Goal: Task Accomplishment & Management: Manage account settings

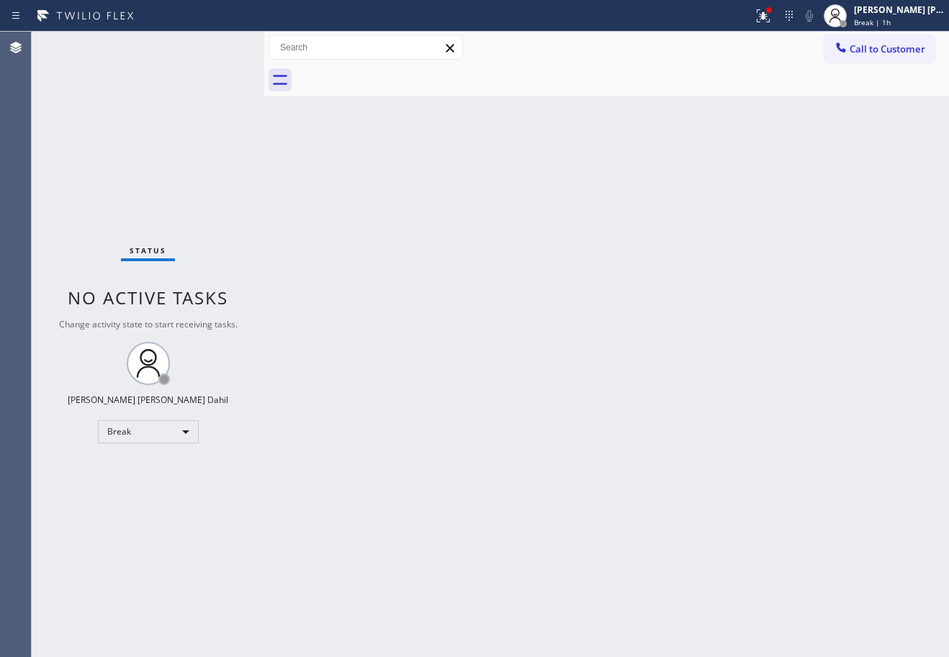
click at [431, 90] on div at bounding box center [622, 80] width 653 height 32
click at [907, 19] on div "Break | 1h" at bounding box center [899, 22] width 91 height 10
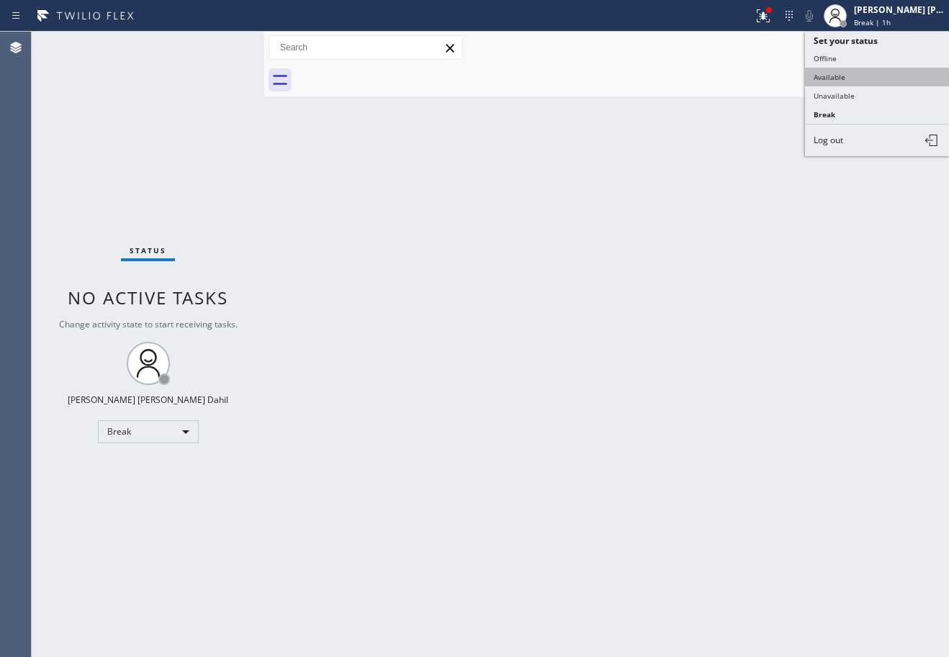
click at [868, 84] on button "Available" at bounding box center [877, 77] width 144 height 19
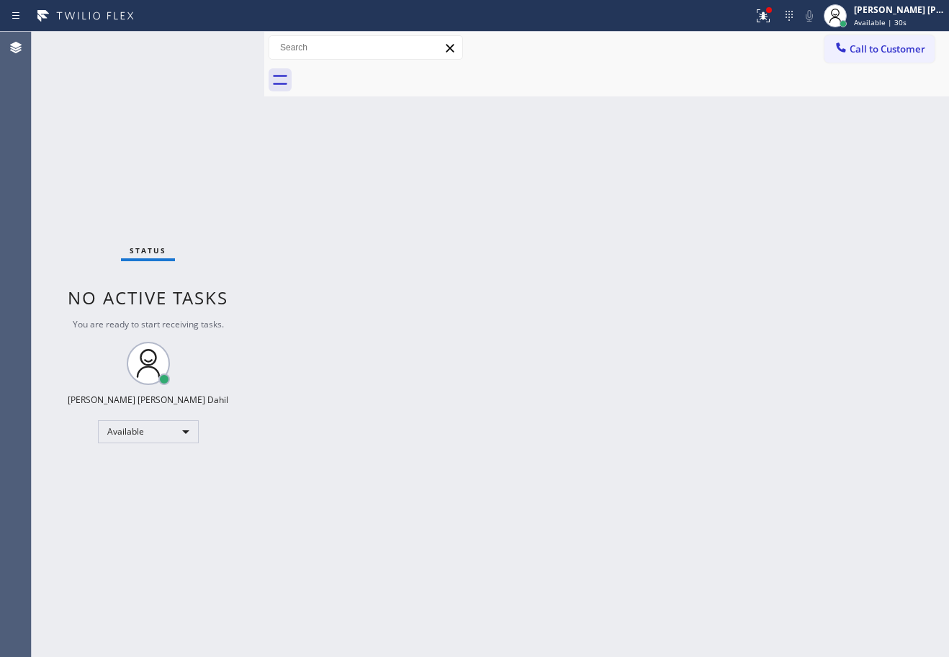
drag, startPoint x: 755, startPoint y: 538, endPoint x: 801, endPoint y: 558, distance: 49.6
click at [781, 546] on div "Back to Dashboard Change Sender ID Customers Technicians Select a contact Outbo…" at bounding box center [606, 345] width 685 height 626
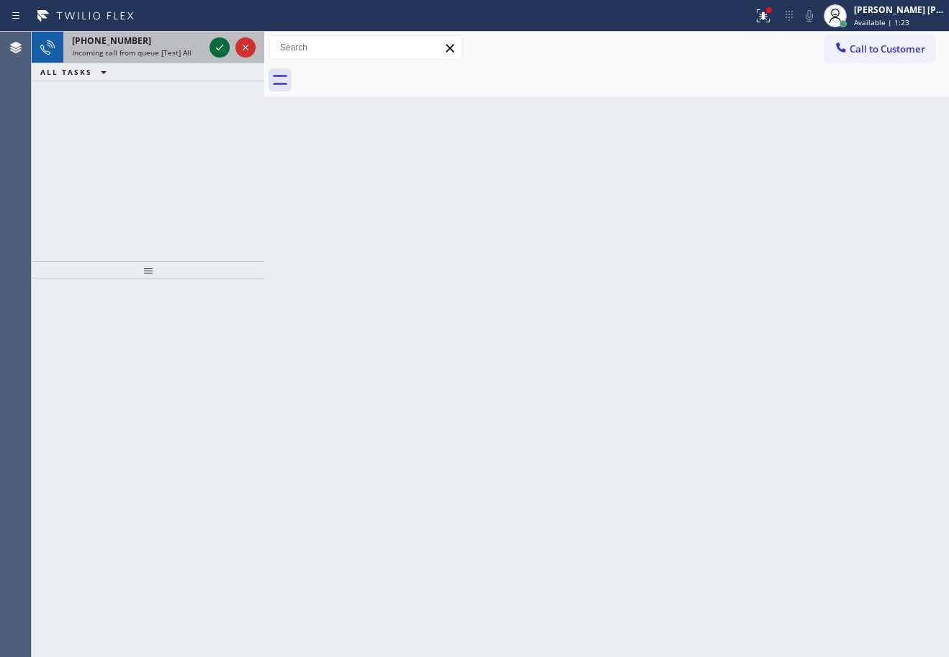
click at [218, 46] on icon at bounding box center [219, 47] width 17 height 17
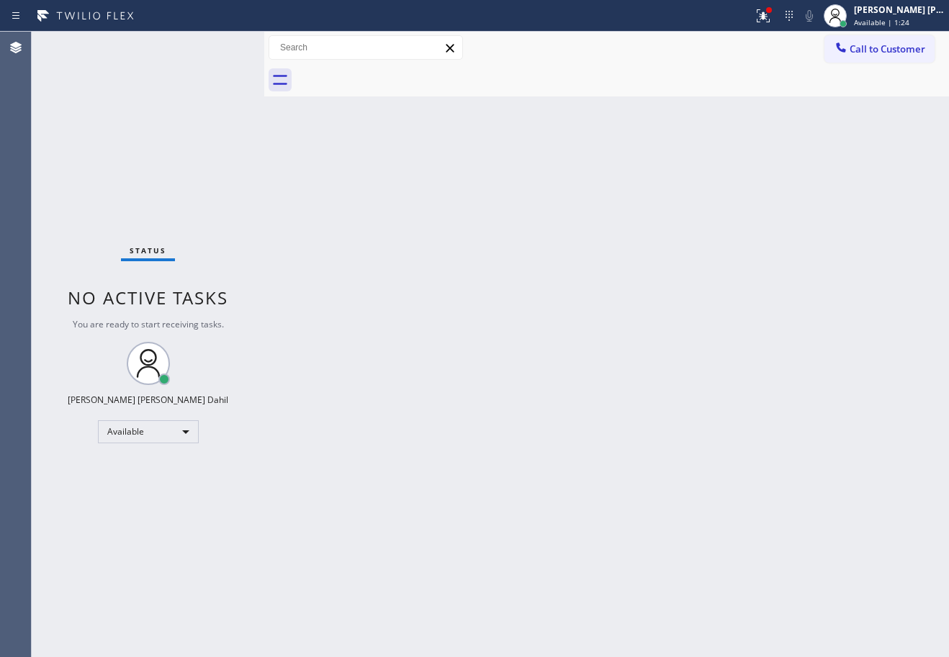
click at [218, 46] on div "Status No active tasks You are ready to start receiving tasks. [PERSON_NAME] [P…" at bounding box center [148, 345] width 233 height 626
drag, startPoint x: 754, startPoint y: 609, endPoint x: 714, endPoint y: 574, distance: 53.6
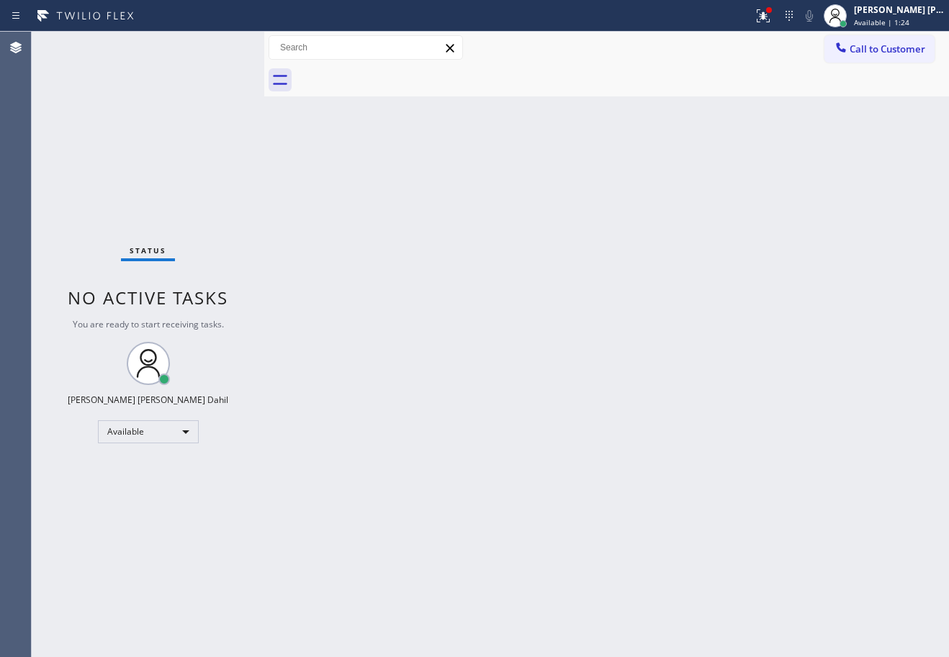
click at [753, 606] on div "Back to Dashboard Change Sender ID Customers Technicians Select a contact Outbo…" at bounding box center [606, 345] width 685 height 626
click at [814, 492] on div "Back to Dashboard Change Sender ID Customers Technicians Select a contact Outbo…" at bounding box center [606, 345] width 685 height 626
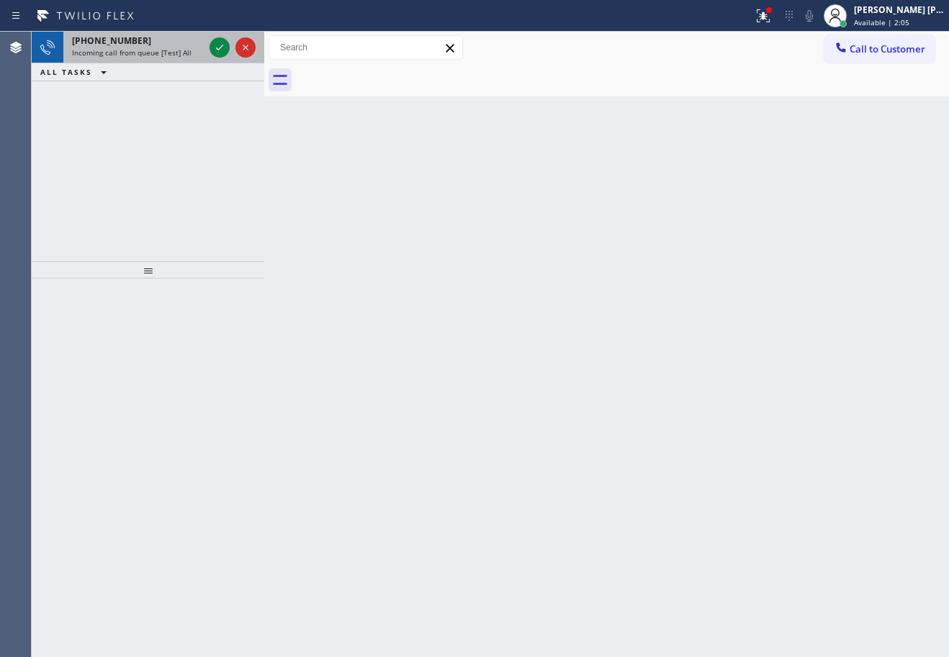
drag, startPoint x: 186, startPoint y: 50, endPoint x: 224, endPoint y: 32, distance: 41.9
click at [187, 48] on span "Incoming call from queue [Test] All" at bounding box center [132, 53] width 120 height 10
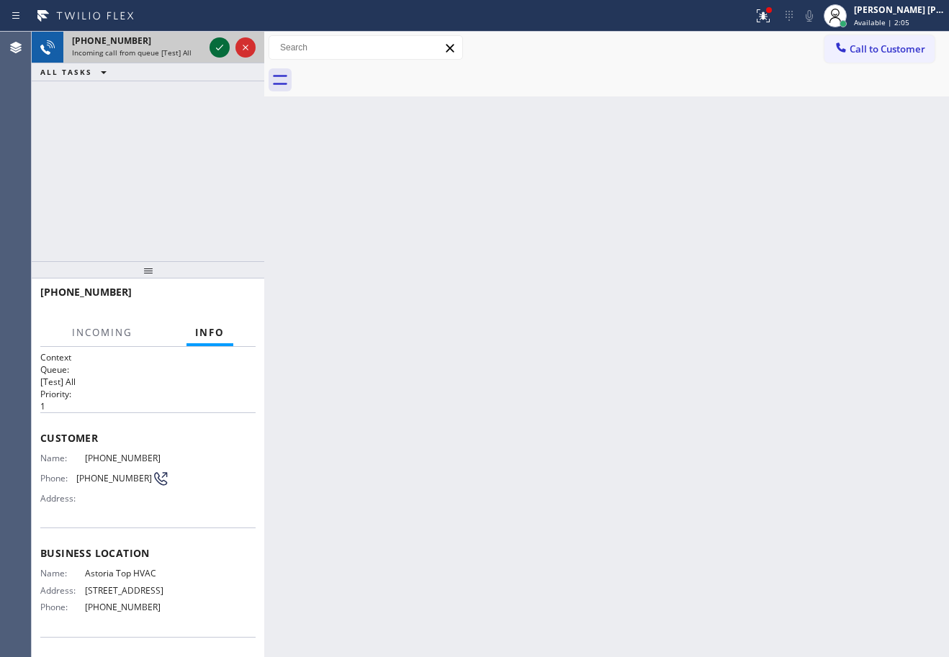
click at [220, 40] on icon at bounding box center [219, 47] width 17 height 17
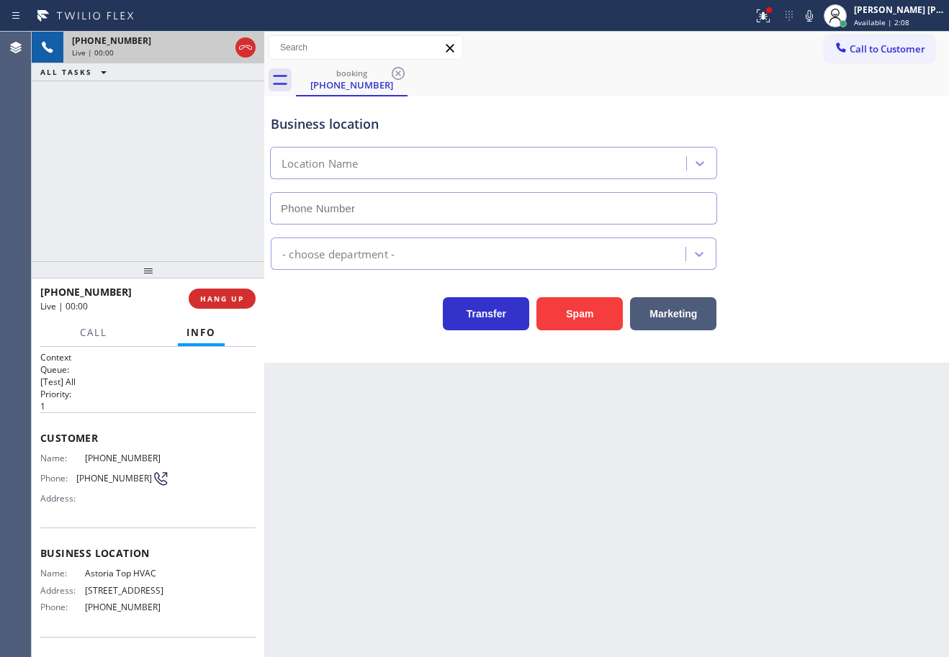
type input "[PHONE_NUMBER]"
drag, startPoint x: 394, startPoint y: 435, endPoint x: 308, endPoint y: 436, distance: 85.7
click at [378, 439] on div "Back to Dashboard Change Sender ID Customers Technicians Select a contact Outbo…" at bounding box center [606, 345] width 685 height 626
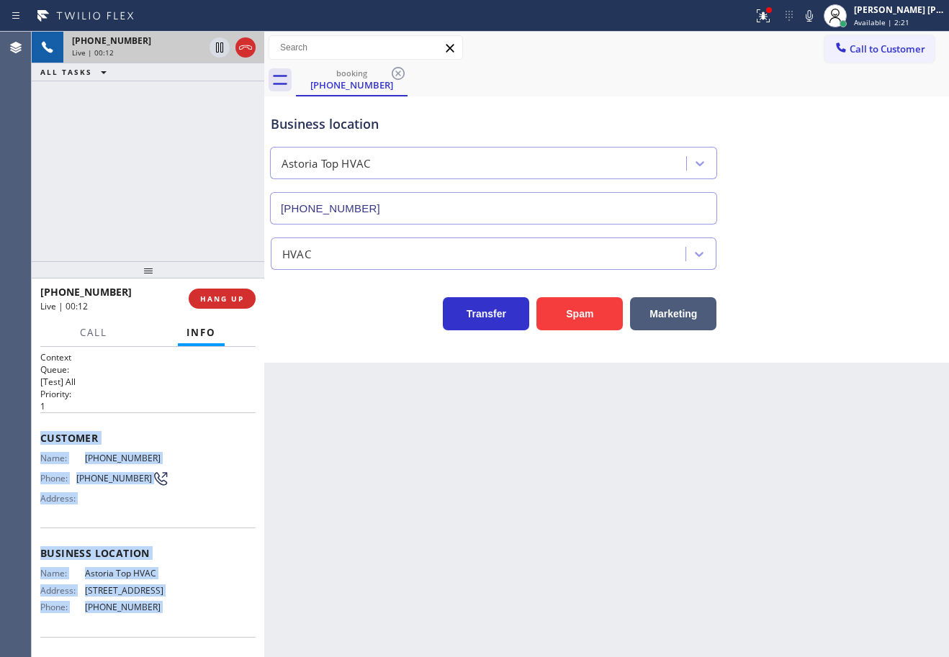
scroll to position [93, 0]
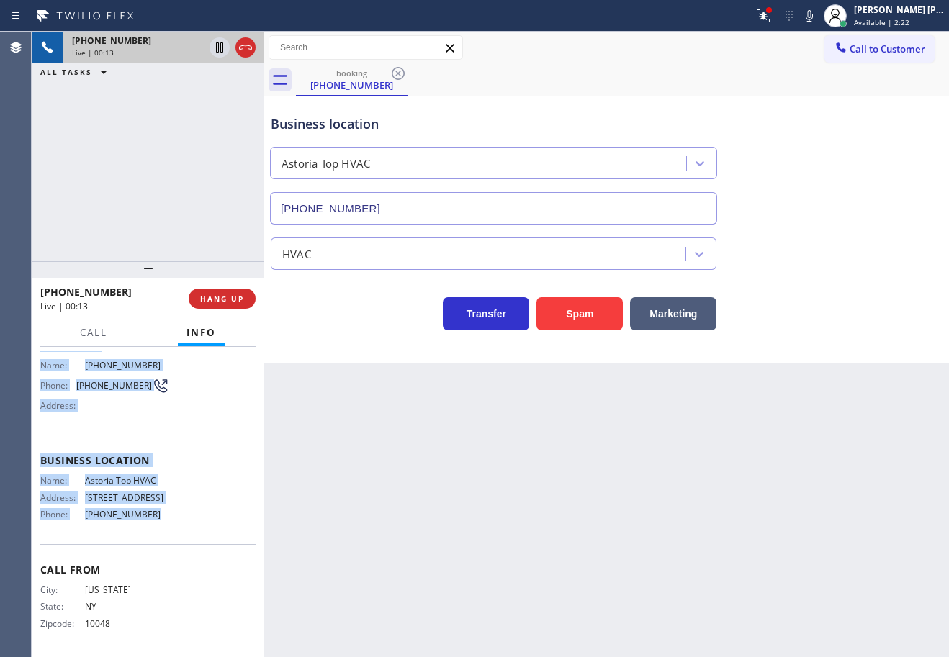
drag, startPoint x: 35, startPoint y: 435, endPoint x: 155, endPoint y: 527, distance: 150.9
click at [155, 527] on div "Context Queue: [Test] All Priority: 1 Customer Name: [PHONE_NUMBER] Phone: [PHO…" at bounding box center [148, 502] width 233 height 310
copy div "Customer Name: [PHONE_NUMBER] Phone: [PHONE_NUMBER] Address: Business location …"
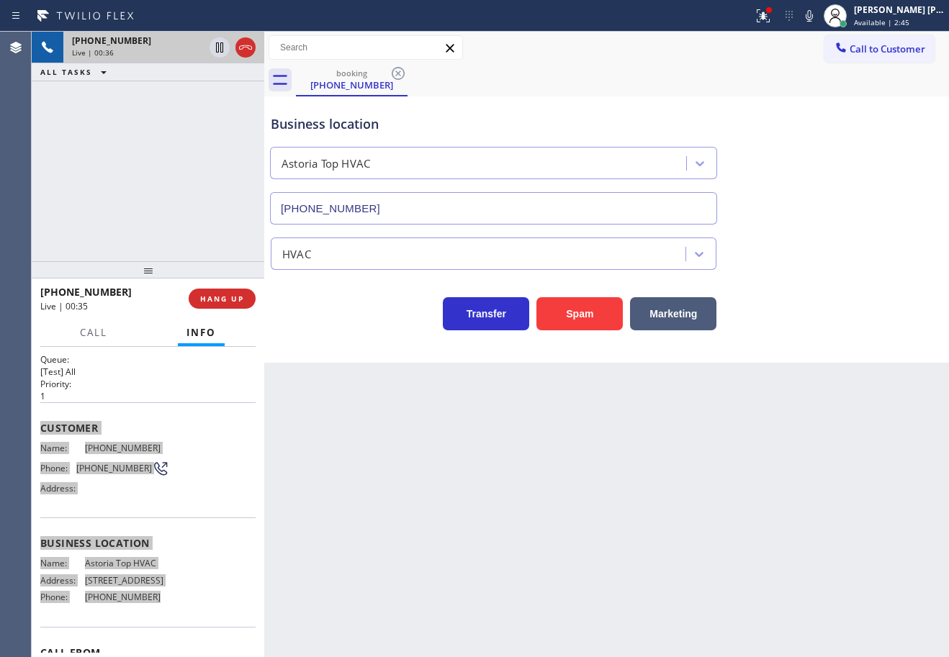
scroll to position [0, 0]
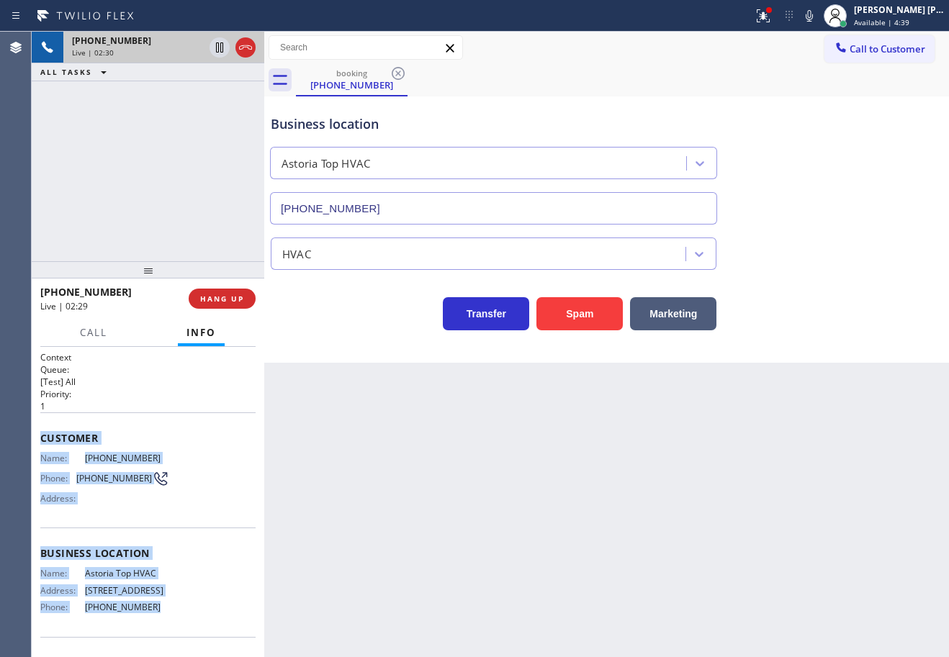
click at [721, 454] on div "Back to Dashboard Change Sender ID Customers Technicians Select a contact Outbo…" at bounding box center [606, 345] width 685 height 626
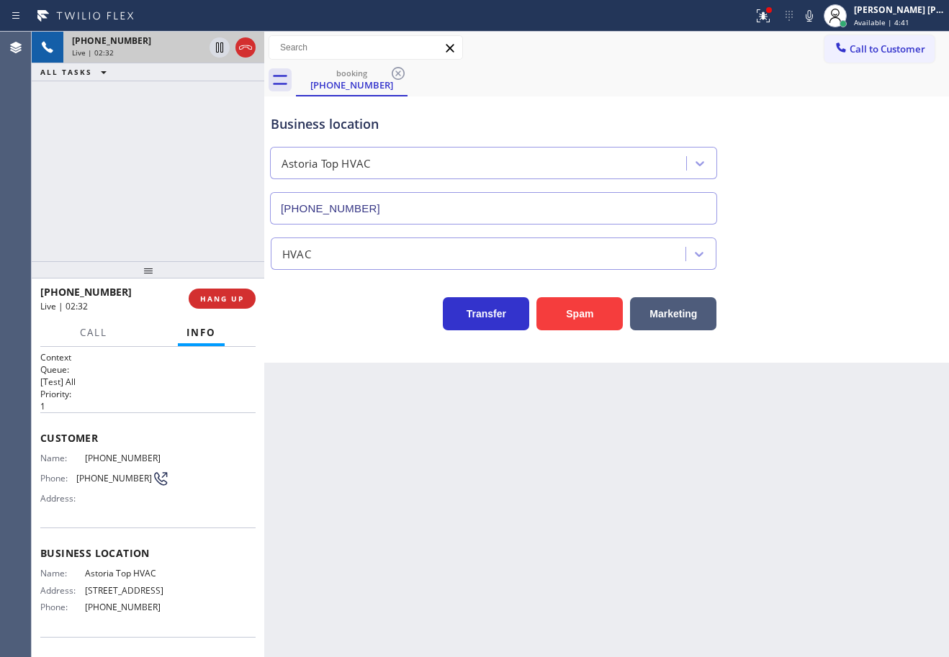
click at [812, 241] on div "HVAC" at bounding box center [607, 251] width 678 height 38
drag, startPoint x: 822, startPoint y: 20, endPoint x: 858, endPoint y: 123, distance: 109.3
click at [818, 19] on icon at bounding box center [809, 15] width 17 height 17
click at [863, 141] on div "Business location Astoria Top HVAC [PHONE_NUMBER]" at bounding box center [607, 159] width 678 height 130
click at [213, 112] on div "[PHONE_NUMBER] Live | 02:35 ALL TASKS ALL TASKS ACTIVE TASKS TASKS IN WRAP UP" at bounding box center [148, 147] width 233 height 230
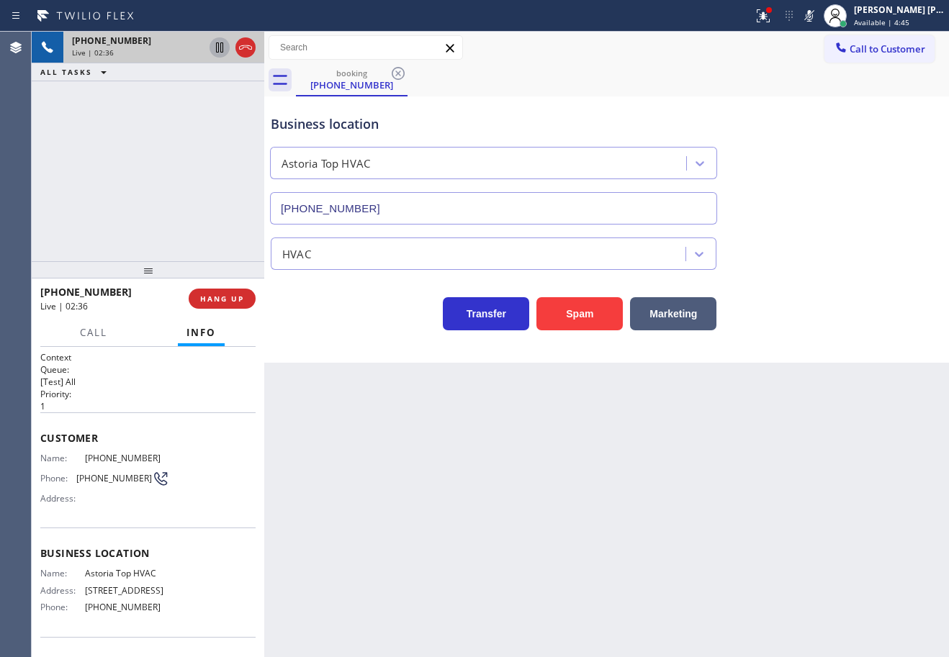
click at [223, 50] on icon at bounding box center [219, 47] width 7 height 10
drag, startPoint x: 209, startPoint y: 96, endPoint x: 900, endPoint y: 301, distance: 720.9
click at [215, 99] on div "[PHONE_NUMBER] Live | 02:36 ALL TASKS ALL TASKS ACTIVE TASKS TASKS IN WRAP UP" at bounding box center [148, 147] width 233 height 230
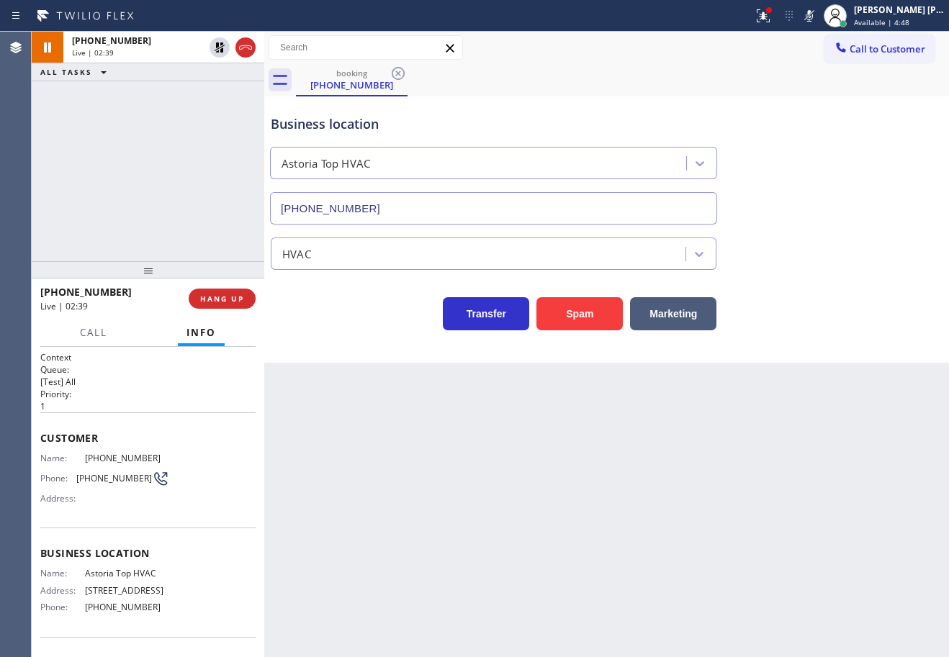
click at [818, 24] on icon at bounding box center [809, 15] width 17 height 17
click at [845, 105] on div "Business location Astoria Top HVAC [PHONE_NUMBER]" at bounding box center [607, 159] width 678 height 130
click at [216, 50] on icon at bounding box center [219, 47] width 17 height 17
click at [205, 85] on div "[PHONE_NUMBER] Live | 02:41 ALL TASKS ALL TASKS ACTIVE TASKS TASKS IN WRAP UP" at bounding box center [148, 147] width 233 height 230
click at [835, 248] on div "HVAC" at bounding box center [607, 251] width 678 height 38
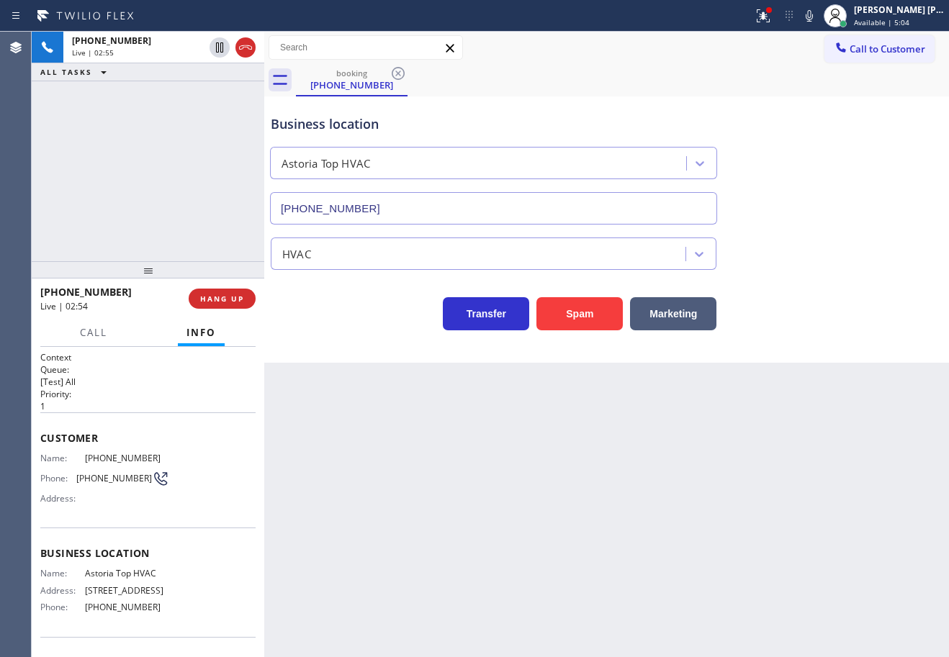
click at [835, 248] on div "HVAC" at bounding box center [607, 251] width 678 height 38
click at [818, 19] on icon at bounding box center [809, 15] width 17 height 17
click at [878, 155] on div "Business location Astoria Top HVAC [PHONE_NUMBER]" at bounding box center [607, 159] width 678 height 130
click at [256, 122] on div "[PHONE_NUMBER] Live | 02:57 ALL TASKS ALL TASKS ACTIVE TASKS TASKS IN WRAP UP" at bounding box center [148, 147] width 233 height 230
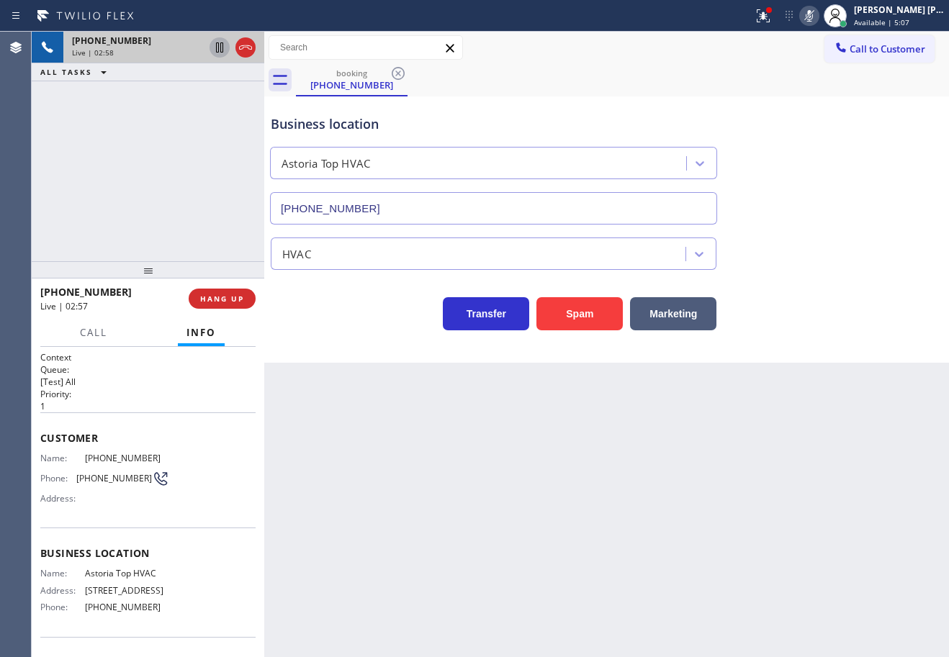
click at [219, 49] on icon at bounding box center [219, 47] width 7 height 10
click at [194, 104] on div "[PHONE_NUMBER] Live | 02:58 ALL TASKS ALL TASKS ACTIVE TASKS TASKS IN WRAP UP" at bounding box center [148, 147] width 233 height 230
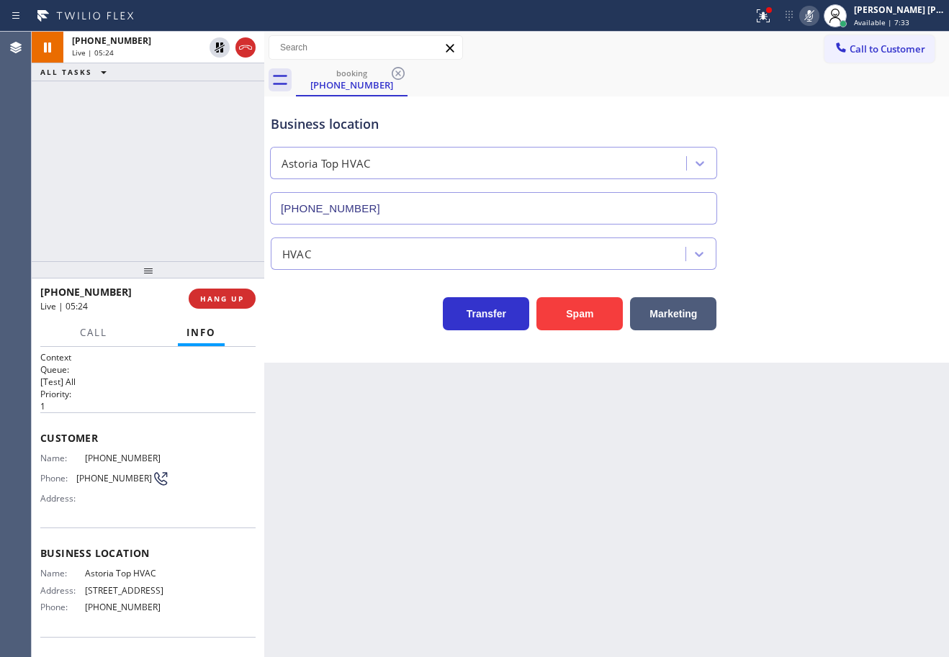
drag, startPoint x: 149, startPoint y: 141, endPoint x: 163, endPoint y: 68, distance: 74.7
click at [149, 137] on div "[PHONE_NUMBER] Live | 05:24 ALL TASKS ALL TASKS ACTIVE TASKS TASKS IN WRAP UP" at bounding box center [148, 147] width 233 height 230
click at [220, 50] on icon at bounding box center [220, 47] width 10 height 10
click at [212, 112] on div "[PHONE_NUMBER] Live | 05:25 ALL TASKS ALL TASKS ACTIVE TASKS TASKS IN WRAP UP" at bounding box center [148, 147] width 233 height 230
click at [818, 16] on icon at bounding box center [809, 15] width 17 height 17
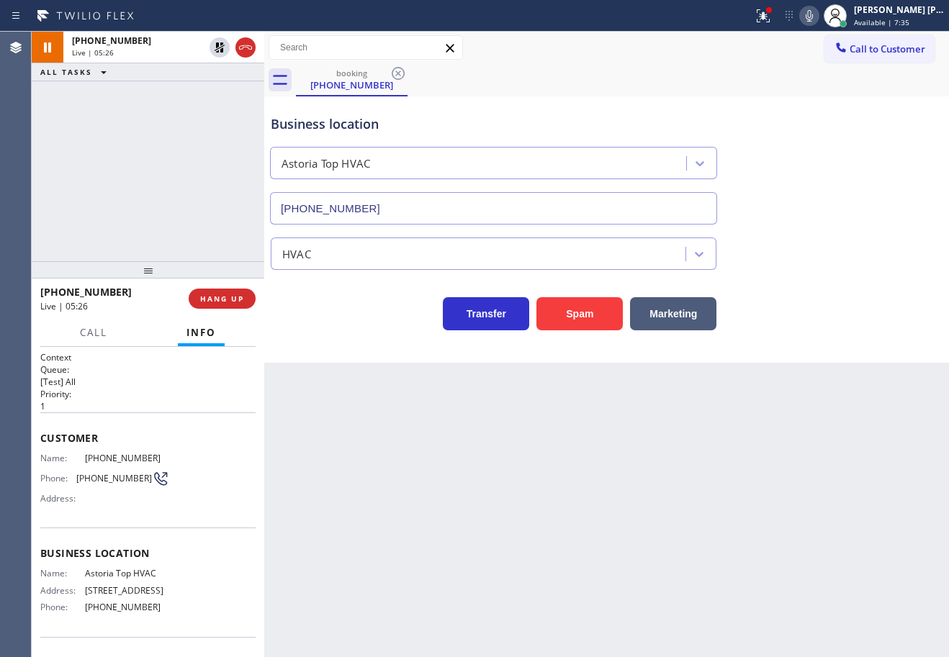
click at [878, 145] on div "Business location Astoria Top HVAC [PHONE_NUMBER]" at bounding box center [607, 159] width 678 height 130
drag, startPoint x: 624, startPoint y: 111, endPoint x: 625, endPoint y: 167, distance: 56.2
click at [624, 111] on div "Business location Astoria Top HVAC [PHONE_NUMBER]" at bounding box center [493, 162] width 451 height 125
drag, startPoint x: 676, startPoint y: 585, endPoint x: 678, endPoint y: 573, distance: 11.7
click at [678, 578] on div "Back to Dashboard Change Sender ID Customers Technicians Select a contact Outbo…" at bounding box center [606, 345] width 685 height 626
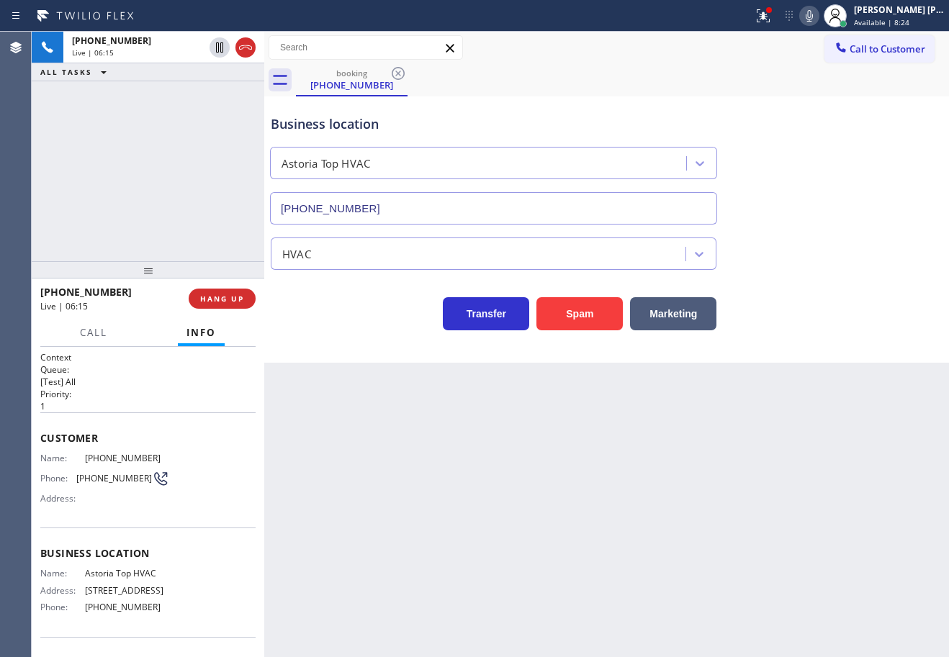
click at [678, 573] on div "Back to Dashboard Change Sender ID Customers Technicians Select a contact Outbo…" at bounding box center [606, 345] width 685 height 626
click at [629, 547] on div "Back to Dashboard Change Sender ID Customers Technicians Select a contact Outbo…" at bounding box center [606, 345] width 685 height 626
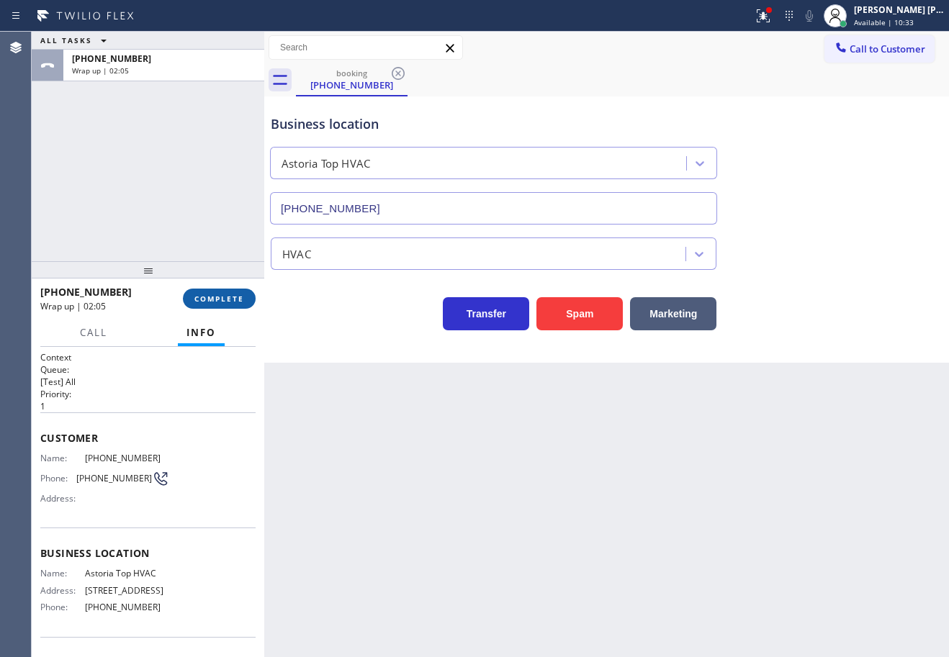
click at [222, 300] on span "COMPLETE" at bounding box center [219, 299] width 50 height 10
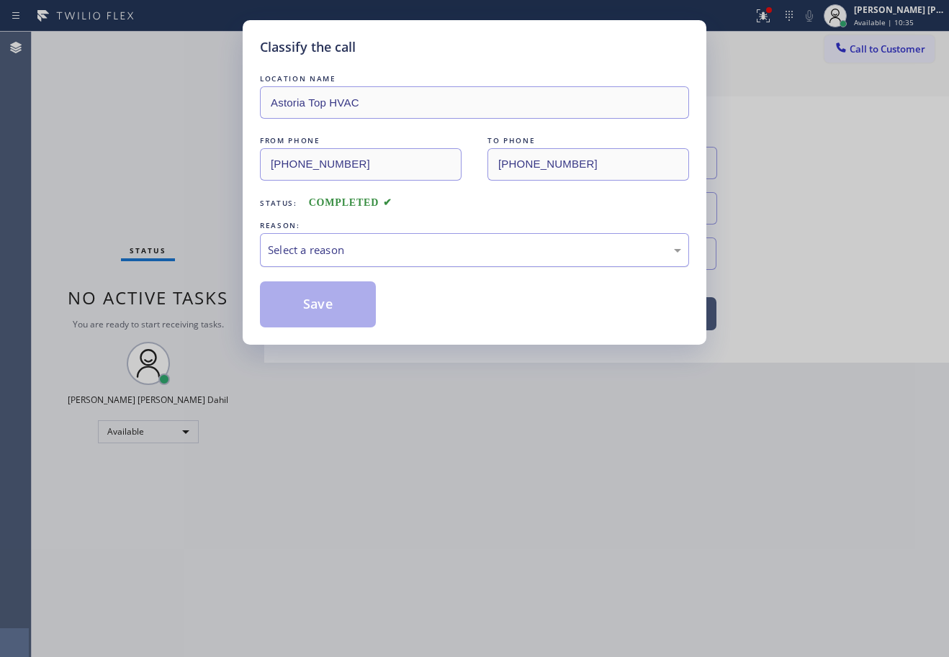
click at [313, 250] on div "Select a reason" at bounding box center [474, 250] width 413 height 17
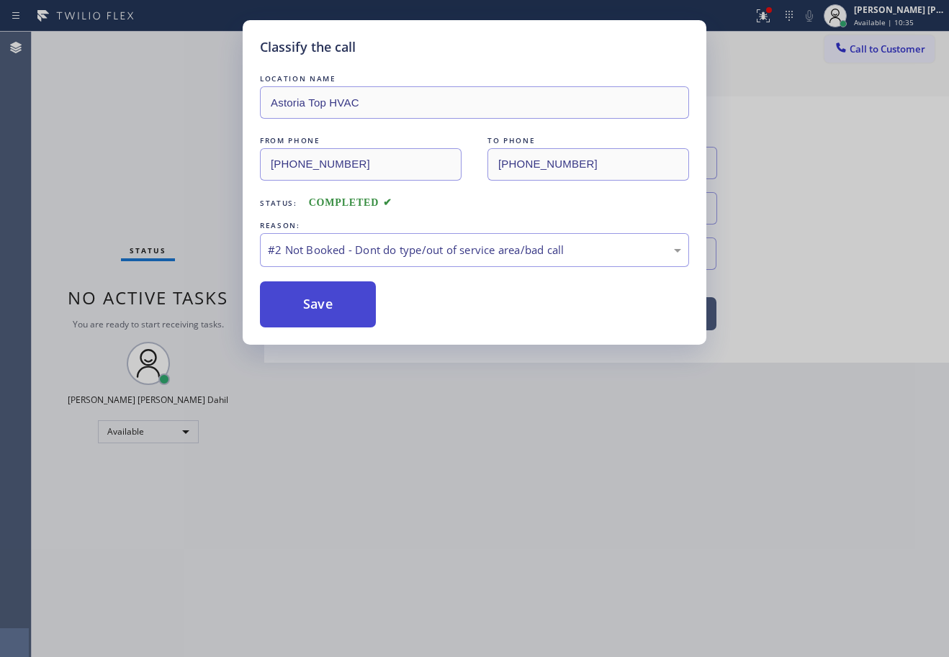
click at [340, 313] on button "Save" at bounding box center [318, 305] width 116 height 46
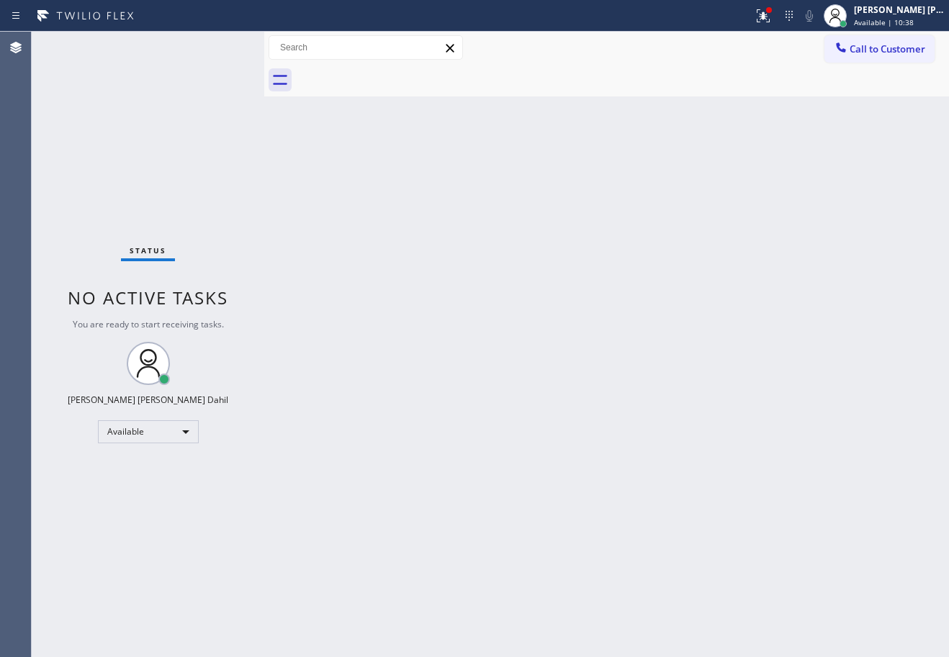
click at [583, 431] on div "Back to Dashboard Change Sender ID Customers Technicians Select a contact Outbo…" at bounding box center [606, 345] width 685 height 626
click at [425, 369] on div "Back to Dashboard Change Sender ID Customers Technicians Select a contact Outbo…" at bounding box center [606, 345] width 685 height 626
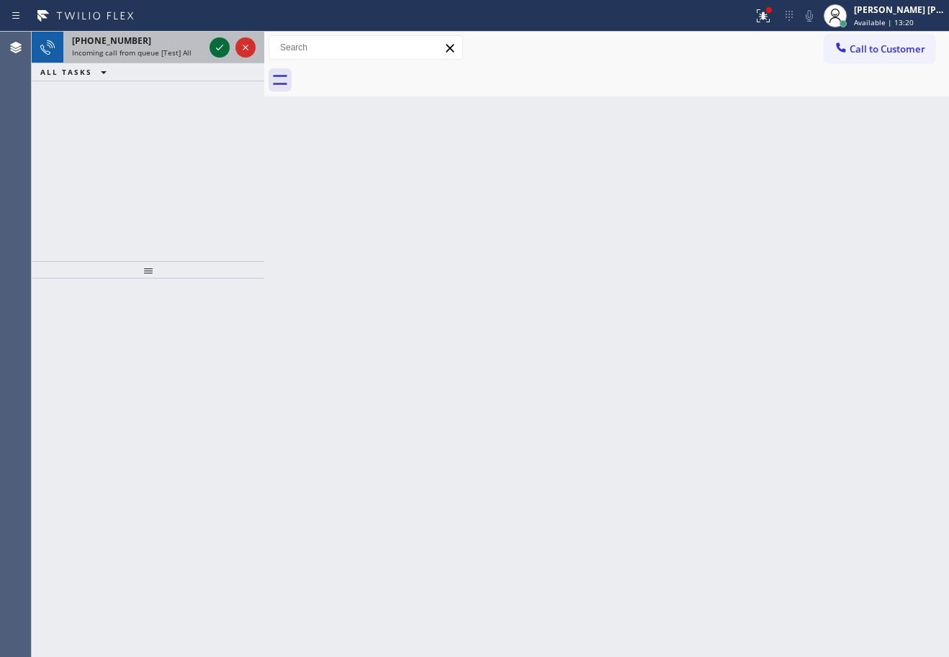
click at [218, 46] on icon at bounding box center [219, 47] width 17 height 17
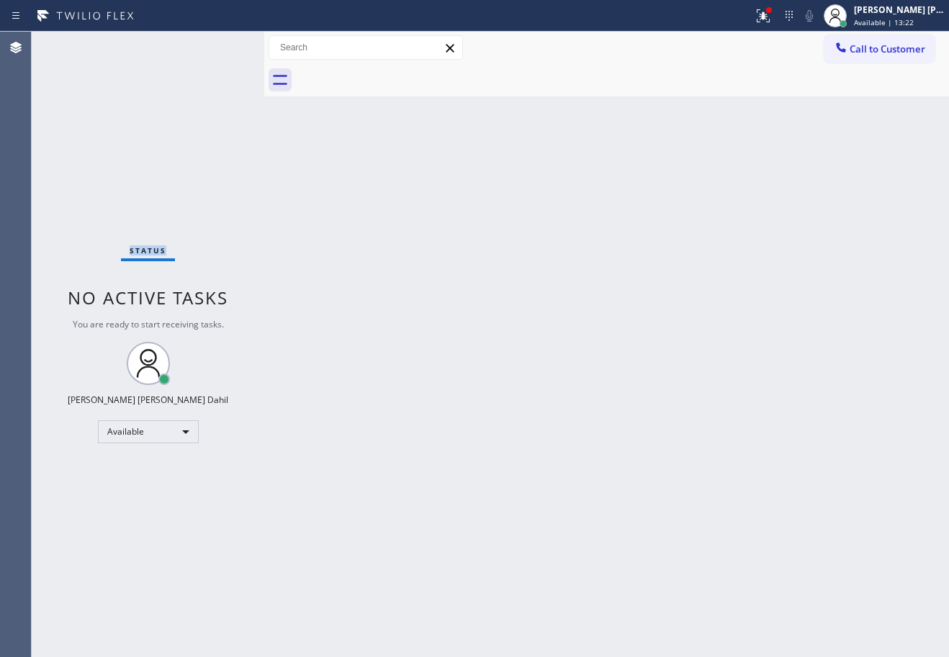
click at [218, 46] on div "Status No active tasks You are ready to start receiving tasks. [PERSON_NAME] [P…" at bounding box center [148, 345] width 233 height 626
drag, startPoint x: 493, startPoint y: 274, endPoint x: 446, endPoint y: 220, distance: 71.5
click at [489, 271] on div "Back to Dashboard Change Sender ID Customers Technicians Select a contact Outbo…" at bounding box center [606, 345] width 685 height 626
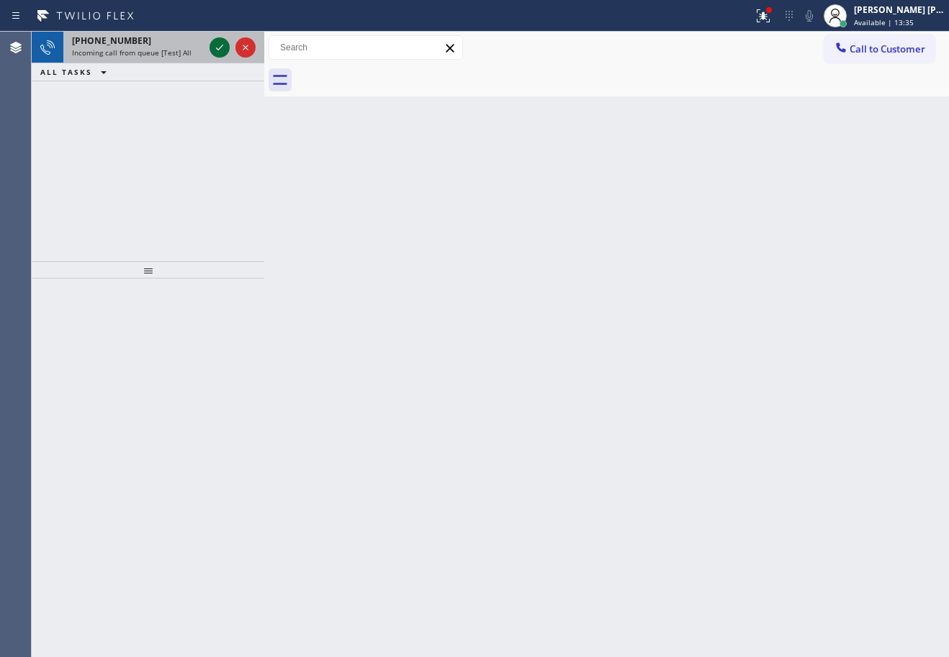
click at [218, 46] on icon at bounding box center [219, 47] width 17 height 17
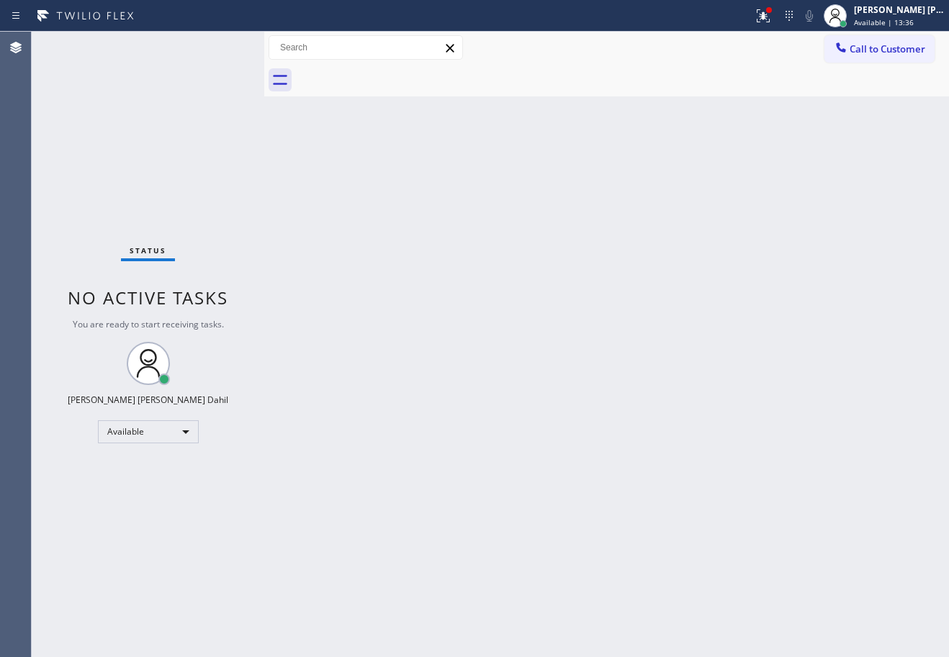
click at [218, 46] on div "Status No active tasks You are ready to start receiving tasks. [PERSON_NAME] [P…" at bounding box center [148, 345] width 233 height 626
drag, startPoint x: 462, startPoint y: 333, endPoint x: 469, endPoint y: 328, distance: 9.4
click at [464, 331] on div "Back to Dashboard Change Sender ID Customers Technicians Select a contact Outbo…" at bounding box center [606, 345] width 685 height 626
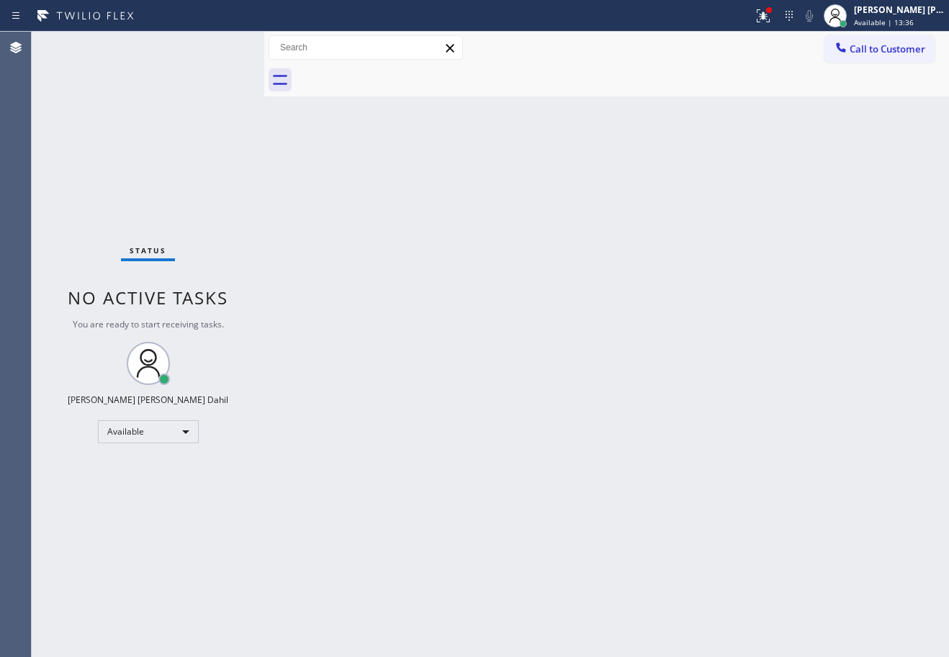
click at [475, 316] on div "Back to Dashboard Change Sender ID Customers Technicians Select a contact Outbo…" at bounding box center [606, 345] width 685 height 626
click at [508, 300] on div "Back to Dashboard Change Sender ID Customers Technicians Select a contact Outbo…" at bounding box center [606, 345] width 685 height 626
click at [509, 300] on div "Back to Dashboard Change Sender ID Customers Technicians Select a contact Outbo…" at bounding box center [606, 345] width 685 height 626
click at [772, 22] on icon at bounding box center [763, 15] width 17 height 17
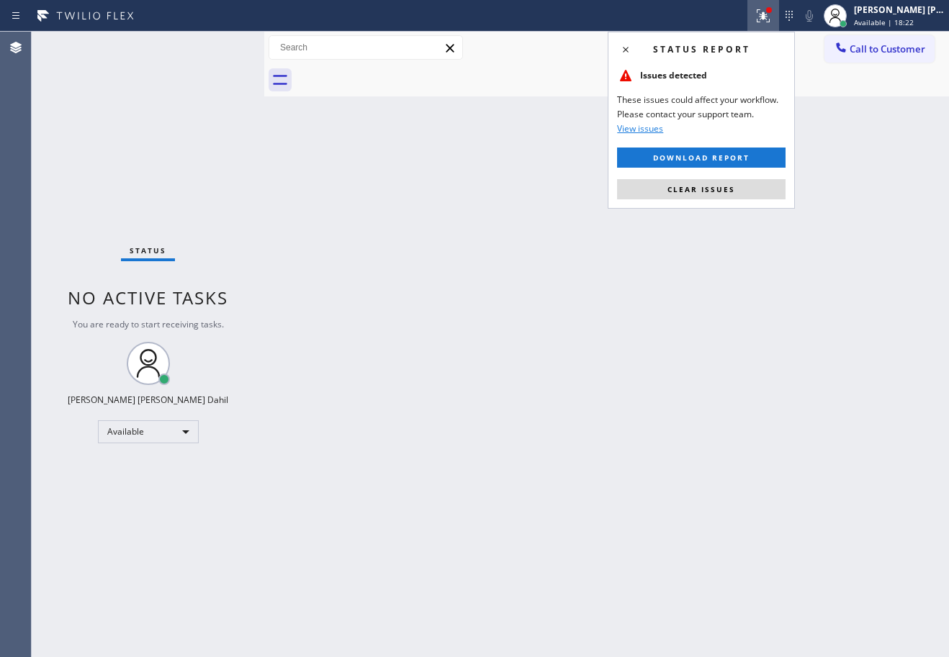
click at [737, 199] on div "Status report Issues detected These issues could affect your workflow. Please c…" at bounding box center [701, 120] width 187 height 177
click at [737, 194] on button "Clear issues" at bounding box center [701, 189] width 168 height 20
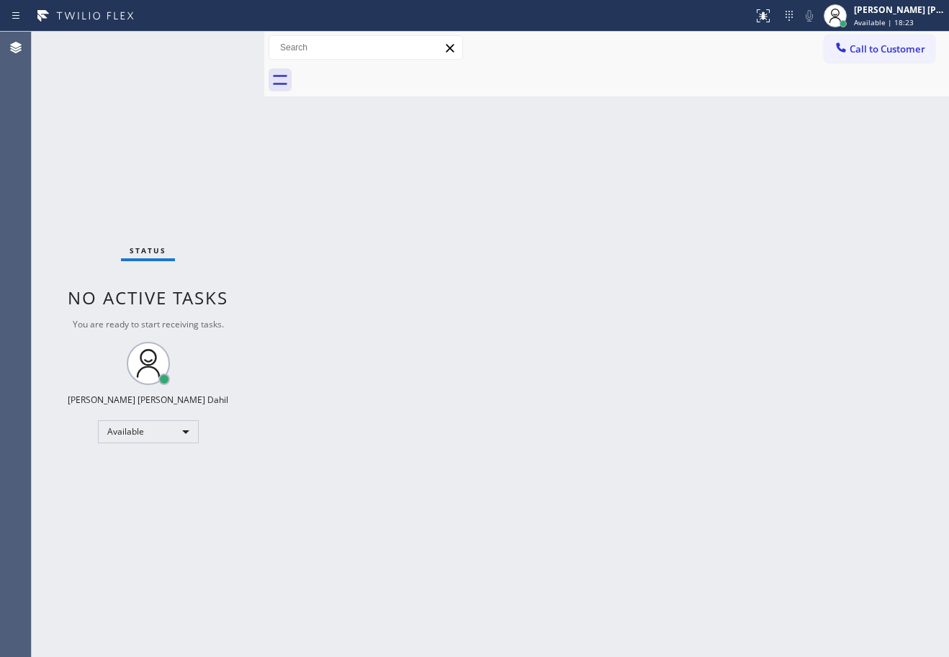
drag, startPoint x: 737, startPoint y: 194, endPoint x: 740, endPoint y: 211, distance: 16.7
click at [737, 195] on div "Back to Dashboard Change Sender ID Customers Technicians Select a contact Outbo…" at bounding box center [606, 345] width 685 height 626
click at [740, 211] on div "Back to Dashboard Change Sender ID Customers Technicians Select a contact Outbo…" at bounding box center [606, 345] width 685 height 626
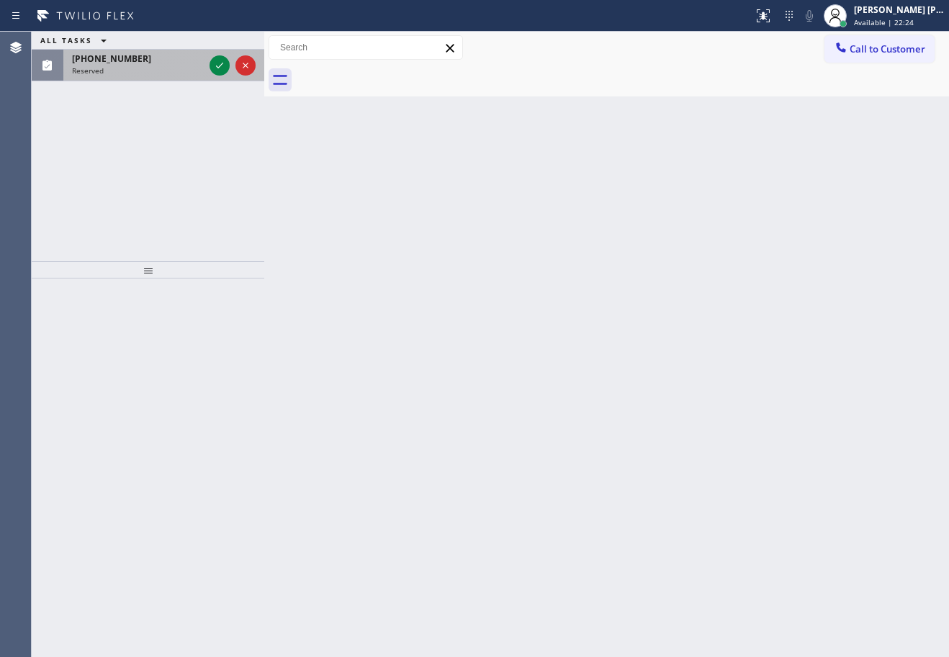
click at [204, 81] on div "[PHONE_NUMBER] Reserved" at bounding box center [148, 66] width 233 height 32
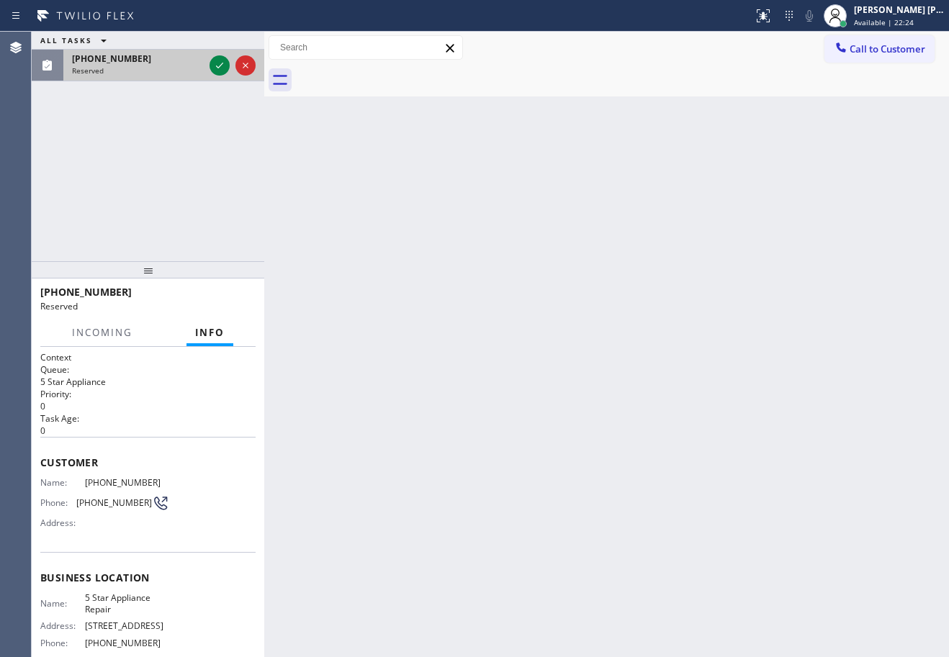
click at [204, 75] on div "[PHONE_NUMBER] Reserved" at bounding box center [134, 66] width 143 height 32
click at [224, 68] on icon at bounding box center [219, 65] width 17 height 17
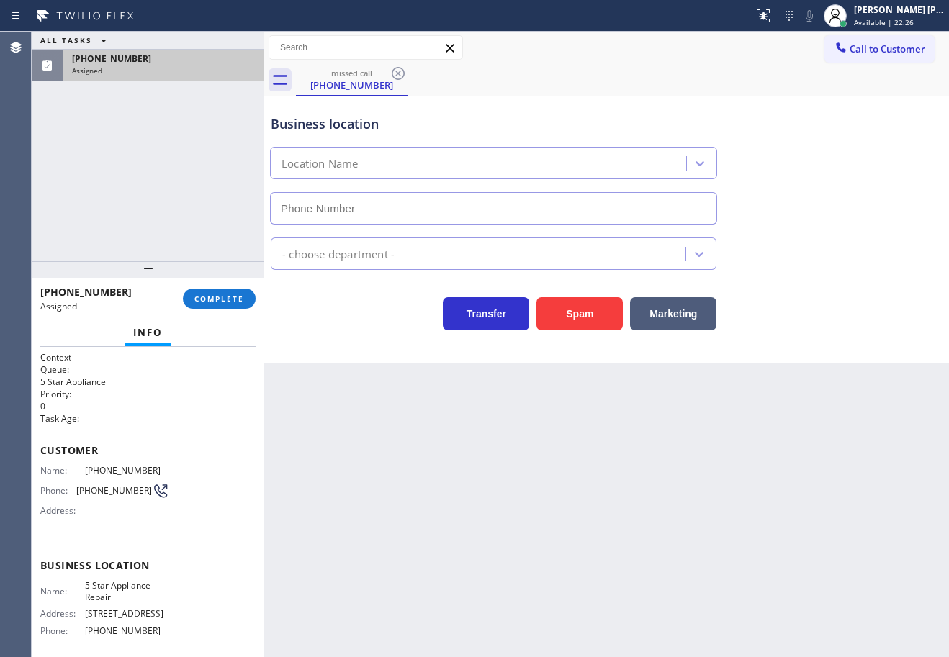
scroll to position [116, 0]
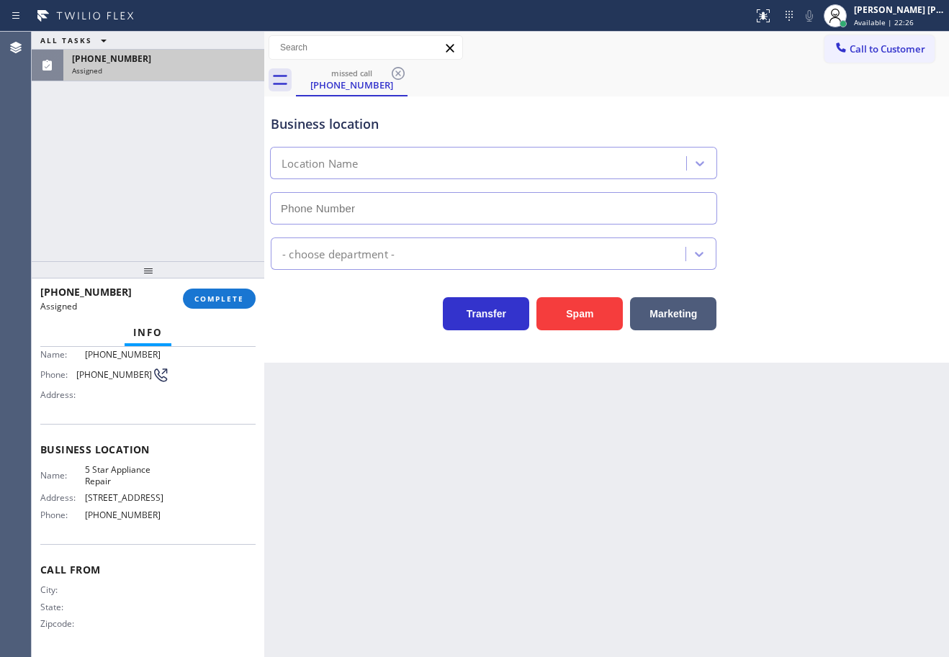
type input "[PHONE_NUMBER]"
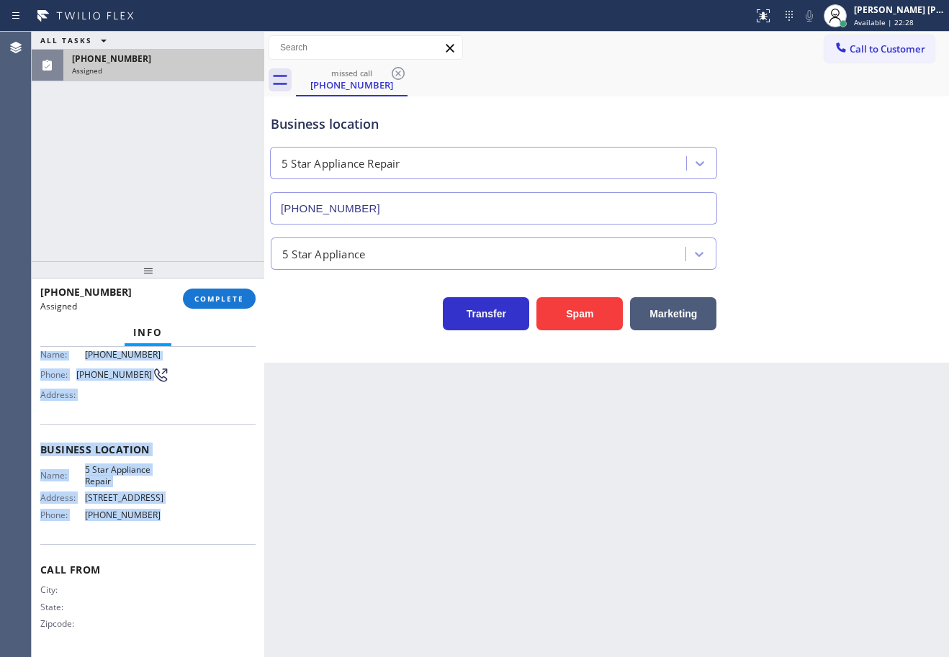
drag, startPoint x: 37, startPoint y: 445, endPoint x: 166, endPoint y: 529, distance: 153.4
click at [166, 529] on div "Context Queue: 5 Star Appliance Priority: 0 Task Age: Customer Name: [PHONE_NUM…" at bounding box center [148, 502] width 233 height 310
copy div "Customer Name: [PHONE_NUMBER] Phone: [PHONE_NUMBER] Address: Business location …"
click at [215, 289] on button "COMPLETE" at bounding box center [219, 299] width 73 height 20
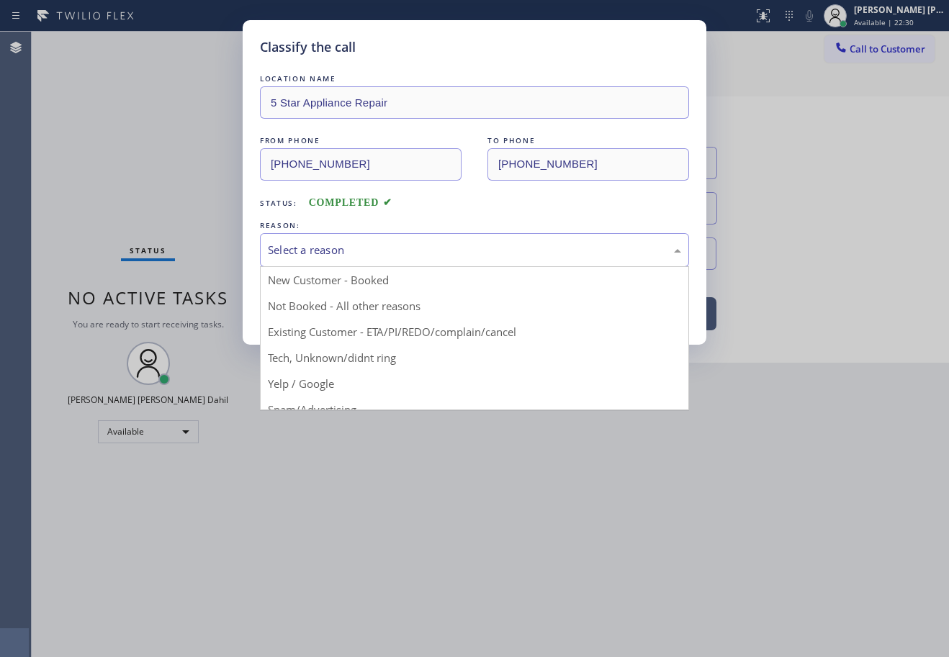
click at [396, 266] on div "Select a reason New Customer - Booked Not Booked - All other reasons Existing C…" at bounding box center [474, 250] width 429 height 34
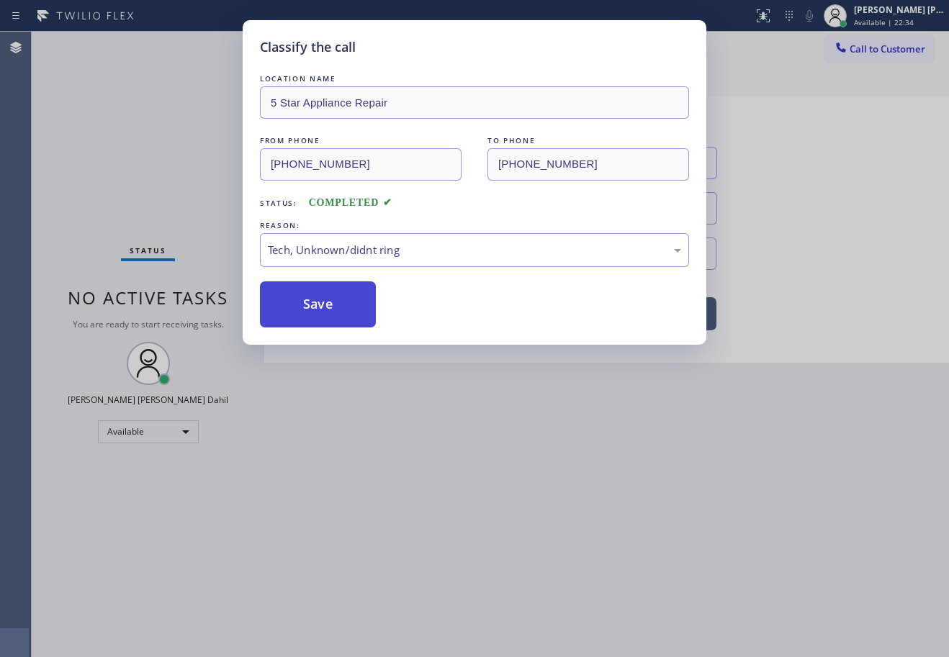
click at [343, 320] on button "Save" at bounding box center [318, 305] width 116 height 46
click at [341, 318] on button "Save" at bounding box center [318, 305] width 116 height 46
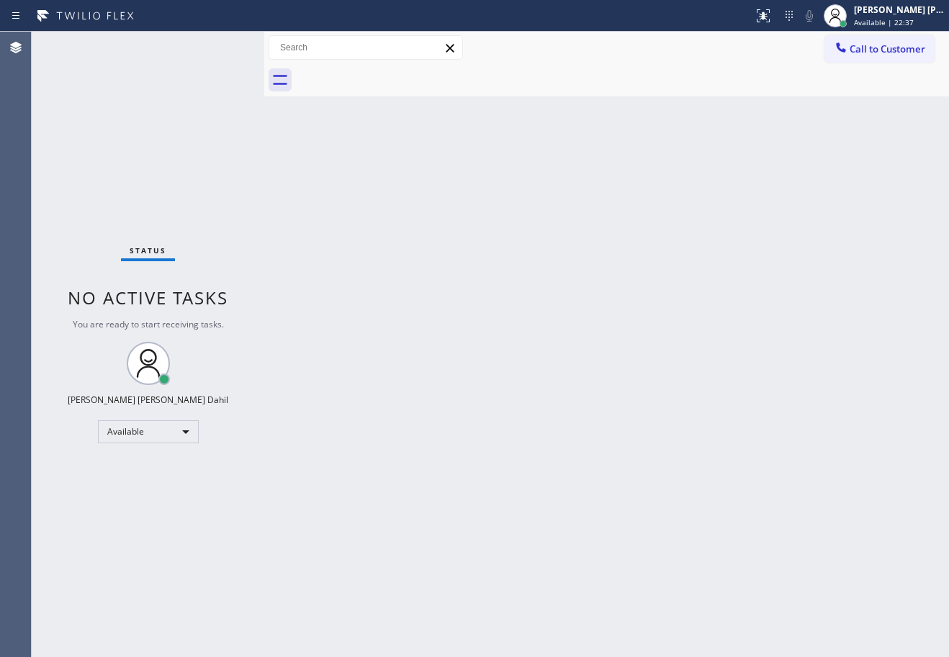
drag, startPoint x: 863, startPoint y: 48, endPoint x: 859, endPoint y: 55, distance: 8.4
click at [863, 48] on span "Call to Customer" at bounding box center [888, 48] width 76 height 13
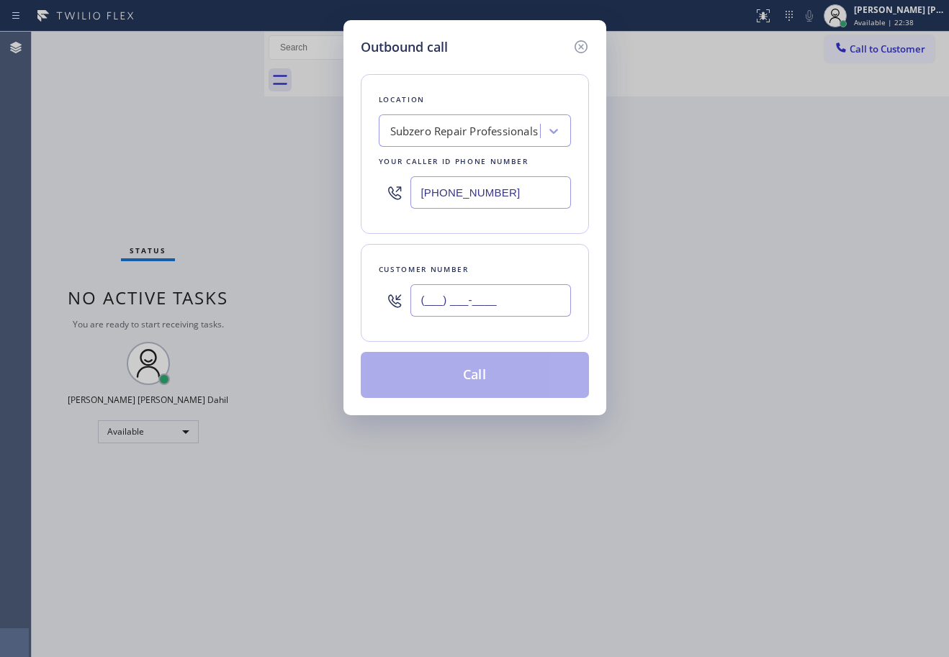
click at [539, 302] on input "(___) ___-____" at bounding box center [490, 300] width 161 height 32
paste input "949) 636-5485"
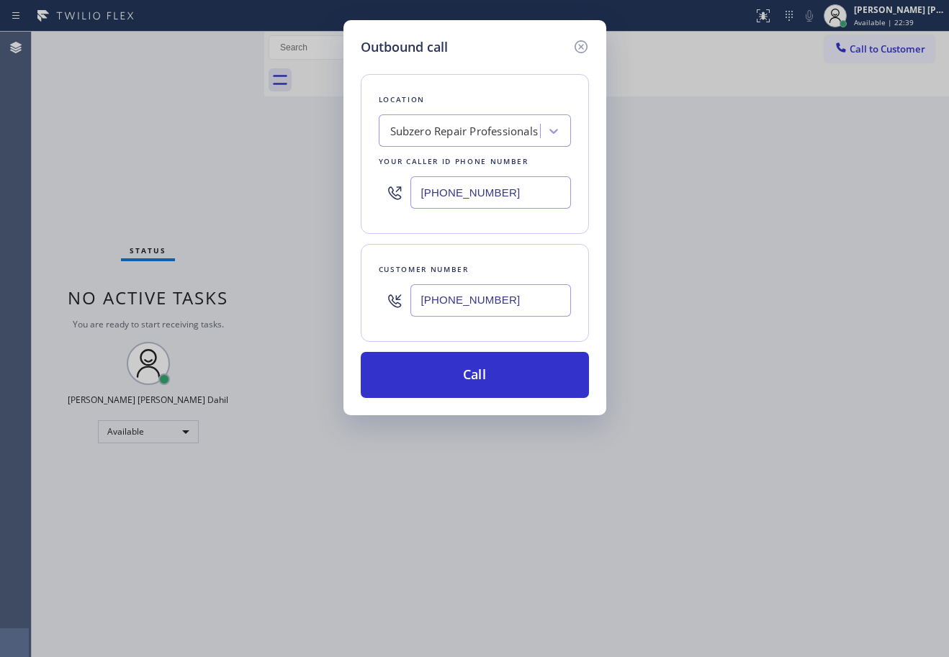
type input "[PHONE_NUMBER]"
click at [503, 202] on input "[PHONE_NUMBER]" at bounding box center [490, 192] width 161 height 32
paste input "55) 731-4952"
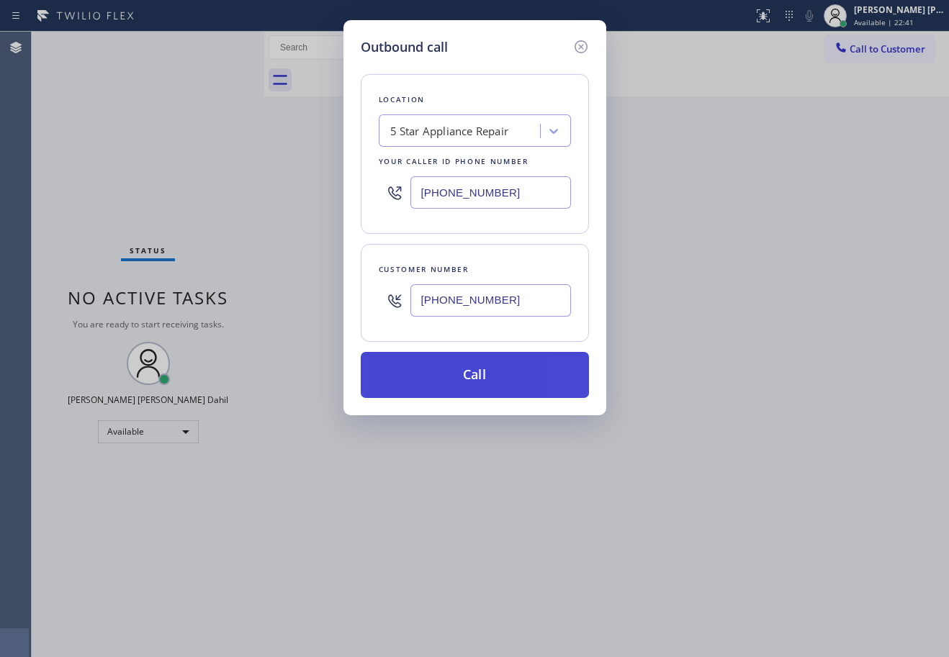
type input "[PHONE_NUMBER]"
click at [512, 369] on button "Call" at bounding box center [475, 375] width 228 height 46
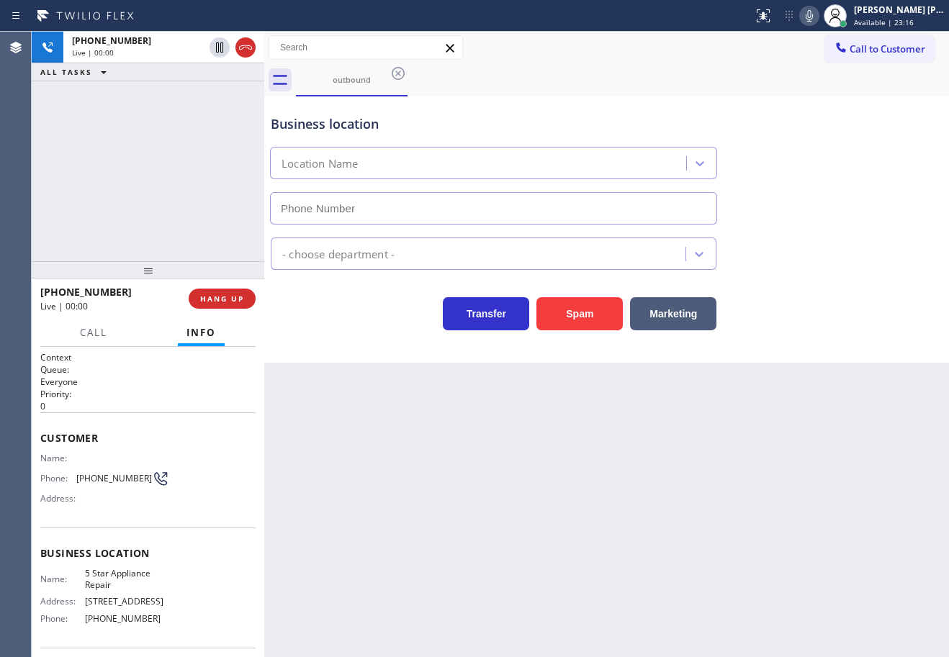
type input "[PHONE_NUMBER]"
click at [133, 117] on div "[PHONE_NUMBER] Live | 00:20 ALL TASKS ALL TASKS ACTIVE TASKS TASKS IN WRAP UP" at bounding box center [148, 147] width 233 height 230
click at [138, 135] on div "[PHONE_NUMBER] Live | 00:20 ALL TASKS ALL TASKS ACTIVE TASKS TASKS IN WRAP UP" at bounding box center [148, 147] width 233 height 230
click at [223, 297] on span "HANG UP" at bounding box center [222, 299] width 44 height 10
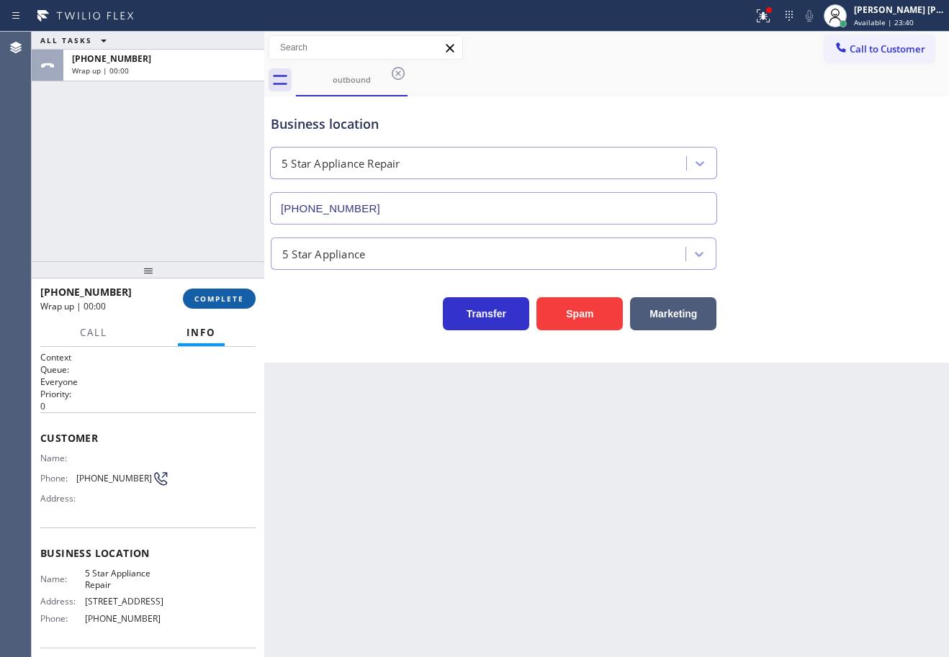
click at [223, 297] on span "COMPLETE" at bounding box center [219, 299] width 50 height 10
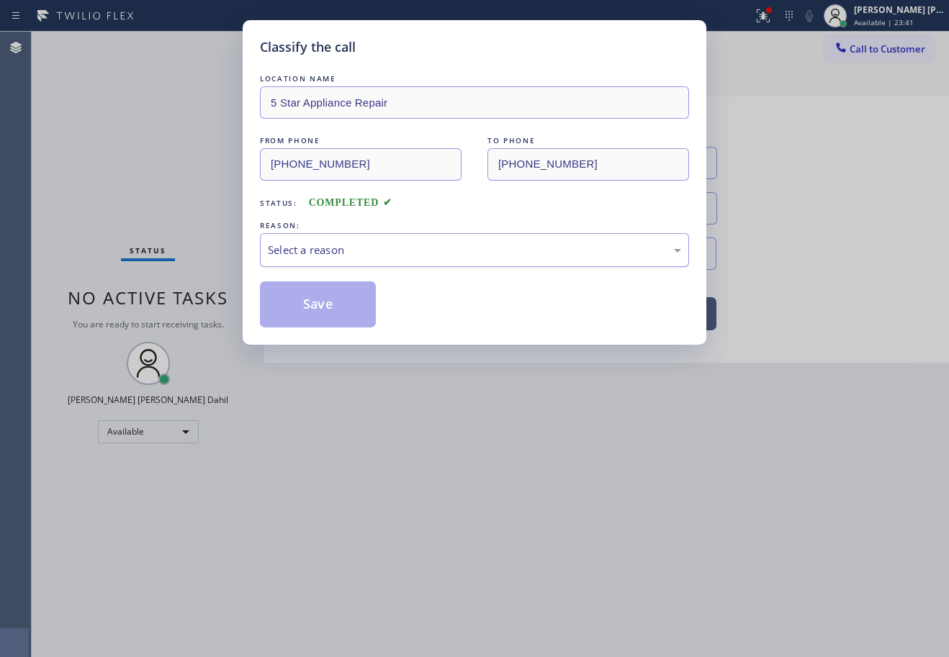
click at [377, 258] on div "Select a reason" at bounding box center [474, 250] width 413 height 17
click at [341, 309] on button "Save" at bounding box center [318, 305] width 116 height 46
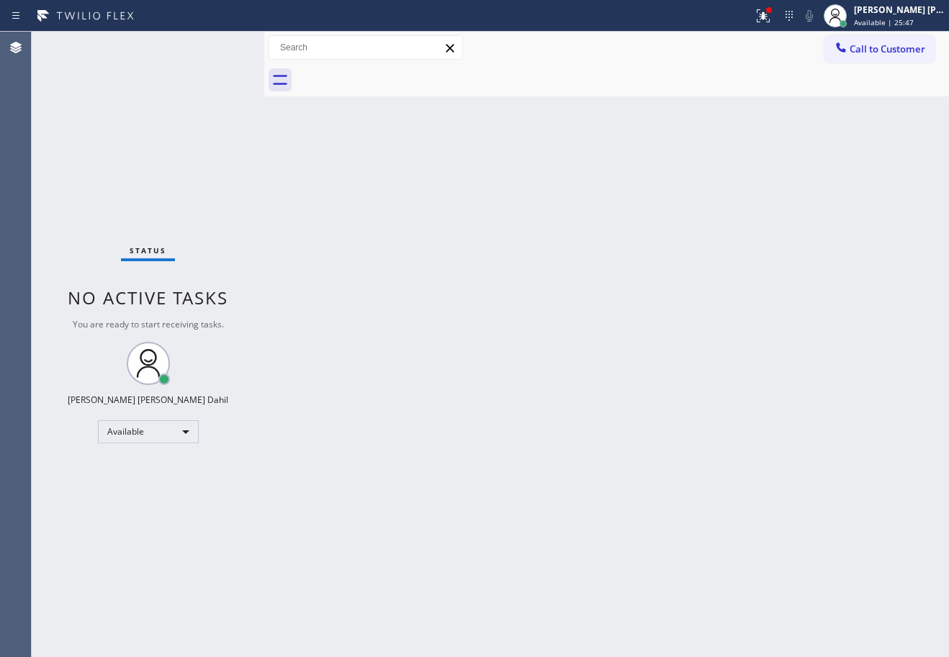
click at [218, 46] on div "Status No active tasks You are ready to start receiving tasks. [PERSON_NAME] [P…" at bounding box center [148, 345] width 233 height 626
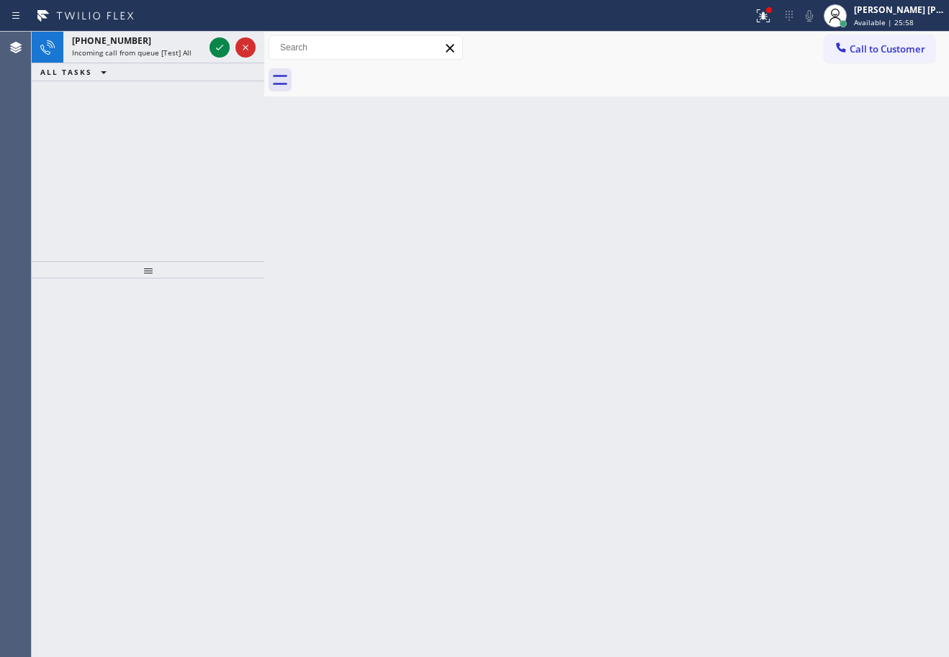
click at [218, 46] on icon at bounding box center [219, 47] width 17 height 17
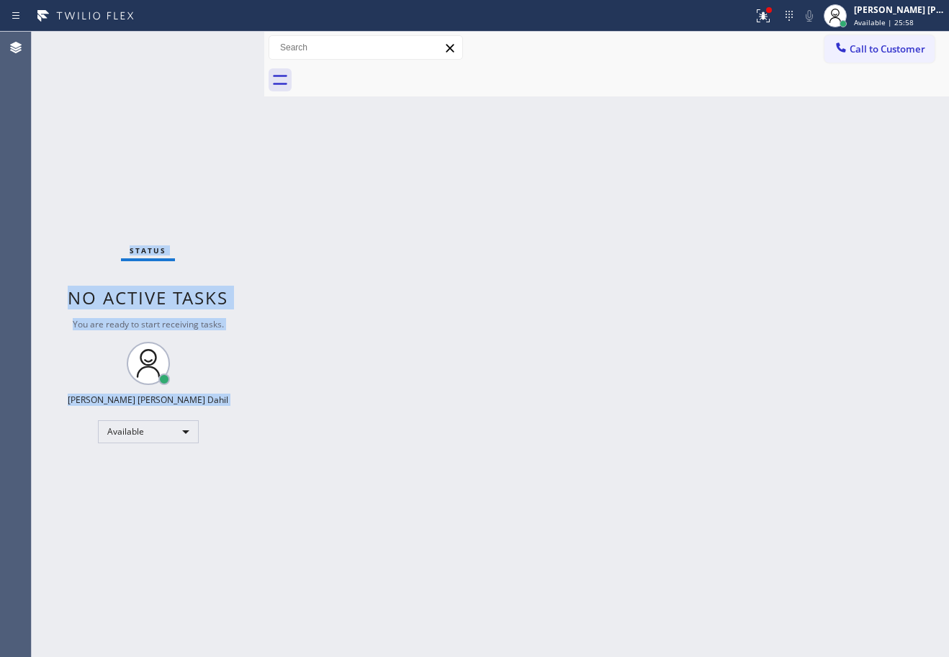
click at [218, 46] on div "Status No active tasks You are ready to start receiving tasks. [PERSON_NAME] [P…" at bounding box center [148, 345] width 233 height 626
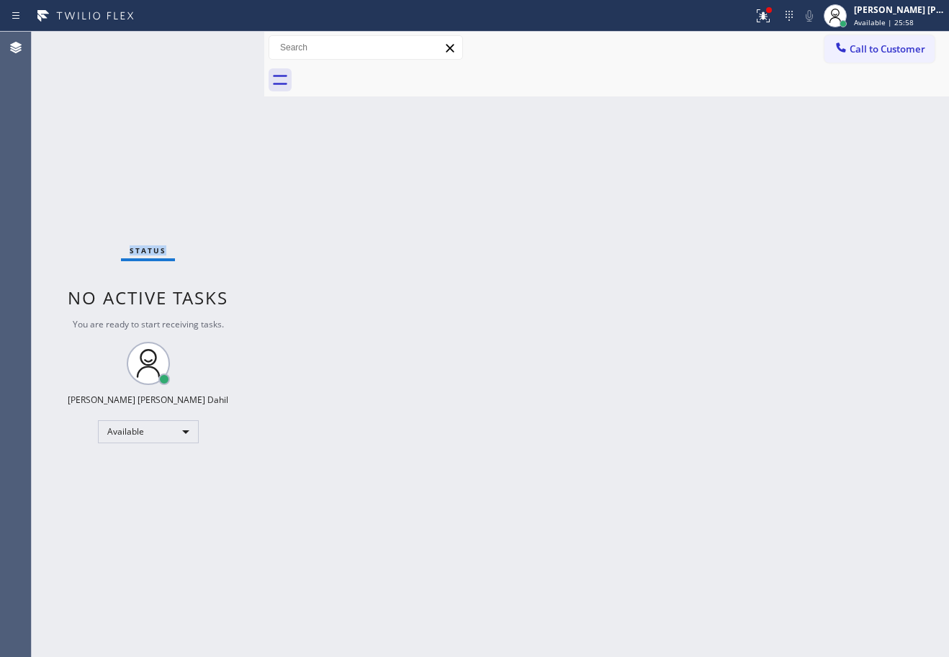
click at [218, 46] on div "Status No active tasks You are ready to start receiving tasks. [PERSON_NAME] [P…" at bounding box center [148, 345] width 233 height 626
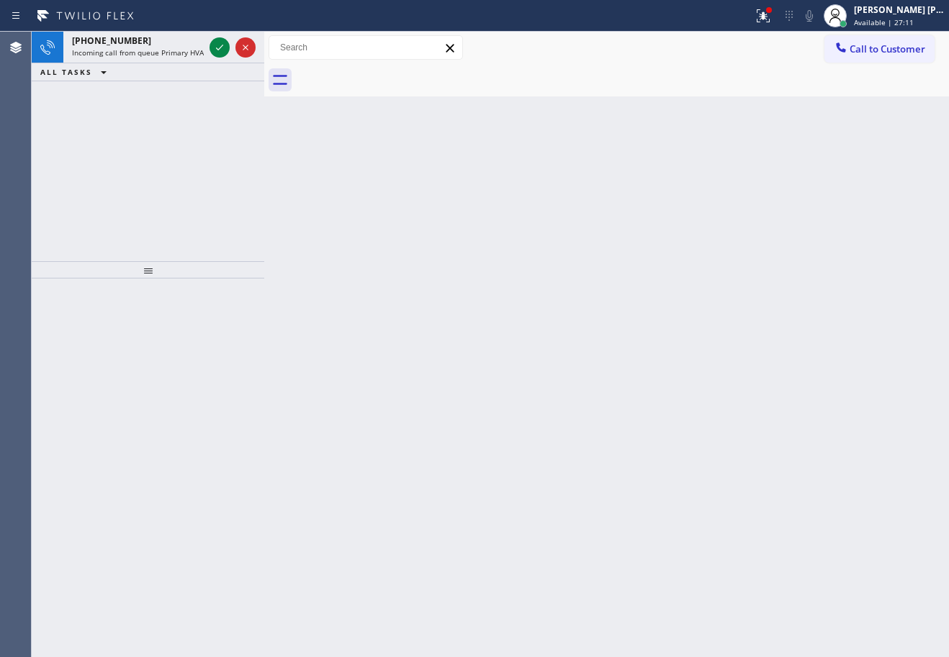
click at [218, 46] on icon at bounding box center [219, 47] width 17 height 17
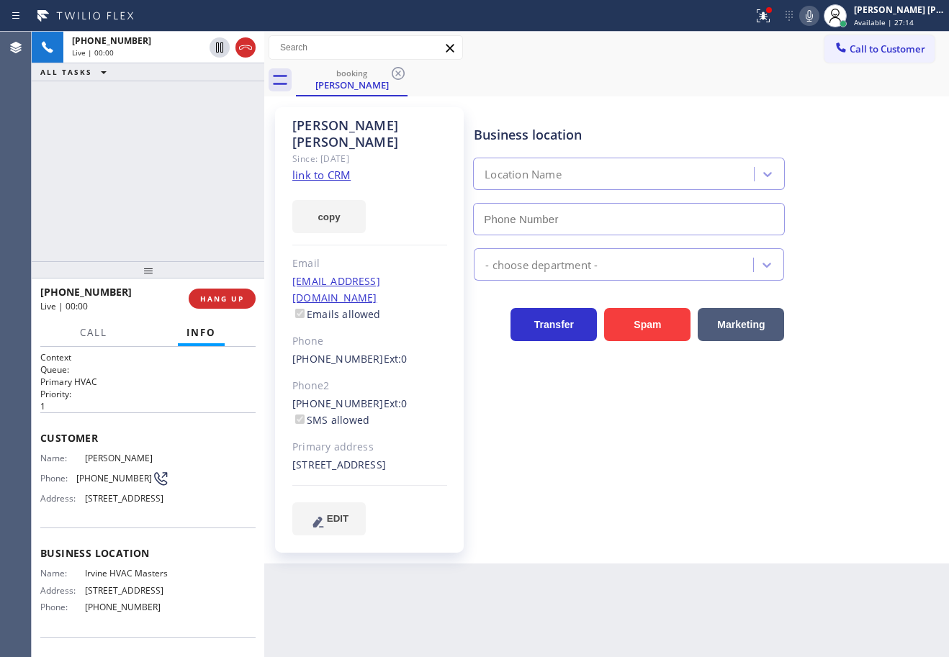
type input "[PHONE_NUMBER]"
click at [772, 12] on div at bounding box center [769, 10] width 6 height 6
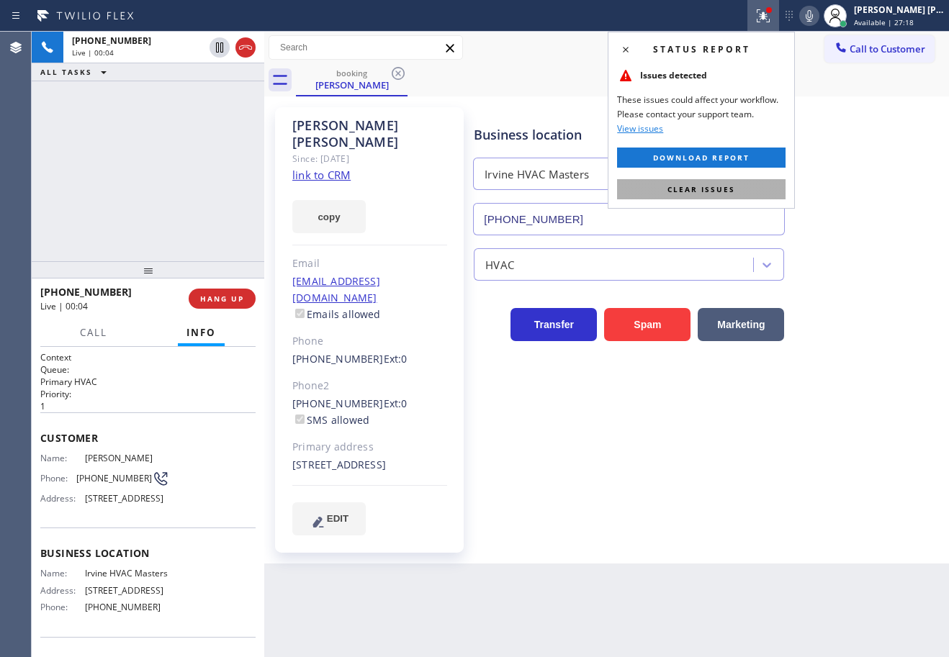
click at [709, 190] on span "Clear issues" at bounding box center [702, 189] width 68 height 10
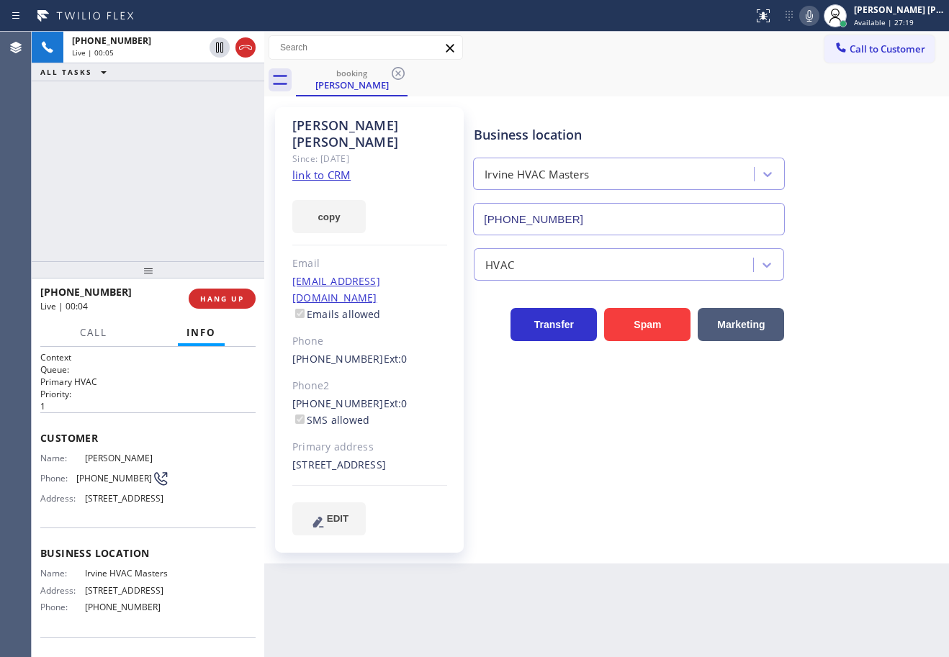
click at [343, 168] on link "link to CRM" at bounding box center [321, 175] width 58 height 14
click at [730, 452] on div "Business location Irvine HVAC Masters [PHONE_NUMBER] HVAC Transfer Spam Marketi…" at bounding box center [708, 321] width 475 height 421
click at [863, 220] on div "Business location Irvine HVAC Masters [PHONE_NUMBER]" at bounding box center [708, 170] width 475 height 130
click at [853, 204] on div "Business location Irvine HVAC Masters [PHONE_NUMBER]" at bounding box center [708, 170] width 475 height 130
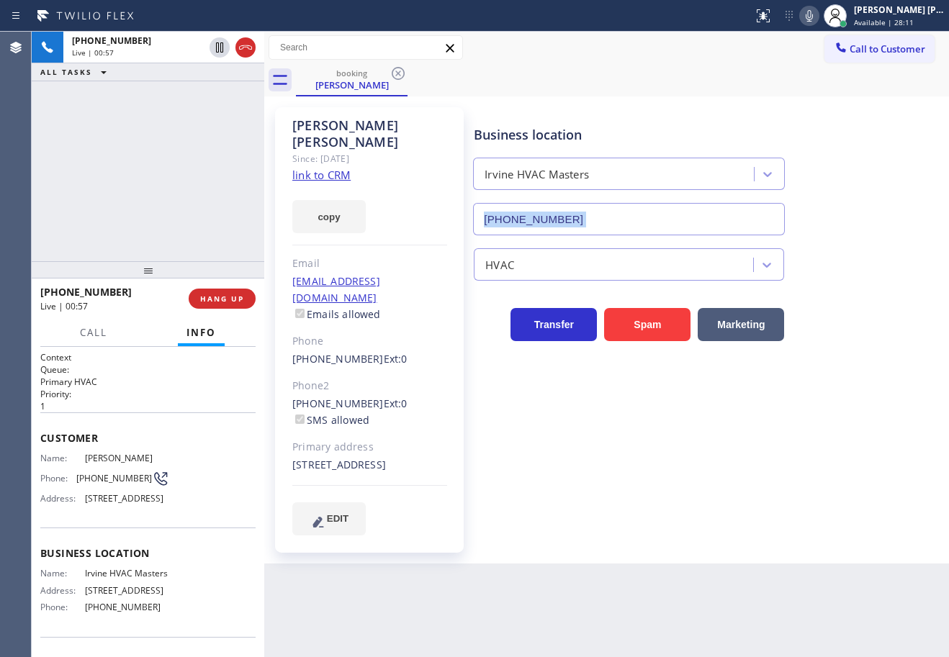
click at [853, 204] on div "Business location Irvine HVAC Masters [PHONE_NUMBER]" at bounding box center [708, 170] width 475 height 130
click at [855, 204] on div "Business location Irvine HVAC Masters [PHONE_NUMBER]" at bounding box center [708, 170] width 475 height 130
click at [856, 204] on div "Business location Irvine HVAC Masters [PHONE_NUMBER]" at bounding box center [708, 170] width 475 height 130
click at [857, 204] on div "Business location Irvine HVAC Masters [PHONE_NUMBER]" at bounding box center [708, 170] width 475 height 130
click at [857, 203] on div "Business location Irvine HVAC Masters [PHONE_NUMBER]" at bounding box center [708, 170] width 475 height 130
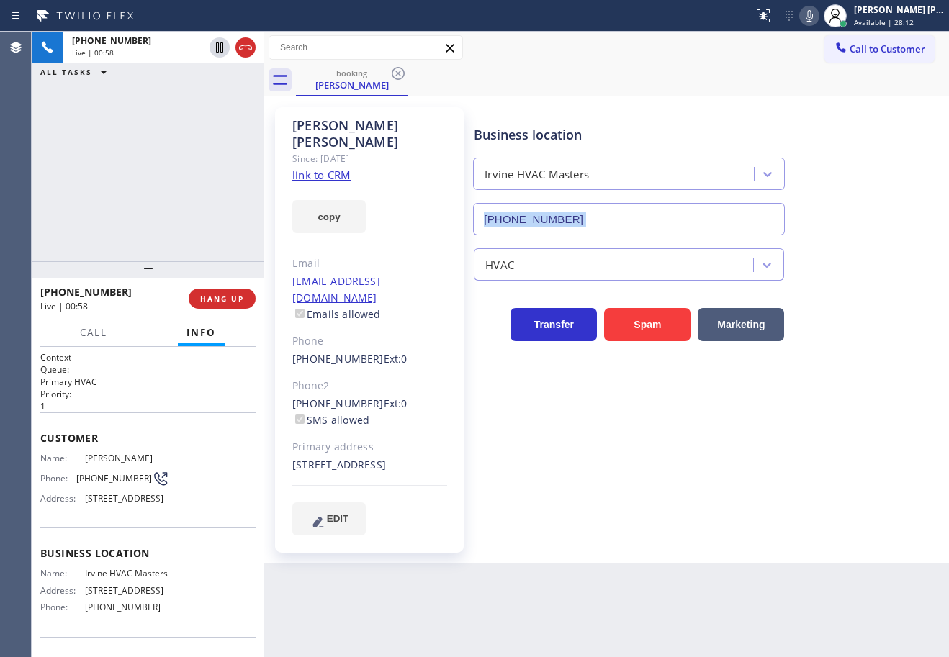
click at [858, 201] on div "Business location Irvine HVAC Masters [PHONE_NUMBER]" at bounding box center [708, 170] width 475 height 130
click at [866, 199] on div "Business location Irvine HVAC Masters [PHONE_NUMBER]" at bounding box center [708, 170] width 475 height 130
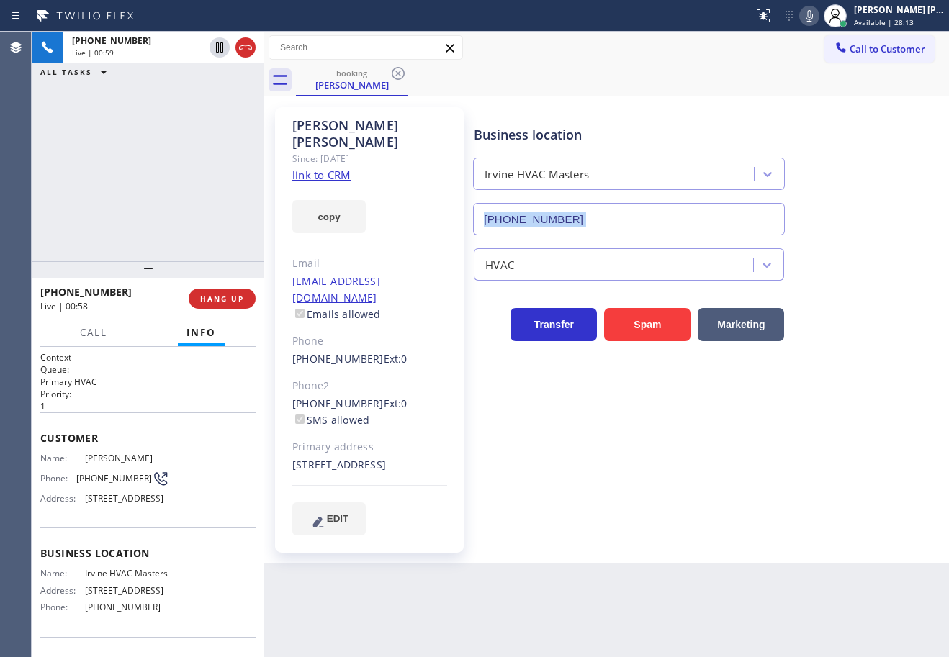
click at [867, 199] on div "Business location Irvine HVAC Masters [PHONE_NUMBER]" at bounding box center [708, 170] width 475 height 130
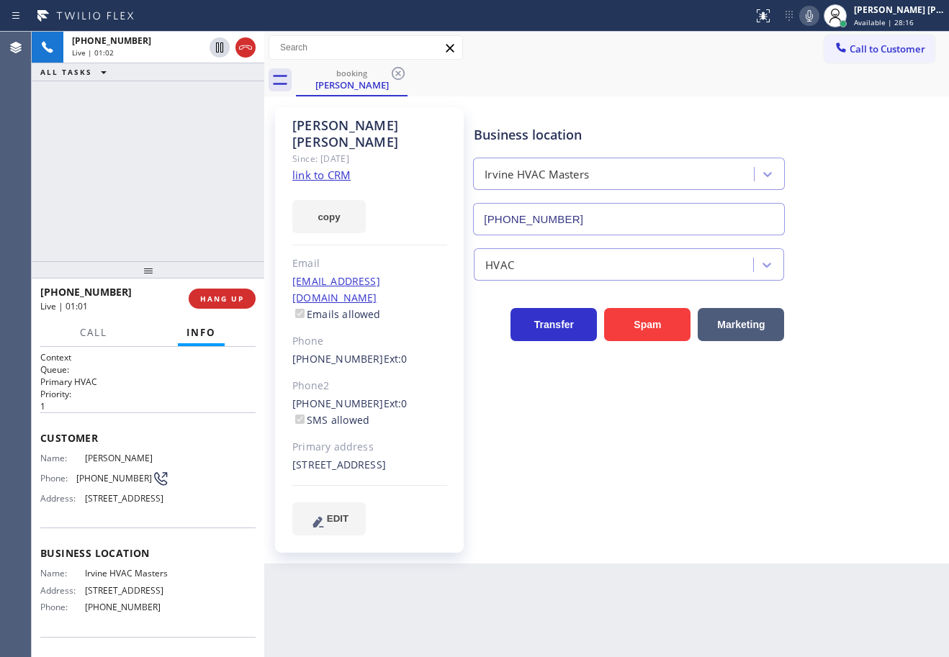
click at [893, 335] on div "Transfer Spam Marketing" at bounding box center [708, 318] width 475 height 46
click at [640, 22] on div at bounding box center [377, 15] width 742 height 23
click at [813, 17] on icon at bounding box center [809, 16] width 7 height 12
click at [701, 44] on div "Call to Customer Outbound call Location 5 Star Appliance Repair Your caller id …" at bounding box center [606, 47] width 685 height 25
click at [213, 50] on icon at bounding box center [219, 47] width 17 height 17
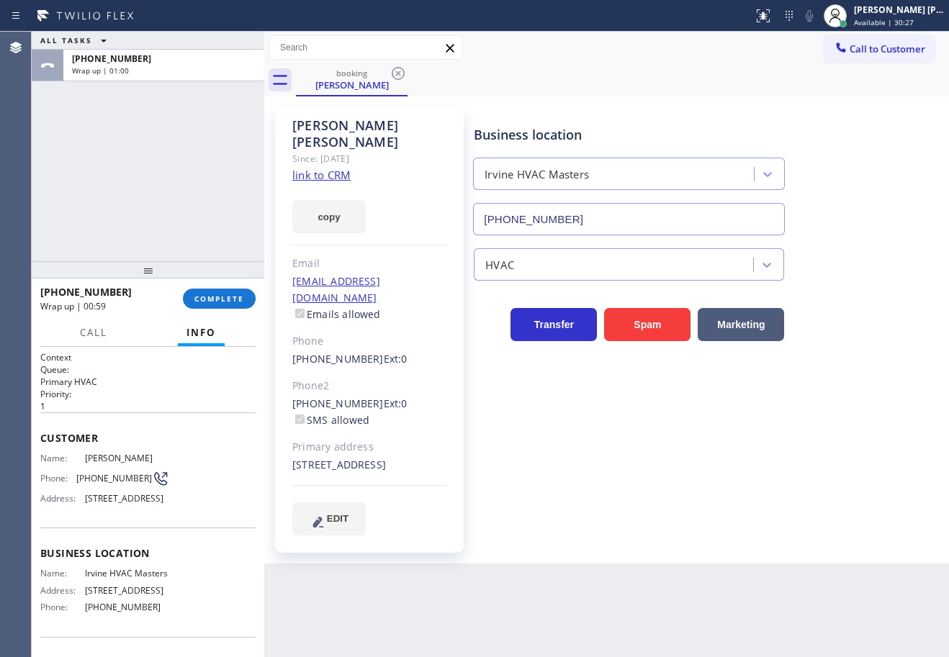
click at [206, 234] on div "ALL TASKS ALL TASKS ACTIVE TASKS TASKS IN WRAP UP [PHONE_NUMBER] Wrap up | 01:00" at bounding box center [148, 147] width 233 height 230
click at [215, 288] on div "[PHONE_NUMBER] Wrap up | 01:00 COMPLETE" at bounding box center [147, 298] width 215 height 37
click at [215, 297] on span "COMPLETE" at bounding box center [219, 299] width 50 height 10
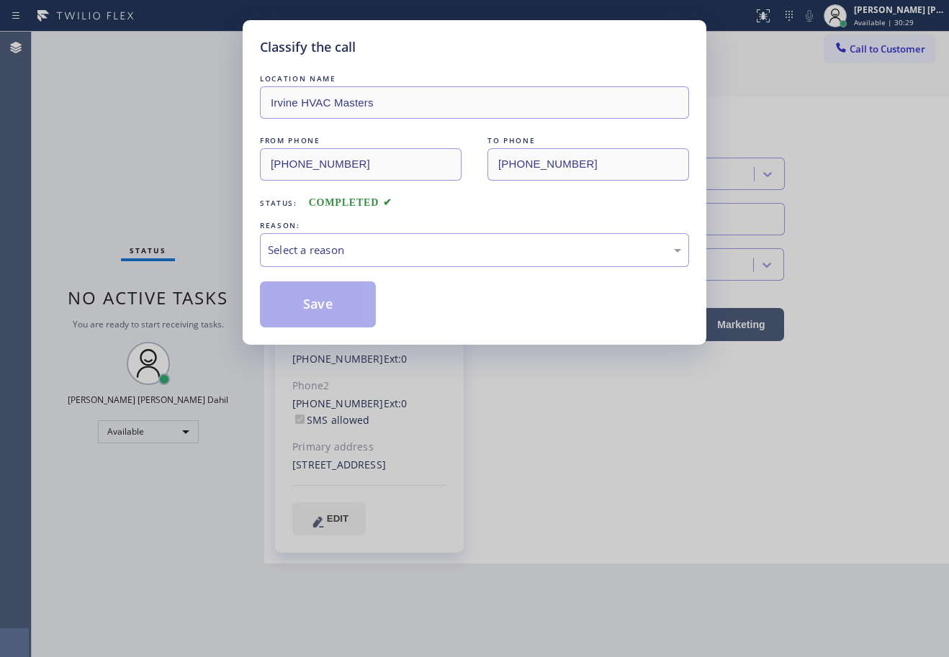
drag, startPoint x: 339, startPoint y: 271, endPoint x: 343, endPoint y: 263, distance: 9.0
click at [340, 262] on div "Select a reason" at bounding box center [474, 250] width 429 height 34
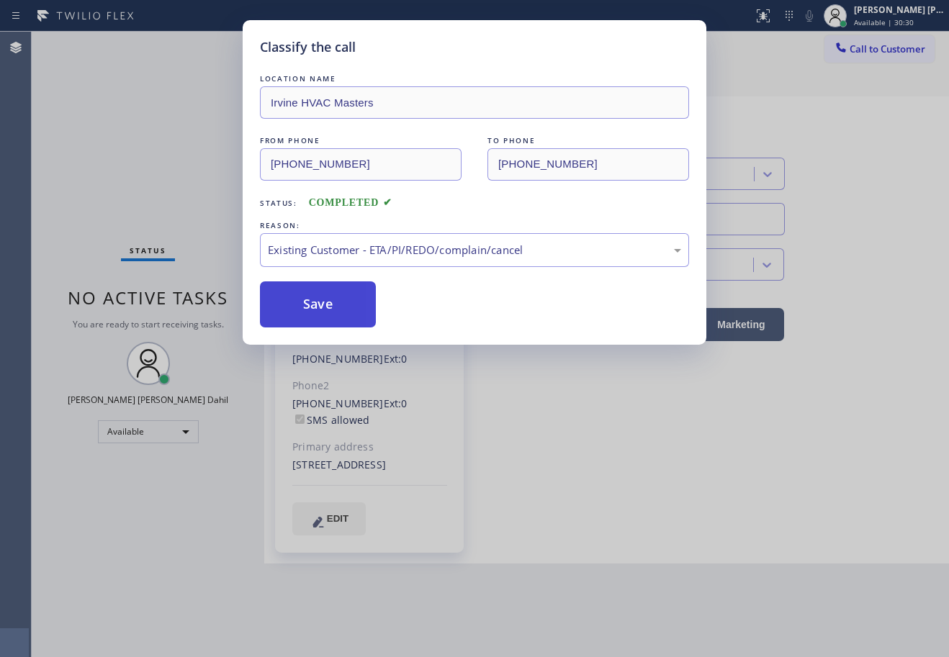
click at [318, 301] on button "Save" at bounding box center [318, 305] width 116 height 46
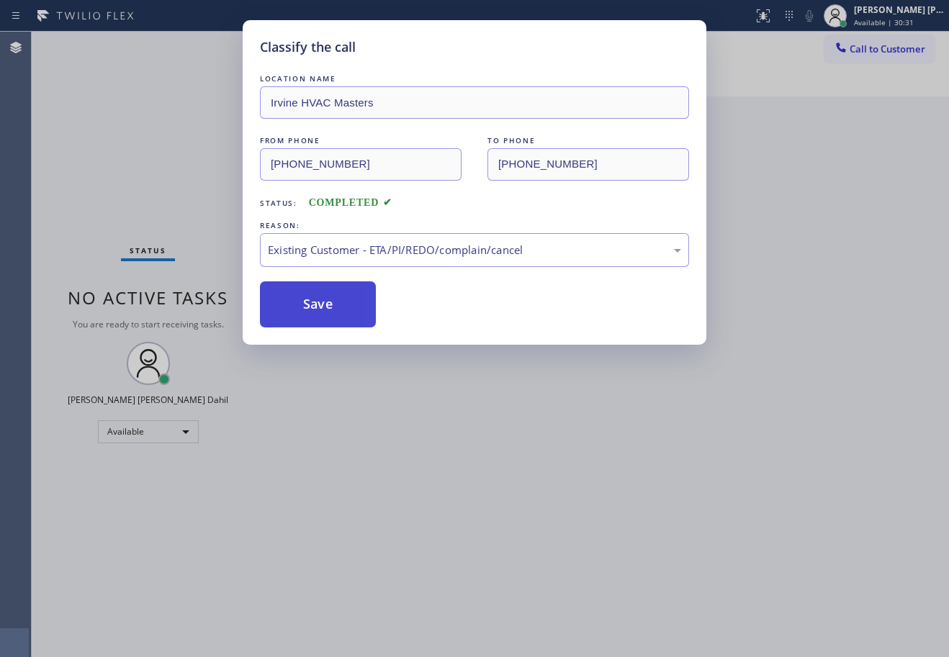
click at [318, 301] on button "Save" at bounding box center [318, 305] width 116 height 46
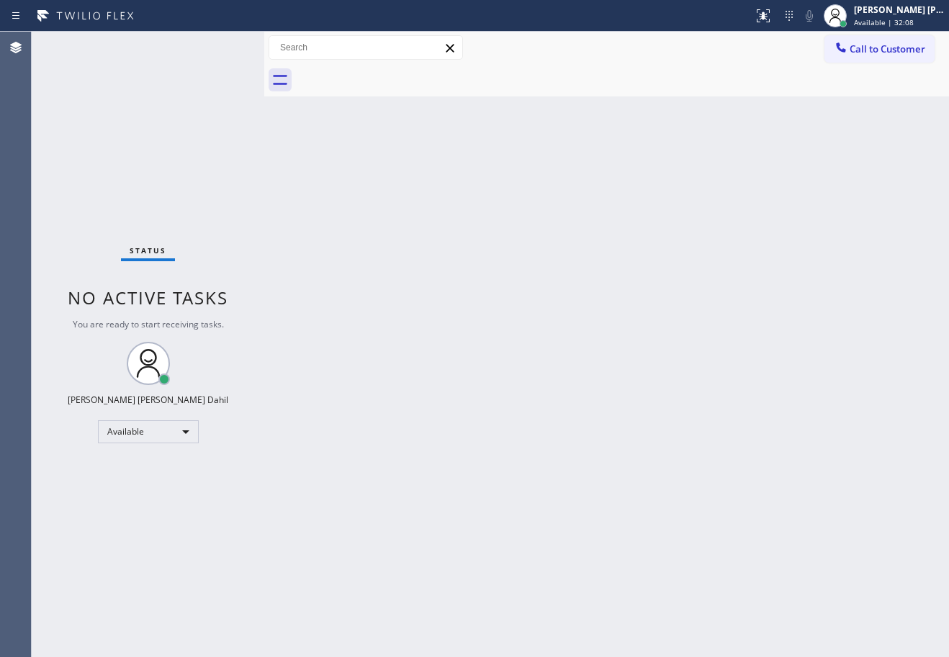
click at [599, 110] on div "Back to Dashboard Change Sender ID Customers Technicians Select a contact Outbo…" at bounding box center [606, 345] width 685 height 626
click at [391, 292] on div "Back to Dashboard Change Sender ID Customers Technicians Select a contact Outbo…" at bounding box center [606, 345] width 685 height 626
drag, startPoint x: 693, startPoint y: 521, endPoint x: 691, endPoint y: 536, distance: 15.3
click at [693, 521] on div "Back to Dashboard Change Sender ID Customers Technicians Select a contact Outbo…" at bounding box center [606, 345] width 685 height 626
click at [481, 75] on div at bounding box center [622, 80] width 653 height 32
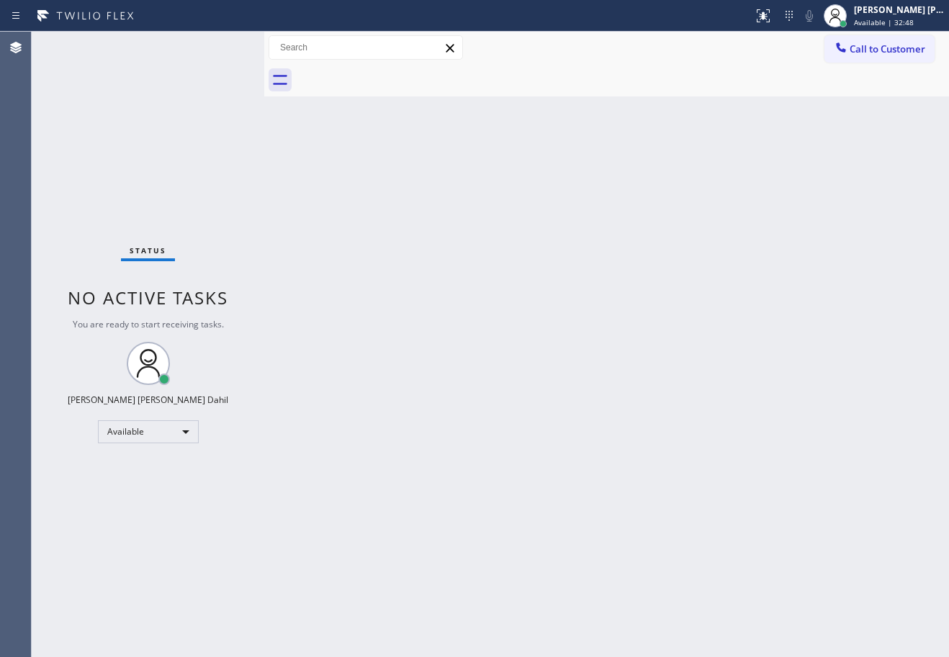
click at [533, 248] on div "Back to Dashboard Change Sender ID Customers Technicians Select a contact Outbo…" at bounding box center [606, 345] width 685 height 626
click at [534, 251] on div "Back to Dashboard Change Sender ID Customers Technicians Select a contact Outbo…" at bounding box center [606, 345] width 685 height 626
click at [218, 46] on div "Status No active tasks You are ready to start receiving tasks. [PERSON_NAME] [P…" at bounding box center [148, 345] width 233 height 626
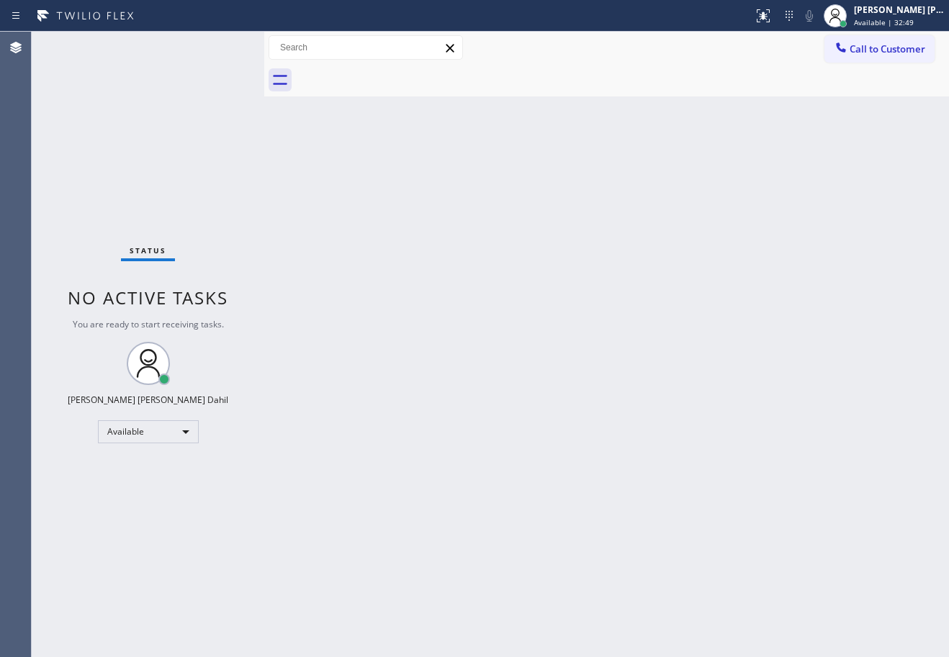
click at [218, 46] on div "Status No active tasks You are ready to start receiving tasks. [PERSON_NAME] [P…" at bounding box center [148, 345] width 233 height 626
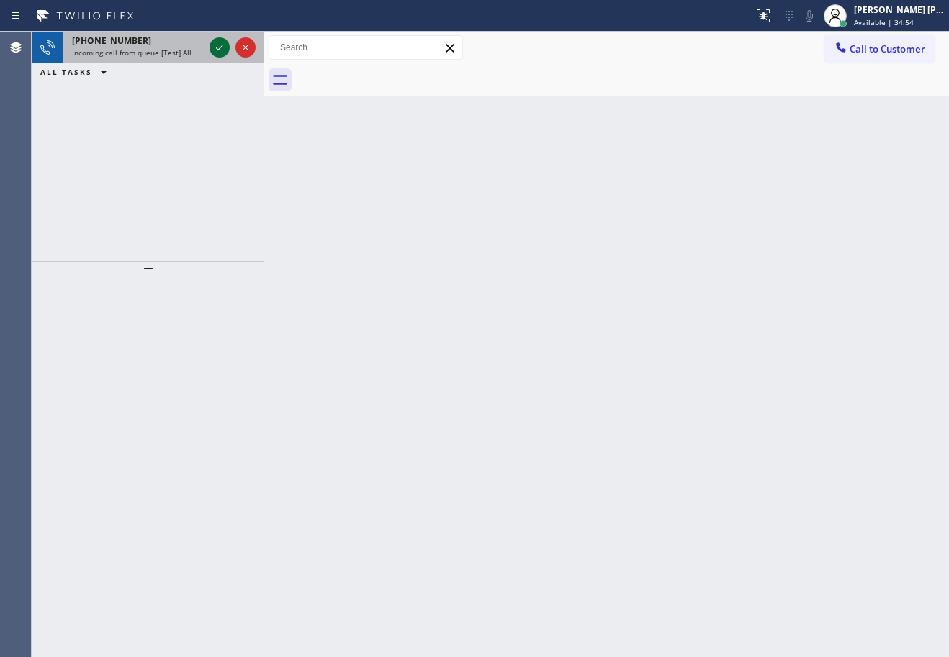
click at [218, 46] on icon at bounding box center [219, 47] width 17 height 17
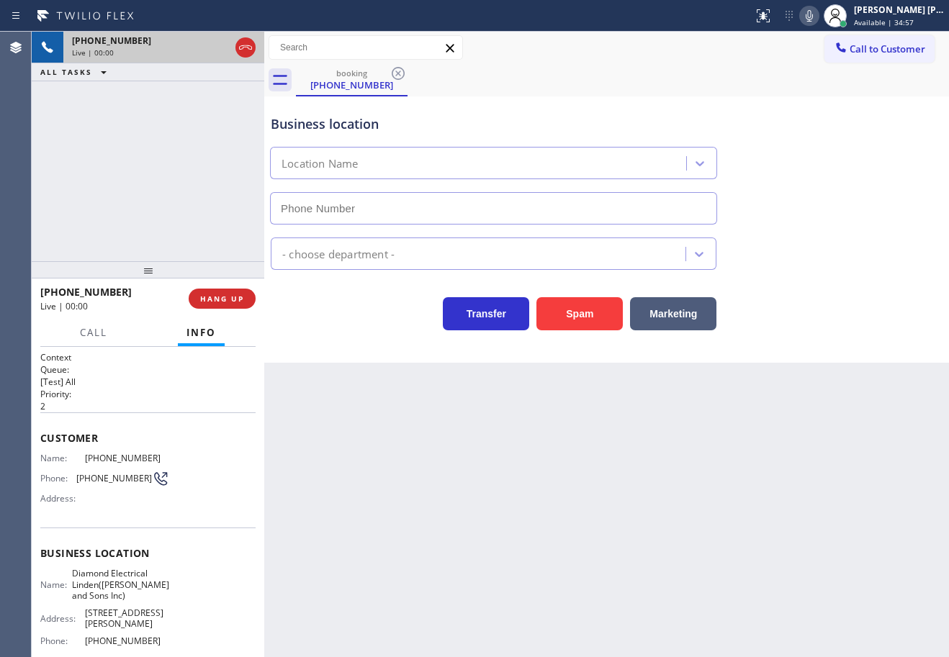
type input "[PHONE_NUMBER]"
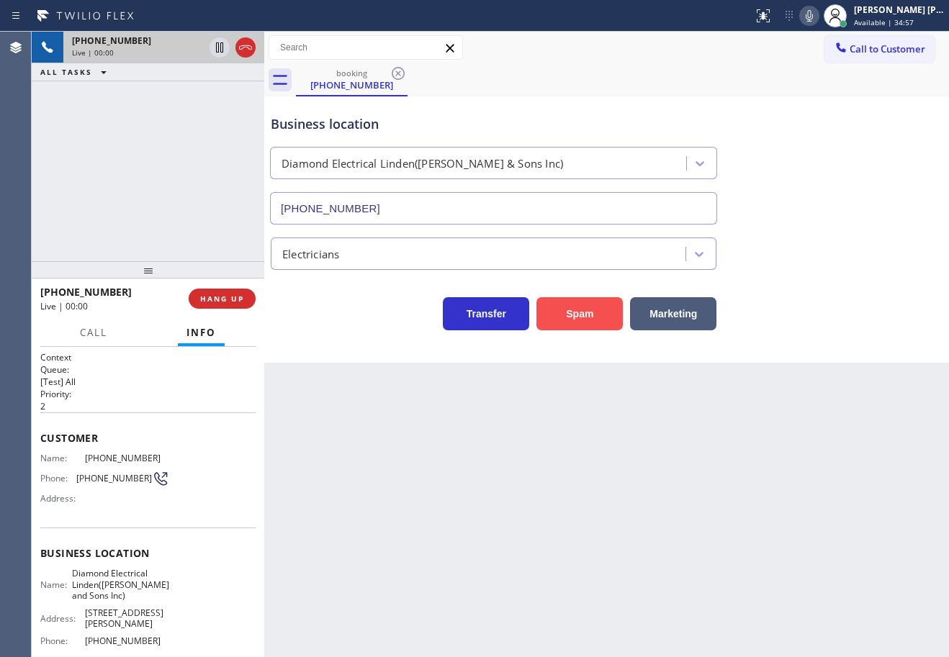
click at [585, 310] on button "Spam" at bounding box center [579, 313] width 86 height 33
click at [588, 310] on button "Spam" at bounding box center [579, 313] width 86 height 33
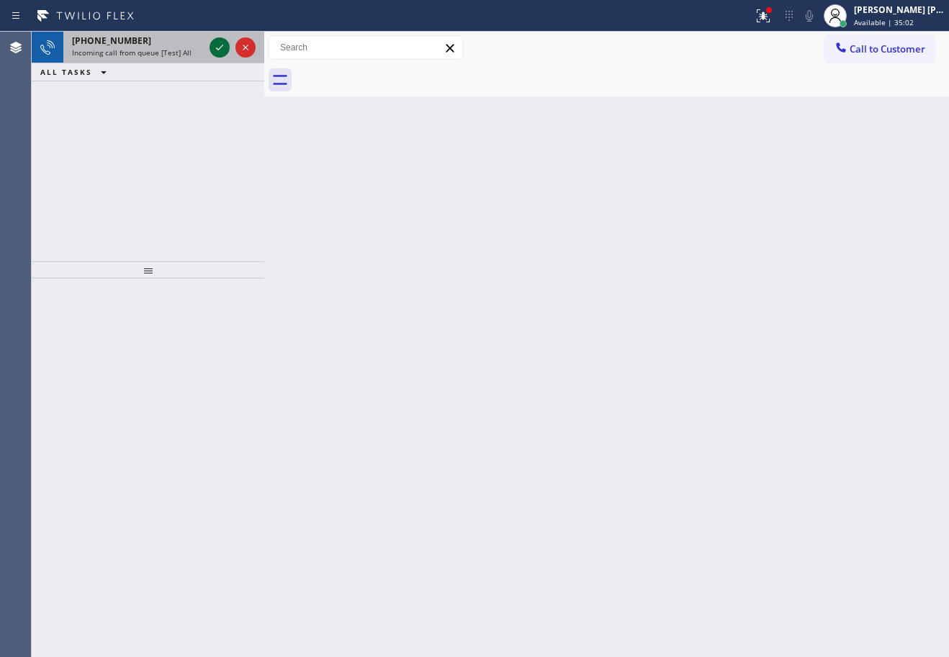
click at [218, 46] on icon at bounding box center [219, 47] width 17 height 17
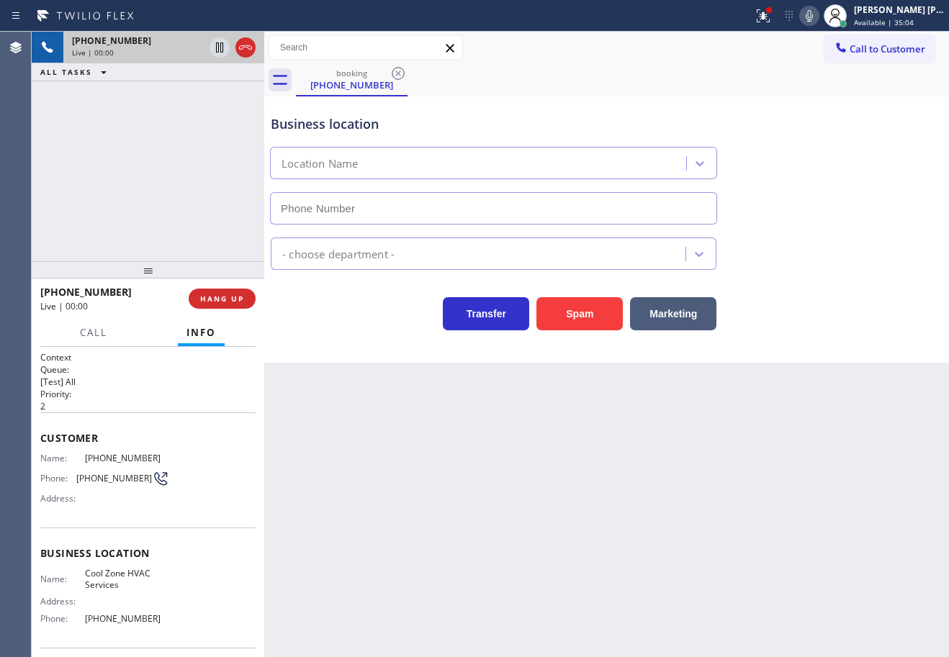
type input "[PHONE_NUMBER]"
click at [578, 322] on button "Spam" at bounding box center [579, 313] width 86 height 33
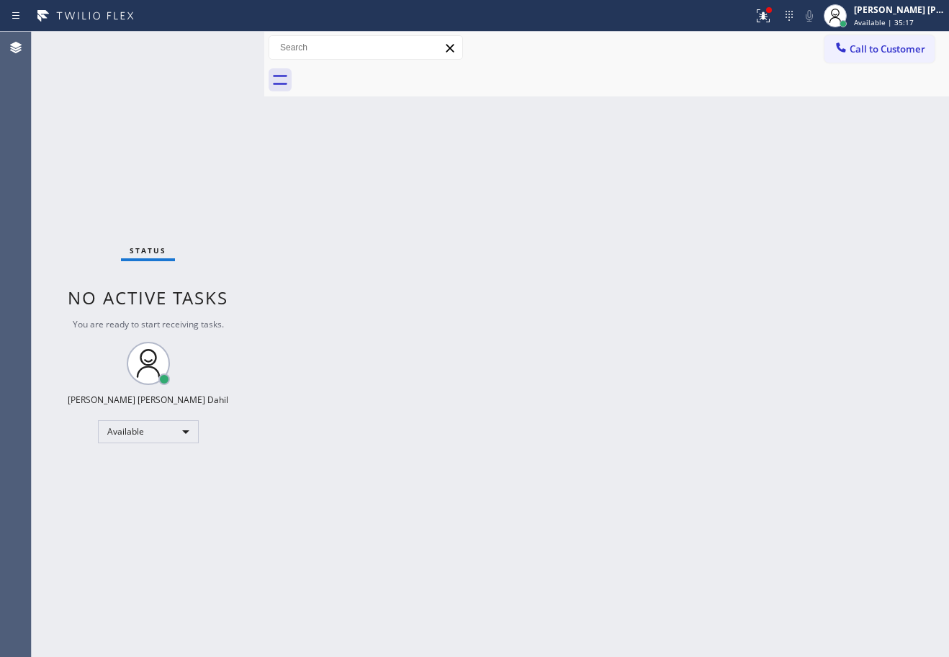
click at [523, 433] on div "Back to Dashboard Change Sender ID Customers Technicians Select a contact Outbo…" at bounding box center [606, 345] width 685 height 626
click at [774, 565] on div "Back to Dashboard Change Sender ID Customers Technicians Select a contact Outbo…" at bounding box center [606, 345] width 685 height 626
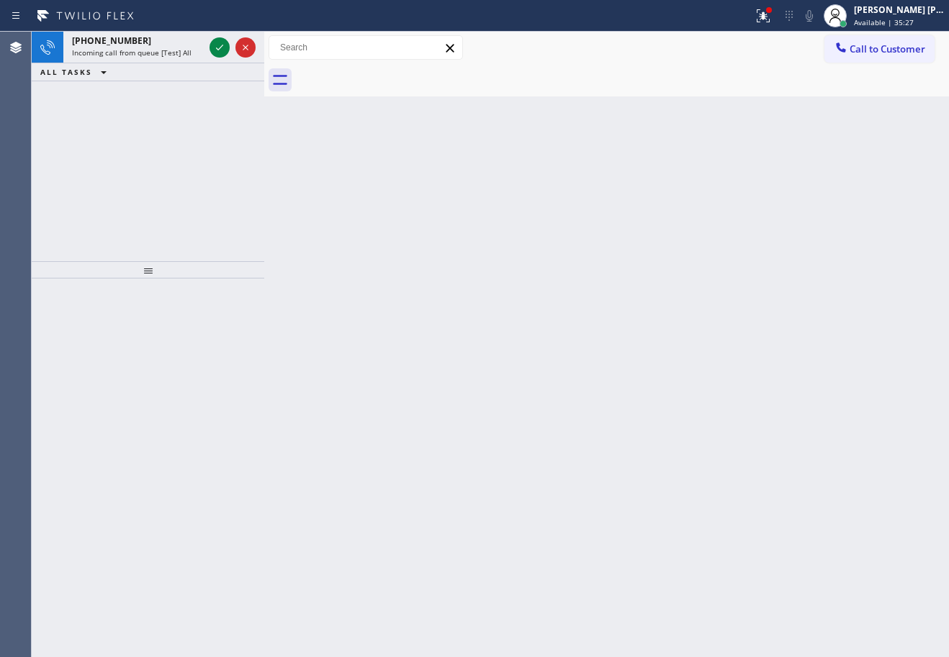
click at [598, 300] on div "Back to Dashboard Change Sender ID Customers Technicians Select a contact Outbo…" at bounding box center [606, 345] width 685 height 626
click at [218, 46] on icon at bounding box center [219, 47] width 17 height 17
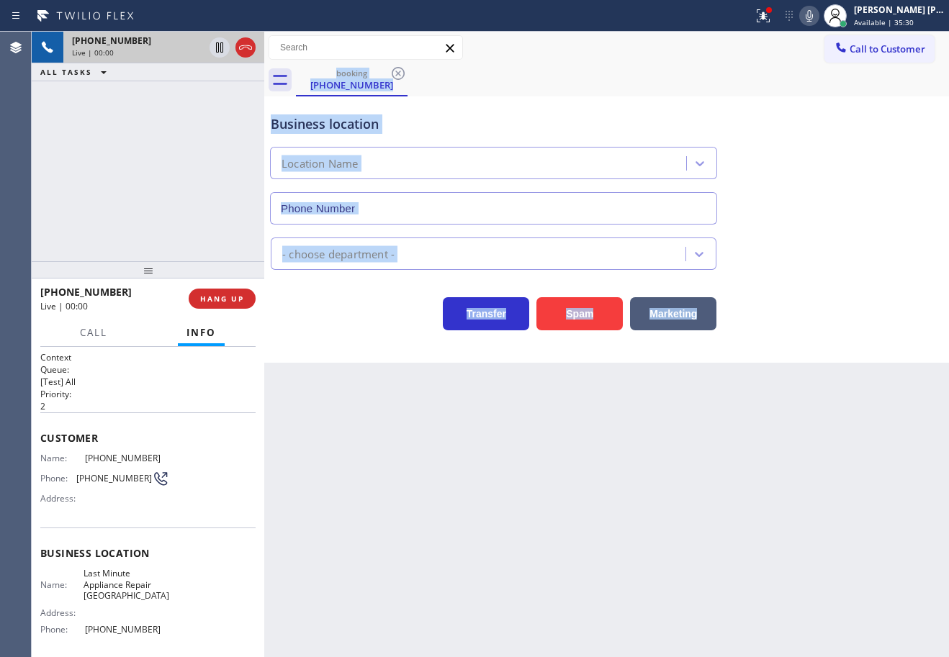
type input "[PHONE_NUMBER]"
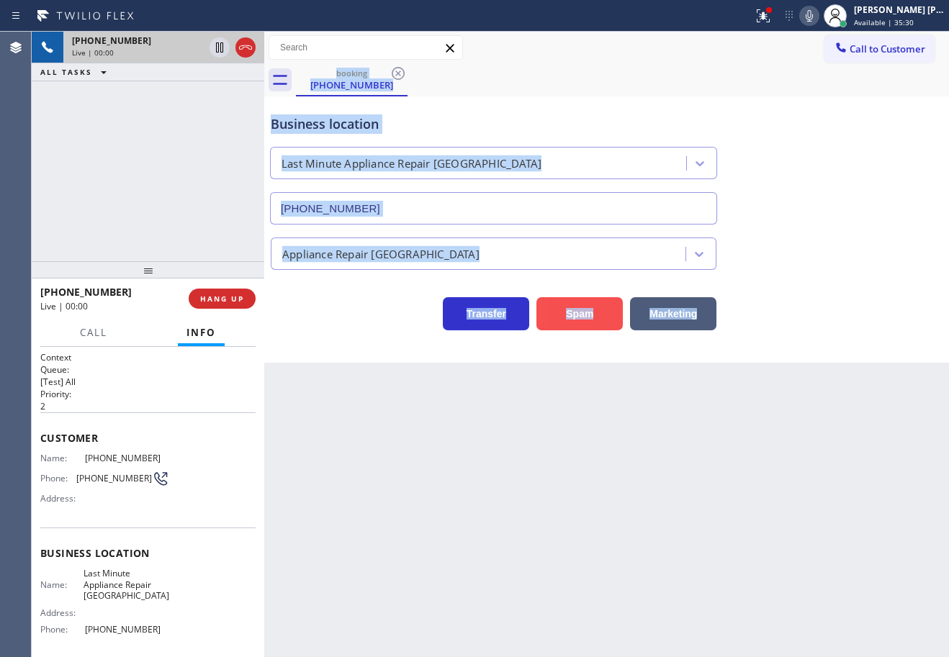
click at [587, 327] on button "Spam" at bounding box center [579, 313] width 86 height 33
click at [587, 326] on button "Spam" at bounding box center [579, 313] width 86 height 33
click at [585, 323] on button "Spam" at bounding box center [579, 313] width 86 height 33
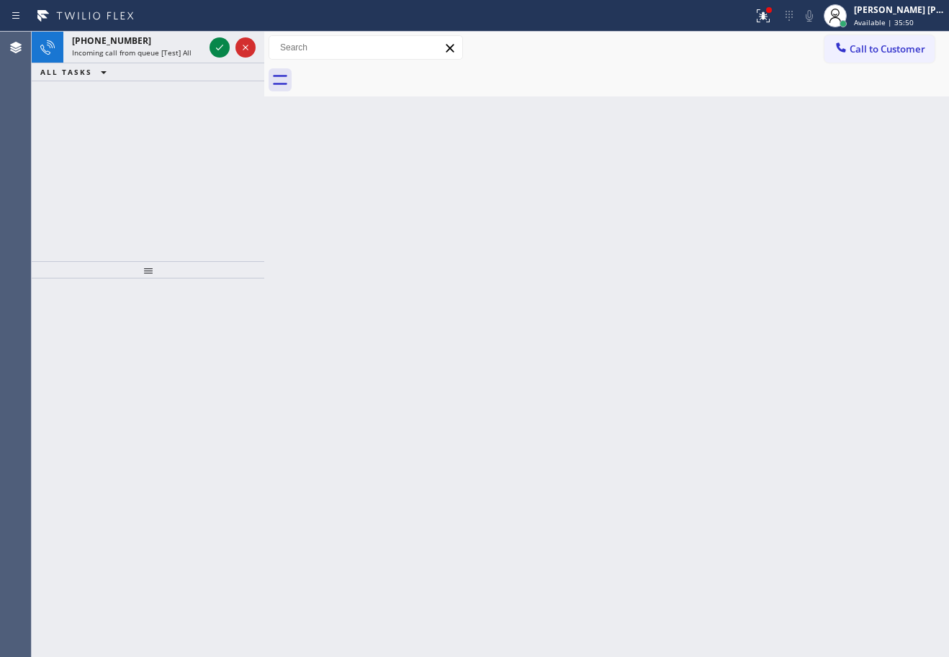
click at [590, 352] on div "Back to Dashboard Change Sender ID Customers Technicians Select a contact Outbo…" at bounding box center [606, 345] width 685 height 626
click at [218, 46] on icon at bounding box center [219, 47] width 17 height 17
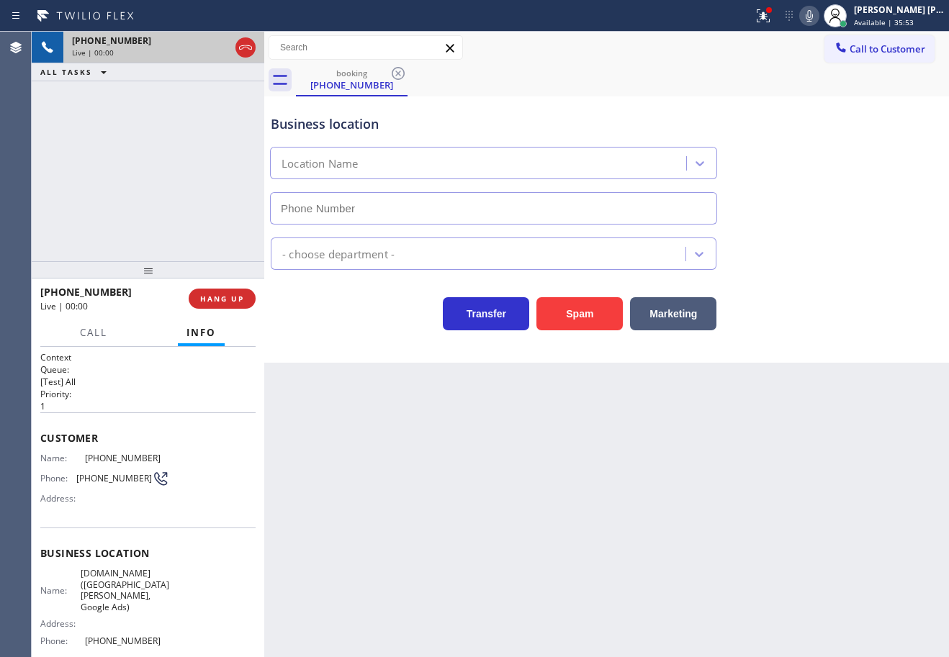
scroll to position [111, 0]
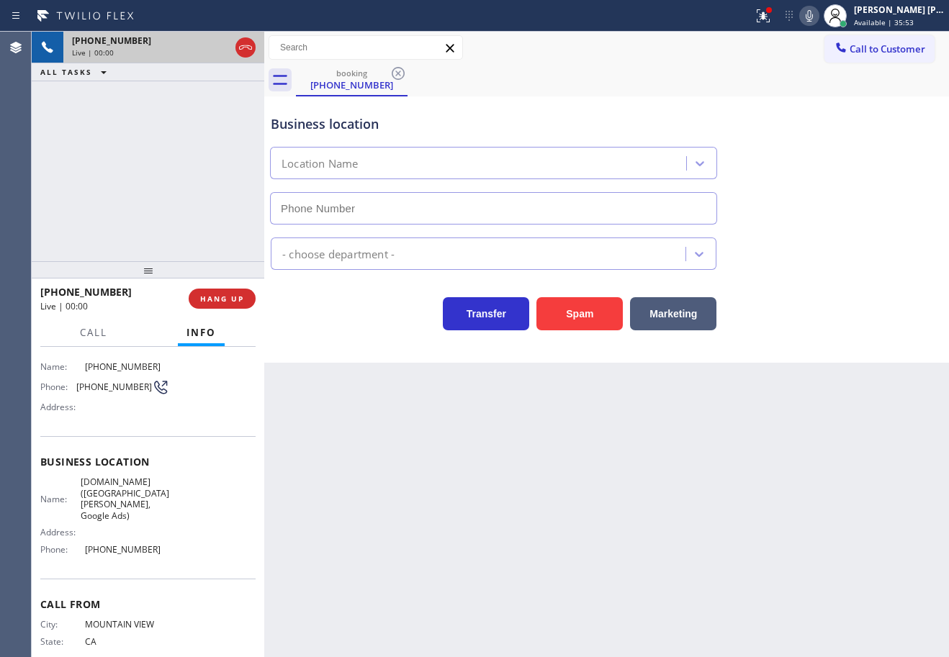
type input "[PHONE_NUMBER]"
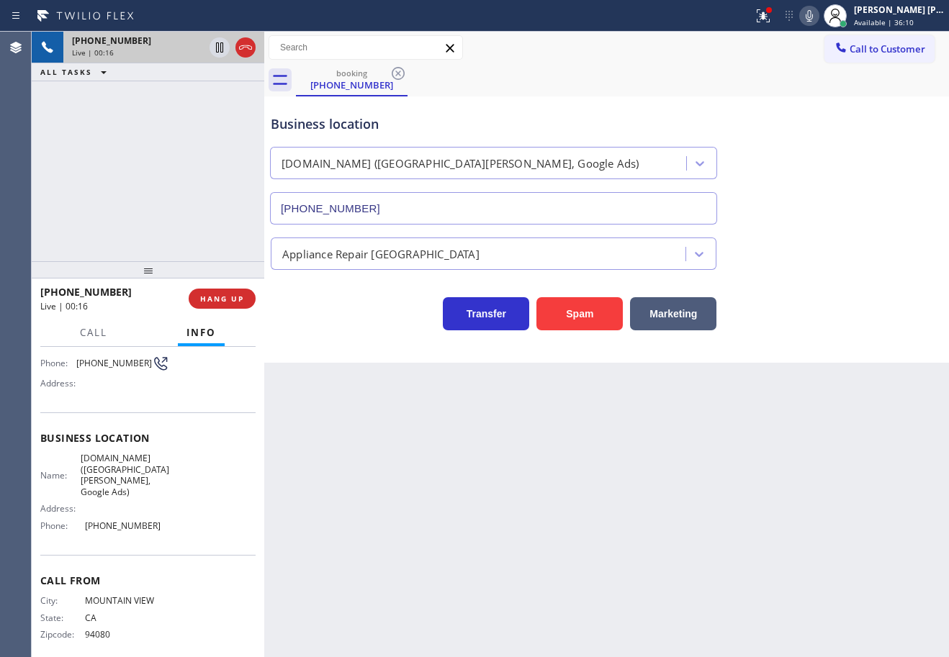
scroll to position [0, 0]
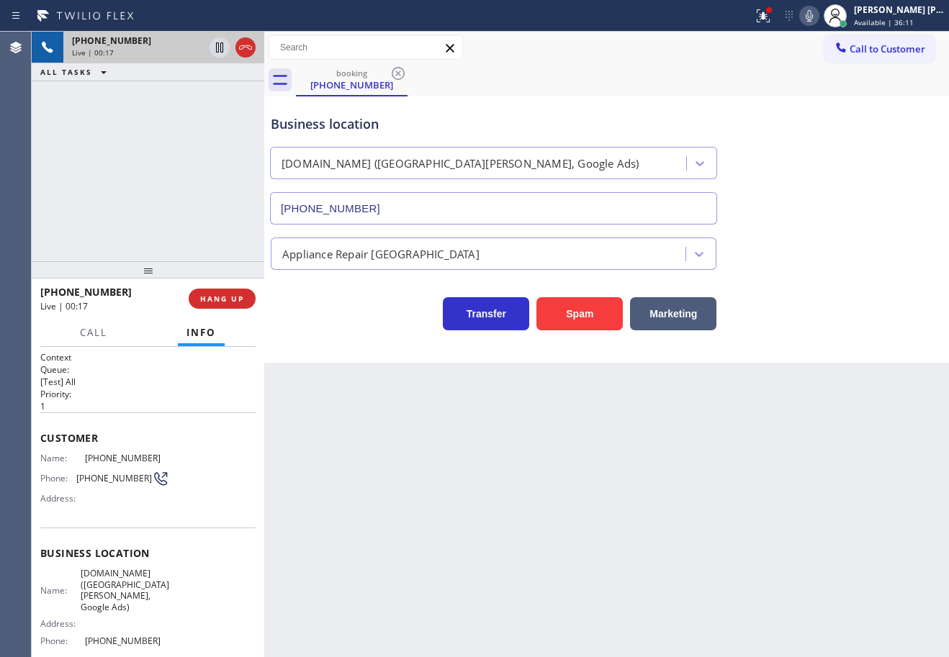
click at [205, 163] on div "[PHONE_NUMBER] Live | 00:17 ALL TASKS ALL TASKS ACTIVE TASKS TASKS IN WRAP UP" at bounding box center [148, 147] width 233 height 230
click at [166, 179] on div "[PHONE_NUMBER] Live | 00:19 ALL TASKS ALL TASKS ACTIVE TASKS TASKS IN WRAP UP" at bounding box center [148, 147] width 233 height 230
click at [173, 179] on div "[PHONE_NUMBER] Live | 00:19 ALL TASKS ALL TASKS ACTIVE TASKS TASKS IN WRAP UP" at bounding box center [148, 147] width 233 height 230
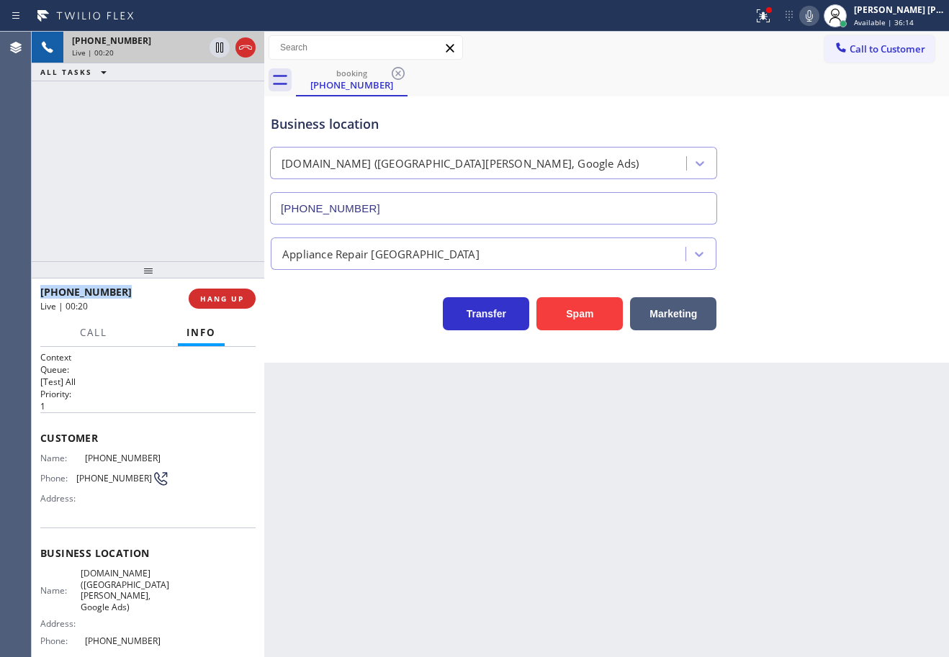
click at [173, 179] on div "[PHONE_NUMBER] Live | 00:20 ALL TASKS ALL TASKS ACTIVE TASKS TASKS IN WRAP UP" at bounding box center [148, 147] width 233 height 230
click at [217, 299] on span "HANG UP" at bounding box center [222, 299] width 44 height 10
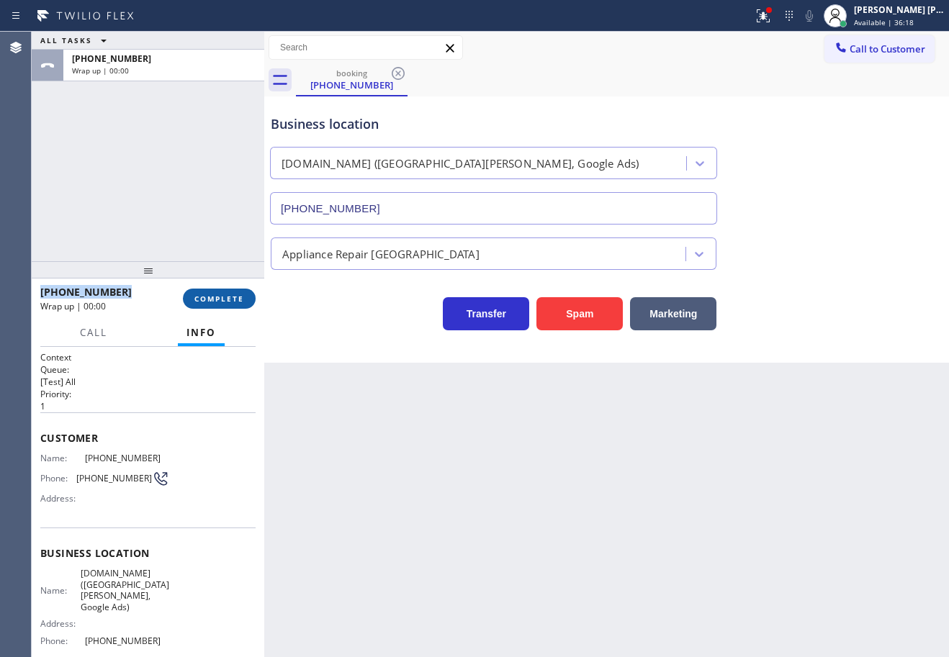
click at [228, 295] on span "COMPLETE" at bounding box center [219, 299] width 50 height 10
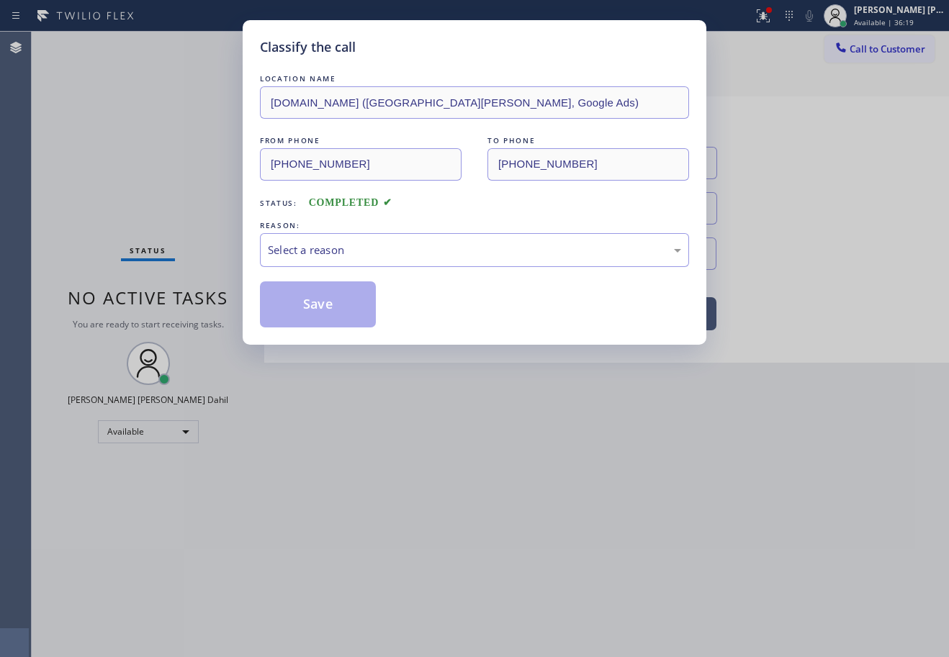
click at [379, 259] on div "Select a reason" at bounding box center [474, 250] width 429 height 34
click at [359, 306] on button "Save" at bounding box center [318, 305] width 116 height 46
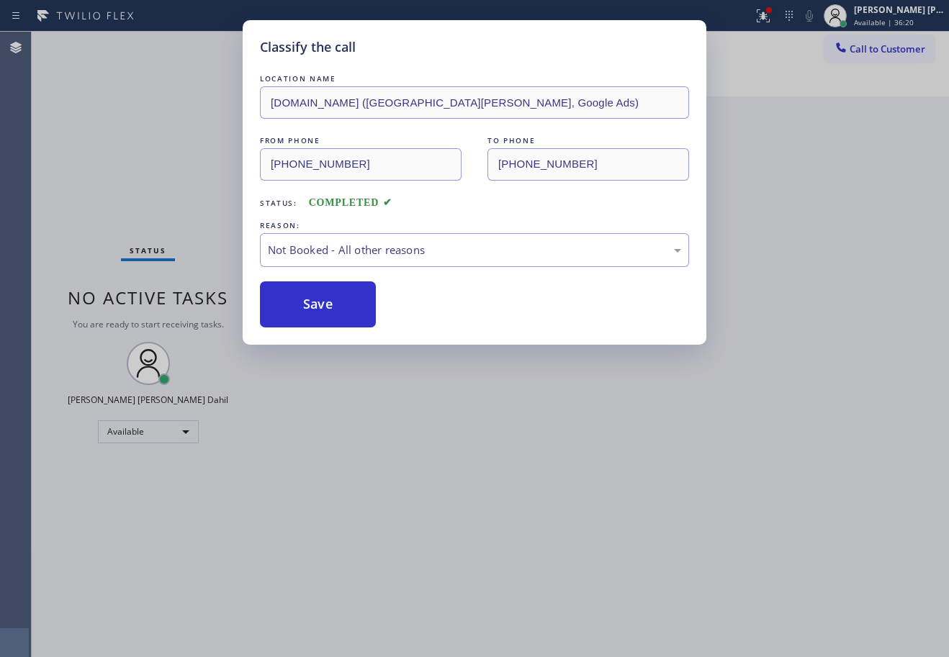
click at [359, 306] on button "Save" at bounding box center [318, 305] width 116 height 46
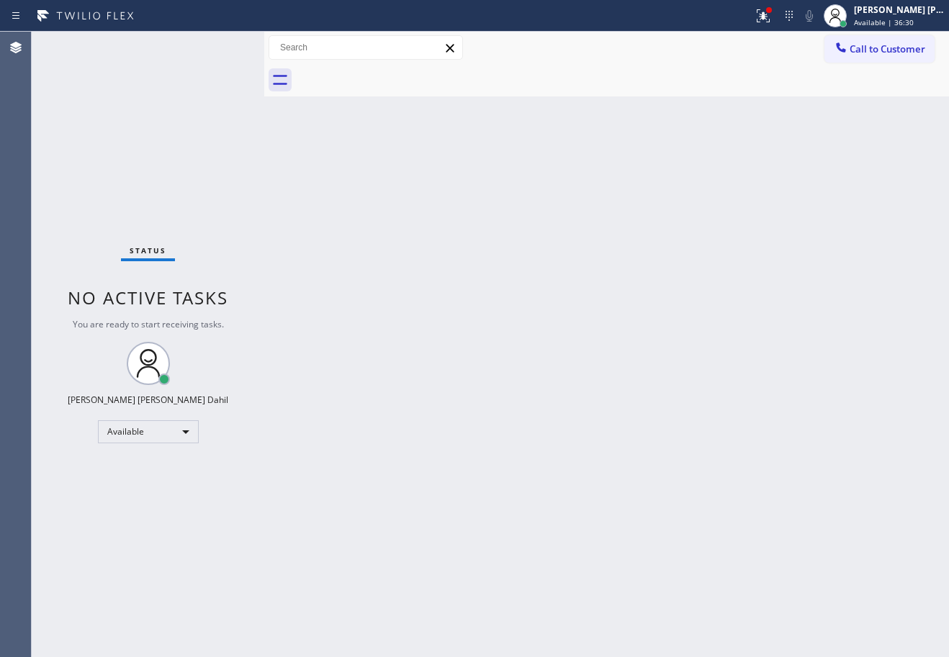
click at [218, 46] on div "Status No active tasks You are ready to start receiving tasks. [PERSON_NAME] [P…" at bounding box center [148, 345] width 233 height 626
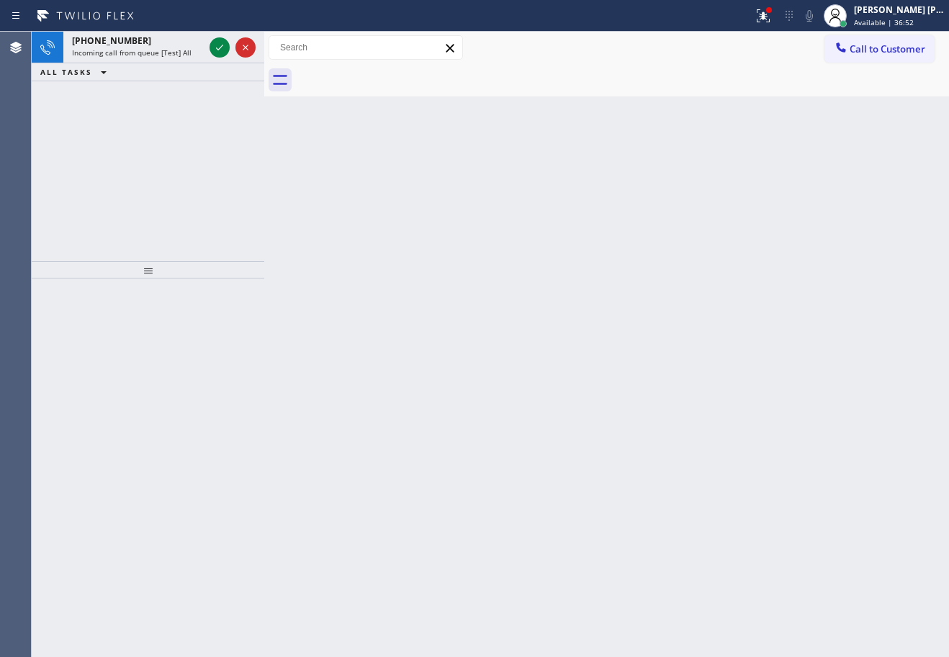
click at [600, 356] on div "Back to Dashboard Change Sender ID Customers Technicians Select a contact Outbo…" at bounding box center [606, 345] width 685 height 626
click at [217, 45] on icon at bounding box center [219, 47] width 17 height 17
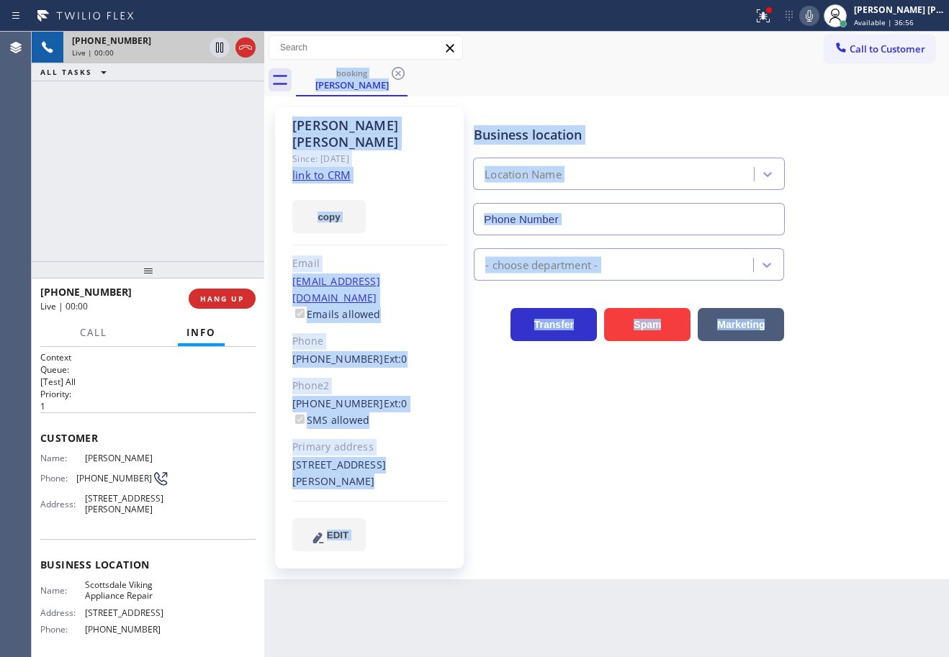
type input "[PHONE_NUMBER]"
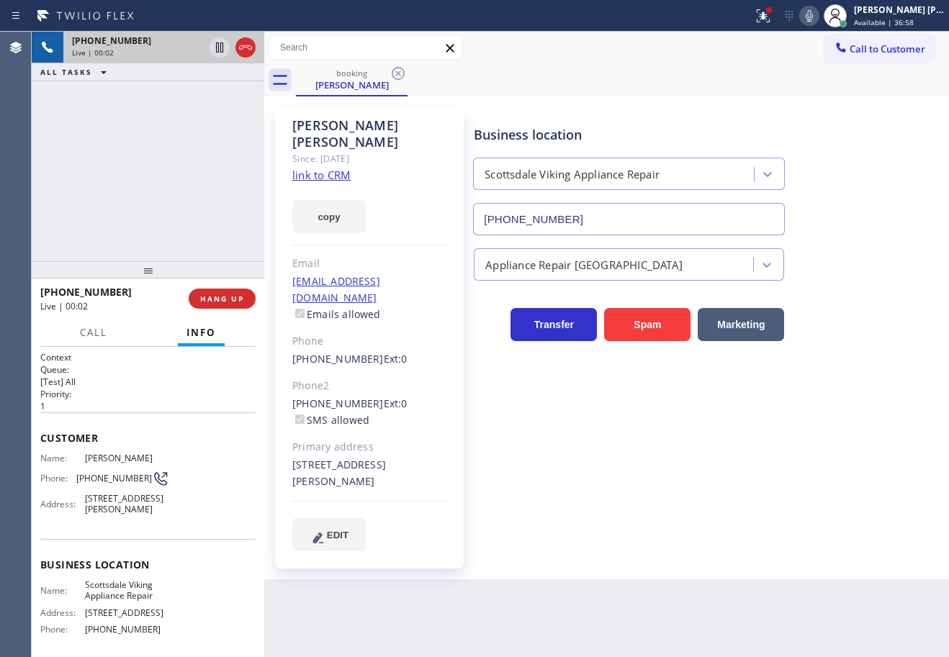
click at [143, 189] on div "[PHONE_NUMBER] Live | 00:02 ALL TASKS ALL TASKS ACTIVE TASKS TASKS IN WRAP UP" at bounding box center [148, 147] width 233 height 230
click at [770, 20] on icon at bounding box center [763, 15] width 13 height 13
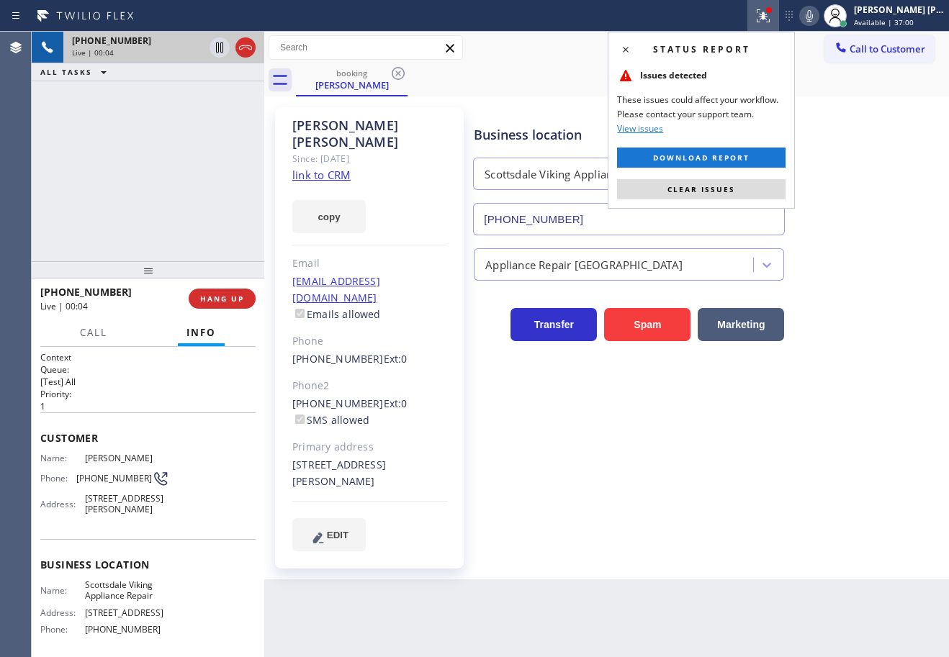
click at [730, 188] on span "Clear issues" at bounding box center [702, 189] width 68 height 10
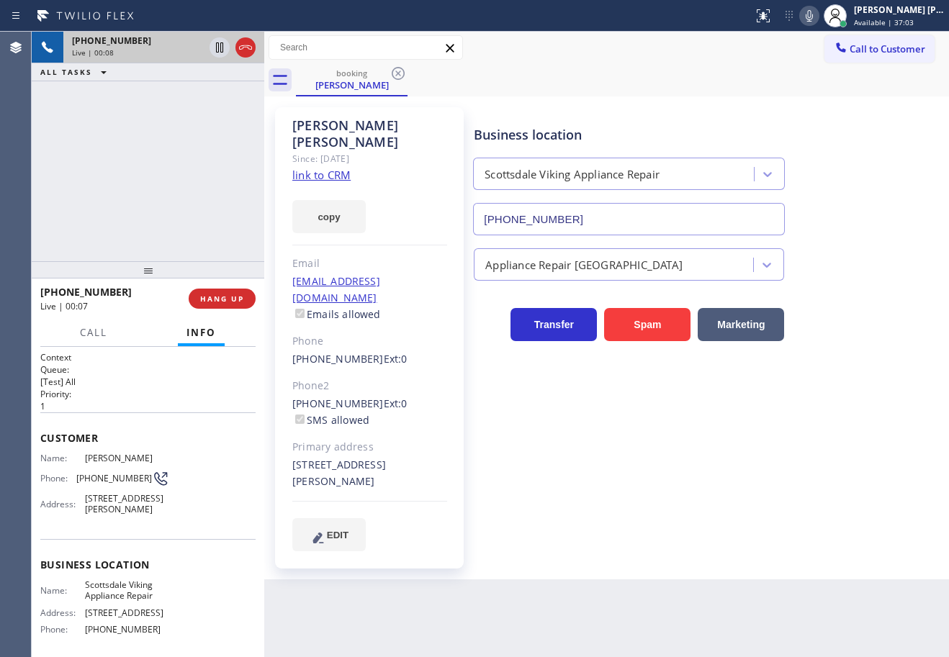
click at [859, 376] on div "Business location [GEOGRAPHIC_DATA] Viking Appliance Repair [PHONE_NUMBER] Appl…" at bounding box center [708, 329] width 475 height 436
click at [333, 168] on link "link to CRM" at bounding box center [321, 175] width 58 height 14
click at [181, 153] on div "[PHONE_NUMBER] Live | 02:01 ALL TASKS ALL TASKS ACTIVE TASKS TASKS IN WRAP UP" at bounding box center [148, 147] width 233 height 230
click at [219, 49] on icon at bounding box center [219, 47] width 7 height 10
click at [818, 15] on icon at bounding box center [809, 15] width 17 height 17
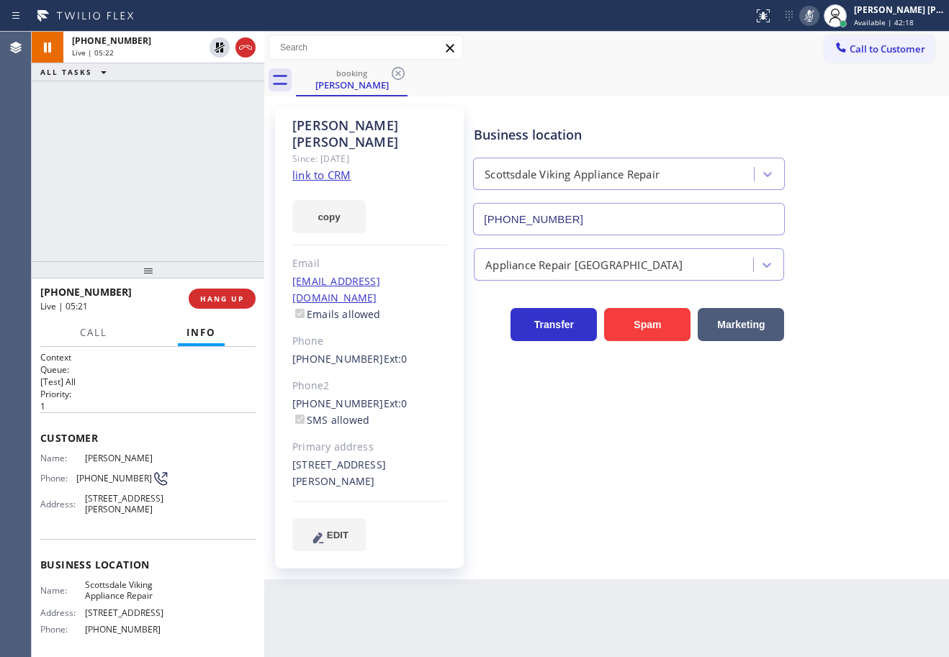
click at [118, 125] on div "[PHONE_NUMBER] Live | 05:22 ALL TASKS ALL TASKS ACTIVE TASKS TASKS IN WRAP UP" at bounding box center [148, 147] width 233 height 230
click at [218, 48] on icon at bounding box center [219, 47] width 17 height 17
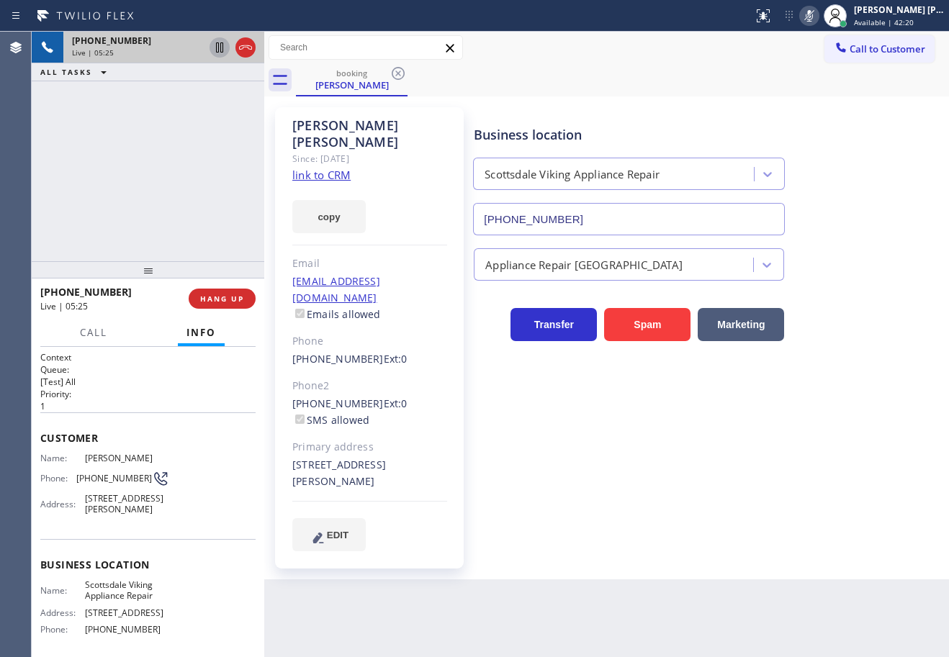
click at [818, 17] on icon at bounding box center [809, 15] width 17 height 17
click at [876, 167] on div "Business location [GEOGRAPHIC_DATA] Viking Appliance Repair [PHONE_NUMBER]" at bounding box center [708, 170] width 475 height 130
click at [813, 15] on icon at bounding box center [809, 16] width 7 height 12
click at [821, 99] on div "[PERSON_NAME] Since: [DATE] link to CRM copy Email [EMAIL_ADDRESS][DOMAIN_NAME]…" at bounding box center [606, 337] width 685 height 483
click at [215, 50] on icon at bounding box center [219, 47] width 17 height 17
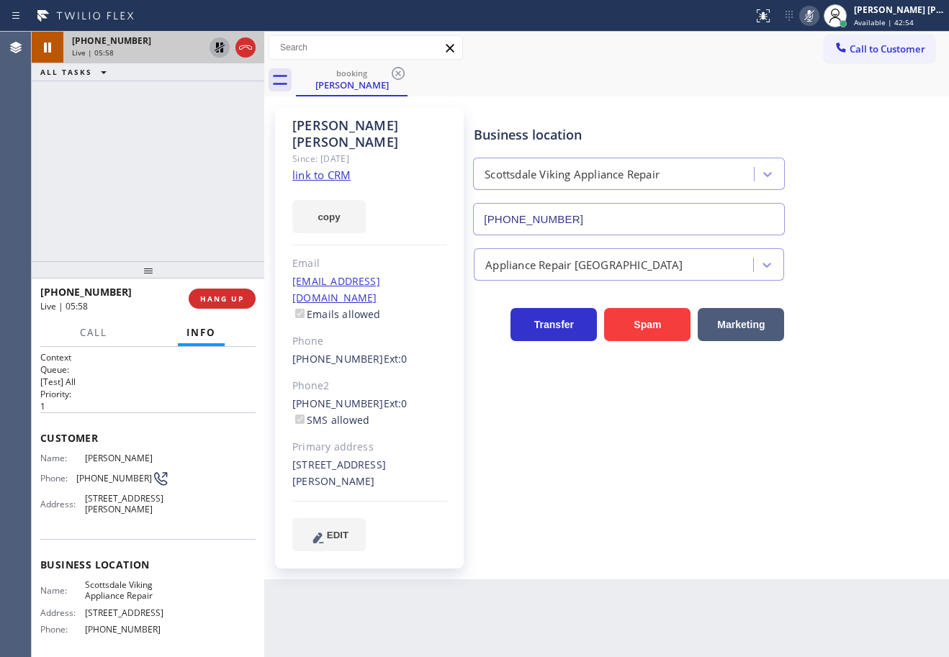
click at [171, 107] on div "[PHONE_NUMBER] Live | 05:58 ALL TASKS ALL TASKS ACTIVE TASKS TASKS IN WRAP UP" at bounding box center [148, 147] width 233 height 230
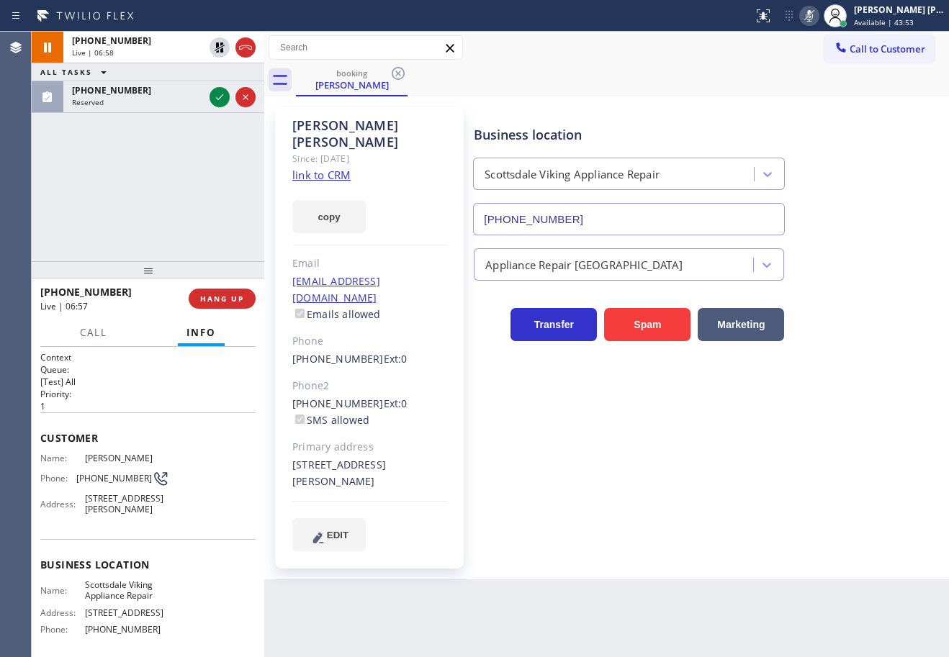
drag, startPoint x: 215, startPoint y: 46, endPoint x: 634, endPoint y: 55, distance: 419.2
click at [215, 46] on icon at bounding box center [219, 47] width 17 height 17
click at [818, 18] on icon at bounding box center [809, 15] width 17 height 17
click at [819, 53] on div "Call to Customer Outbound call Location 5 Star Appliance Repair Your caller id …" at bounding box center [606, 47] width 685 height 25
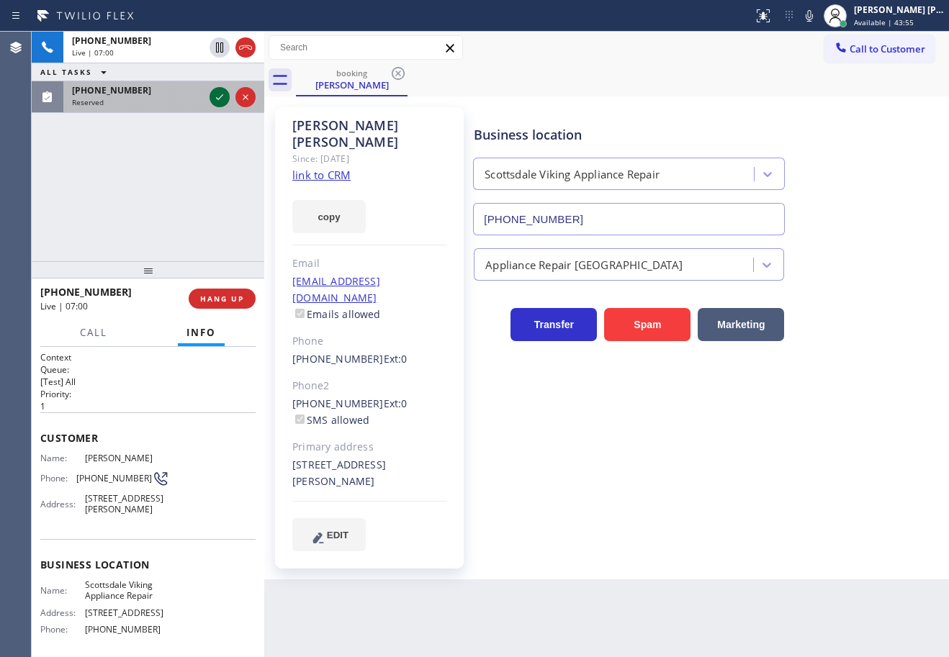
drag, startPoint x: 181, startPoint y: 102, endPoint x: 211, endPoint y: 102, distance: 29.5
click at [182, 102] on div "Reserved" at bounding box center [138, 102] width 132 height 10
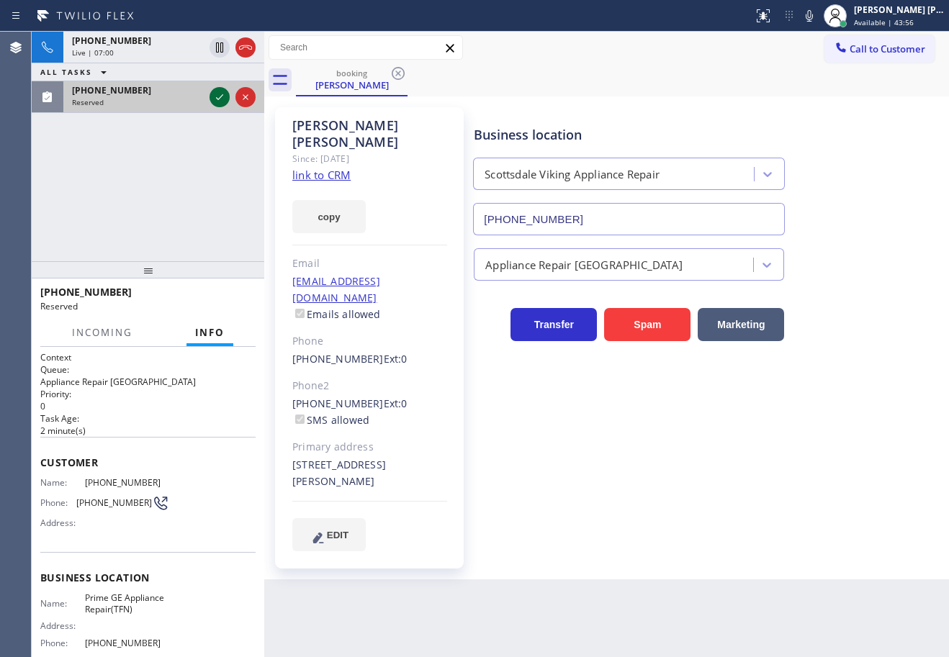
click at [217, 96] on icon at bounding box center [219, 97] width 17 height 17
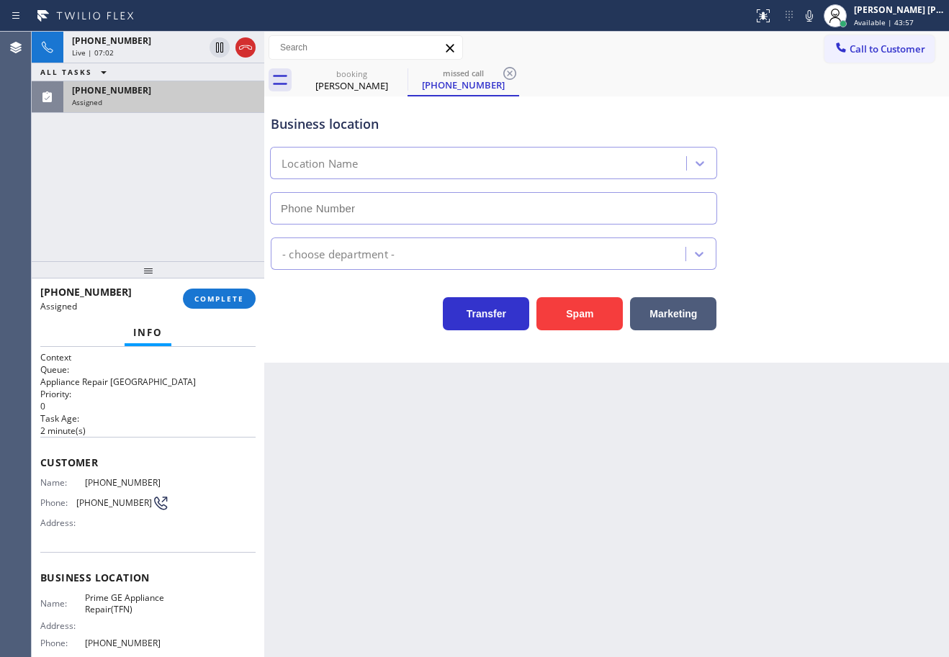
type input "[PHONE_NUMBER]"
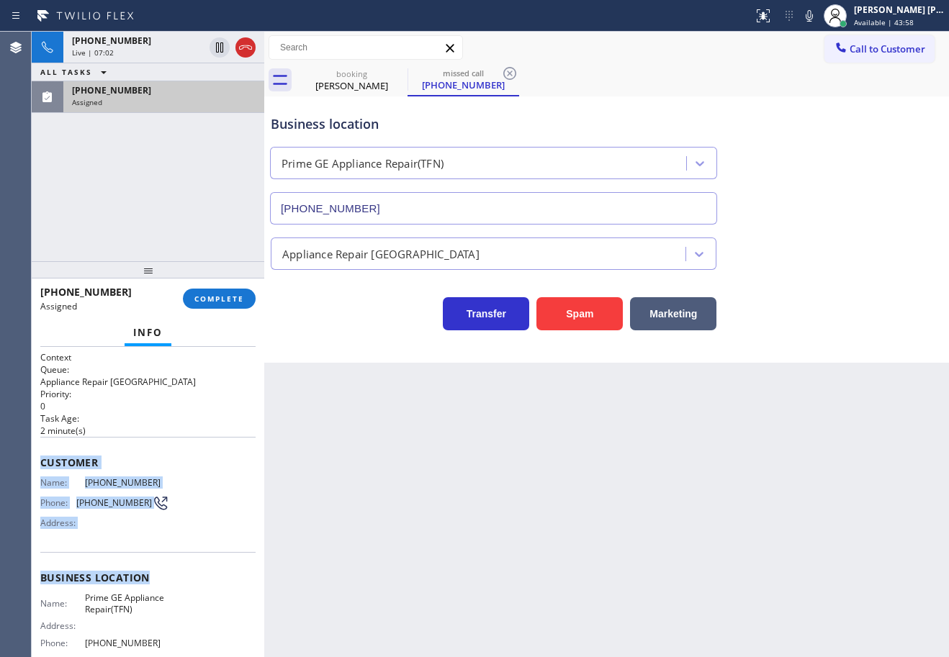
scroll to position [128, 0]
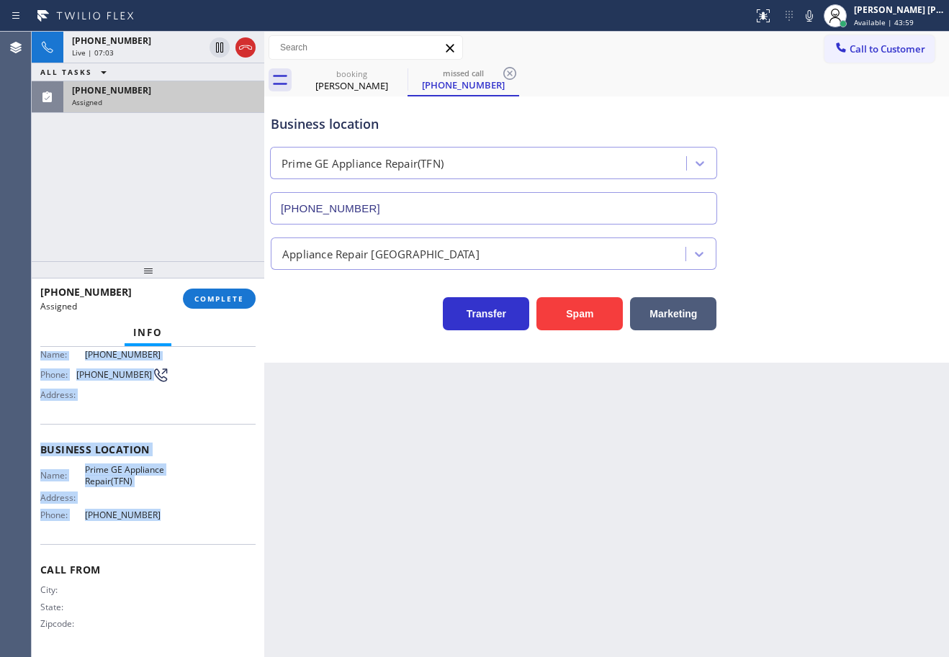
drag, startPoint x: 37, startPoint y: 459, endPoint x: 194, endPoint y: 529, distance: 172.2
click at [194, 529] on div "Context Queue: Appliance Repair High End Priority: 0 Task Age: [DEMOGRAPHIC_DAT…" at bounding box center [148, 502] width 233 height 310
copy div "Customer Name: [PHONE_NUMBER] Phone: [PHONE_NUMBER] Address: Business location …"
click at [225, 301] on span "COMPLETE" at bounding box center [219, 299] width 50 height 10
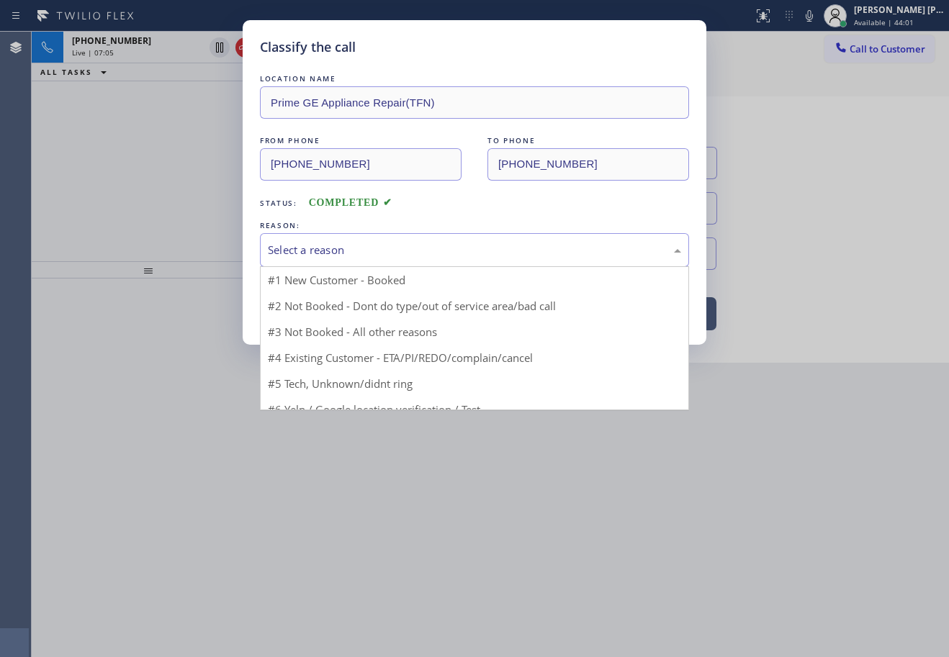
click at [328, 259] on div "Select a reason" at bounding box center [474, 250] width 429 height 34
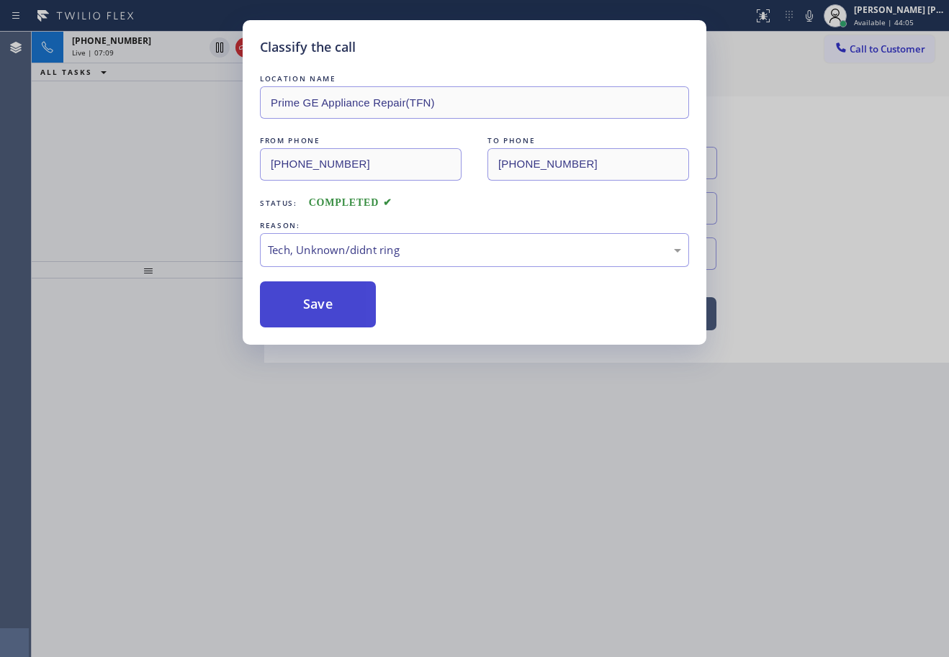
click at [330, 313] on button "Save" at bounding box center [318, 305] width 116 height 46
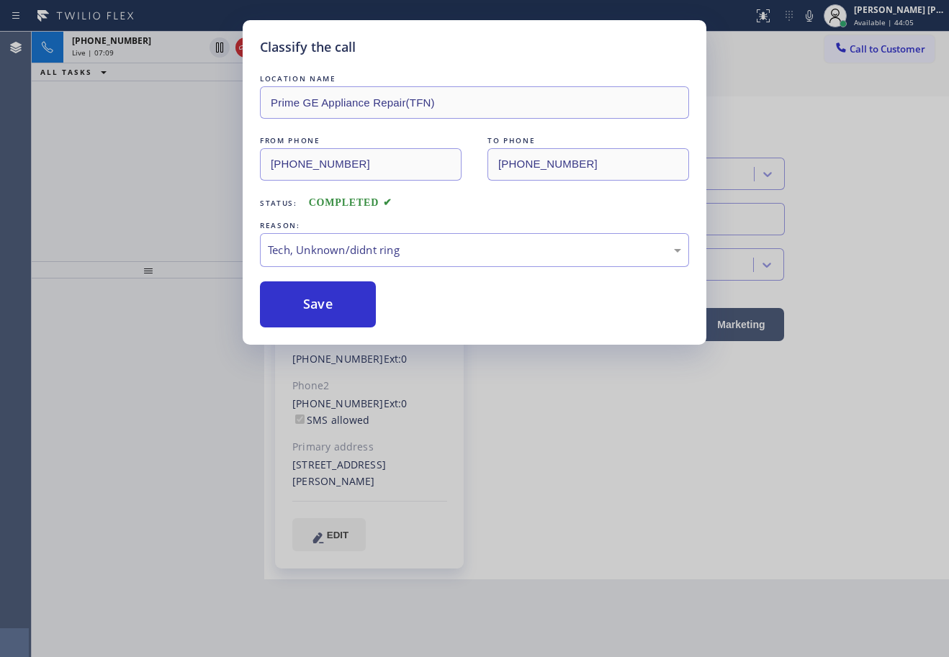
type input "[PHONE_NUMBER]"
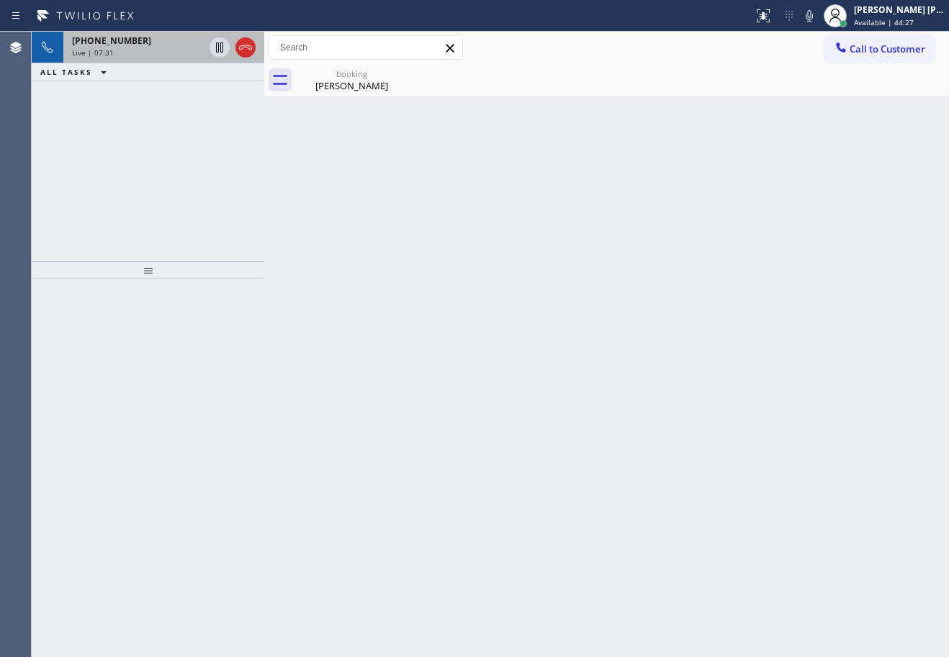
click at [168, 52] on div "Live | 07:31" at bounding box center [138, 53] width 132 height 10
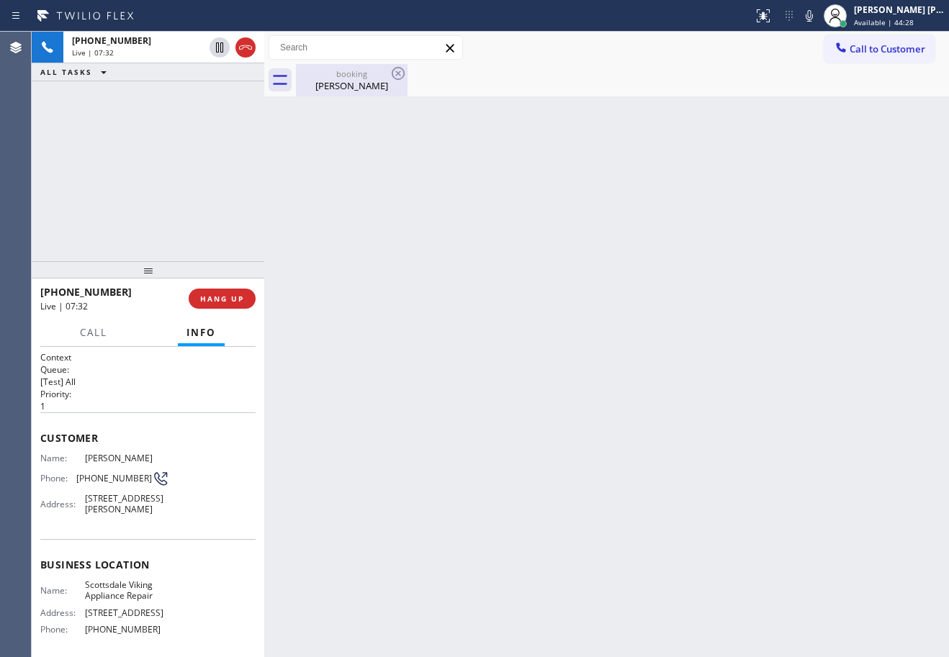
click at [326, 89] on div "[PERSON_NAME]" at bounding box center [351, 85] width 109 height 13
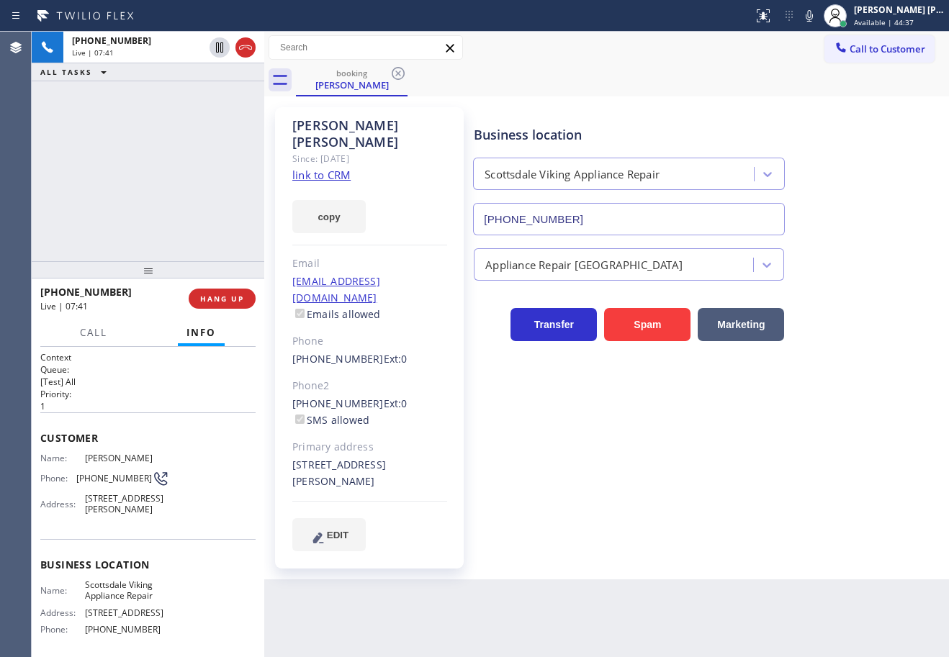
click at [122, 157] on div "[PHONE_NUMBER] Live | 07:41 ALL TASKS ALL TASKS ACTIVE TASKS TASKS IN WRAP UP" at bounding box center [148, 147] width 233 height 230
drag, startPoint x: 71, startPoint y: 474, endPoint x: 139, endPoint y: 482, distance: 68.2
click at [139, 482] on div "Phone: [PHONE_NUMBER]" at bounding box center [104, 478] width 129 height 17
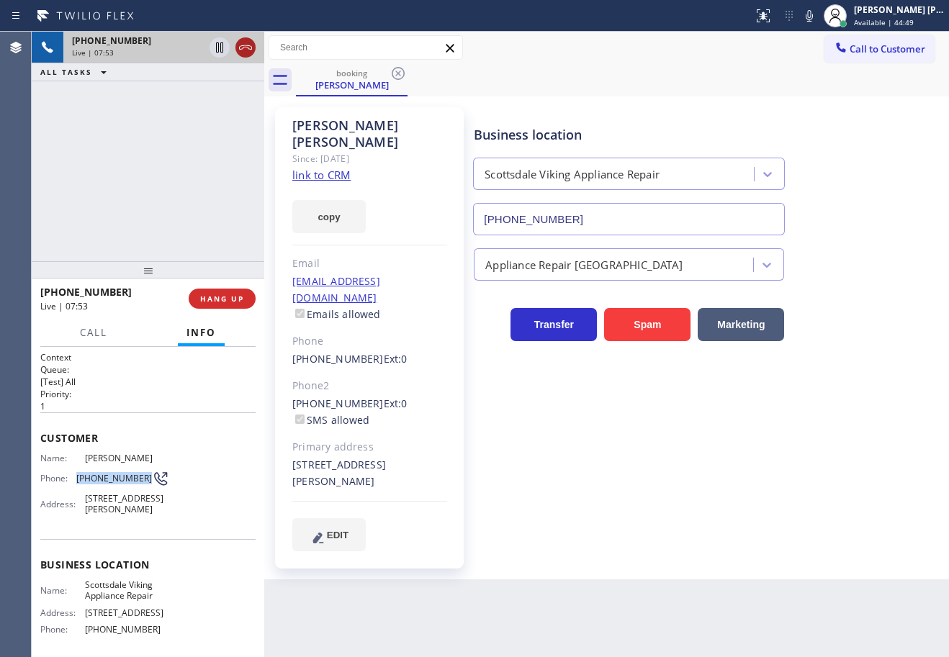
copy div "[PHONE_NUMBER]"
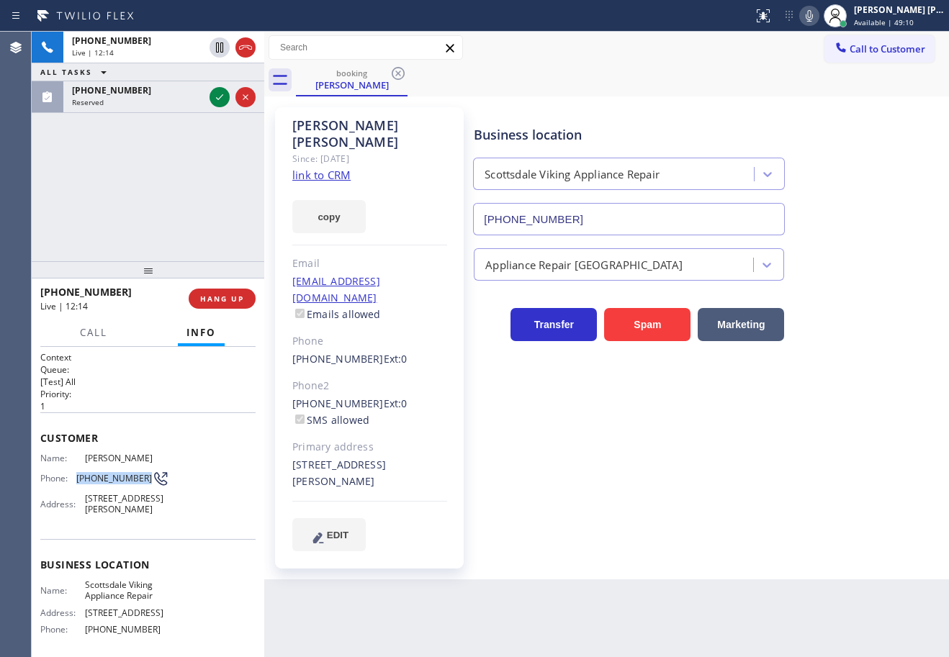
click at [813, 17] on icon at bounding box center [809, 16] width 7 height 12
click at [846, 155] on div "Business location [GEOGRAPHIC_DATA] Viking Appliance Repair [PHONE_NUMBER]" at bounding box center [708, 170] width 475 height 130
click at [818, 17] on icon at bounding box center [809, 15] width 17 height 17
click at [852, 144] on div "Business location [GEOGRAPHIC_DATA] Viking Appliance Repair [PHONE_NUMBER]" at bounding box center [708, 170] width 475 height 130
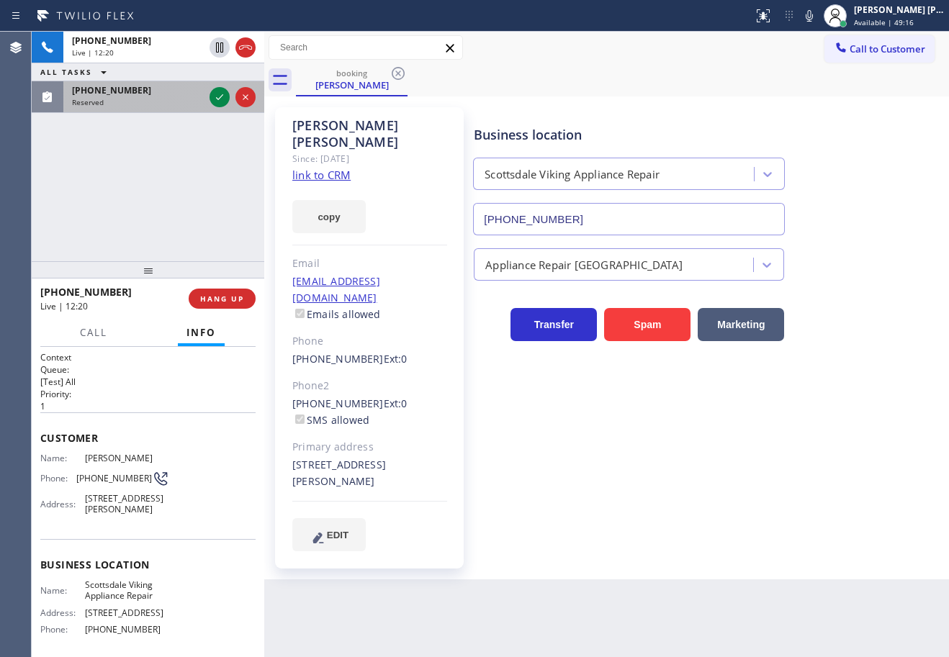
click at [195, 96] on div "[PHONE_NUMBER] Reserved" at bounding box center [134, 97] width 143 height 32
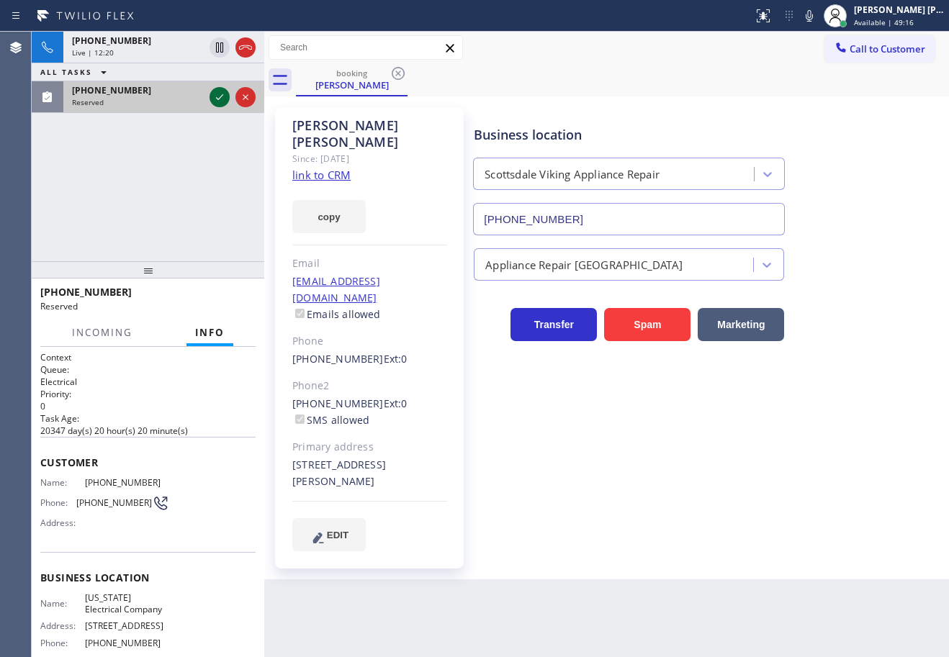
click at [216, 100] on icon at bounding box center [219, 97] width 17 height 17
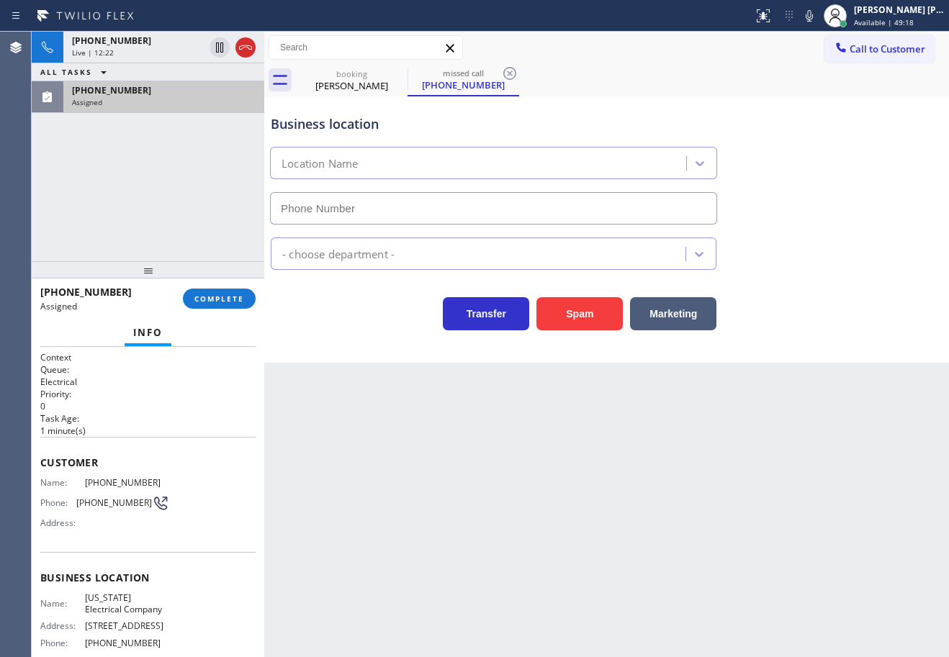
type input "[PHONE_NUMBER]"
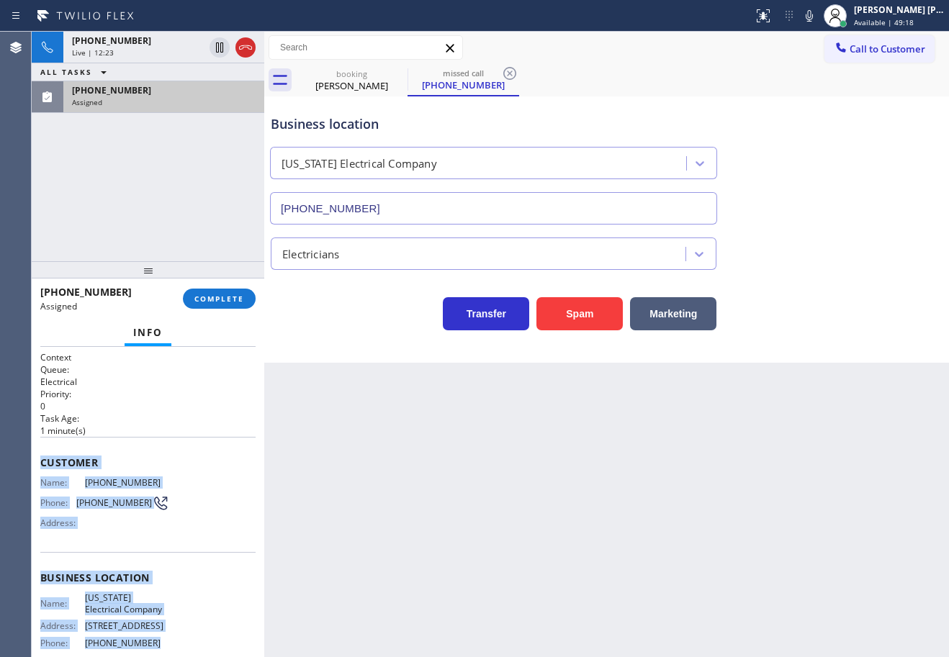
scroll to position [140, 0]
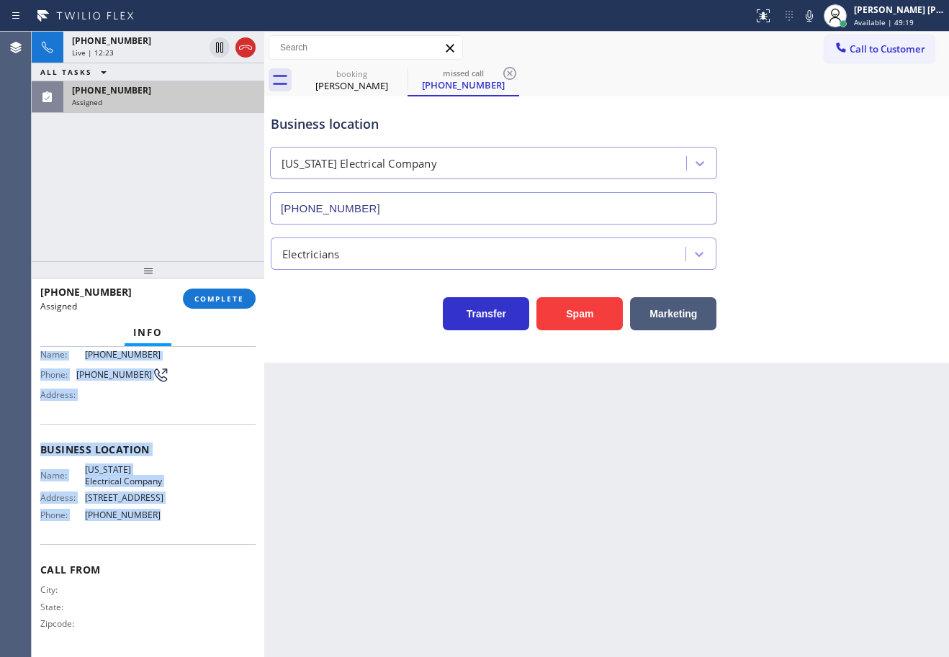
drag, startPoint x: 37, startPoint y: 454, endPoint x: 173, endPoint y: 505, distance: 145.6
click at [161, 534] on div "Context Queue: Electrical Priority: 0 Task Age: [DEMOGRAPHIC_DATA] minute(s) Cu…" at bounding box center [148, 502] width 233 height 310
copy div "Customer Name: [PHONE_NUMBER] Phone: [PHONE_NUMBER] Address: Business location …"
click at [240, 297] on span "COMPLETE" at bounding box center [219, 299] width 50 height 10
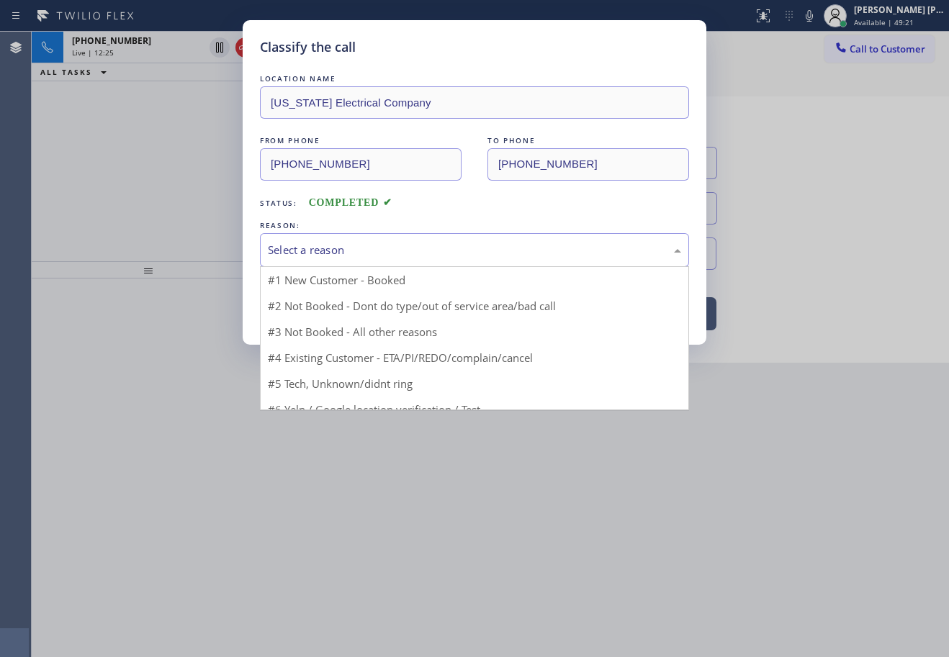
click at [357, 259] on div "Select a reason" at bounding box center [474, 250] width 429 height 34
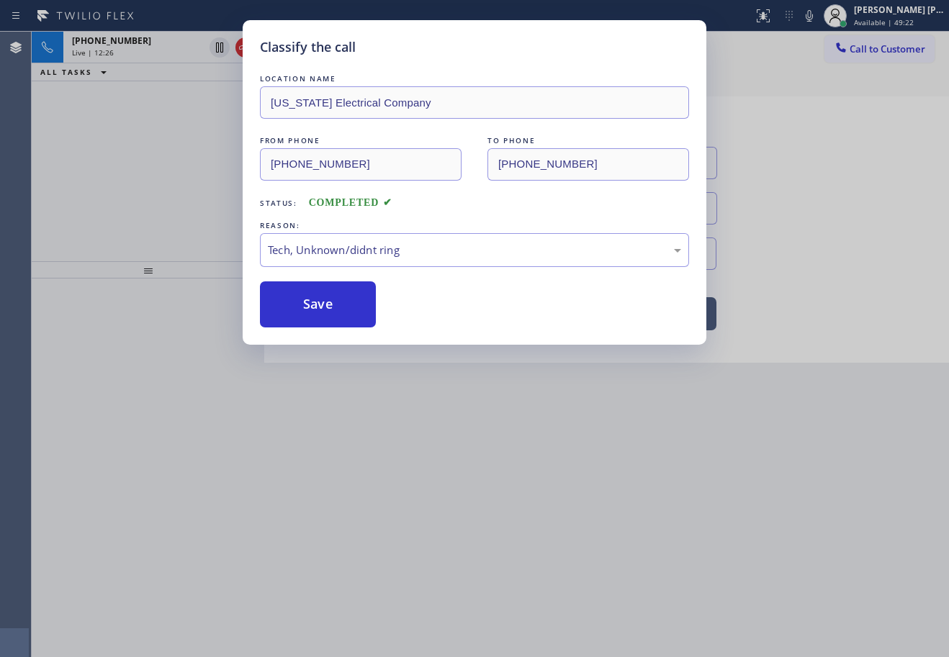
drag, startPoint x: 316, startPoint y: 305, endPoint x: 386, endPoint y: 361, distance: 89.6
click at [316, 305] on button "Save" at bounding box center [318, 305] width 116 height 46
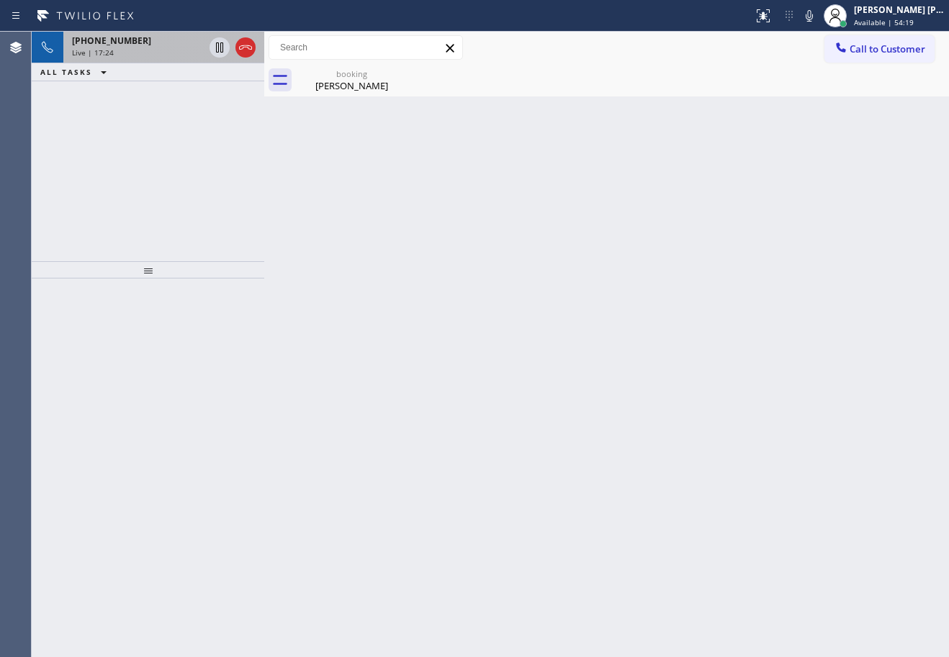
click at [166, 58] on div "[PHONE_NUMBER] Live | 17:24" at bounding box center [134, 48] width 143 height 32
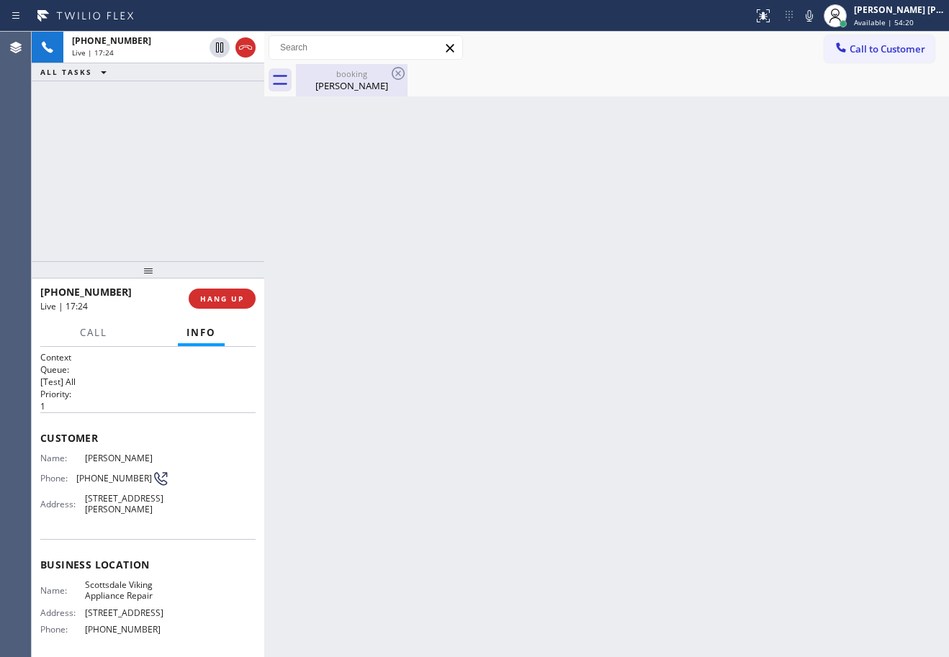
click at [343, 83] on div "[PERSON_NAME]" at bounding box center [351, 85] width 109 height 13
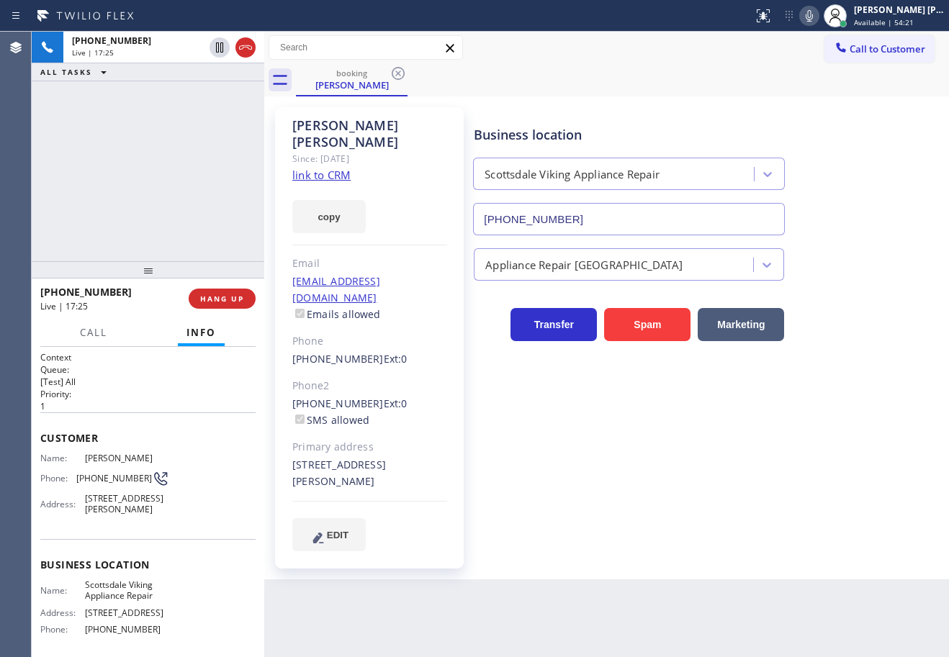
click at [813, 17] on icon at bounding box center [809, 16] width 7 height 12
click at [842, 162] on div "Business location [GEOGRAPHIC_DATA] Viking Appliance Repair [PHONE_NUMBER]" at bounding box center [708, 170] width 475 height 130
click at [818, 9] on icon at bounding box center [809, 15] width 17 height 17
click at [106, 336] on span "Call" at bounding box center [93, 332] width 27 height 13
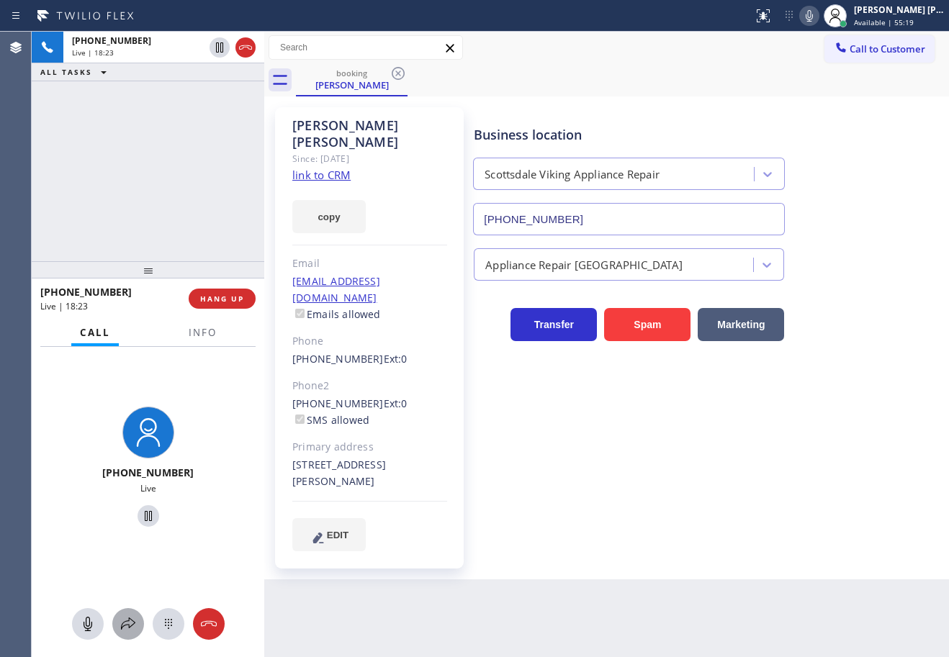
click at [118, 624] on div at bounding box center [128, 624] width 32 height 17
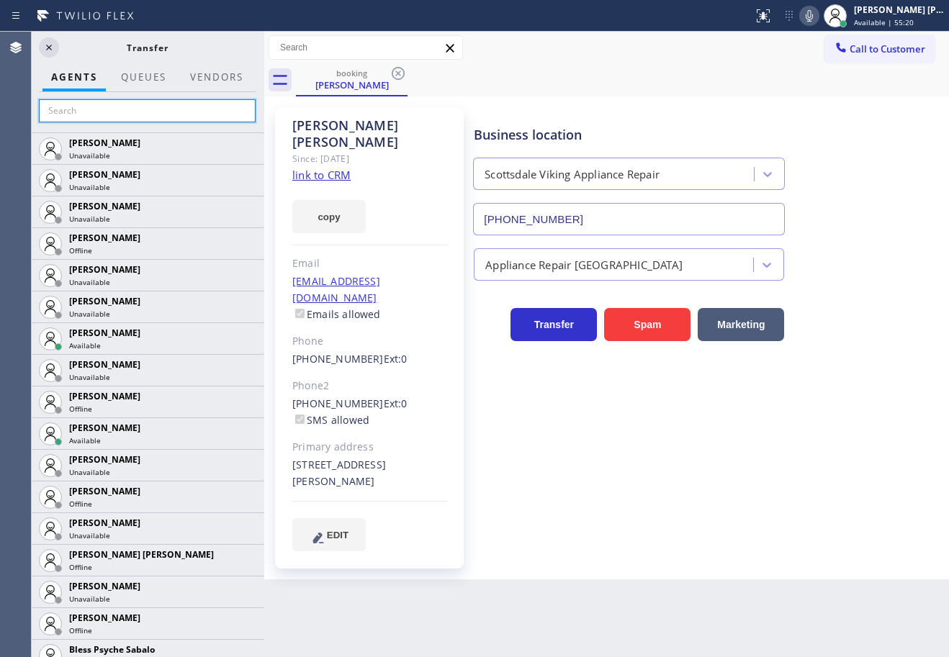
click at [186, 111] on input "text" at bounding box center [147, 110] width 217 height 23
click at [127, 112] on input "text" at bounding box center [147, 110] width 217 height 23
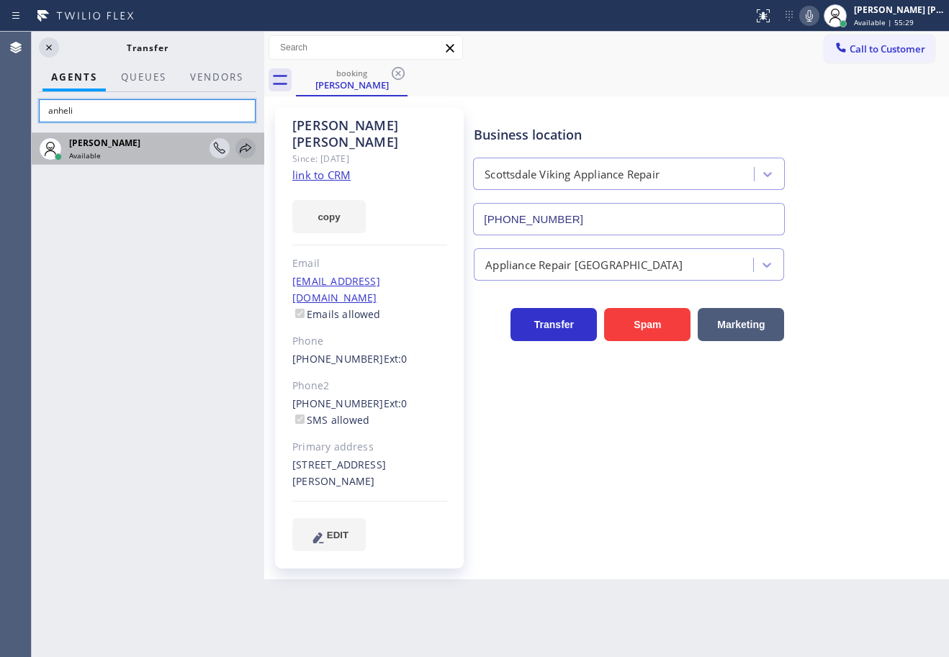
type input "anheli"
click at [244, 149] on icon at bounding box center [246, 147] width 12 height 9
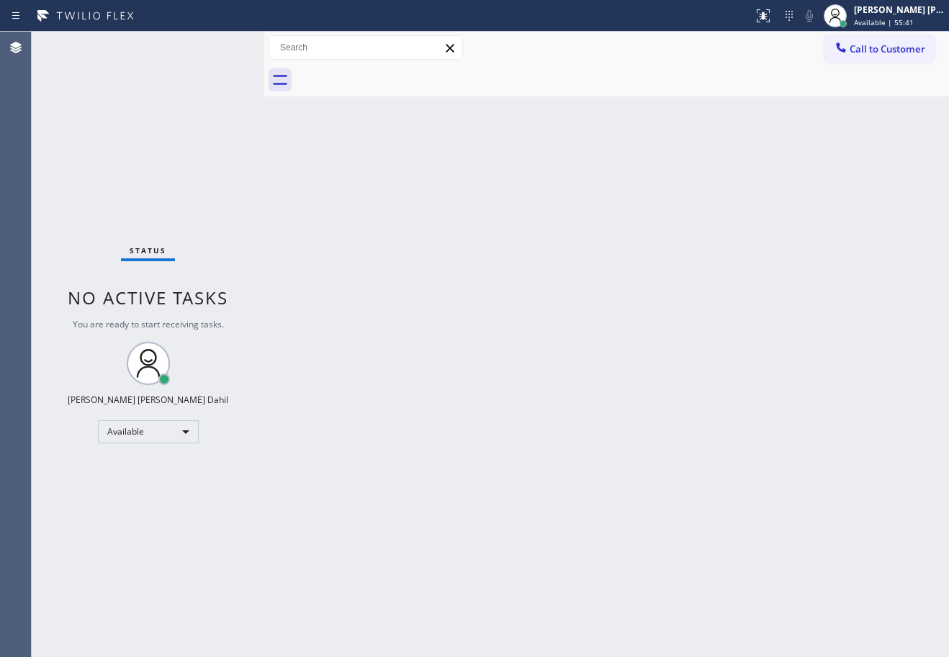
click at [168, 124] on div "Status No active tasks You are ready to start receiving tasks. [PERSON_NAME] [P…" at bounding box center [148, 345] width 233 height 626
click at [674, 280] on div "Back to Dashboard Change Sender ID Customers Technicians Select a contact Outbo…" at bounding box center [606, 345] width 685 height 626
click at [635, 503] on div "Back to Dashboard Change Sender ID Customers Technicians Select a contact Outbo…" at bounding box center [606, 345] width 685 height 626
click at [361, 437] on div "Back to Dashboard Change Sender ID Customers Technicians Select a contact Outbo…" at bounding box center [606, 345] width 685 height 626
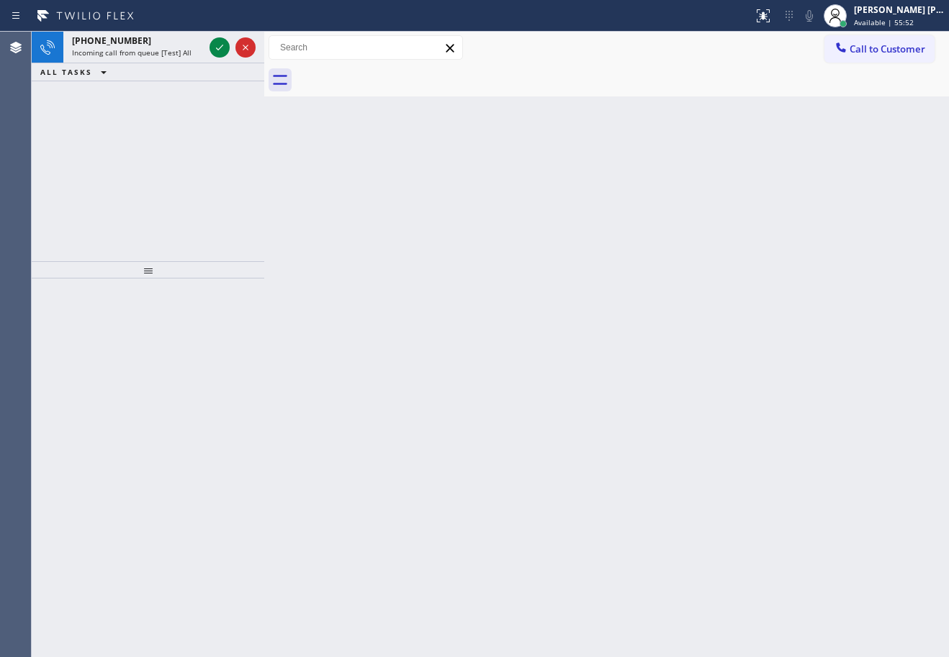
click at [542, 481] on div "Back to Dashboard Change Sender ID Customers Technicians Select a contact Outbo…" at bounding box center [606, 345] width 685 height 626
drag, startPoint x: 202, startPoint y: 48, endPoint x: 226, endPoint y: 48, distance: 23.8
click at [204, 48] on div "[PHONE_NUMBER] Incoming call from queue [Test] All" at bounding box center [134, 48] width 143 height 32
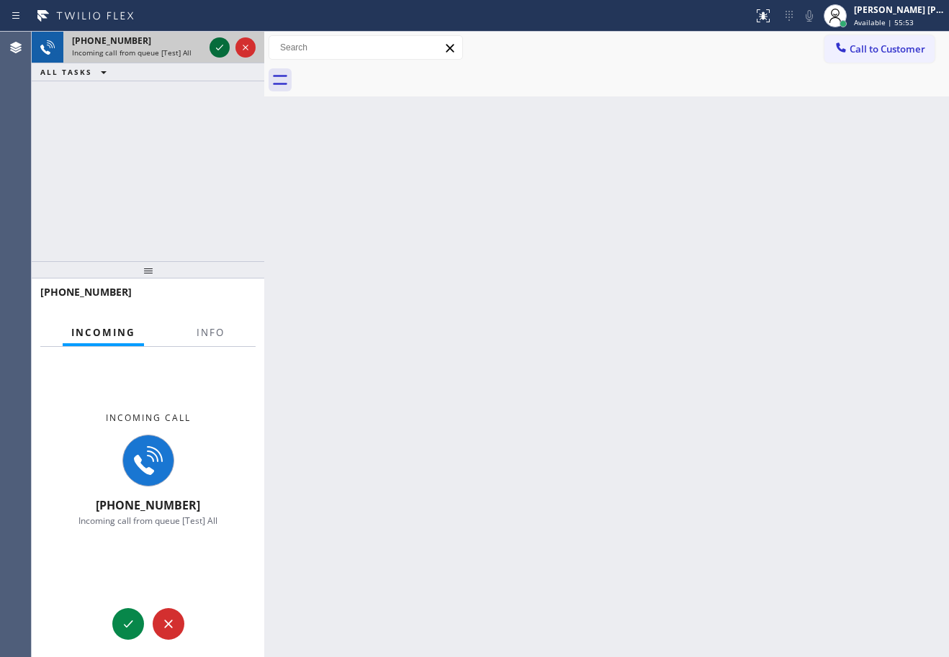
click at [226, 48] on icon at bounding box center [219, 47] width 17 height 17
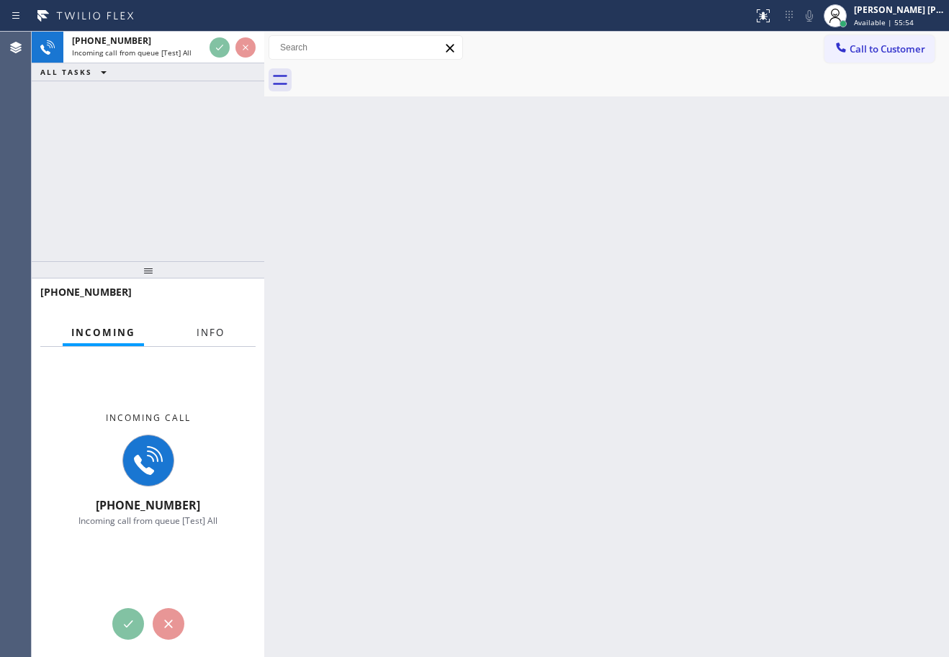
click at [208, 341] on button "Info" at bounding box center [210, 333] width 45 height 28
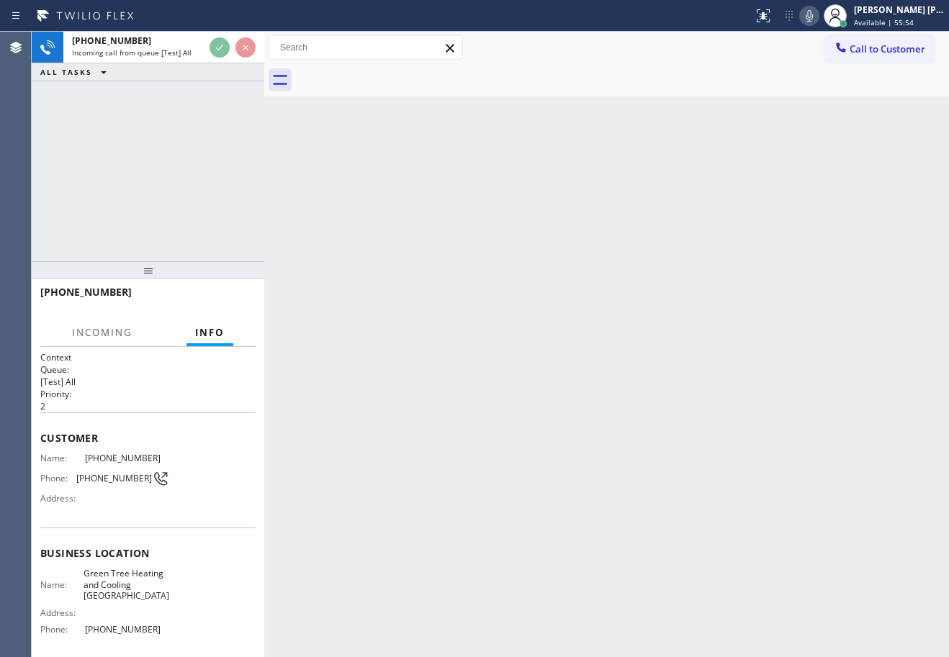
click at [210, 338] on span "Info" at bounding box center [210, 332] width 30 height 13
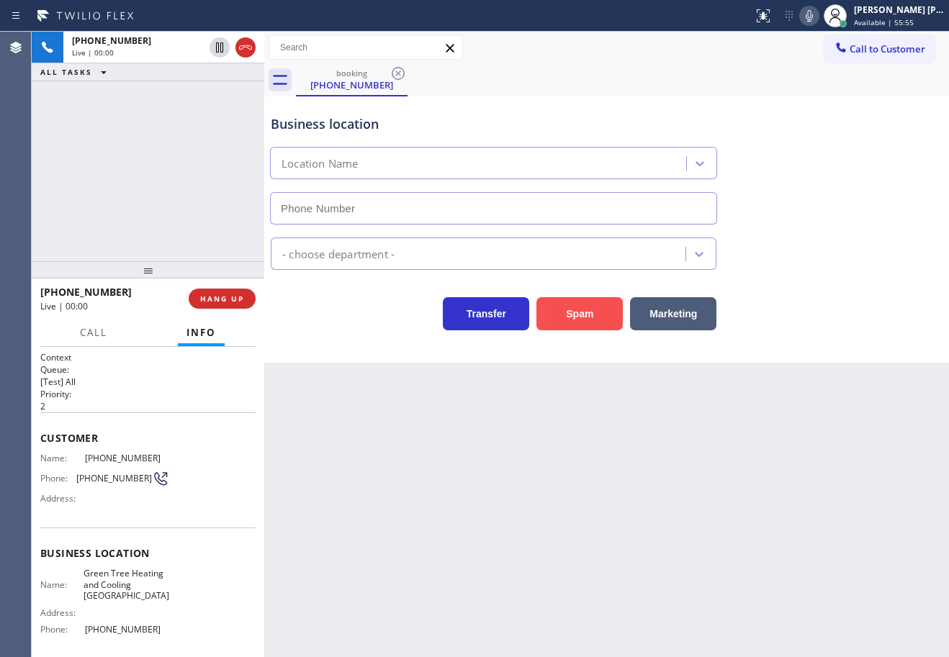
click at [568, 321] on button "Spam" at bounding box center [579, 313] width 86 height 33
type input "[PHONE_NUMBER]"
click at [574, 319] on button "Spam" at bounding box center [579, 313] width 86 height 33
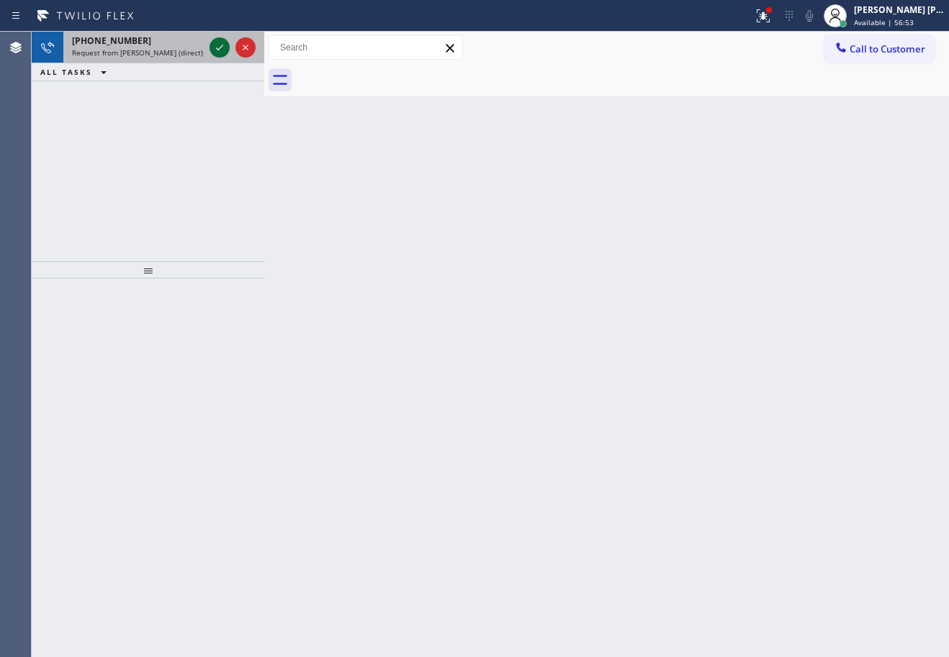
click at [218, 46] on icon at bounding box center [219, 47] width 17 height 17
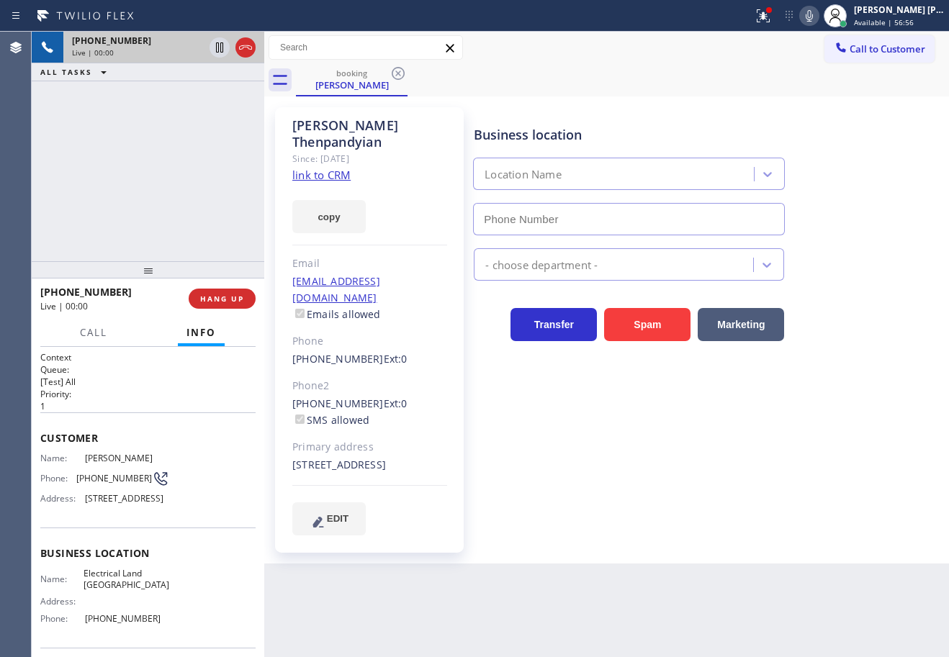
type input "[PHONE_NUMBER]"
click at [772, 12] on icon at bounding box center [763, 15] width 17 height 17
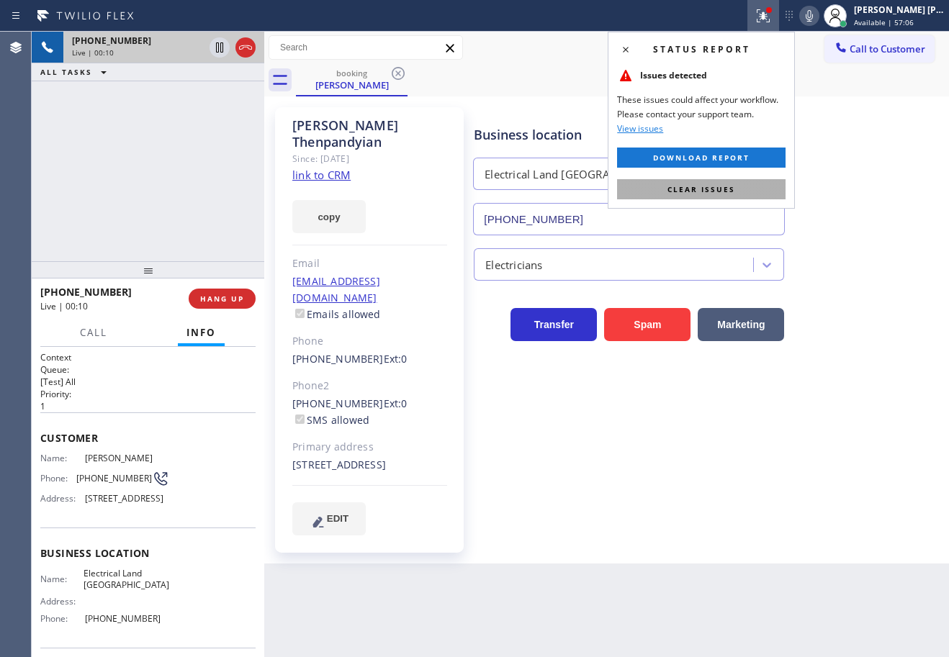
click at [723, 190] on span "Clear issues" at bounding box center [702, 189] width 68 height 10
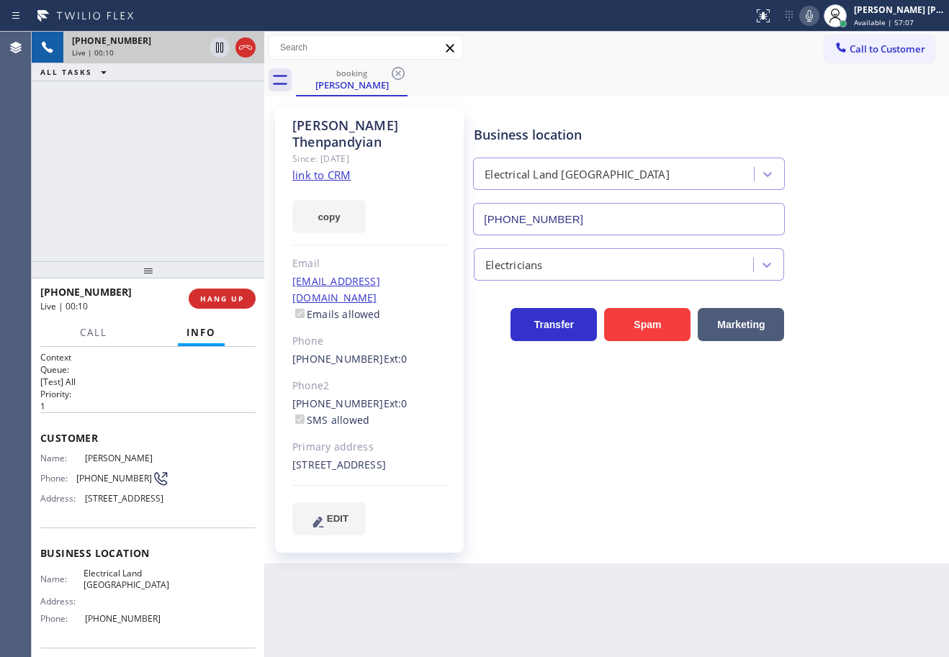
click at [325, 168] on link "link to CRM" at bounding box center [321, 175] width 58 height 14
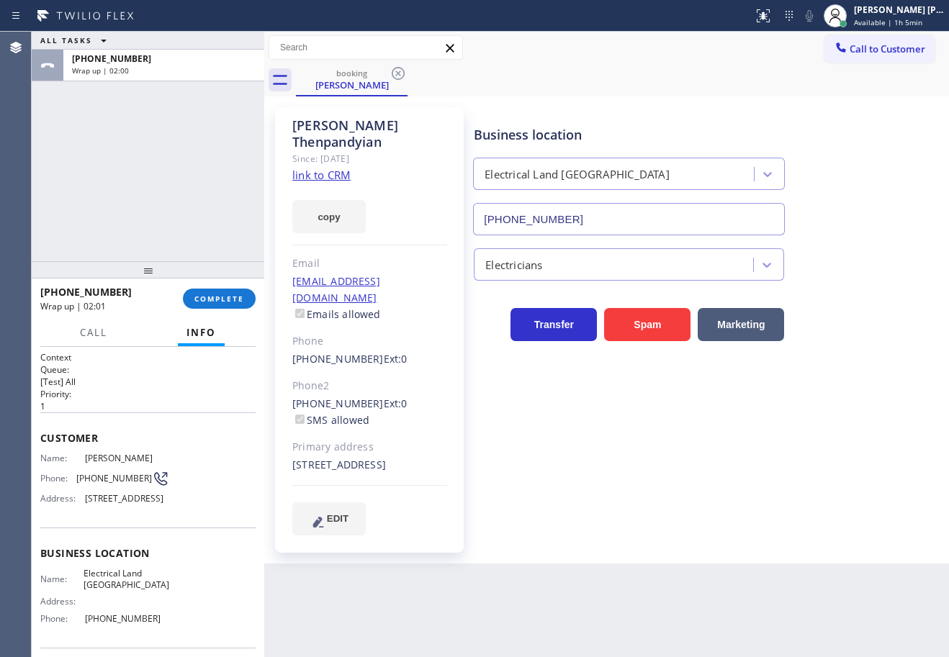
drag, startPoint x: 183, startPoint y: 172, endPoint x: 192, endPoint y: 279, distance: 107.7
click at [186, 181] on div "ALL TASKS ALL TASKS ACTIVE TASKS TASKS IN WRAP UP [PHONE_NUMBER] Wrap up | 02:00" at bounding box center [148, 147] width 233 height 230
click at [208, 279] on div at bounding box center [148, 269] width 233 height 17
click at [210, 294] on button "COMPLETE" at bounding box center [219, 299] width 73 height 20
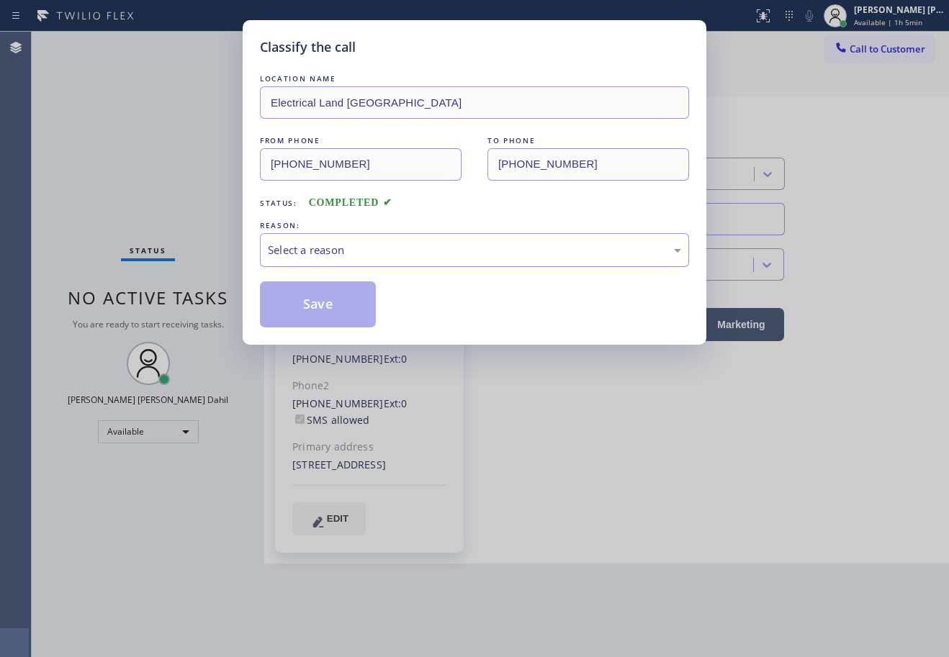
click at [419, 248] on div "Select a reason" at bounding box center [474, 250] width 413 height 17
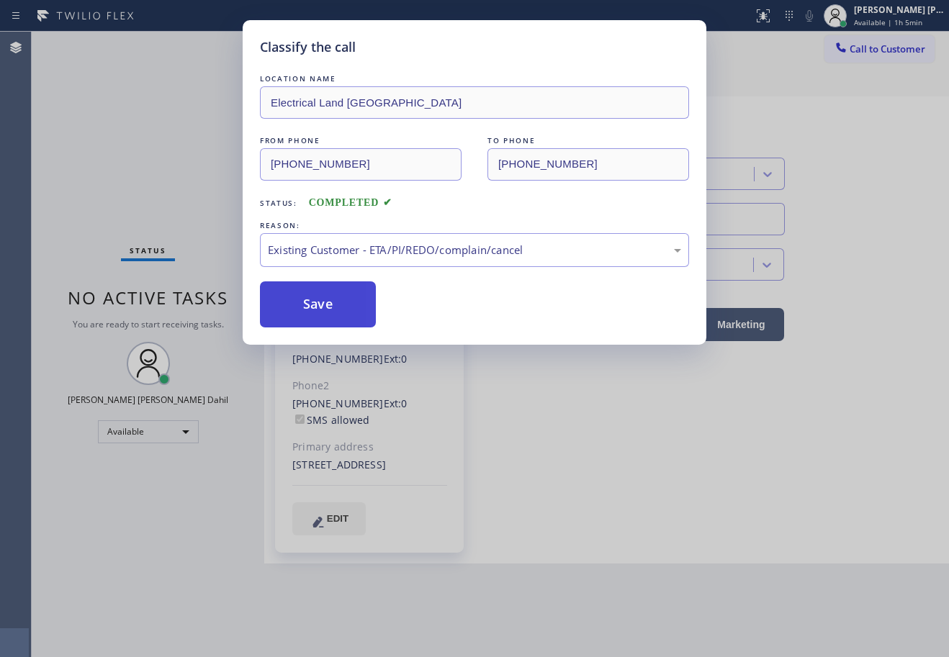
click at [298, 313] on button "Save" at bounding box center [318, 305] width 116 height 46
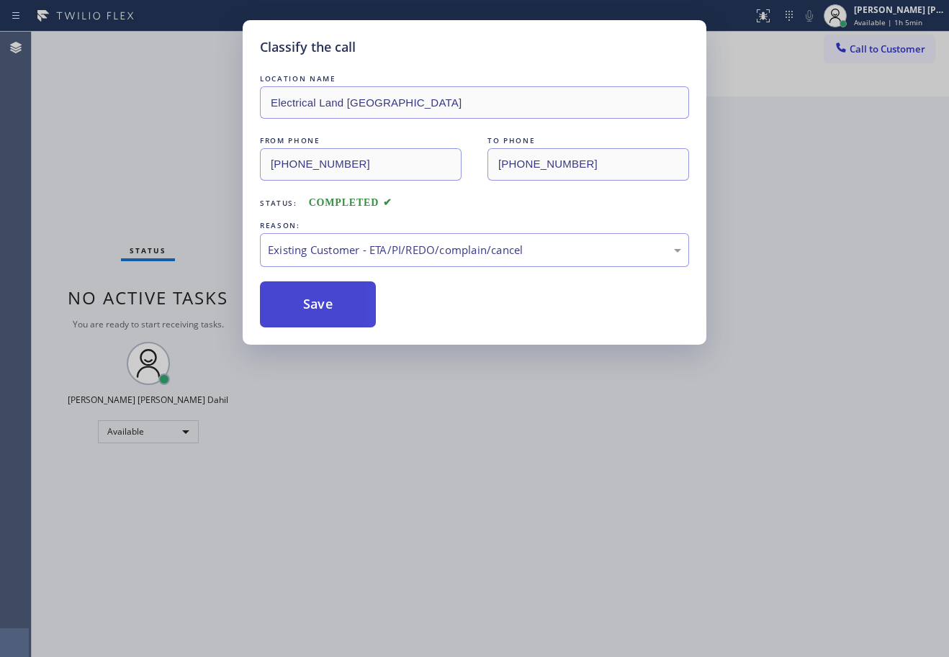
click at [298, 313] on button "Save" at bounding box center [318, 305] width 116 height 46
drag, startPoint x: 487, startPoint y: 454, endPoint x: 545, endPoint y: 505, distance: 78.0
click at [498, 459] on div "Classify the call LOCATION NAME Electrical Land Union City FROM PHONE [PHONE_NU…" at bounding box center [474, 328] width 949 height 657
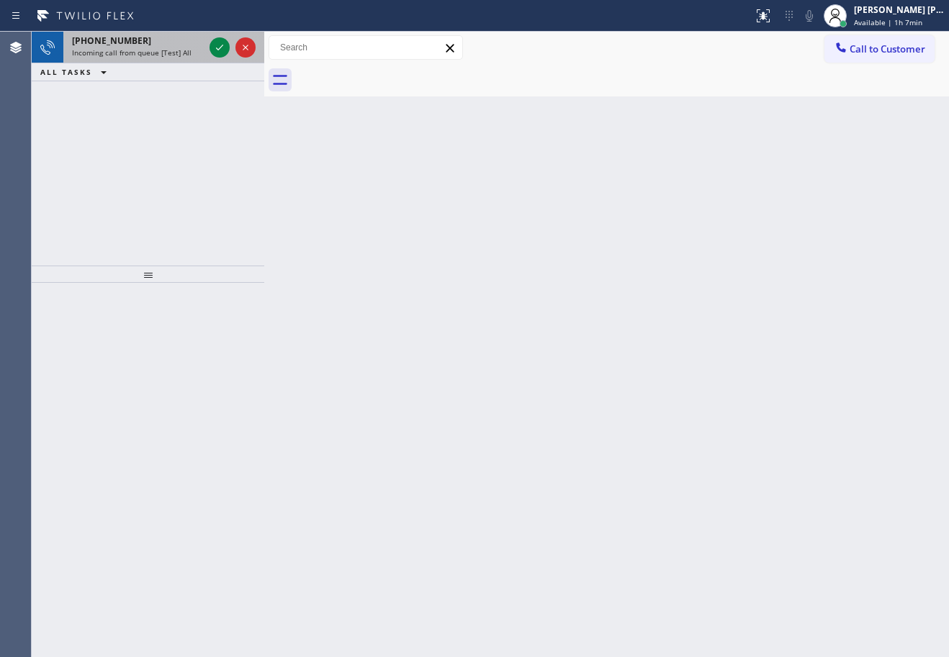
click at [164, 42] on div "[PHONE_NUMBER]" at bounding box center [138, 41] width 132 height 12
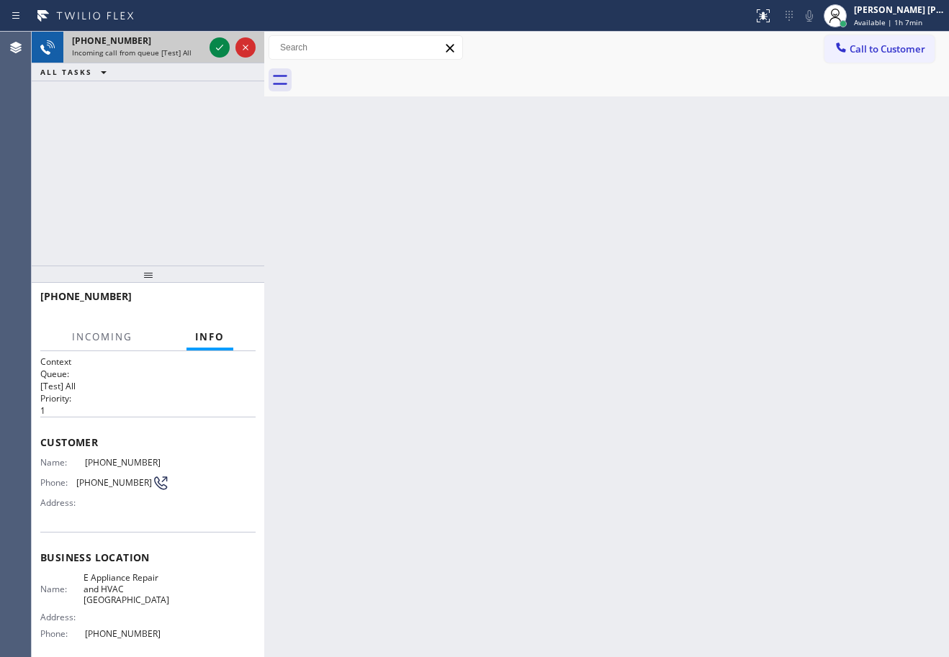
click at [164, 42] on div "[PHONE_NUMBER]" at bounding box center [138, 41] width 132 height 12
click at [215, 46] on icon at bounding box center [219, 47] width 17 height 17
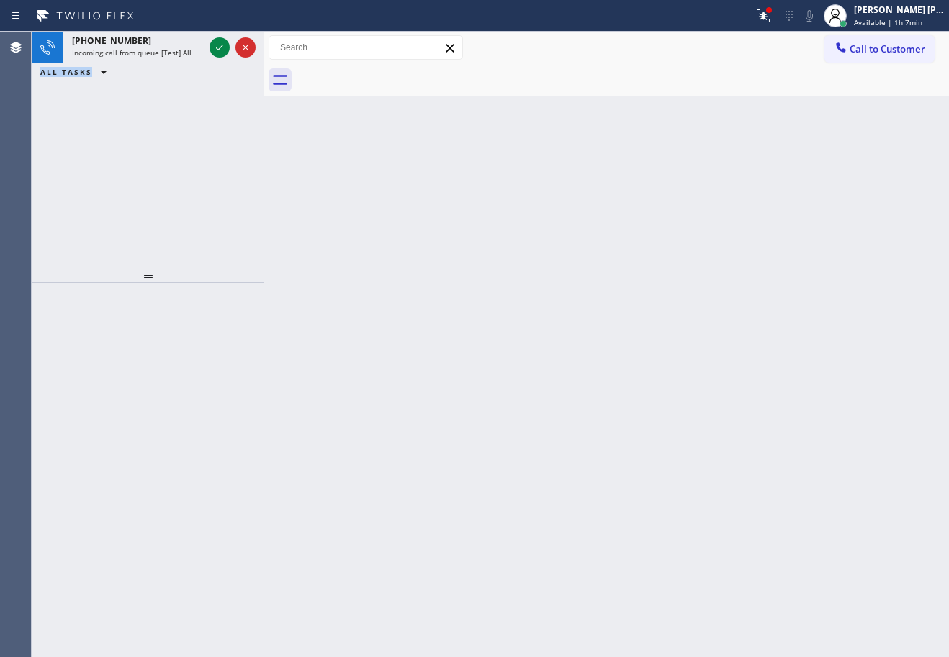
click at [219, 45] on icon at bounding box center [219, 47] width 17 height 17
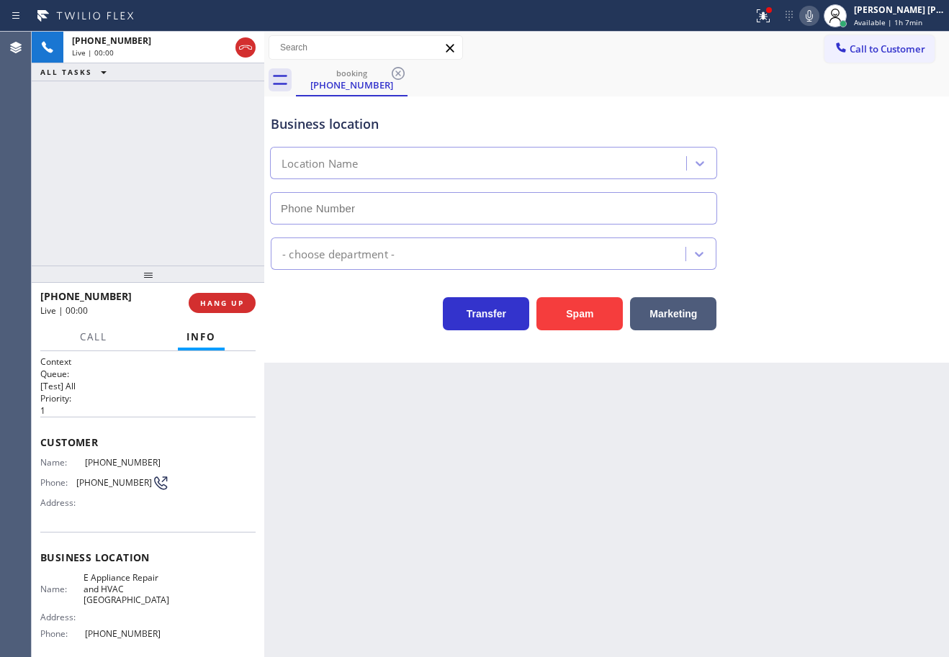
scroll to position [108, 0]
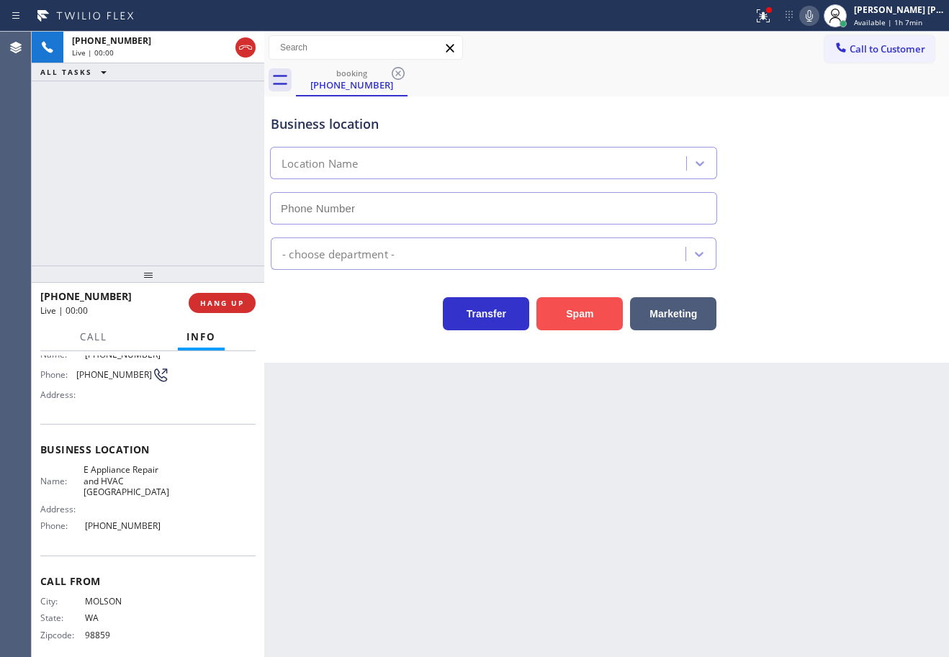
type input "[PHONE_NUMBER]"
click at [583, 313] on button "Spam" at bounding box center [579, 313] width 86 height 33
click at [583, 311] on button "Spam" at bounding box center [579, 313] width 86 height 33
click at [584, 311] on button "Spam" at bounding box center [579, 313] width 86 height 33
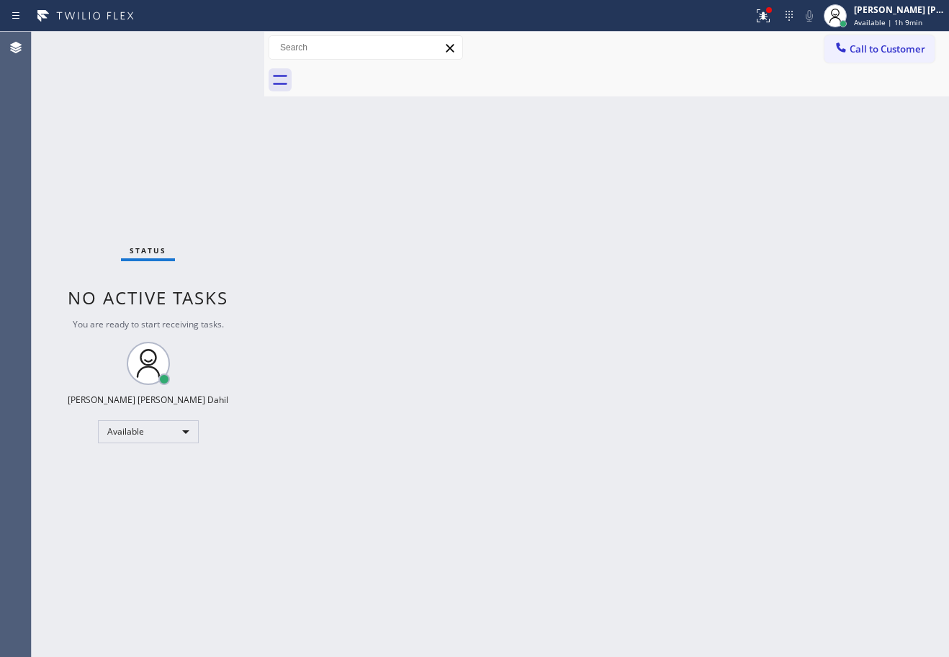
drag, startPoint x: 895, startPoint y: 23, endPoint x: 863, endPoint y: 89, distance: 73.4
click at [895, 23] on span "Available | 1h 9min" at bounding box center [888, 22] width 68 height 10
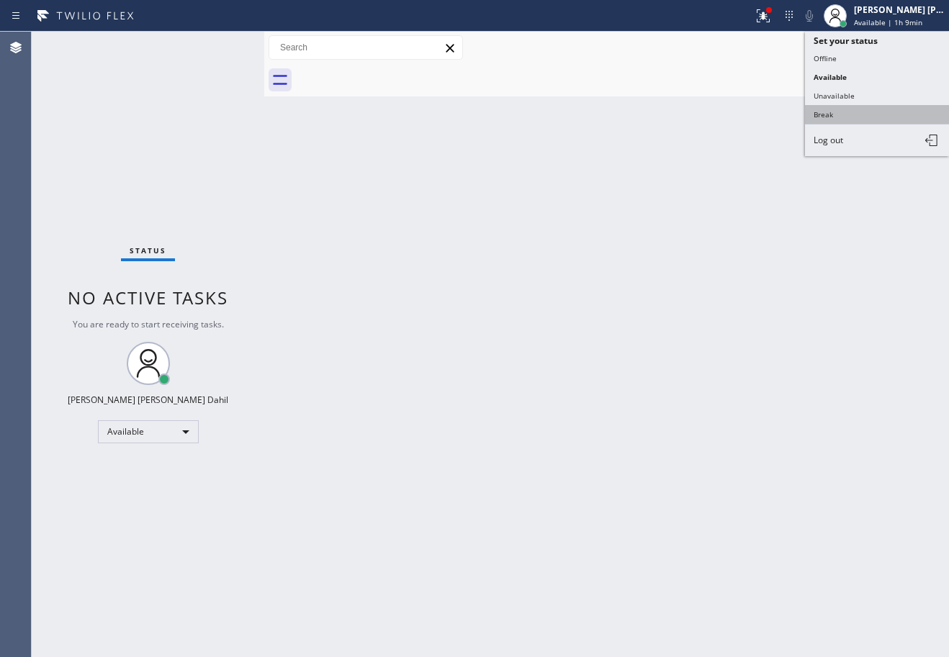
click at [848, 121] on button "Break" at bounding box center [877, 114] width 144 height 19
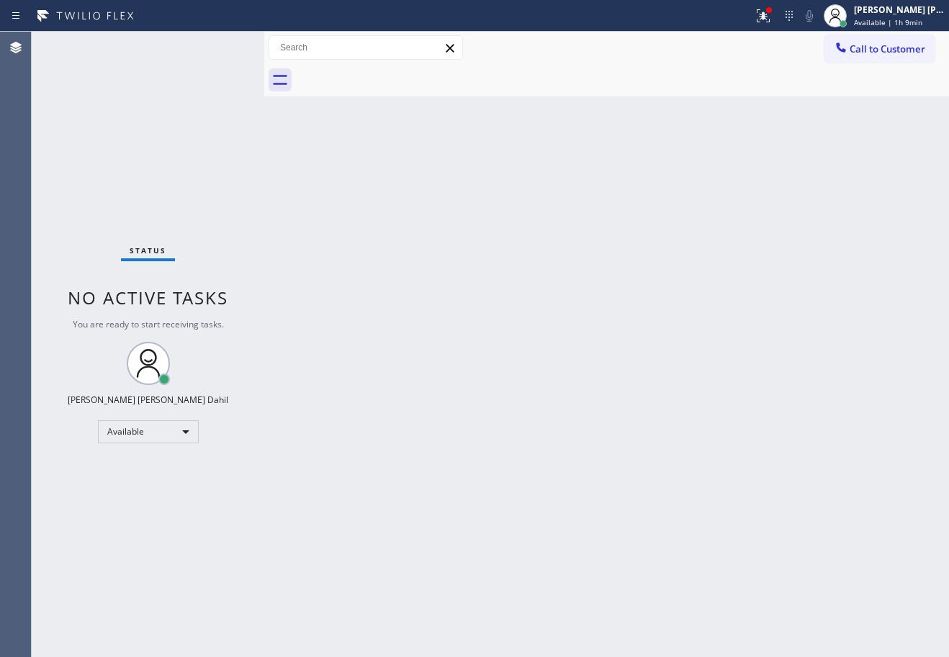
click at [848, 120] on div "Back to Dashboard Change Sender ID Customers Technicians Select a contact Outbo…" at bounding box center [606, 345] width 685 height 626
click at [885, 18] on span "Break | 3:43" at bounding box center [875, 22] width 43 height 10
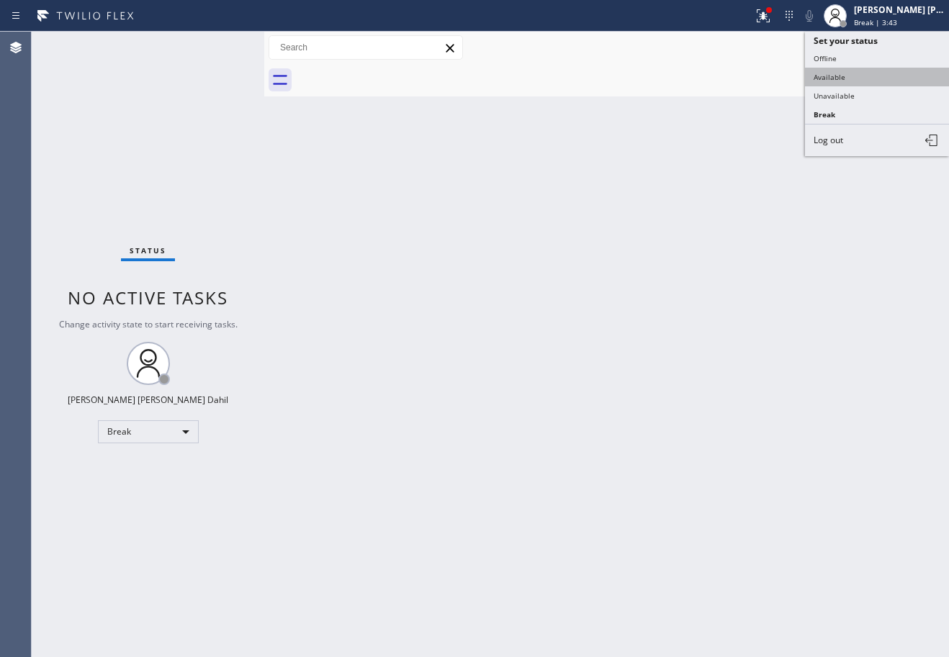
click at [870, 71] on button "Available" at bounding box center [877, 77] width 144 height 19
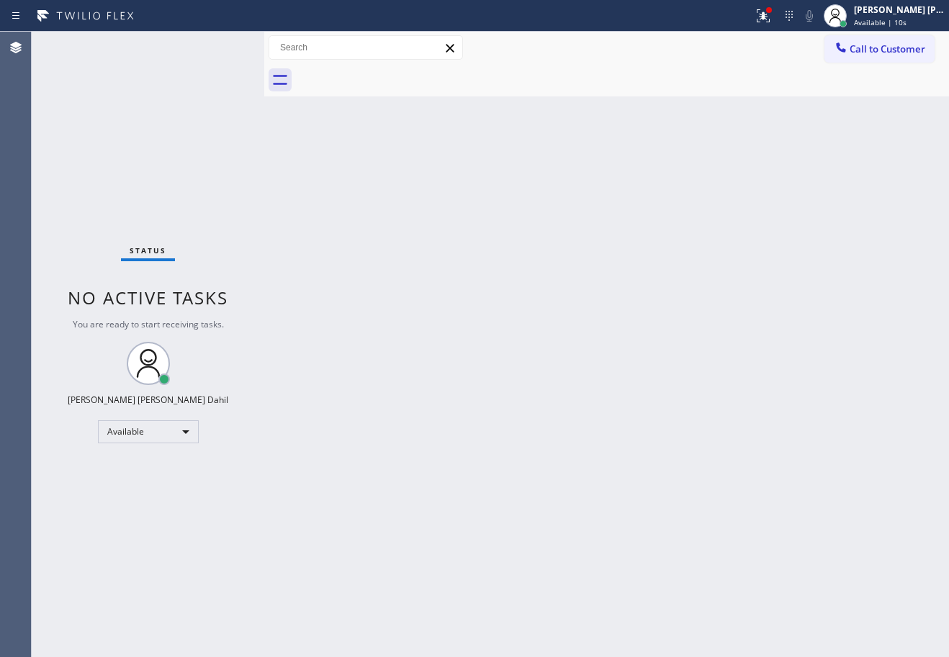
drag, startPoint x: 787, startPoint y: 17, endPoint x: 770, endPoint y: 114, distance: 98.0
click at [772, 17] on icon at bounding box center [763, 15] width 17 height 17
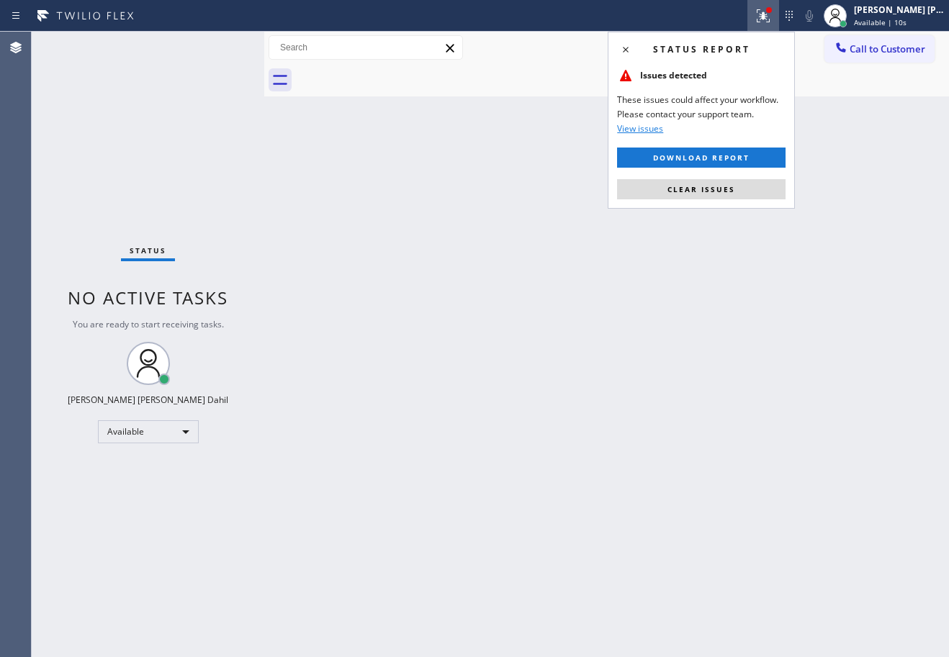
click at [750, 181] on button "Clear issues" at bounding box center [701, 189] width 168 height 20
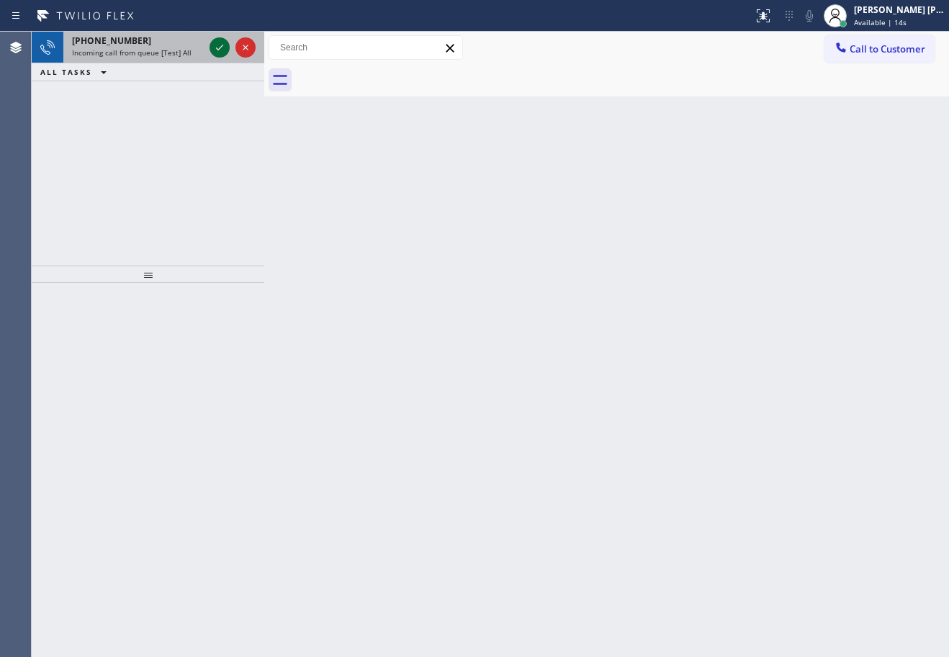
click at [218, 46] on icon at bounding box center [219, 47] width 17 height 17
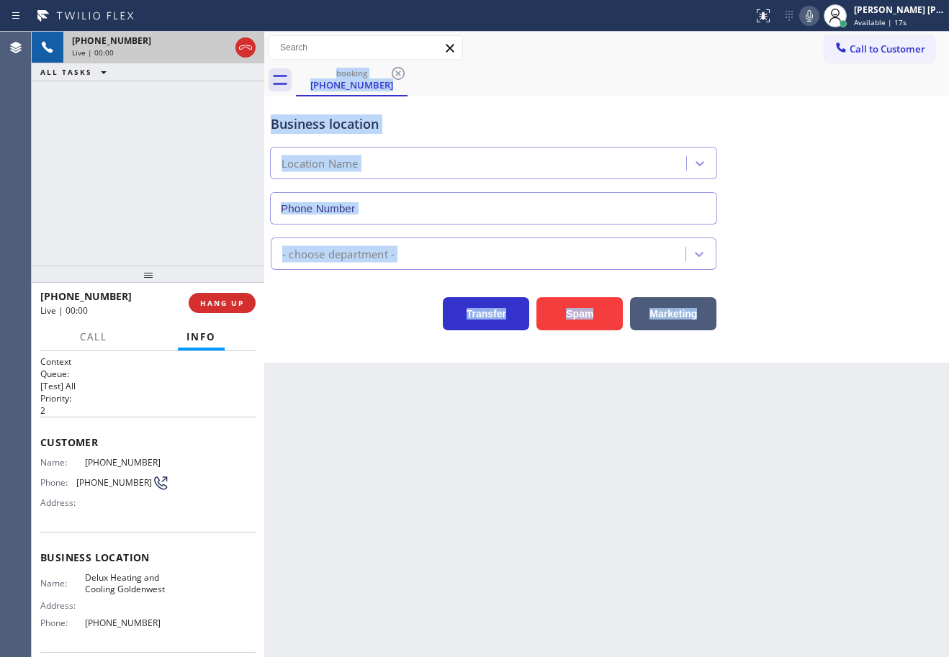
type input "[PHONE_NUMBER]"
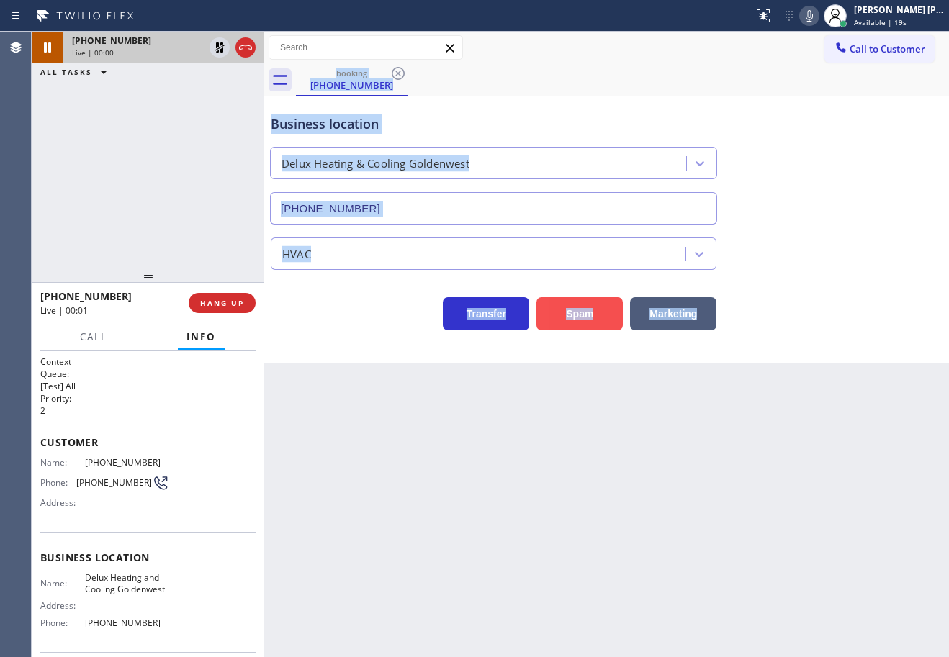
click at [596, 330] on button "Spam" at bounding box center [579, 313] width 86 height 33
click at [600, 308] on button "Spam" at bounding box center [579, 313] width 86 height 33
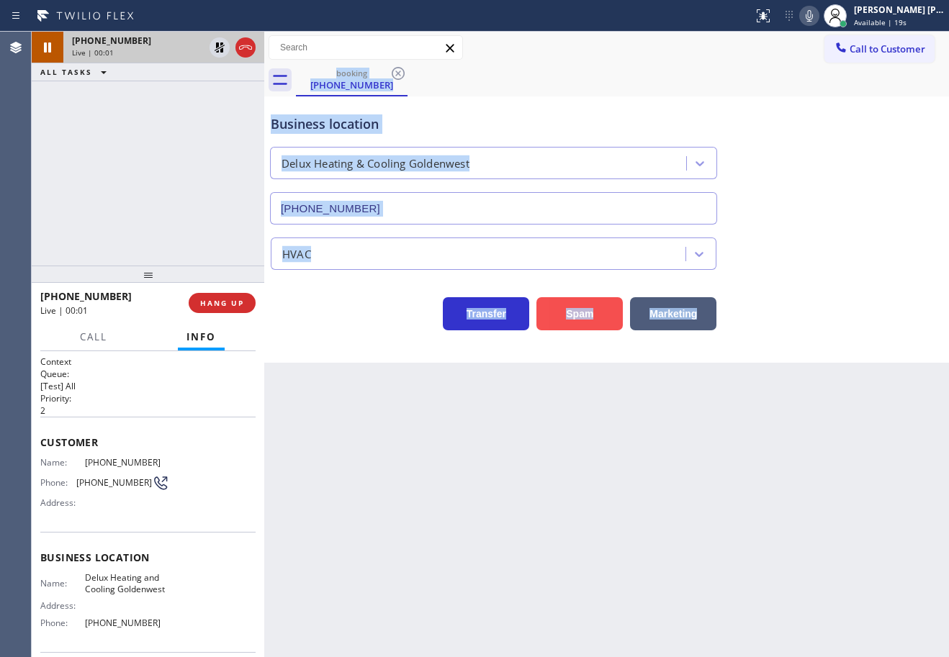
click at [599, 312] on button "Spam" at bounding box center [579, 313] width 86 height 33
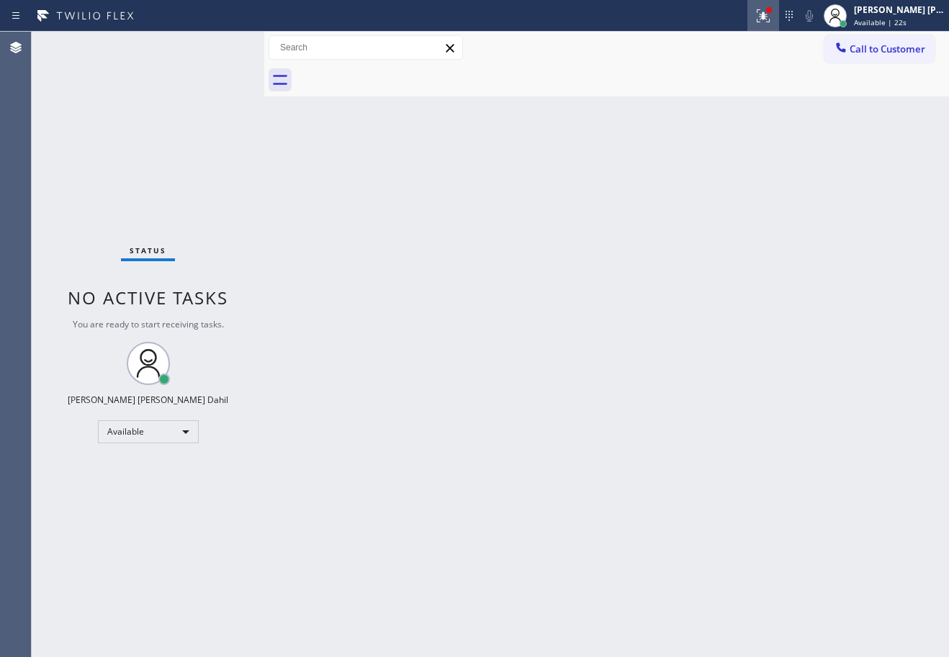
click at [770, 18] on icon at bounding box center [763, 15] width 13 height 13
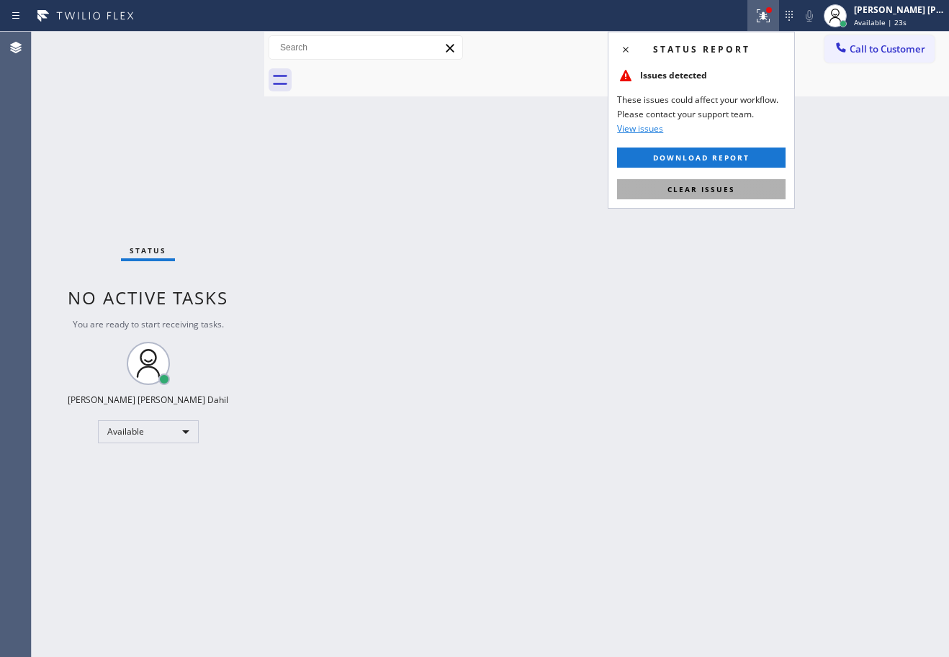
click at [745, 194] on button "Clear issues" at bounding box center [701, 189] width 168 height 20
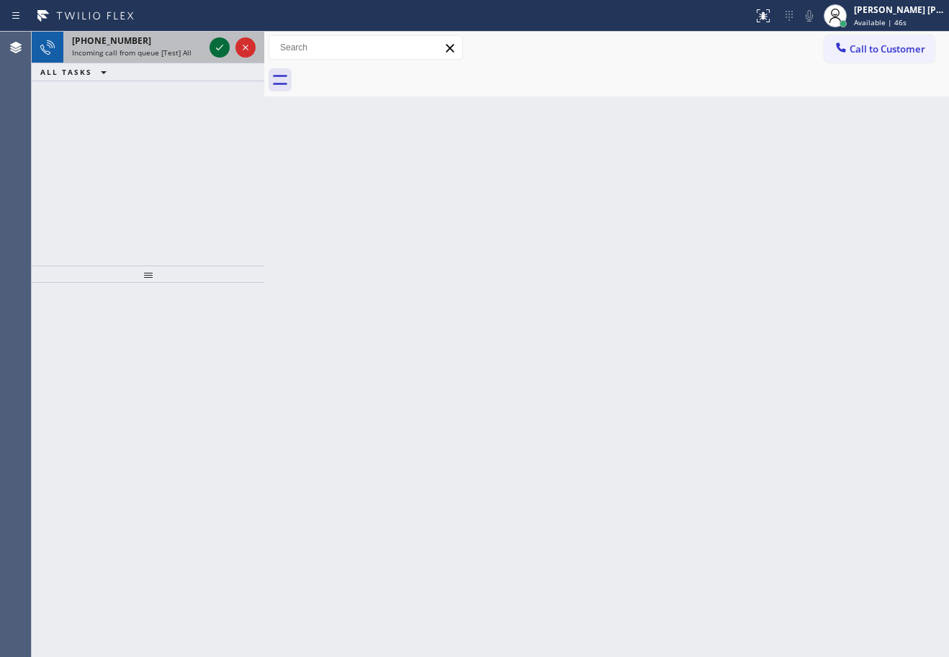
drag, startPoint x: 199, startPoint y: 48, endPoint x: 212, endPoint y: 50, distance: 13.3
click at [199, 48] on div "Incoming call from queue [Test] All" at bounding box center [138, 53] width 132 height 10
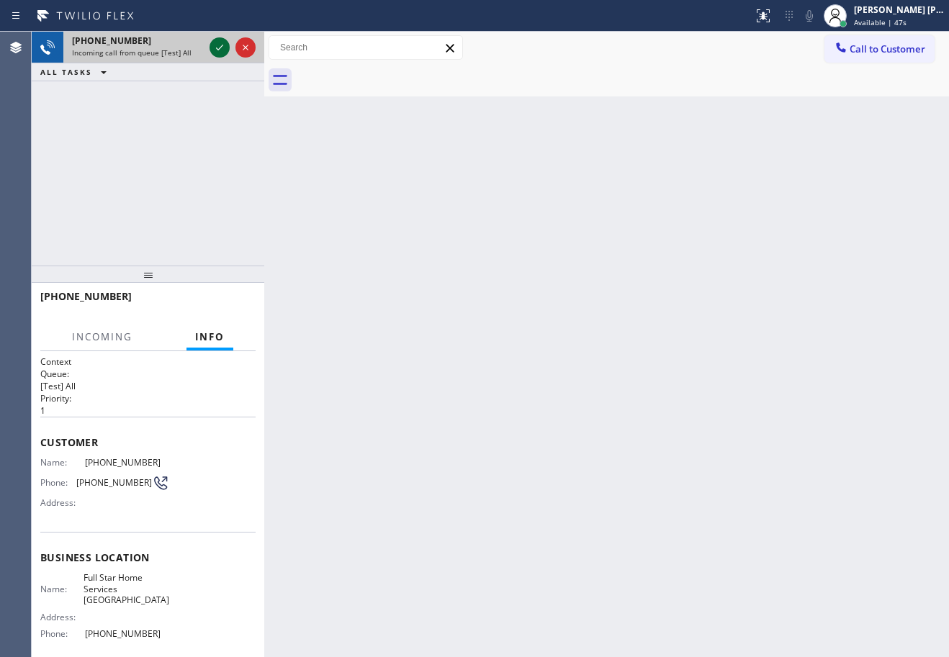
click at [220, 45] on icon at bounding box center [219, 47] width 17 height 17
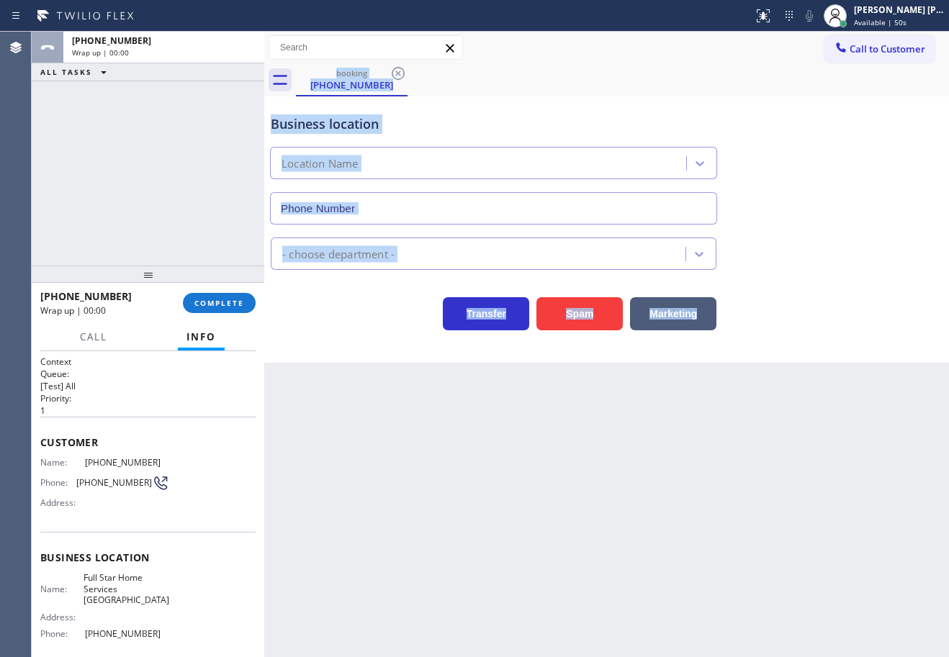
type input "[PHONE_NUMBER]"
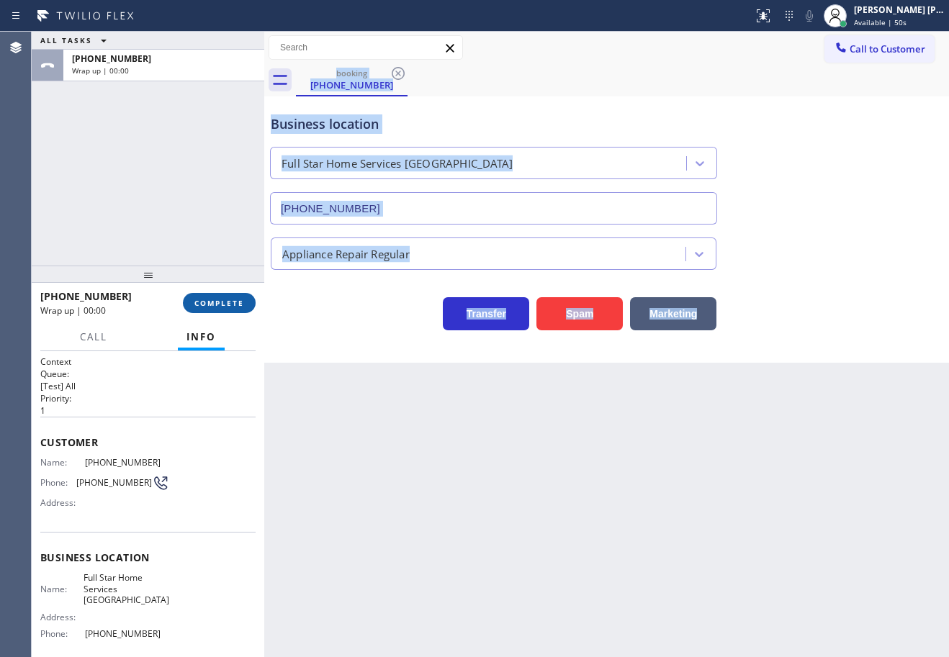
click at [219, 298] on span "COMPLETE" at bounding box center [219, 303] width 50 height 10
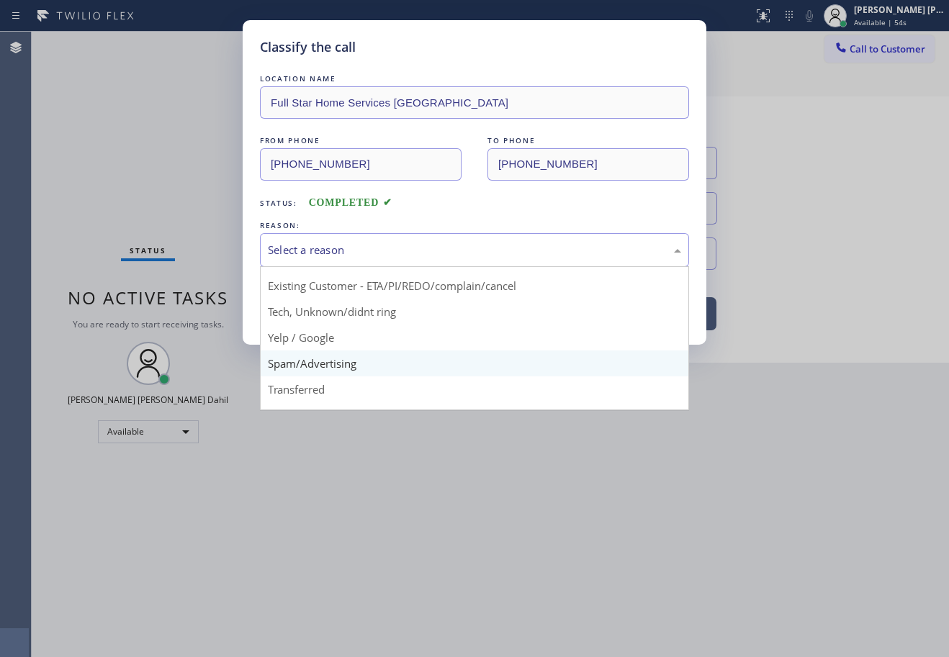
scroll to position [91, 0]
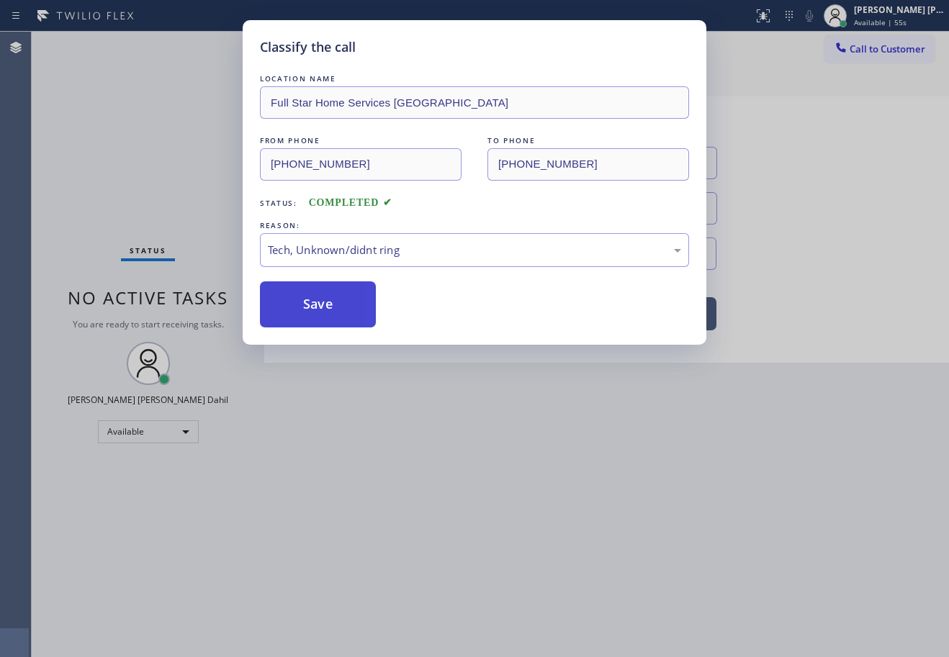
click at [325, 297] on button "Save" at bounding box center [318, 305] width 116 height 46
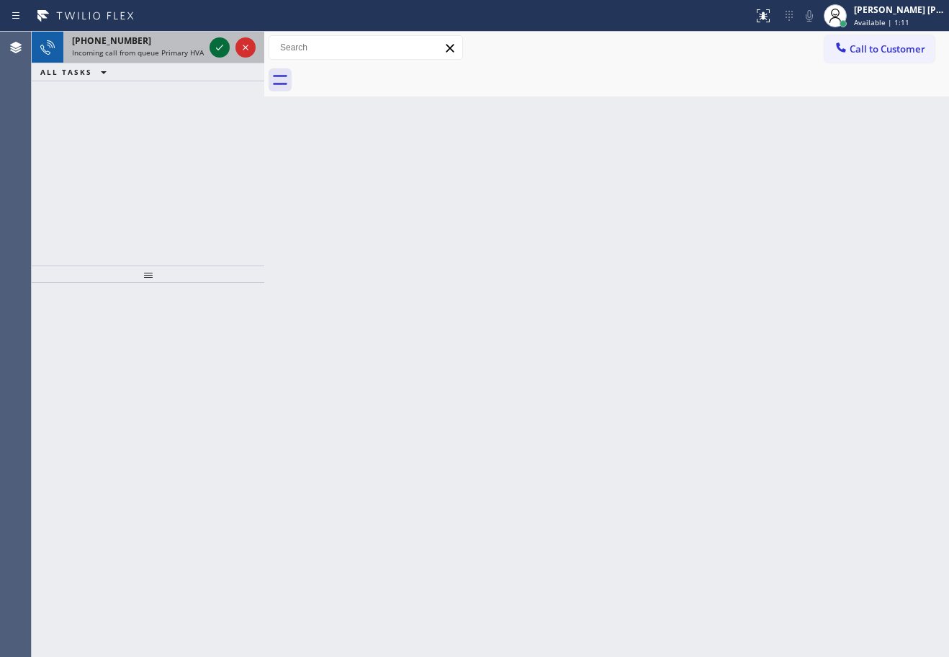
click at [218, 46] on icon at bounding box center [219, 47] width 17 height 17
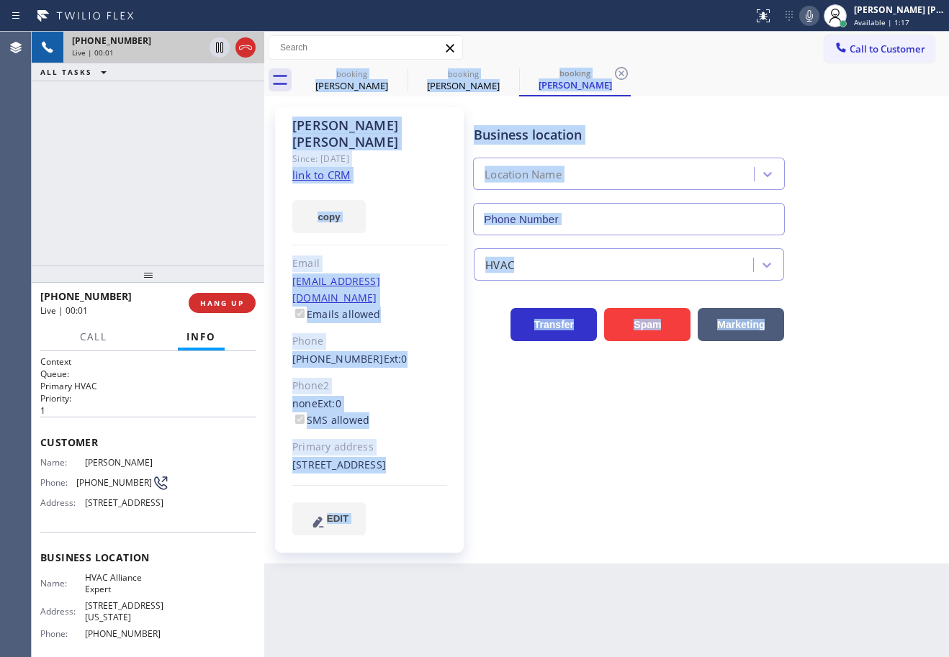
type input "[PHONE_NUMBER]"
click at [678, 547] on div "[PERSON_NAME] Since: [DATE] link to CRM copy Email [EMAIL_ADDRESS][DOMAIN_NAME]…" at bounding box center [606, 329] width 685 height 467
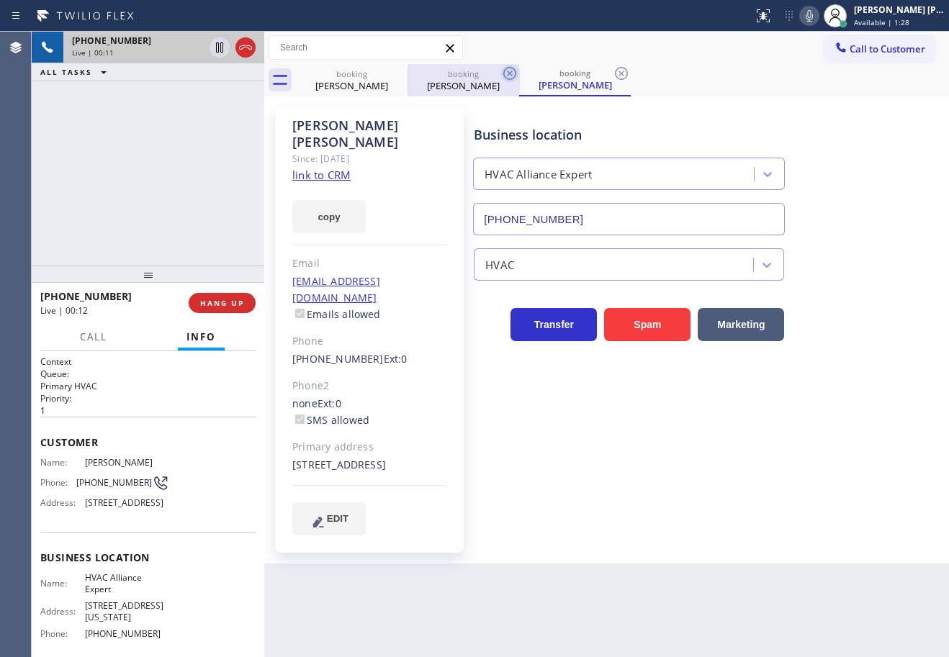
click at [508, 71] on icon at bounding box center [509, 73] width 13 height 13
click at [393, 74] on icon at bounding box center [398, 73] width 17 height 17
click at [331, 168] on link "link to CRM" at bounding box center [321, 175] width 58 height 14
click at [395, 71] on icon at bounding box center [398, 73] width 17 height 17
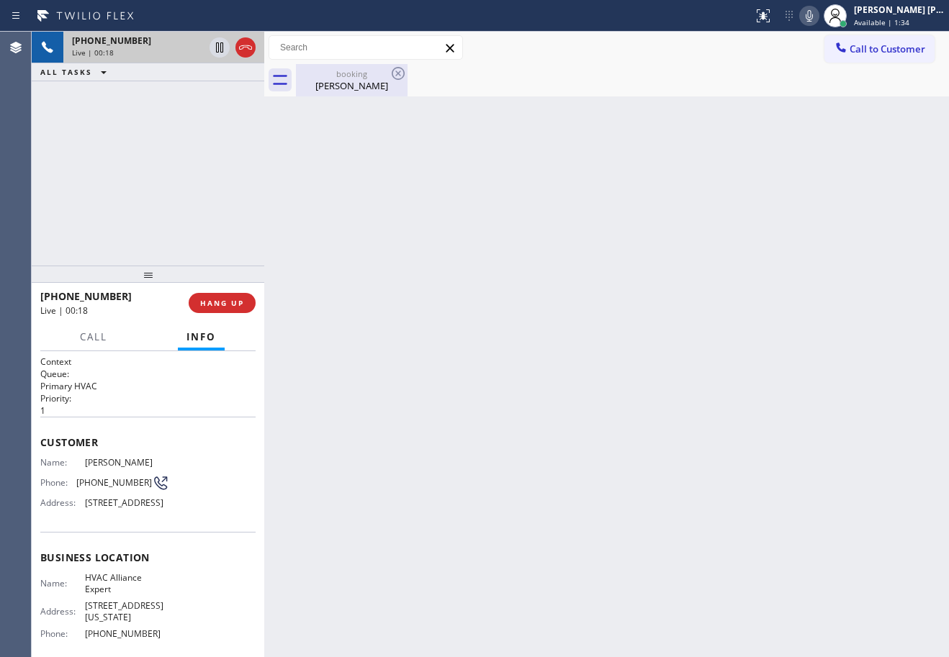
click at [343, 84] on div "[PERSON_NAME]" at bounding box center [351, 85] width 109 height 13
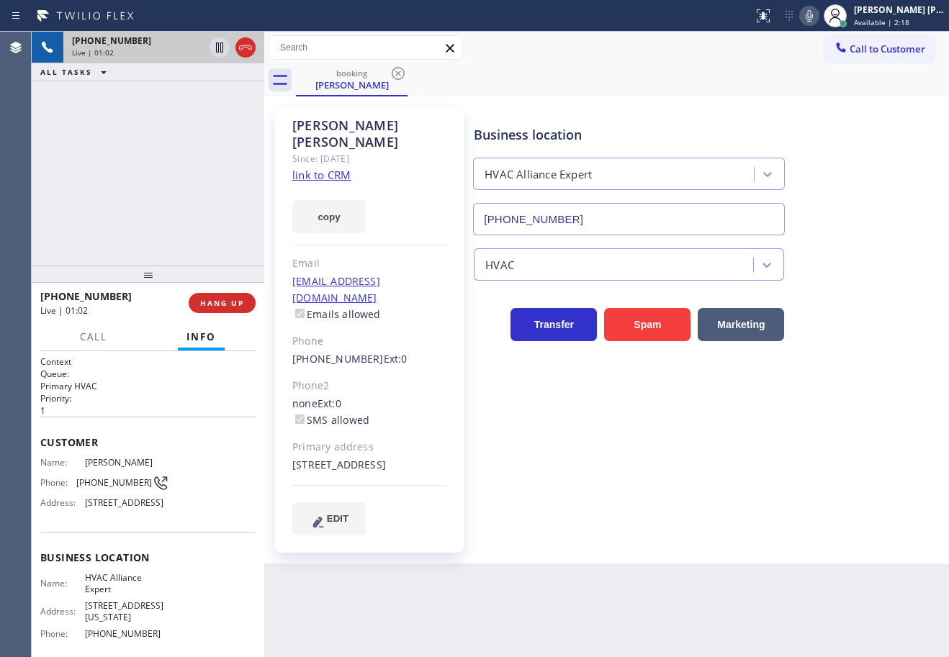
drag, startPoint x: 198, startPoint y: 128, endPoint x: 205, endPoint y: 112, distance: 17.8
click at [201, 126] on div "[PHONE_NUMBER] Live | 01:02 ALL TASKS ALL TASKS ACTIVE TASKS TASKS IN WRAP UP" at bounding box center [148, 149] width 233 height 234
drag, startPoint x: 221, startPoint y: 50, endPoint x: 281, endPoint y: 49, distance: 59.8
click at [221, 50] on icon at bounding box center [219, 47] width 7 height 10
click at [818, 17] on icon at bounding box center [809, 15] width 17 height 17
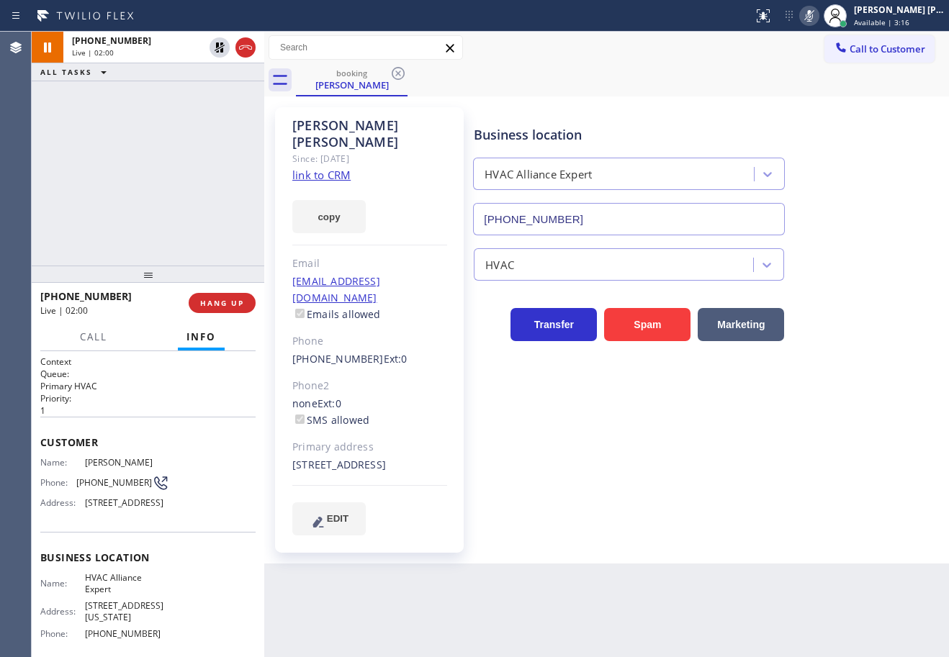
click at [142, 186] on div "[PHONE_NUMBER] Live | 02:00 ALL TASKS ALL TASKS ACTIVE TASKS TASKS IN WRAP UP" at bounding box center [148, 149] width 233 height 234
click at [620, 472] on div "Business location HVAC Alliance Expert [PHONE_NUMBER] HVAC Transfer Spam Market…" at bounding box center [708, 321] width 475 height 421
click at [882, 567] on div "Back to Dashboard Change Sender ID Customers Technicians Select a contact Outbo…" at bounding box center [606, 345] width 685 height 626
click at [813, 14] on icon at bounding box center [809, 16] width 7 height 12
click at [816, 60] on div "Call to Customer Outbound call Location 5 Star Appliance Repair Your caller id …" at bounding box center [606, 47] width 685 height 25
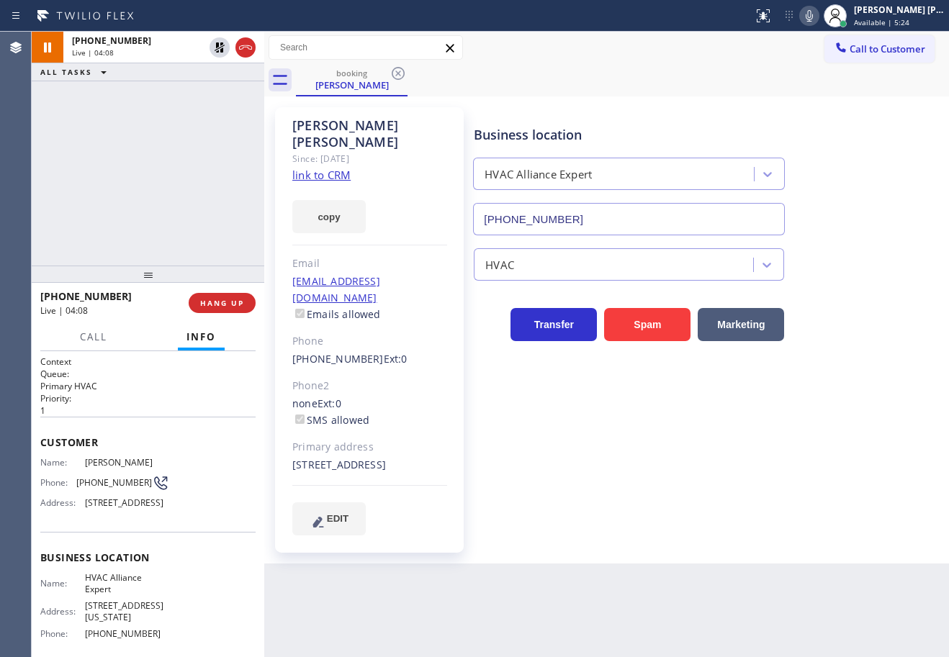
click at [218, 49] on icon at bounding box center [220, 47] width 10 height 10
click at [192, 127] on div "[PHONE_NUMBER] Live | 04:09 ALL TASKS ALL TASKS ACTIVE TASKS TASKS IN WRAP UP" at bounding box center [148, 149] width 233 height 234
click at [152, 192] on div "[PHONE_NUMBER] Live | 05:41 ALL TASKS ALL TASKS ACTIVE TASKS TASKS IN WRAP UP" at bounding box center [148, 149] width 233 height 234
click at [132, 222] on div "[PHONE_NUMBER] Live | 05:54 ALL TASKS ALL TASKS ACTIVE TASKS TASKS IN WRAP UP" at bounding box center [148, 149] width 233 height 234
drag, startPoint x: 681, startPoint y: 617, endPoint x: 682, endPoint y: 603, distance: 13.7
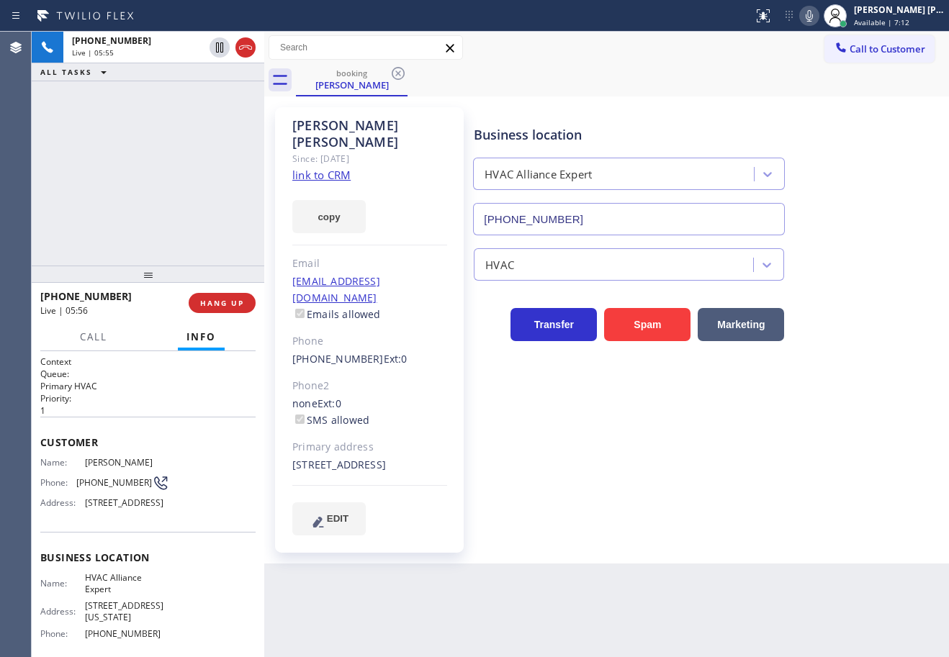
click at [682, 611] on div "Back to Dashboard Change Sender ID Customers Technicians Select a contact Outbo…" at bounding box center [606, 345] width 685 height 626
click at [682, 602] on div "Back to Dashboard Change Sender ID Customers Technicians Select a contact Outbo…" at bounding box center [606, 345] width 685 height 626
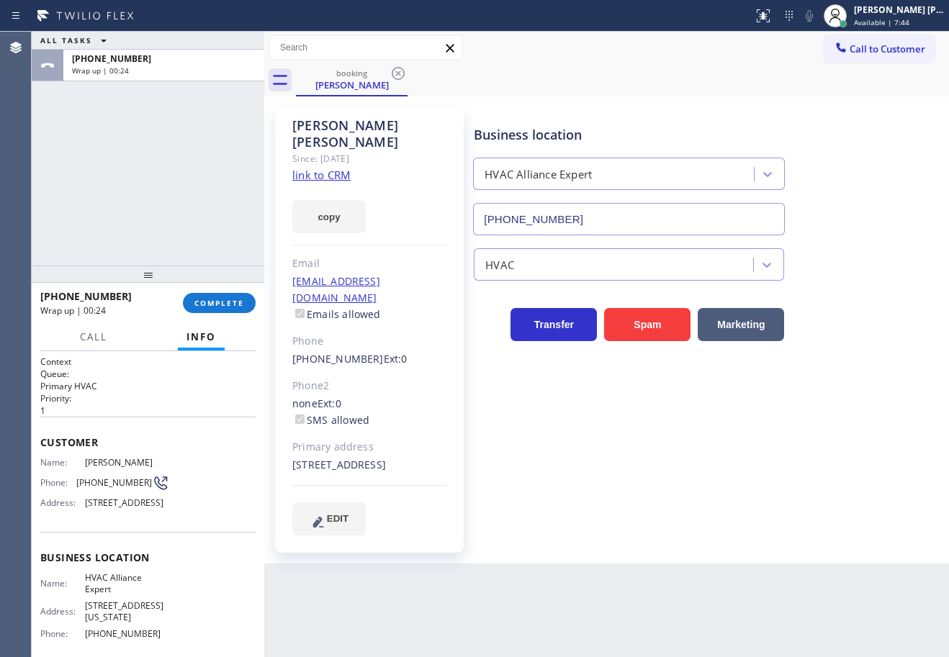
click at [652, 482] on div "Business location HVAC Alliance Expert [PHONE_NUMBER] HVAC Transfer Spam Market…" at bounding box center [708, 321] width 475 height 421
click at [221, 307] on button "COMPLETE" at bounding box center [219, 303] width 73 height 20
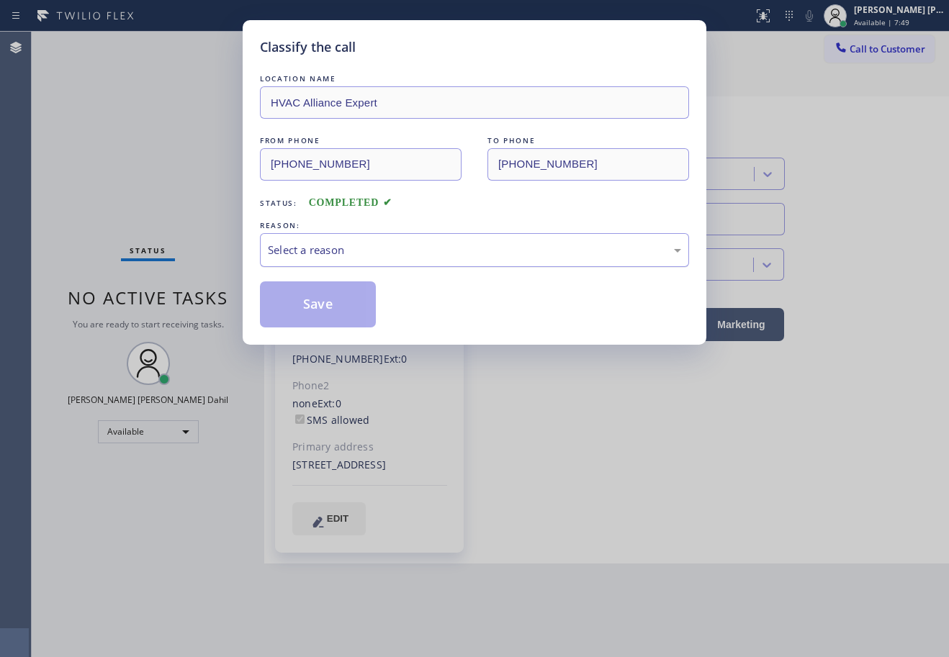
click at [380, 259] on div "Select a reason" at bounding box center [474, 250] width 429 height 34
click at [338, 312] on button "Save" at bounding box center [318, 305] width 116 height 46
click at [694, 509] on div "Classify the call LOCATION NAME HVAC Alliance Expert FROM PHONE [PHONE_NUMBER] …" at bounding box center [474, 328] width 949 height 657
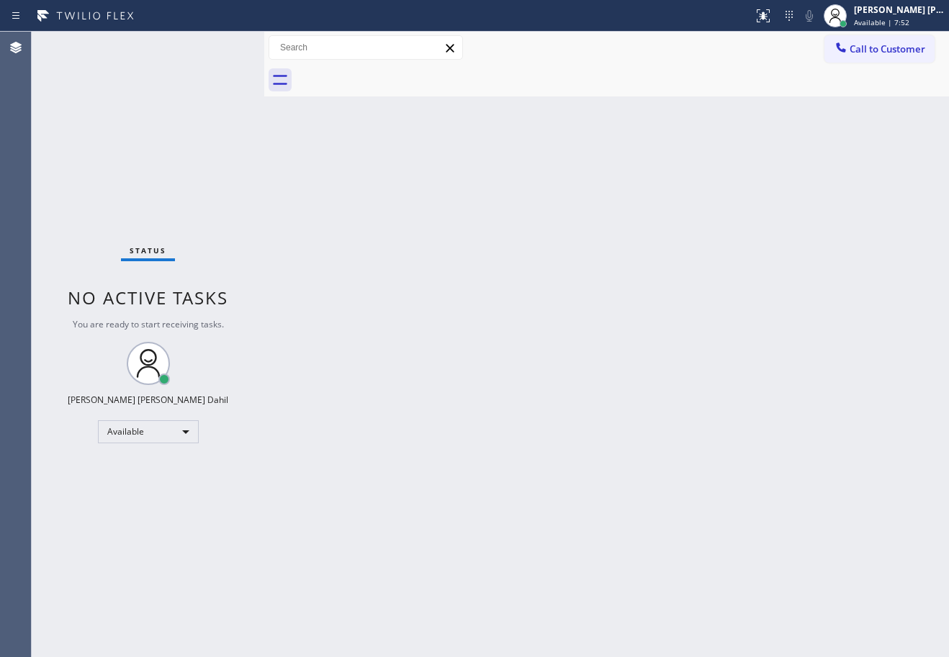
click at [794, 572] on div "Back to Dashboard Change Sender ID Customers Technicians Select a contact Outbo…" at bounding box center [606, 345] width 685 height 626
drag, startPoint x: 154, startPoint y: 86, endPoint x: 181, endPoint y: 115, distance: 39.7
click at [154, 85] on div "Status No active tasks You are ready to start receiving tasks. [PERSON_NAME] [P…" at bounding box center [148, 345] width 233 height 626
click at [570, 377] on div "Back to Dashboard Change Sender ID Customers Technicians Select a contact Outbo…" at bounding box center [606, 345] width 685 height 626
click at [603, 392] on div "Back to Dashboard Change Sender ID Customers Technicians Select a contact Outbo…" at bounding box center [606, 345] width 685 height 626
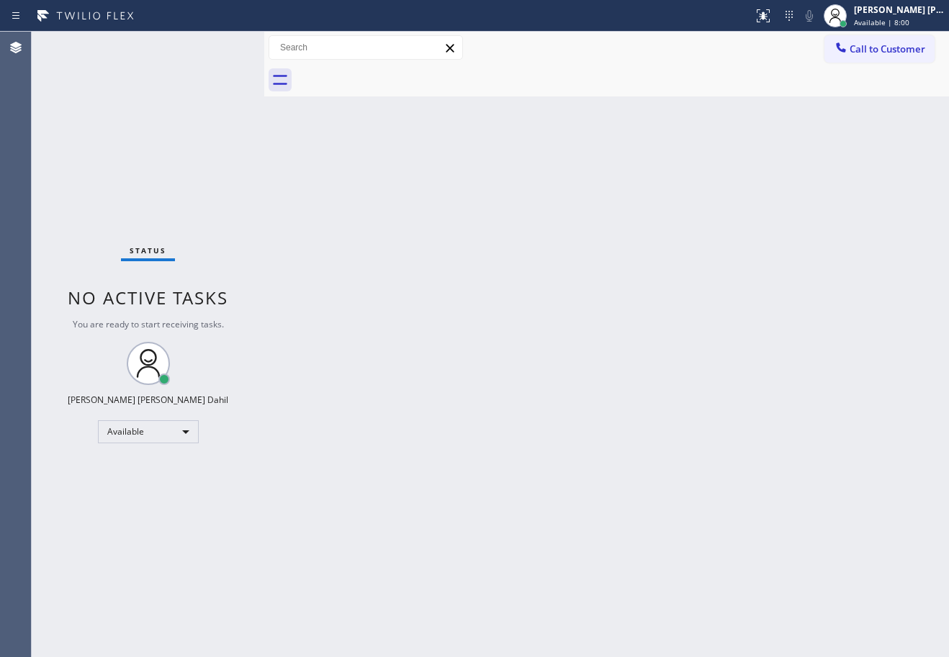
click at [218, 46] on div "Status No active tasks You are ready to start receiving tasks. [PERSON_NAME] [P…" at bounding box center [148, 345] width 233 height 626
click at [718, 522] on div "Back to Dashboard Change Sender ID Customers Technicians Select a contact Outbo…" at bounding box center [606, 345] width 685 height 626
click at [717, 570] on div "Back to Dashboard Change Sender ID Customers Technicians Select a contact Outbo…" at bounding box center [606, 345] width 685 height 626
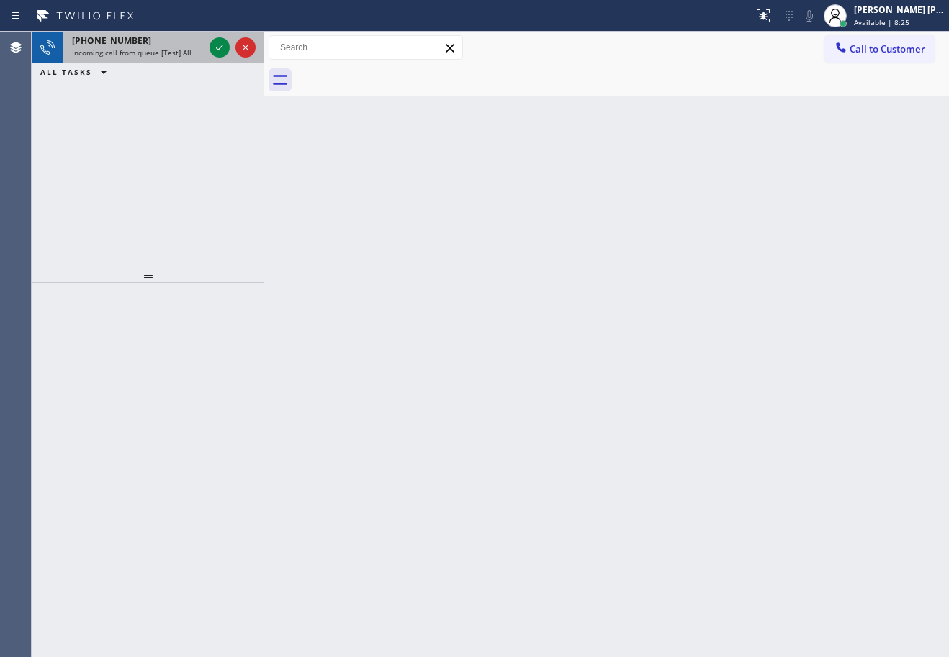
click at [181, 52] on span "Incoming call from queue [Test] All" at bounding box center [132, 53] width 120 height 10
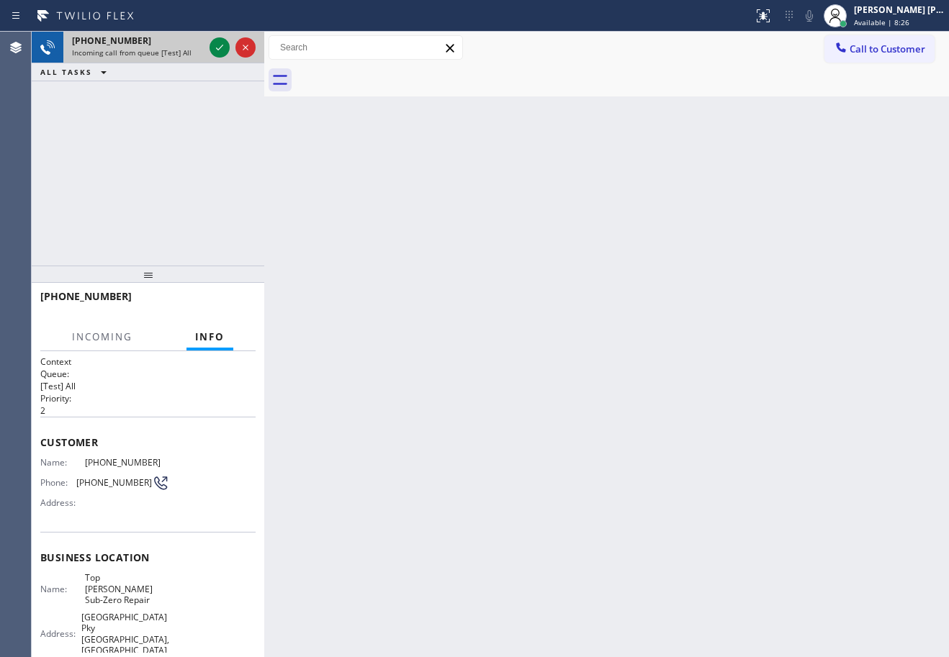
click at [181, 52] on span "Incoming call from queue [Test] All" at bounding box center [132, 53] width 120 height 10
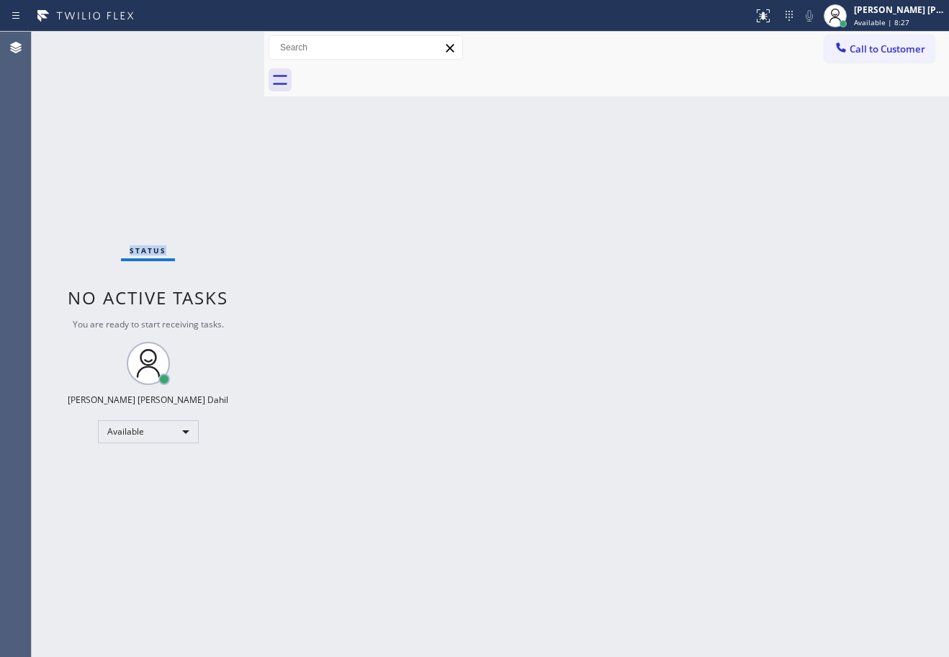
click at [181, 52] on div "Status No active tasks You are ready to start receiving tasks. [PERSON_NAME] [P…" at bounding box center [148, 345] width 233 height 626
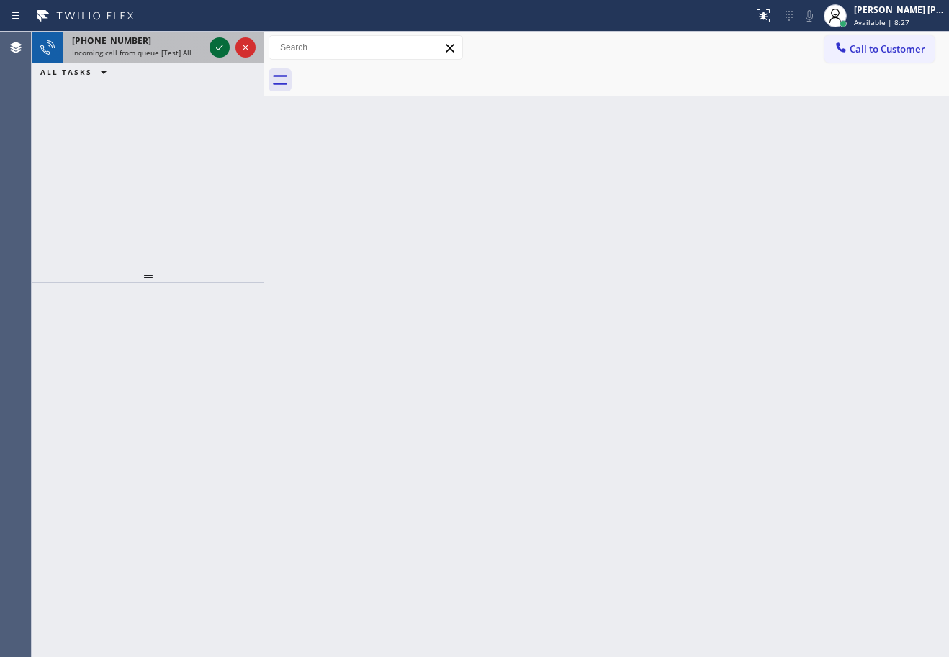
click at [218, 46] on icon at bounding box center [219, 47] width 17 height 17
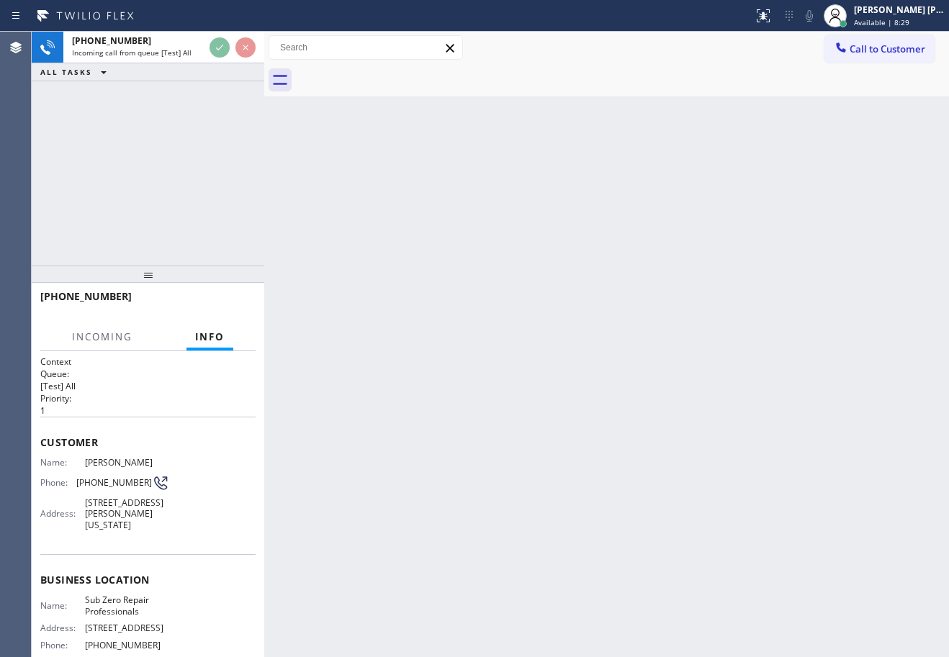
click at [611, 520] on div "Back to Dashboard Change Sender ID Customers Technicians Select a contact Outbo…" at bounding box center [606, 345] width 685 height 626
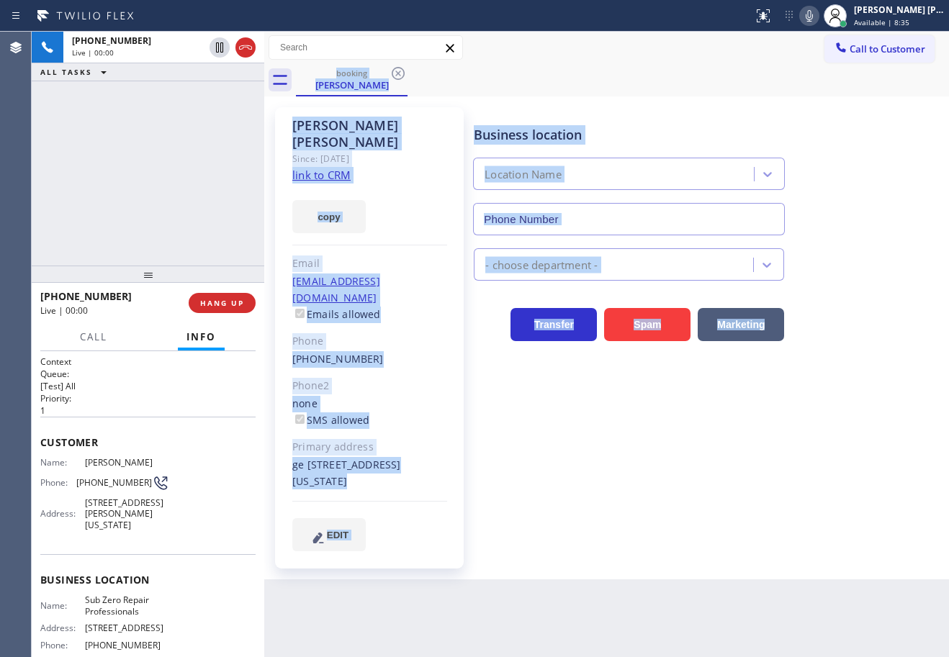
scroll to position [130, 0]
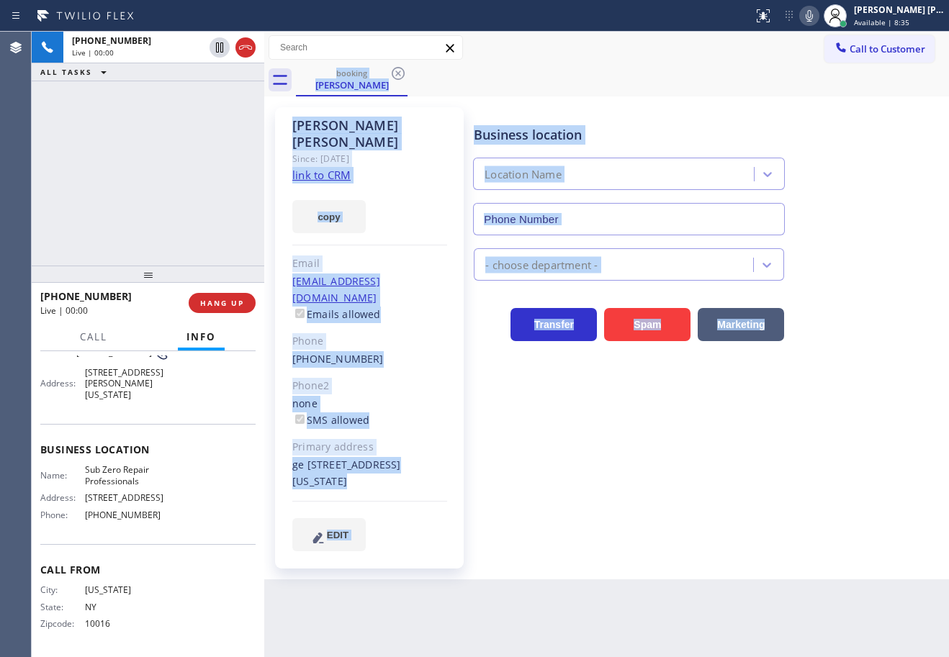
type input "[PHONE_NUMBER]"
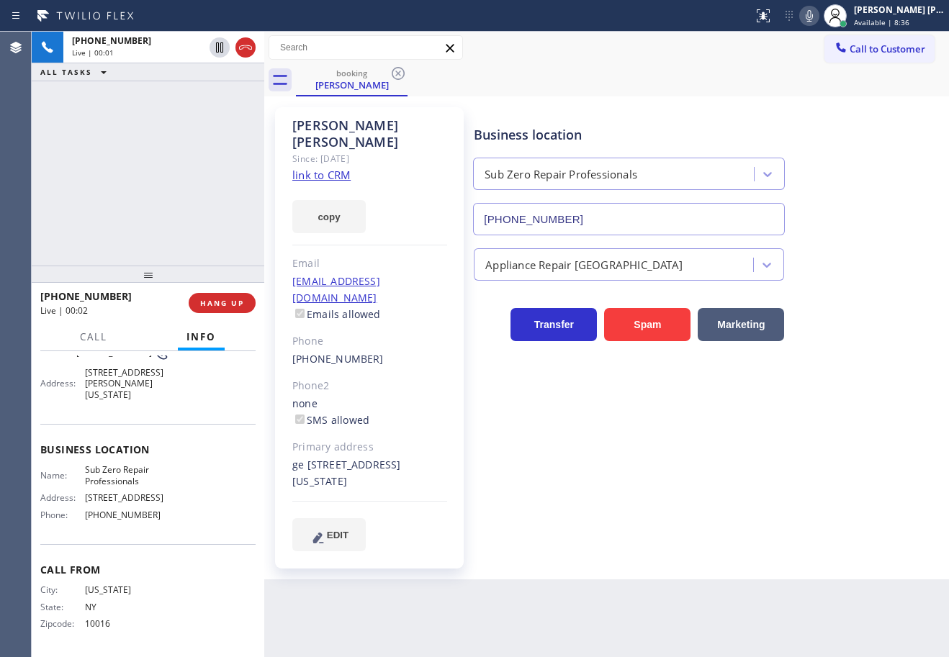
drag, startPoint x: 122, startPoint y: 136, endPoint x: 216, endPoint y: 128, distance: 94.7
click at [134, 137] on div "[PHONE_NUMBER] Live | 00:01 ALL TASKS ALL TASKS ACTIVE TASKS TASKS IN WRAP UP" at bounding box center [148, 149] width 233 height 234
click at [313, 168] on link "link to CRM" at bounding box center [321, 175] width 58 height 14
click at [822, 201] on div "Business location Sub Zero Repair Professionals [PHONE_NUMBER]" at bounding box center [708, 170] width 475 height 130
click at [848, 281] on div "Transfer Spam Marketing" at bounding box center [708, 311] width 475 height 60
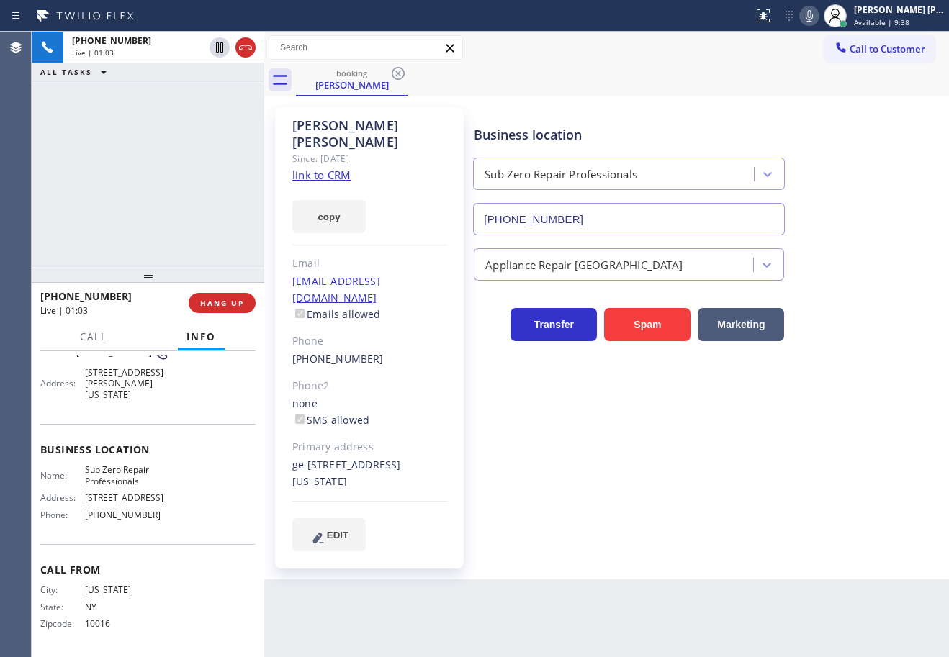
click at [848, 281] on div "Transfer Spam Marketing" at bounding box center [708, 311] width 475 height 60
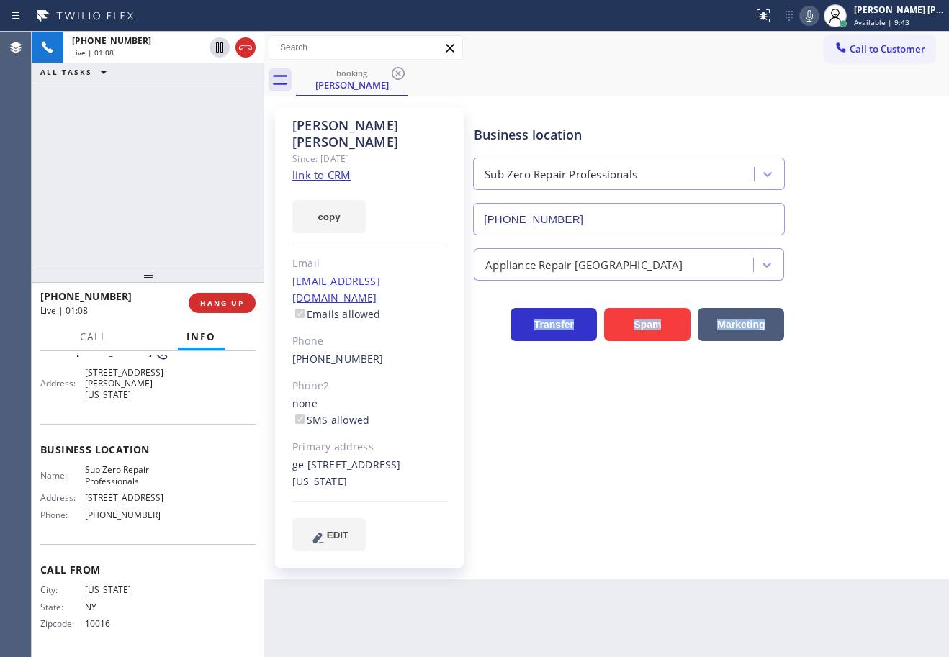
click at [857, 350] on div "Business location Sub Zero Repair Professionals [PHONE_NUMBER] Appliance Repair…" at bounding box center [708, 329] width 475 height 436
click at [879, 503] on div "Business location Sub Zero Repair Professionals [PHONE_NUMBER] Appliance Repair…" at bounding box center [708, 329] width 475 height 436
click at [831, 138] on div "Business location Sub Zero Repair Professionals [PHONE_NUMBER]" at bounding box center [708, 170] width 475 height 130
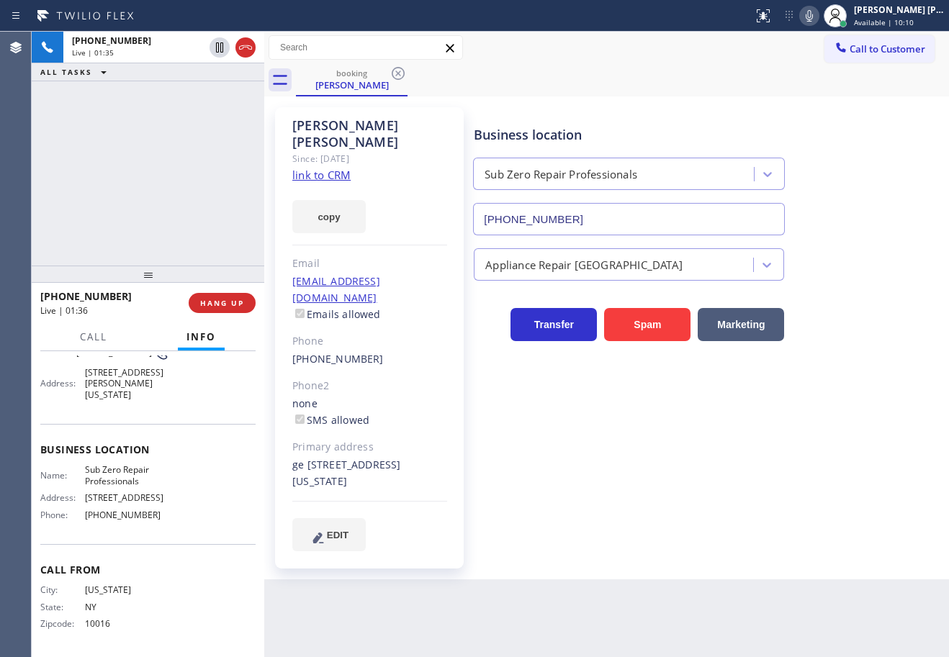
click at [831, 138] on div "Business location Sub Zero Repair Professionals [PHONE_NUMBER]" at bounding box center [708, 170] width 475 height 130
click at [832, 137] on div "Business location Sub Zero Repair Professionals [PHONE_NUMBER]" at bounding box center [708, 170] width 475 height 130
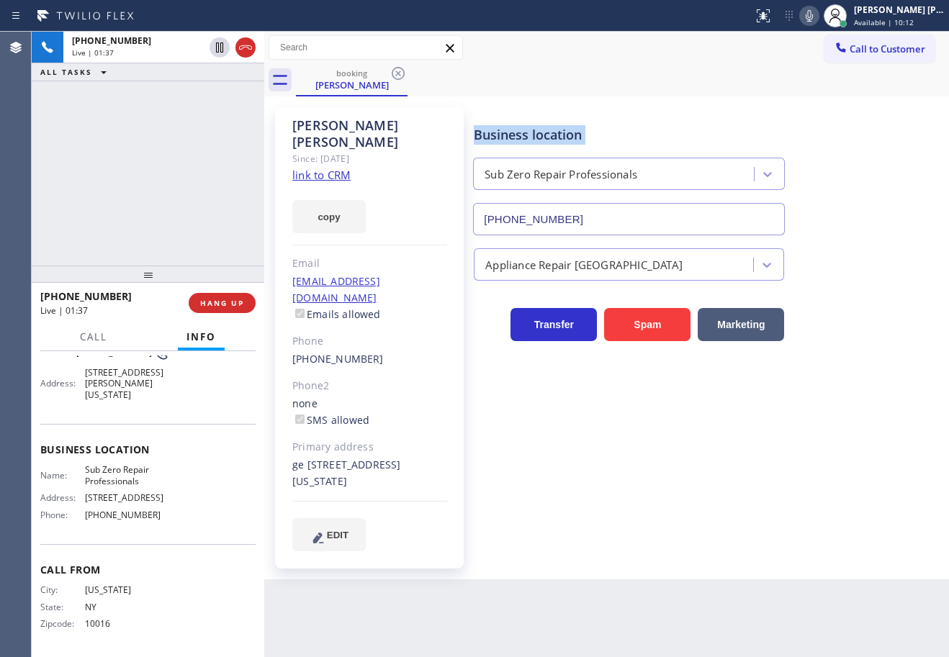
click at [835, 132] on div "Business location Sub Zero Repair Professionals [PHONE_NUMBER]" at bounding box center [708, 170] width 475 height 130
drag, startPoint x: 824, startPoint y: 12, endPoint x: 777, endPoint y: 30, distance: 50.1
click at [813, 12] on icon at bounding box center [809, 16] width 7 height 12
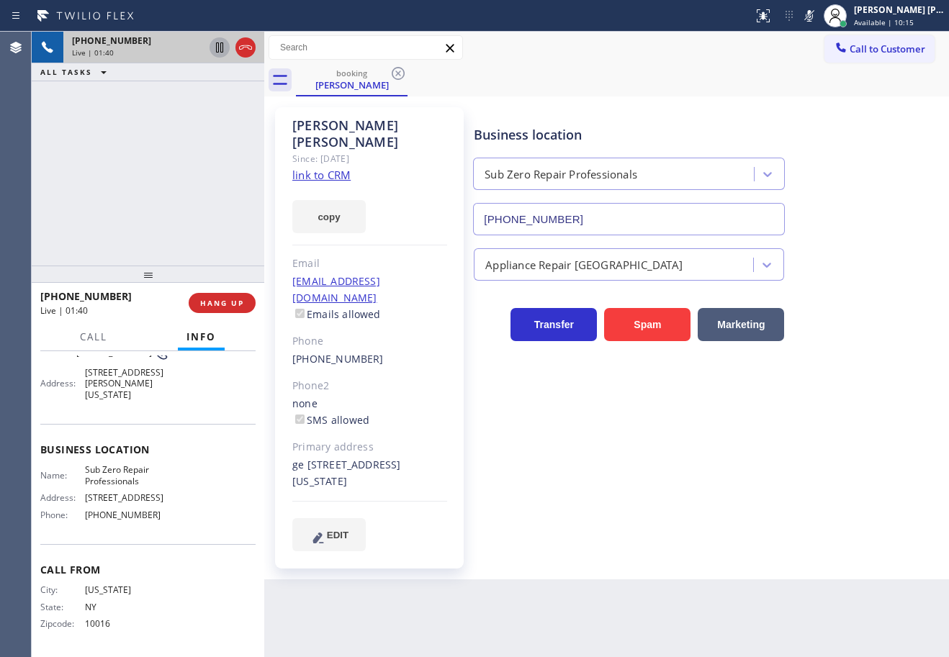
click at [219, 53] on icon at bounding box center [219, 47] width 17 height 17
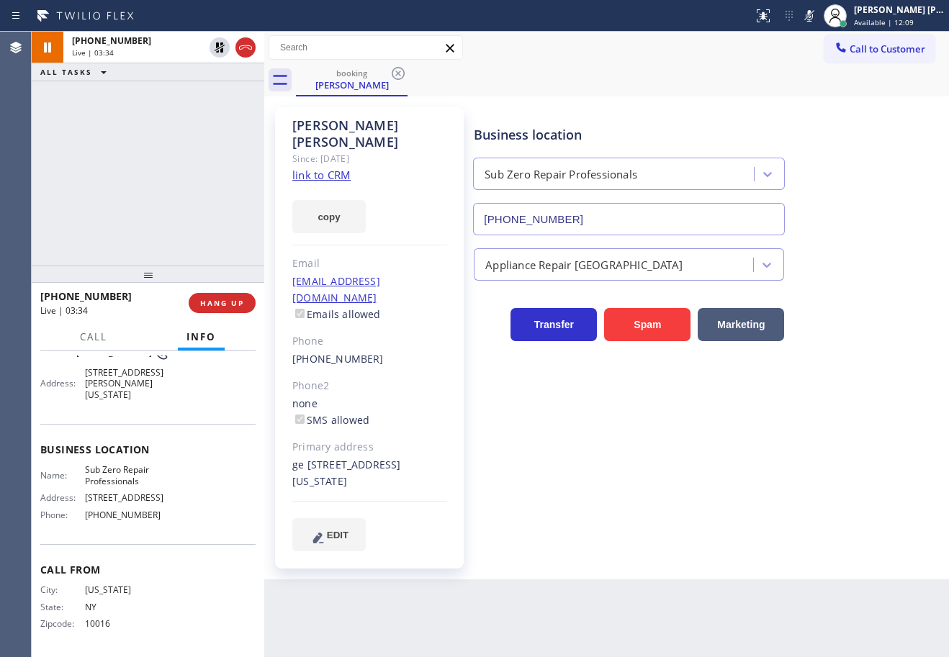
drag, startPoint x: 220, startPoint y: 50, endPoint x: 556, endPoint y: 95, distance: 339.2
click at [222, 50] on icon at bounding box center [219, 47] width 17 height 17
click at [818, 16] on icon at bounding box center [809, 15] width 17 height 17
click at [670, 60] on div "Call to Customer Outbound call Location 5 Star Appliance Repair Your caller id …" at bounding box center [606, 48] width 685 height 32
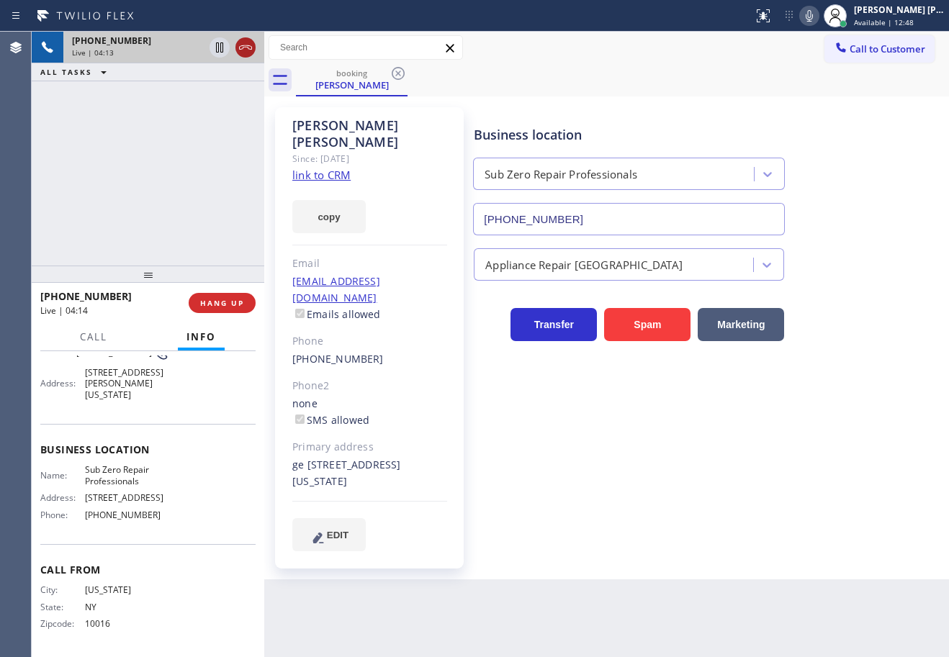
click at [245, 47] on icon at bounding box center [245, 47] width 13 height 4
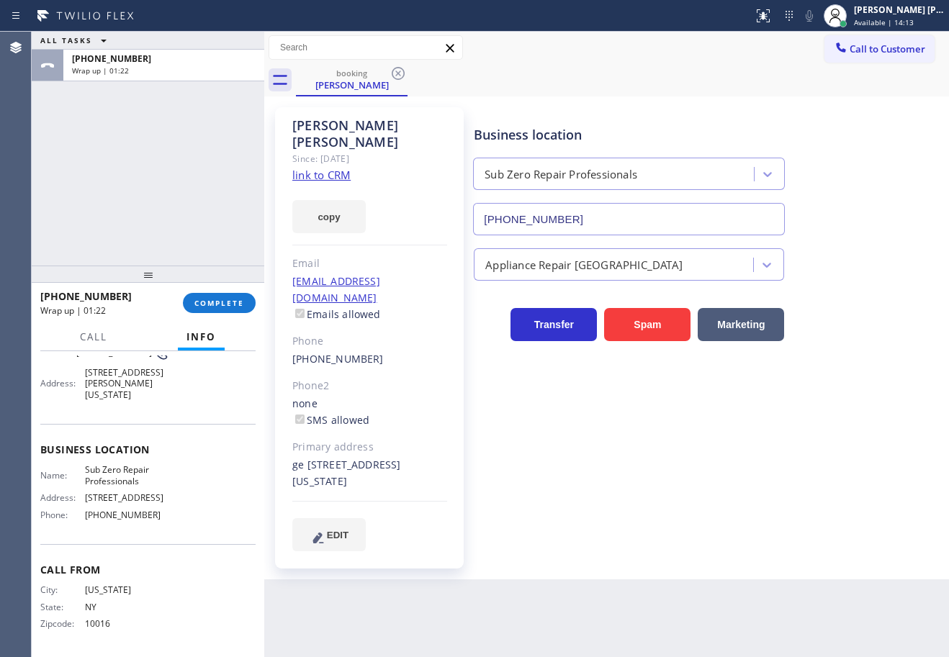
drag, startPoint x: 177, startPoint y: 198, endPoint x: 215, endPoint y: 269, distance: 79.9
click at [179, 199] on div "ALL TASKS ALL TASKS ACTIVE TASKS TASKS IN WRAP UP [PHONE_NUMBER] Wrap up | 01:22" at bounding box center [148, 149] width 233 height 234
drag, startPoint x: 217, startPoint y: 276, endPoint x: 224, endPoint y: 299, distance: 23.9
click at [218, 279] on div at bounding box center [148, 274] width 233 height 17
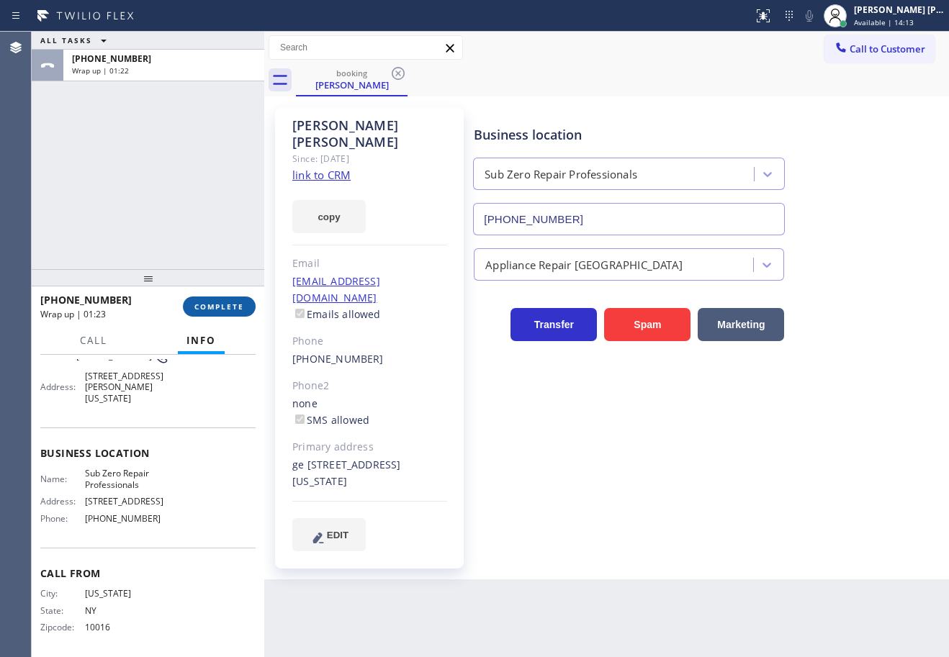
click at [225, 302] on span "COMPLETE" at bounding box center [219, 307] width 50 height 10
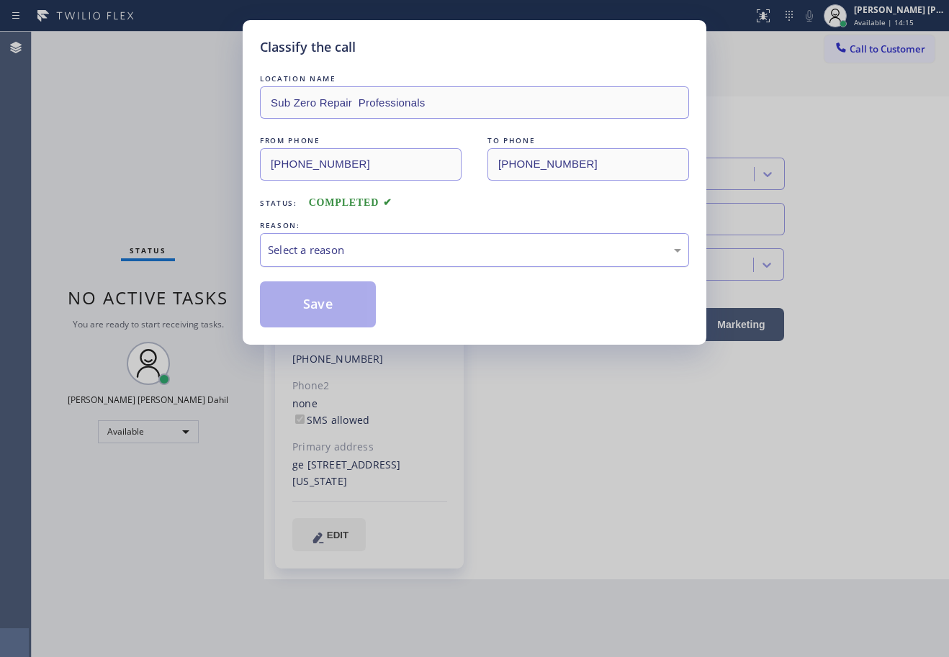
click at [339, 266] on div "Select a reason" at bounding box center [474, 250] width 429 height 34
click at [321, 294] on button "Save" at bounding box center [318, 305] width 116 height 46
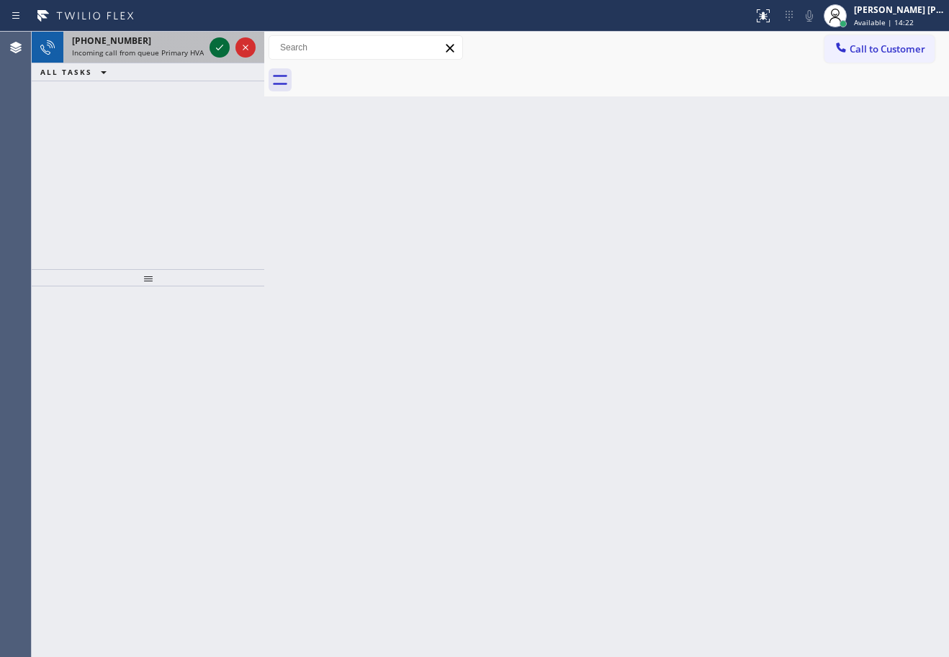
click at [218, 46] on icon at bounding box center [219, 47] width 17 height 17
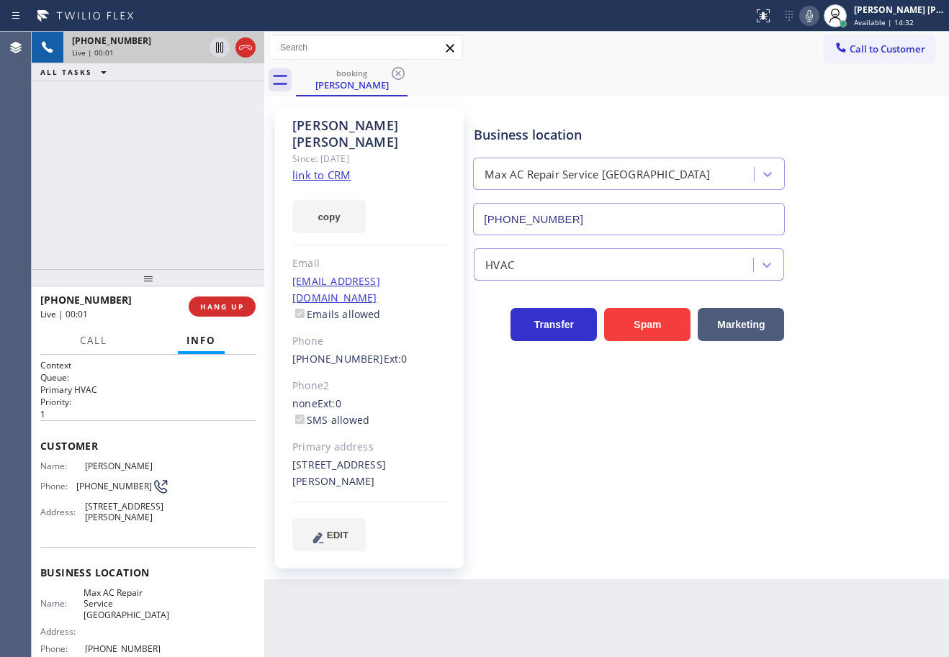
type input "[PHONE_NUMBER]"
click at [346, 168] on link "link to CRM" at bounding box center [321, 175] width 58 height 14
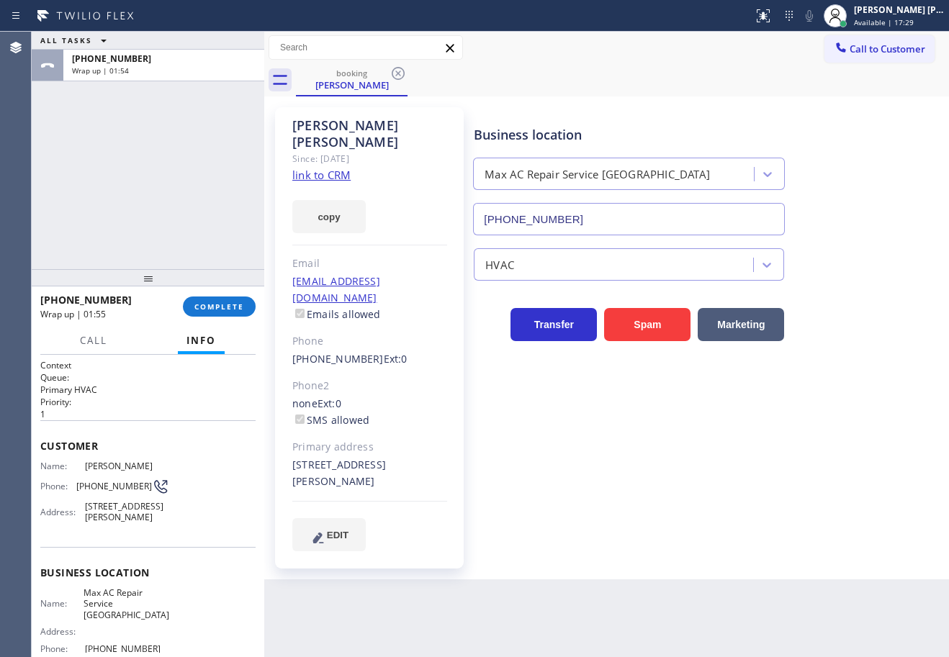
drag, startPoint x: 212, startPoint y: 135, endPoint x: 210, endPoint y: 145, distance: 11.0
click at [210, 145] on div "ALL TASKS ALL TASKS ACTIVE TASKS TASKS IN WRAP UP [PHONE_NUMBER] Wrap up | 01:54" at bounding box center [148, 151] width 233 height 238
click at [225, 305] on span "COMPLETE" at bounding box center [219, 307] width 50 height 10
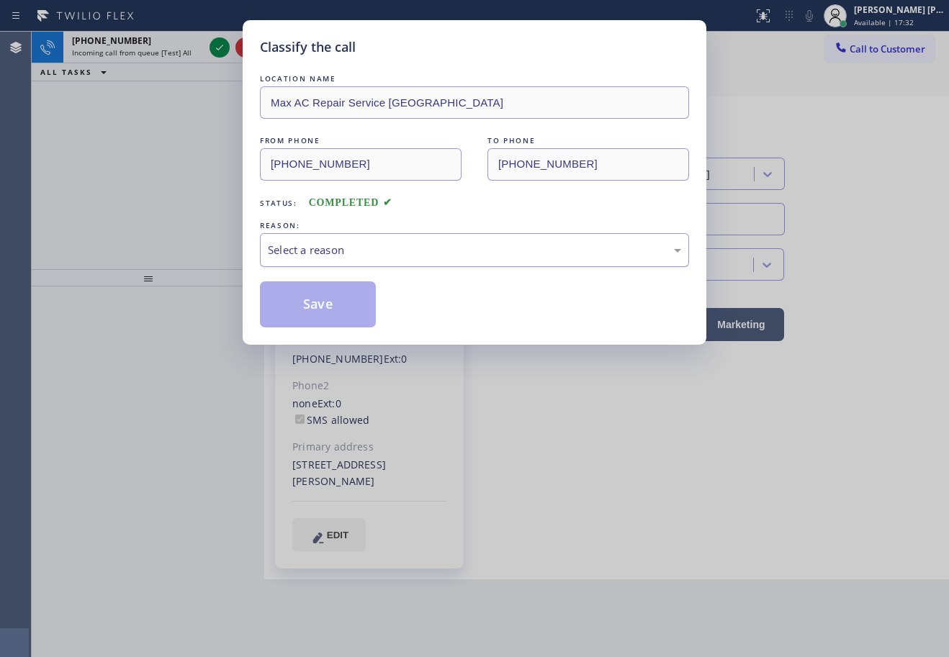
click at [338, 252] on div "Select a reason" at bounding box center [474, 250] width 413 height 17
click at [357, 251] on div "Existing Customer - ETA/PI/REDO/complain/cancel" at bounding box center [474, 250] width 413 height 17
click at [311, 312] on button "Save" at bounding box center [318, 305] width 116 height 46
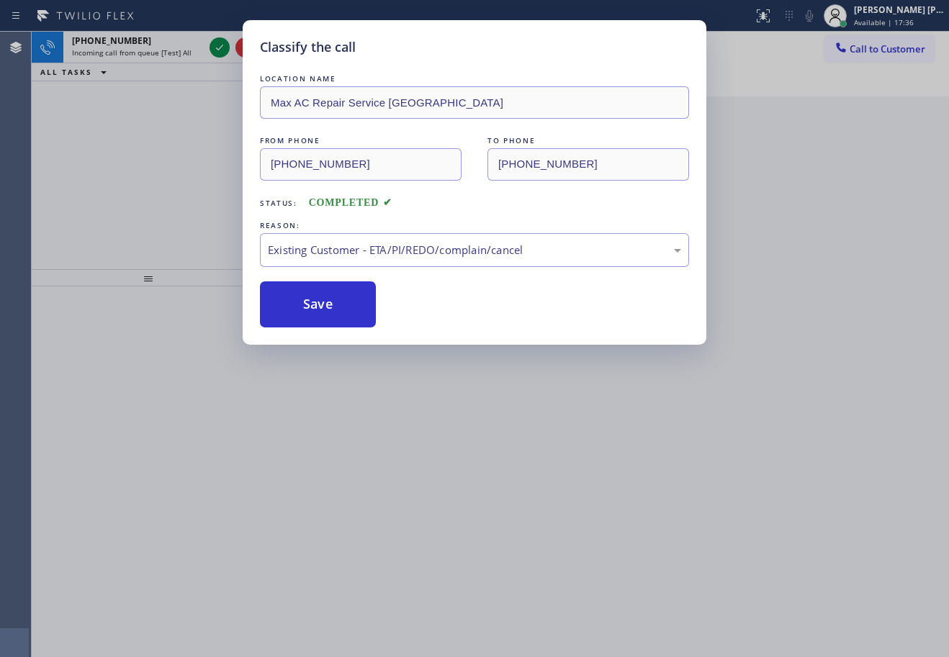
click at [150, 30] on div "Classify the call LOCATION NAME Max AC Repair Service Camarillo FROM PHONE [PHO…" at bounding box center [474, 328] width 949 height 657
click at [158, 40] on div "Classify the call LOCATION NAME Max AC Repair Service Camarillo FROM PHONE [PHO…" at bounding box center [474, 328] width 949 height 657
click at [161, 46] on div "Classify the call LOCATION NAME Max AC Repair Service Camarillo FROM PHONE [PHO…" at bounding box center [474, 328] width 949 height 657
click at [161, 47] on div "Classify the call LOCATION NAME Thermador Repair Group Coral Gables FROM PHONE …" at bounding box center [490, 345] width 917 height 626
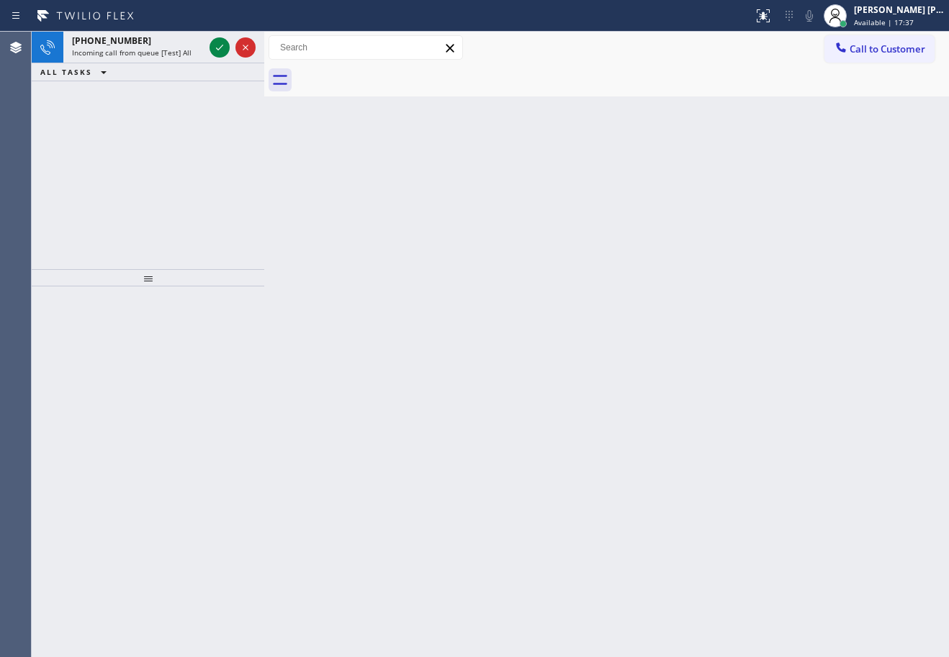
click at [161, 47] on div "[PHONE_NUMBER] Incoming call from queue [Test] All" at bounding box center [134, 48] width 143 height 32
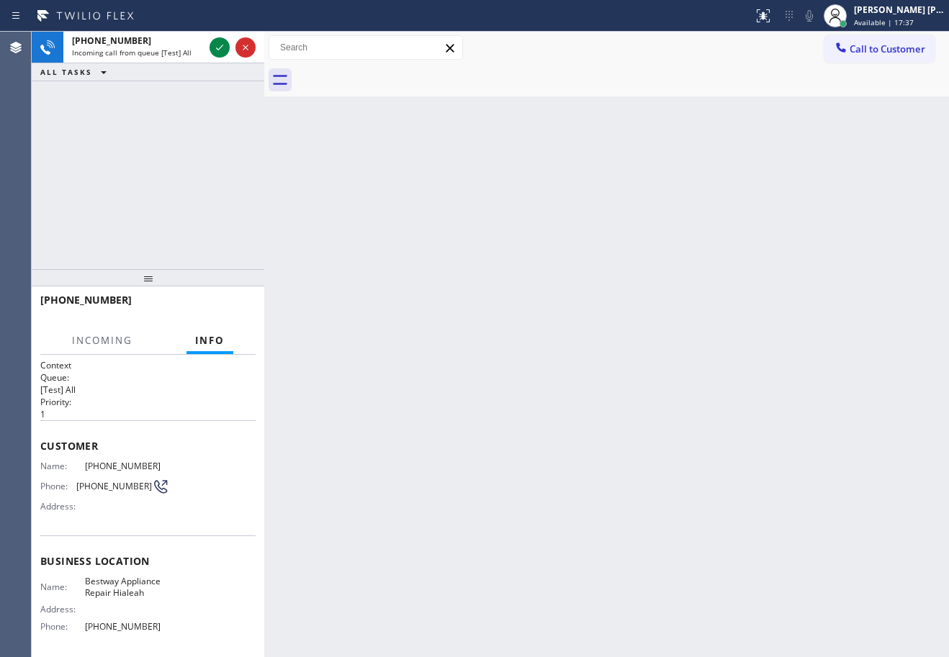
click at [161, 47] on div "[PHONE_NUMBER] Incoming call from queue [Test] All" at bounding box center [134, 48] width 143 height 32
click at [220, 53] on icon at bounding box center [219, 47] width 17 height 17
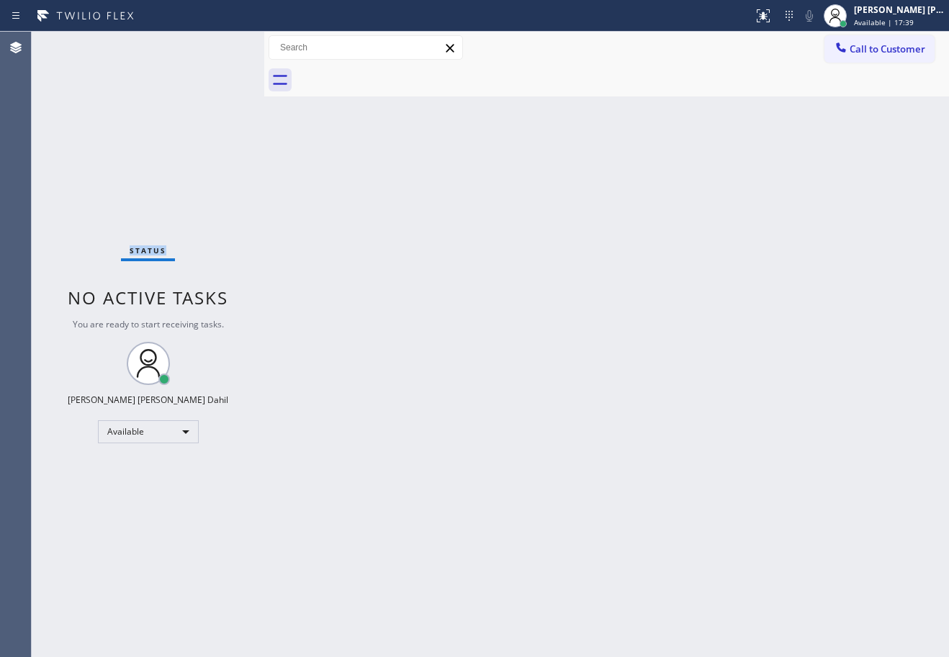
click at [220, 53] on div "Status No active tasks You are ready to start receiving tasks. [PERSON_NAME] [P…" at bounding box center [148, 345] width 233 height 626
drag, startPoint x: 466, startPoint y: 351, endPoint x: 691, endPoint y: 593, distance: 330.1
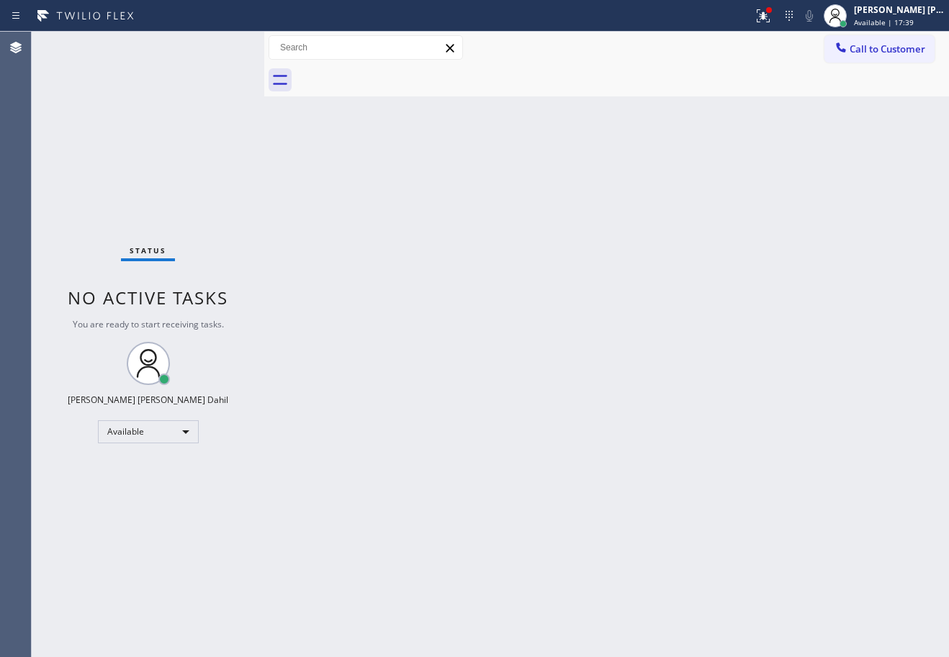
click at [539, 411] on div "Back to Dashboard Change Sender ID Customers Technicians Select a contact Outbo…" at bounding box center [606, 345] width 685 height 626
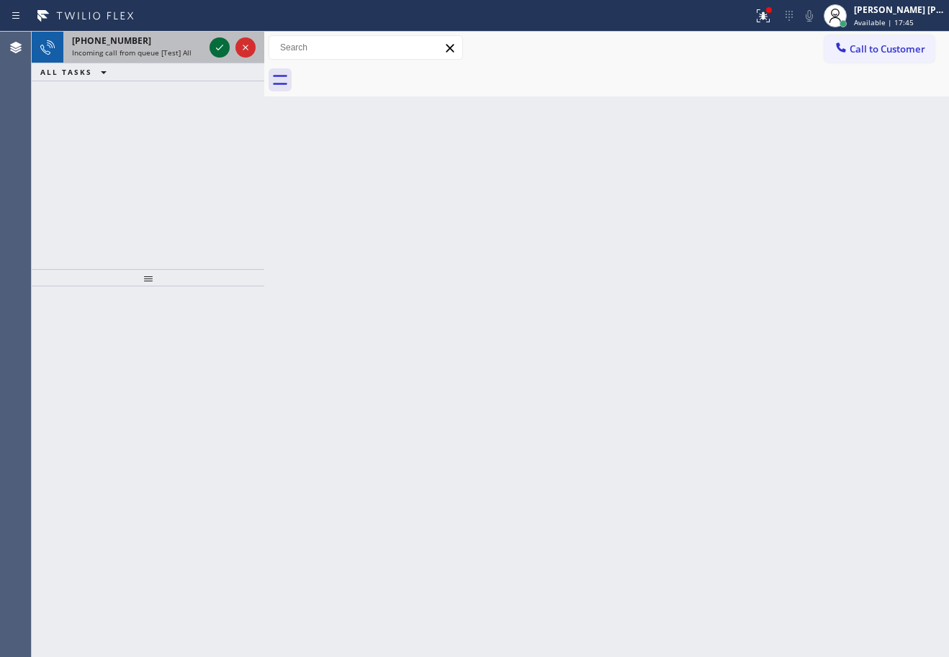
click at [222, 54] on button at bounding box center [220, 47] width 20 height 20
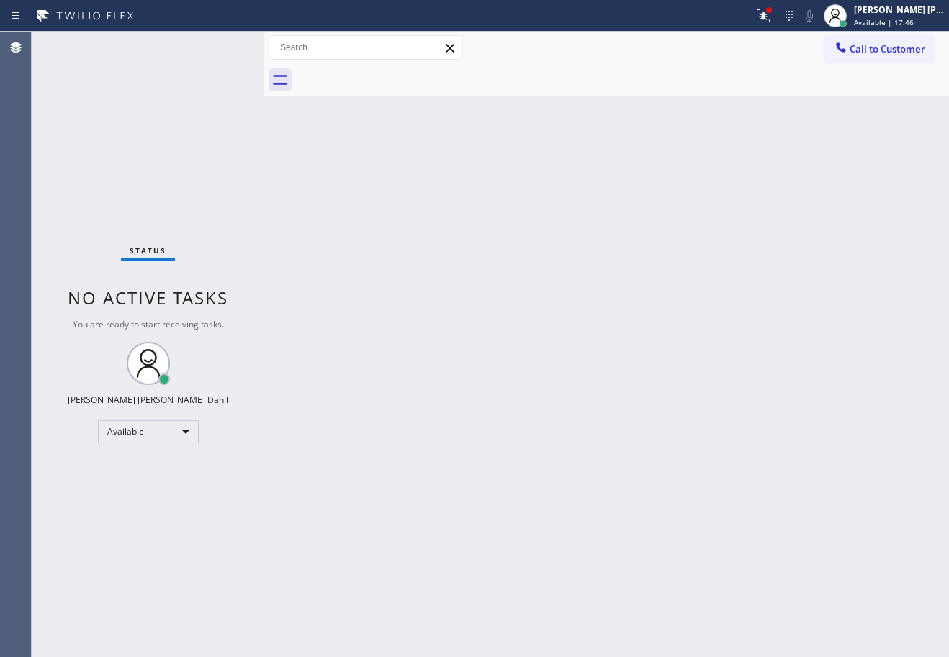
click at [218, 47] on div "Status No active tasks You are ready to start receiving tasks. [PERSON_NAME] [P…" at bounding box center [148, 345] width 233 height 626
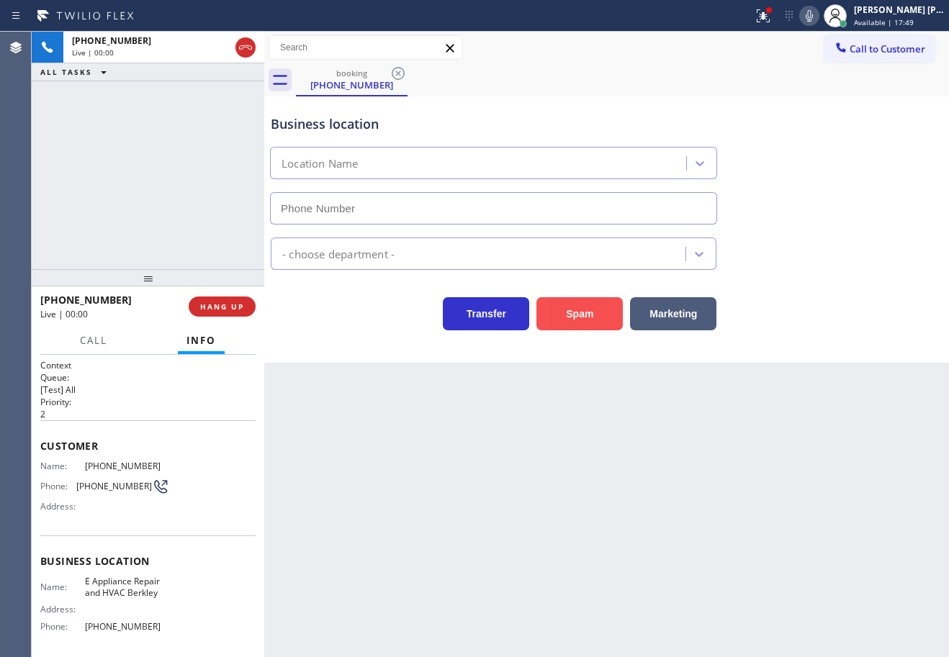
click at [594, 307] on button "Spam" at bounding box center [579, 313] width 86 height 33
type input "[PHONE_NUMBER]"
click at [594, 307] on button "Spam" at bounding box center [579, 313] width 86 height 33
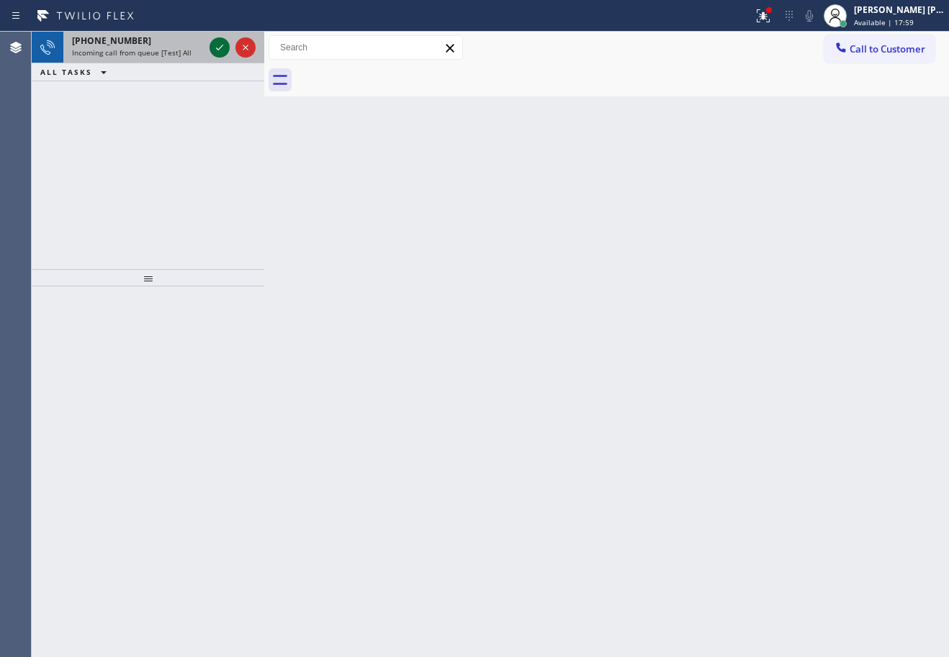
click at [217, 40] on button at bounding box center [220, 47] width 20 height 20
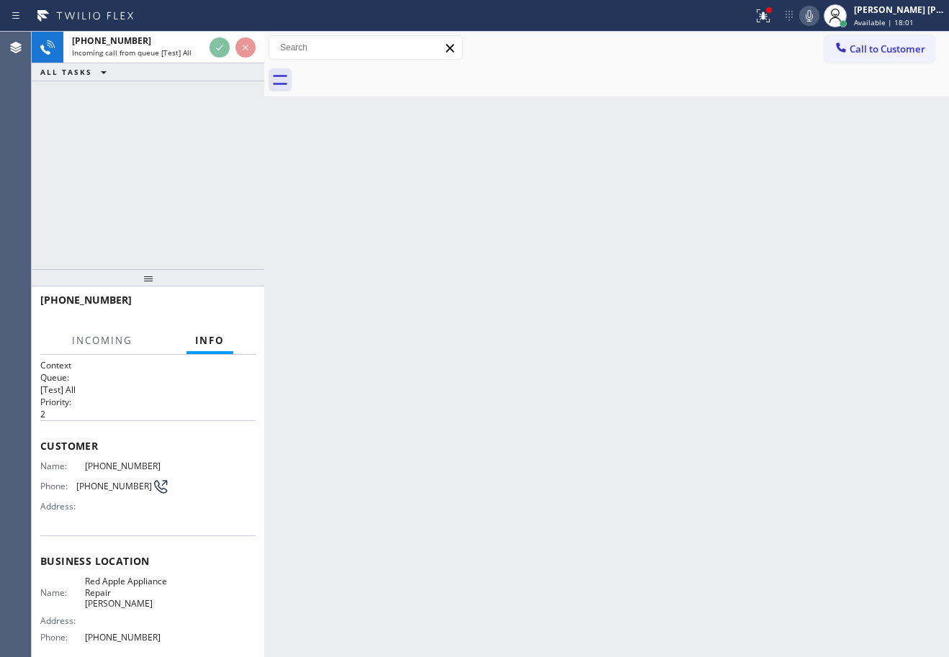
click at [779, 17] on div at bounding box center [763, 16] width 32 height 32
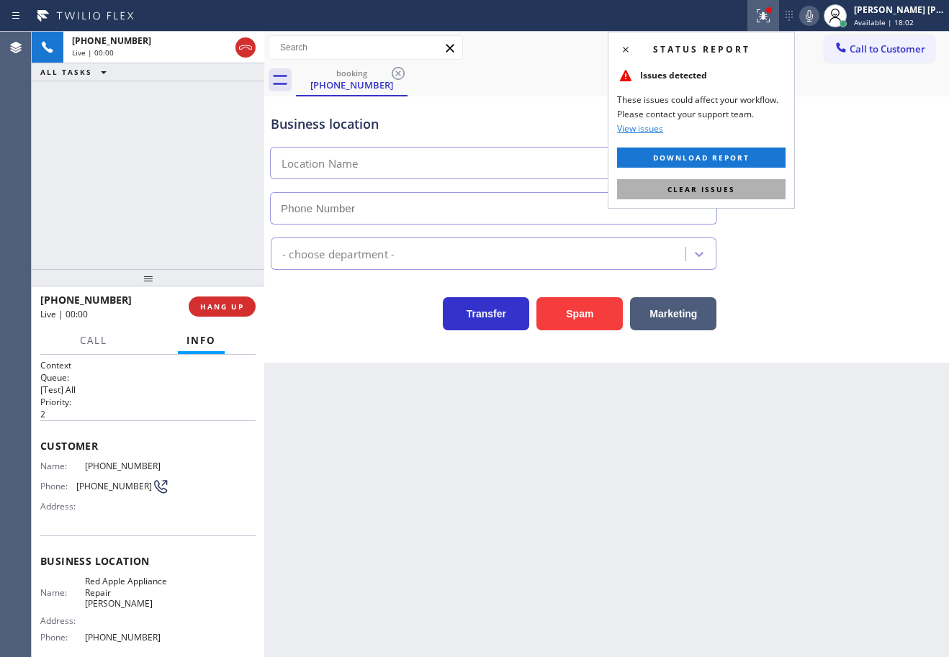
type input "[PHONE_NUMBER]"
click at [728, 194] on span "Clear issues" at bounding box center [702, 189] width 68 height 10
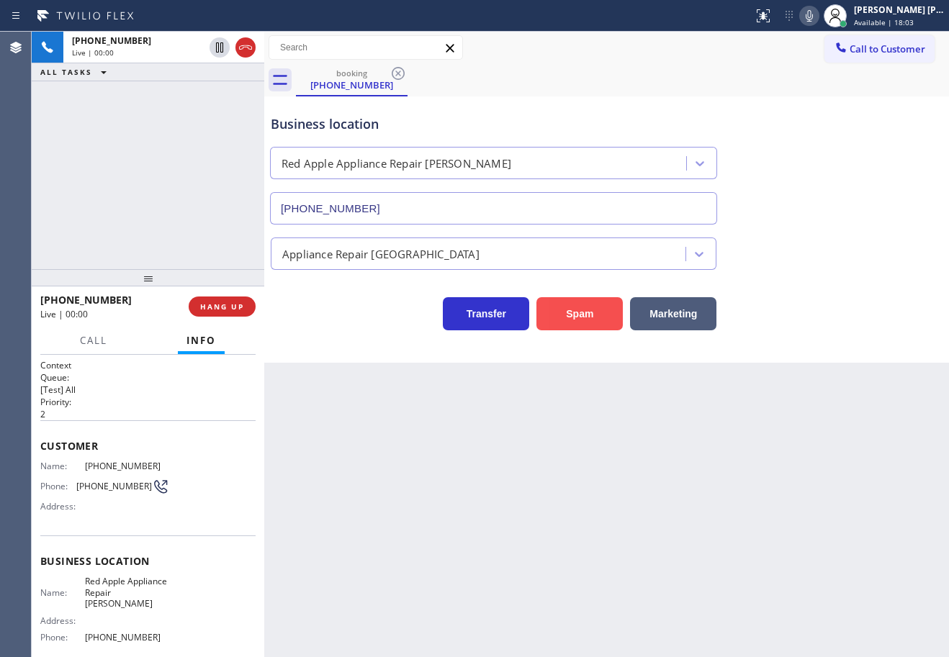
click at [581, 310] on button "Spam" at bounding box center [579, 313] width 86 height 33
click at [582, 312] on button "Spam" at bounding box center [579, 313] width 86 height 33
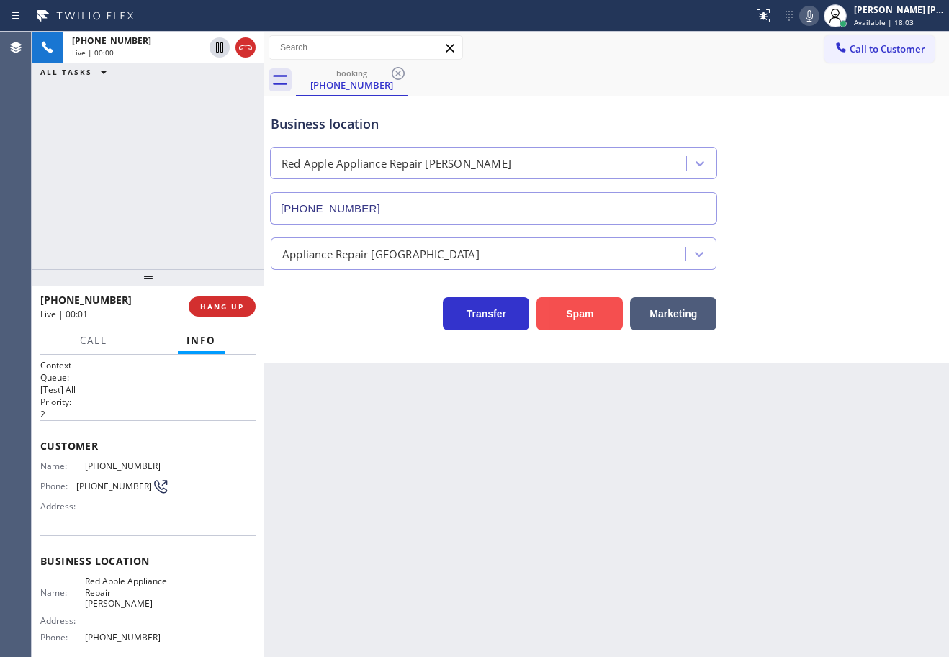
click at [582, 312] on button "Spam" at bounding box center [579, 313] width 86 height 33
click at [583, 314] on button "Spam" at bounding box center [579, 313] width 86 height 33
click at [583, 314] on div "Back to Dashboard Change Sender ID Customers Technicians Select a contact Outbo…" at bounding box center [606, 345] width 685 height 626
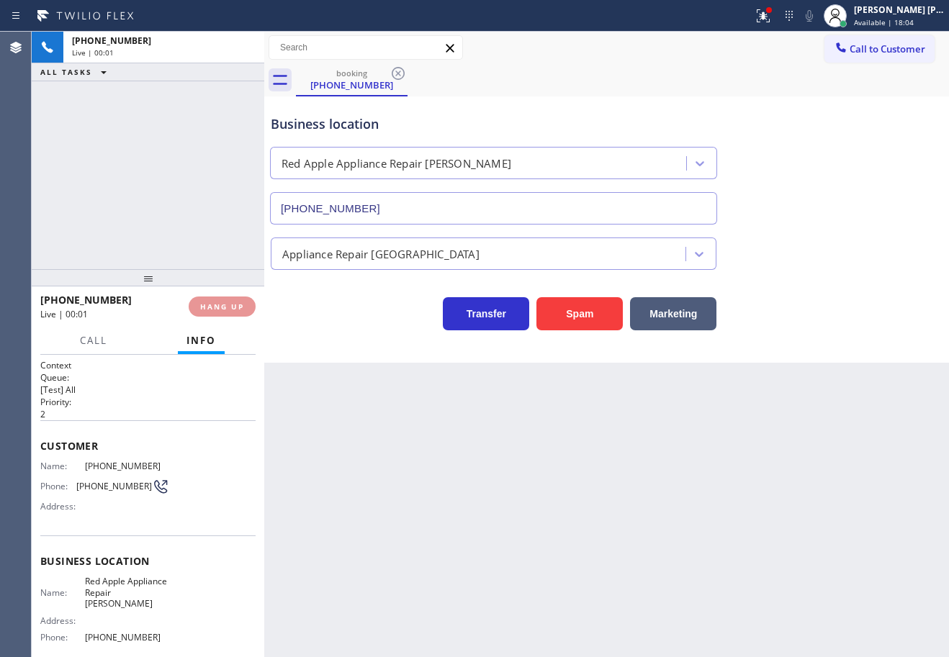
drag, startPoint x: 583, startPoint y: 314, endPoint x: 608, endPoint y: 396, distance: 85.9
click at [588, 349] on div "Back to Dashboard Change Sender ID Customers Technicians Select a contact Outbo…" at bounding box center [606, 345] width 685 height 626
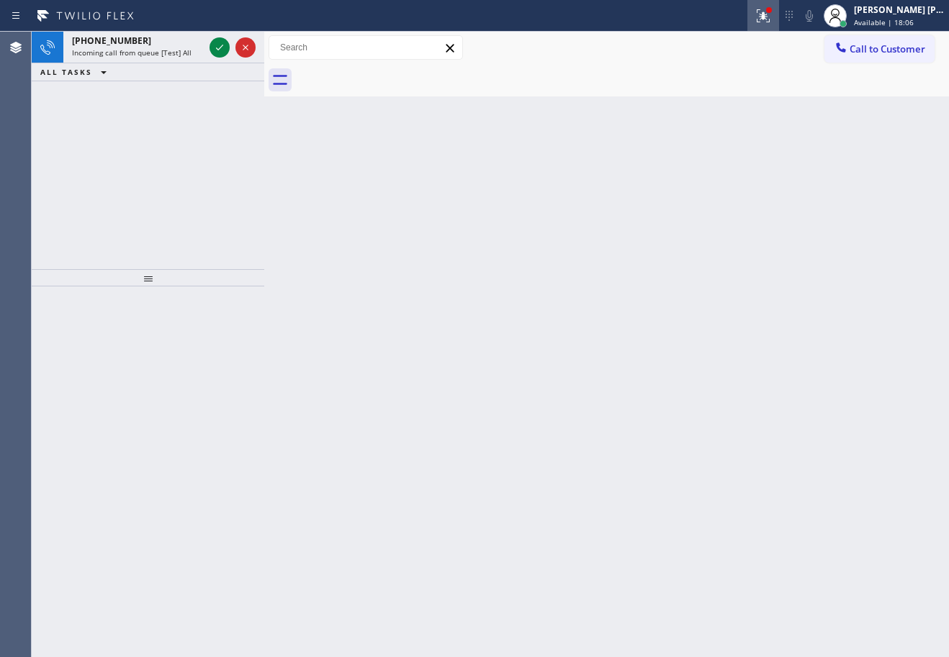
click at [772, 16] on icon at bounding box center [763, 15] width 17 height 17
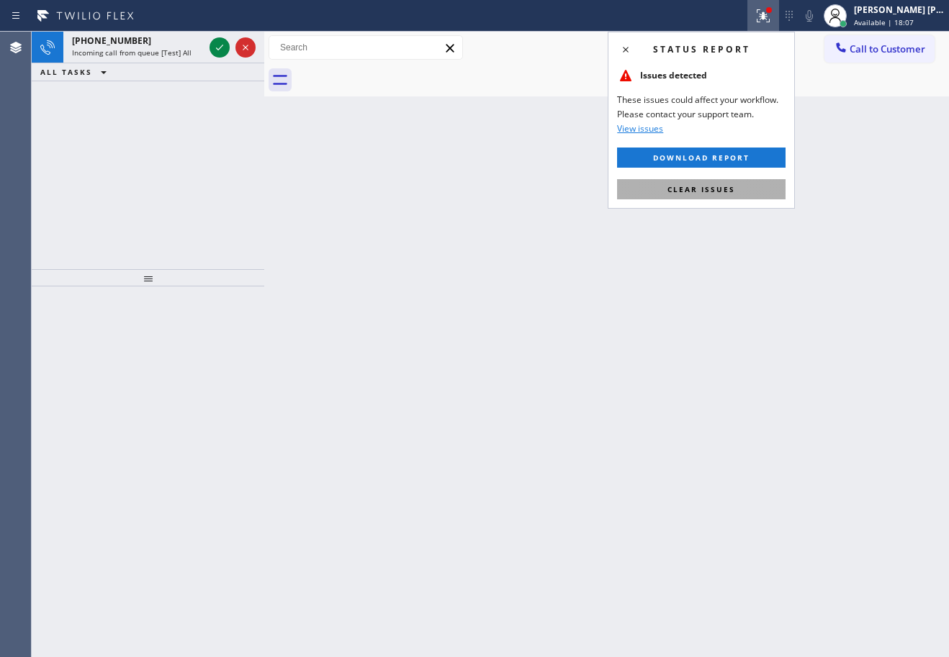
click at [713, 186] on span "Clear issues" at bounding box center [702, 189] width 68 height 10
click at [713, 186] on div "Back to Dashboard Change Sender ID Customers Technicians Select a contact Outbo…" at bounding box center [606, 345] width 685 height 626
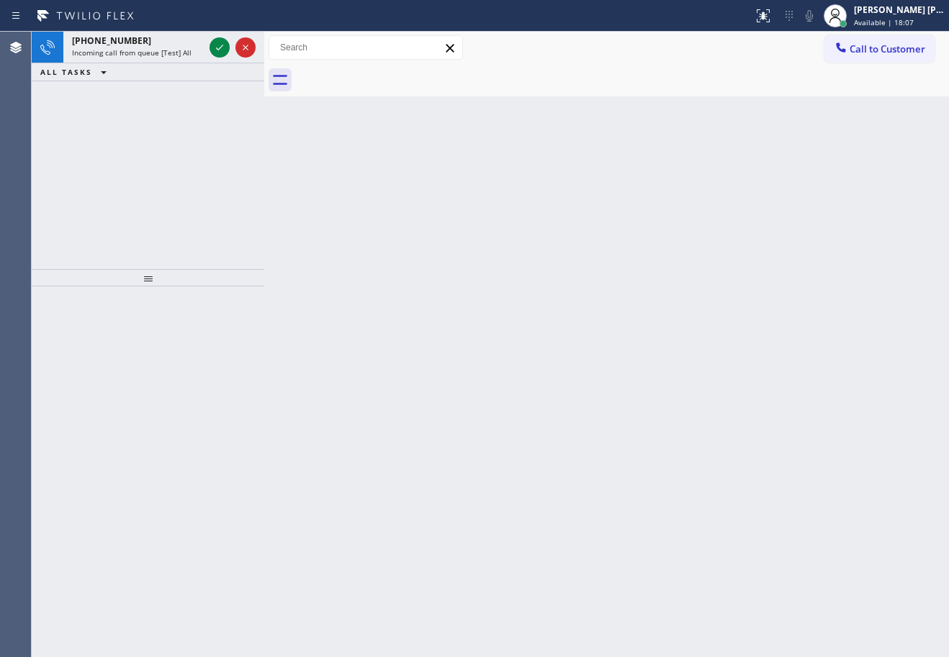
click at [713, 186] on div "Back to Dashboard Change Sender ID Customers Technicians Select a contact Outbo…" at bounding box center [606, 345] width 685 height 626
click at [714, 186] on div "Back to Dashboard Change Sender ID Customers Technicians Select a contact Outbo…" at bounding box center [606, 345] width 685 height 626
click at [218, 46] on icon at bounding box center [219, 47] width 17 height 17
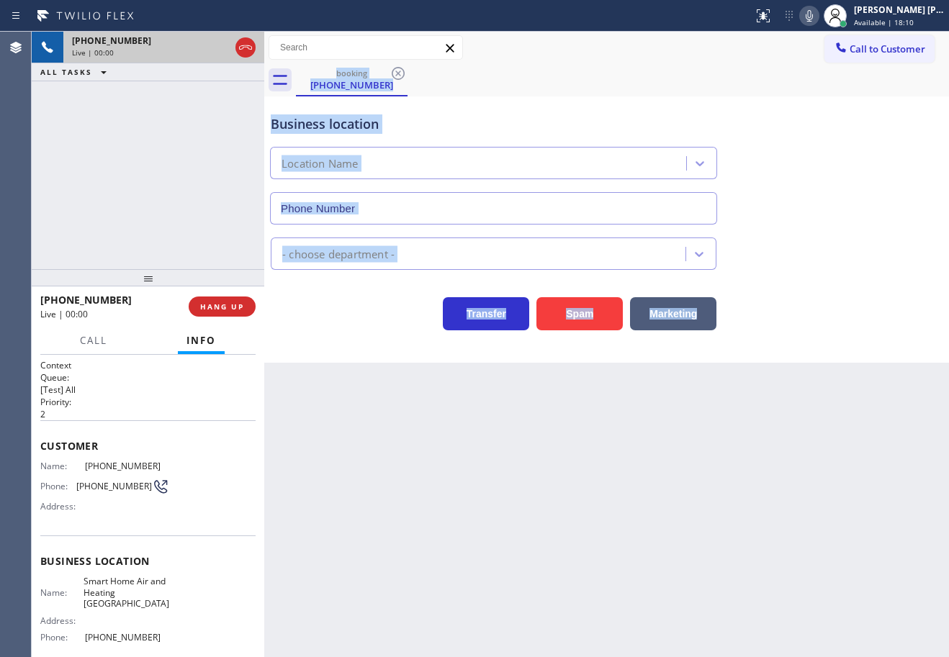
type input "[PHONE_NUMBER]"
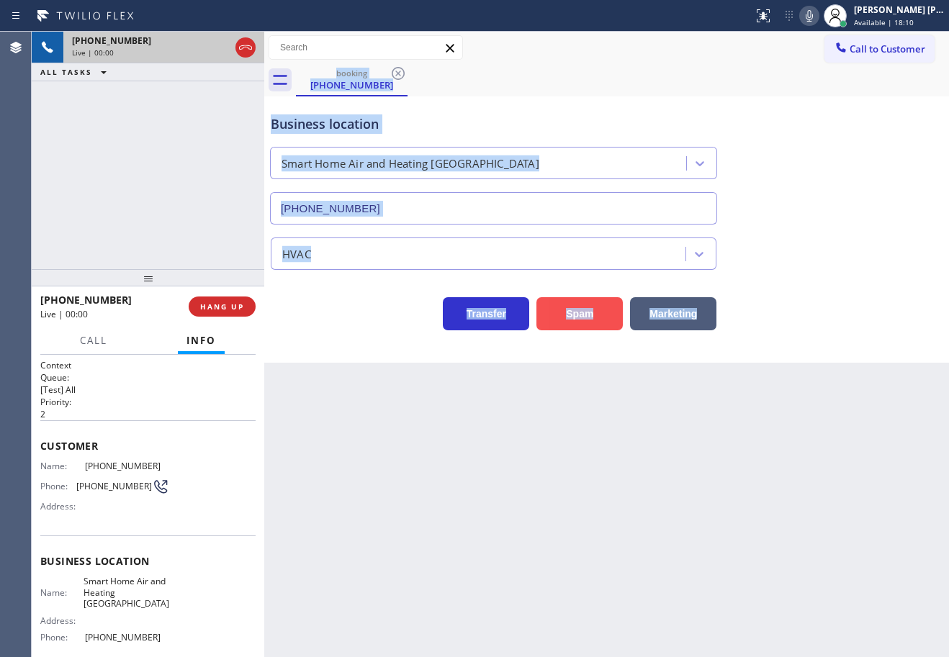
click at [577, 321] on button "Spam" at bounding box center [579, 313] width 86 height 33
click at [576, 321] on button "Spam" at bounding box center [579, 313] width 86 height 33
click at [578, 321] on button "Spam" at bounding box center [579, 313] width 86 height 33
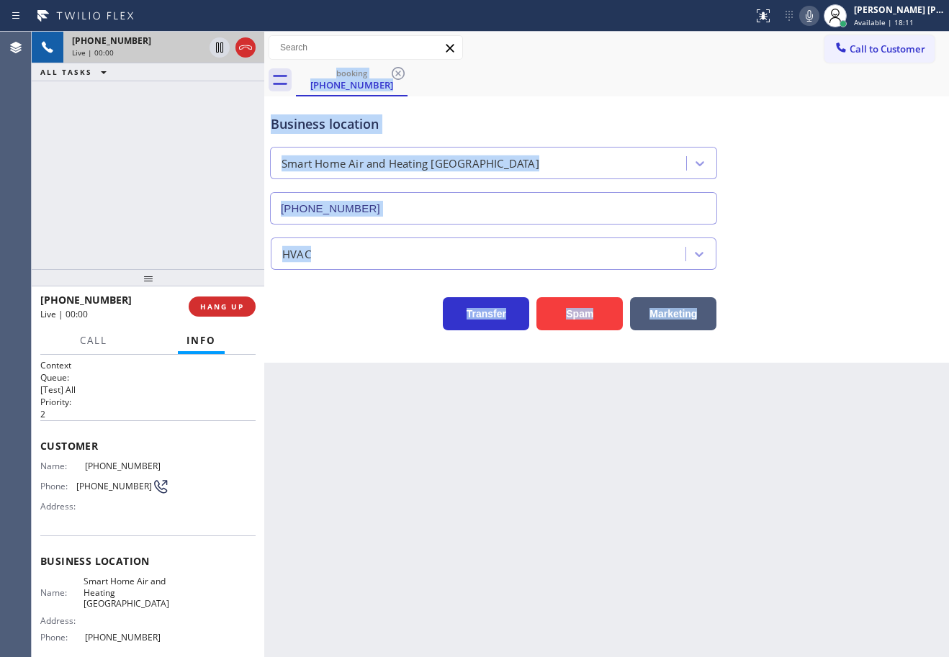
click at [664, 622] on div "Back to Dashboard Change Sender ID Customers Technicians Select a contact Outbo…" at bounding box center [606, 345] width 685 height 626
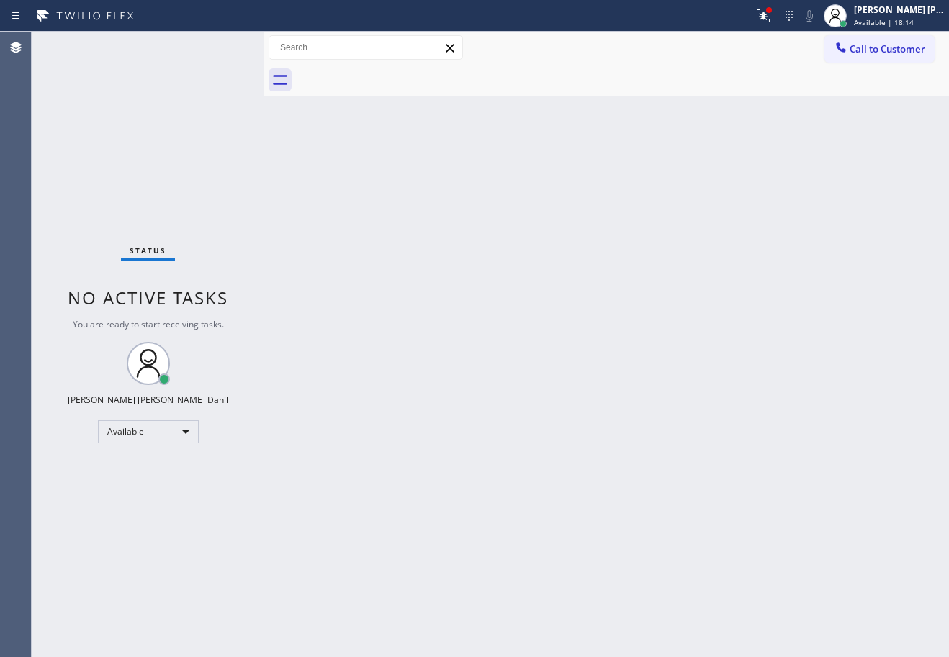
click at [728, 440] on div "Back to Dashboard Change Sender ID Customers Technicians Select a contact Outbo…" at bounding box center [606, 345] width 685 height 626
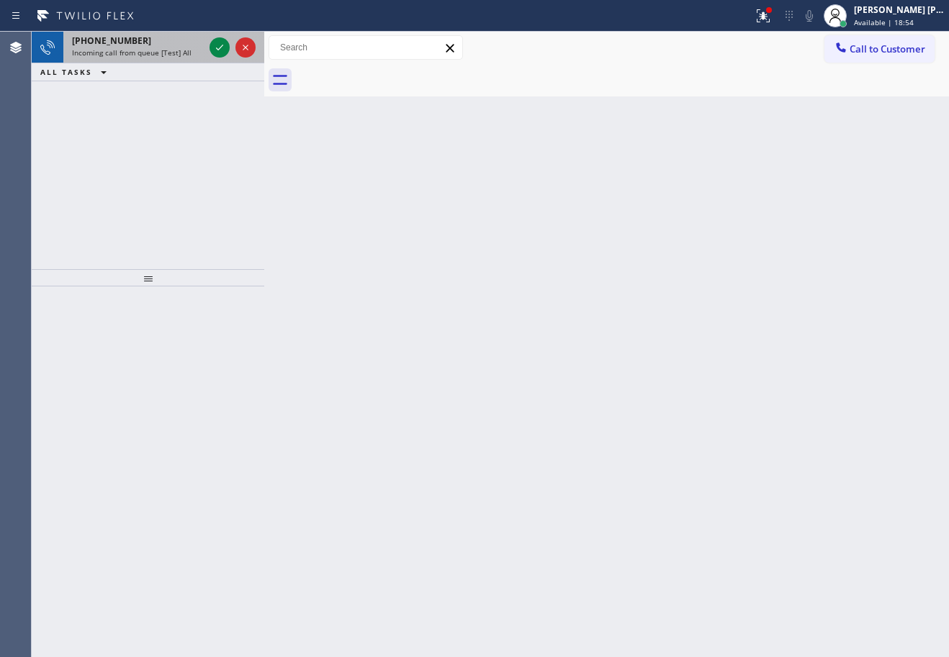
click at [195, 40] on div "[PHONE_NUMBER]" at bounding box center [138, 41] width 132 height 12
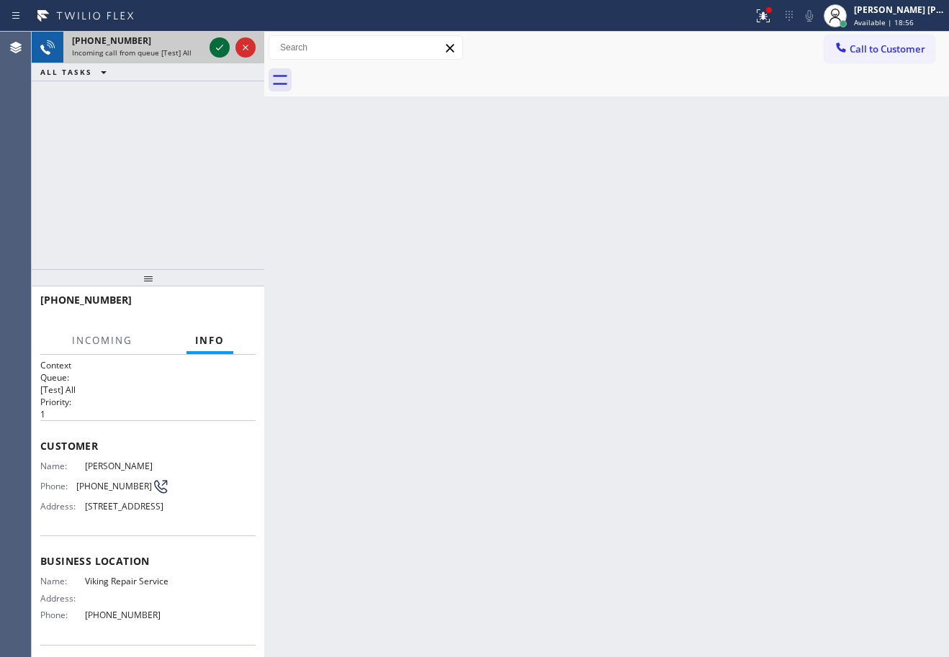
click at [216, 47] on icon at bounding box center [219, 47] width 17 height 17
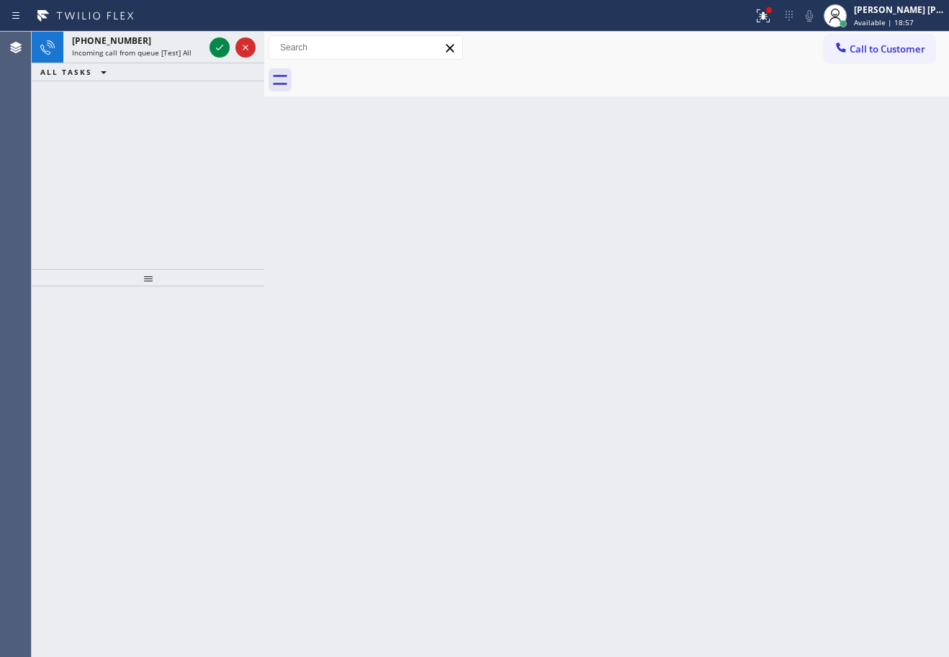
click at [216, 47] on icon at bounding box center [219, 47] width 17 height 17
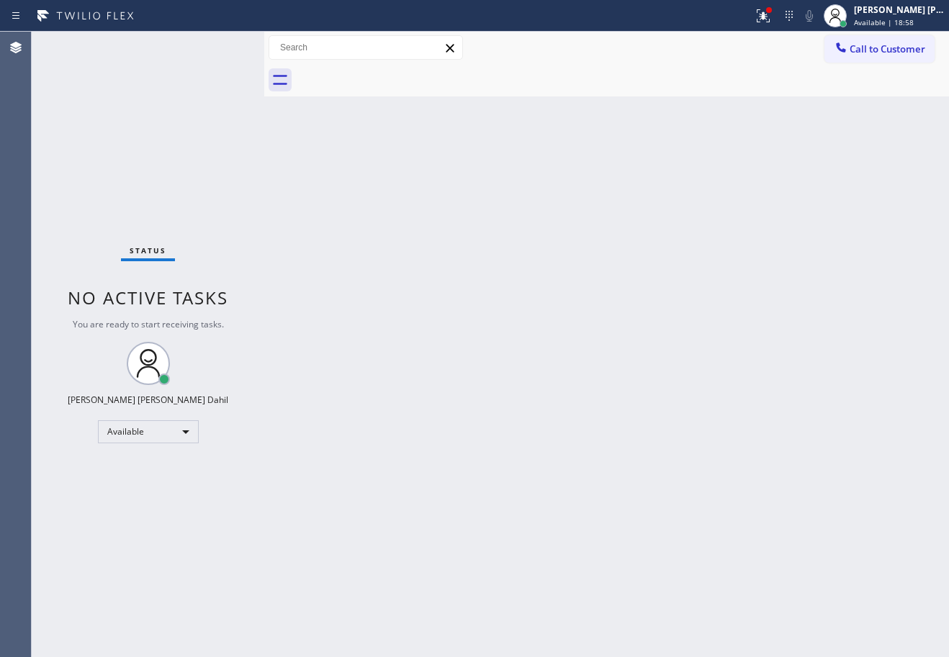
drag, startPoint x: 659, startPoint y: 307, endPoint x: 658, endPoint y: 425, distance: 118.1
click at [659, 307] on div "Back to Dashboard Change Sender ID Customers Technicians Select a contact Outbo…" at bounding box center [606, 345] width 685 height 626
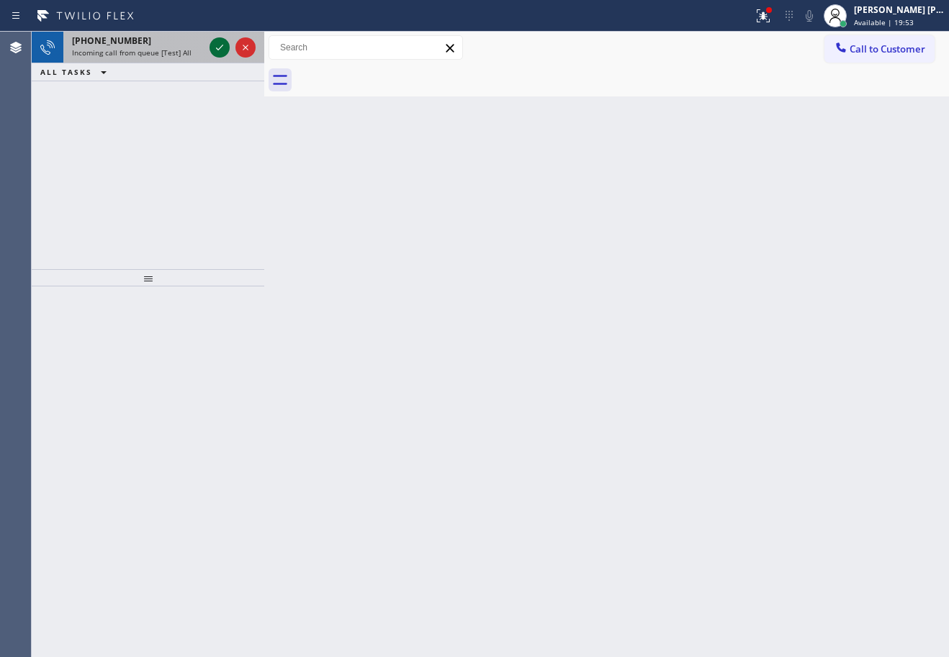
click at [218, 46] on icon at bounding box center [219, 47] width 17 height 17
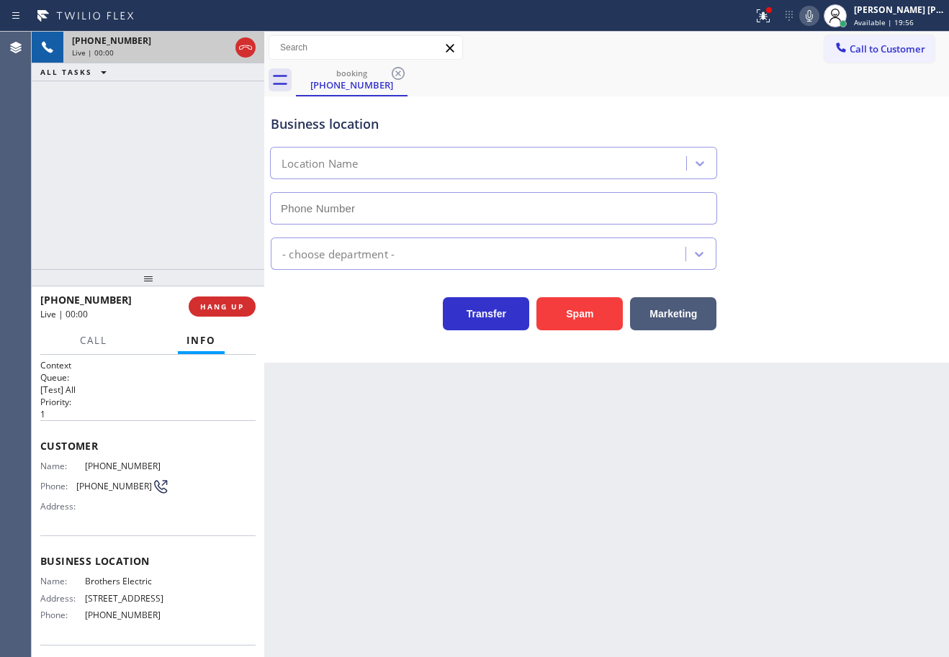
type input "[PHONE_NUMBER]"
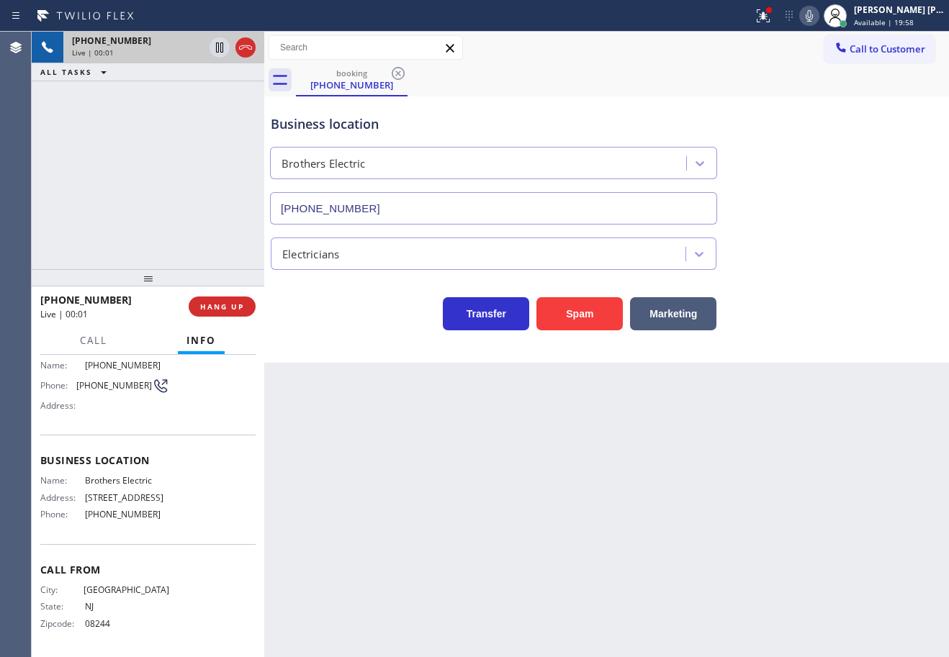
scroll to position [123, 0]
drag, startPoint x: 171, startPoint y: 498, endPoint x: 139, endPoint y: 503, distance: 32.0
click at [139, 503] on div "Name: Brothers Electric Address: [STREET_ADDRESS] Phone: [PHONE_NUMBER]" at bounding box center [147, 500] width 215 height 50
copy span "08234"
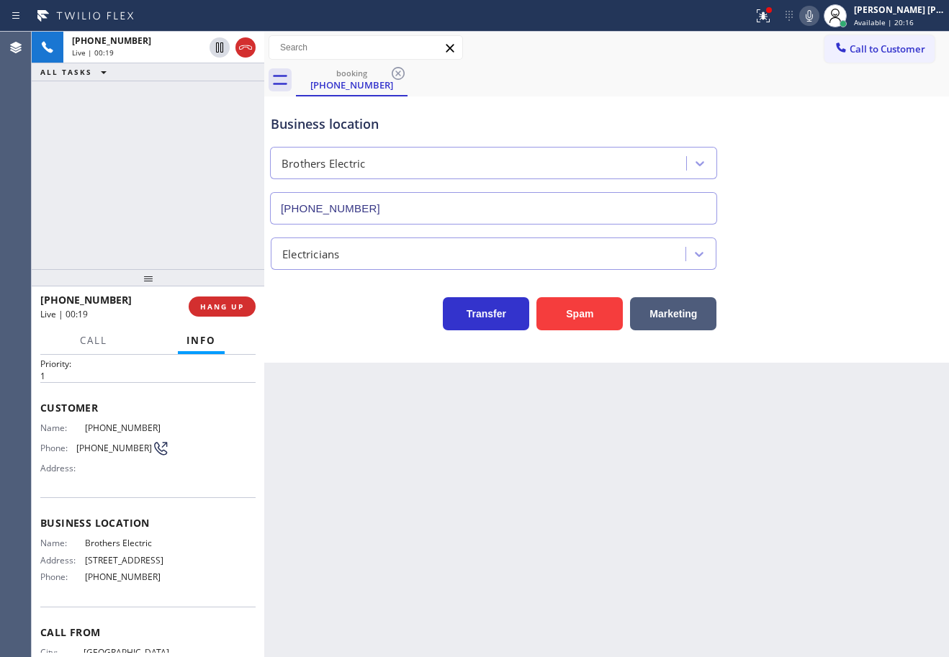
scroll to position [0, 0]
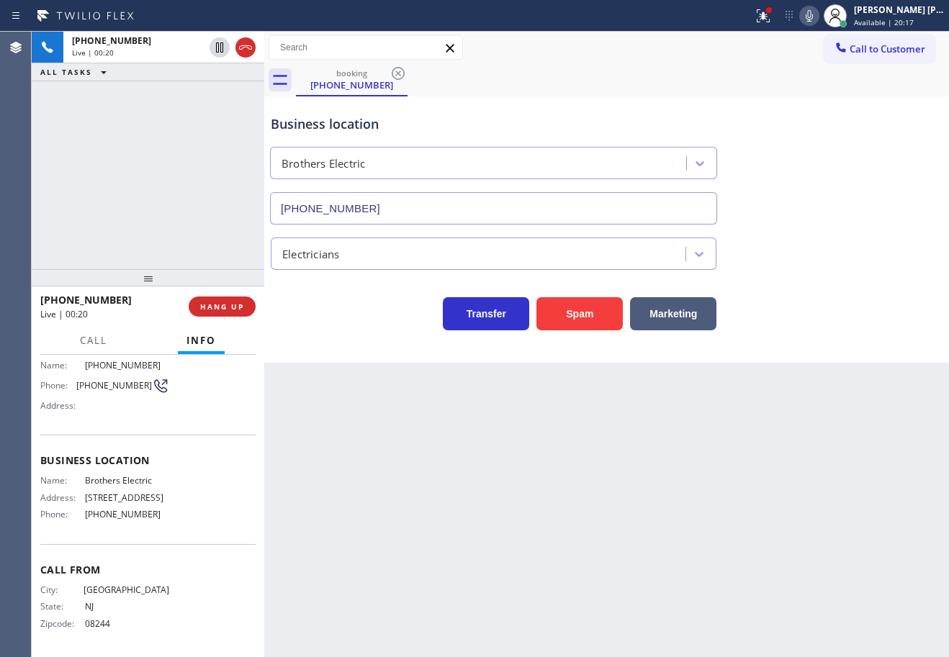
click at [441, 532] on div "Back to Dashboard Change Sender ID Customers Technicians Select a contact Outbo…" at bounding box center [606, 345] width 685 height 626
click at [459, 491] on div "Back to Dashboard Change Sender ID Customers Technicians Select a contact Outbo…" at bounding box center [606, 345] width 685 height 626
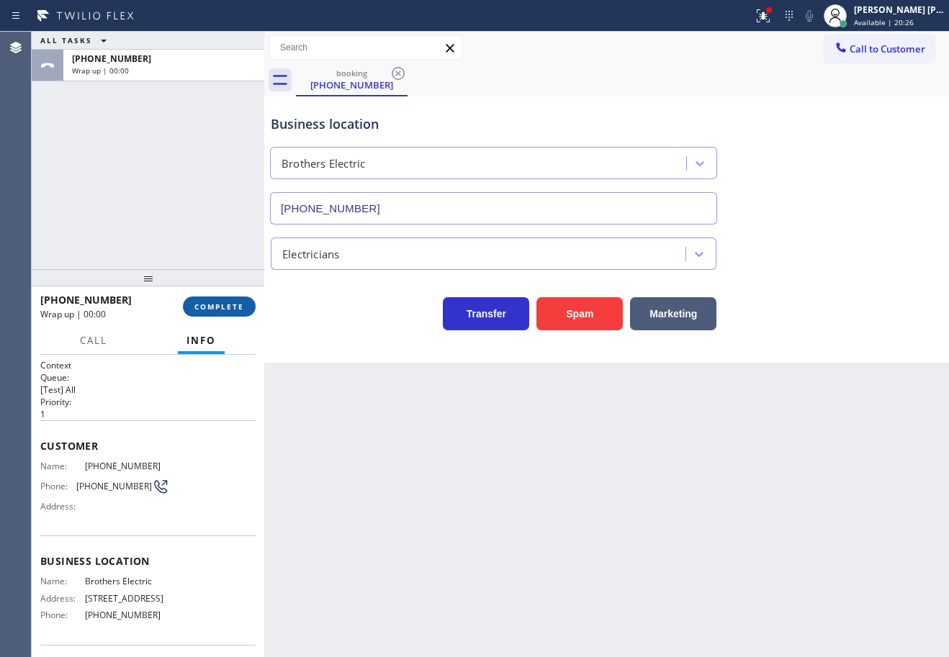
click at [230, 302] on span "COMPLETE" at bounding box center [219, 307] width 50 height 10
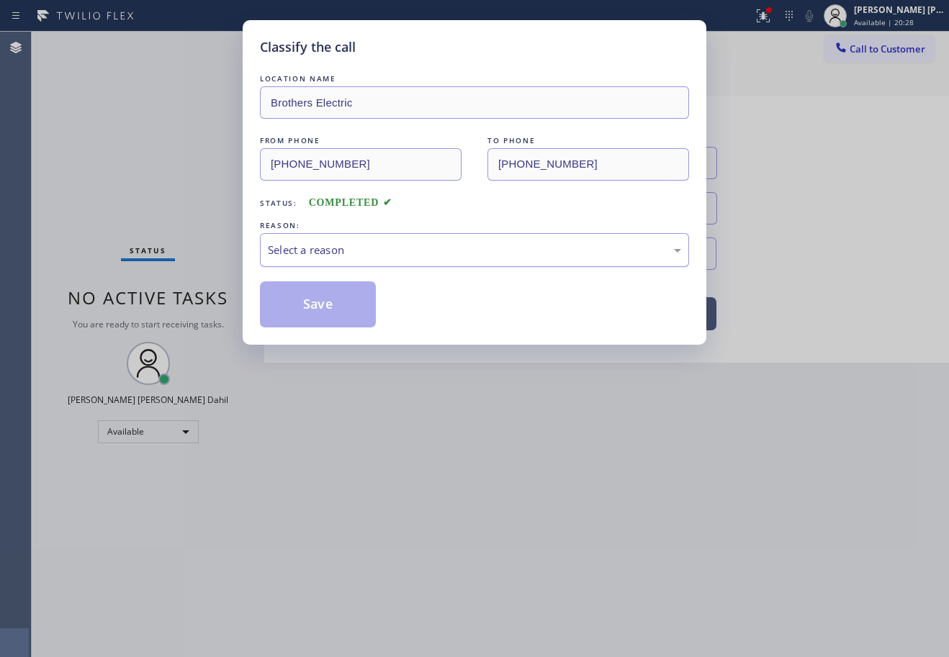
click at [305, 264] on div "Select a reason" at bounding box center [474, 250] width 429 height 34
click at [305, 304] on button "Save" at bounding box center [318, 305] width 116 height 46
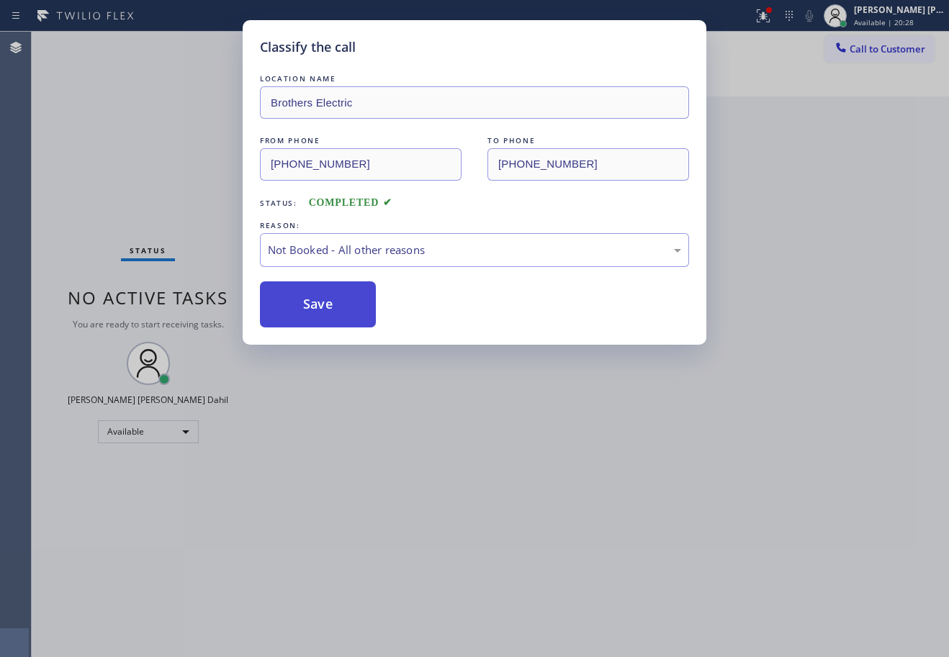
click at [305, 303] on button "Save" at bounding box center [318, 305] width 116 height 46
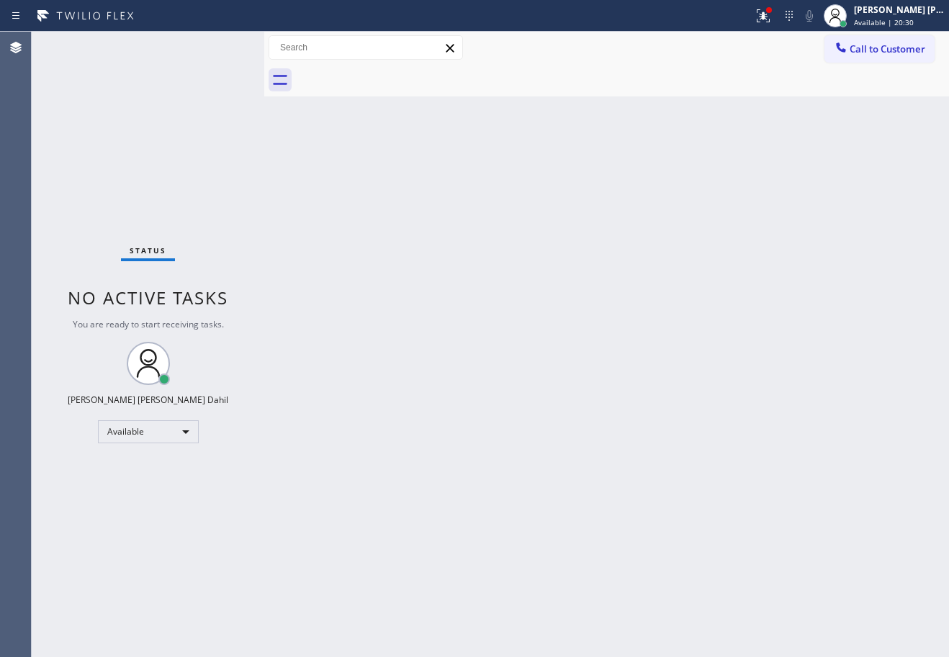
click at [584, 322] on div "Back to Dashboard Change Sender ID Customers Technicians Select a contact Outbo…" at bounding box center [606, 345] width 685 height 626
click at [772, 23] on icon at bounding box center [763, 15] width 17 height 17
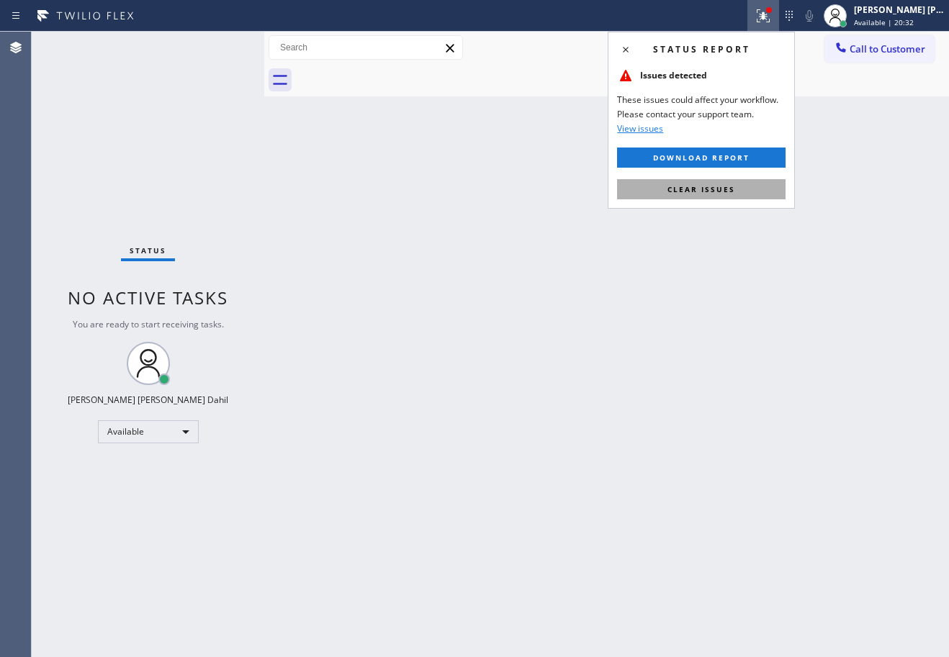
click at [762, 183] on button "Clear issues" at bounding box center [701, 189] width 168 height 20
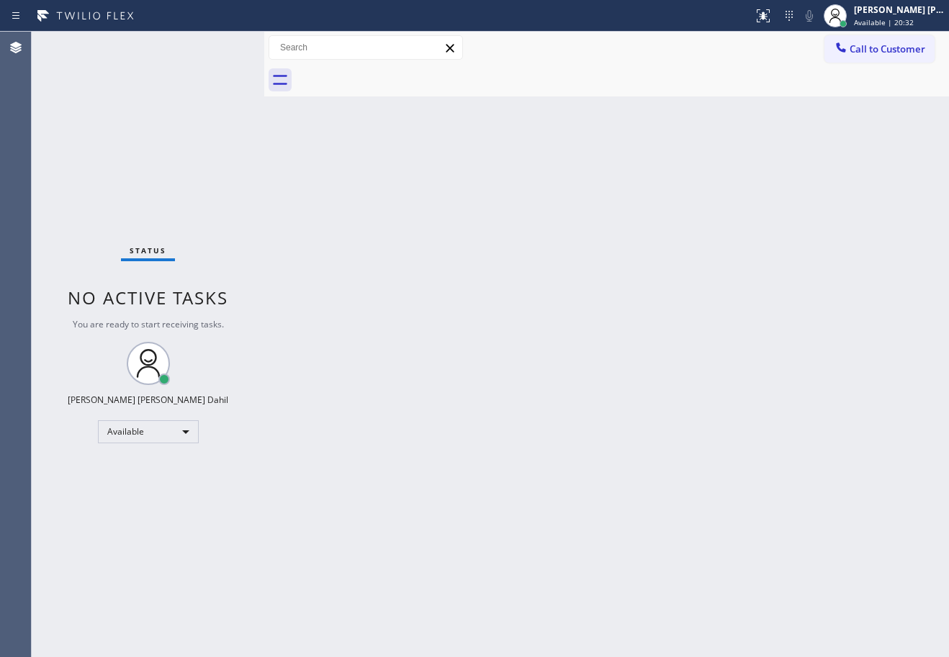
drag, startPoint x: 773, startPoint y: 230, endPoint x: 788, endPoint y: 305, distance: 75.7
click at [781, 271] on div "Back to Dashboard Change Sender ID Customers Technicians Select a contact Outbo…" at bounding box center [606, 345] width 685 height 626
click at [390, 357] on div "Back to Dashboard Change Sender ID Customers Technicians Select a contact Outbo…" at bounding box center [606, 345] width 685 height 626
click at [867, 356] on div "Back to Dashboard Change Sender ID Customers Technicians Select a contact Outbo…" at bounding box center [606, 345] width 685 height 626
click at [871, 278] on div "Back to Dashboard Change Sender ID Customers Technicians Select a contact Outbo…" at bounding box center [606, 345] width 685 height 626
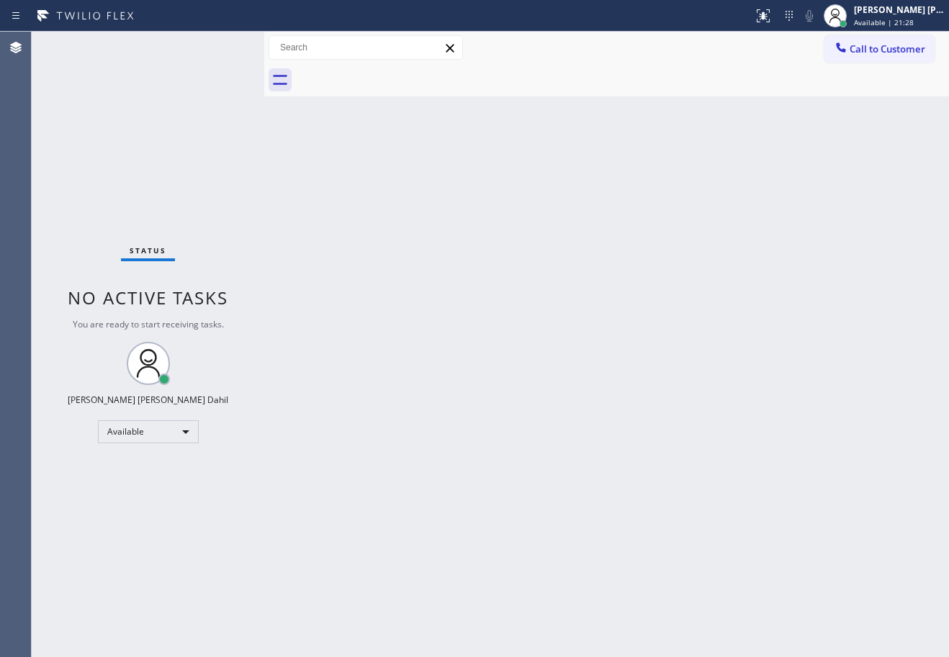
click at [323, 204] on div "Back to Dashboard Change Sender ID Customers Technicians Select a contact Outbo…" at bounding box center [606, 345] width 685 height 626
click at [516, 87] on div at bounding box center [622, 80] width 653 height 32
click at [540, 313] on div "Back to Dashboard Change Sender ID Customers Technicians Select a contact Outbo…" at bounding box center [606, 345] width 685 height 626
click at [327, 218] on div "Back to Dashboard Change Sender ID Customers Technicians Select a contact Outbo…" at bounding box center [606, 345] width 685 height 626
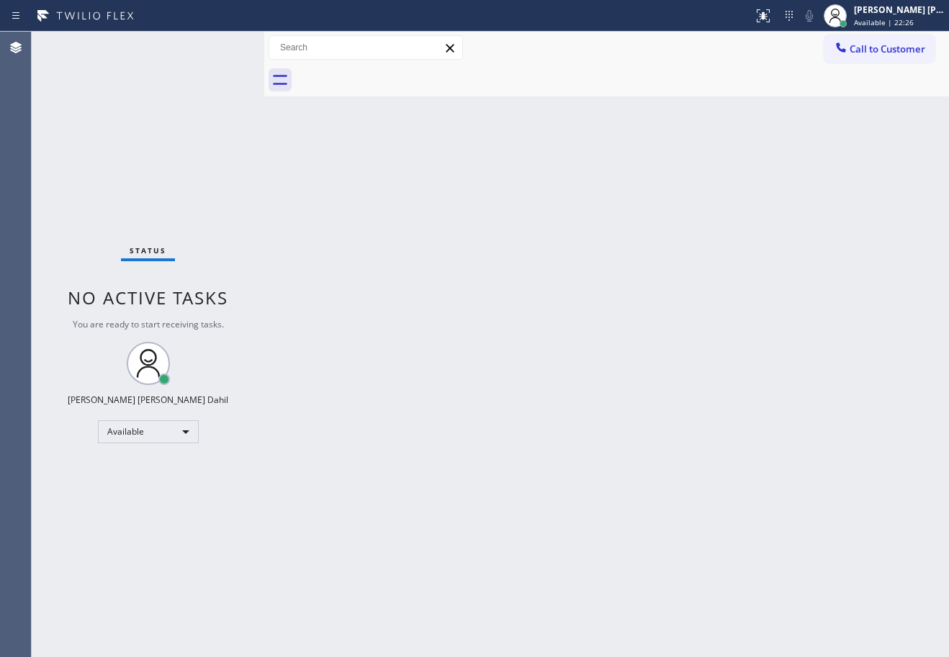
drag, startPoint x: 332, startPoint y: 217, endPoint x: 359, endPoint y: 223, distance: 27.3
click at [344, 217] on div "Back to Dashboard Change Sender ID Customers Technicians Select a contact Outbo…" at bounding box center [606, 345] width 685 height 626
click at [526, 438] on div "Back to Dashboard Change Sender ID Customers Technicians Select a contact Outbo…" at bounding box center [606, 345] width 685 height 626
click at [528, 438] on div "Back to Dashboard Change Sender ID Customers Technicians Select a contact Outbo…" at bounding box center [606, 345] width 685 height 626
click at [540, 428] on div "Back to Dashboard Change Sender ID Customers Technicians Select a contact Outbo…" at bounding box center [606, 345] width 685 height 626
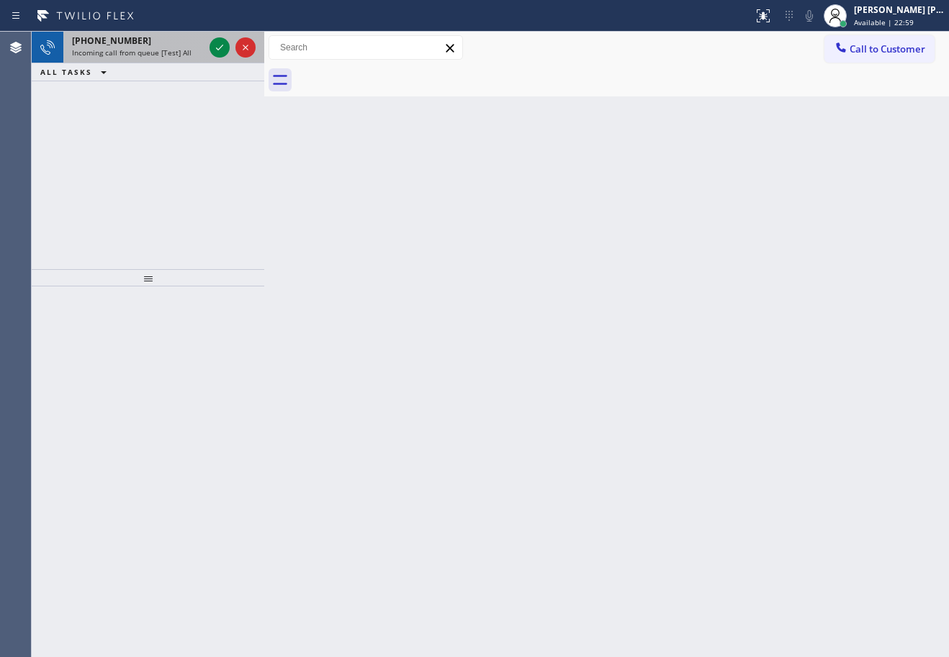
click at [189, 46] on div "[PHONE_NUMBER]" at bounding box center [138, 41] width 132 height 12
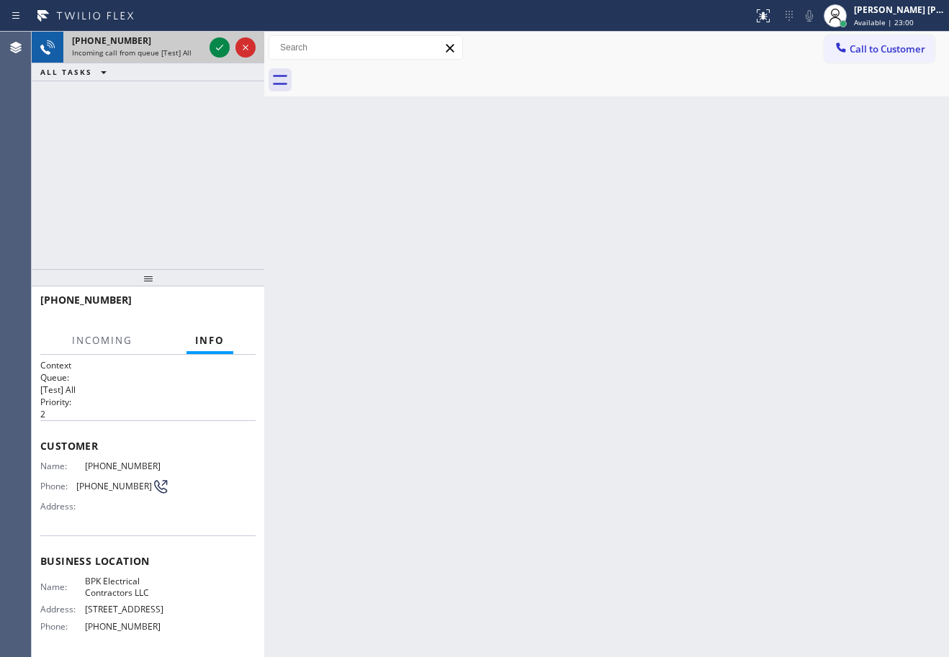
click at [189, 46] on div "[PHONE_NUMBER]" at bounding box center [138, 41] width 132 height 12
click at [210, 44] on div at bounding box center [220, 47] width 20 height 17
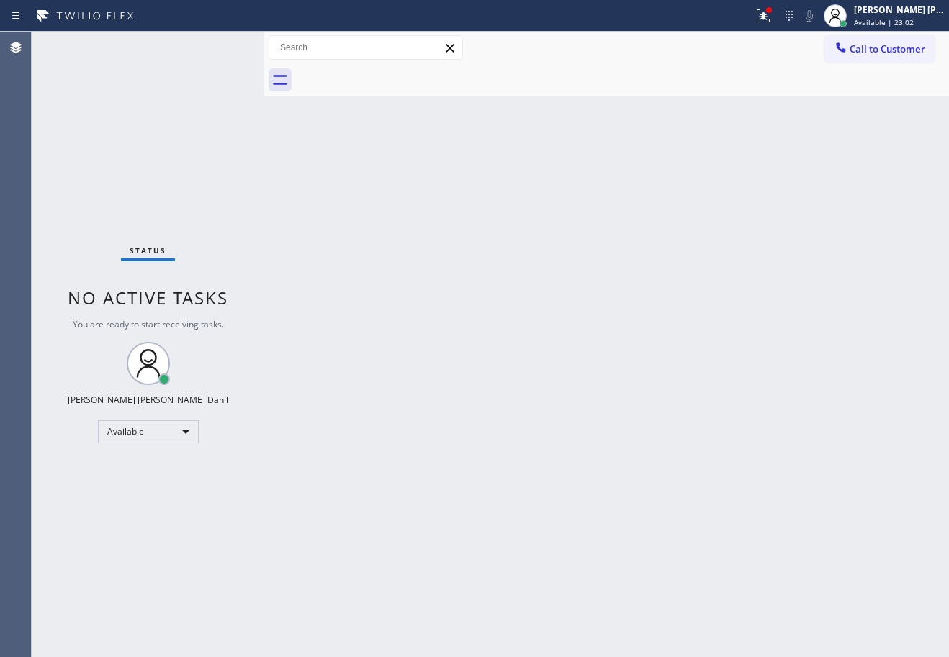
click at [550, 370] on div "Back to Dashboard Change Sender ID Customers Technicians Select a contact Outbo…" at bounding box center [606, 345] width 685 height 626
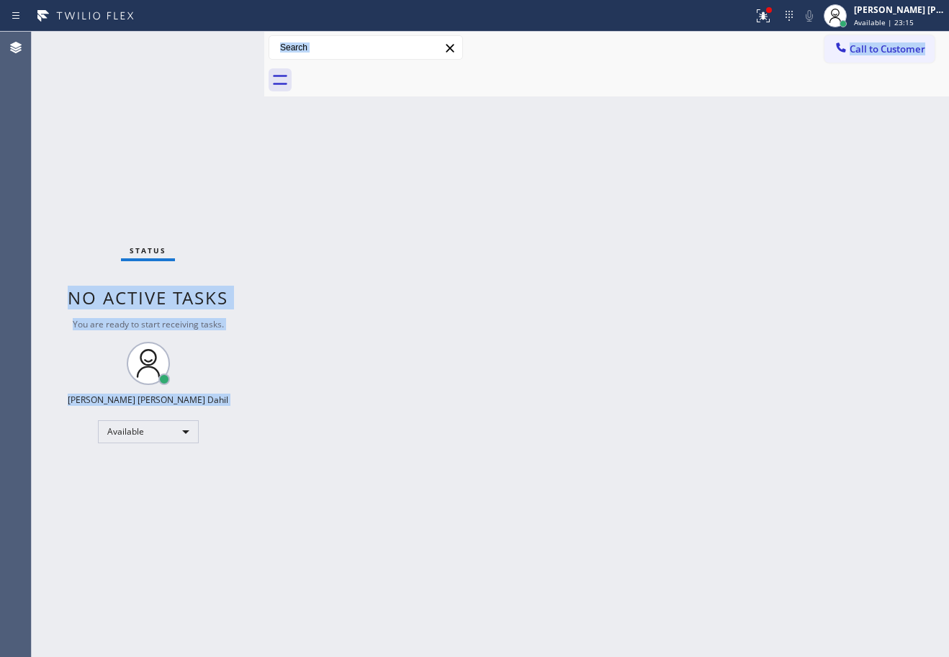
click at [191, 50] on div "Status No active tasks You are ready to start receiving tasks. [PERSON_NAME] [P…" at bounding box center [148, 345] width 233 height 626
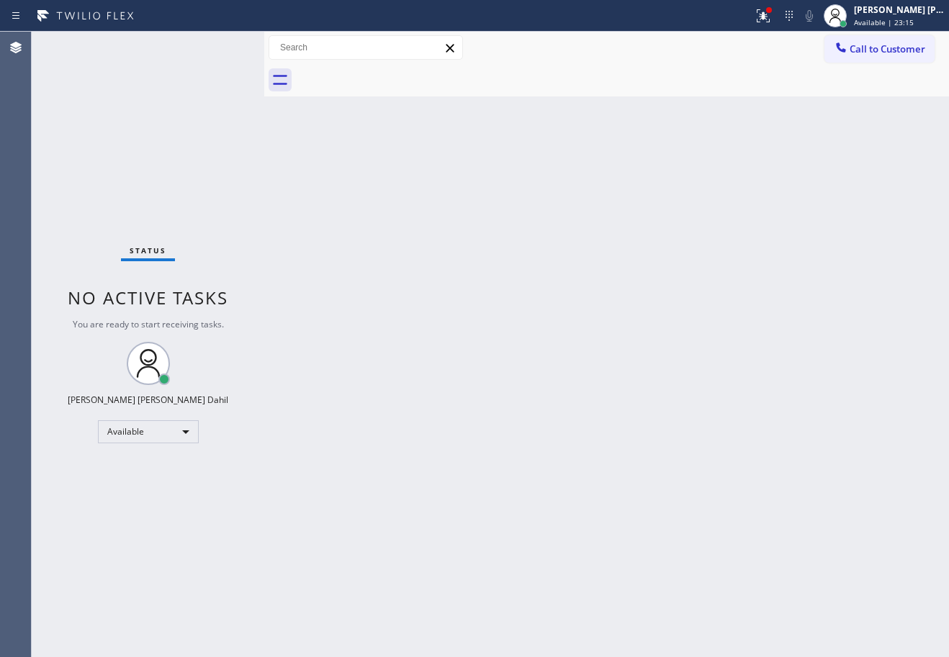
click at [192, 50] on div "Status No active tasks You are ready to start receiving tasks. [PERSON_NAME] [P…" at bounding box center [148, 345] width 233 height 626
click at [653, 308] on div "Back to Dashboard Change Sender ID Customers Technicians Select a contact Outbo…" at bounding box center [606, 345] width 685 height 626
click at [768, 14] on div at bounding box center [763, 15] width 32 height 17
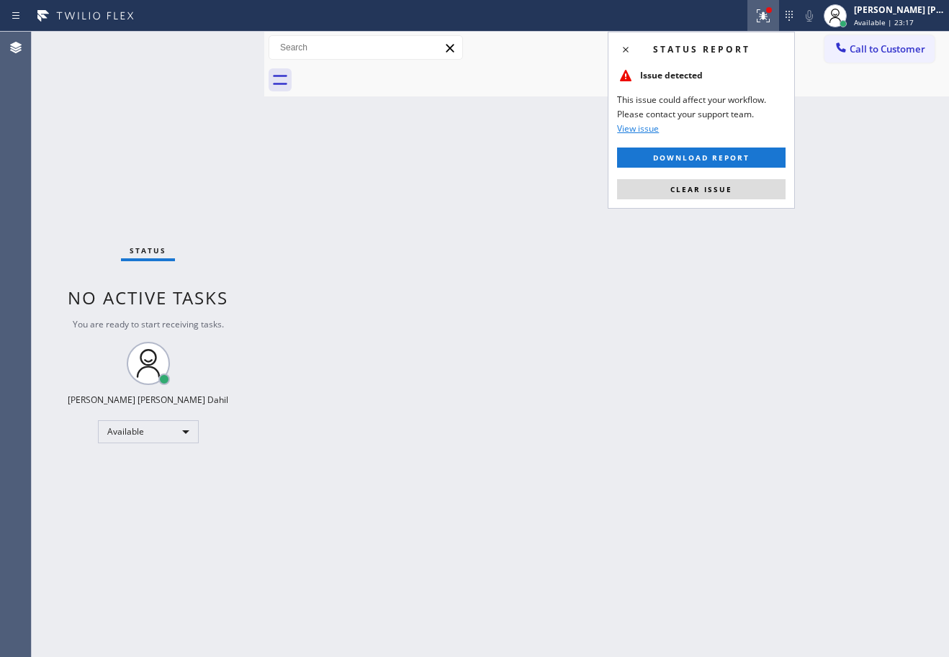
click at [698, 187] on span "Clear issue" at bounding box center [701, 189] width 62 height 10
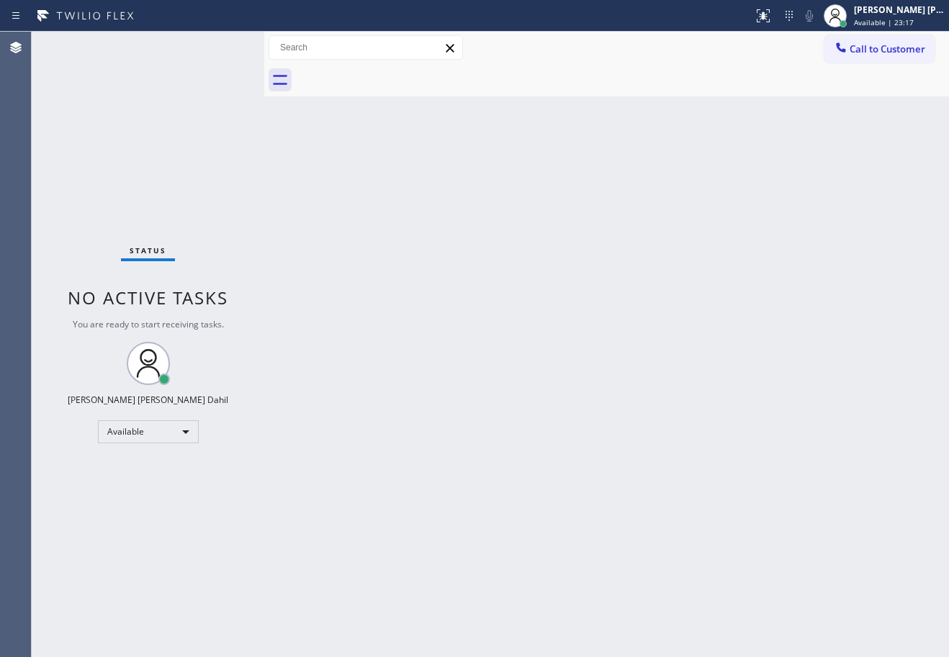
drag, startPoint x: 723, startPoint y: 331, endPoint x: 709, endPoint y: 374, distance: 46.0
click at [709, 374] on div "Back to Dashboard Change Sender ID Customers Technicians Select a contact Outbo…" at bounding box center [606, 345] width 685 height 626
drag, startPoint x: 780, startPoint y: 547, endPoint x: 773, endPoint y: 567, distance: 21.9
click at [776, 560] on div "Back to Dashboard Change Sender ID Customers Technicians Select a contact Outbo…" at bounding box center [606, 345] width 685 height 626
click at [174, 86] on div "Status No active tasks You are ready to start receiving tasks. [PERSON_NAME] [P…" at bounding box center [148, 345] width 233 height 626
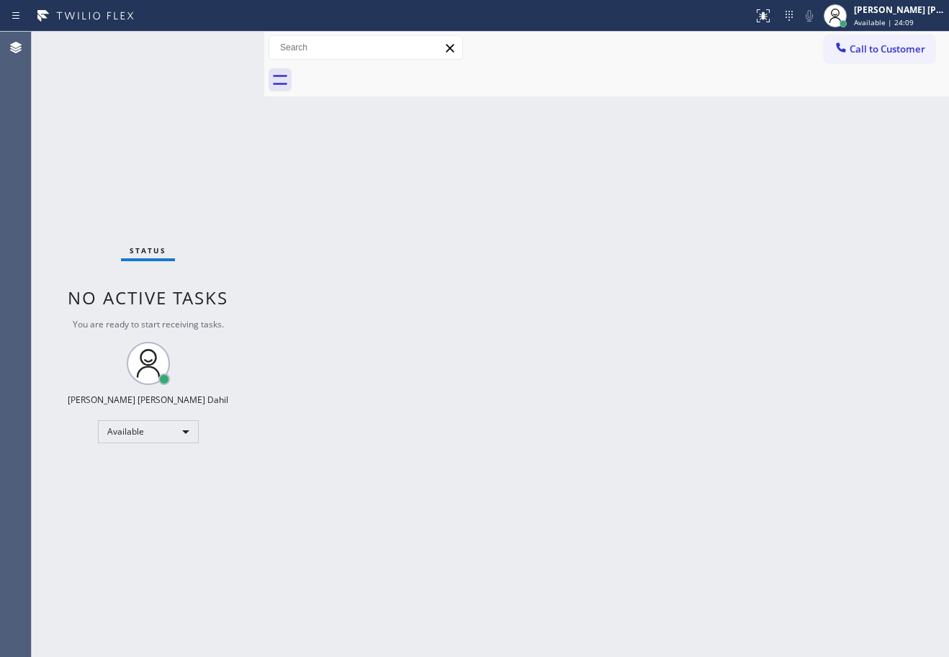
click at [518, 349] on div "Back to Dashboard Change Sender ID Customers Technicians Select a contact Outbo…" at bounding box center [606, 345] width 685 height 626
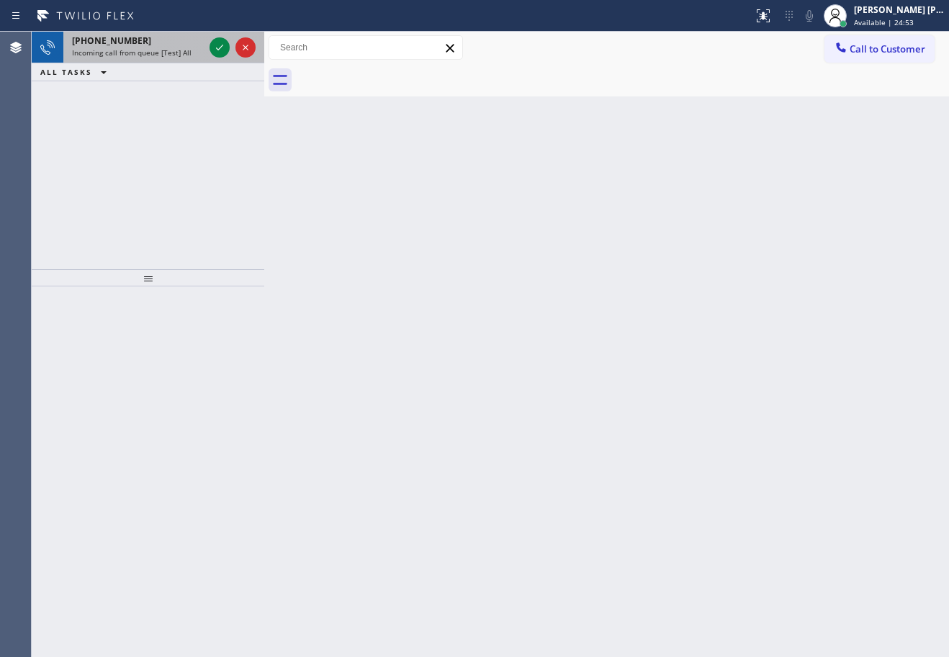
click at [179, 52] on span "Incoming call from queue [Test] All" at bounding box center [132, 53] width 120 height 10
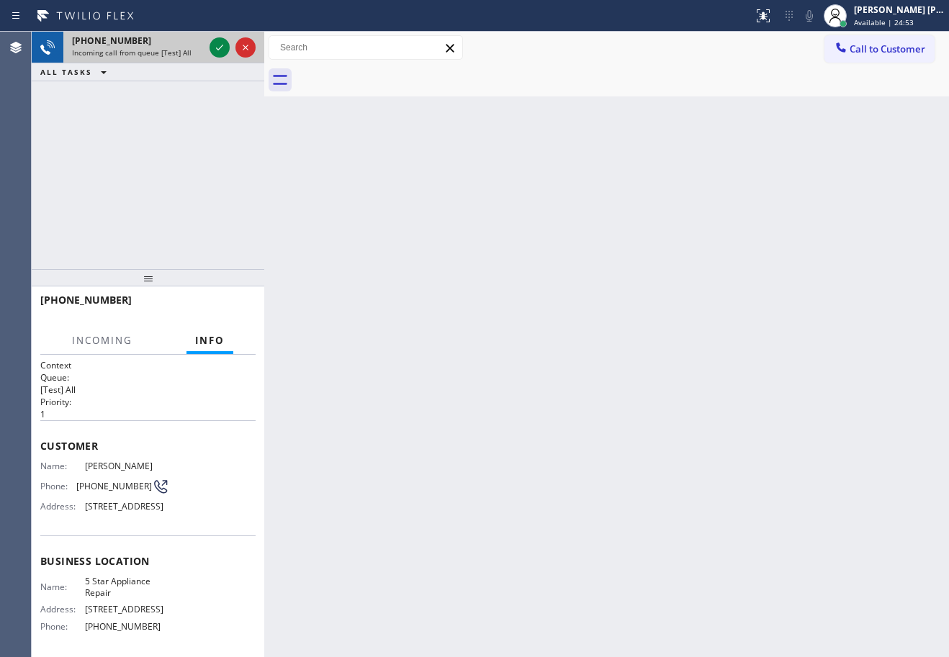
click at [179, 52] on span "Incoming call from queue [Test] All" at bounding box center [132, 53] width 120 height 10
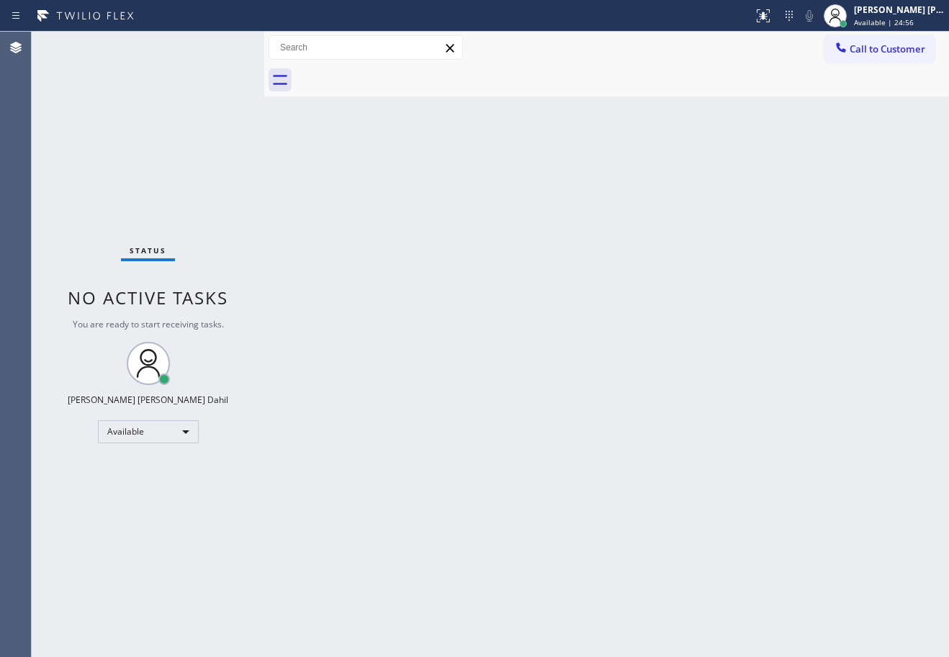
drag, startPoint x: 608, startPoint y: 465, endPoint x: 644, endPoint y: 529, distance: 73.2
click at [608, 465] on div "Back to Dashboard Change Sender ID Customers Technicians Select a contact Outbo…" at bounding box center [606, 345] width 685 height 626
click at [773, 95] on div at bounding box center [622, 80] width 653 height 32
click at [768, 94] on div at bounding box center [622, 80] width 653 height 32
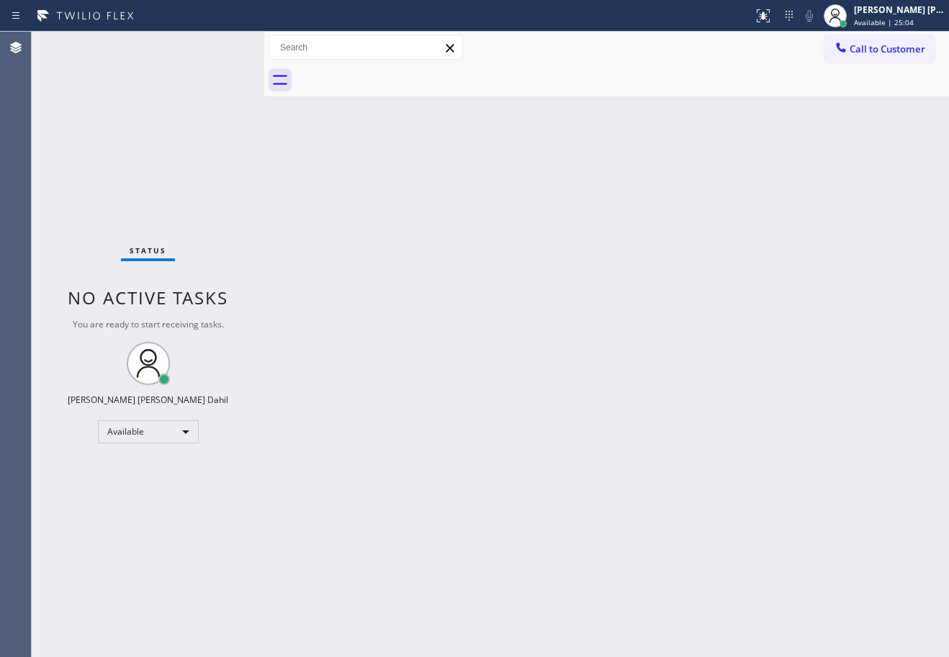
click at [768, 94] on div at bounding box center [622, 80] width 653 height 32
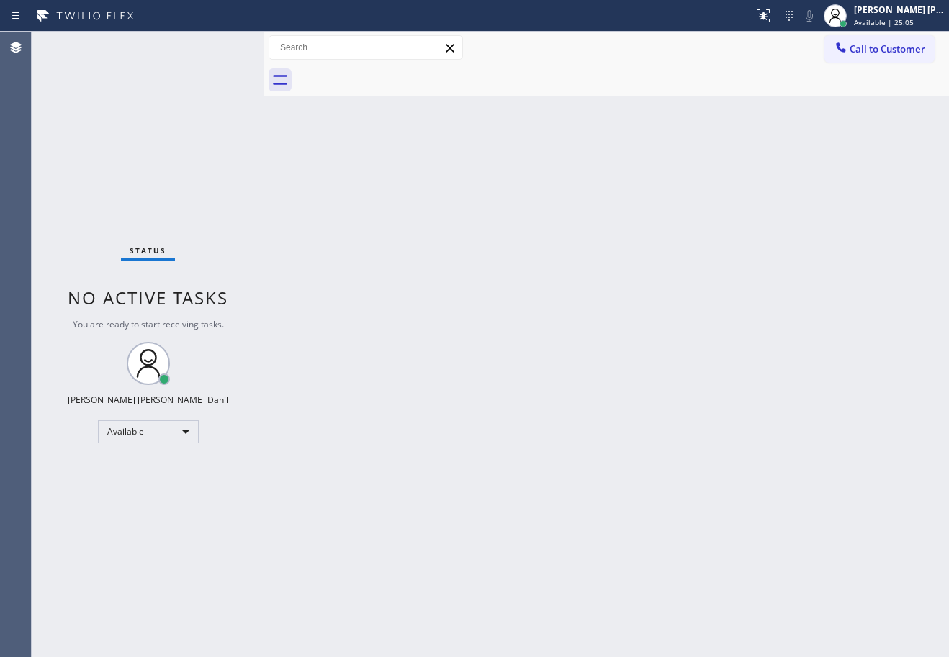
click at [768, 94] on div at bounding box center [622, 80] width 653 height 32
click at [763, 208] on div "Back to Dashboard Change Sender ID Customers Technicians Select a contact Outbo…" at bounding box center [606, 345] width 685 height 626
click at [758, 410] on div "Back to Dashboard Change Sender ID Customers Technicians Select a contact Outbo…" at bounding box center [606, 345] width 685 height 626
click at [748, 418] on div "Back to Dashboard Change Sender ID Customers Technicians Select a contact Outbo…" at bounding box center [606, 345] width 685 height 626
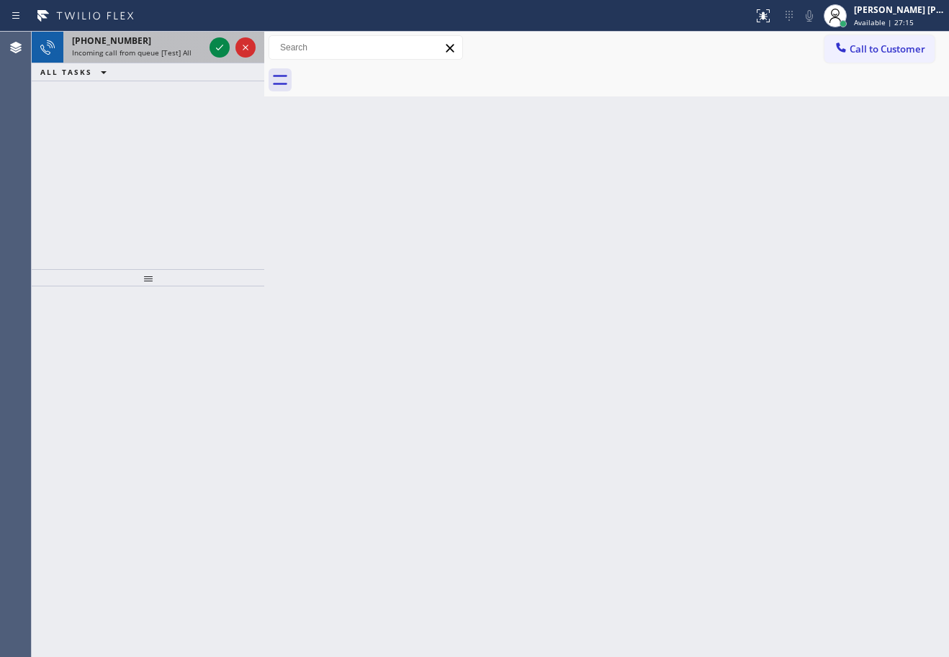
click at [182, 42] on div "[PHONE_NUMBER]" at bounding box center [138, 41] width 132 height 12
click at [183, 41] on div "[PHONE_NUMBER]" at bounding box center [138, 41] width 132 height 12
click at [193, 50] on div "Incoming call from queue [Test] All" at bounding box center [138, 53] width 132 height 10
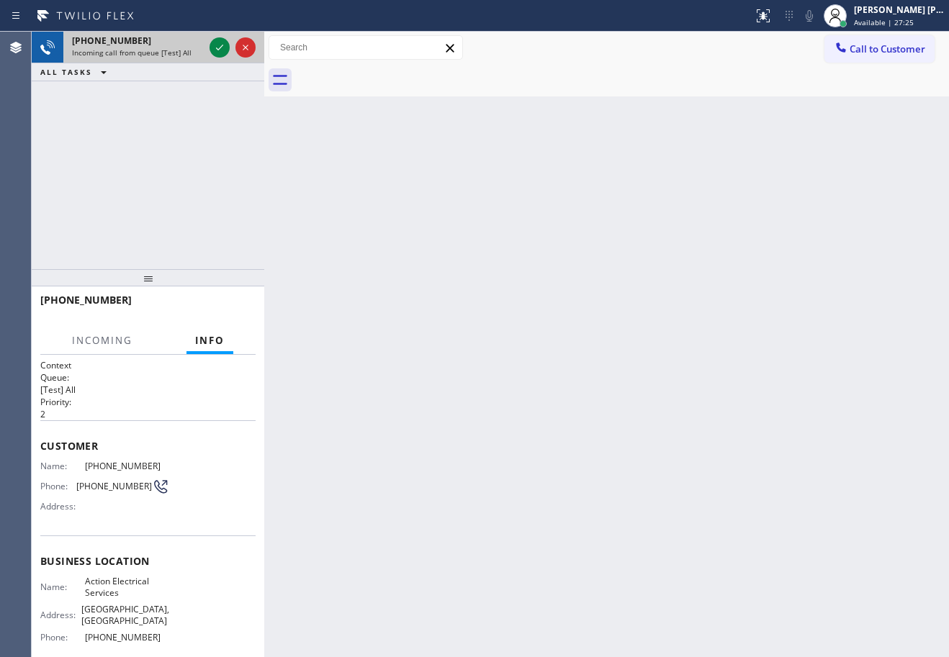
click at [193, 50] on div "Incoming call from queue [Test] All" at bounding box center [138, 53] width 132 height 10
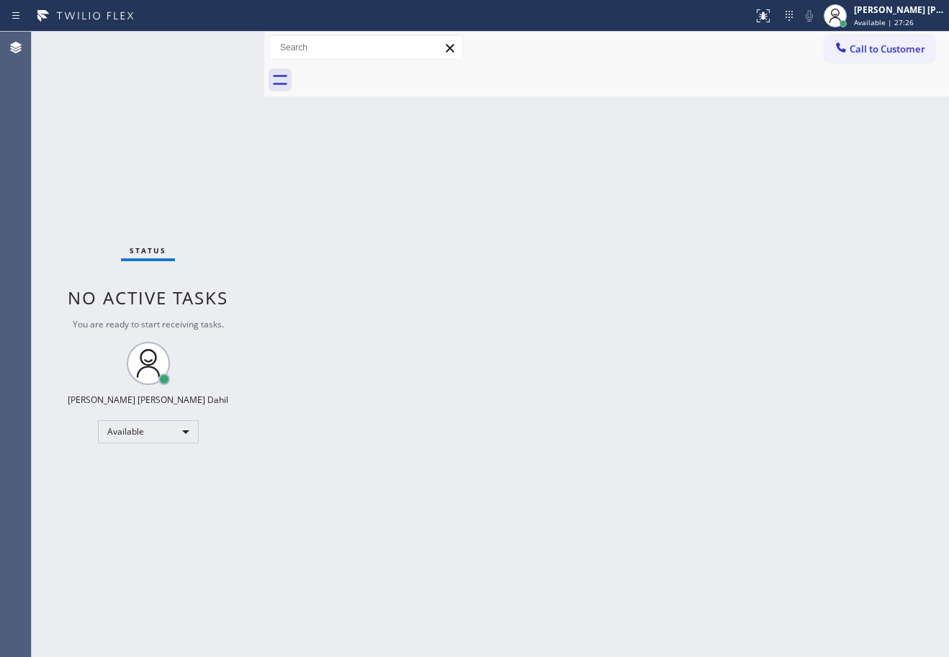
click at [221, 45] on div "Status No active tasks You are ready to start receiving tasks. [PERSON_NAME] [P…" at bounding box center [148, 345] width 233 height 626
click at [220, 47] on div "Status No active tasks You are ready to start receiving tasks. [PERSON_NAME] [P…" at bounding box center [148, 345] width 233 height 626
drag, startPoint x: 574, startPoint y: 321, endPoint x: 718, endPoint y: 379, distance: 155.1
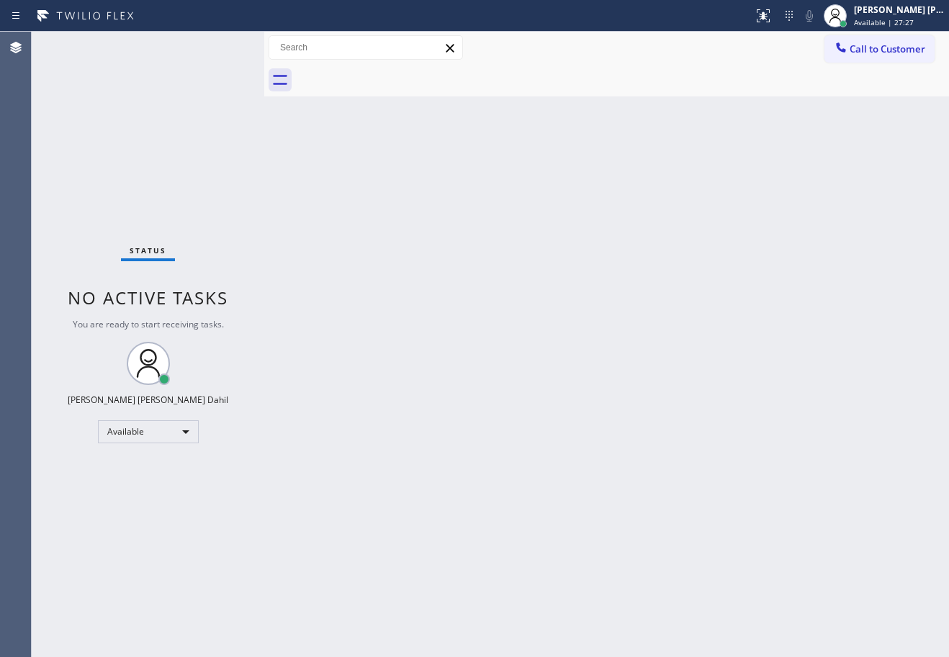
click at [594, 325] on div "Back to Dashboard Change Sender ID Customers Technicians Select a contact Outbo…" at bounding box center [606, 345] width 685 height 626
click at [786, 547] on div "Back to Dashboard Change Sender ID Customers Technicians Select a contact Outbo…" at bounding box center [606, 345] width 685 height 626
click at [209, 66] on div "Status No active tasks You are ready to start receiving tasks. [PERSON_NAME] [P…" at bounding box center [148, 345] width 233 height 626
click at [518, 304] on div "Back to Dashboard Change Sender ID Customers Technicians Select a contact Outbo…" at bounding box center [606, 345] width 685 height 626
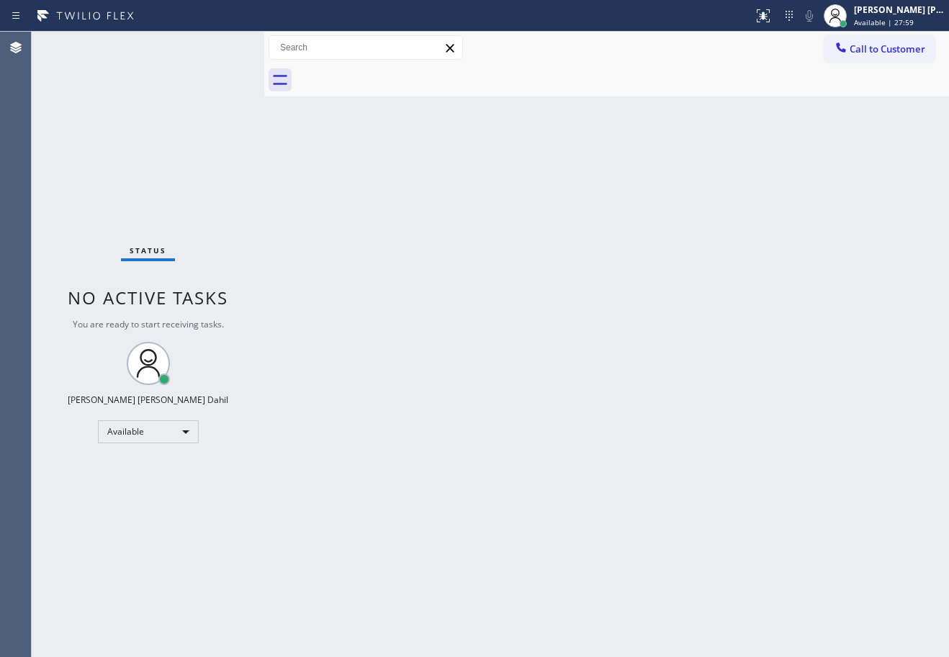
click at [663, 553] on div "Back to Dashboard Change Sender ID Customers Technicians Select a contact Outbo…" at bounding box center [606, 345] width 685 height 626
click at [528, 463] on div "Back to Dashboard Change Sender ID Customers Technicians Select a contact Outbo…" at bounding box center [606, 345] width 685 height 626
click at [572, 68] on div at bounding box center [622, 80] width 653 height 32
click at [756, 403] on div "Back to Dashboard Change Sender ID Customers Technicians Select a contact Outbo…" at bounding box center [606, 345] width 685 height 626
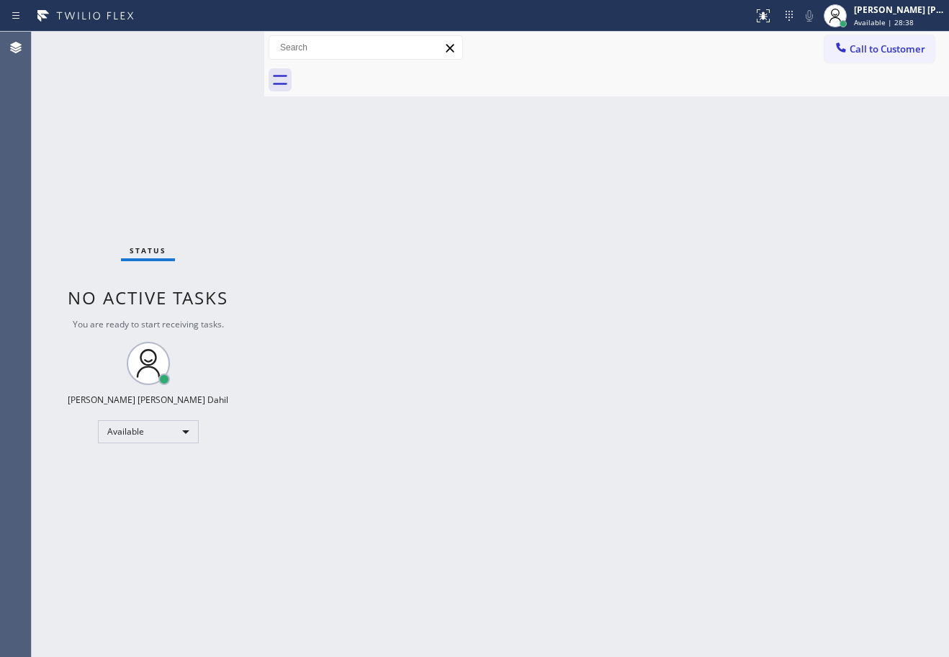
click at [671, 505] on div "Back to Dashboard Change Sender ID Customers Technicians Select a contact Outbo…" at bounding box center [606, 345] width 685 height 626
click at [559, 64] on div at bounding box center [622, 80] width 653 height 32
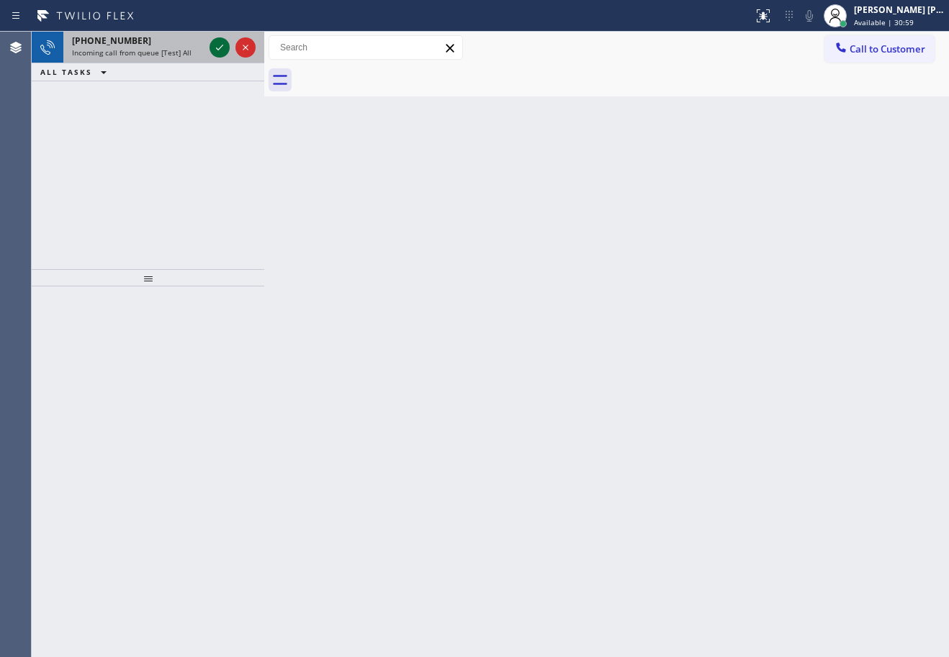
click at [218, 46] on icon at bounding box center [219, 47] width 17 height 17
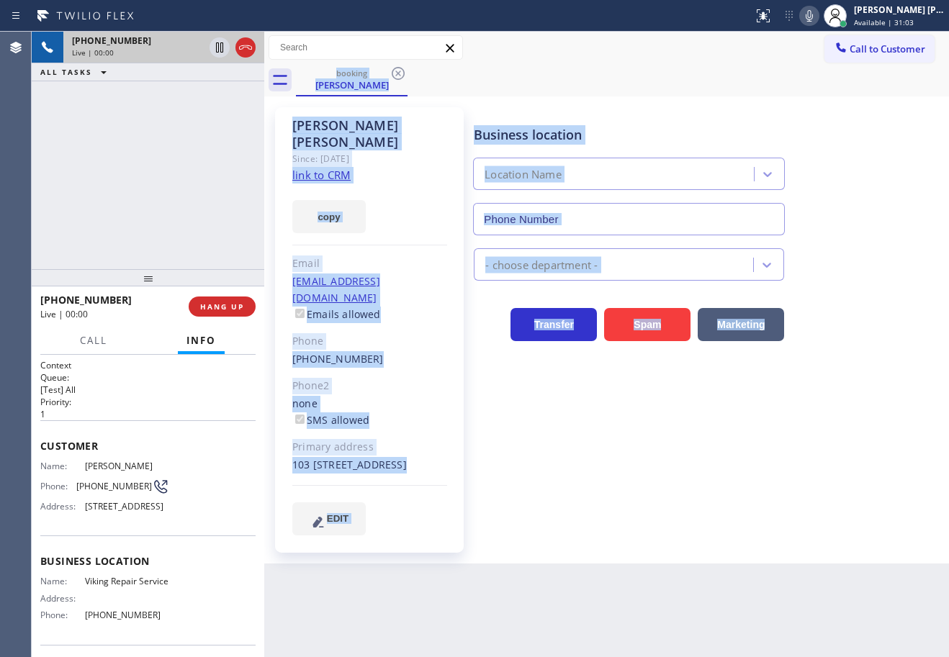
type input "[PHONE_NUMBER]"
click at [324, 168] on link "link to CRM" at bounding box center [321, 175] width 58 height 14
click at [602, 48] on div "Call to Customer Outbound call Location 5 Star Appliance Repair Your caller id …" at bounding box center [606, 47] width 685 height 25
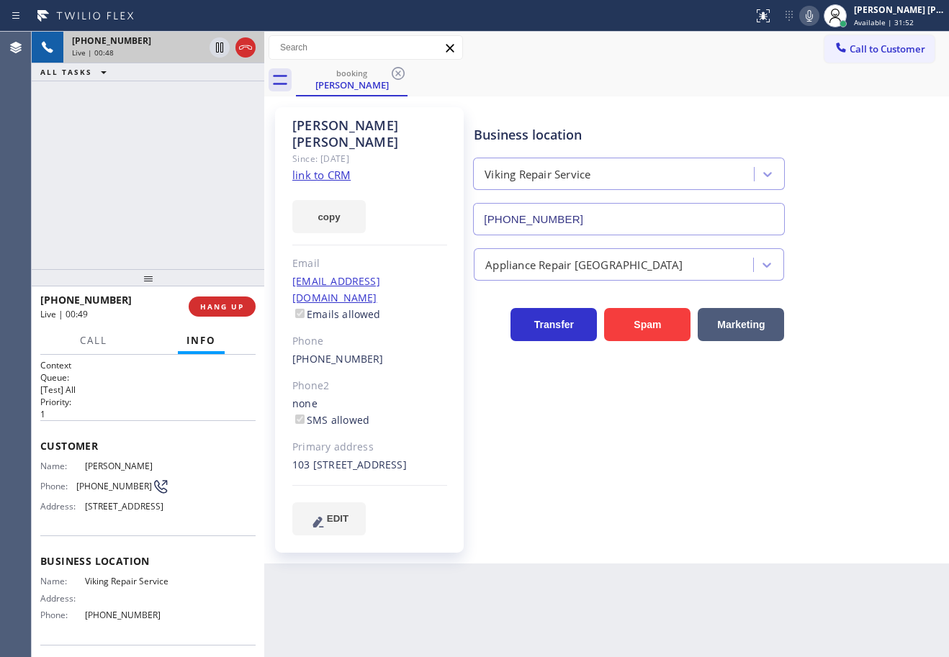
click at [861, 183] on div "Business location Viking Repair Service [PHONE_NUMBER]" at bounding box center [708, 170] width 475 height 130
click at [860, 183] on div "Business location Viking Repair Service [PHONE_NUMBER]" at bounding box center [708, 170] width 475 height 130
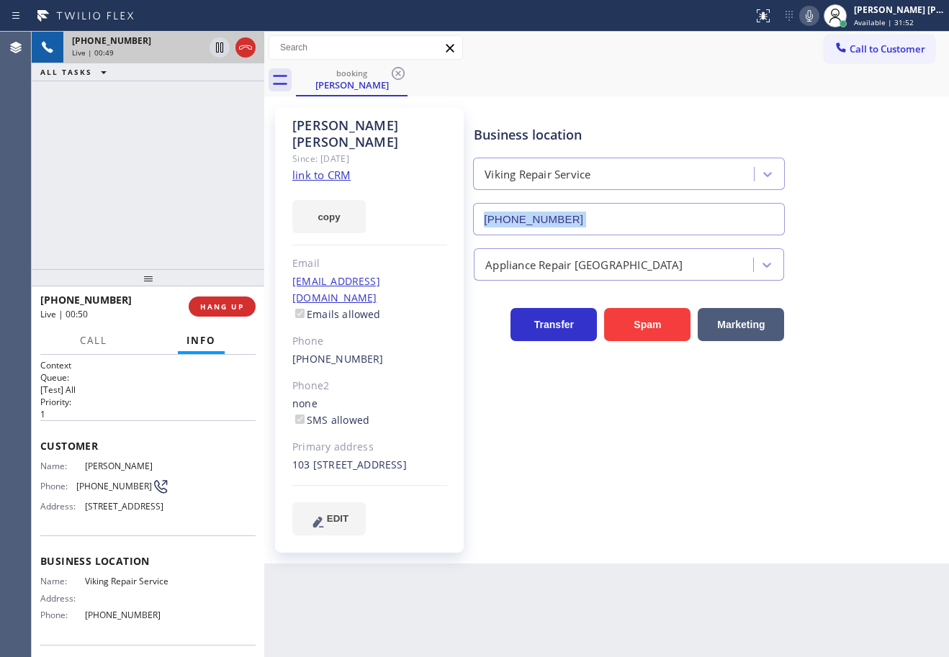
click at [860, 183] on div "Business location Viking Repair Service [PHONE_NUMBER]" at bounding box center [708, 170] width 475 height 130
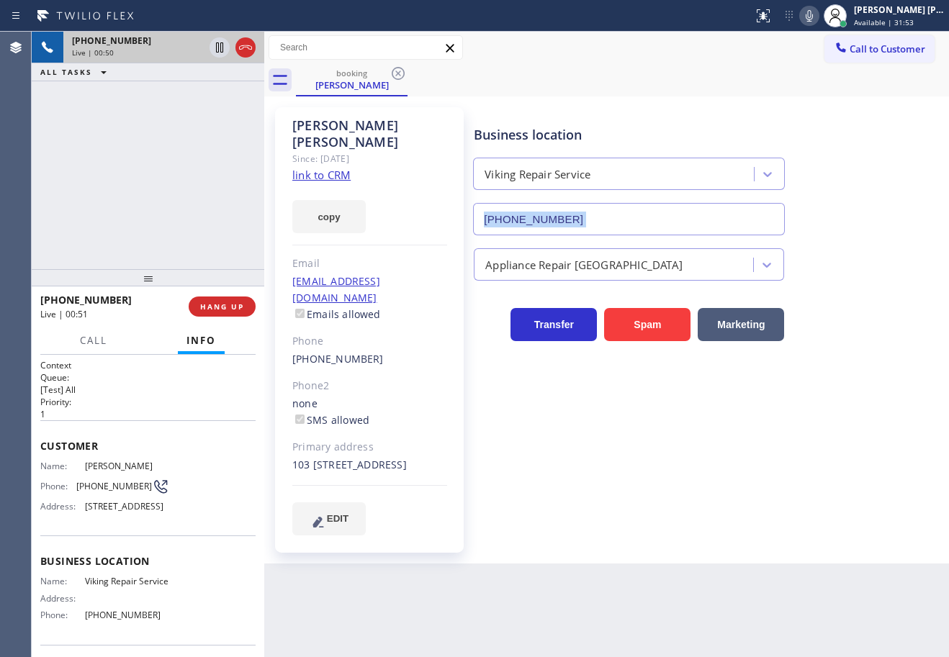
click at [860, 183] on div "Business location Viking Repair Service [PHONE_NUMBER]" at bounding box center [708, 170] width 475 height 130
drag, startPoint x: 860, startPoint y: 183, endPoint x: 884, endPoint y: 242, distance: 63.9
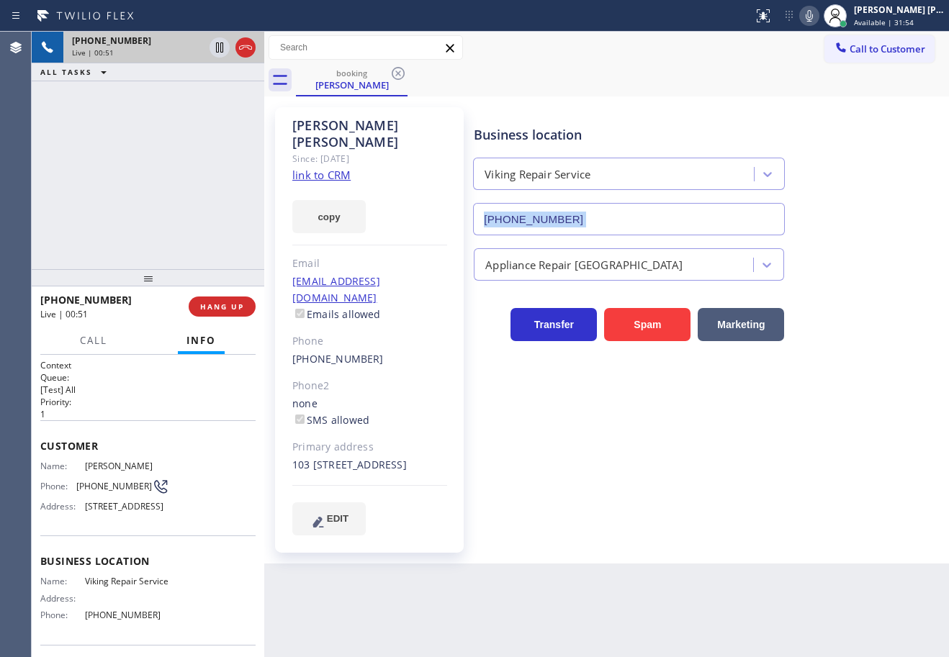
click at [884, 234] on div "Business location Viking Repair Service [PHONE_NUMBER]" at bounding box center [708, 170] width 475 height 130
drag, startPoint x: 886, startPoint y: 279, endPoint x: 886, endPoint y: 316, distance: 37.4
click at [886, 300] on div "Business location Viking Repair Service [PHONE_NUMBER] Appliance Repair High En…" at bounding box center [708, 321] width 475 height 421
drag, startPoint x: 886, startPoint y: 316, endPoint x: 885, endPoint y: 347, distance: 31.0
click at [886, 333] on div "Transfer Spam Marketing" at bounding box center [708, 318] width 475 height 46
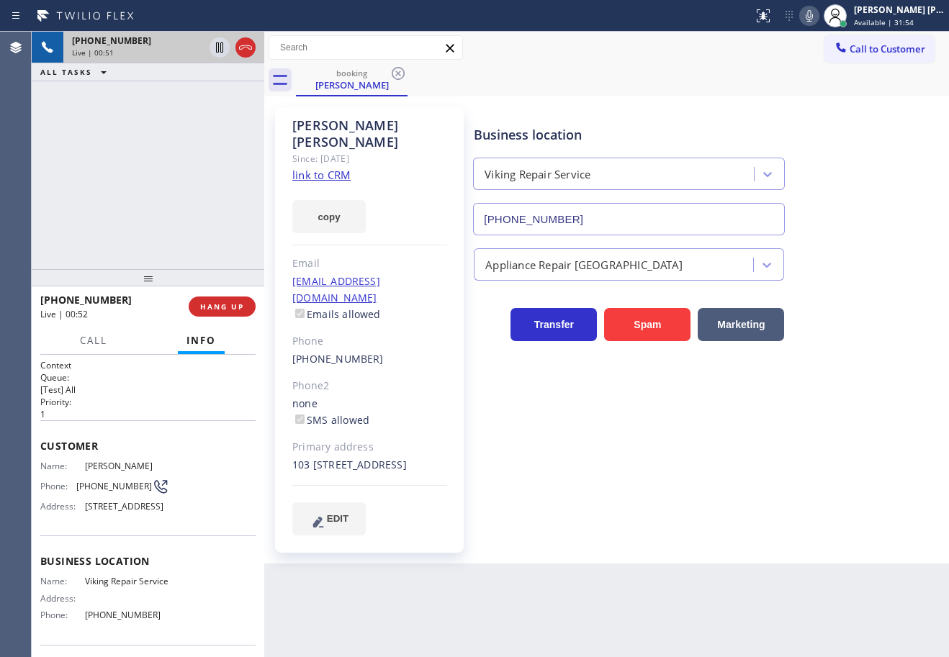
drag, startPoint x: 885, startPoint y: 347, endPoint x: 884, endPoint y: 357, distance: 10.2
click at [884, 355] on div "Business location Viking Repair Service [PHONE_NUMBER] Appliance Repair High En…" at bounding box center [708, 321] width 475 height 421
drag, startPoint x: 881, startPoint y: 378, endPoint x: 876, endPoint y: 402, distance: 24.3
click at [878, 395] on div "Business location Viking Repair Service [PHONE_NUMBER] Appliance Repair High En…" at bounding box center [708, 321] width 475 height 421
click at [876, 407] on div "Business location Viking Repair Service [PHONE_NUMBER] Appliance Repair High En…" at bounding box center [708, 321] width 475 height 421
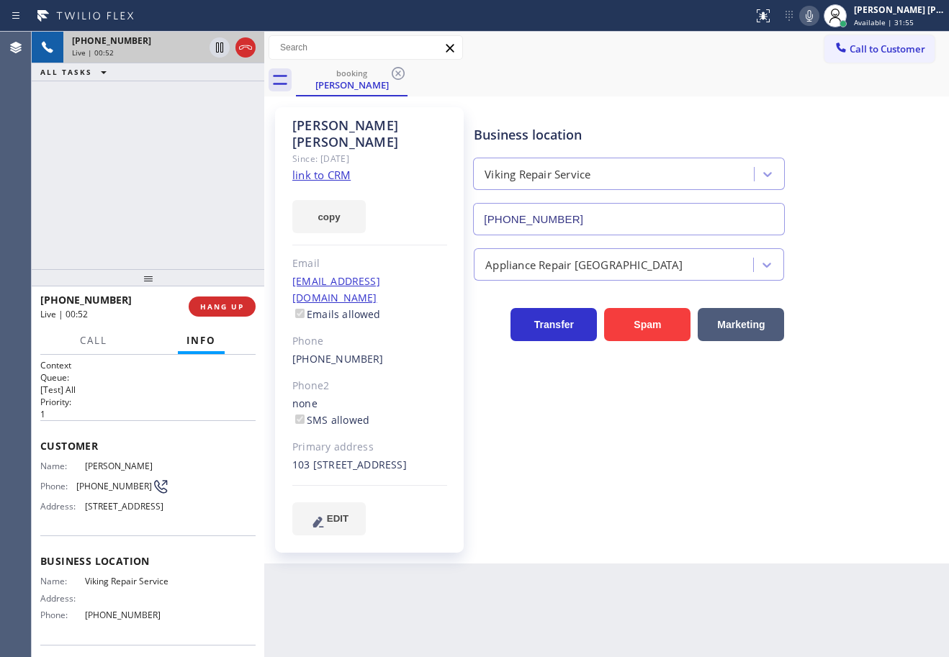
click at [876, 407] on div "Business location Viking Repair Service [PHONE_NUMBER] Appliance Repair High En…" at bounding box center [708, 321] width 475 height 421
click at [813, 17] on icon at bounding box center [809, 16] width 7 height 12
click at [812, 60] on div "Call to Customer Outbound call Location 5 Star Appliance Repair Your caller id …" at bounding box center [606, 48] width 685 height 32
click at [217, 55] on icon at bounding box center [219, 47] width 17 height 17
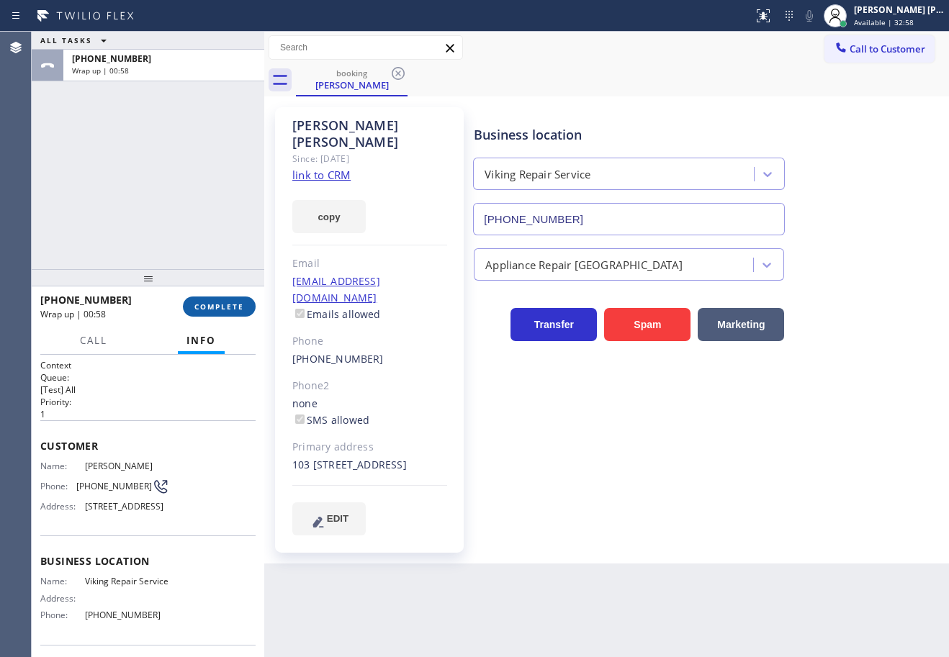
click at [199, 295] on div "[PHONE_NUMBER] Wrap up | 00:58 COMPLETE" at bounding box center [147, 306] width 215 height 37
click at [202, 298] on button "COMPLETE" at bounding box center [219, 307] width 73 height 20
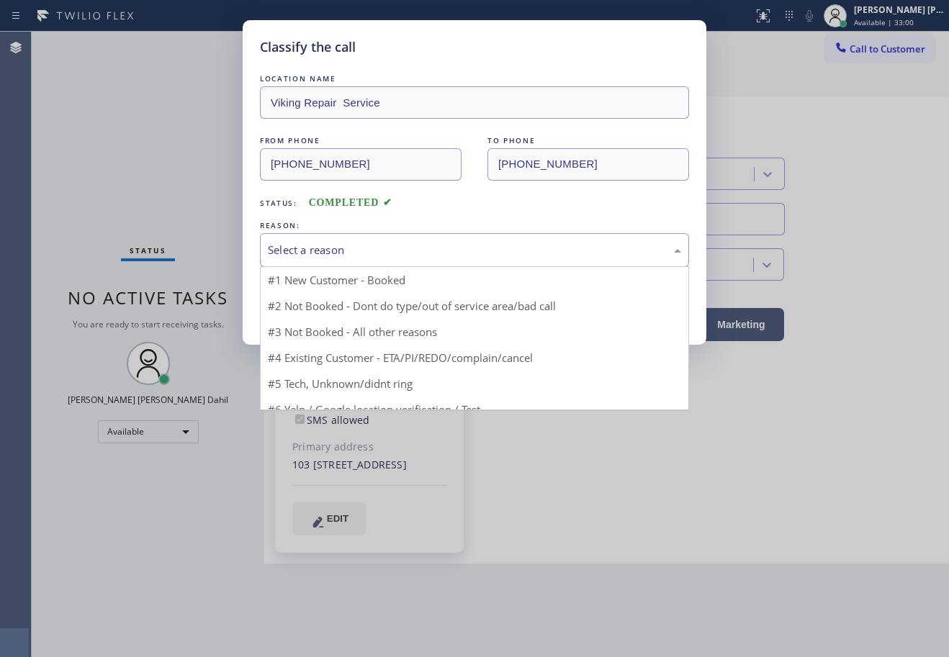
drag, startPoint x: 382, startPoint y: 234, endPoint x: 384, endPoint y: 249, distance: 15.3
click at [382, 235] on div "Select a reason" at bounding box center [474, 250] width 429 height 34
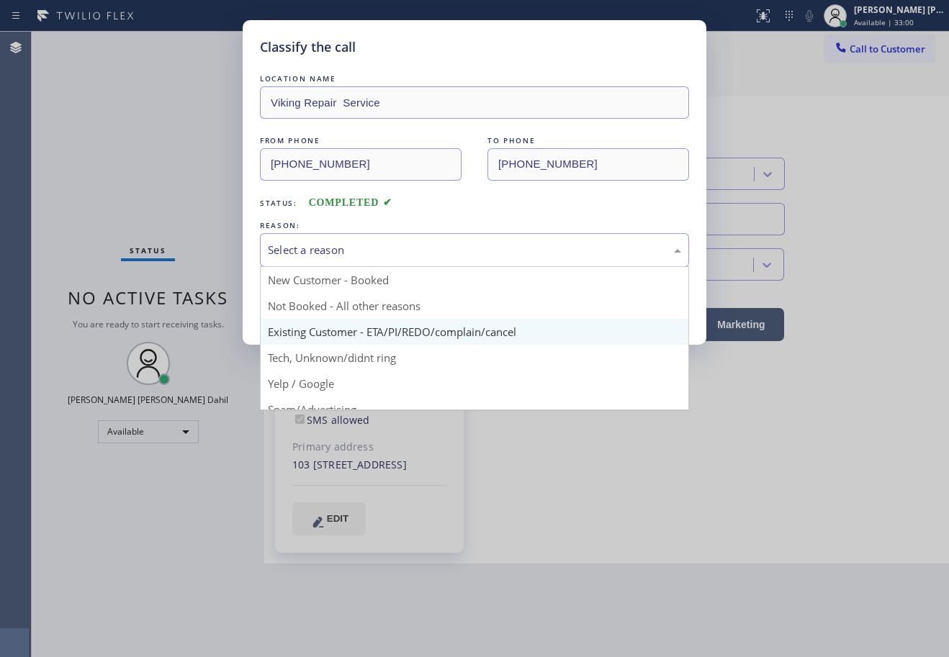
drag, startPoint x: 380, startPoint y: 331, endPoint x: 281, endPoint y: 314, distance: 100.7
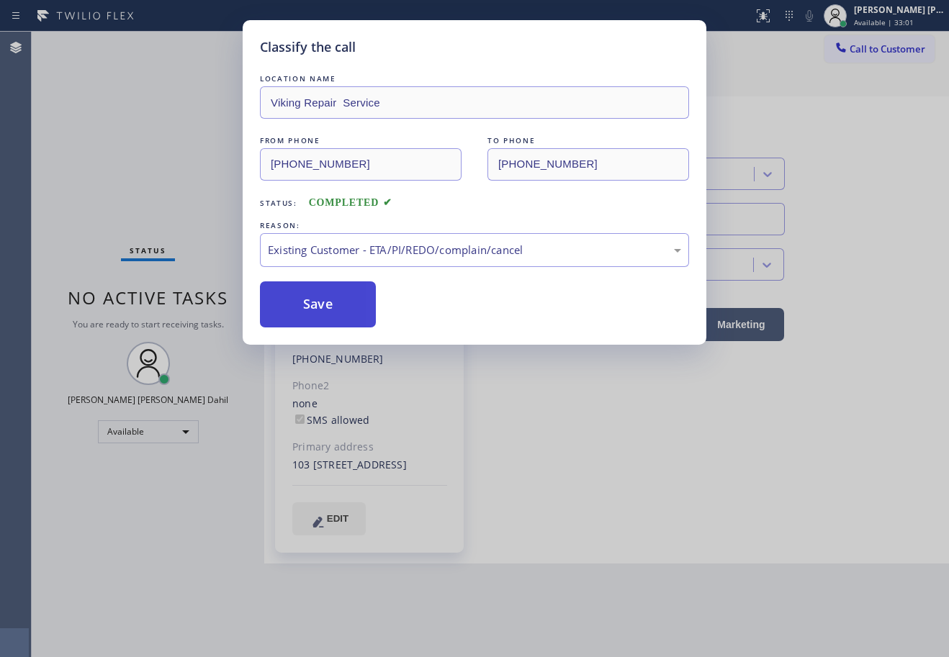
click at [278, 314] on button "Save" at bounding box center [318, 305] width 116 height 46
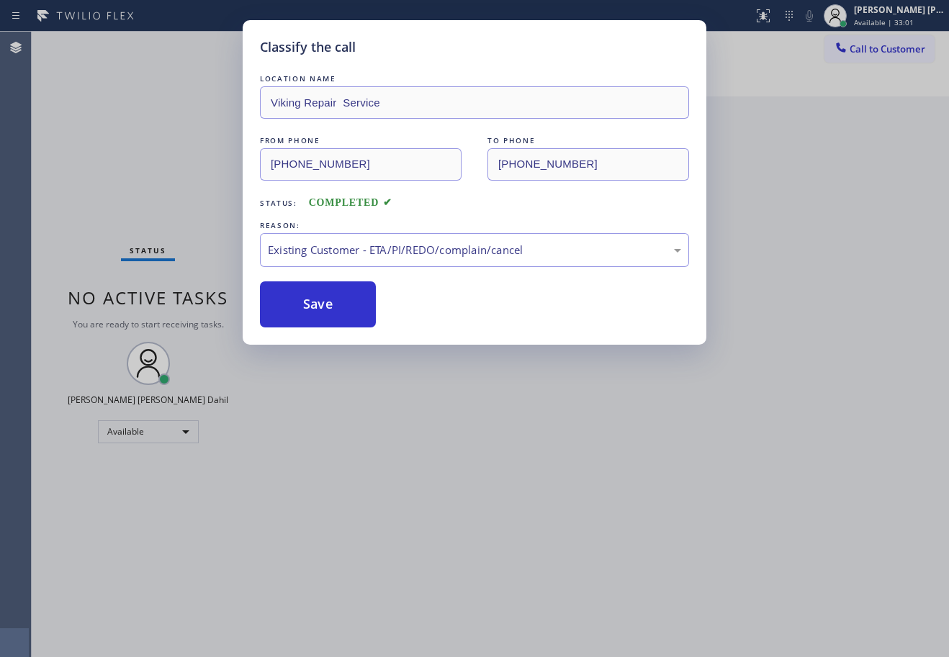
drag, startPoint x: 278, startPoint y: 314, endPoint x: 659, endPoint y: 475, distance: 413.7
click at [283, 315] on button "Save" at bounding box center [318, 305] width 116 height 46
click at [692, 491] on div "Classify the call LOCATION NAME Viking Repair Service FROM PHONE [PHONE_NUMBER]…" at bounding box center [474, 328] width 949 height 657
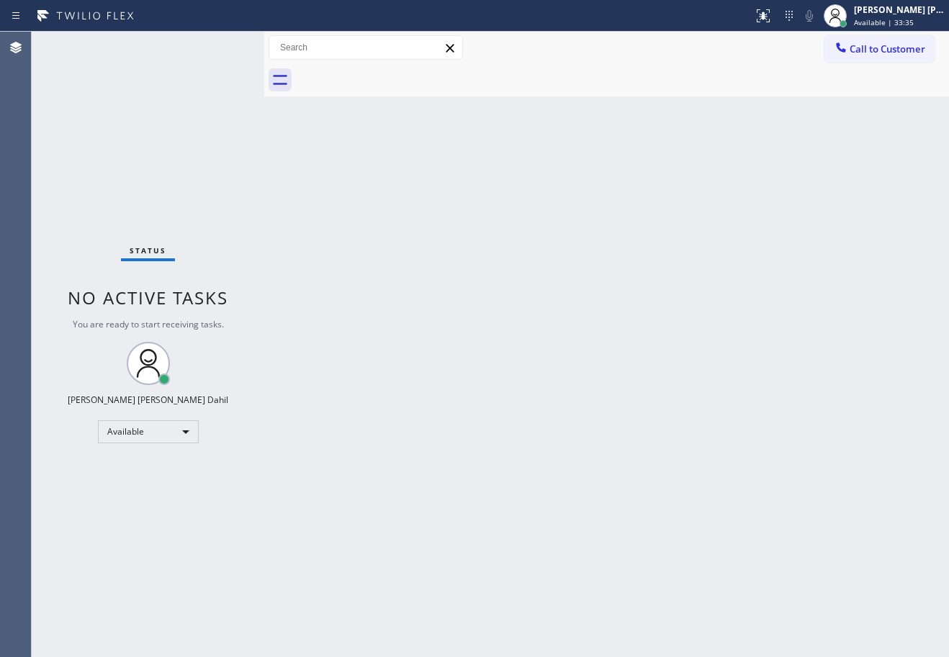
click at [151, 94] on div "Status No active tasks You are ready to start receiving tasks. [PERSON_NAME] [P…" at bounding box center [148, 345] width 233 height 626
click at [218, 46] on div "Status No active tasks You are ready to start receiving tasks. [PERSON_NAME] [P…" at bounding box center [148, 345] width 233 height 626
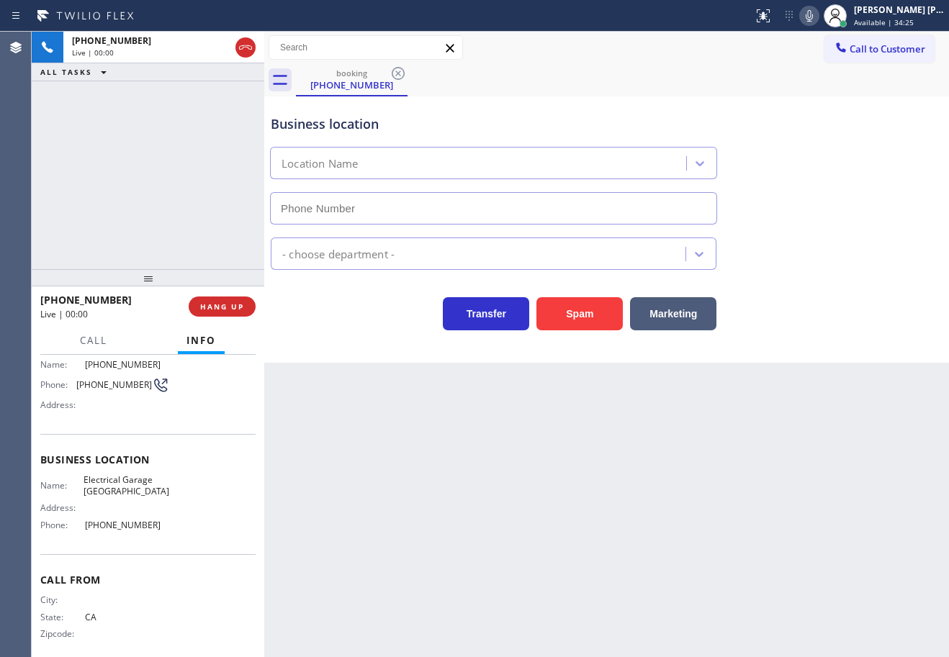
scroll to position [45, 0]
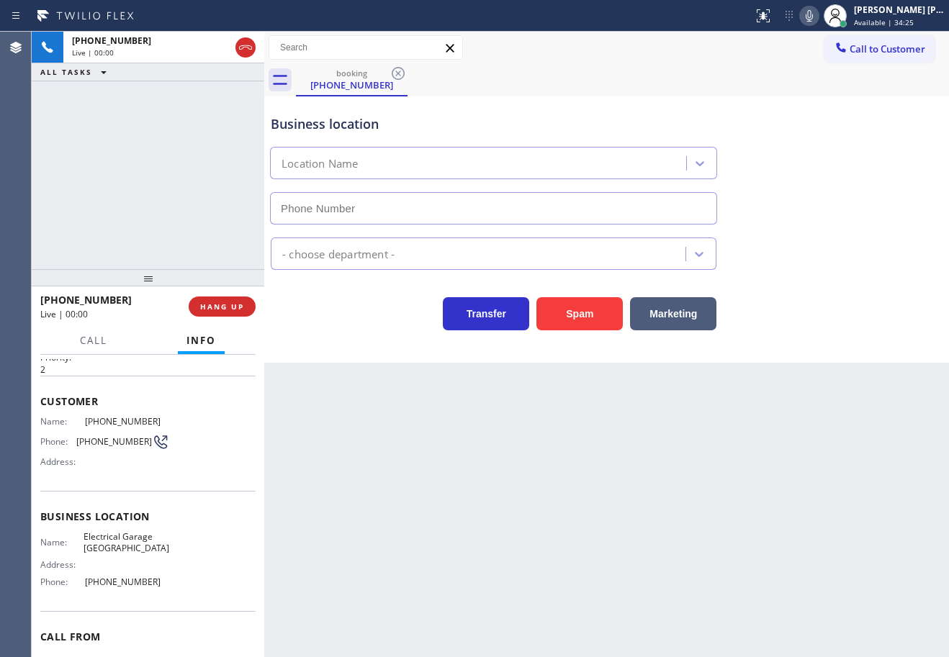
type input "[PHONE_NUMBER]"
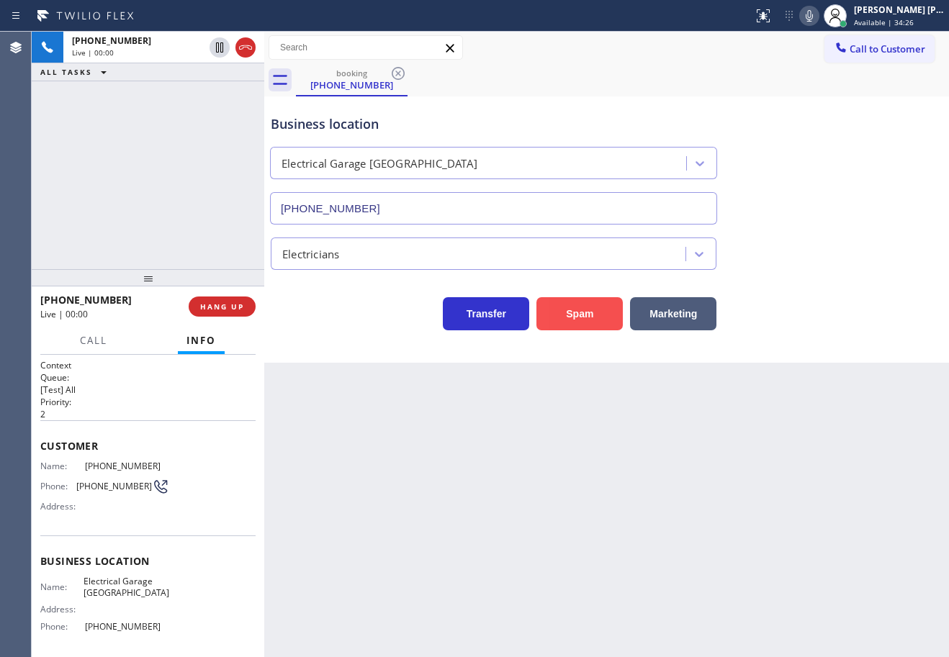
click at [570, 318] on button "Spam" at bounding box center [579, 313] width 86 height 33
click at [572, 317] on button "Spam" at bounding box center [579, 313] width 86 height 33
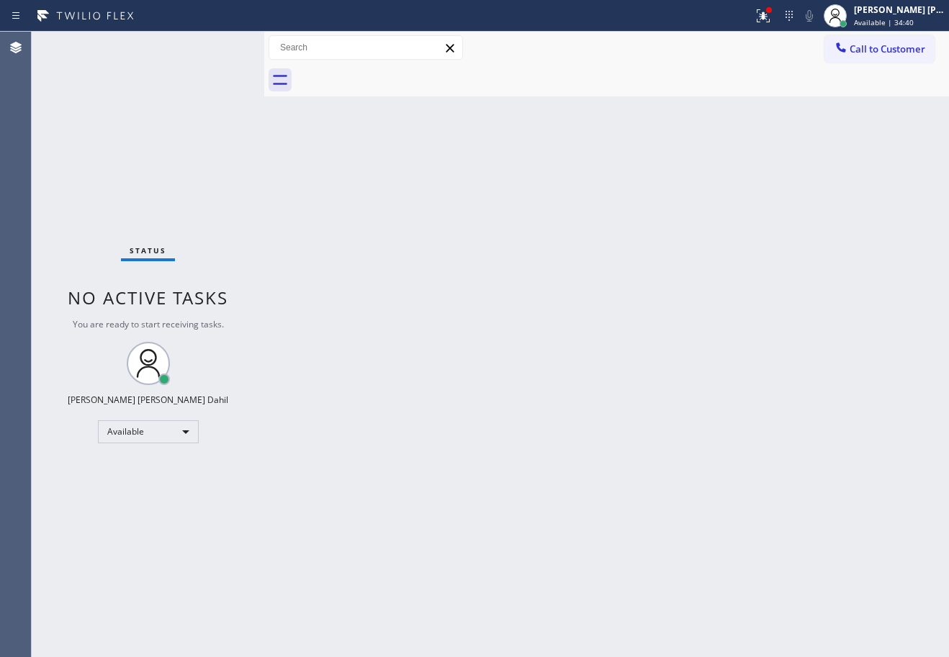
click at [700, 474] on div "Back to Dashboard Change Sender ID Customers Technicians Select a contact Outbo…" at bounding box center [606, 345] width 685 height 626
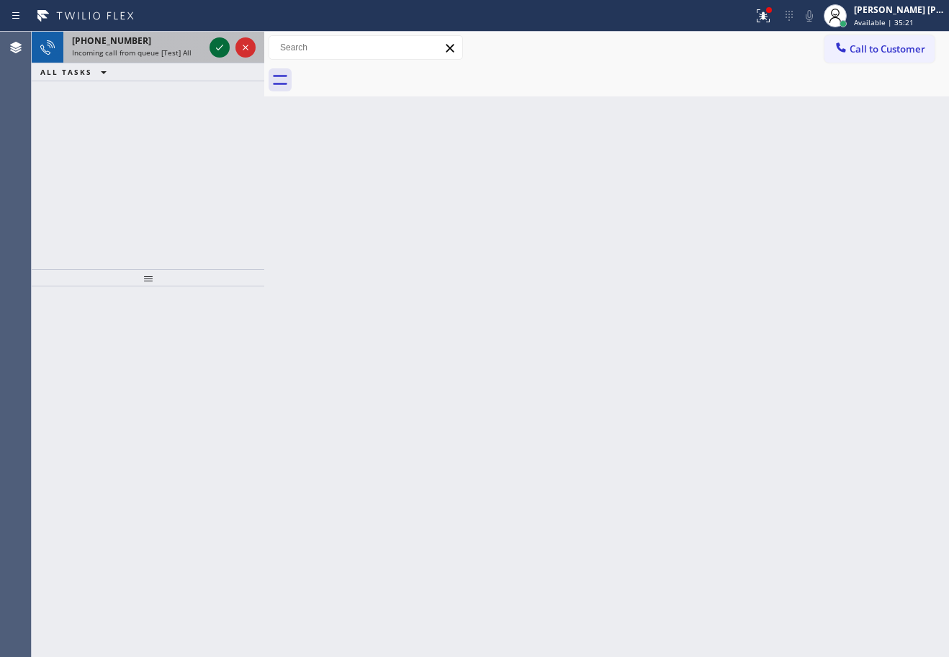
click at [218, 46] on icon at bounding box center [219, 47] width 17 height 17
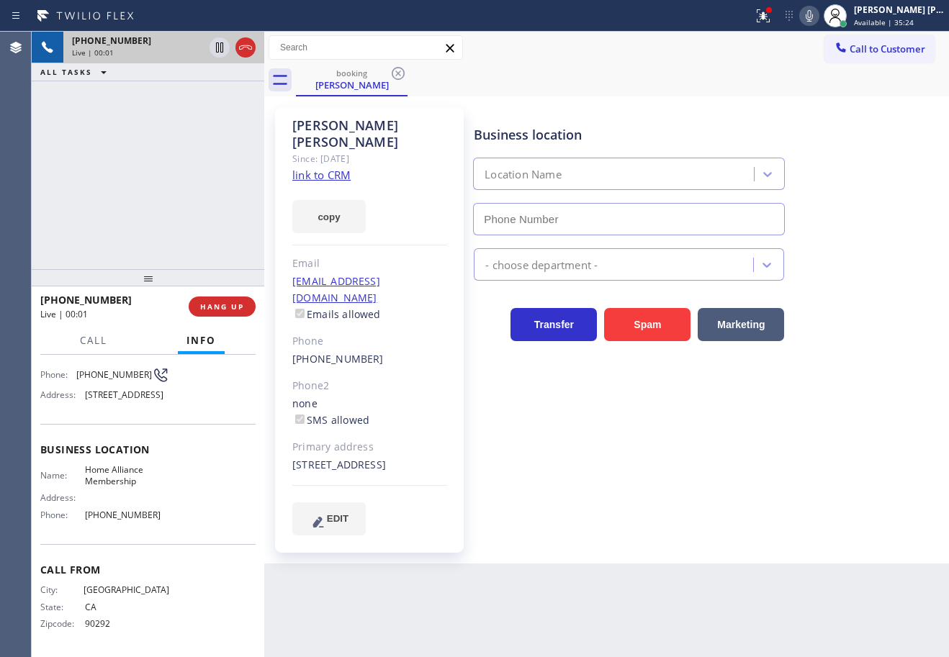
type input "[PHONE_NUMBER]"
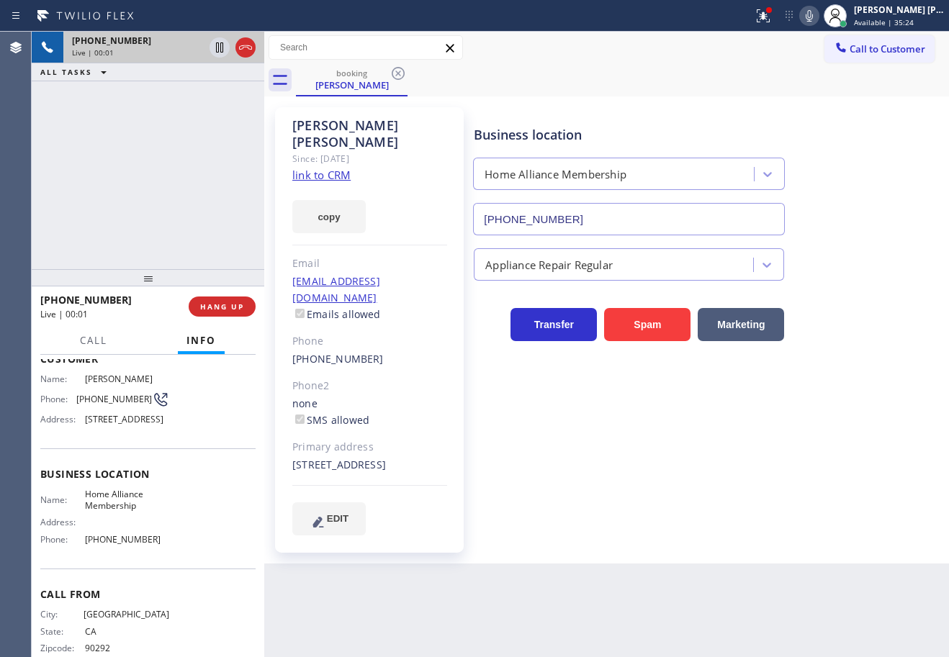
scroll to position [62, 0]
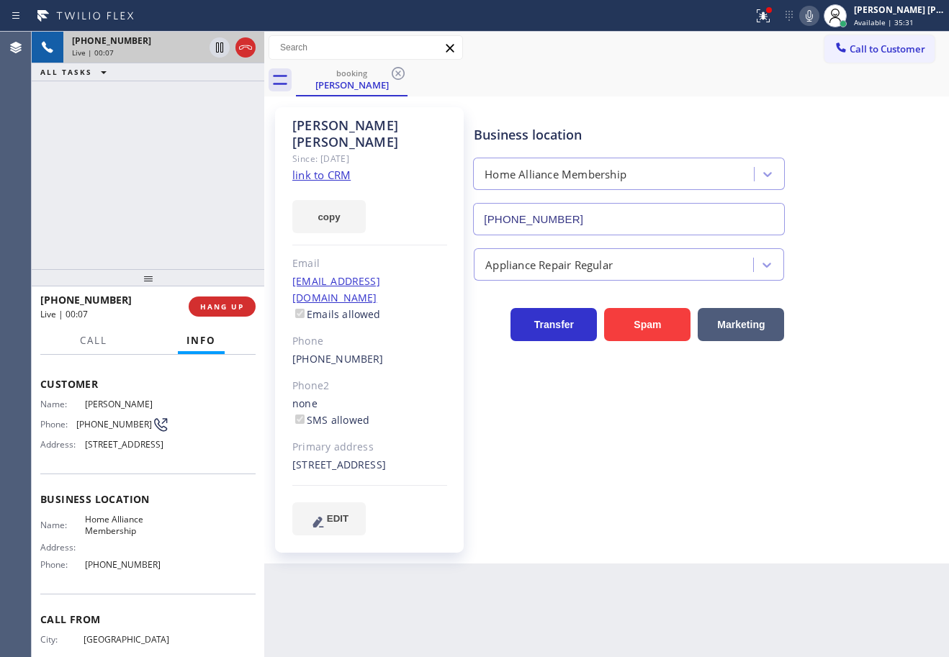
click at [325, 168] on link "link to CRM" at bounding box center [321, 175] width 58 height 14
click at [772, 12] on icon at bounding box center [763, 15] width 17 height 17
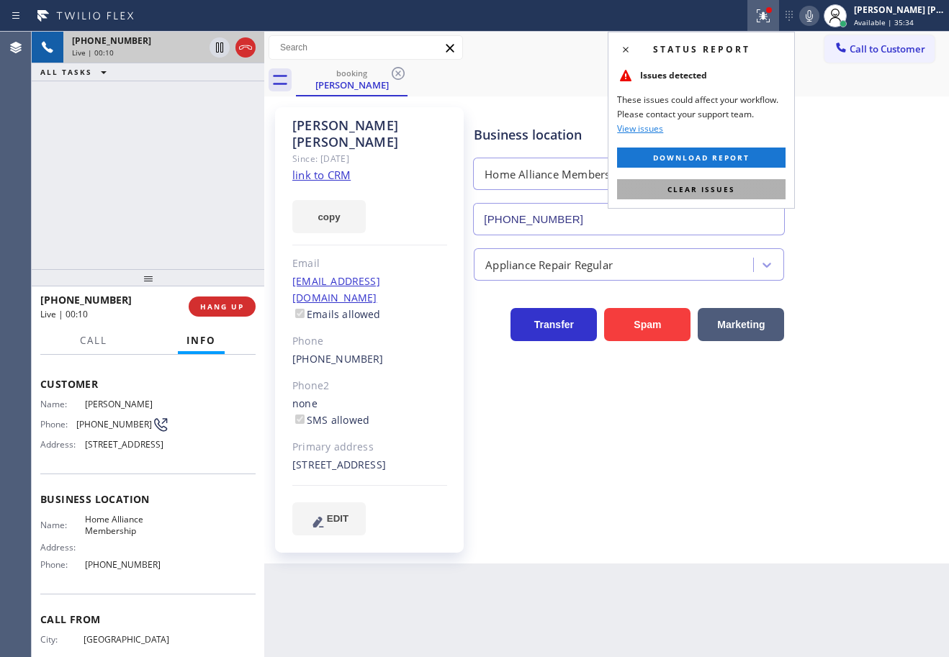
click at [747, 184] on button "Clear issues" at bounding box center [701, 189] width 168 height 20
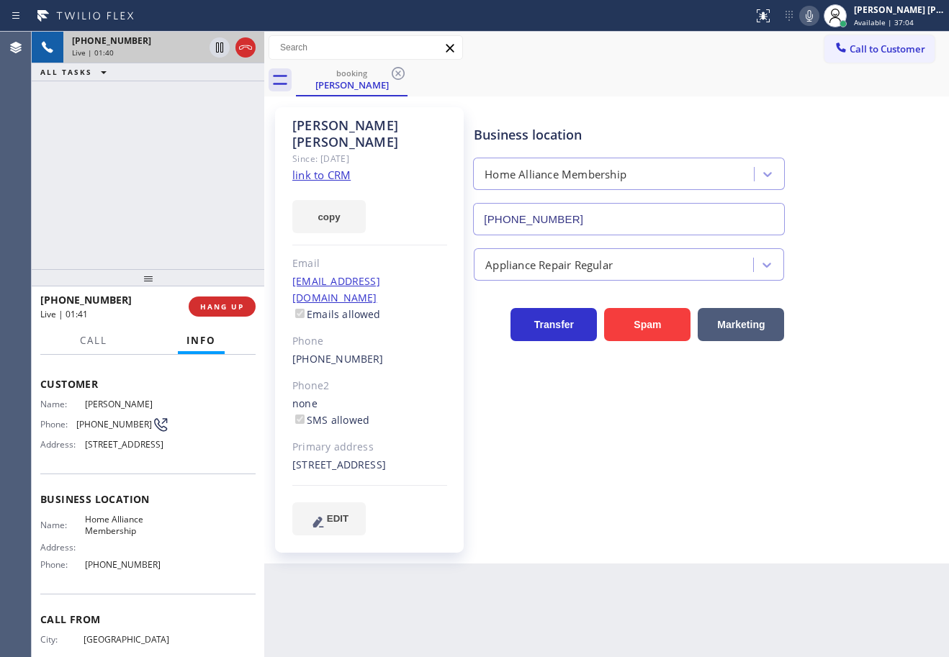
click at [832, 92] on div "booking [PERSON_NAME]" at bounding box center [622, 80] width 653 height 32
click at [818, 19] on icon at bounding box center [809, 15] width 17 height 17
click at [818, 16] on icon at bounding box center [809, 15] width 17 height 17
click at [818, 15] on icon at bounding box center [809, 15] width 17 height 17
click at [194, 73] on div "ALL TASKS ALL TASKS ACTIVE TASKS TASKS IN WRAP UP" at bounding box center [148, 72] width 233 height 18
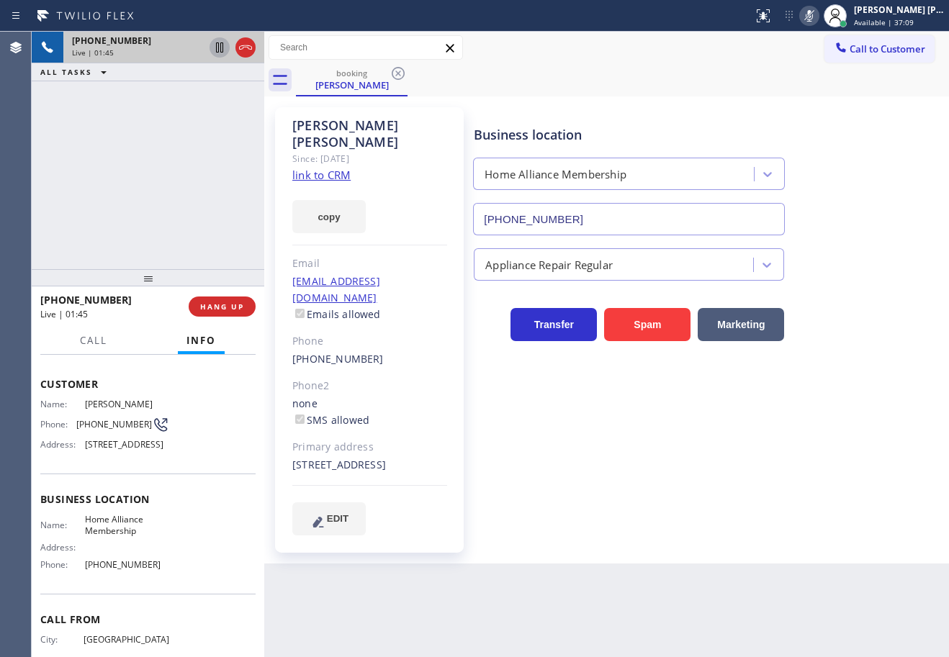
click at [215, 48] on icon at bounding box center [219, 47] width 17 height 17
drag, startPoint x: 220, startPoint y: 50, endPoint x: 211, endPoint y: 99, distance: 49.1
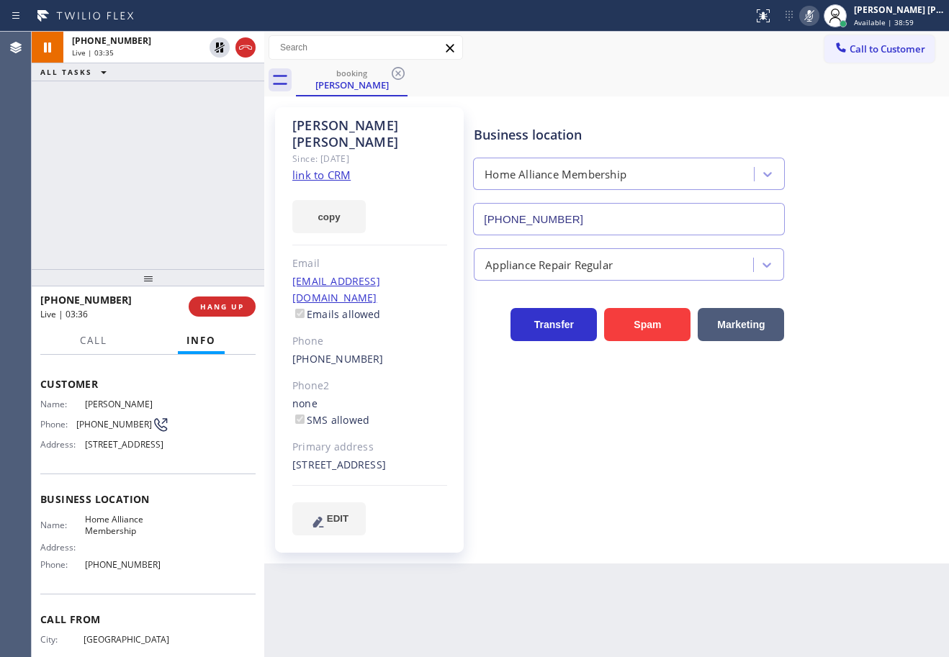
click at [220, 50] on icon at bounding box center [220, 47] width 10 height 10
drag, startPoint x: 210, startPoint y: 112, endPoint x: 480, endPoint y: 108, distance: 270.1
click at [214, 112] on div "[PHONE_NUMBER] Live | 03:36 ALL TASKS ALL TASKS ACTIVE TASKS TASKS IN WRAP UP" at bounding box center [148, 151] width 233 height 238
click at [813, 16] on icon at bounding box center [809, 16] width 7 height 12
click at [772, 516] on div "Business location Home Alliance Membership [PHONE_NUMBER] Appliance Repair Regu…" at bounding box center [708, 335] width 475 height 449
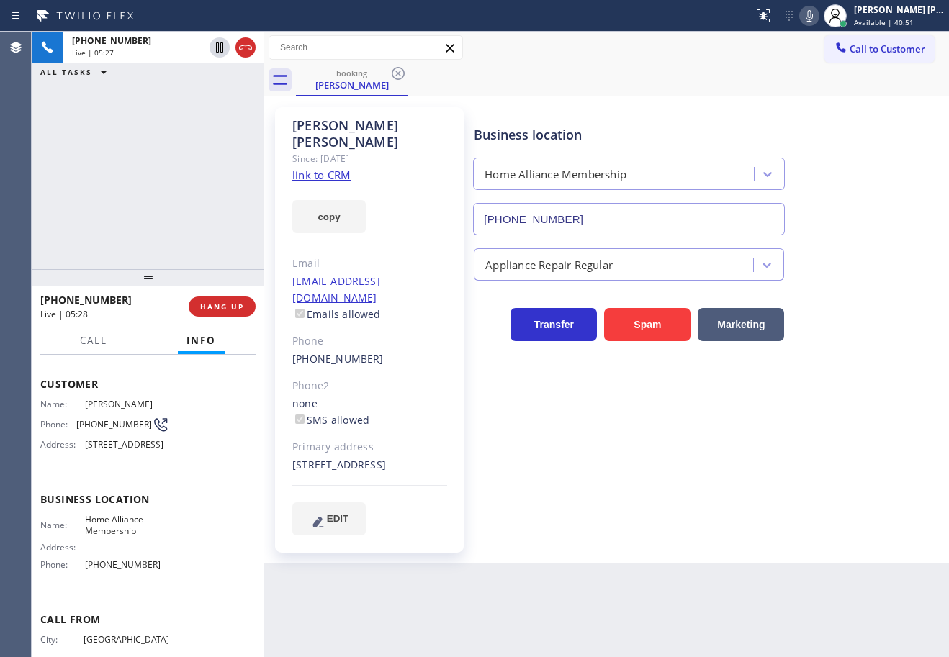
click at [140, 150] on div "[PHONE_NUMBER] Live | 05:27 ALL TASKS ALL TASKS ACTIVE TASKS TASKS IN WRAP UP" at bounding box center [148, 151] width 233 height 238
click at [143, 153] on div "[PHONE_NUMBER] Live | 05:28 ALL TASKS ALL TASKS ACTIVE TASKS TASKS IN WRAP UP" at bounding box center [148, 151] width 233 height 238
click at [181, 202] on div "[PHONE_NUMBER] Live | 05:28 ALL TASKS ALL TASKS ACTIVE TASKS TASKS IN WRAP UP" at bounding box center [148, 151] width 233 height 238
drag, startPoint x: 171, startPoint y: 215, endPoint x: 187, endPoint y: 236, distance: 26.8
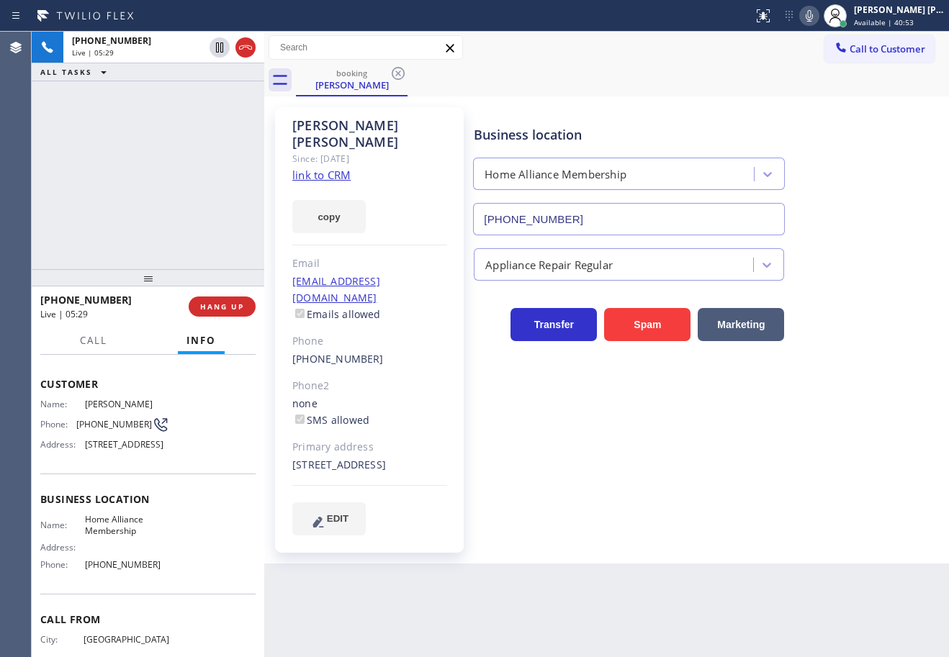
click at [172, 214] on div "[PHONE_NUMBER] Live | 05:29 ALL TASKS ALL TASKS ACTIVE TASKS TASKS IN WRAP UP" at bounding box center [148, 151] width 233 height 238
drag, startPoint x: 116, startPoint y: 186, endPoint x: 223, endPoint y: 279, distance: 142.4
click at [133, 201] on div "[PHONE_NUMBER] Live | 05:30 ALL TASKS ALL TASKS ACTIVE TASKS TASKS IN WRAP UP" at bounding box center [148, 151] width 233 height 238
click at [241, 297] on button "HANG UP" at bounding box center [222, 307] width 67 height 20
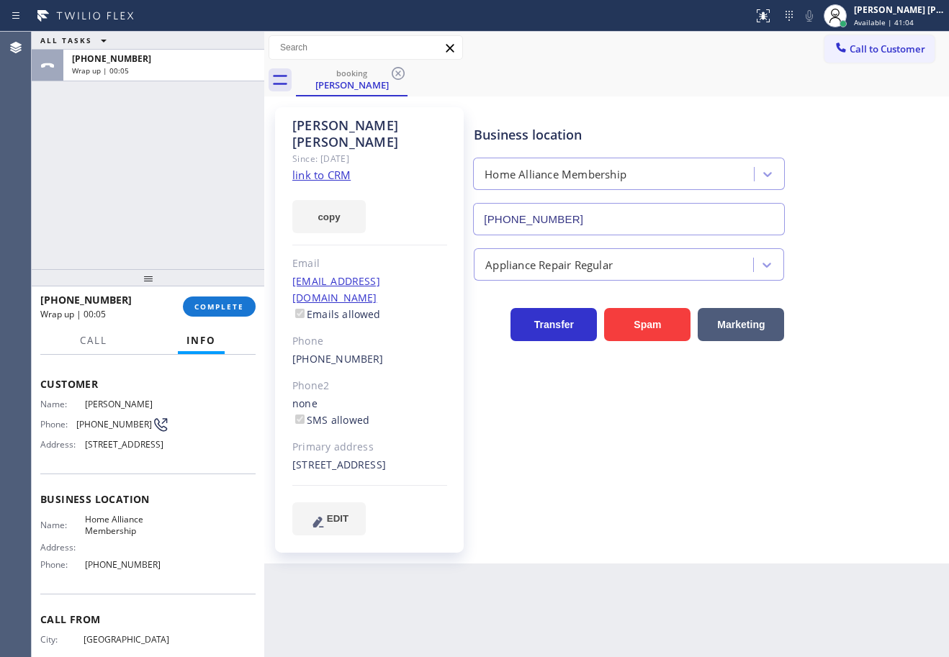
click at [74, 202] on div "ALL TASKS ALL TASKS ACTIVE TASKS TASKS IN WRAP UP [PHONE_NUMBER] Wrap up | 00:05" at bounding box center [148, 151] width 233 height 238
click at [184, 311] on div "[PHONE_NUMBER] Wrap up | 00:05 COMPLETE" at bounding box center [147, 306] width 215 height 37
click at [195, 308] on span "COMPLETE" at bounding box center [219, 307] width 50 height 10
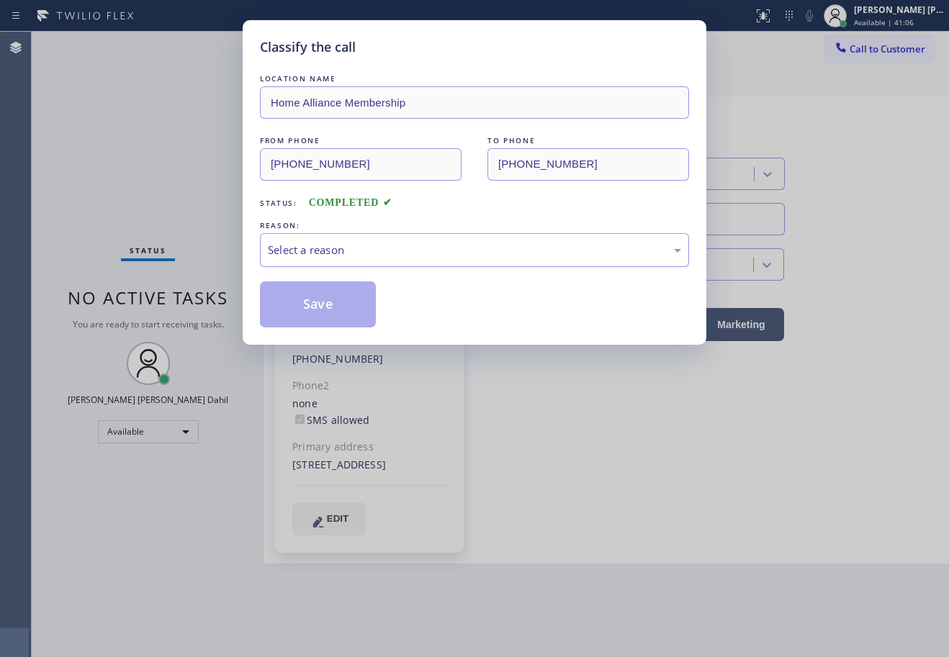
click at [325, 253] on div "Select a reason" at bounding box center [474, 250] width 413 height 17
click at [305, 305] on button "Save" at bounding box center [318, 305] width 116 height 46
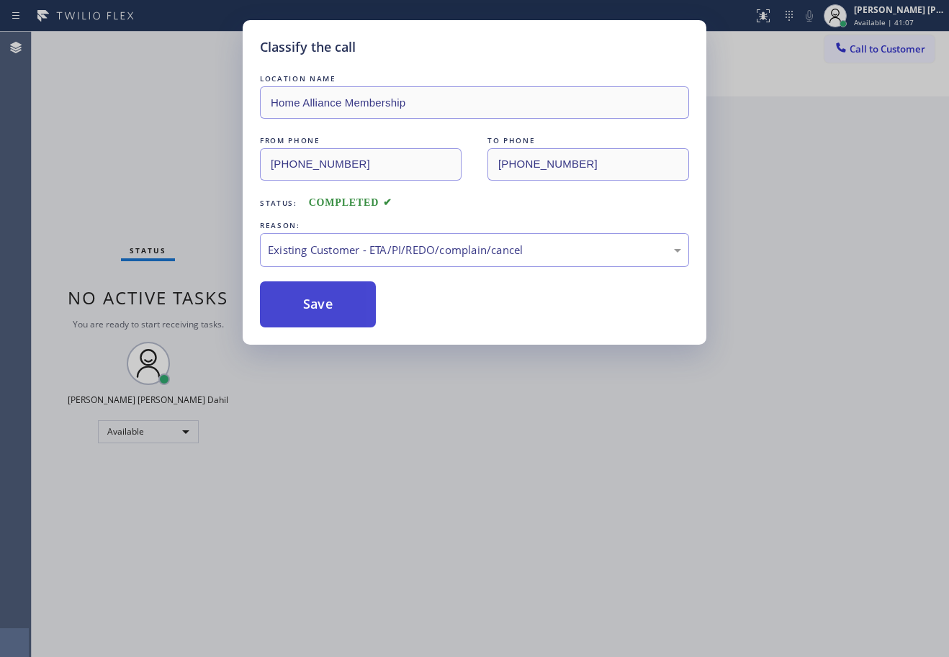
click at [305, 305] on button "Save" at bounding box center [318, 305] width 116 height 46
click at [618, 523] on div "Classify the call LOCATION NAME Home Alliance Membership FROM PHONE [PHONE_NUMB…" at bounding box center [474, 328] width 949 height 657
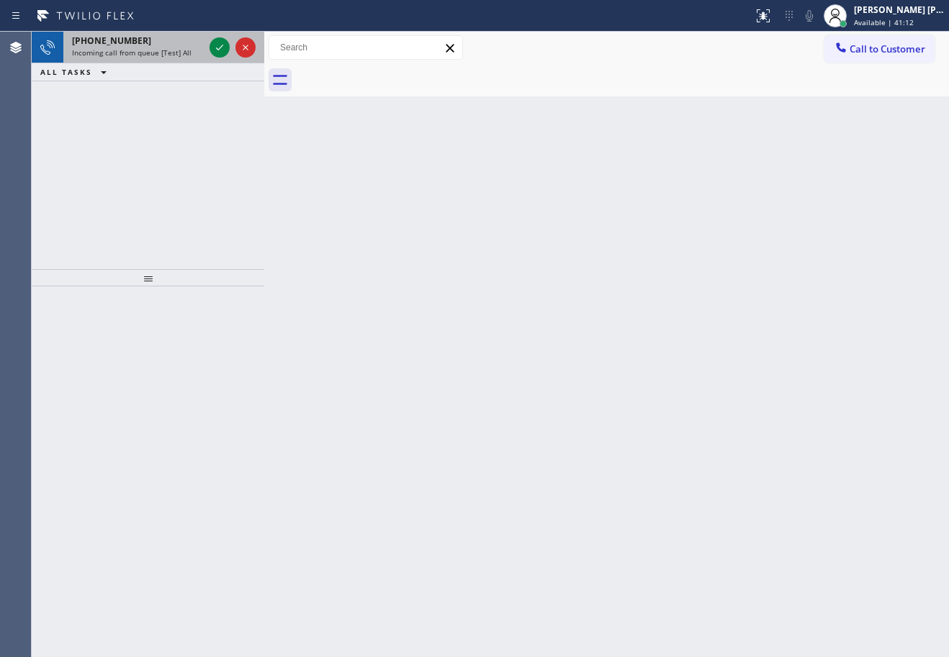
click at [185, 50] on span "Incoming call from queue [Test] All" at bounding box center [132, 53] width 120 height 10
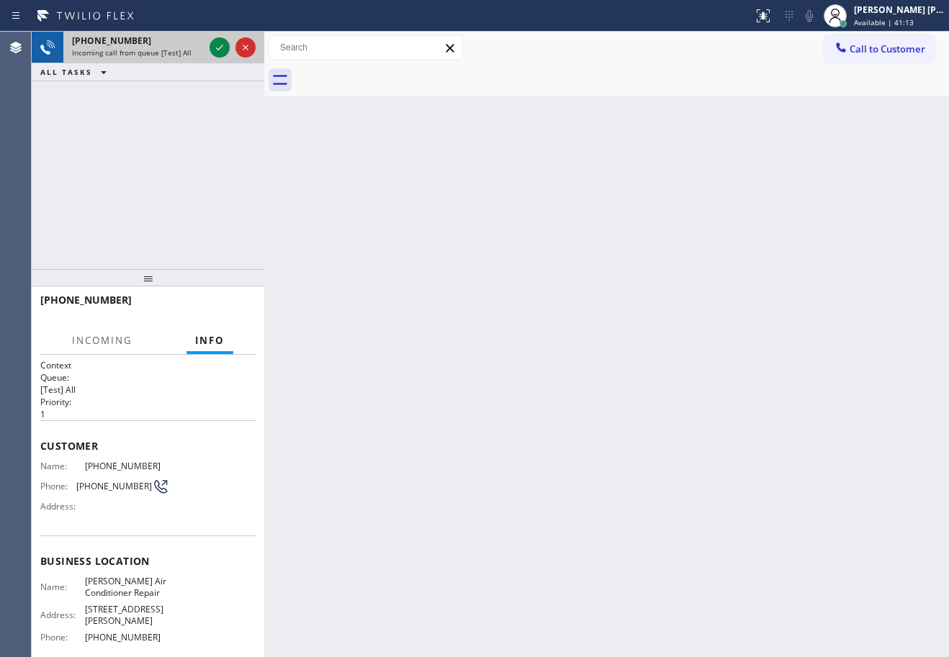
click at [185, 50] on span "Incoming call from queue [Test] All" at bounding box center [132, 53] width 120 height 10
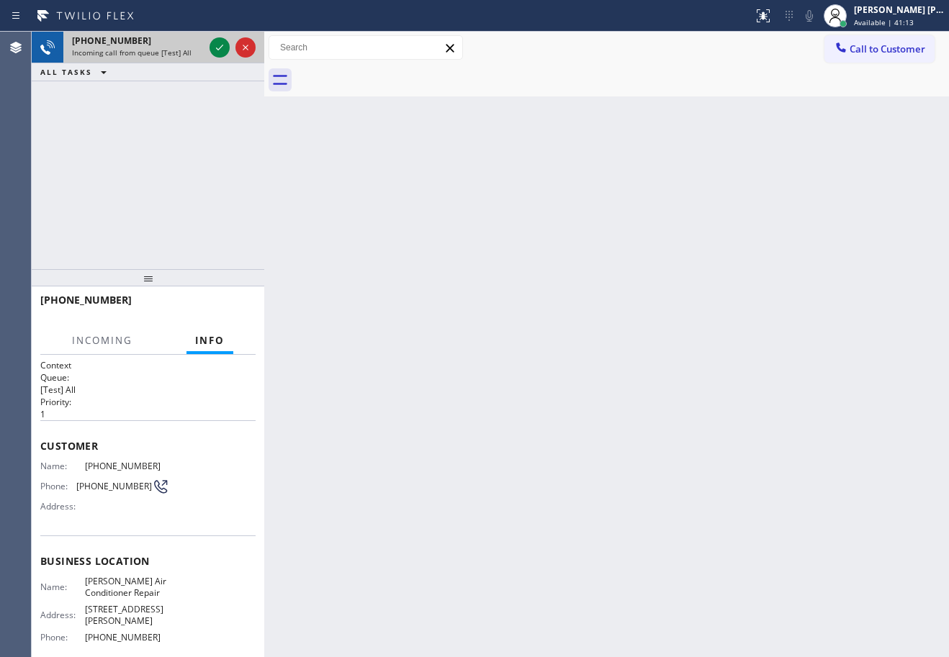
click at [185, 50] on span "Incoming call from queue [Test] All" at bounding box center [132, 53] width 120 height 10
click at [218, 46] on icon at bounding box center [219, 47] width 17 height 17
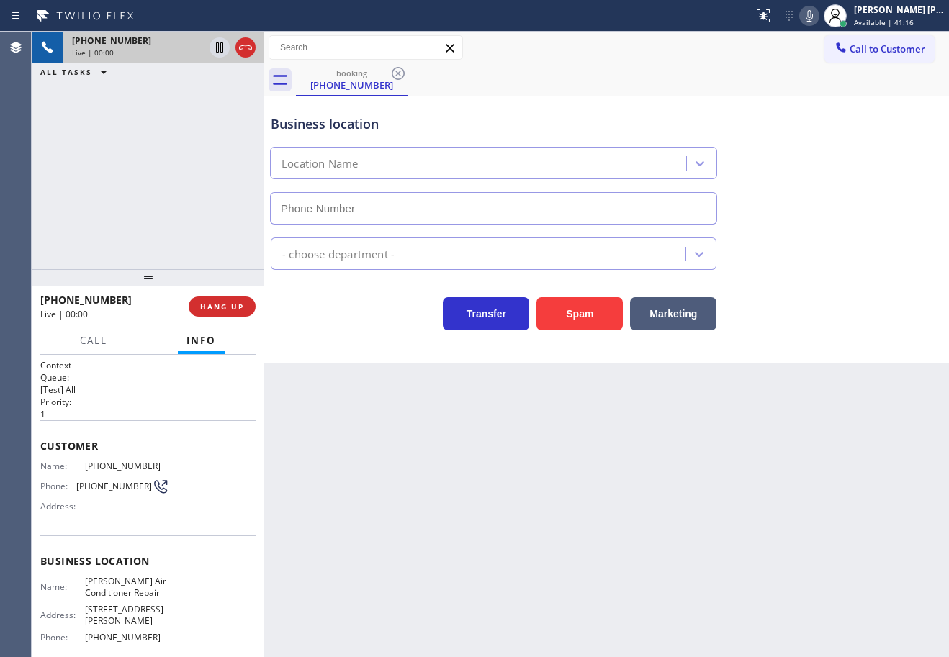
type input "[PHONE_NUMBER]"
drag, startPoint x: 157, startPoint y: 610, endPoint x: 101, endPoint y: 321, distance: 294.2
click at [85, 615] on span "[STREET_ADDRESS][PERSON_NAME]" at bounding box center [127, 615] width 84 height 22
copy span "[STREET_ADDRESS][PERSON_NAME]"
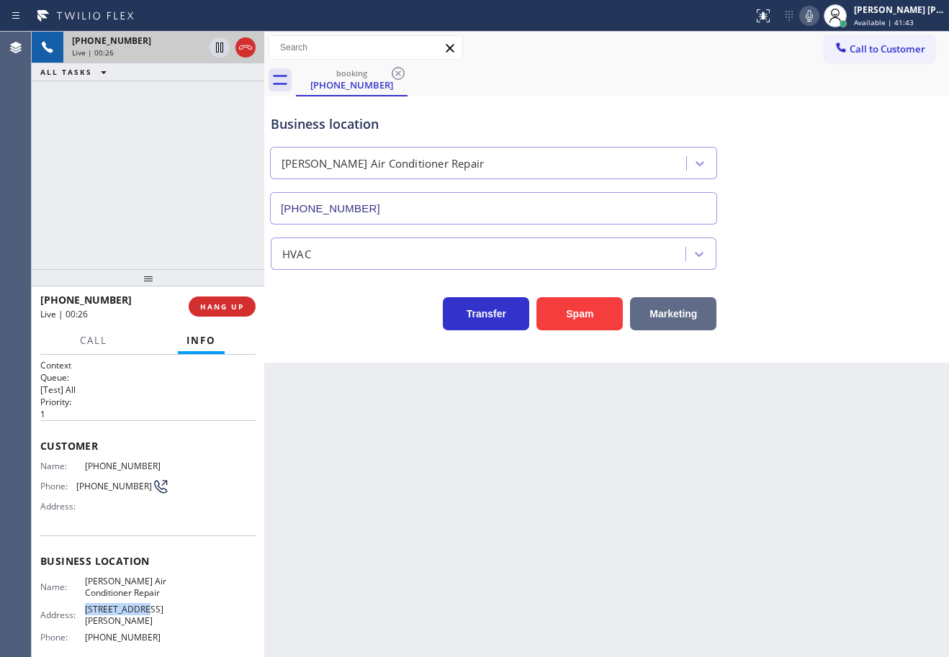
click at [680, 313] on button "Marketing" at bounding box center [673, 313] width 86 height 33
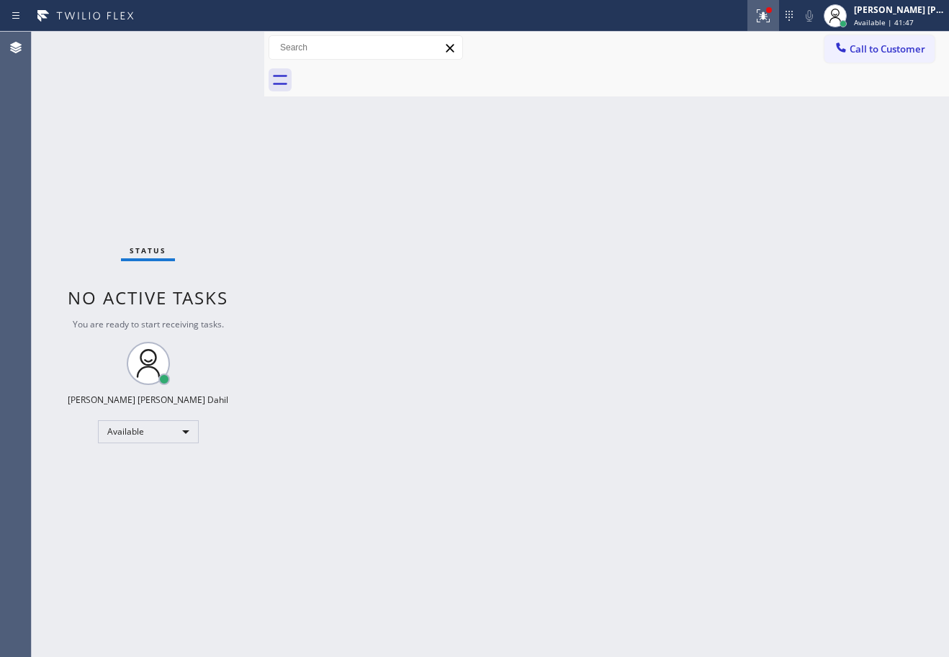
click at [772, 17] on icon at bounding box center [763, 15] width 17 height 17
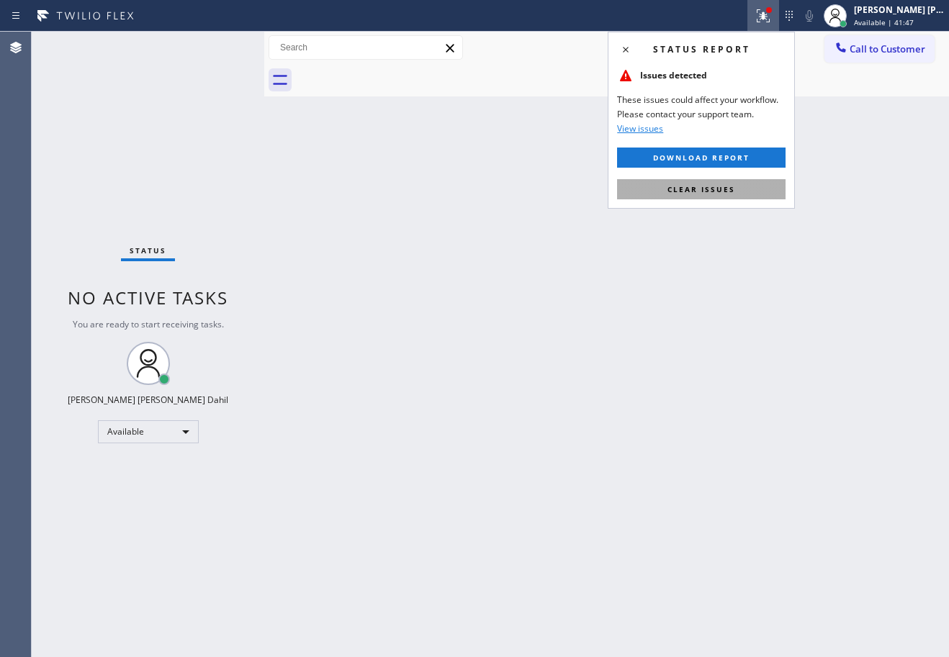
click at [747, 189] on button "Clear issues" at bounding box center [701, 189] width 168 height 20
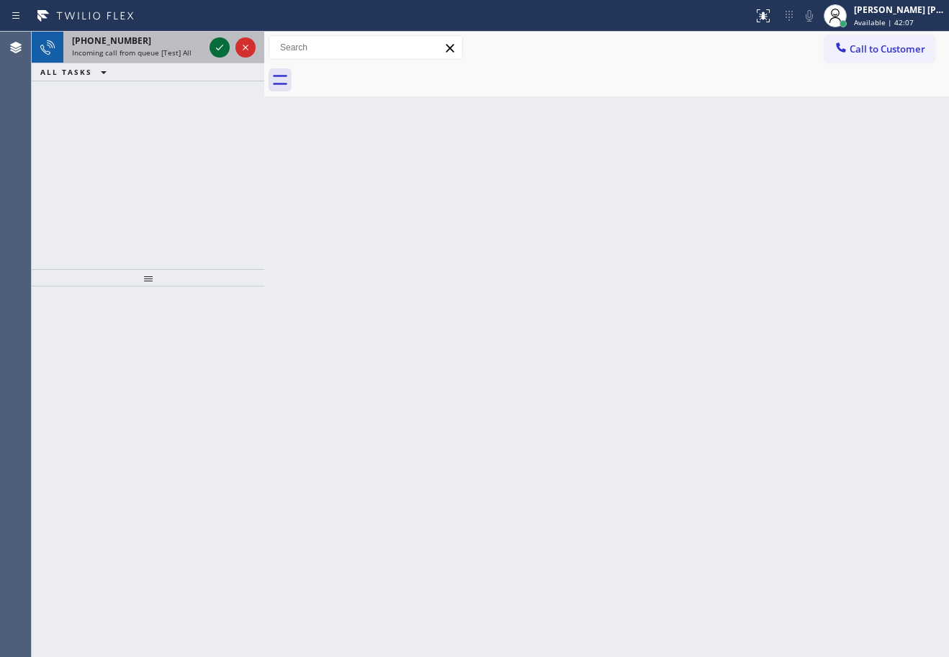
click at [218, 46] on icon at bounding box center [219, 47] width 17 height 17
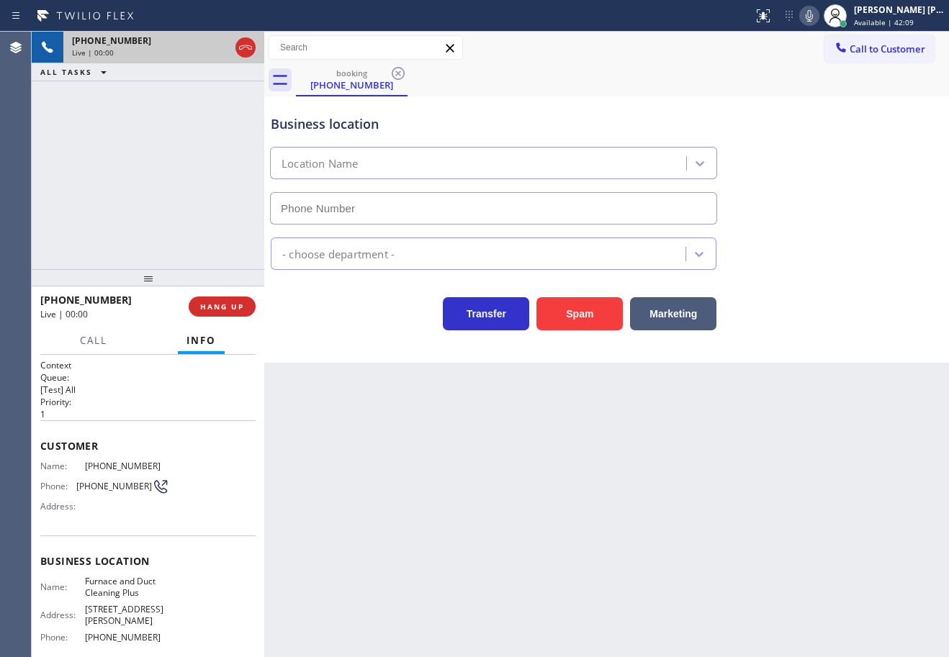
type input "[PHONE_NUMBER]"
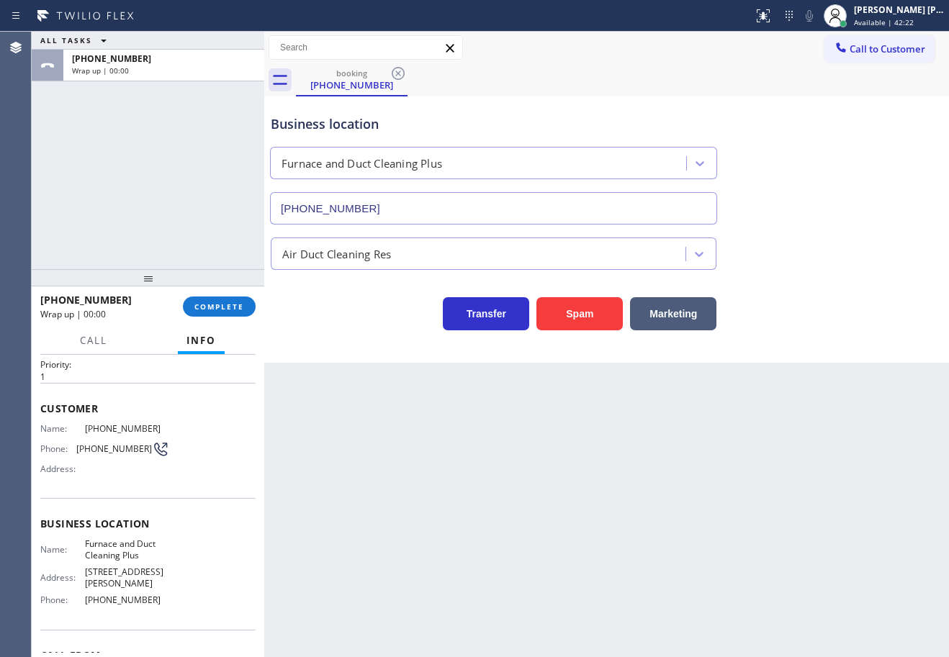
scroll to position [123, 0]
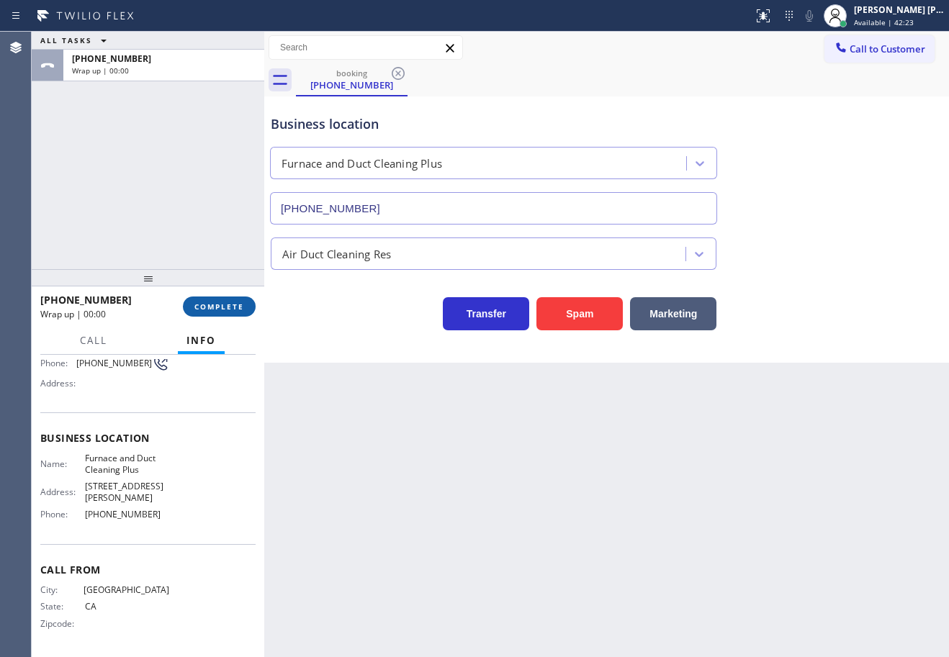
click at [230, 302] on button "COMPLETE" at bounding box center [219, 307] width 73 height 20
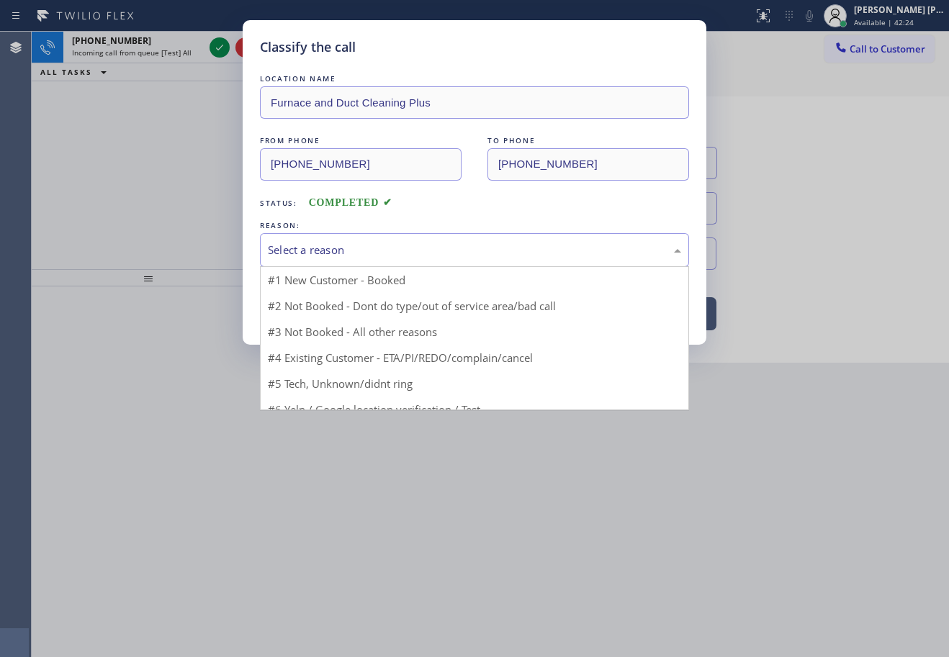
click at [343, 254] on div "Select a reason" at bounding box center [474, 250] width 413 height 17
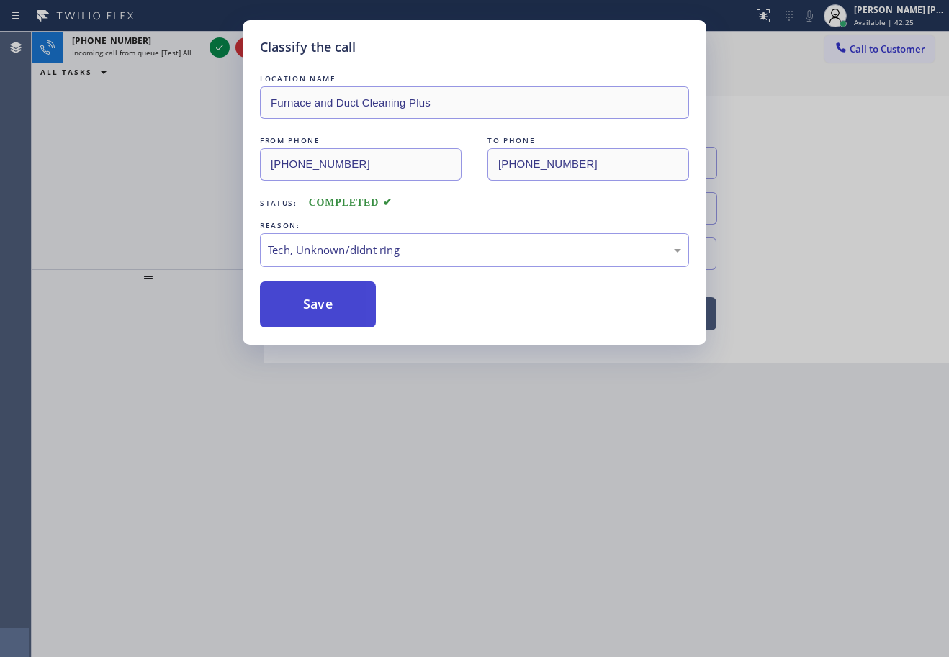
click at [314, 319] on button "Save" at bounding box center [318, 305] width 116 height 46
click at [313, 319] on button "Save" at bounding box center [318, 305] width 116 height 46
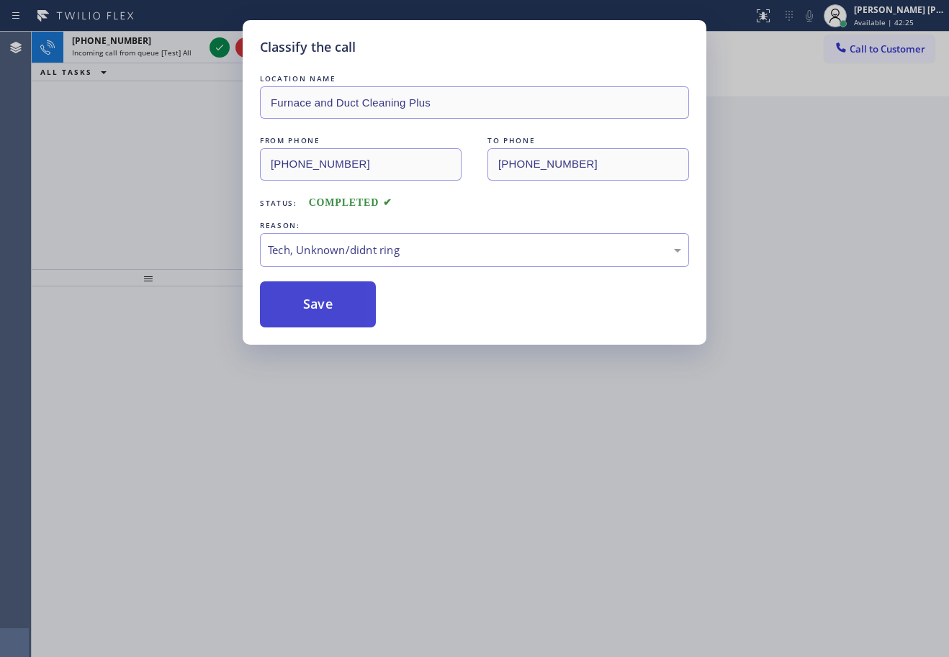
click at [313, 319] on button "Save" at bounding box center [318, 305] width 116 height 46
click at [354, 447] on div "Classify the call LOCATION NAME Furnace and Duct Cleaning Plus FROM PHONE [PHON…" at bounding box center [474, 328] width 949 height 657
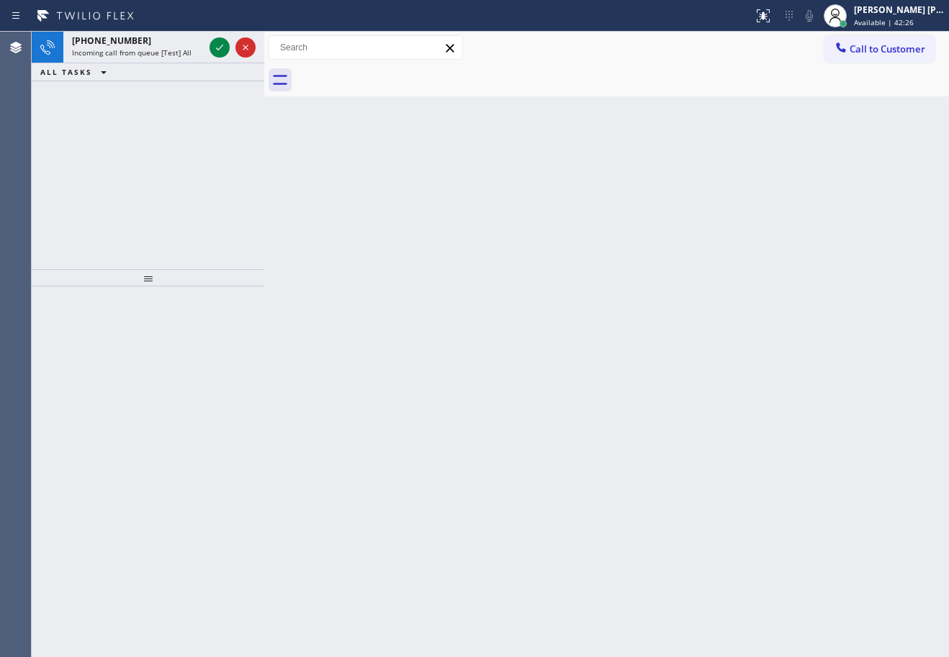
click at [346, 447] on div "Classify the call LOCATION NAME Thermador Repair Group Coral Gables FROM PHONE …" at bounding box center [490, 345] width 917 height 626
click at [346, 447] on div "Back to Dashboard Change Sender ID Customers Technicians Select a contact Outbo…" at bounding box center [606, 345] width 685 height 626
click at [218, 46] on icon at bounding box center [219, 47] width 17 height 17
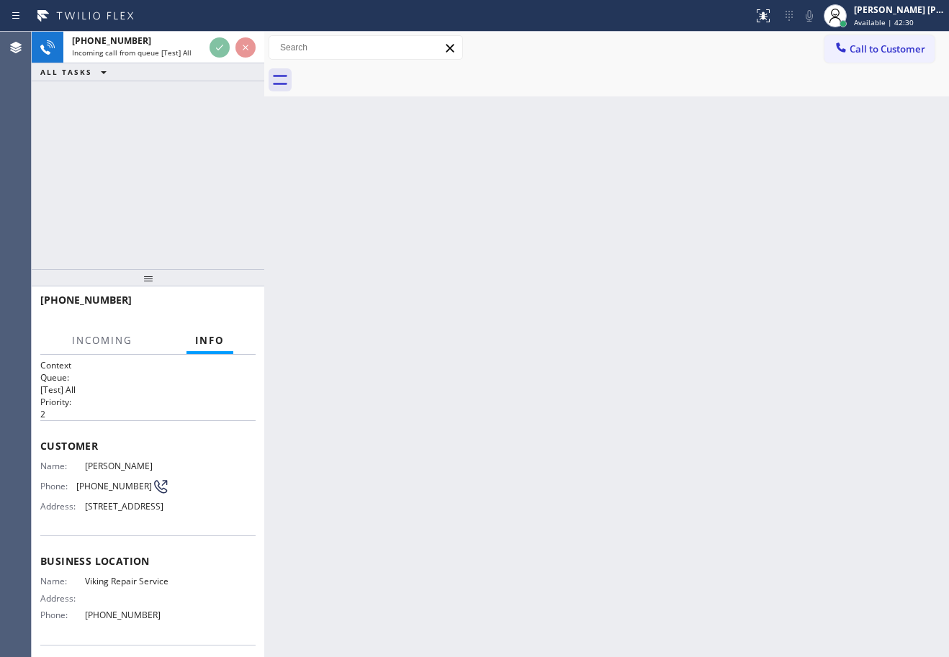
click at [557, 410] on div "Back to Dashboard Change Sender ID Customers Technicians Select a contact Outbo…" at bounding box center [606, 345] width 685 height 626
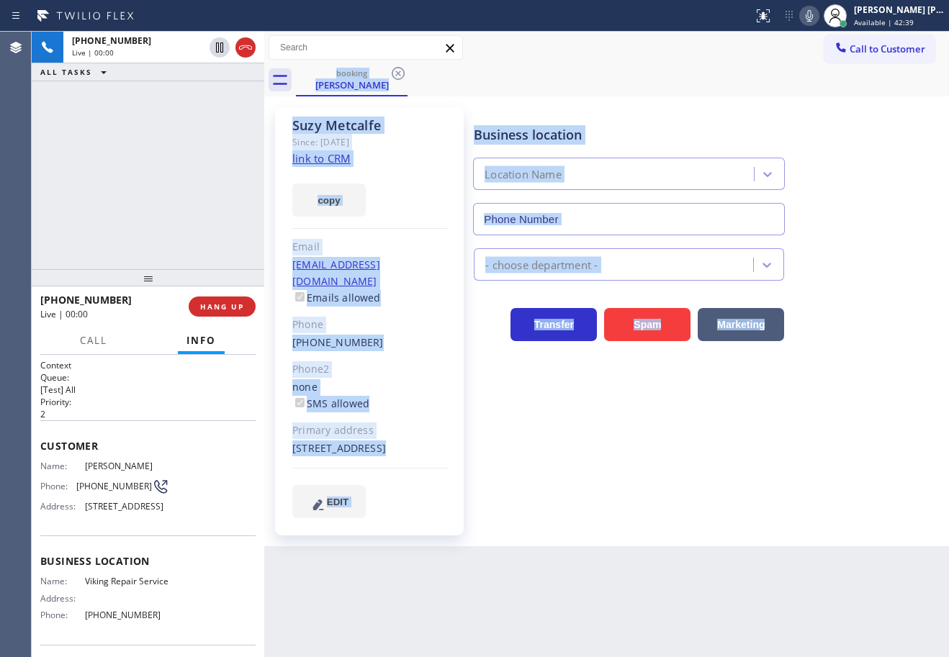
type input "[PHONE_NUMBER]"
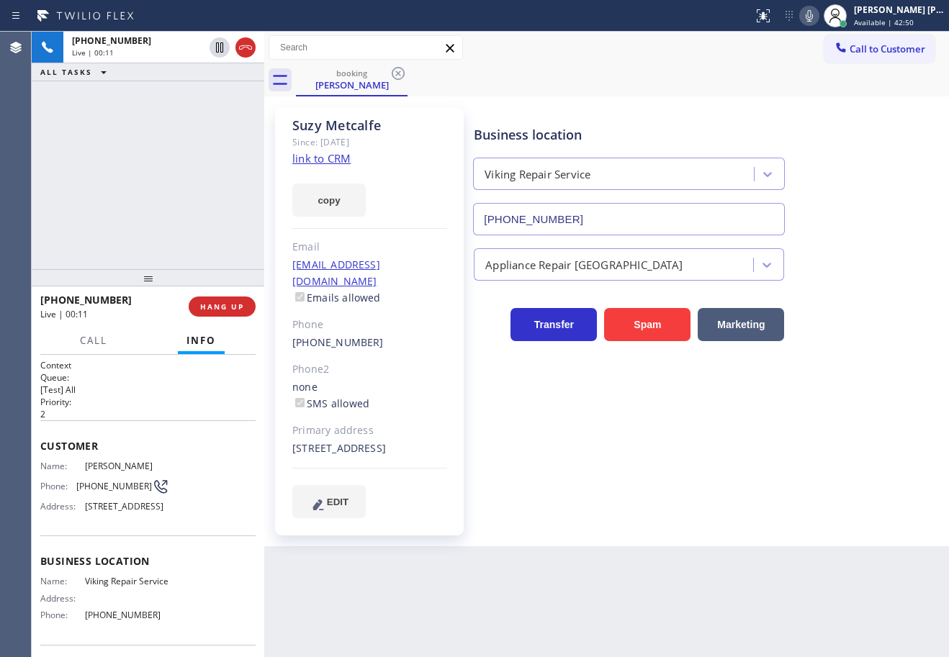
click at [199, 186] on div "[PHONE_NUMBER] Live | 00:11 ALL TASKS ALL TASKS ACTIVE TASKS TASKS IN WRAP UP" at bounding box center [148, 151] width 233 height 238
click at [310, 152] on link "link to CRM" at bounding box center [321, 158] width 58 height 14
click at [174, 138] on div "[PHONE_NUMBER] Live | 00:39 ALL TASKS ALL TASKS ACTIVE TASKS TASKS IN WRAP UP" at bounding box center [148, 151] width 233 height 238
click at [174, 138] on div "[PHONE_NUMBER] Live | 00:40 ALL TASKS ALL TASKS ACTIVE TASKS TASKS IN WRAP UP" at bounding box center [148, 151] width 233 height 238
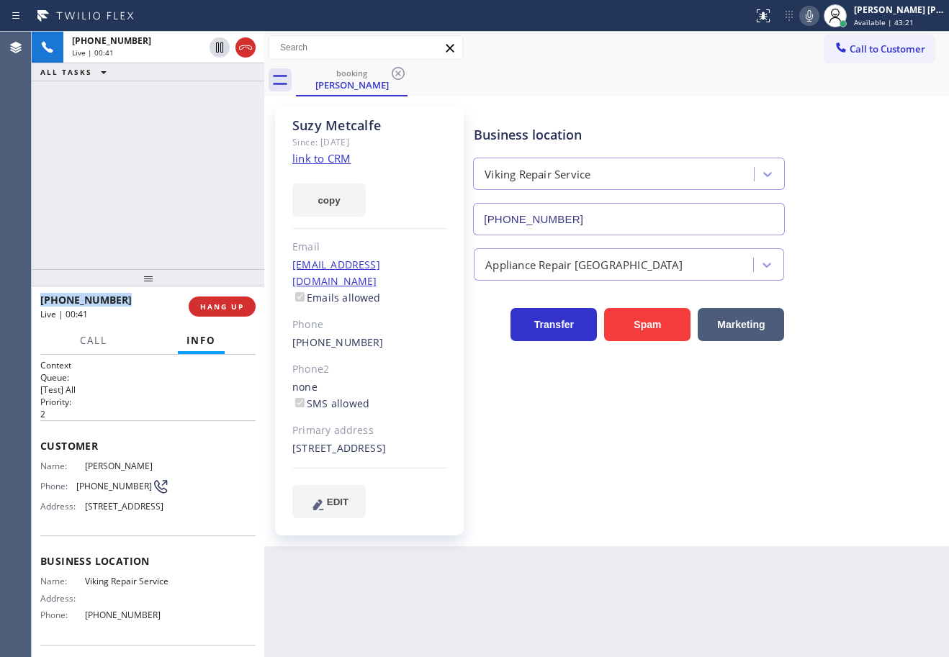
click at [813, 17] on icon at bounding box center [809, 16] width 7 height 12
drag, startPoint x: 811, startPoint y: 96, endPoint x: 743, endPoint y: 96, distance: 67.7
click at [811, 96] on div "booking [PERSON_NAME] Call to Customer Outbound call Location 5 Star Appliance …" at bounding box center [606, 289] width 685 height 515
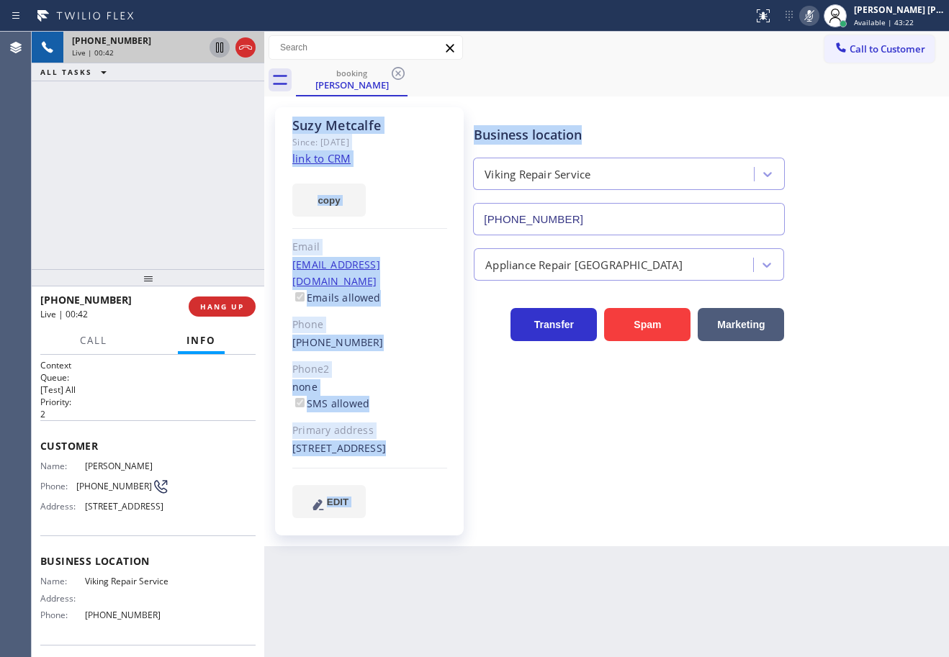
click at [217, 50] on icon at bounding box center [219, 47] width 17 height 17
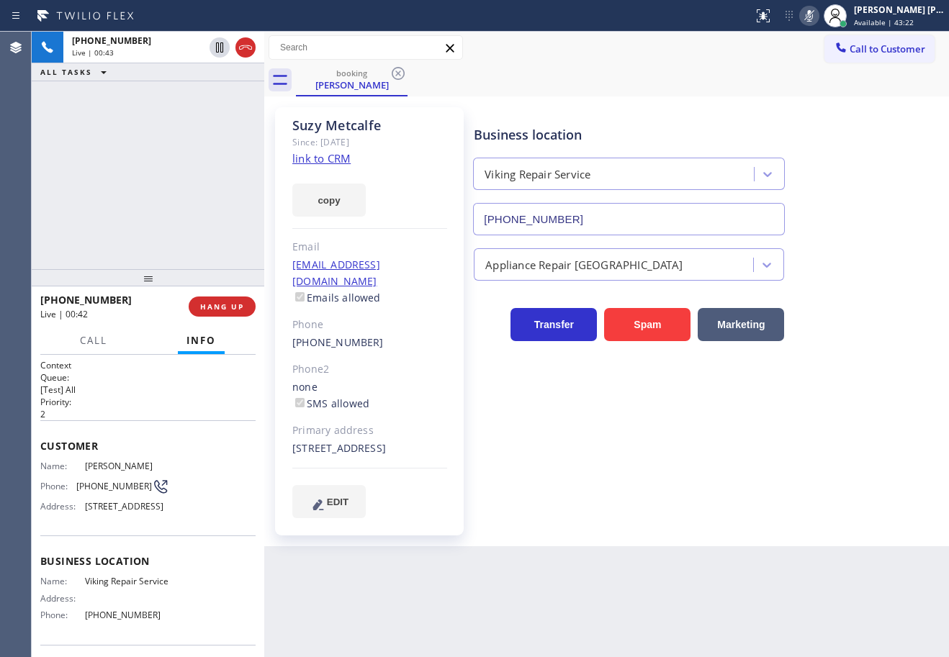
click at [229, 143] on div "[PHONE_NUMBER] Live | 00:43 ALL TASKS ALL TASKS ACTIVE TASKS TASKS IN WRAP UP" at bounding box center [148, 151] width 233 height 238
click at [80, 336] on span "Call" at bounding box center [93, 340] width 27 height 13
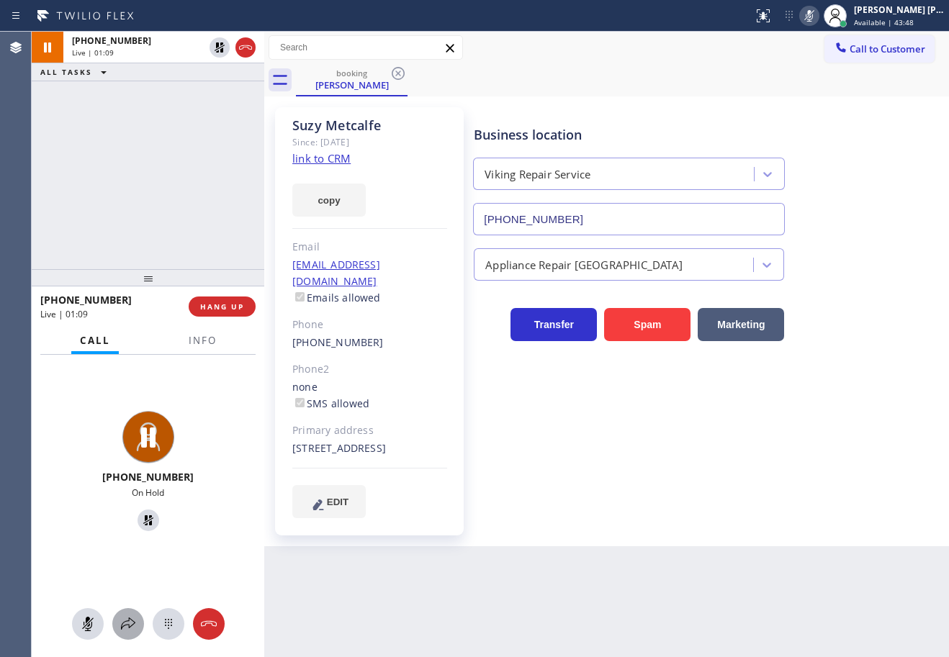
click at [120, 626] on icon at bounding box center [128, 624] width 17 height 17
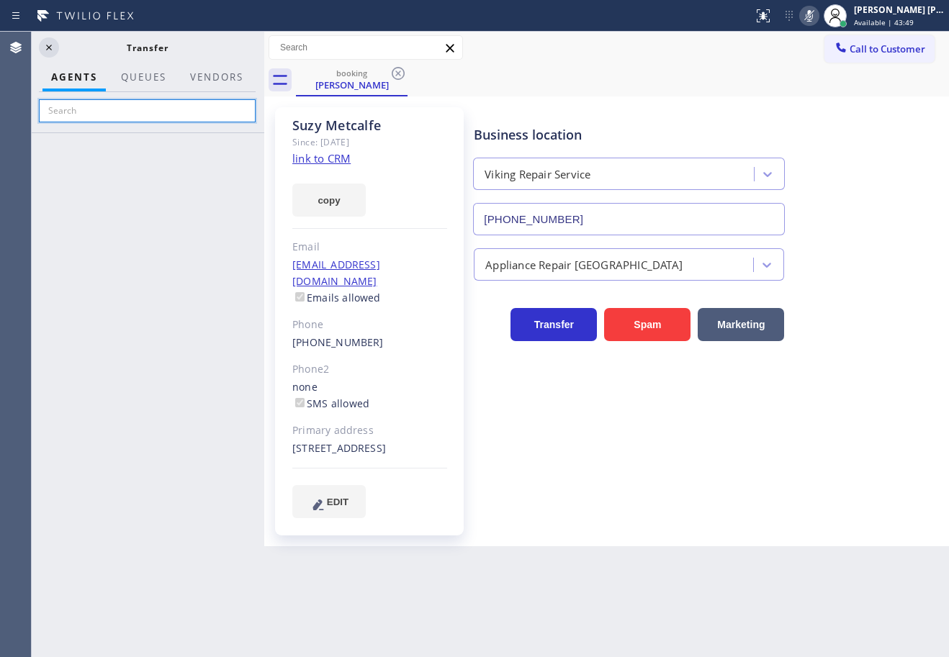
click at [125, 109] on input "text" at bounding box center [147, 110] width 217 height 23
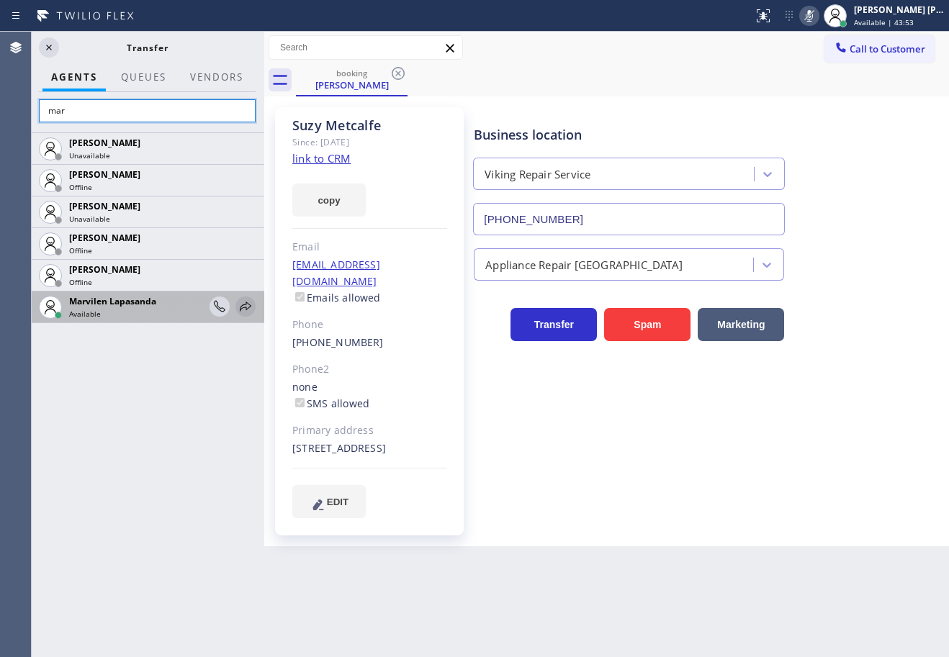
type input "mar"
click at [246, 305] on icon at bounding box center [245, 306] width 17 height 17
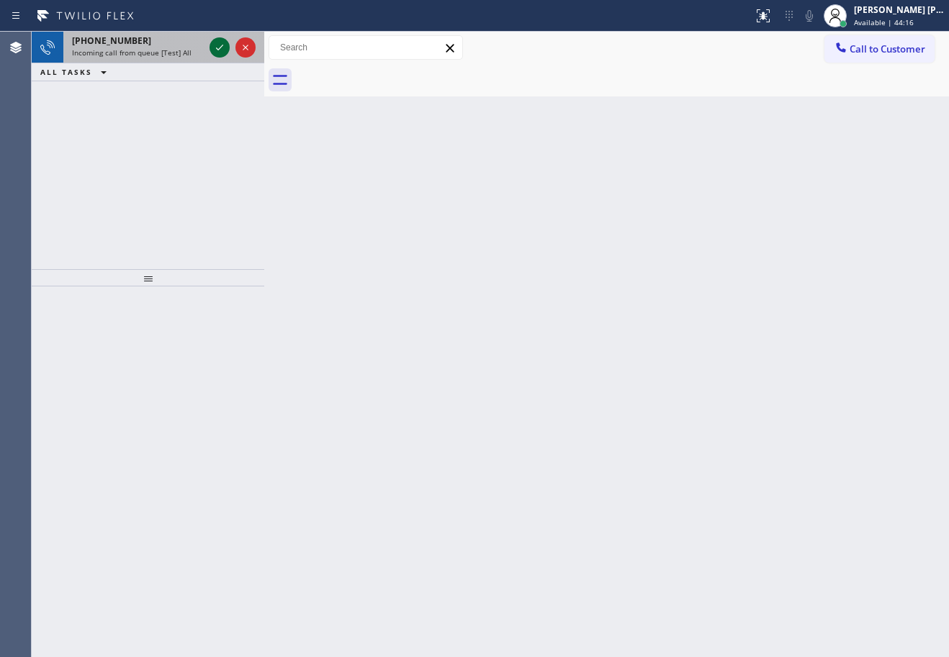
click at [218, 46] on icon at bounding box center [219, 47] width 17 height 17
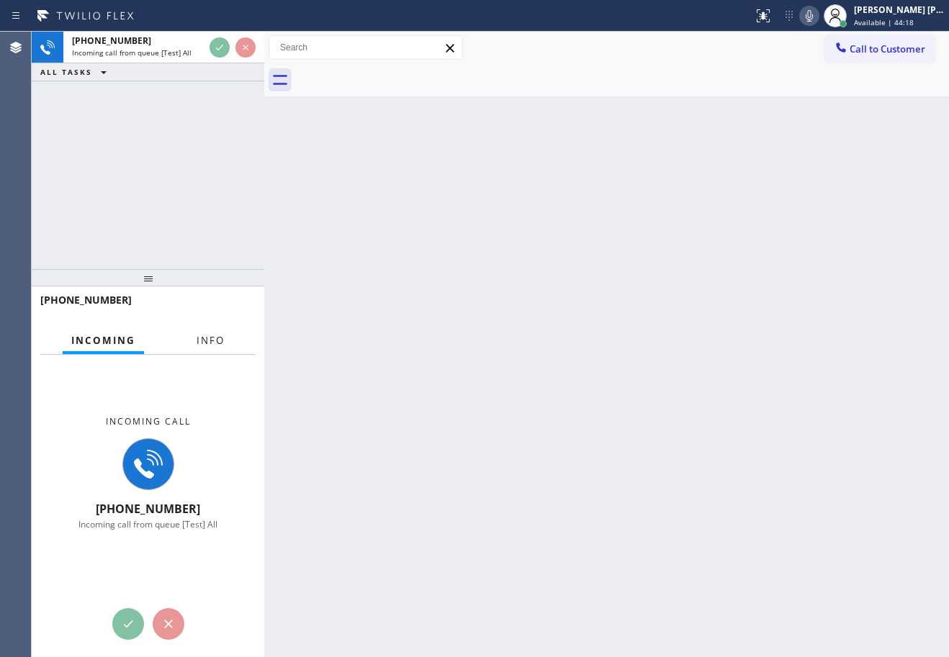
click at [216, 345] on span "Info" at bounding box center [211, 340] width 28 height 13
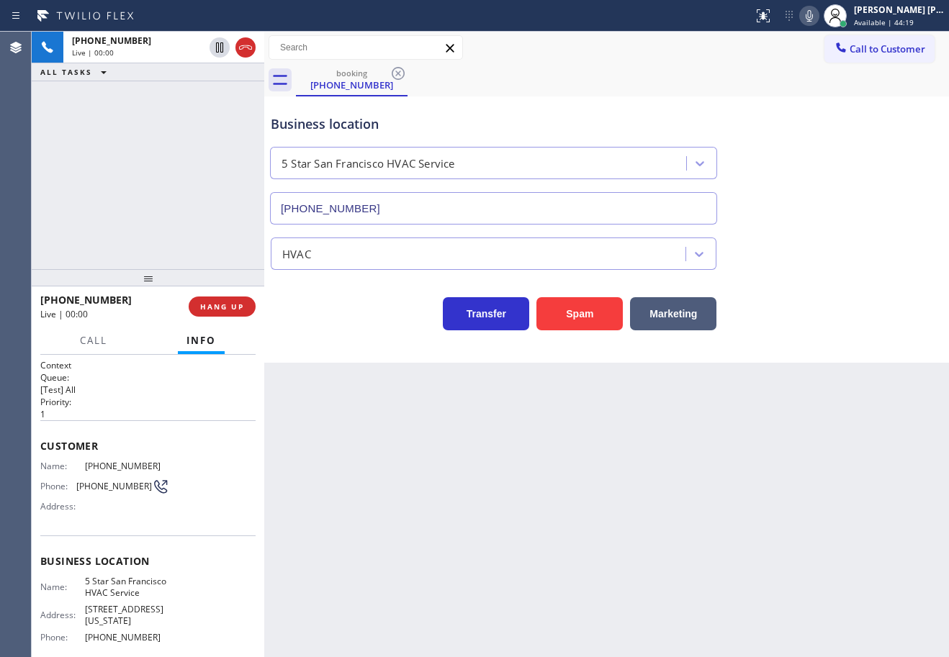
type input "[PHONE_NUMBER]"
click at [164, 205] on div "[PHONE_NUMBER] Live | 00:26 ALL TASKS ALL TASKS ACTIVE TASKS TASKS IN WRAP UP" at bounding box center [148, 151] width 233 height 238
click at [226, 311] on span "HANG UP" at bounding box center [222, 307] width 44 height 10
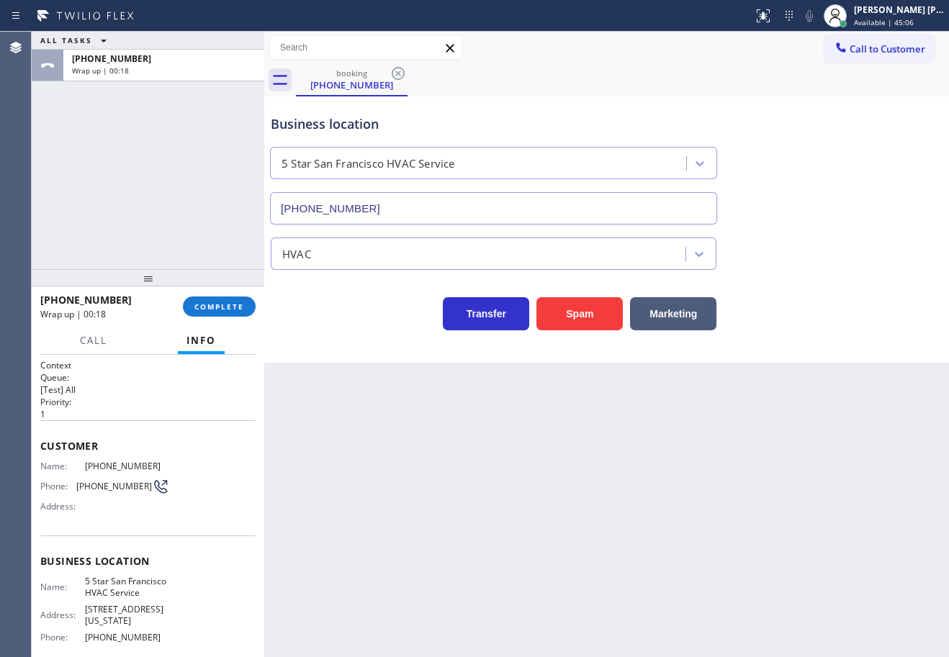
drag, startPoint x: 195, startPoint y: 221, endPoint x: 275, endPoint y: 361, distance: 160.9
click at [197, 221] on div "ALL TASKS ALL TASKS ACTIVE TASKS TASKS IN WRAP UP [PHONE_NUMBER] Wrap up | 00:18" at bounding box center [148, 151] width 233 height 238
click at [212, 290] on div "[PHONE_NUMBER] Wrap up | 00:19 COMPLETE" at bounding box center [147, 306] width 215 height 37
click at [230, 305] on span "COMPLETE" at bounding box center [219, 307] width 50 height 10
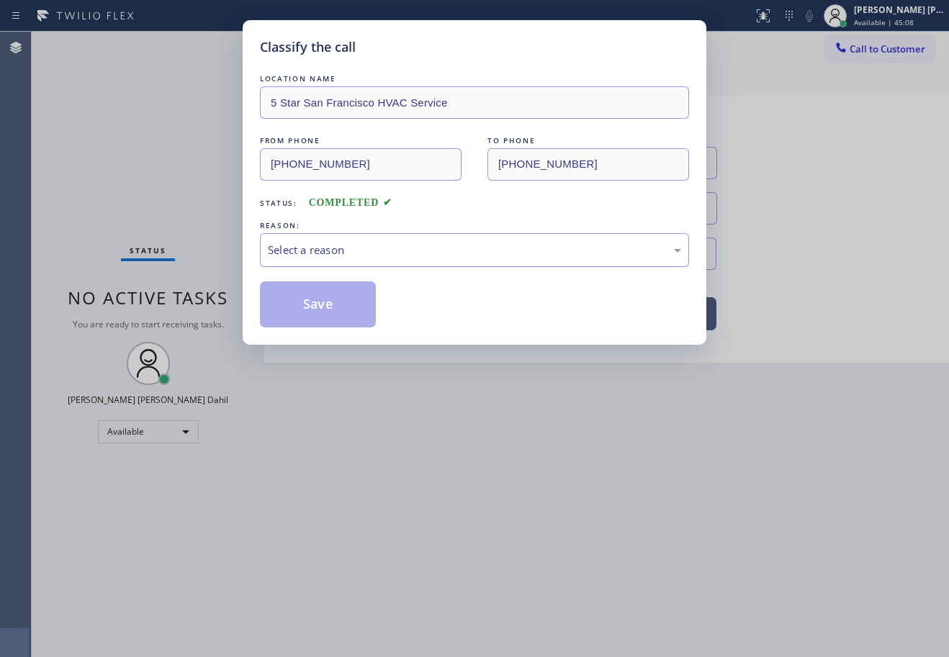
click at [353, 255] on div "Select a reason" at bounding box center [474, 250] width 413 height 17
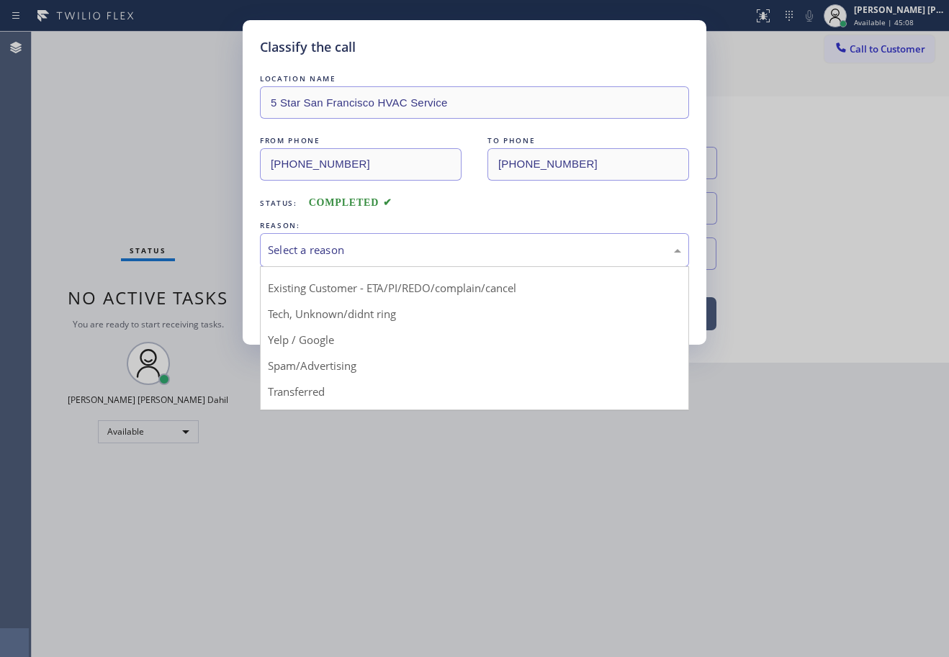
scroll to position [91, 0]
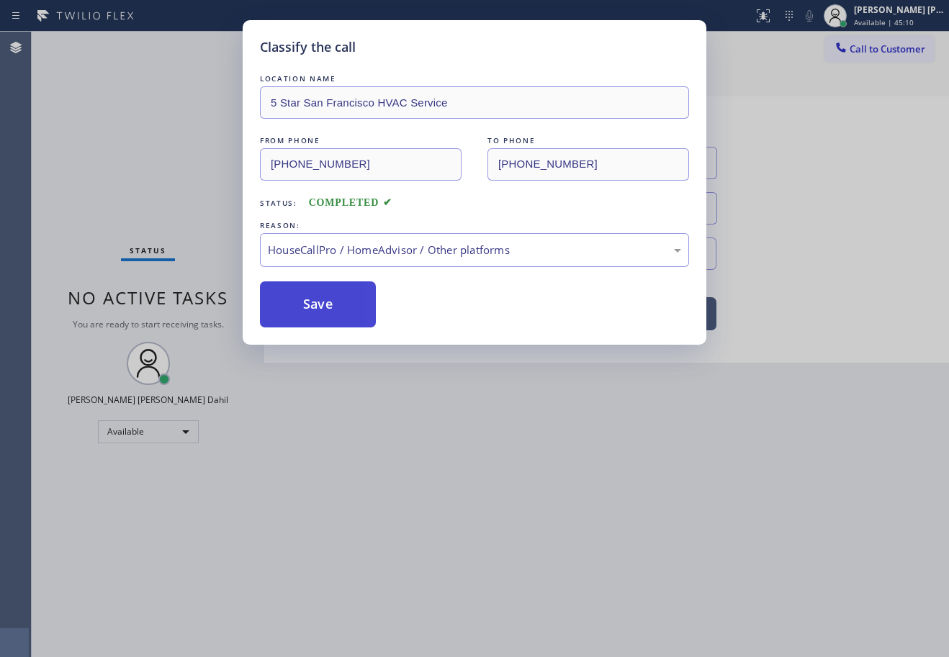
click at [303, 312] on button "Save" at bounding box center [318, 305] width 116 height 46
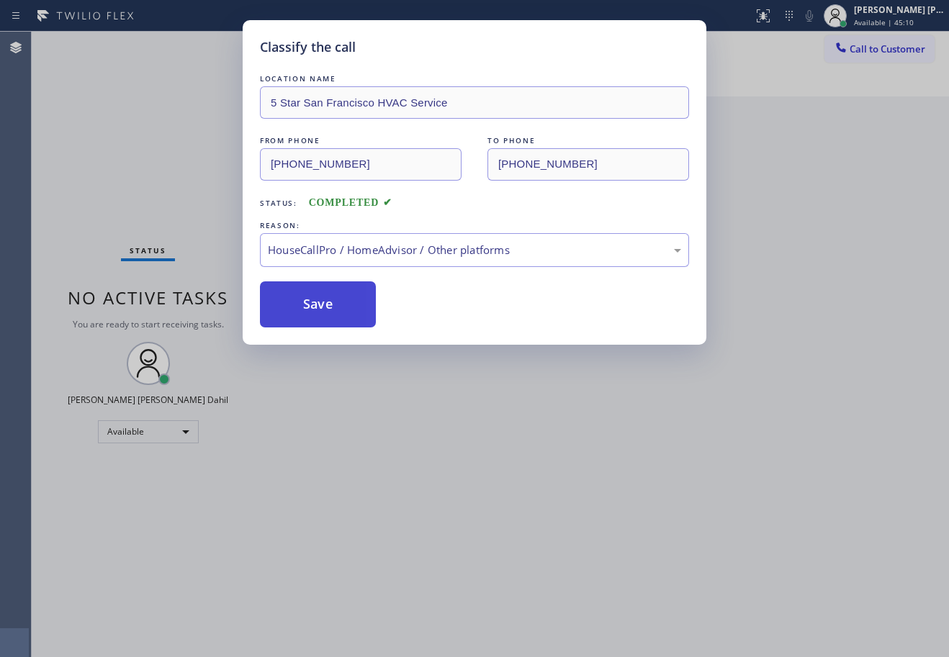
click at [303, 312] on button "Save" at bounding box center [318, 305] width 116 height 46
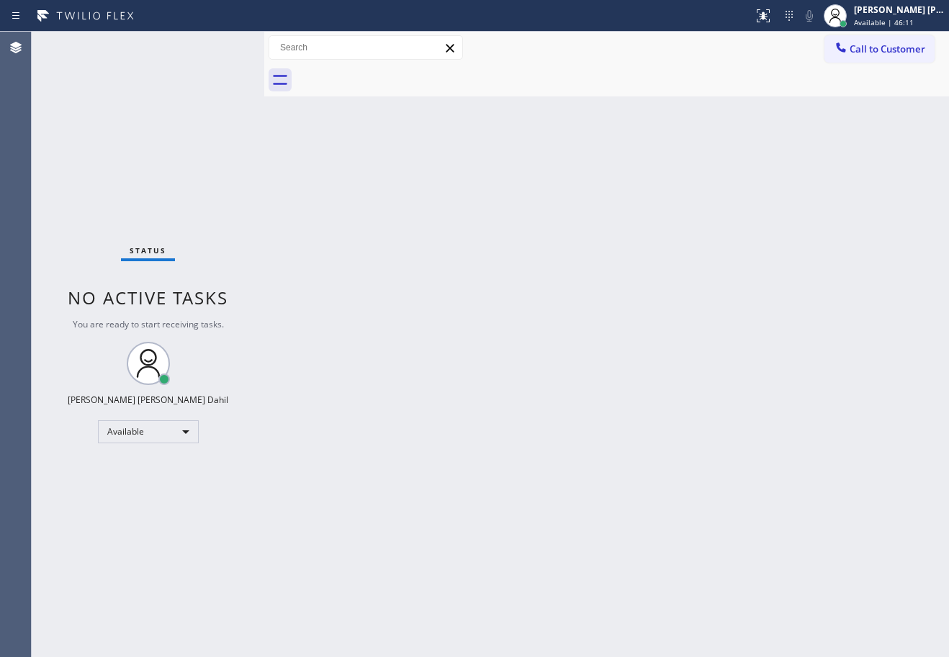
drag, startPoint x: 905, startPoint y: 19, endPoint x: 842, endPoint y: 101, distance: 103.3
click at [904, 19] on span "Available | 46:11" at bounding box center [884, 22] width 60 height 10
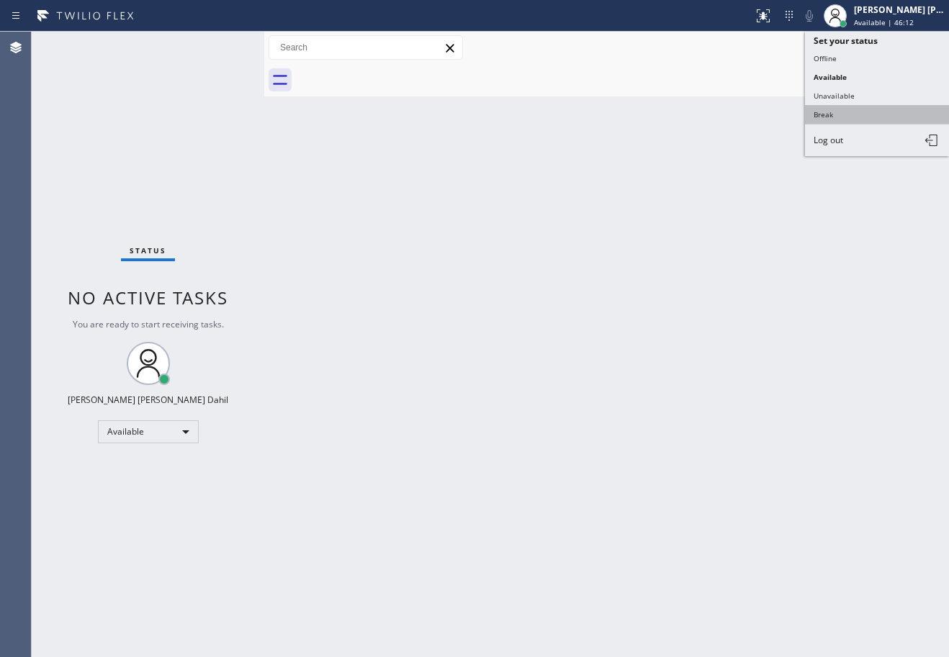
click at [838, 117] on button "Break" at bounding box center [877, 114] width 144 height 19
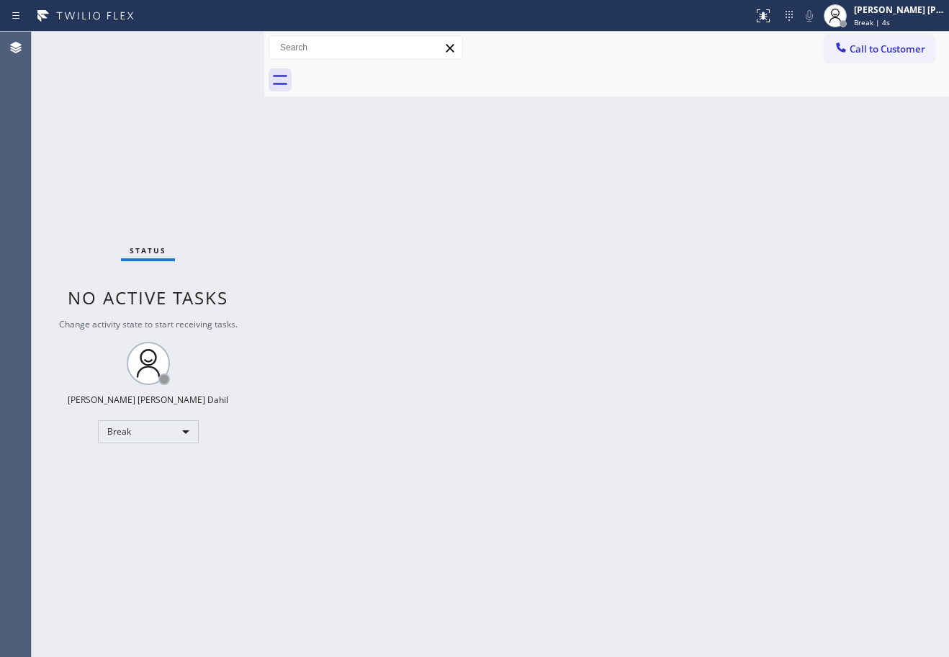
click at [826, 266] on div "Back to Dashboard Change Sender ID Customers Technicians Select a contact Outbo…" at bounding box center [606, 345] width 685 height 626
click at [908, 7] on div "[PERSON_NAME] [PERSON_NAME] Dahil" at bounding box center [899, 10] width 91 height 12
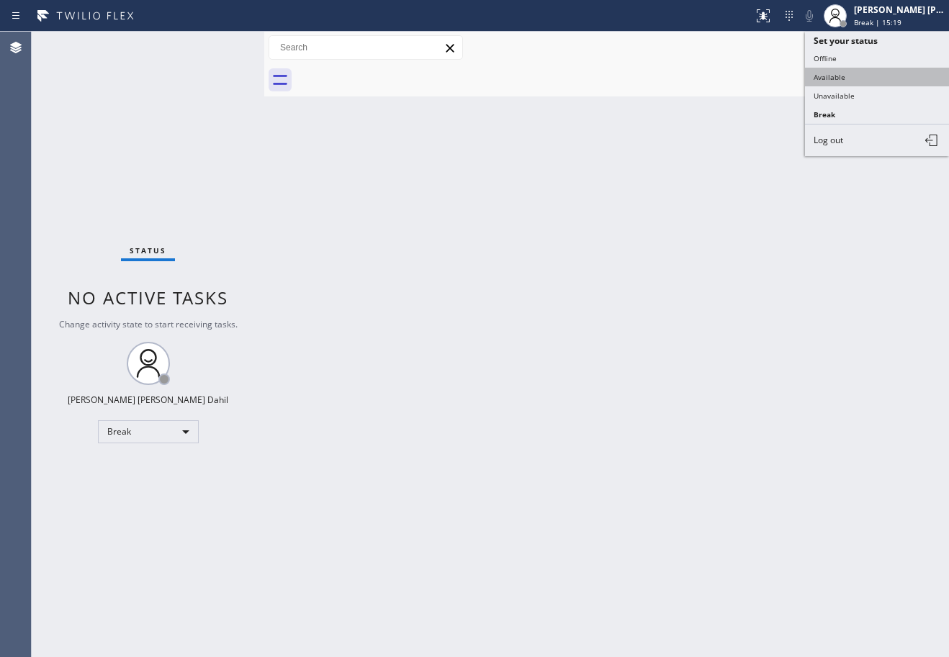
click at [869, 73] on button "Available" at bounding box center [877, 77] width 144 height 19
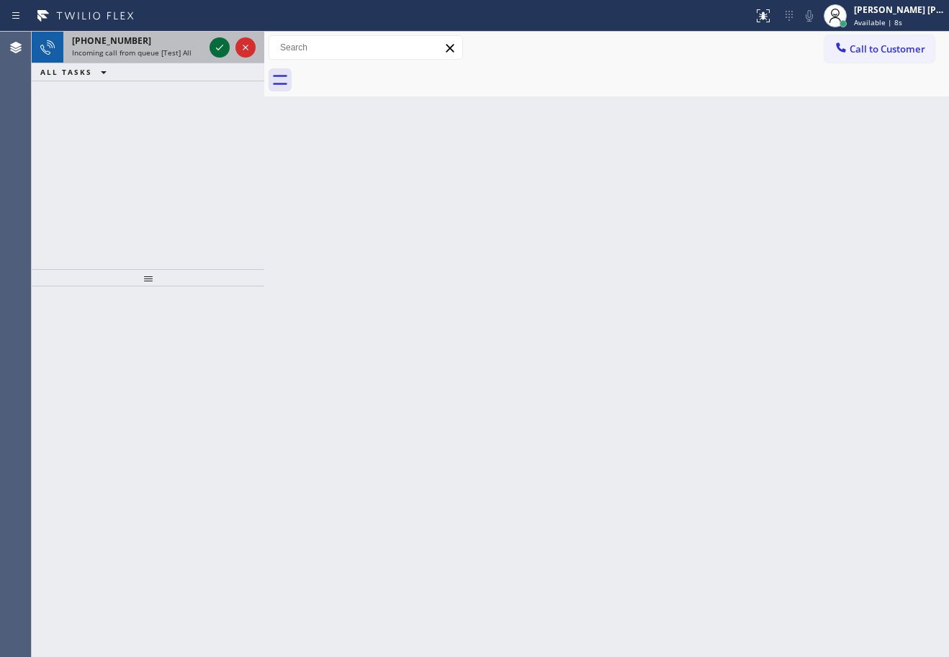
click at [218, 46] on icon at bounding box center [219, 47] width 17 height 17
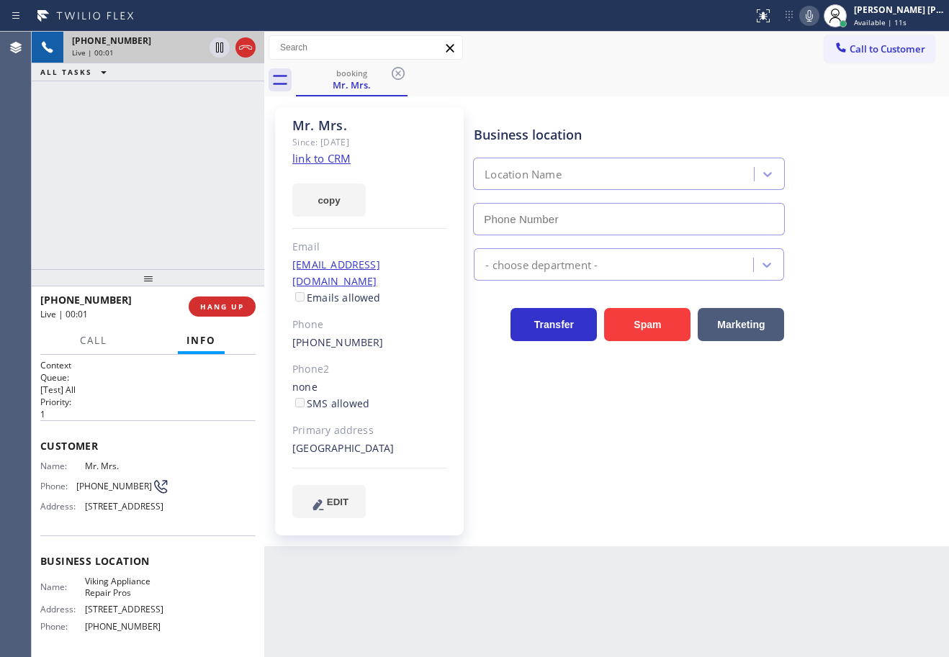
type input "[PHONE_NUMBER]"
click at [322, 166] on link "link to CRM" at bounding box center [321, 158] width 58 height 14
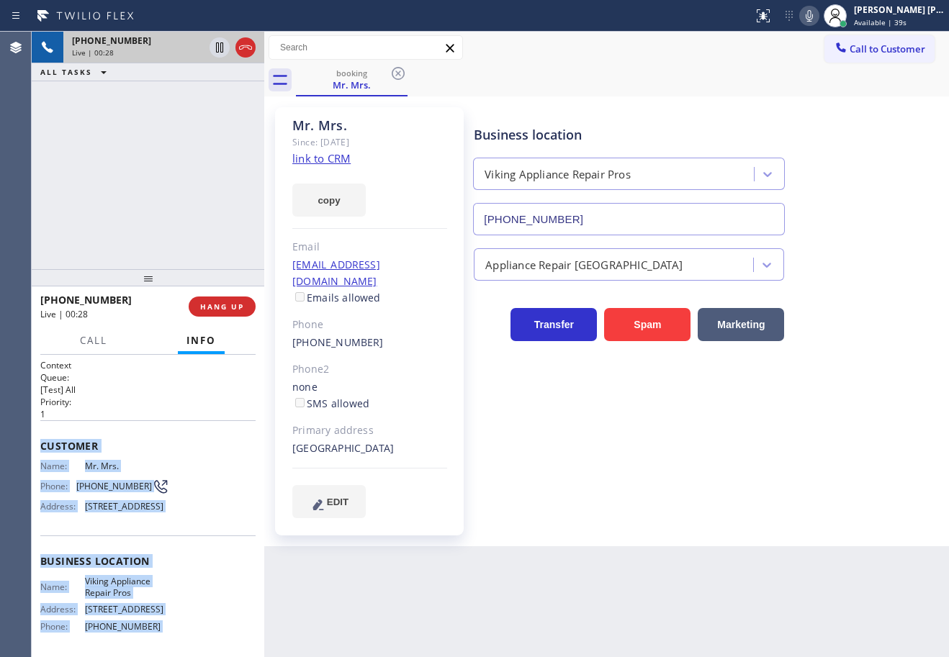
scroll to position [145, 0]
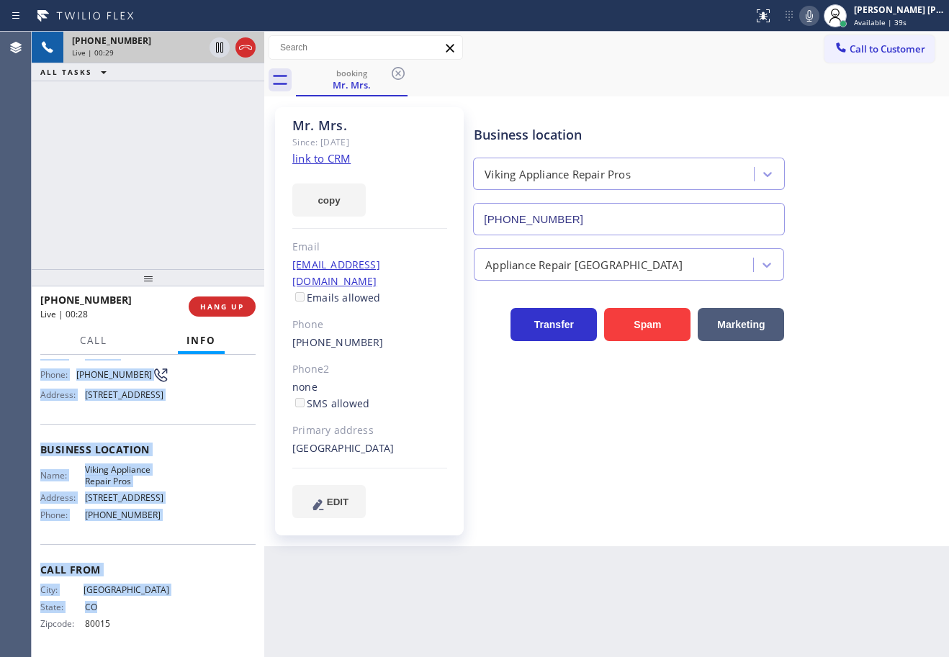
drag, startPoint x: 37, startPoint y: 444, endPoint x: 486, endPoint y: 471, distance: 450.2
click at [168, 529] on div "Context Queue: [Test] All Priority: 1 Customer Name: Mr. Mrs. Phone: [PHONE_NUM…" at bounding box center [148, 506] width 233 height 302
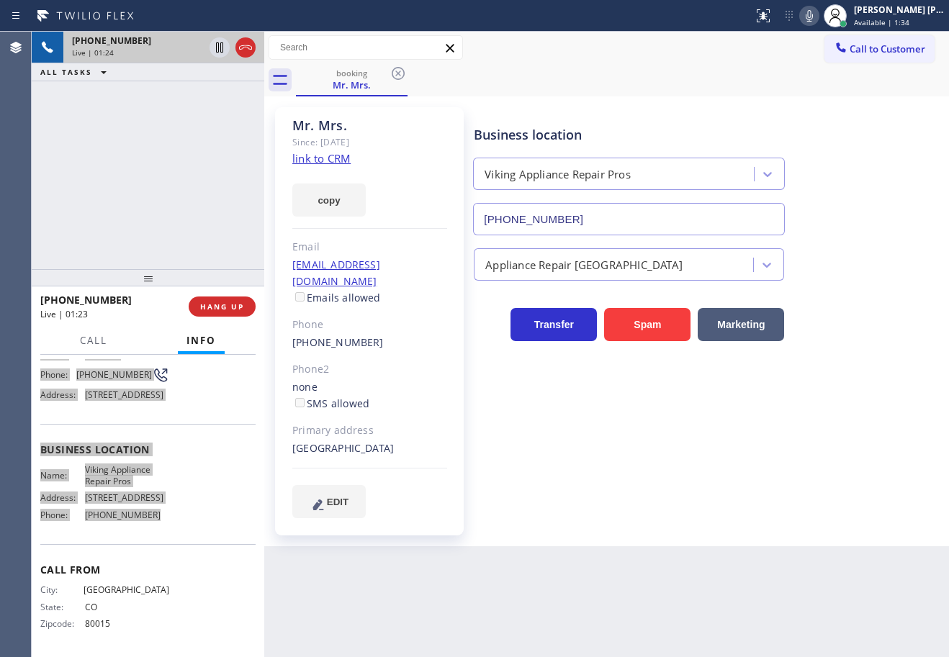
scroll to position [144, 0]
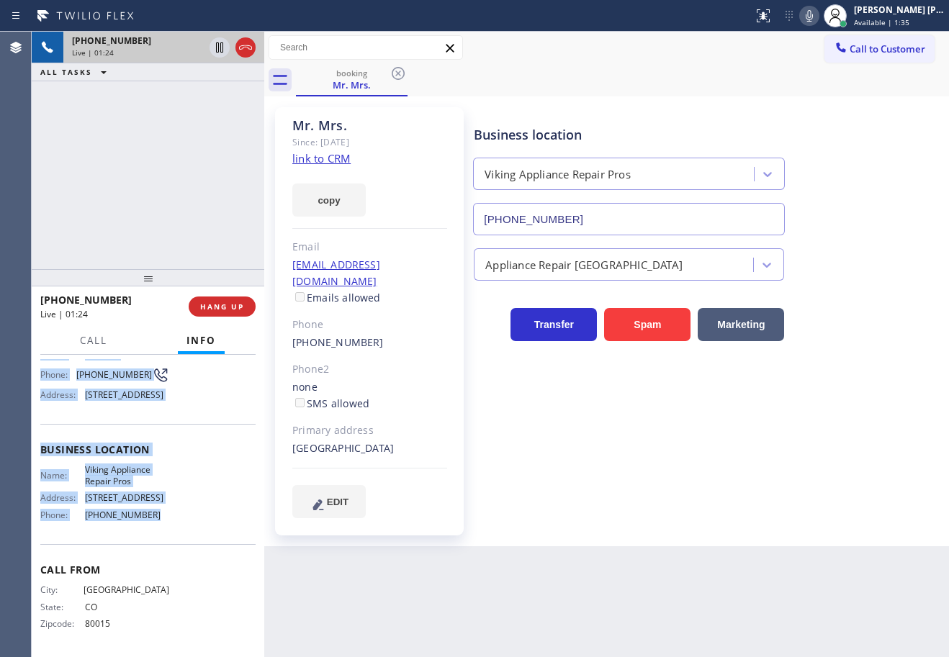
click at [427, 596] on div "Back to Dashboard Change Sender ID Customers Technicians Select a contact Outbo…" at bounding box center [606, 345] width 685 height 626
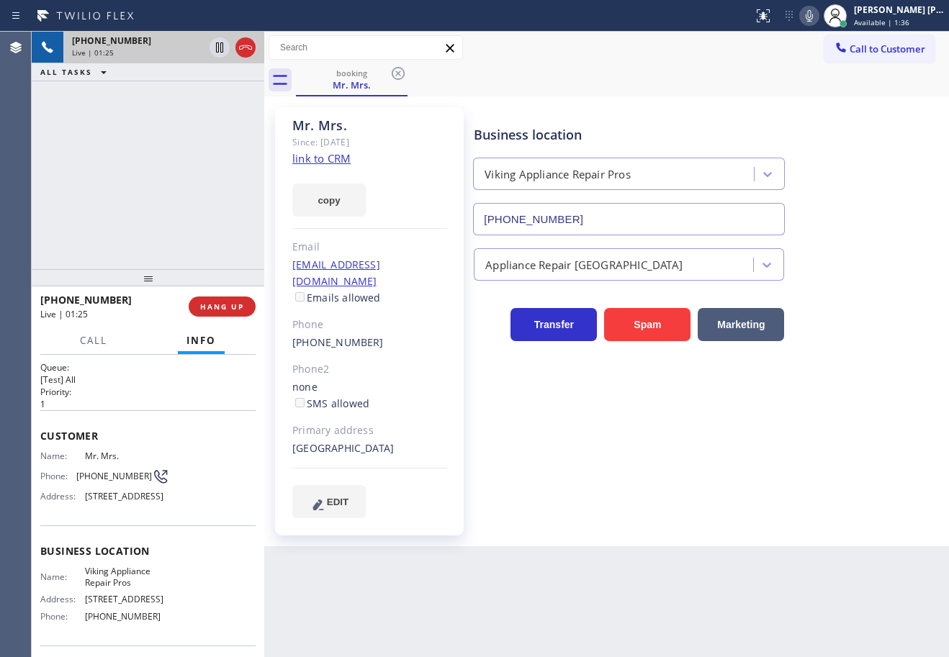
scroll to position [0, 0]
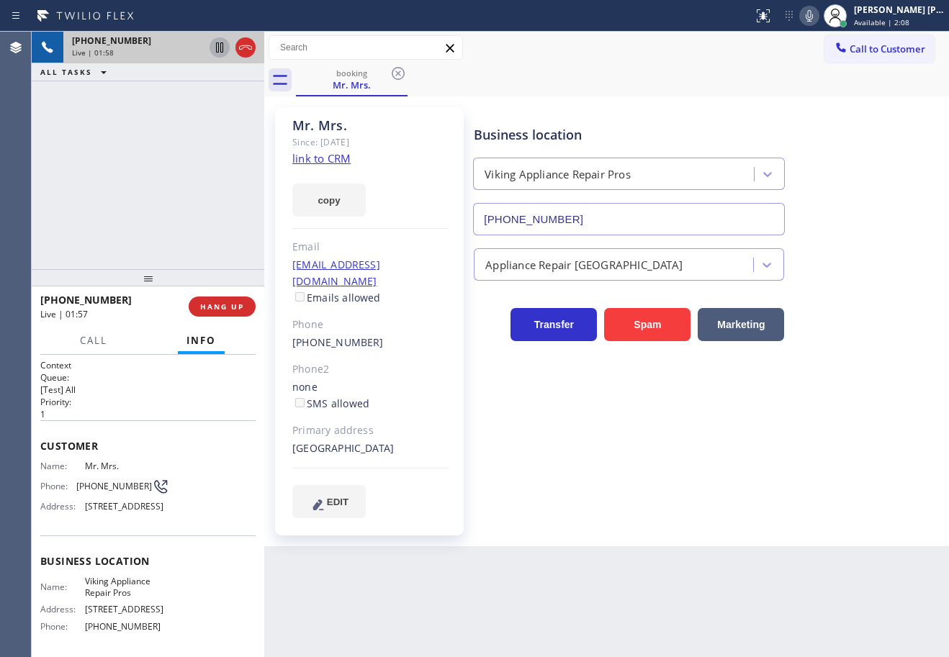
click at [217, 49] on icon at bounding box center [219, 47] width 7 height 10
click at [813, 16] on icon at bounding box center [809, 16] width 7 height 12
click at [781, 68] on div "booking Mr. Mrs." at bounding box center [622, 80] width 653 height 32
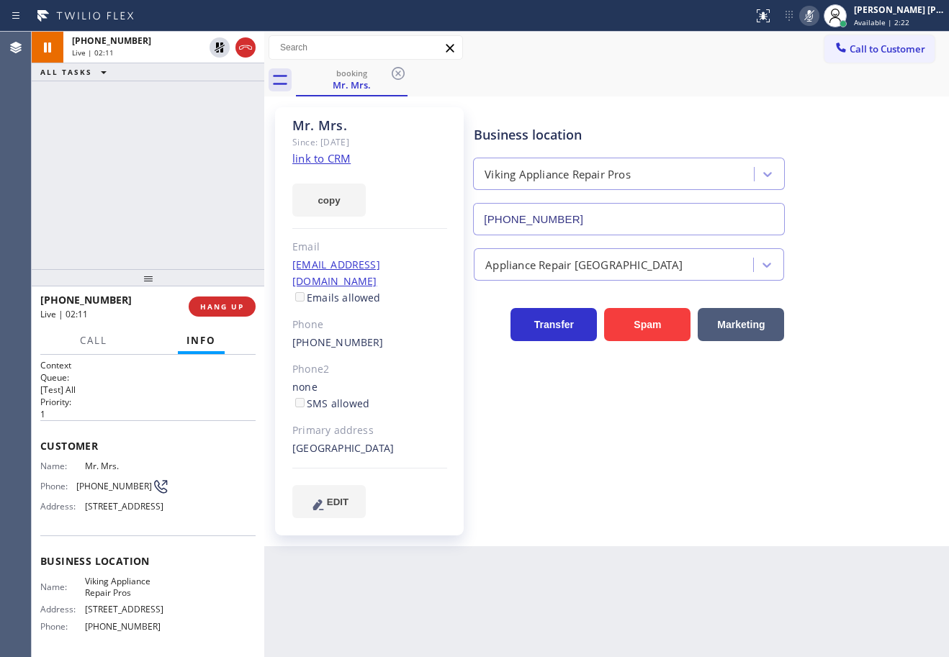
click at [673, 451] on div "Business location Viking Appliance Repair Pros [PHONE_NUMBER] Appliance Repair …" at bounding box center [708, 312] width 475 height 403
click at [223, 45] on icon at bounding box center [219, 47] width 17 height 17
drag, startPoint x: 825, startPoint y: 14, endPoint x: 821, endPoint y: 123, distance: 108.8
click at [818, 17] on icon at bounding box center [809, 15] width 17 height 17
click at [826, 132] on div "Business location Viking Appliance Repair Pros [PHONE_NUMBER]" at bounding box center [708, 170] width 475 height 130
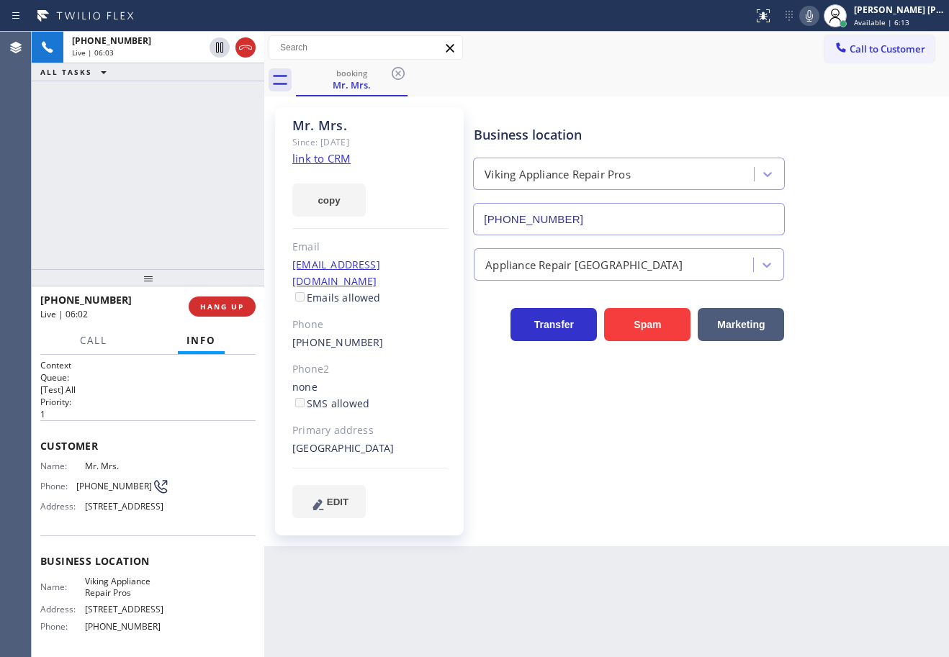
click at [818, 16] on icon at bounding box center [809, 15] width 17 height 17
click at [247, 51] on icon at bounding box center [245, 47] width 17 height 17
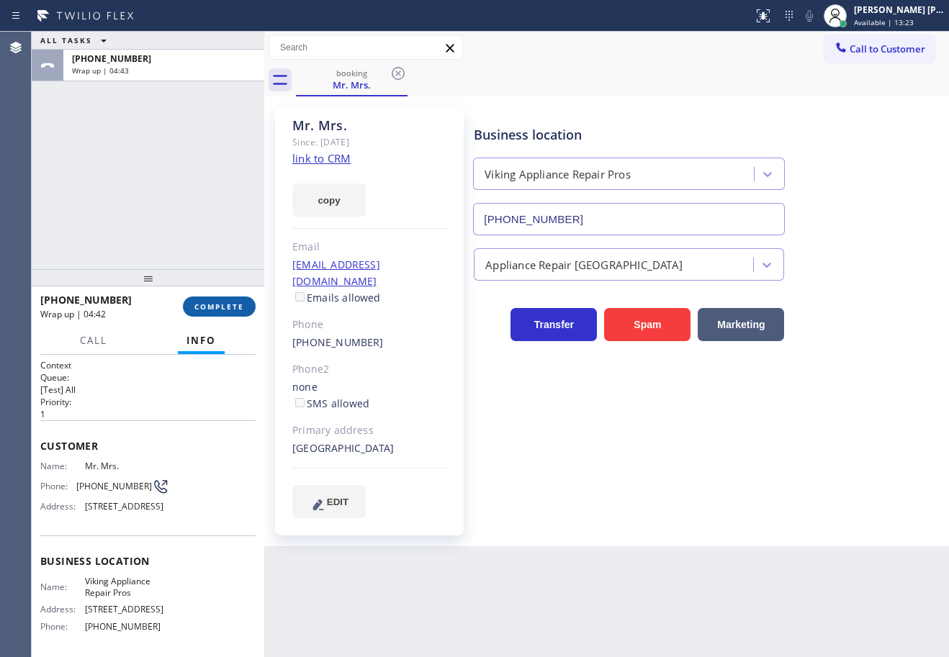
drag, startPoint x: 221, startPoint y: 292, endPoint x: 226, endPoint y: 306, distance: 15.3
click at [222, 297] on div "[PHONE_NUMBER] Wrap up | 04:42 COMPLETE" at bounding box center [147, 306] width 215 height 37
click at [226, 307] on span "COMPLETE" at bounding box center [219, 307] width 50 height 10
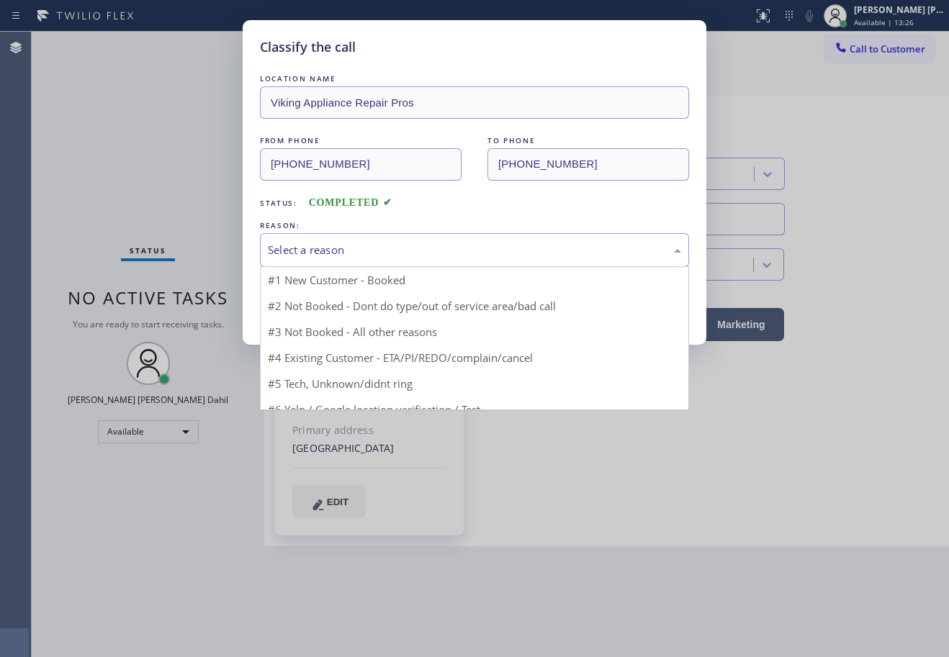
click at [338, 261] on div "Select a reason" at bounding box center [474, 250] width 429 height 34
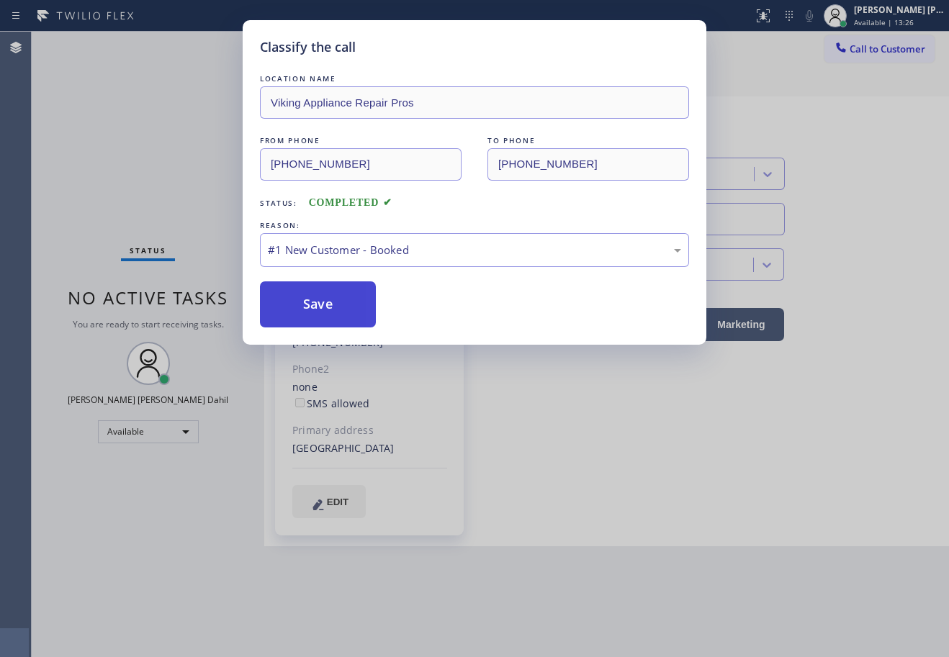
click at [309, 315] on button "Save" at bounding box center [318, 305] width 116 height 46
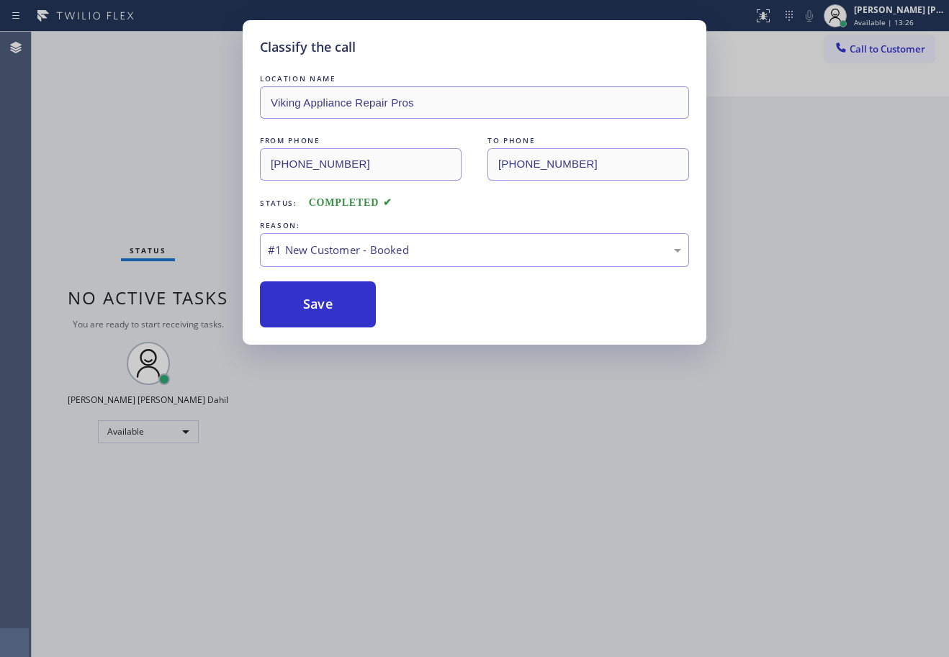
drag, startPoint x: 309, startPoint y: 315, endPoint x: 883, endPoint y: 163, distance: 593.7
click at [330, 310] on button "Save" at bounding box center [318, 305] width 116 height 46
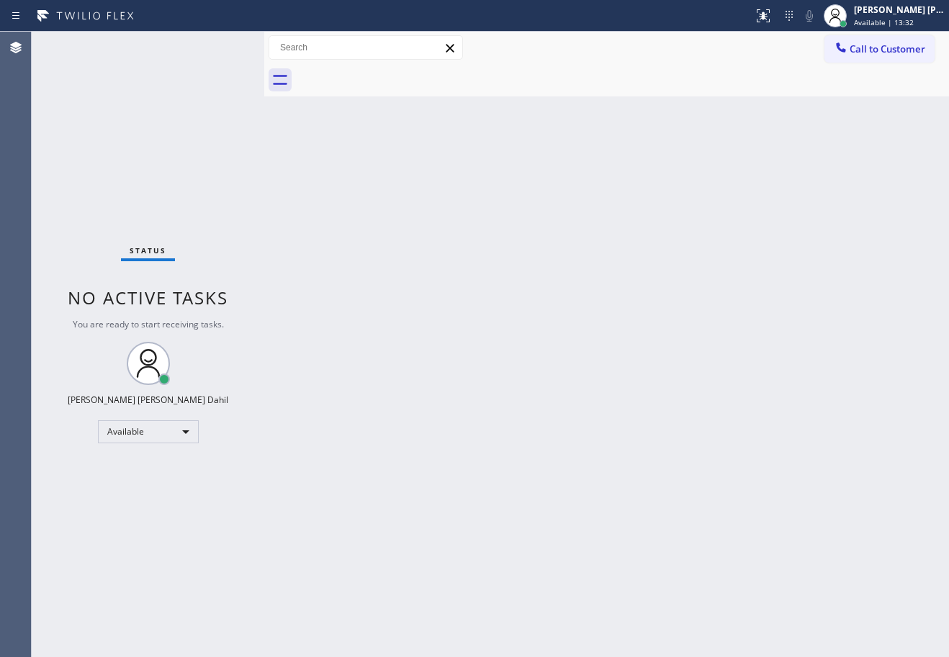
click at [511, 357] on div "Back to Dashboard Change Sender ID Customers Technicians Select a contact Outbo…" at bounding box center [606, 345] width 685 height 626
drag, startPoint x: 651, startPoint y: 231, endPoint x: 652, endPoint y: 213, distance: 18.1
click at [650, 231] on div "Back to Dashboard Change Sender ID Customers Technicians Select a contact Outbo…" at bounding box center [606, 345] width 685 height 626
click at [608, 518] on div "Back to Dashboard Change Sender ID Customers Technicians Select a contact Outbo…" at bounding box center [606, 345] width 685 height 626
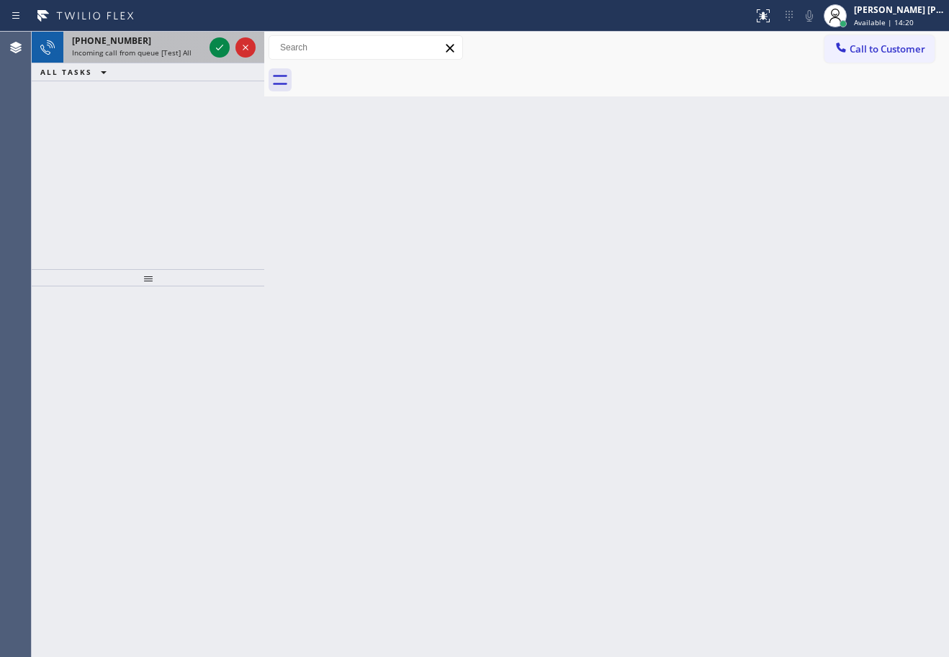
click at [195, 49] on div "Incoming call from queue [Test] All" at bounding box center [138, 53] width 132 height 10
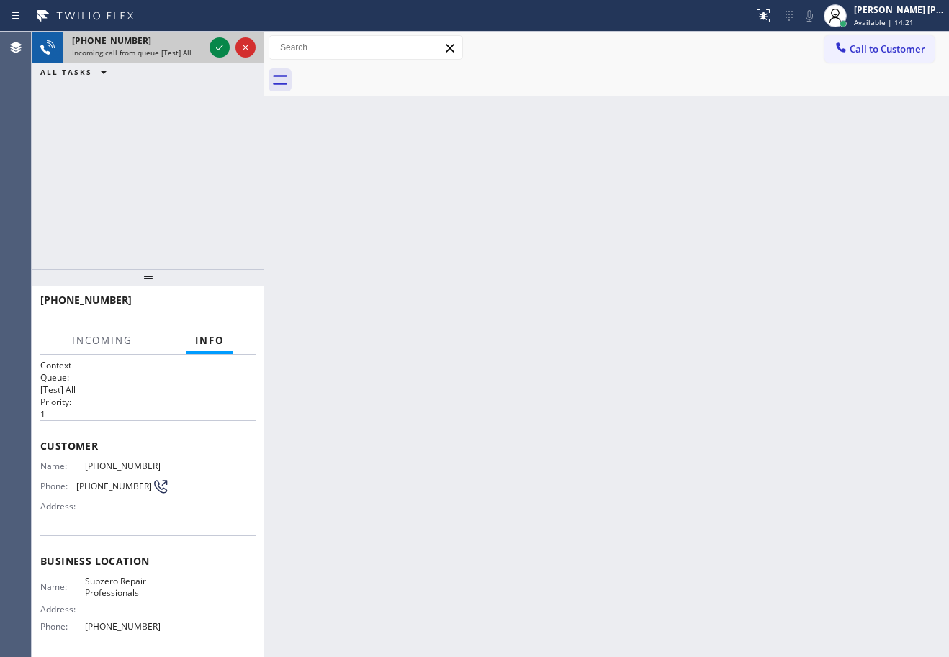
click at [195, 49] on div "Incoming call from queue [Test] All" at bounding box center [138, 53] width 132 height 10
drag, startPoint x: 195, startPoint y: 49, endPoint x: 205, endPoint y: 50, distance: 10.1
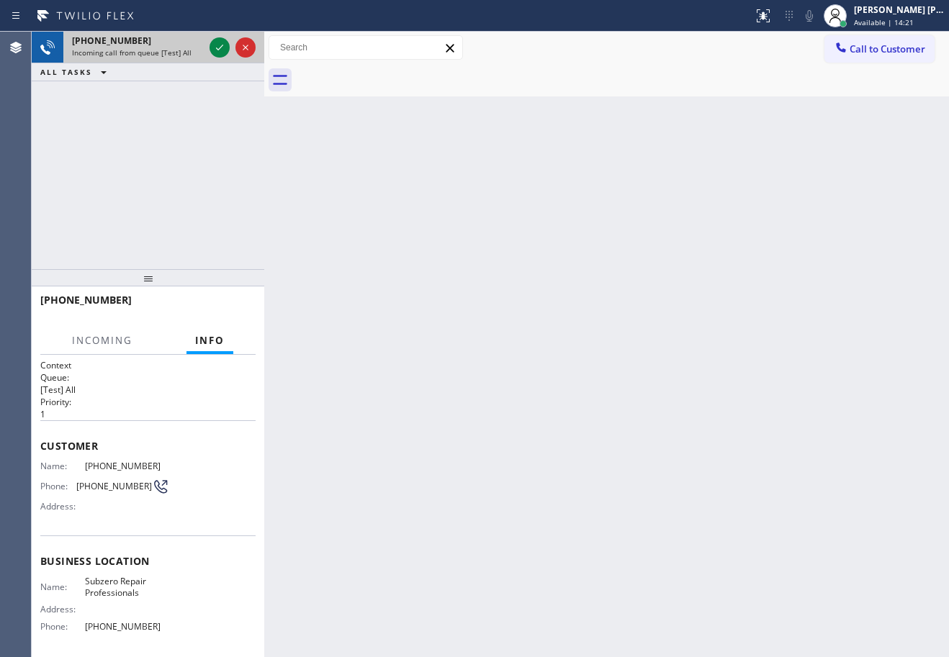
click at [195, 50] on div "Incoming call from queue [Test] All" at bounding box center [138, 53] width 132 height 10
click at [212, 49] on icon at bounding box center [219, 47] width 17 height 17
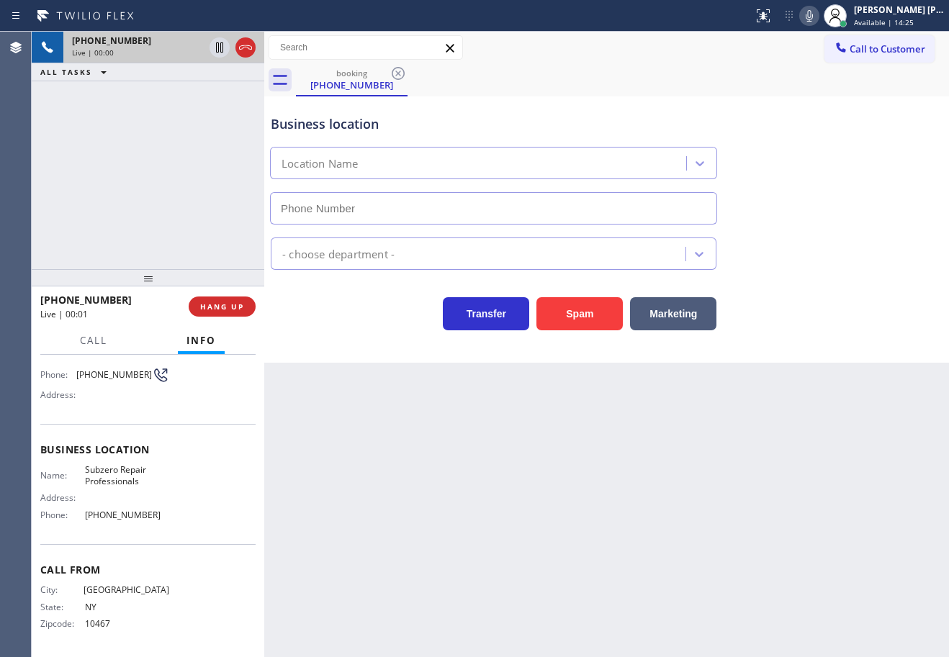
type input "[PHONE_NUMBER]"
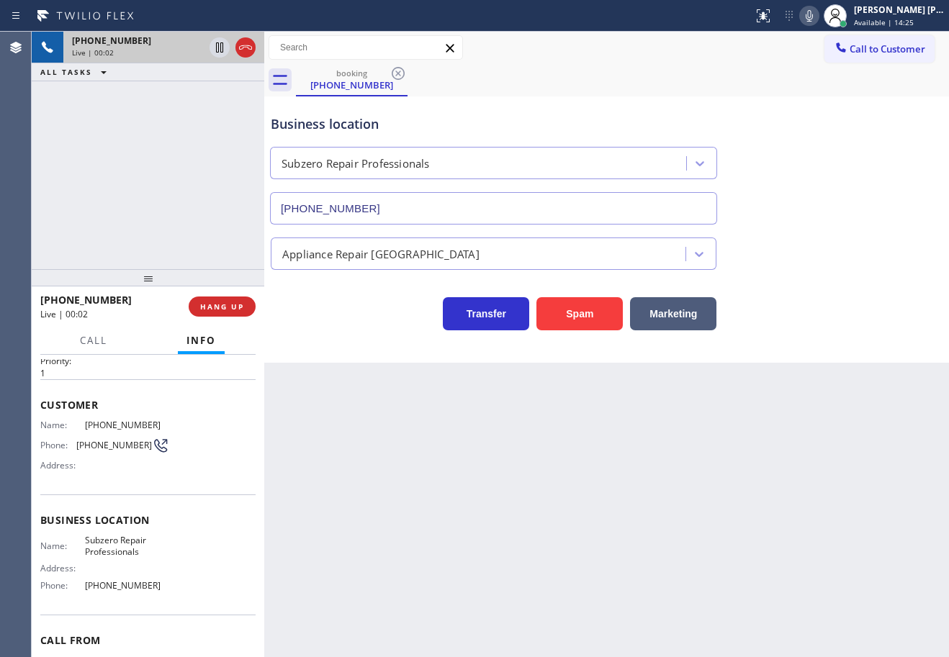
scroll to position [112, 0]
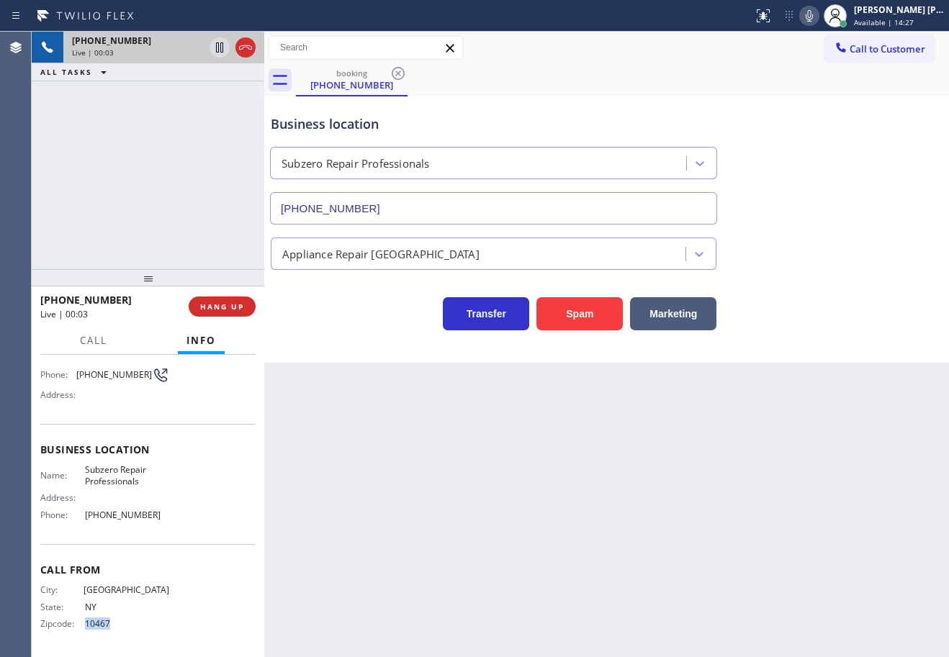
drag, startPoint x: 125, startPoint y: 627, endPoint x: 81, endPoint y: 622, distance: 44.9
click at [81, 622] on div "Zipcode: 10467" at bounding box center [104, 624] width 129 height 11
copy div "10467"
drag, startPoint x: 184, startPoint y: 544, endPoint x: 185, endPoint y: 526, distance: 17.3
click at [185, 529] on div "Business location Name: Subzero Repair Professionals Address: Phone: [PHONE_NUM…" at bounding box center [147, 484] width 215 height 120
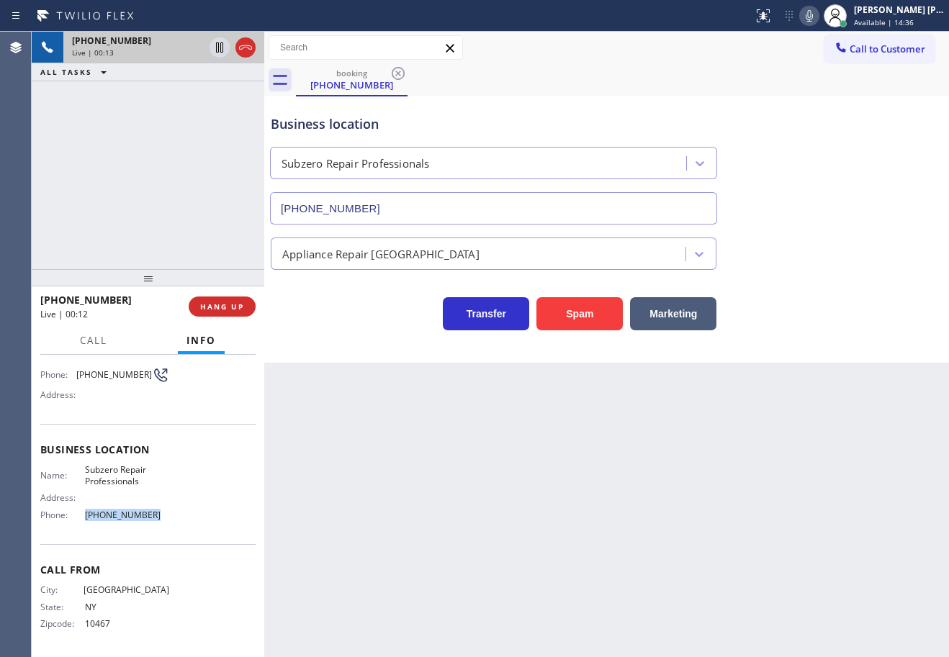
drag, startPoint x: 150, startPoint y: 519, endPoint x: 76, endPoint y: 519, distance: 73.4
click at [76, 519] on div "Phone: [PHONE_NUMBER]" at bounding box center [104, 515] width 129 height 11
copy div "[PHONE_NUMBER]"
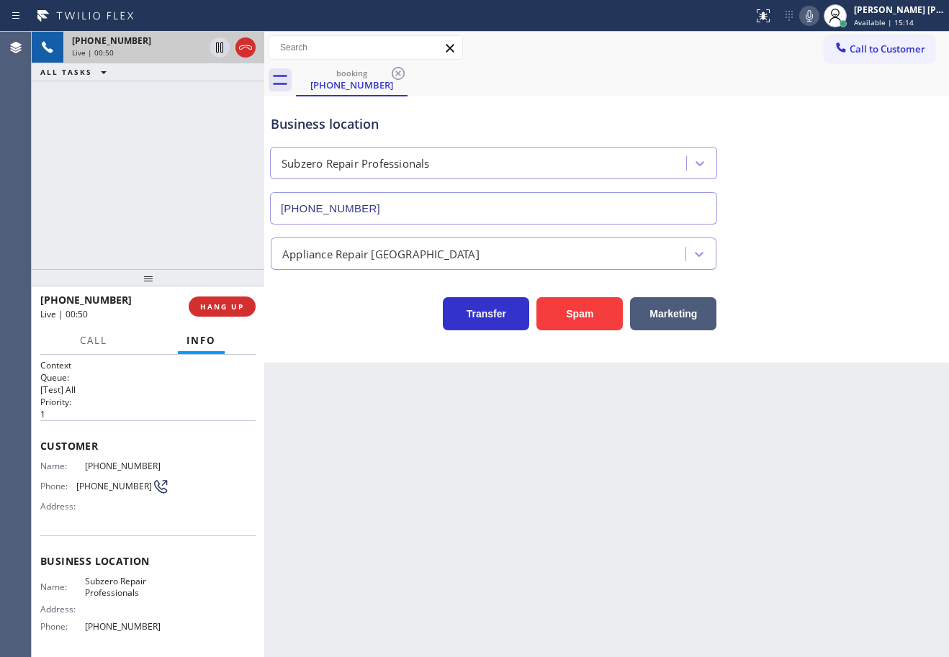
drag, startPoint x: 494, startPoint y: 550, endPoint x: 168, endPoint y: 488, distance: 331.3
click at [480, 543] on div "Back to Dashboard Change Sender ID Customers Technicians Select a contact Outbo…" at bounding box center [606, 345] width 685 height 626
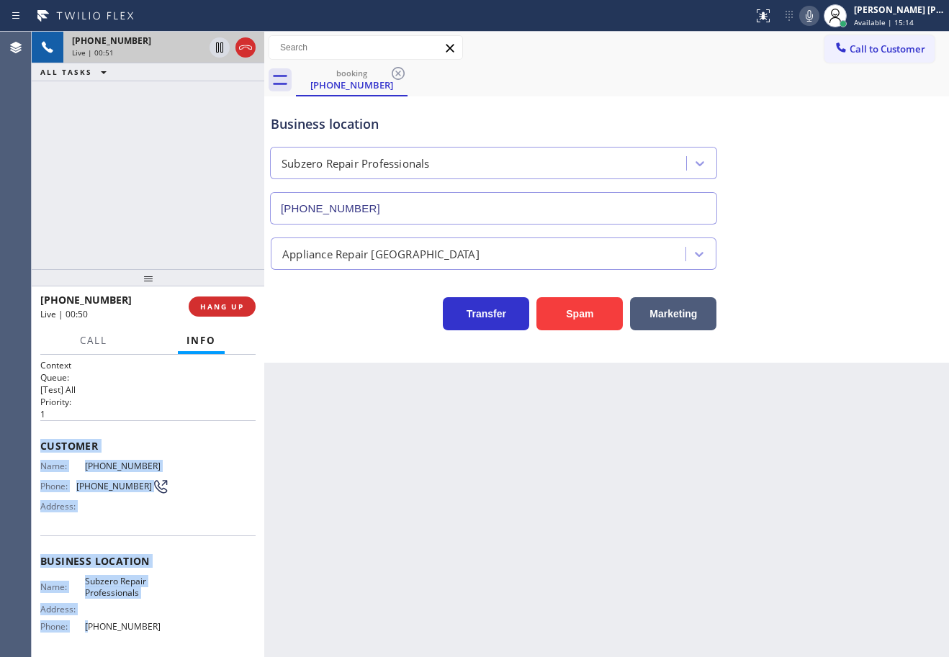
scroll to position [112, 0]
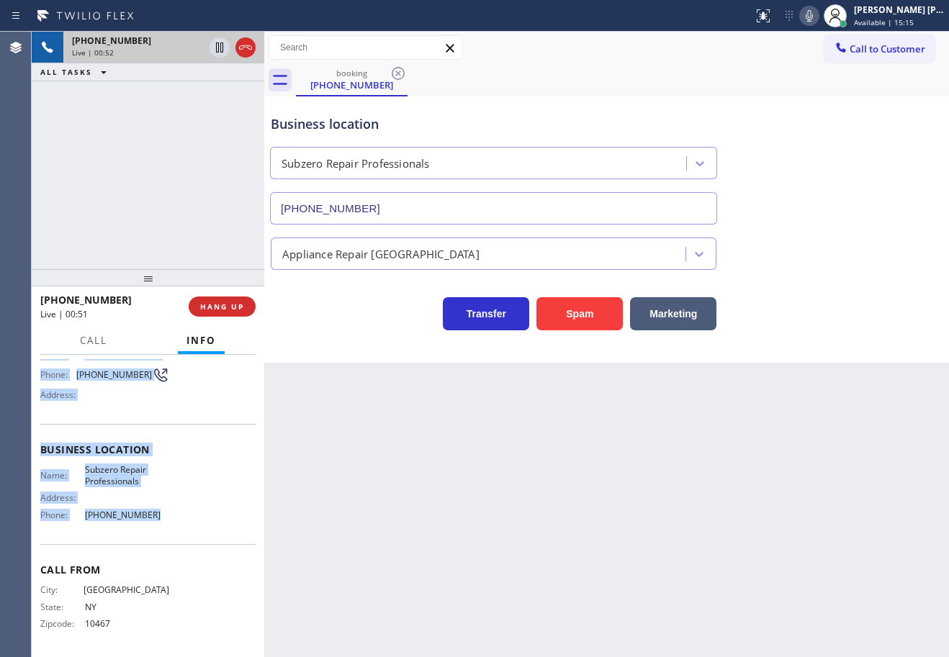
drag, startPoint x: 116, startPoint y: 691, endPoint x: 334, endPoint y: 490, distance: 296.6
click at [156, 516] on div "Context Queue: [Test] All Priority: 1 Customer Name: [PHONE_NUMBER] Phone: [PHO…" at bounding box center [147, 450] width 215 height 405
copy div "Customer Name: [PHONE_NUMBER] Phone: [PHONE_NUMBER] Address: Business location …"
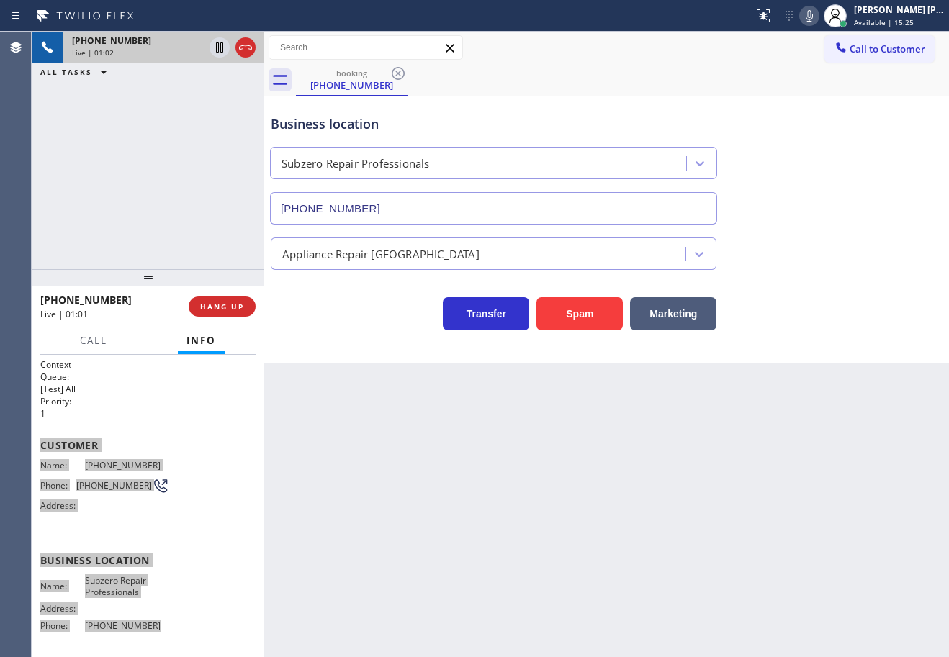
scroll to position [0, 0]
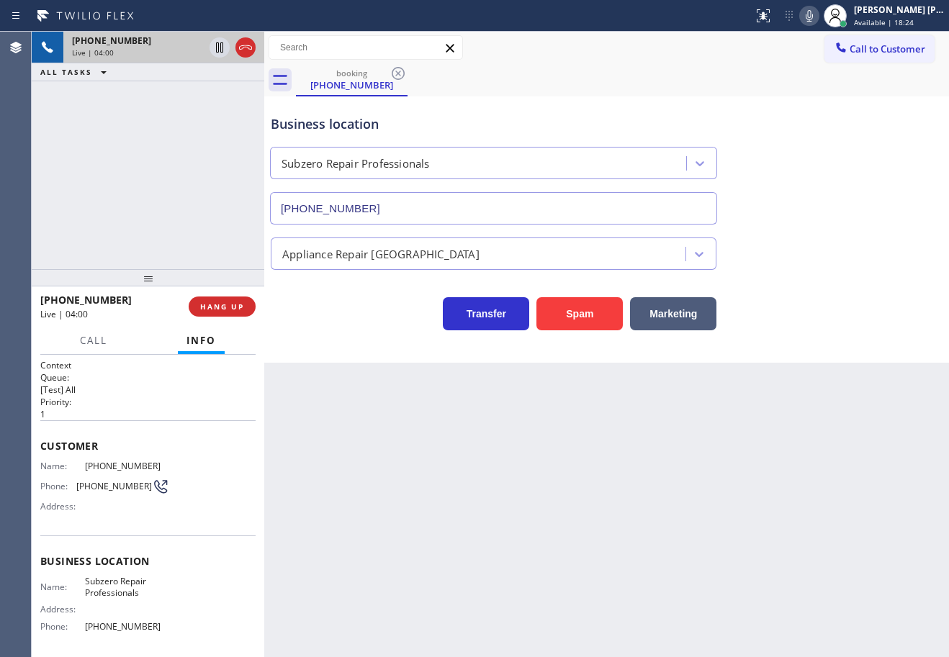
click at [518, 569] on div "Back to Dashboard Change Sender ID Customers Technicians Select a contact Outbo…" at bounding box center [606, 345] width 685 height 626
click at [653, 503] on div "Back to Dashboard Change Sender ID Customers Technicians Select a contact Outbo…" at bounding box center [606, 345] width 685 height 626
click at [102, 175] on div "[PHONE_NUMBER] Live | 07:01 ALL TASKS ALL TASKS ACTIVE TASKS TASKS IN WRAP UP" at bounding box center [148, 151] width 233 height 238
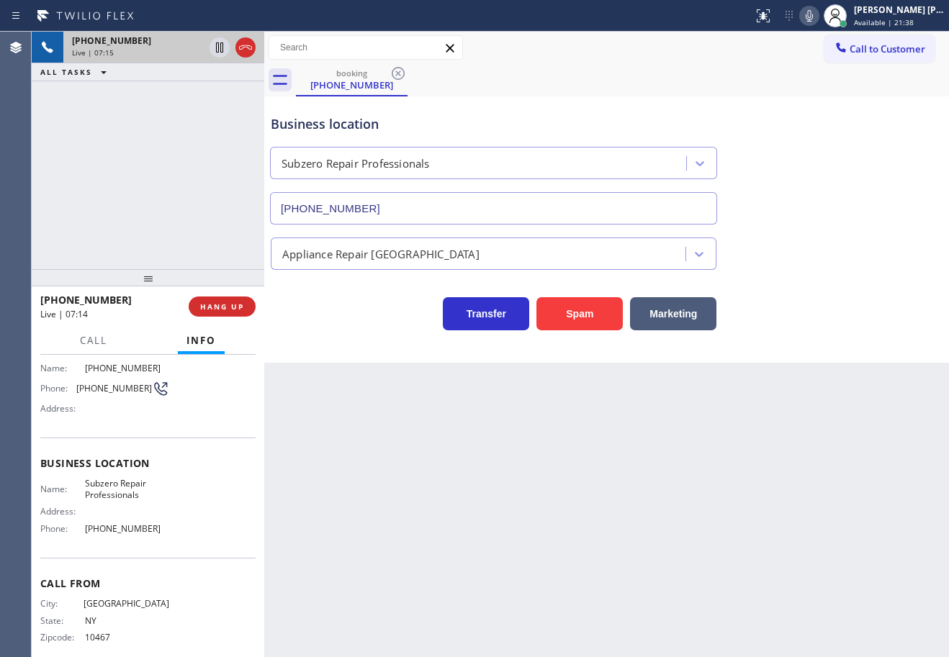
scroll to position [112, 0]
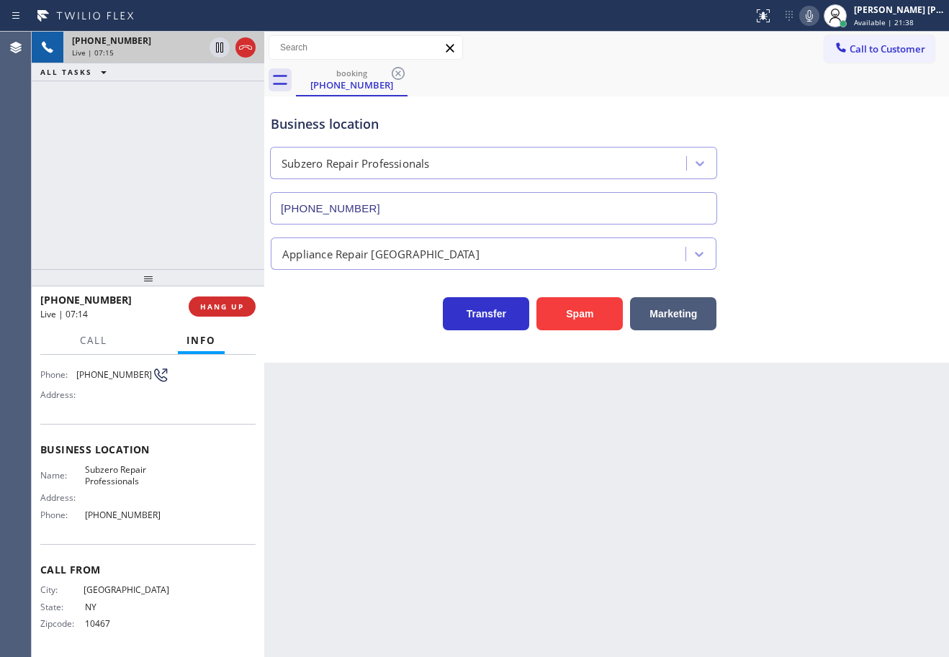
click at [729, 454] on div "Back to Dashboard Change Sender ID Customers Technicians Select a contact Outbo…" at bounding box center [606, 345] width 685 height 626
click at [758, 510] on div "Back to Dashboard Change Sender ID Customers Technicians Select a contact Outbo…" at bounding box center [606, 345] width 685 height 626
click at [821, 296] on div "Transfer Spam Marketing" at bounding box center [607, 307] width 678 height 46
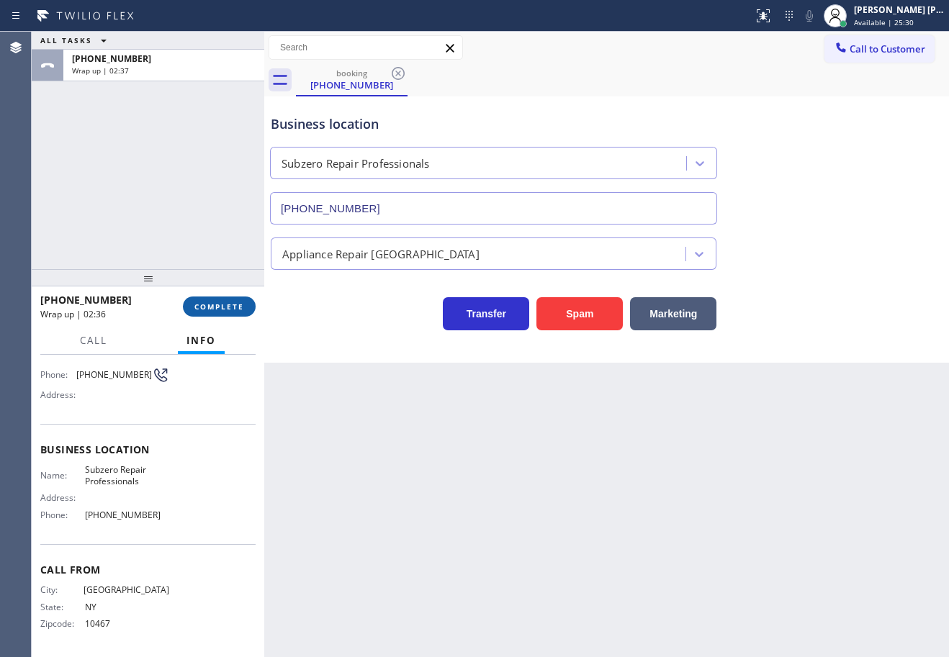
click at [216, 300] on button "COMPLETE" at bounding box center [219, 307] width 73 height 20
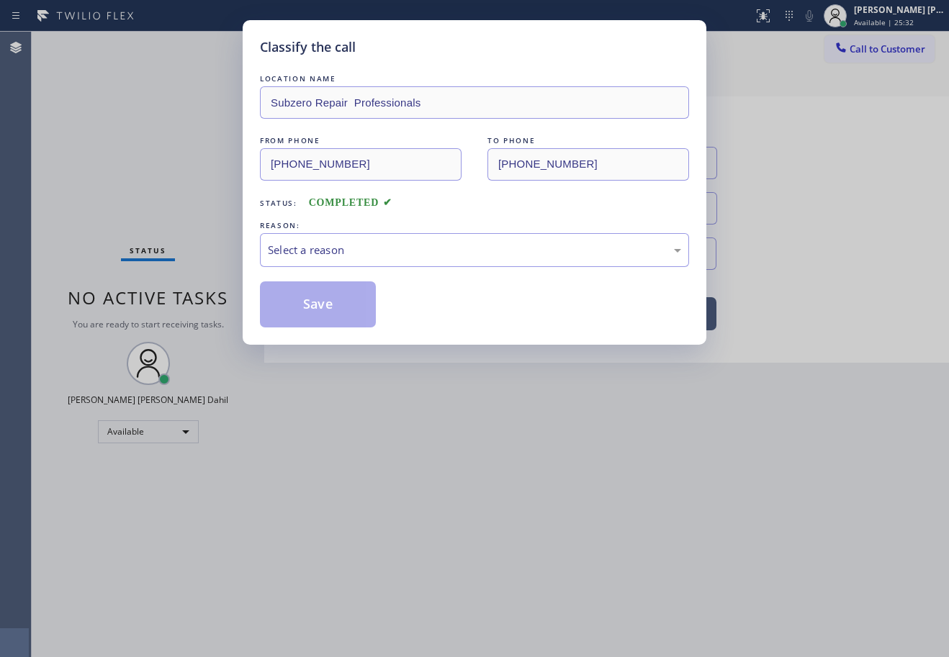
click at [313, 272] on div "LOCATION NAME Subzero Repair Professionals FROM PHONE [PHONE_NUMBER] TO PHONE […" at bounding box center [474, 199] width 429 height 256
click at [317, 261] on div "Select a reason" at bounding box center [474, 250] width 429 height 34
click at [322, 297] on button "Save" at bounding box center [318, 305] width 116 height 46
click at [323, 300] on button "Save" at bounding box center [318, 305] width 116 height 46
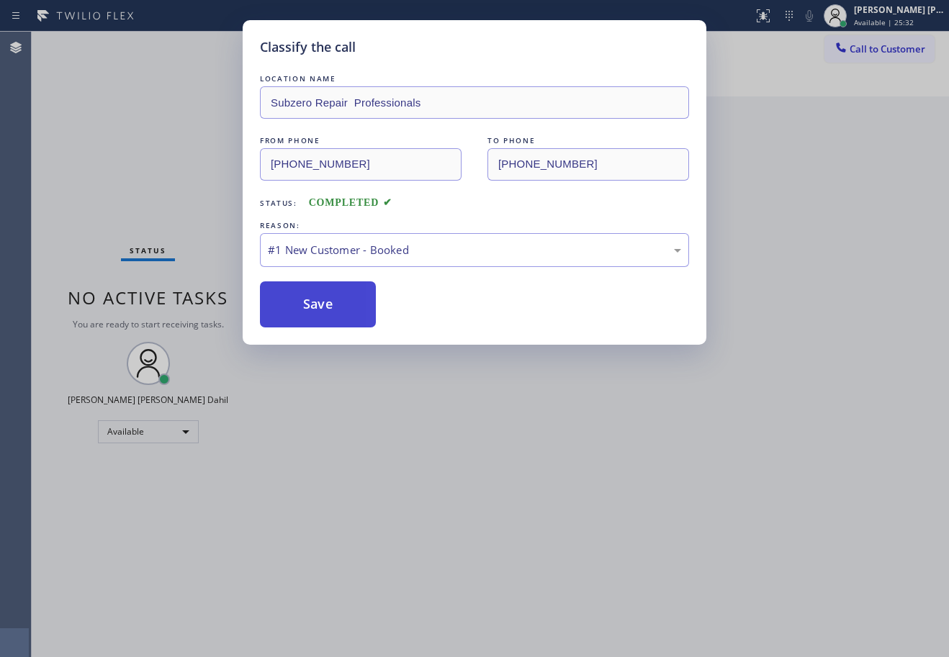
click at [323, 300] on button "Save" at bounding box center [318, 305] width 116 height 46
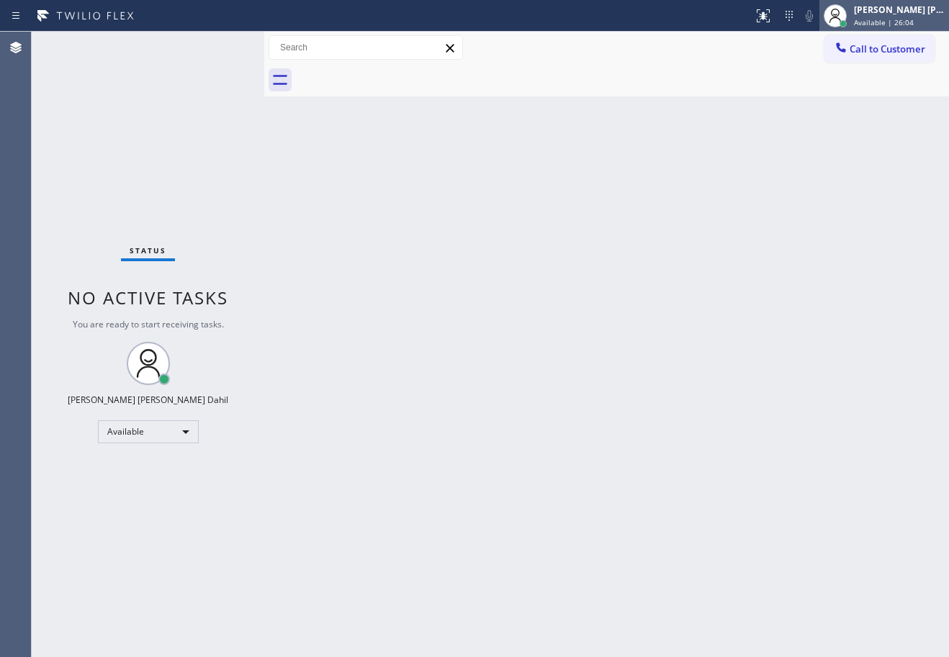
click at [901, 14] on div "[PERSON_NAME] [PERSON_NAME] Dahil" at bounding box center [899, 10] width 91 height 12
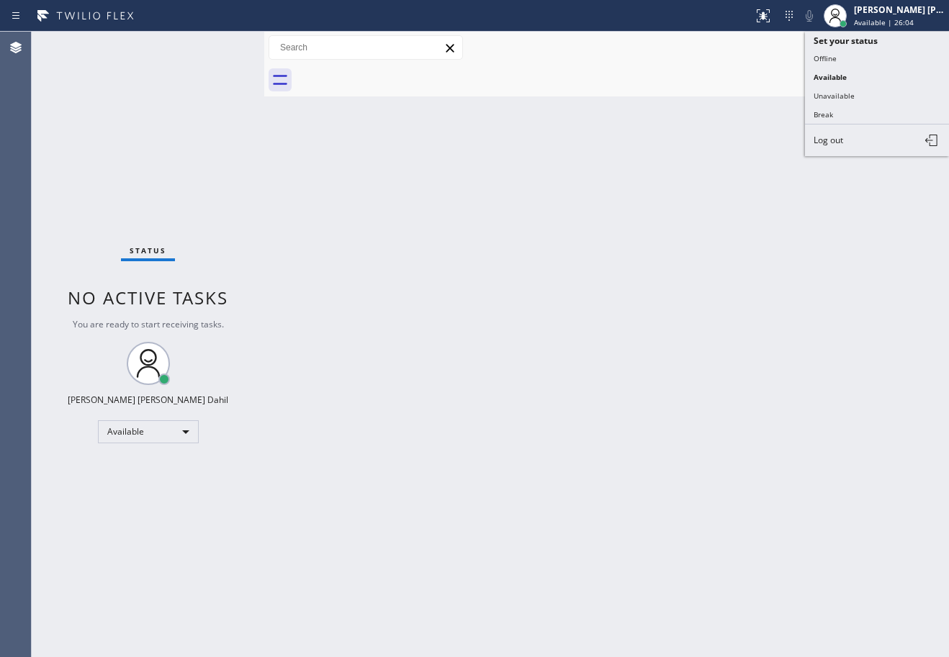
click at [762, 266] on div "Back to Dashboard Change Sender ID Customers Technicians Select a contact Outbo…" at bounding box center [606, 345] width 685 height 626
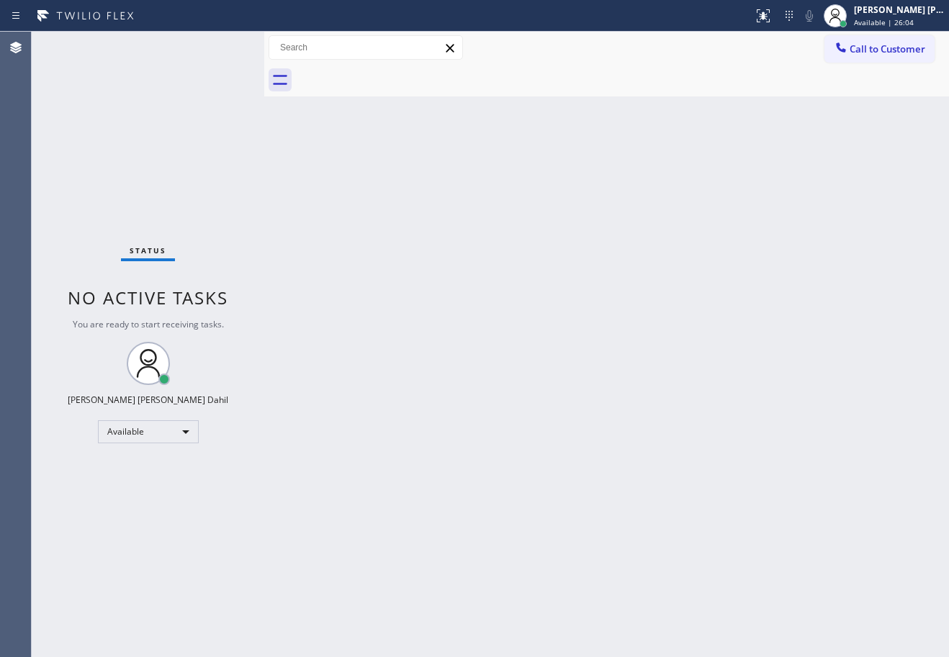
click at [886, 44] on span "Call to Customer" at bounding box center [888, 48] width 76 height 13
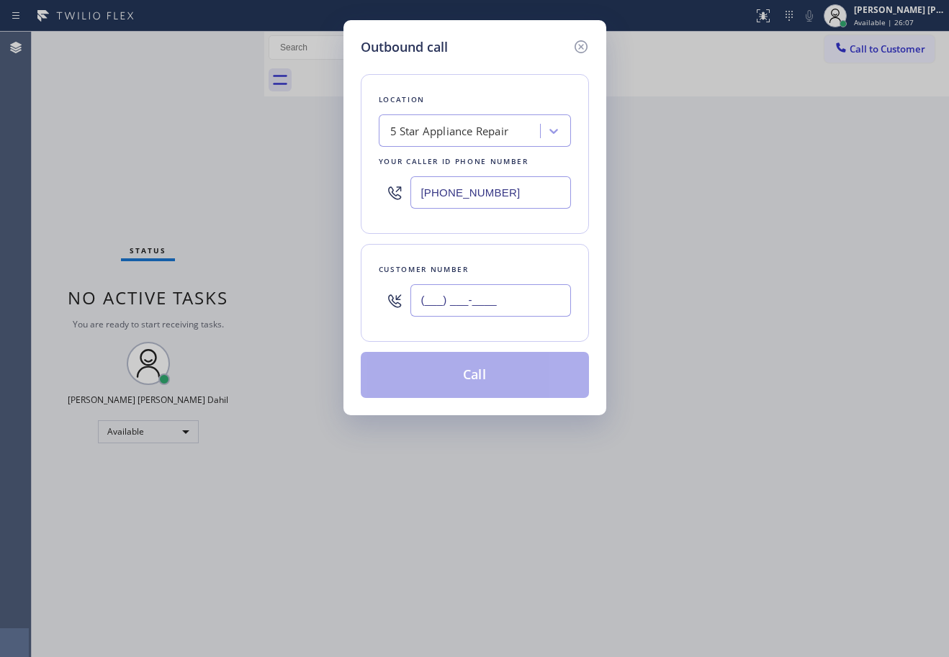
click at [531, 308] on input "(___) ___-____" at bounding box center [490, 300] width 161 height 32
paste input "303) 905-1184"
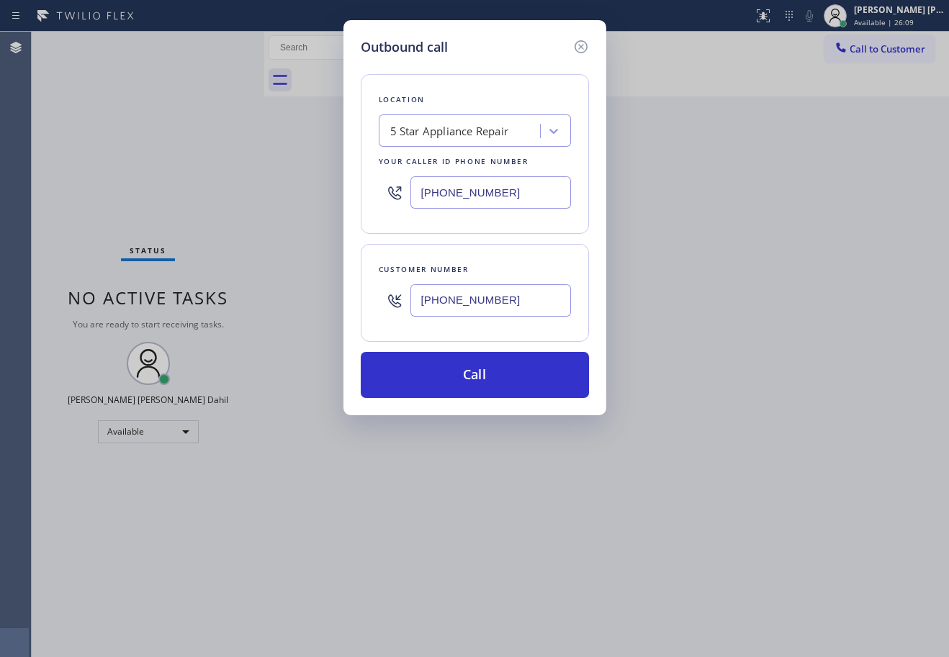
type input "[PHONE_NUMBER]"
click at [506, 201] on input "[PHONE_NUMBER]" at bounding box center [490, 192] width 161 height 32
paste input "666-9755"
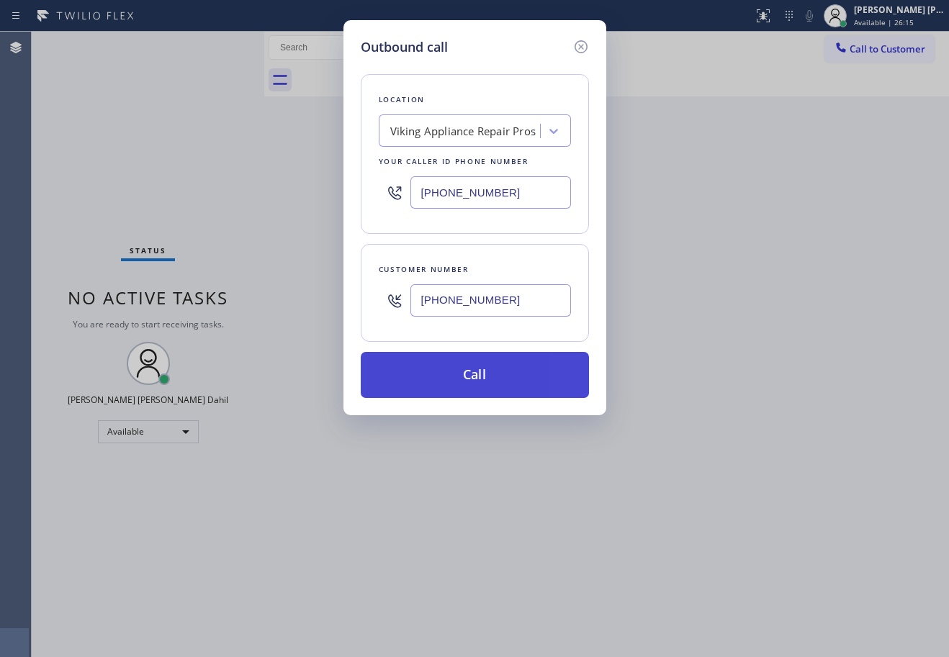
type input "[PHONE_NUMBER]"
click at [513, 377] on button "Call" at bounding box center [475, 375] width 228 height 46
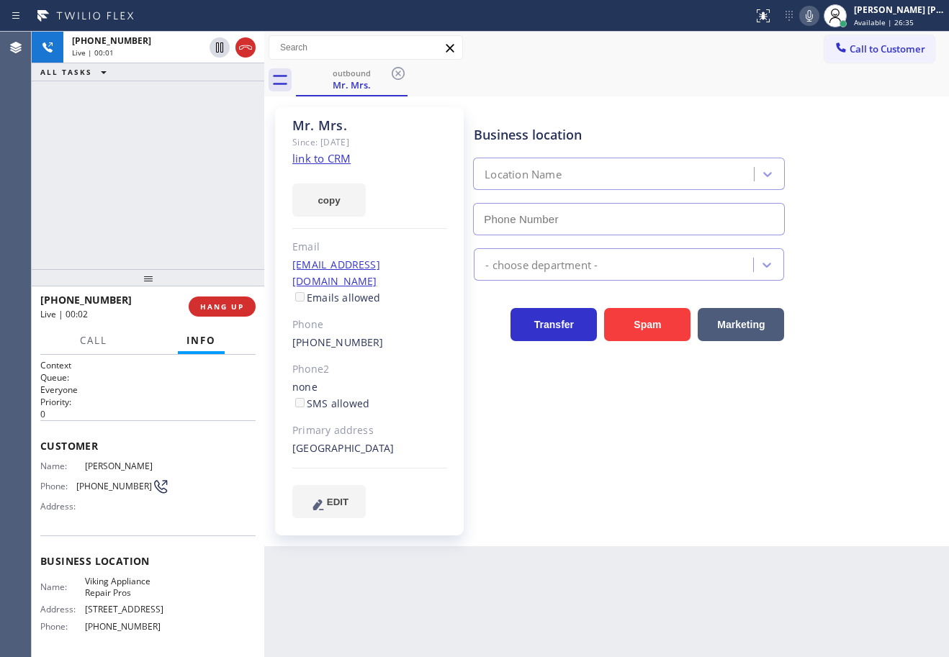
type input "[PHONE_NUMBER]"
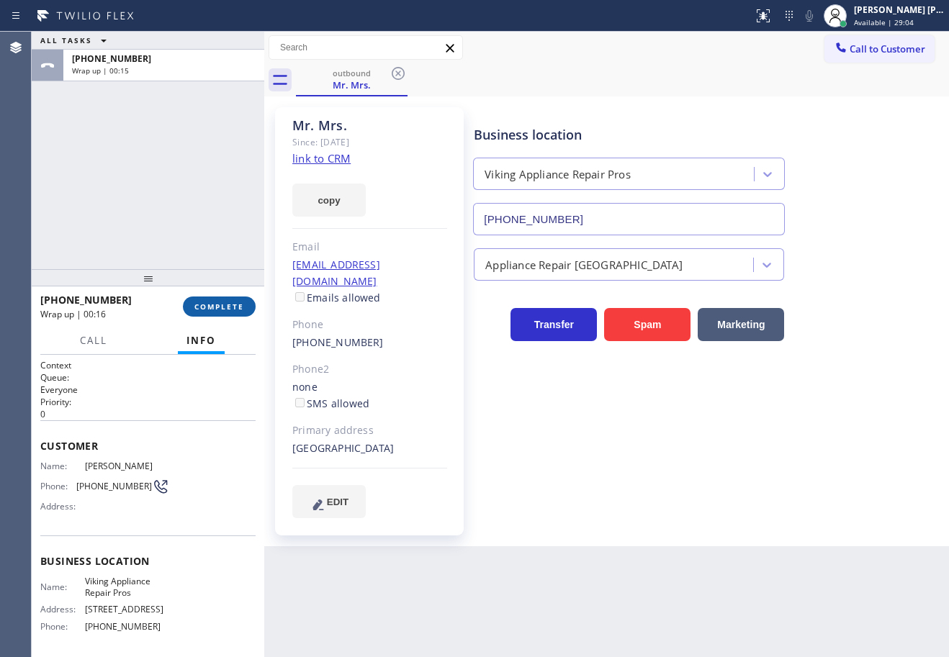
click at [217, 310] on span "COMPLETE" at bounding box center [219, 307] width 50 height 10
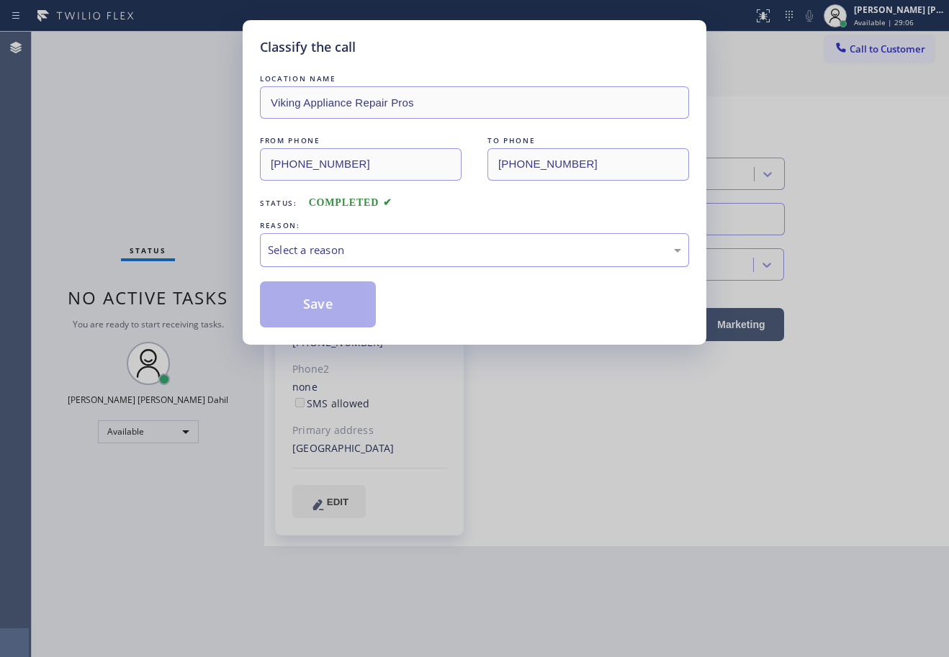
click at [355, 255] on div "Select a reason" at bounding box center [474, 250] width 413 height 17
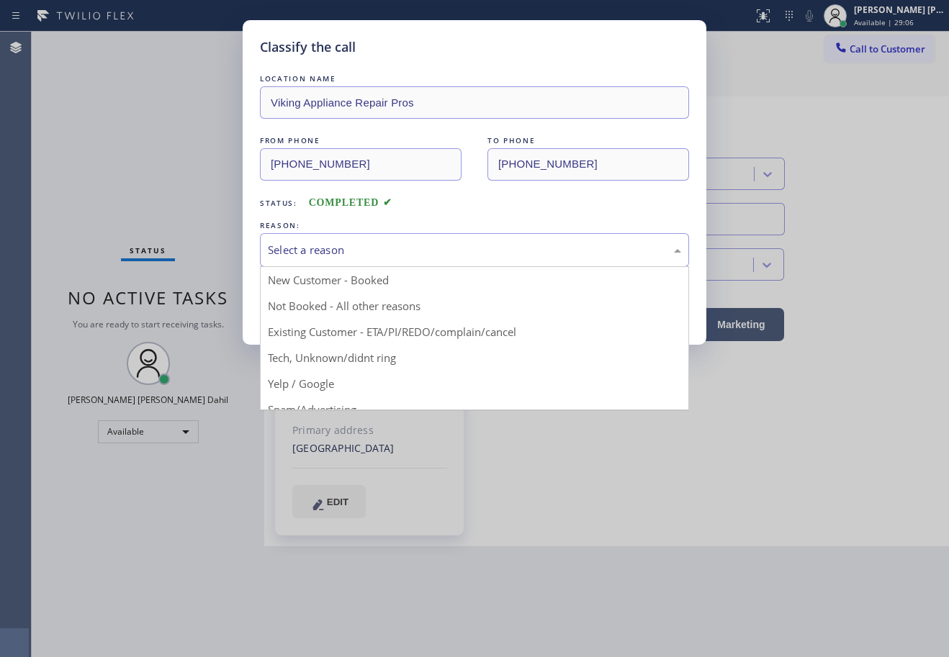
drag, startPoint x: 369, startPoint y: 327, endPoint x: 334, endPoint y: 319, distance: 36.2
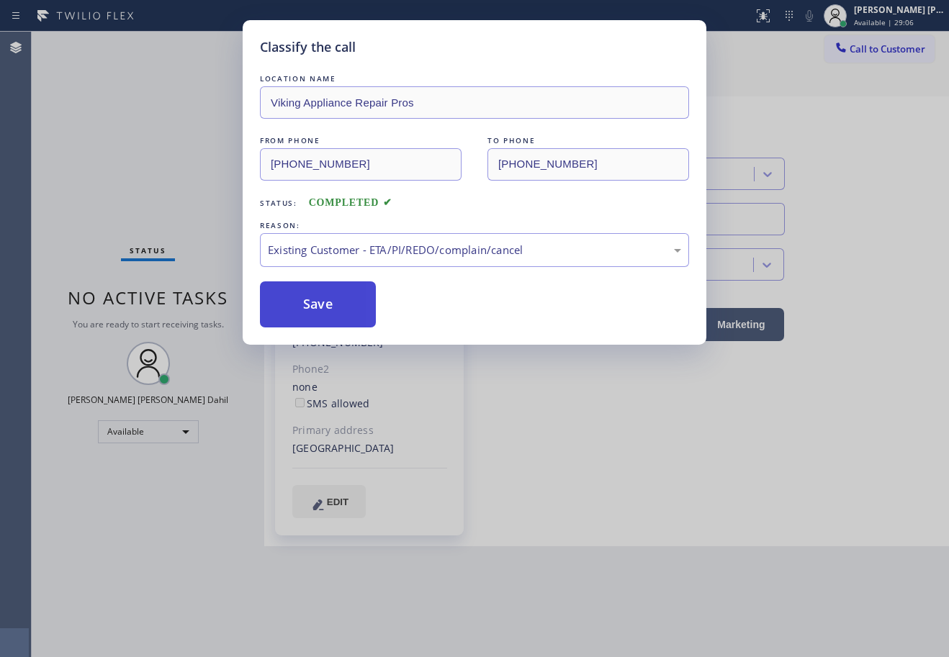
click at [315, 317] on button "Save" at bounding box center [318, 305] width 116 height 46
click at [313, 316] on button "Save" at bounding box center [318, 305] width 116 height 46
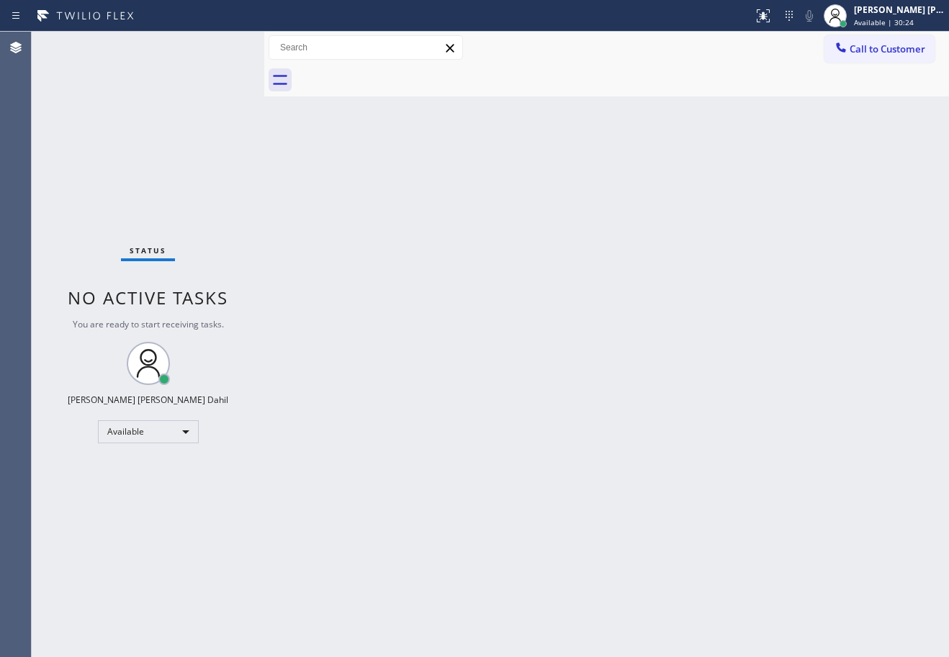
drag, startPoint x: 163, startPoint y: 41, endPoint x: 199, endPoint y: 28, distance: 37.6
click at [176, 40] on div "Status No active tasks You are ready to start receiving tasks. [PERSON_NAME] [P…" at bounding box center [148, 345] width 233 height 626
click at [634, 460] on div "Back to Dashboard Change Sender ID Customers Technicians Select a contact Outbo…" at bounding box center [606, 345] width 685 height 626
drag, startPoint x: 839, startPoint y: 515, endPoint x: 820, endPoint y: 566, distance: 54.4
click at [837, 516] on div "Back to Dashboard Change Sender ID Customers Technicians Select a contact Outbo…" at bounding box center [606, 345] width 685 height 626
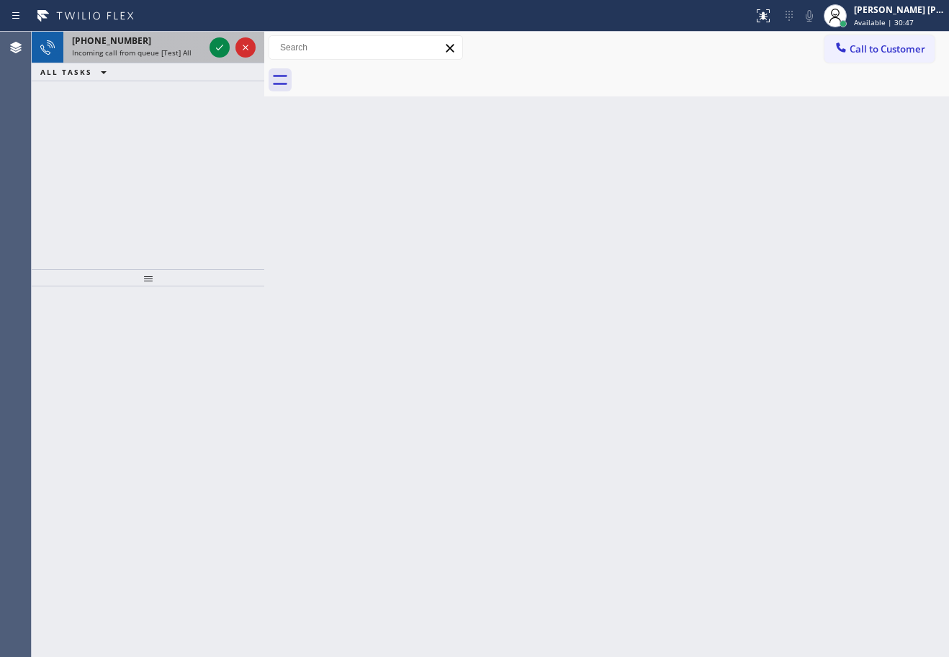
click at [160, 45] on div "[PHONE_NUMBER]" at bounding box center [138, 41] width 132 height 12
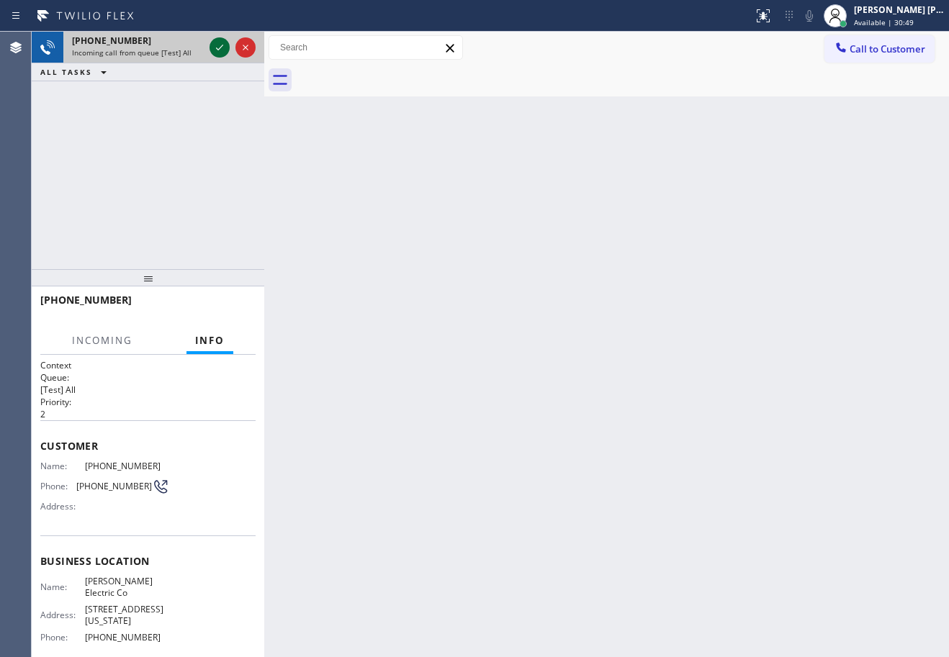
click at [217, 40] on icon at bounding box center [219, 47] width 17 height 17
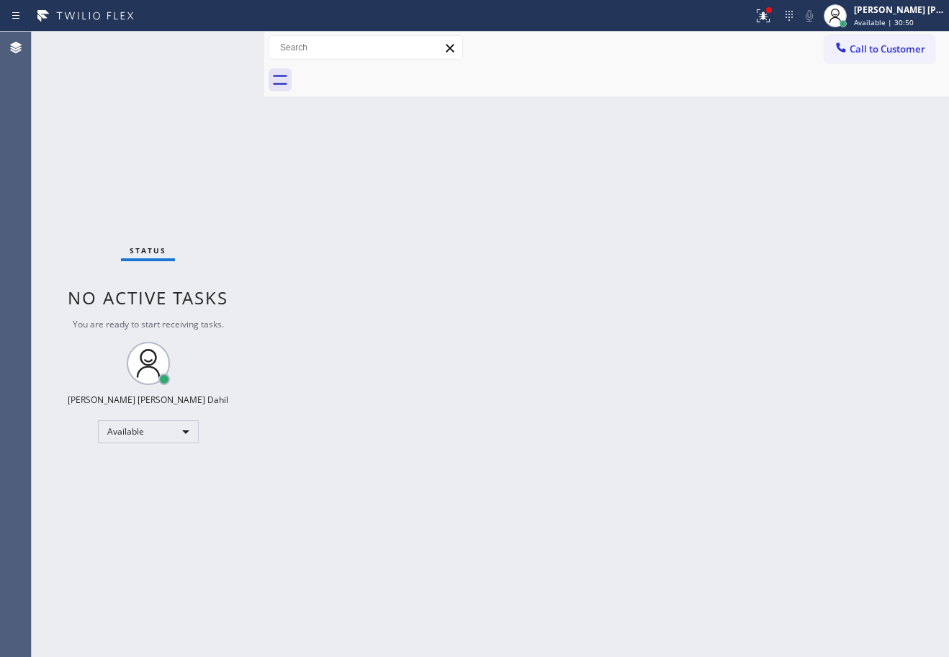
drag, startPoint x: 657, startPoint y: 423, endPoint x: 665, endPoint y: 436, distance: 15.2
click at [663, 431] on div "Back to Dashboard Change Sender ID Customers Technicians Select a contact Outbo…" at bounding box center [606, 345] width 685 height 626
click at [218, 46] on div "Status No active tasks You are ready to start receiving tasks. [PERSON_NAME] [P…" at bounding box center [148, 345] width 233 height 626
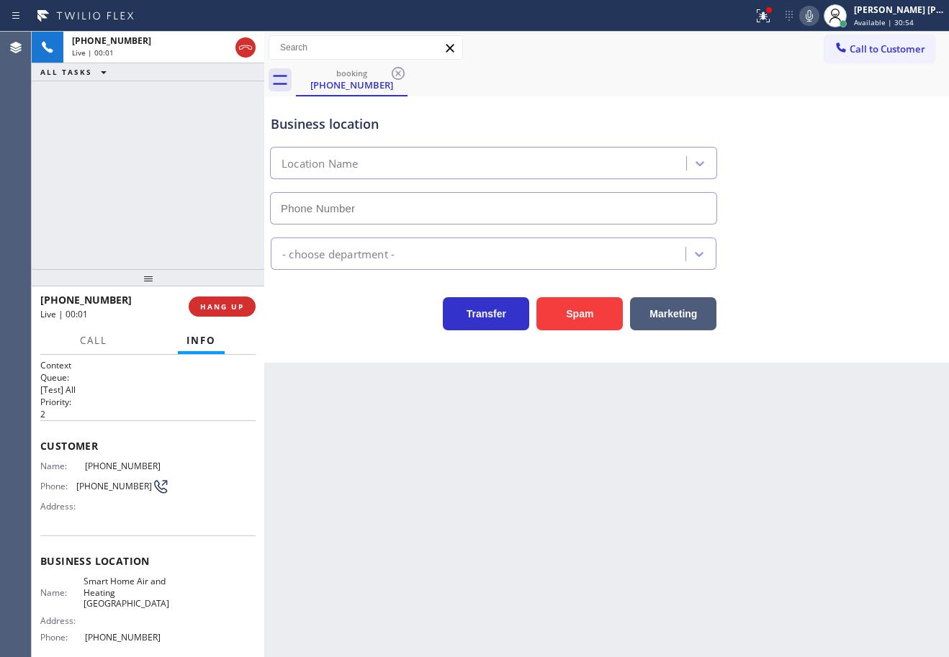
type input "[PHONE_NUMBER]"
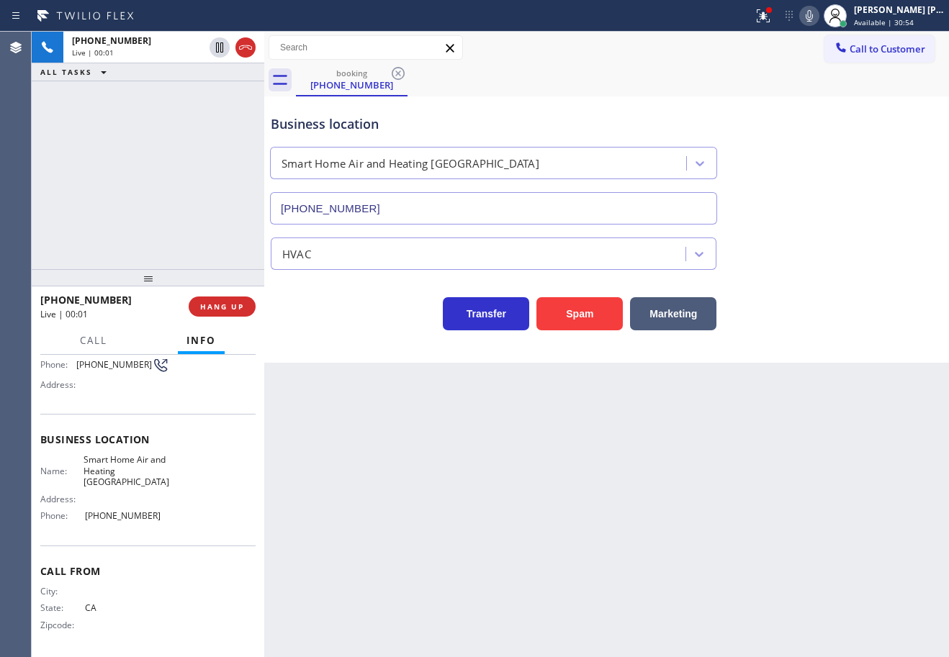
scroll to position [123, 0]
drag, startPoint x: 130, startPoint y: 482, endPoint x: 81, endPoint y: 482, distance: 49.0
click at [81, 482] on div "Name: Smart Home Air and Heating [GEOGRAPHIC_DATA]" at bounding box center [104, 469] width 129 height 33
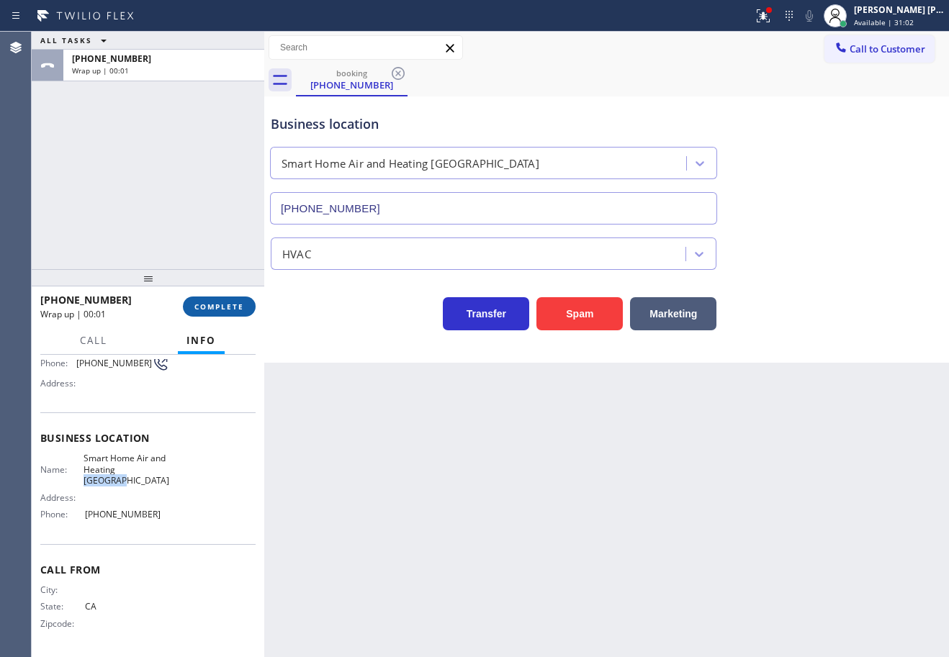
click at [207, 314] on button "COMPLETE" at bounding box center [219, 307] width 73 height 20
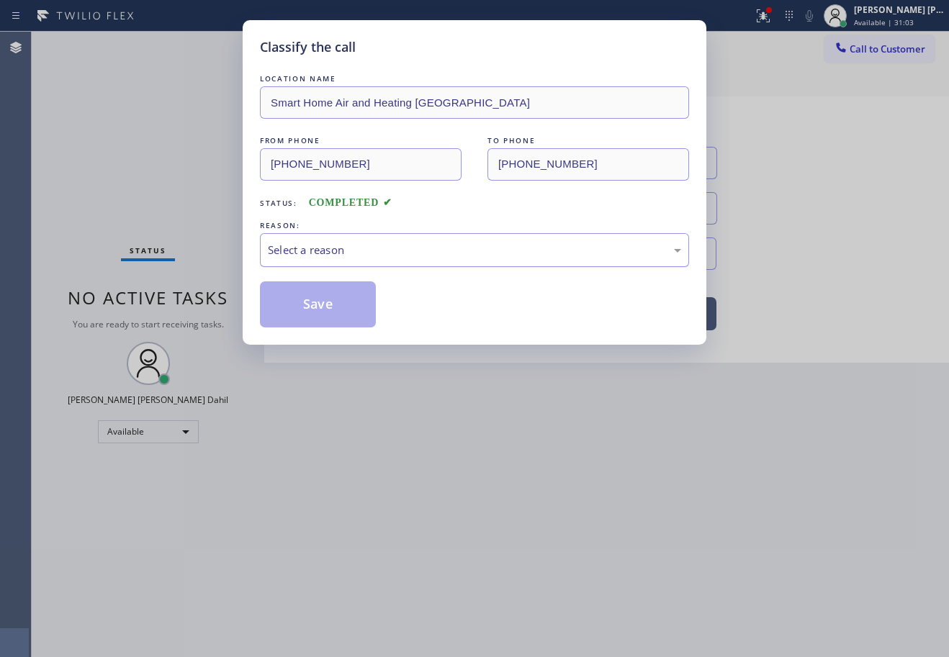
click at [336, 260] on div "Select a reason" at bounding box center [474, 250] width 429 height 34
click at [300, 317] on button "Save" at bounding box center [318, 305] width 116 height 46
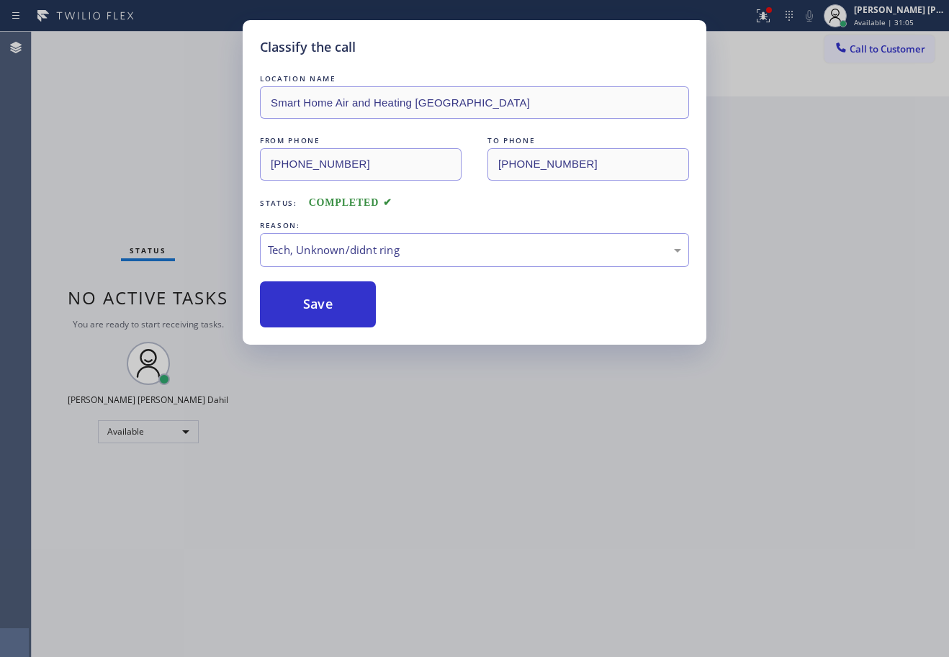
click at [585, 526] on div "Classify the call LOCATION NAME Smart Home Air and Heating Alhambra FROM PHONE …" at bounding box center [474, 328] width 949 height 657
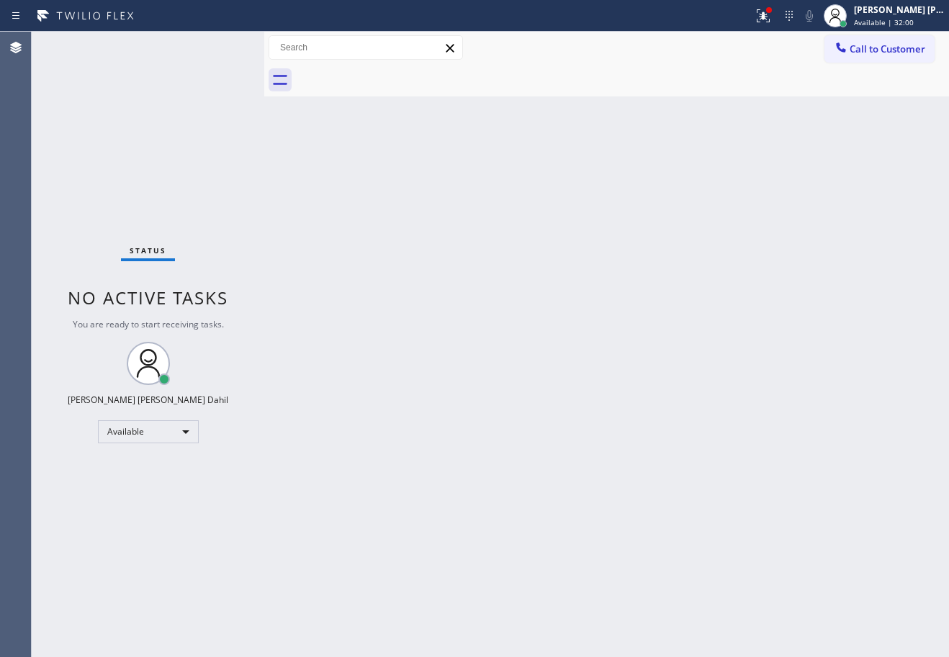
click at [709, 349] on div "Back to Dashboard Change Sender ID Customers Technicians Select a contact Outbo…" at bounding box center [606, 345] width 685 height 626
click at [772, 19] on icon at bounding box center [763, 15] width 17 height 17
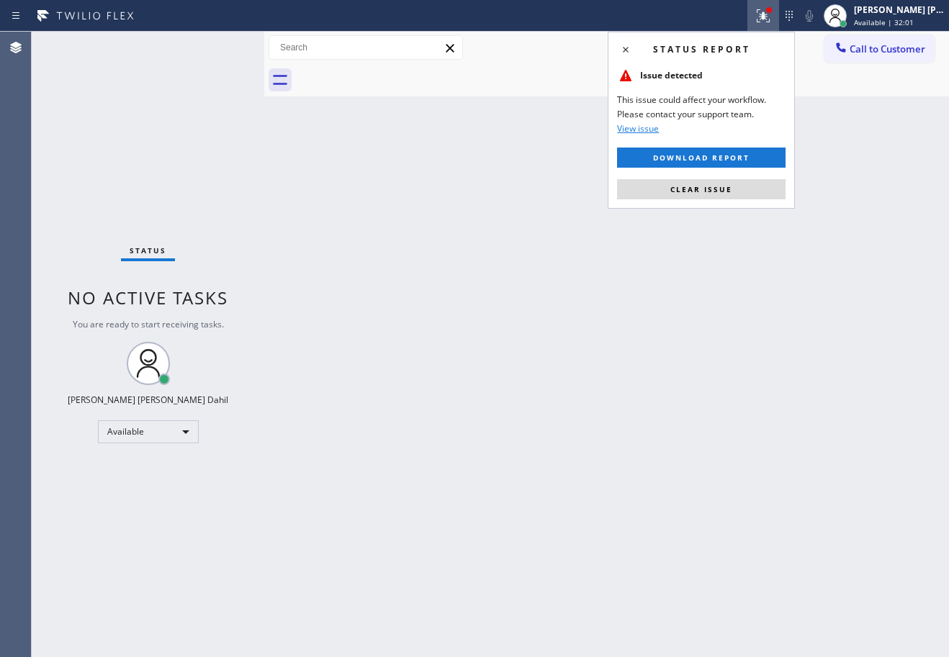
drag, startPoint x: 707, startPoint y: 196, endPoint x: 842, endPoint y: 434, distance: 273.8
click at [707, 195] on button "Clear issue" at bounding box center [701, 189] width 168 height 20
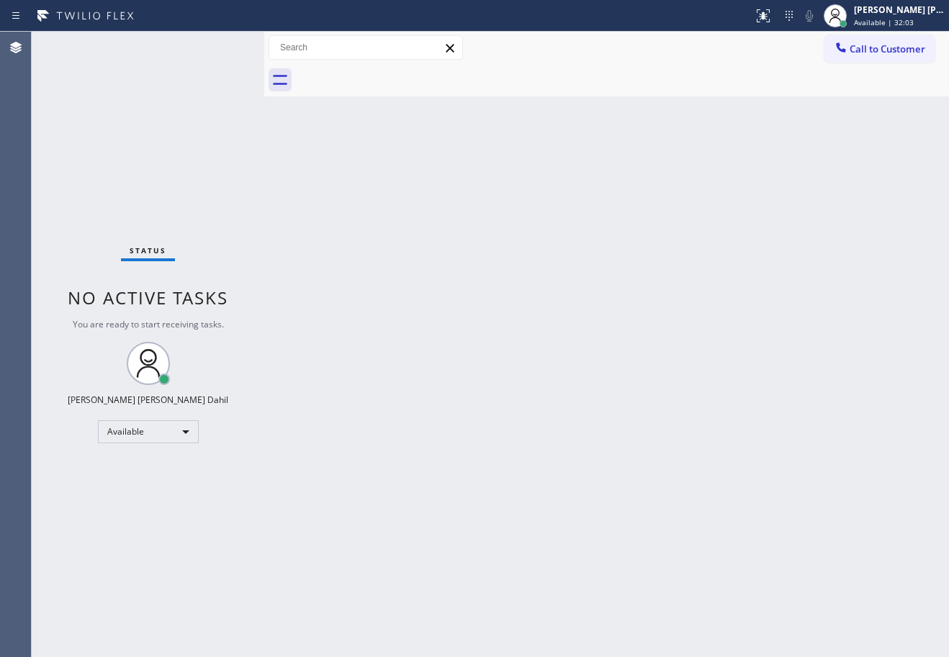
drag, startPoint x: 796, startPoint y: 467, endPoint x: 709, endPoint y: 647, distance: 200.0
click at [795, 467] on div "Back to Dashboard Change Sender ID Customers Technicians Select a contact Outbo…" at bounding box center [606, 345] width 685 height 626
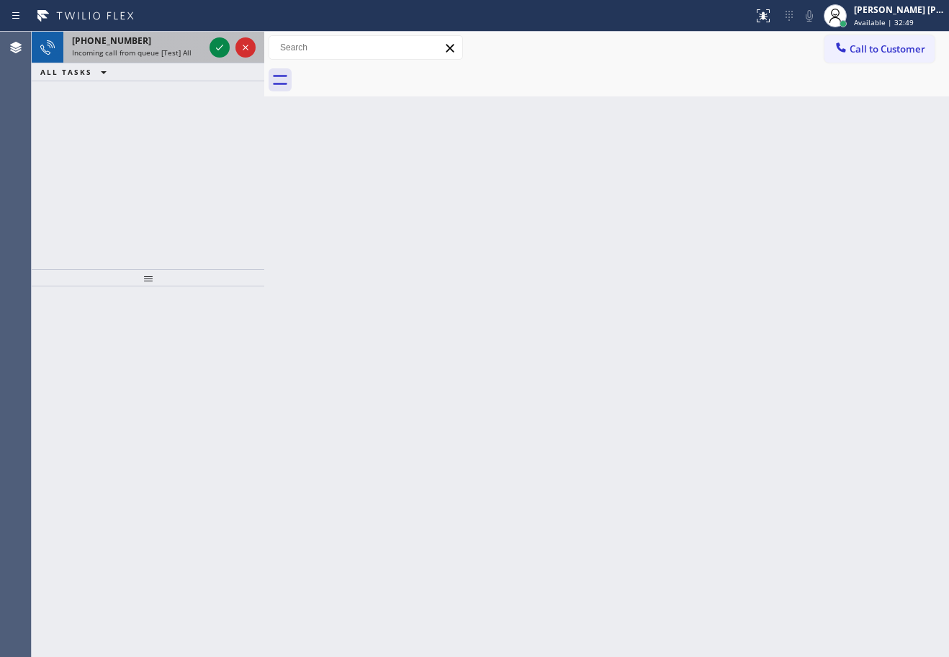
click at [168, 46] on div "[PHONE_NUMBER]" at bounding box center [138, 41] width 132 height 12
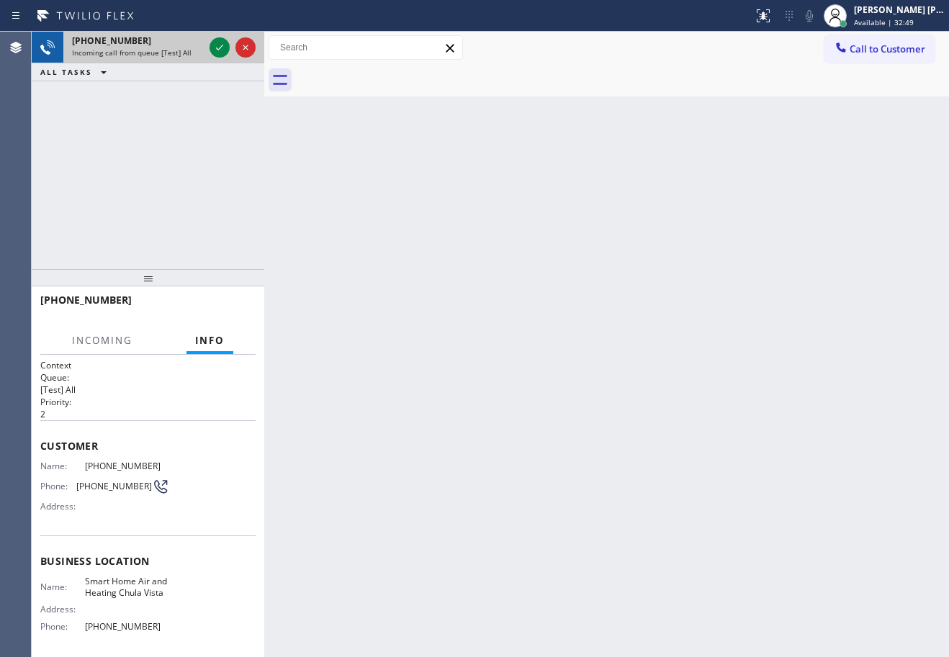
click at [168, 46] on div "[PHONE_NUMBER]" at bounding box center [138, 41] width 132 height 12
click at [220, 45] on icon at bounding box center [219, 47] width 17 height 17
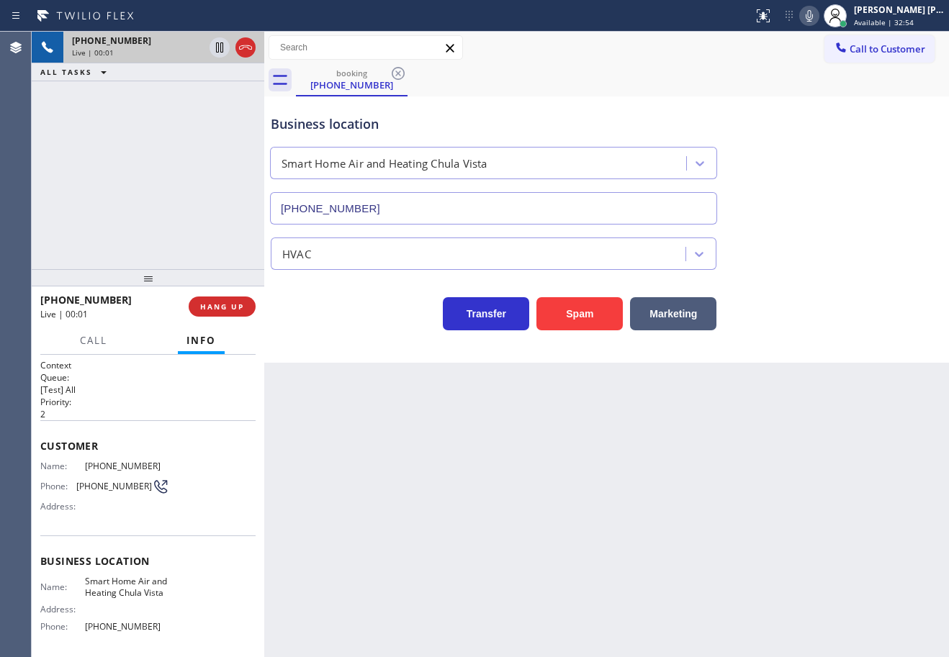
type input "[PHONE_NUMBER]"
click at [89, 164] on div "[PHONE_NUMBER] Live | 00:01 ALL TASKS ALL TASKS ACTIVE TASKS TASKS IN WRAP UP" at bounding box center [148, 151] width 233 height 238
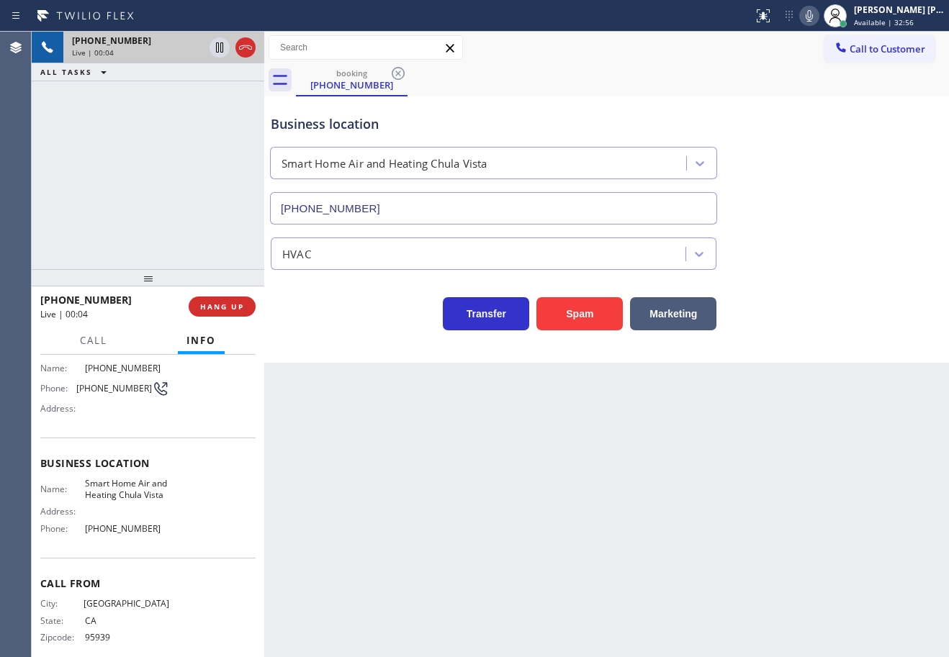
scroll to position [123, 0]
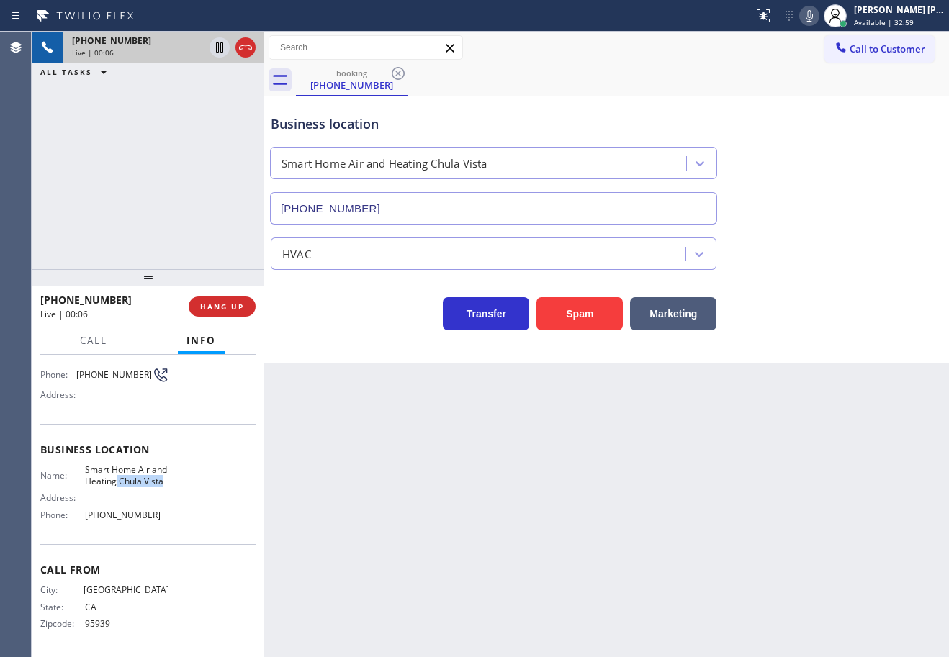
drag, startPoint x: 128, startPoint y: 482, endPoint x: 132, endPoint y: 472, distance: 10.3
click at [132, 472] on span "Smart Home Air and Heating Chula Vista" at bounding box center [127, 475] width 84 height 22
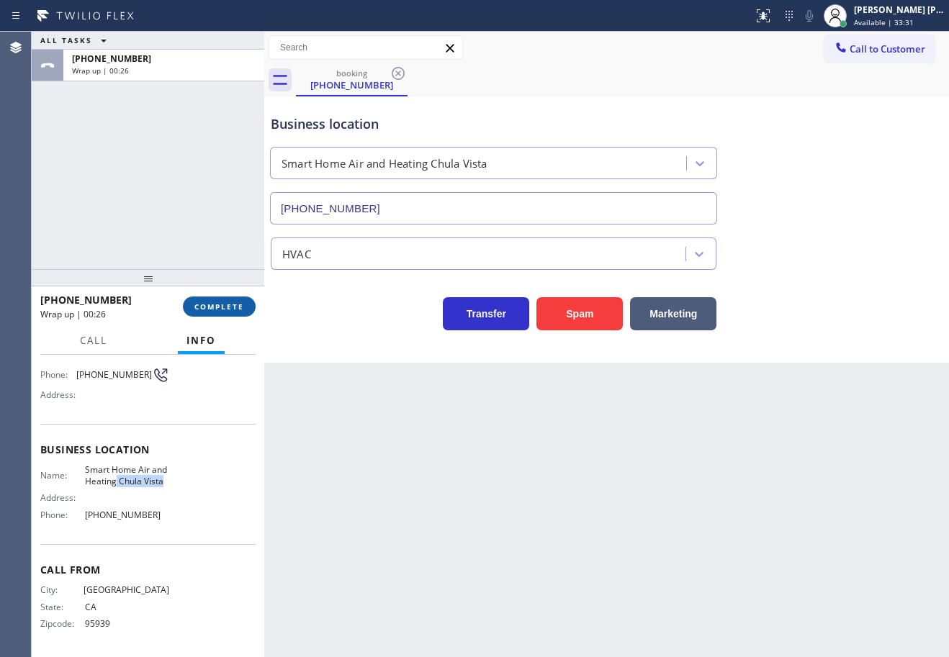
click at [217, 312] on button "COMPLETE" at bounding box center [219, 307] width 73 height 20
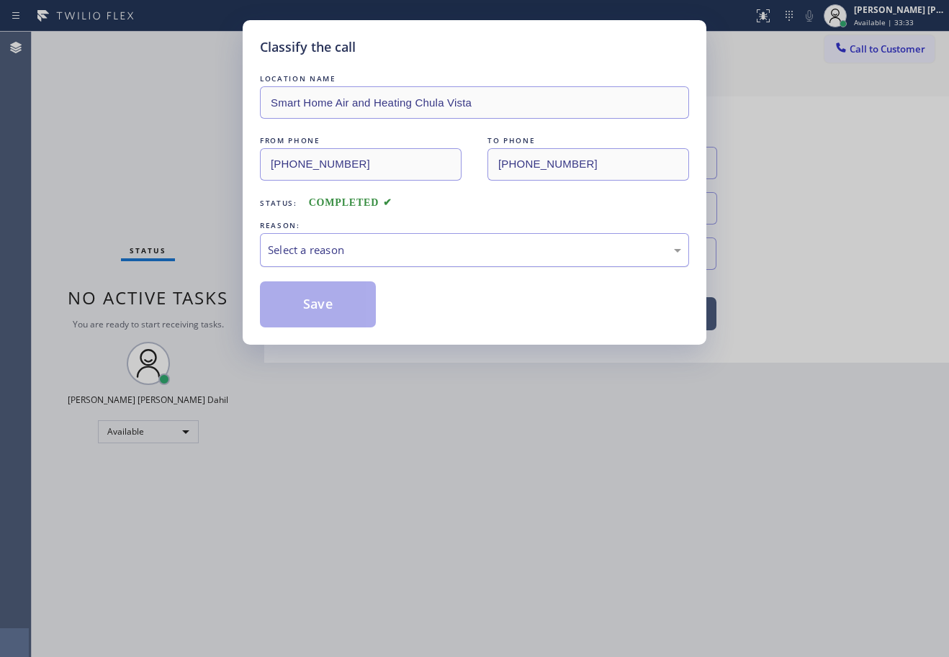
click at [335, 248] on div "Select a reason" at bounding box center [474, 250] width 413 height 17
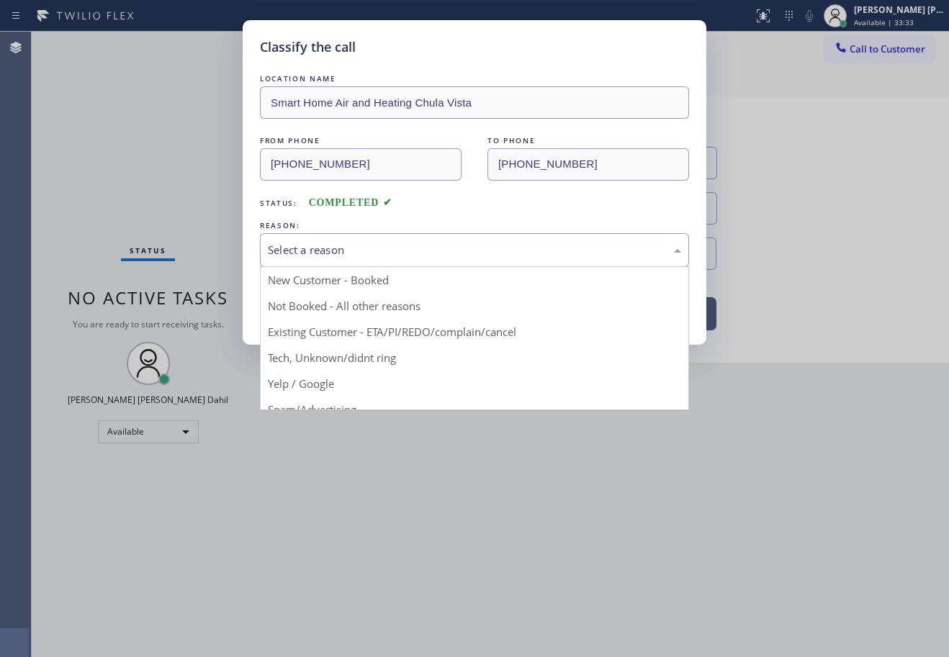
drag, startPoint x: 346, startPoint y: 354, endPoint x: 341, endPoint y: 343, distance: 11.9
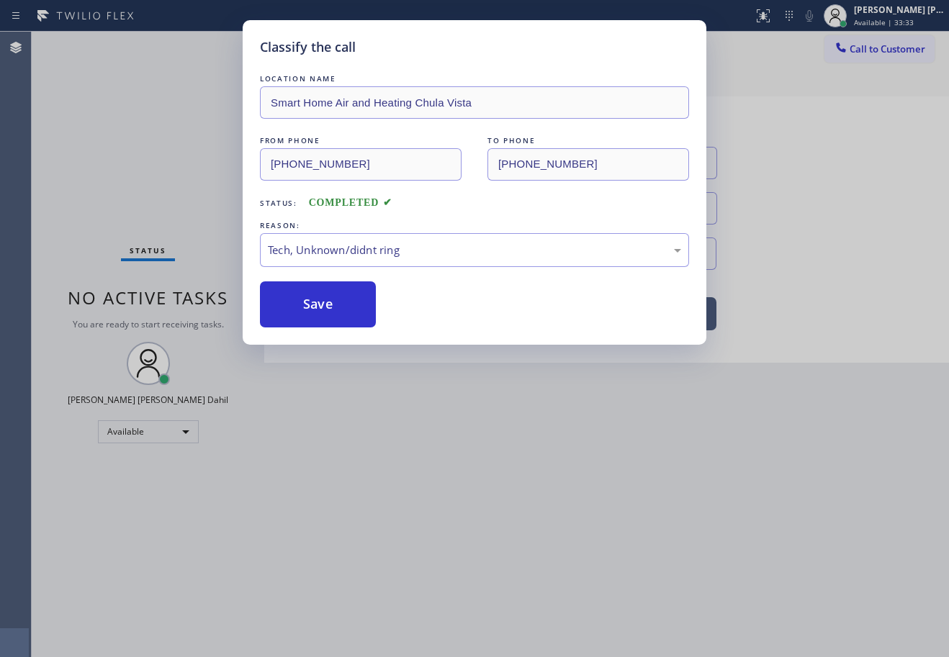
click at [300, 295] on button "Save" at bounding box center [318, 305] width 116 height 46
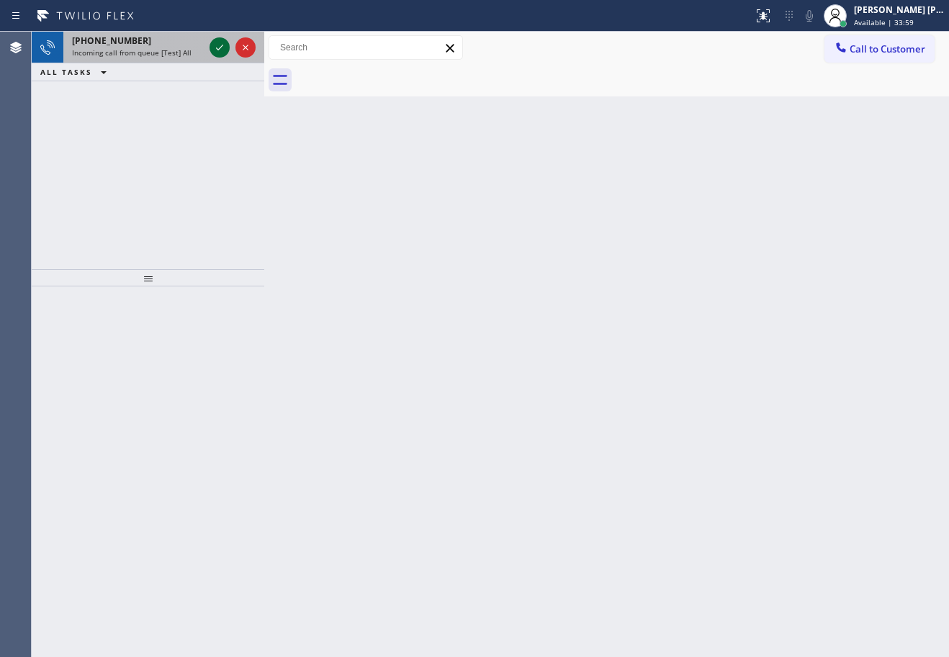
click at [198, 48] on div "Incoming call from queue [Test] All" at bounding box center [138, 53] width 132 height 10
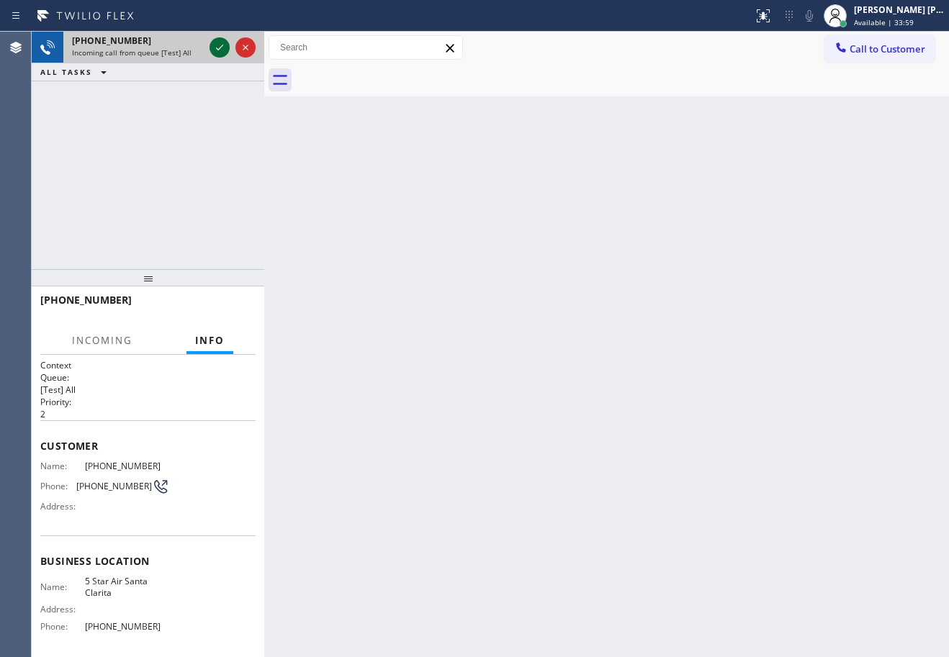
click at [216, 44] on icon at bounding box center [219, 47] width 17 height 17
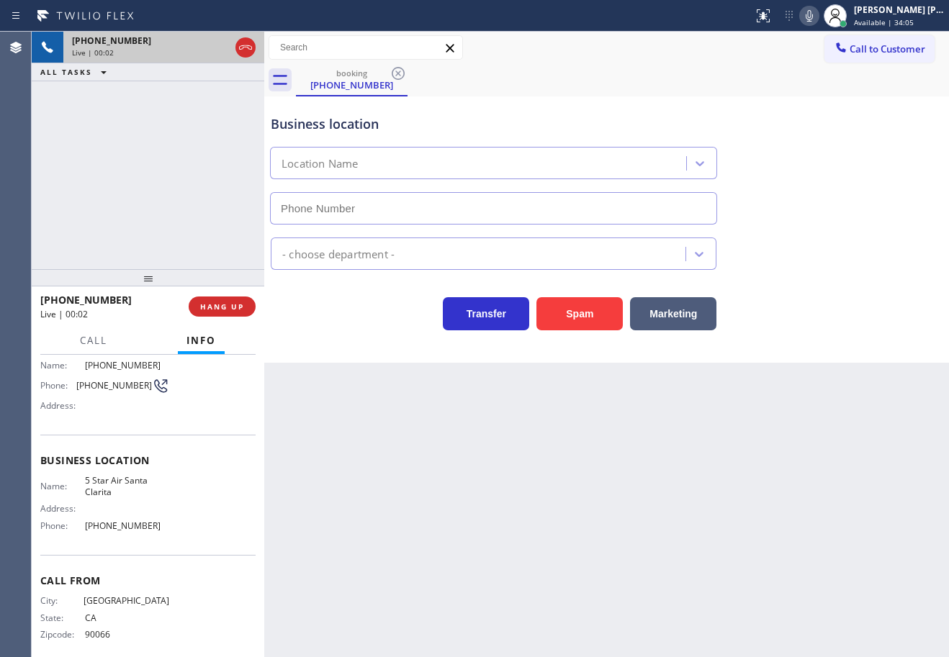
scroll to position [112, 0]
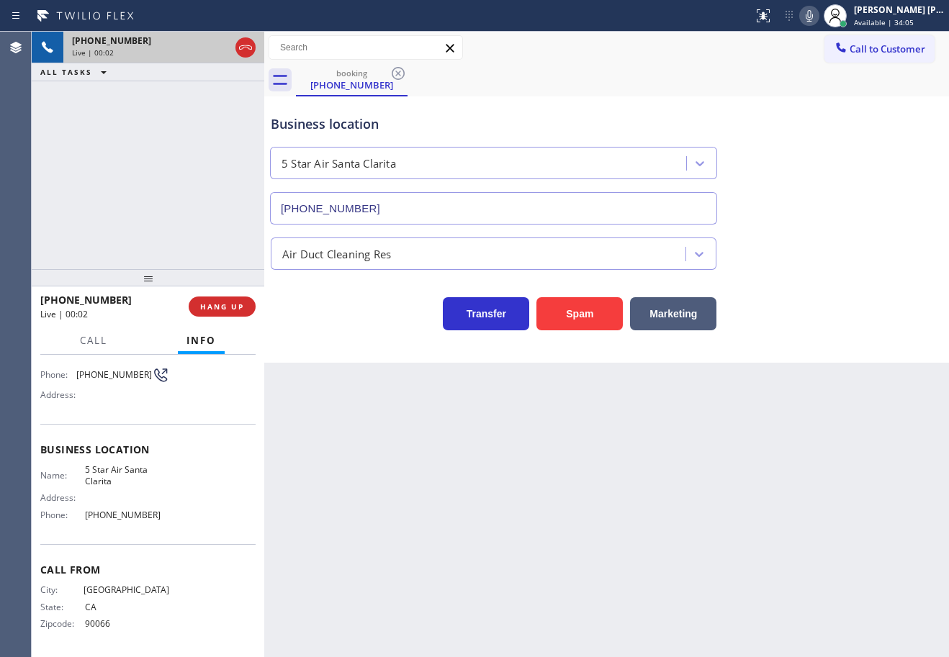
type input "[PHONE_NUMBER]"
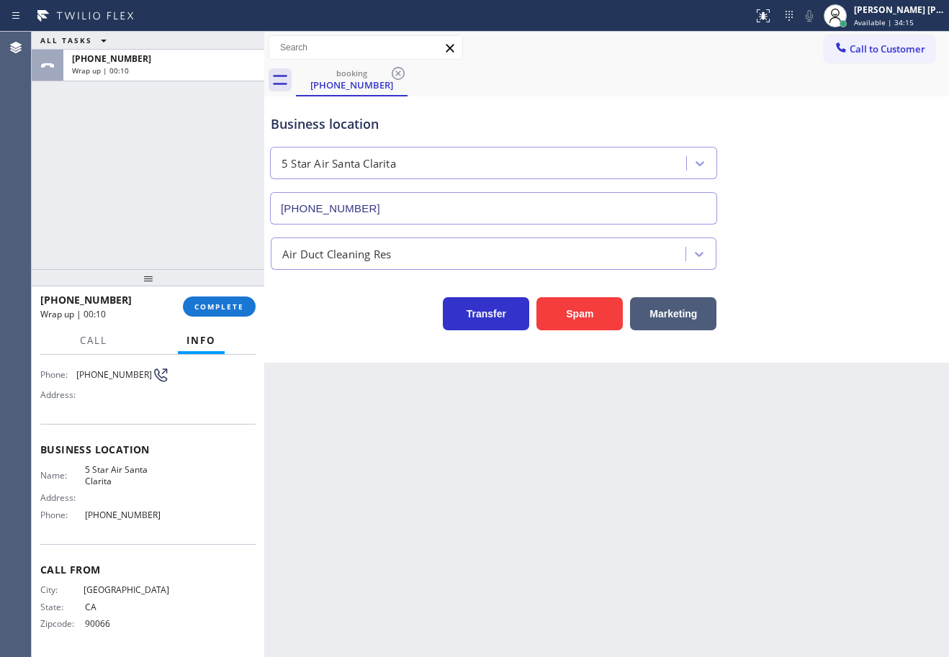
click at [109, 193] on div "ALL TASKS ALL TASKS ACTIVE TASKS TASKS IN WRAP UP [PHONE_NUMBER] Wrap up | 00:10" at bounding box center [148, 151] width 233 height 238
click at [207, 305] on span "COMPLETE" at bounding box center [219, 307] width 50 height 10
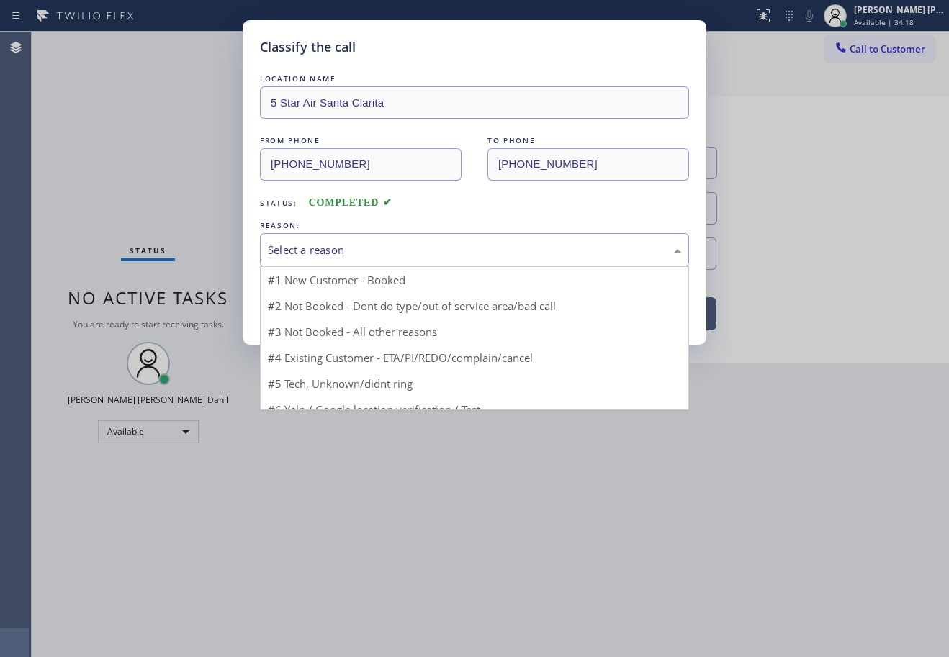
click at [345, 249] on div "Select a reason" at bounding box center [474, 250] width 413 height 17
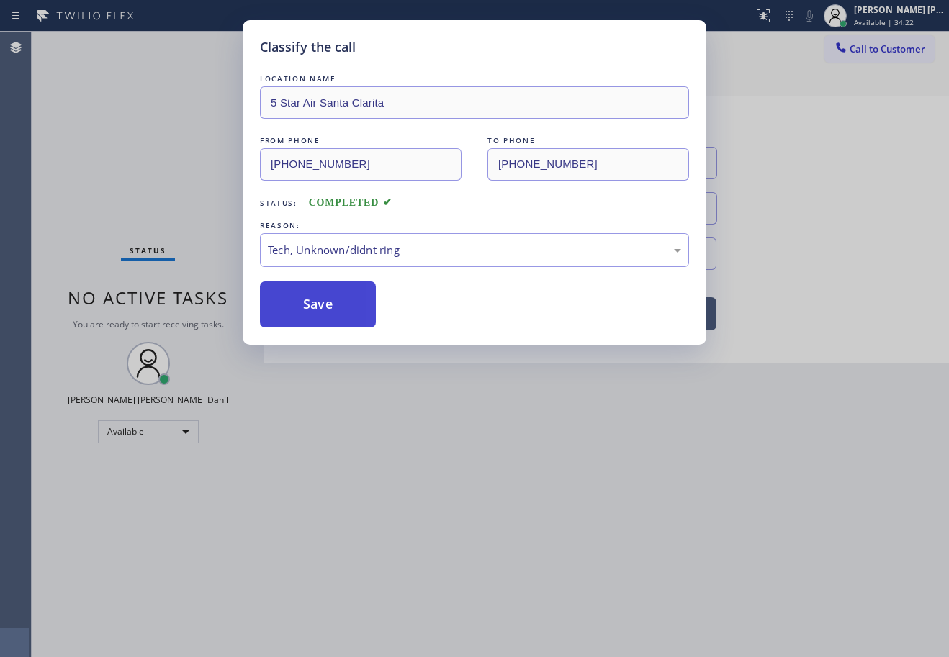
click at [311, 325] on button "Save" at bounding box center [318, 305] width 116 height 46
click at [310, 324] on button "Save" at bounding box center [318, 305] width 116 height 46
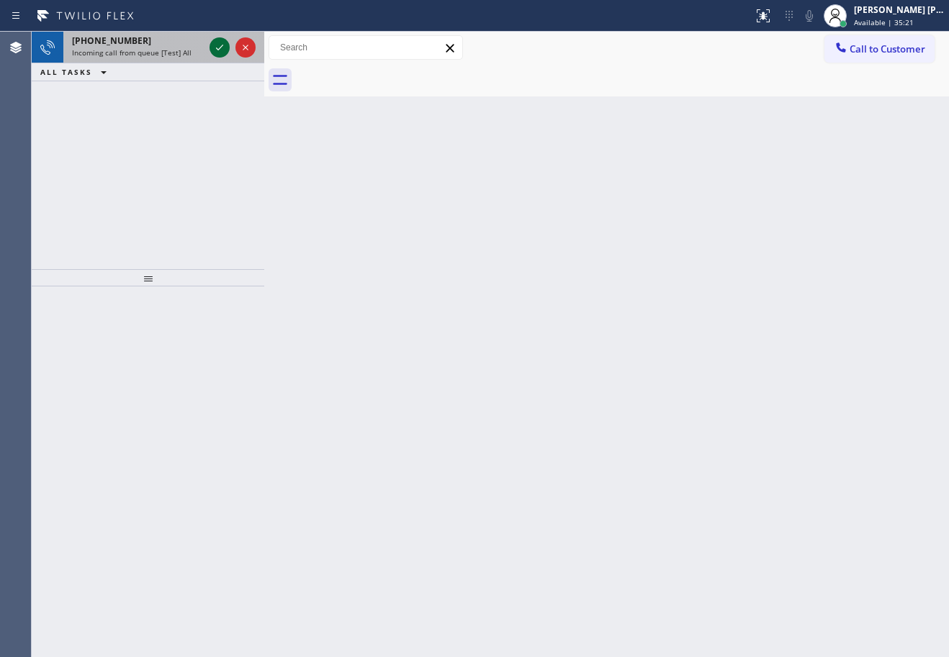
click at [202, 38] on div "[PHONE_NUMBER]" at bounding box center [138, 41] width 132 height 12
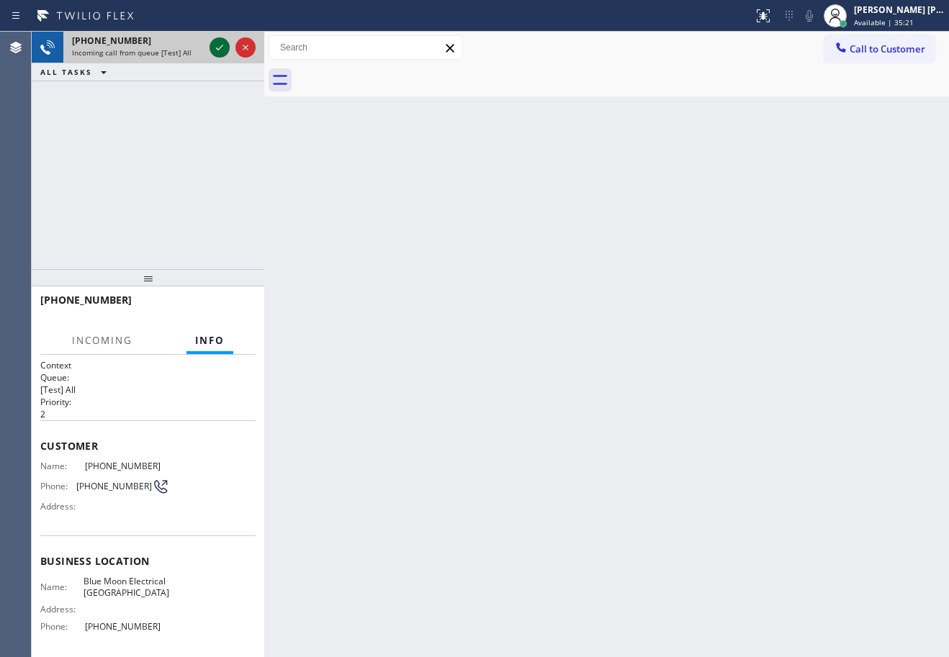
click at [215, 45] on icon at bounding box center [219, 47] width 17 height 17
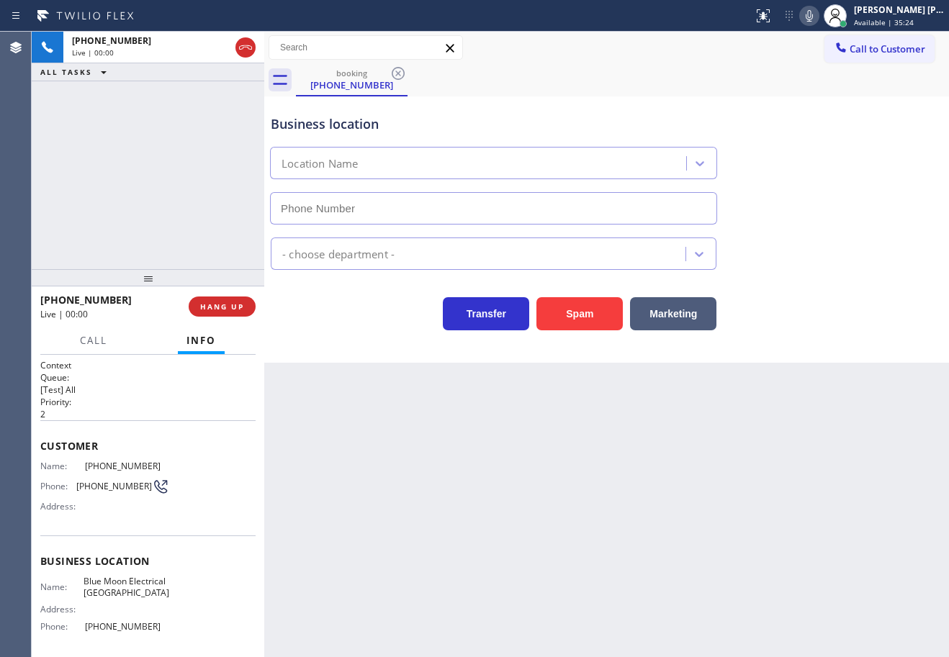
type input "[PHONE_NUMBER]"
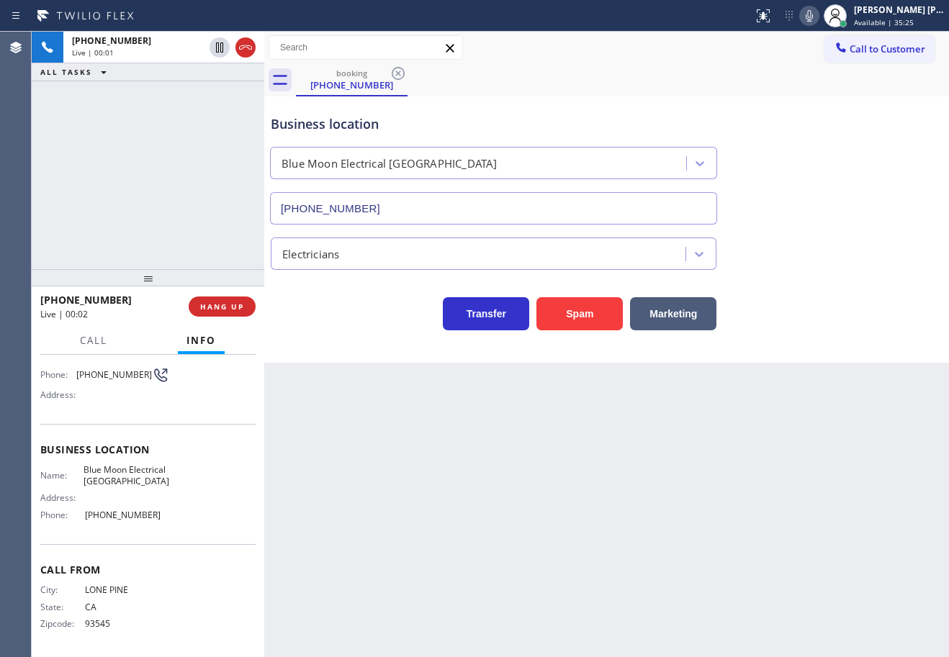
scroll to position [123, 0]
drag, startPoint x: 114, startPoint y: 485, endPoint x: 123, endPoint y: 469, distance: 19.0
click at [123, 469] on span "Blue Moon Electrical [GEOGRAPHIC_DATA]" at bounding box center [127, 475] width 86 height 22
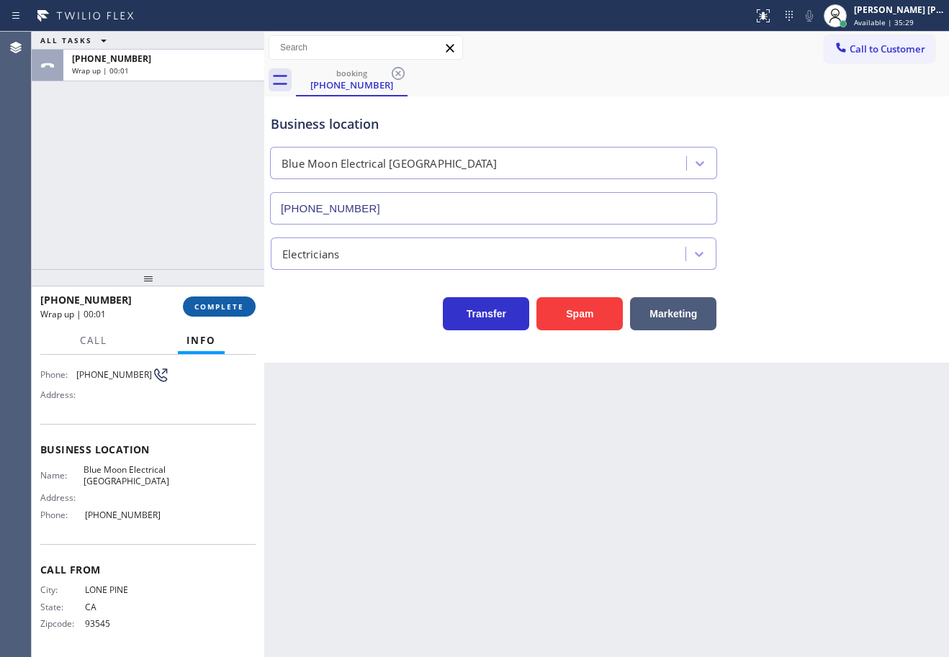
click at [225, 295] on div "[PHONE_NUMBER] Wrap up | 00:01 COMPLETE" at bounding box center [147, 306] width 215 height 37
drag, startPoint x: 225, startPoint y: 297, endPoint x: 234, endPoint y: 317, distance: 21.9
click at [230, 303] on button "COMPLETE" at bounding box center [219, 307] width 73 height 20
click at [234, 316] on div "[PHONE_NUMBER] Wrap up | 00:01 COMPLETE" at bounding box center [147, 306] width 215 height 37
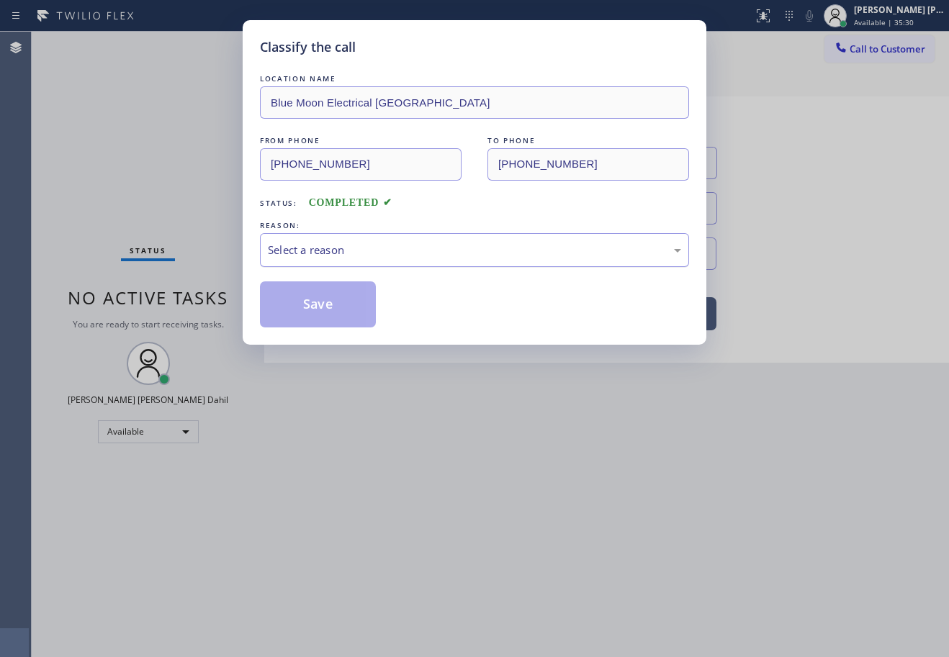
click at [392, 262] on div "Select a reason" at bounding box center [474, 250] width 429 height 34
drag, startPoint x: 331, startPoint y: 329, endPoint x: 327, endPoint y: 323, distance: 7.8
click at [331, 327] on div "Classify the call LOCATION NAME Blue Moon Electrical Palm Desert FROM PHONE [PH…" at bounding box center [475, 182] width 464 height 325
click at [327, 322] on button "Save" at bounding box center [318, 305] width 116 height 46
click at [325, 320] on button "Save" at bounding box center [318, 305] width 116 height 46
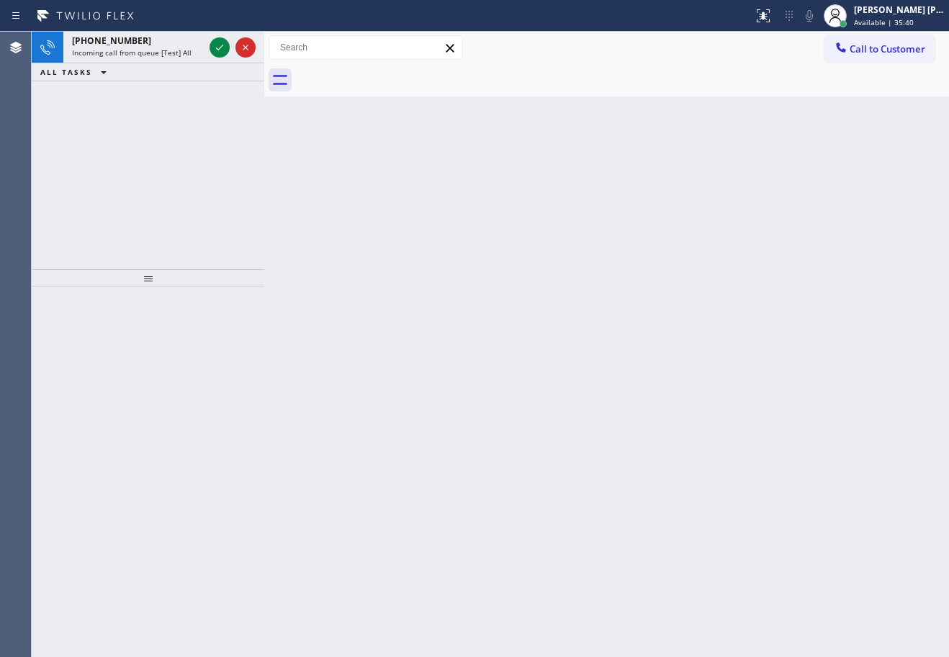
click at [562, 84] on div at bounding box center [622, 80] width 653 height 32
drag, startPoint x: 205, startPoint y: 49, endPoint x: 216, endPoint y: 48, distance: 10.9
click at [207, 49] on div "[PHONE_NUMBER] Incoming call from queue [Test] All" at bounding box center [148, 48] width 233 height 32
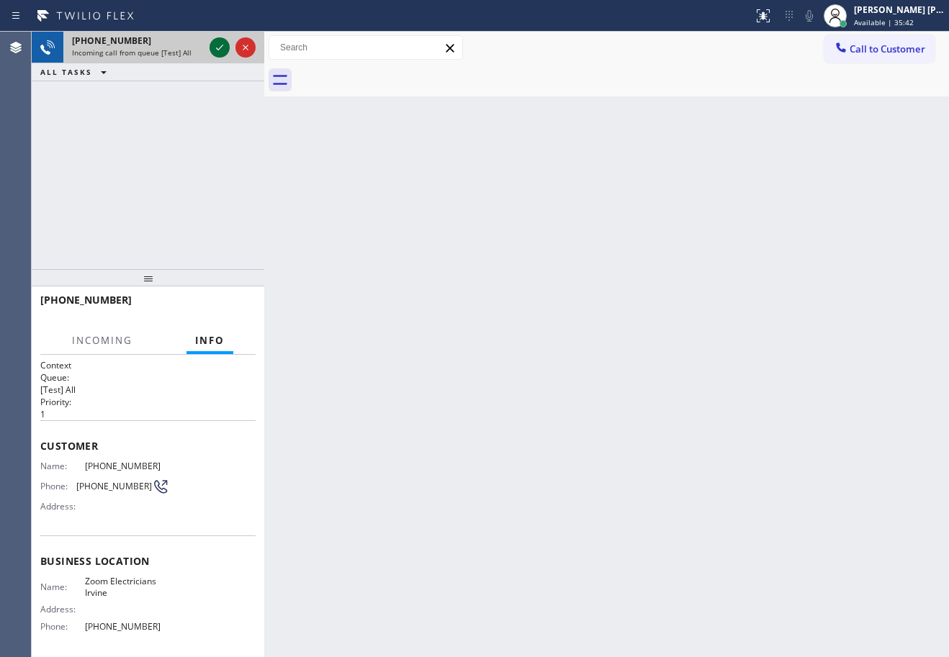
click at [217, 46] on icon at bounding box center [219, 47] width 17 height 17
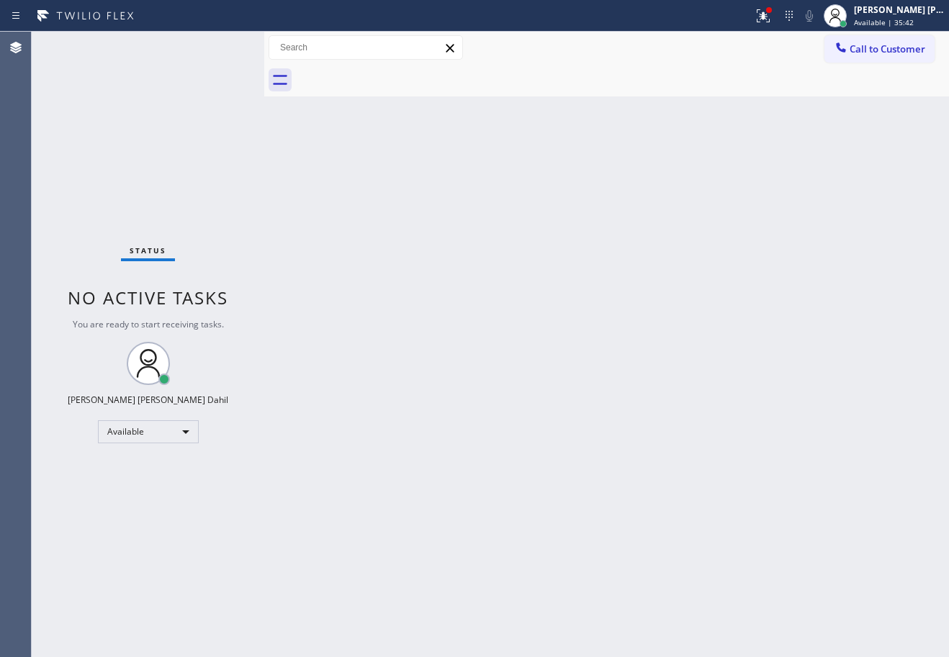
click at [601, 475] on div "Back to Dashboard Change Sender ID Customers Technicians Select a contact Outbo…" at bounding box center [606, 345] width 685 height 626
click at [177, 130] on div "Status No active tasks You are ready to start receiving tasks. [PERSON_NAME] [P…" at bounding box center [148, 345] width 233 height 626
click at [859, 496] on div "Back to Dashboard Change Sender ID Customers Technicians Select a contact Outbo…" at bounding box center [606, 345] width 685 height 626
click at [588, 311] on div "Back to Dashboard Change Sender ID Customers Technicians Select a contact Outbo…" at bounding box center [606, 345] width 685 height 626
click at [772, 20] on icon at bounding box center [763, 15] width 17 height 17
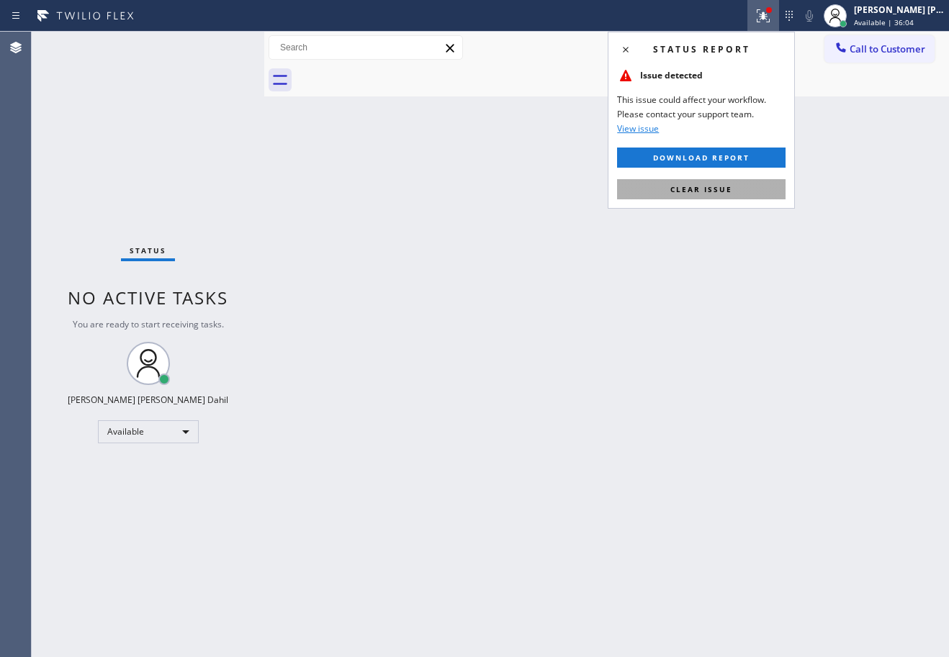
click at [724, 192] on span "Clear issue" at bounding box center [701, 189] width 62 height 10
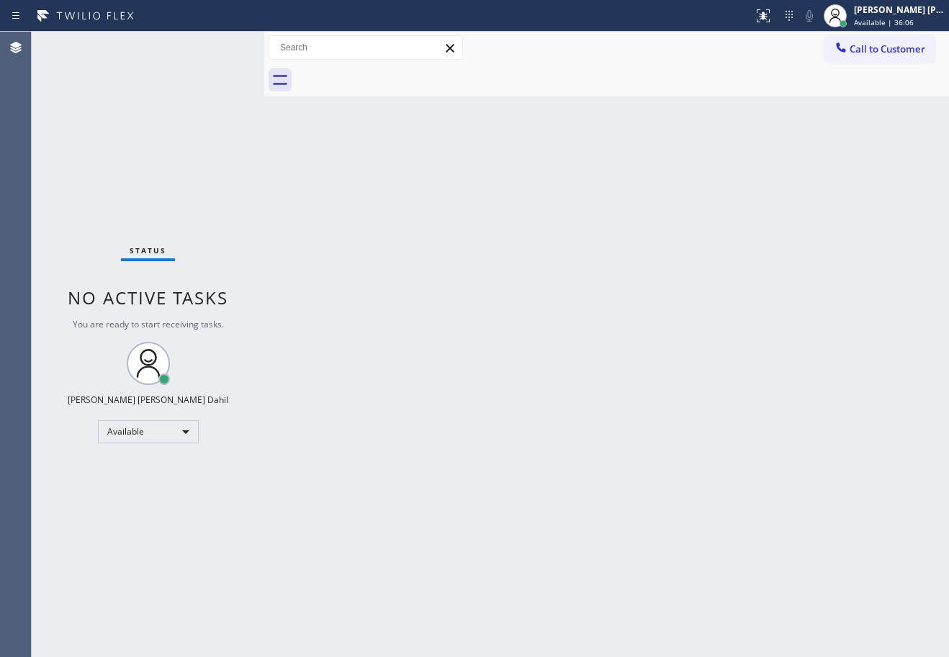
click at [726, 445] on div "Back to Dashboard Change Sender ID Customers Technicians Select a contact Outbo…" at bounding box center [606, 345] width 685 height 626
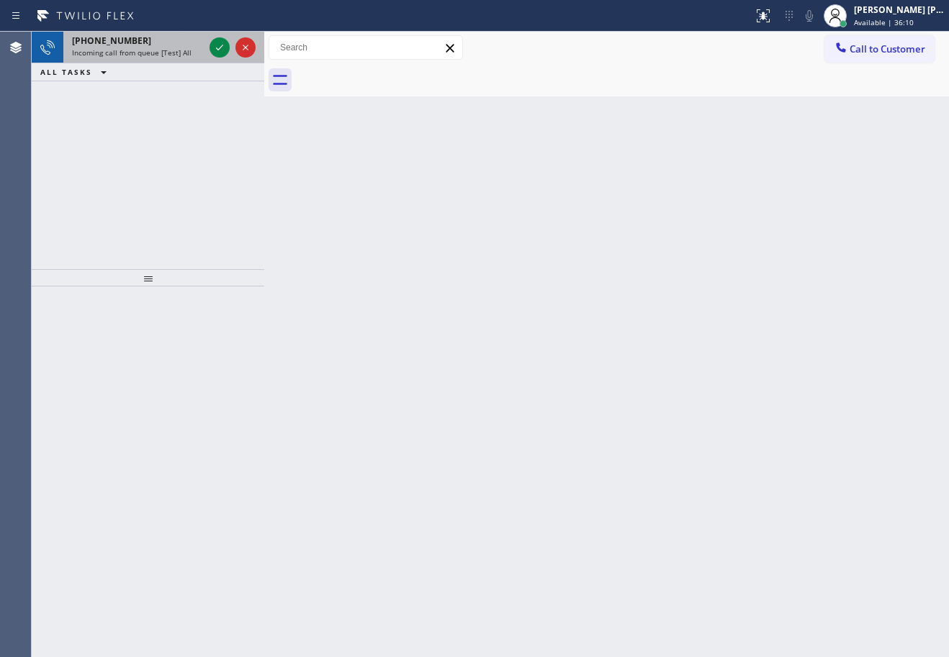
click at [176, 47] on div "[PHONE_NUMBER] Incoming call from queue [Test] All" at bounding box center [134, 48] width 143 height 32
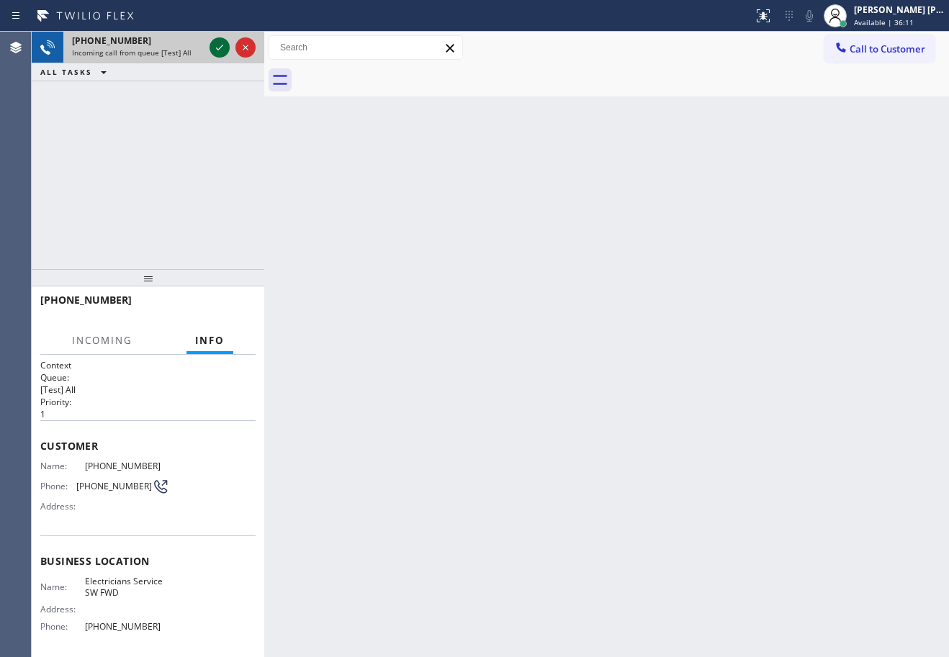
click at [215, 44] on icon at bounding box center [219, 47] width 17 height 17
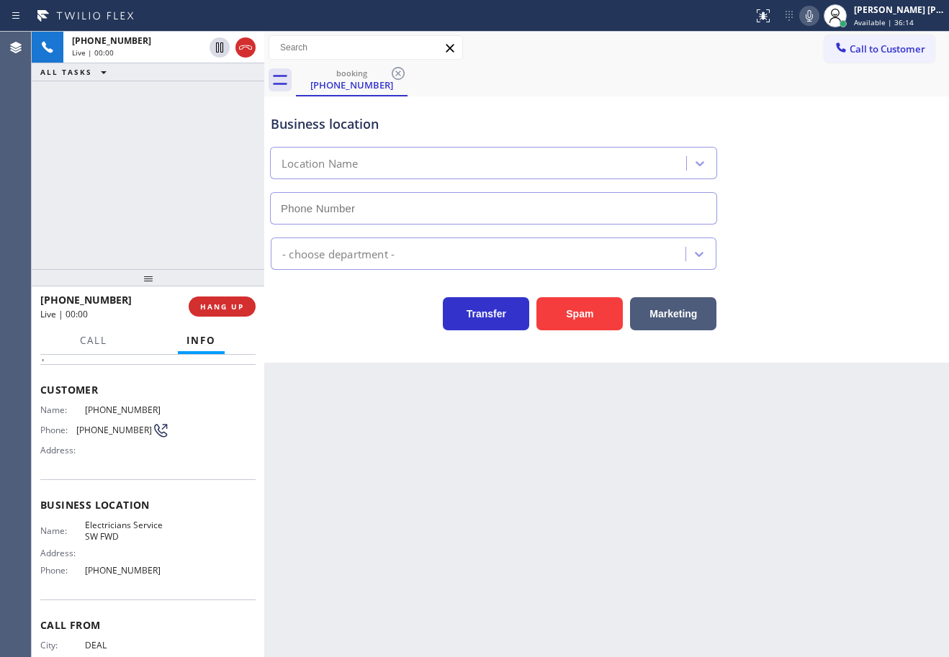
type input "[PHONE_NUMBER]"
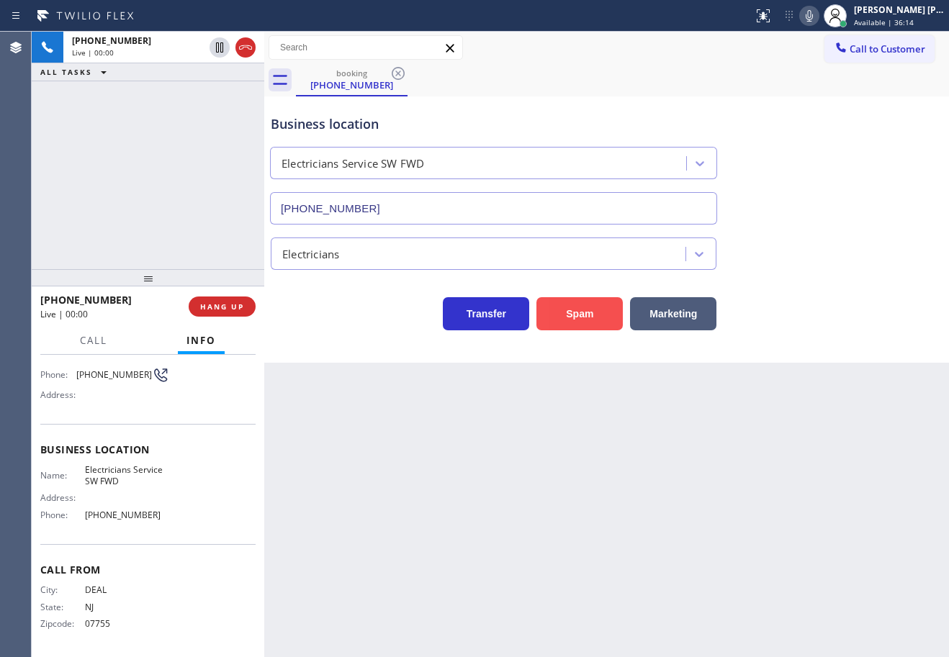
click at [558, 310] on button "Spam" at bounding box center [579, 313] width 86 height 33
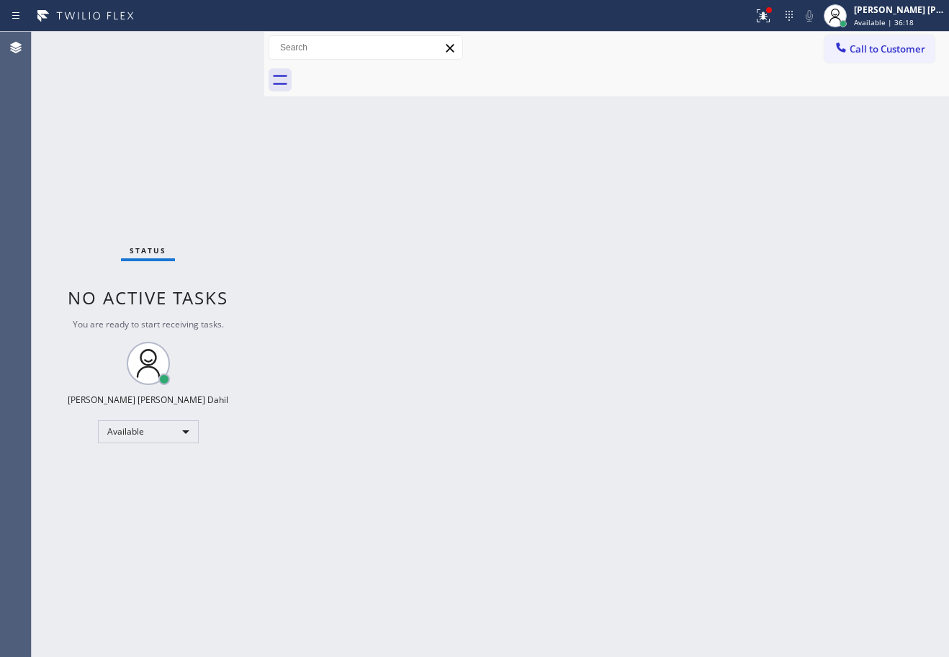
click at [675, 387] on div "Back to Dashboard Change Sender ID Customers Technicians Select a contact Outbo…" at bounding box center [606, 345] width 685 height 626
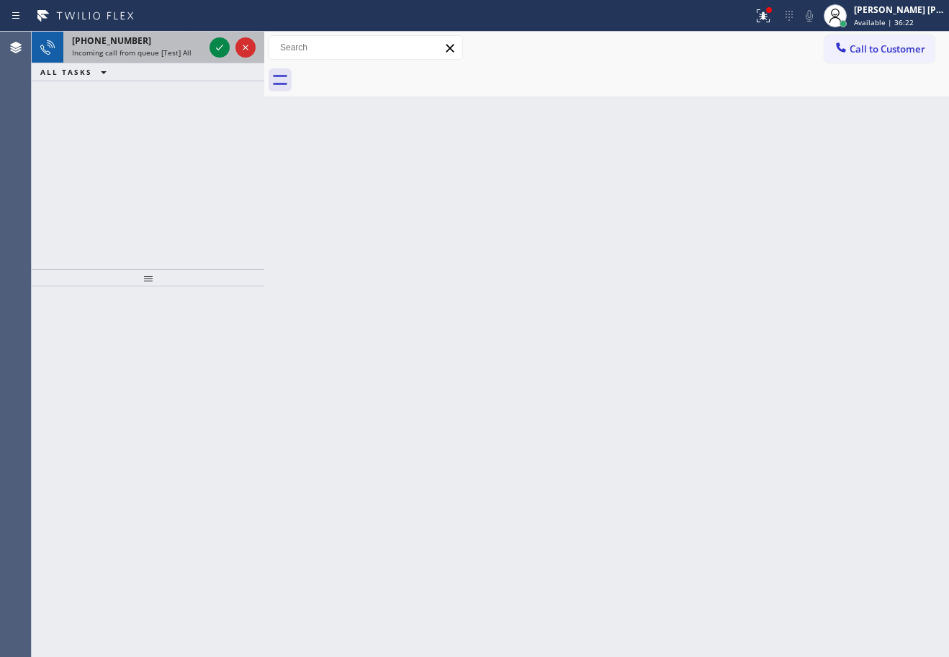
click at [186, 42] on div "[PHONE_NUMBER]" at bounding box center [138, 41] width 132 height 12
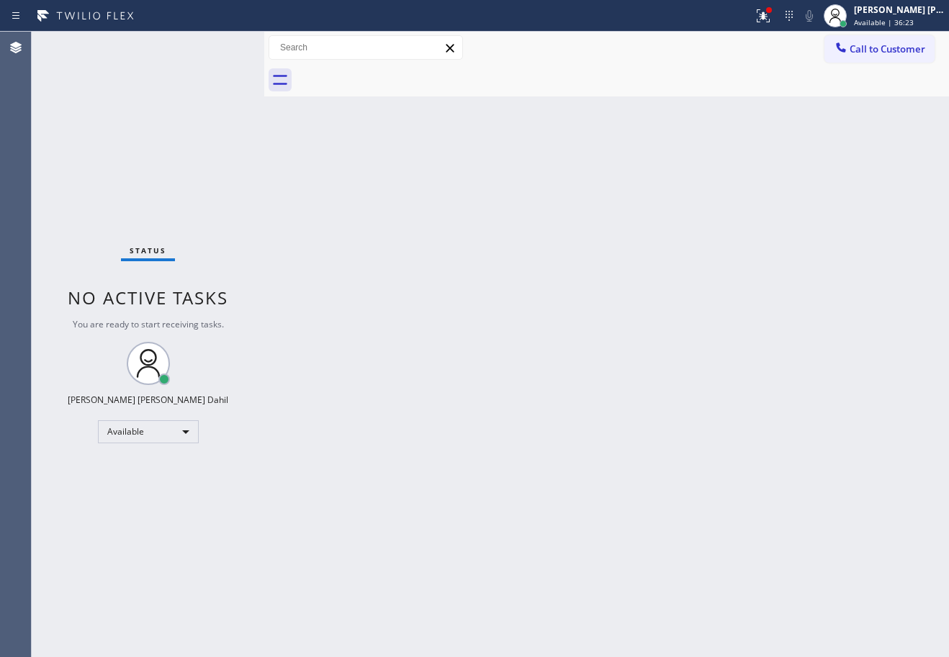
click at [217, 49] on div "Status No active tasks You are ready to start receiving tasks. [PERSON_NAME] [P…" at bounding box center [148, 345] width 233 height 626
drag, startPoint x: 555, startPoint y: 518, endPoint x: 614, endPoint y: 640, distance: 135.6
click at [593, 560] on div "Back to Dashboard Change Sender ID Customers Technicians Select a contact Outbo…" at bounding box center [606, 345] width 685 height 626
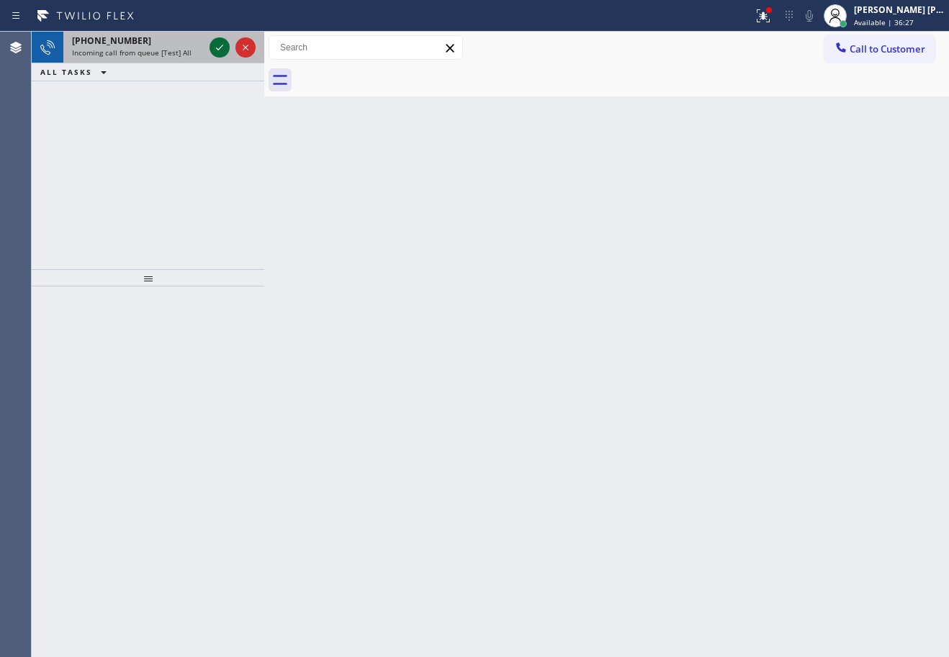
click at [171, 57] on span "Incoming call from queue [Test] All" at bounding box center [132, 53] width 120 height 10
click at [168, 86] on div "[PHONE_NUMBER] Incoming call from queue [Test] All ALL TASKS ALL TASKS ACTIVE T…" at bounding box center [148, 151] width 233 height 238
drag, startPoint x: 177, startPoint y: 60, endPoint x: 192, endPoint y: 56, distance: 14.8
click at [177, 58] on div "[PHONE_NUMBER] Incoming call from queue [Test] All" at bounding box center [134, 48] width 143 height 32
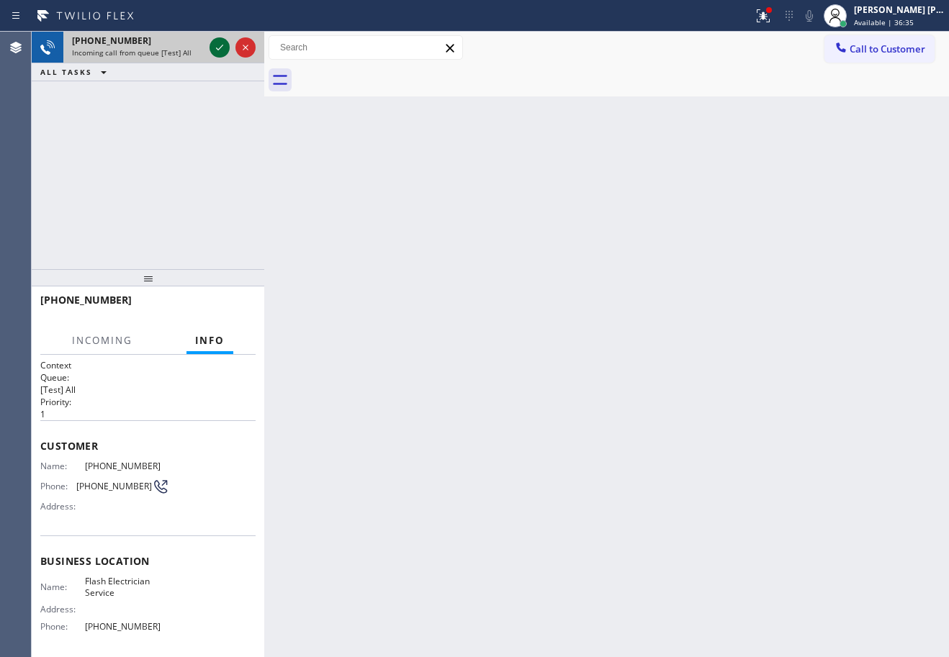
click at [214, 42] on icon at bounding box center [219, 47] width 17 height 17
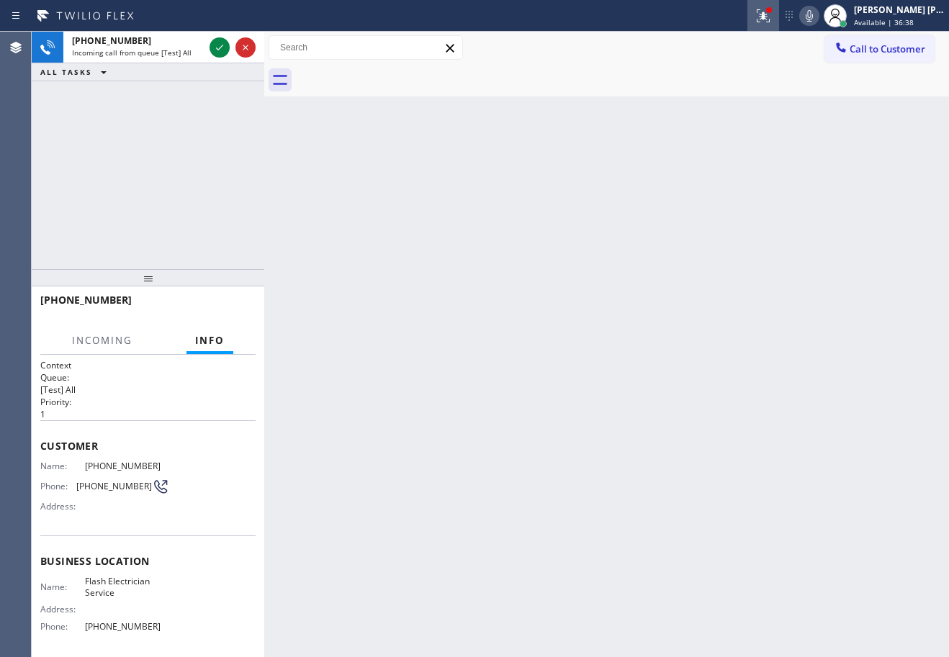
drag, startPoint x: 778, startPoint y: 11, endPoint x: 780, endPoint y: 189, distance: 178.6
click at [772, 11] on icon at bounding box center [763, 15] width 17 height 17
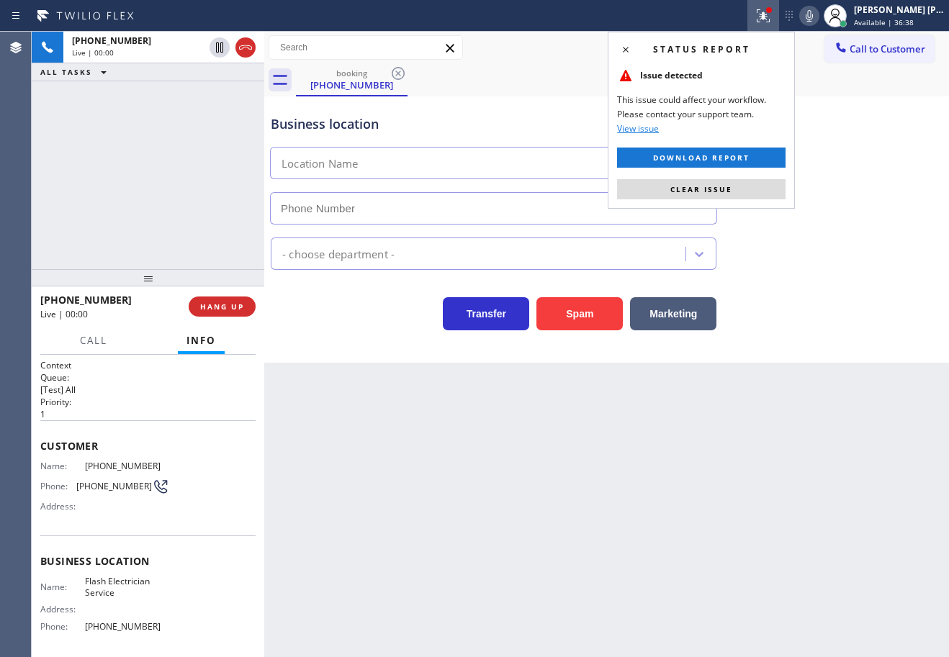
type input "[PHONE_NUMBER]"
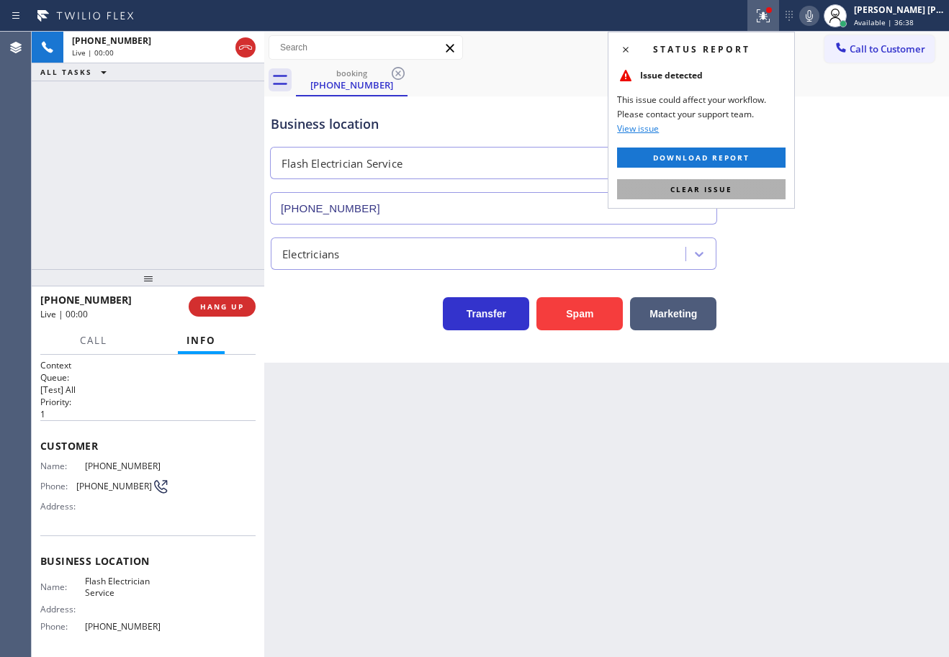
click at [763, 188] on button "Clear issue" at bounding box center [701, 189] width 168 height 20
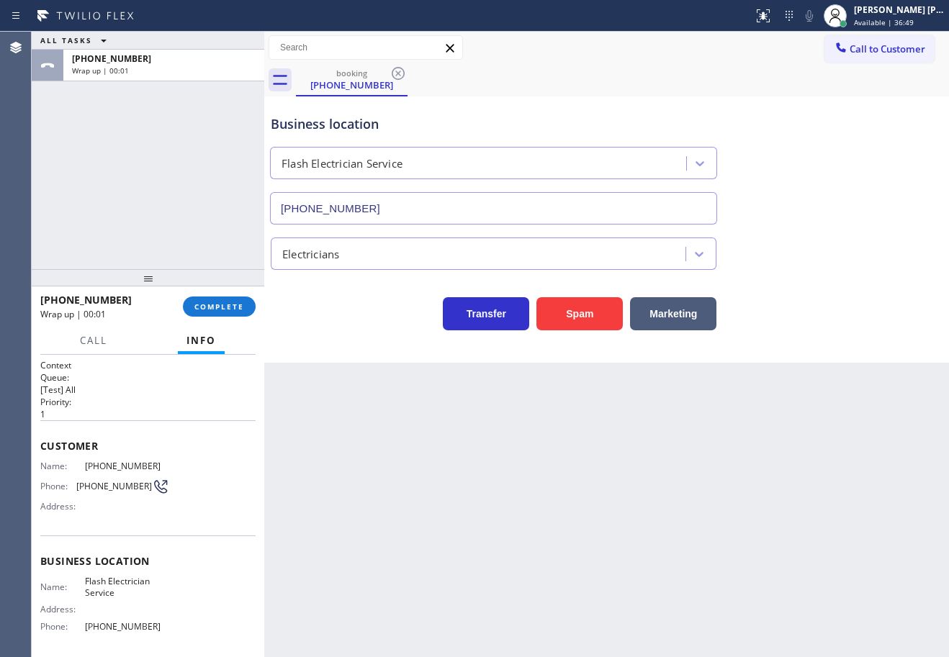
click at [205, 294] on div "[PHONE_NUMBER] Wrap up | 00:01 COMPLETE" at bounding box center [147, 306] width 215 height 37
click at [206, 306] on span "COMPLETE" at bounding box center [219, 307] width 50 height 10
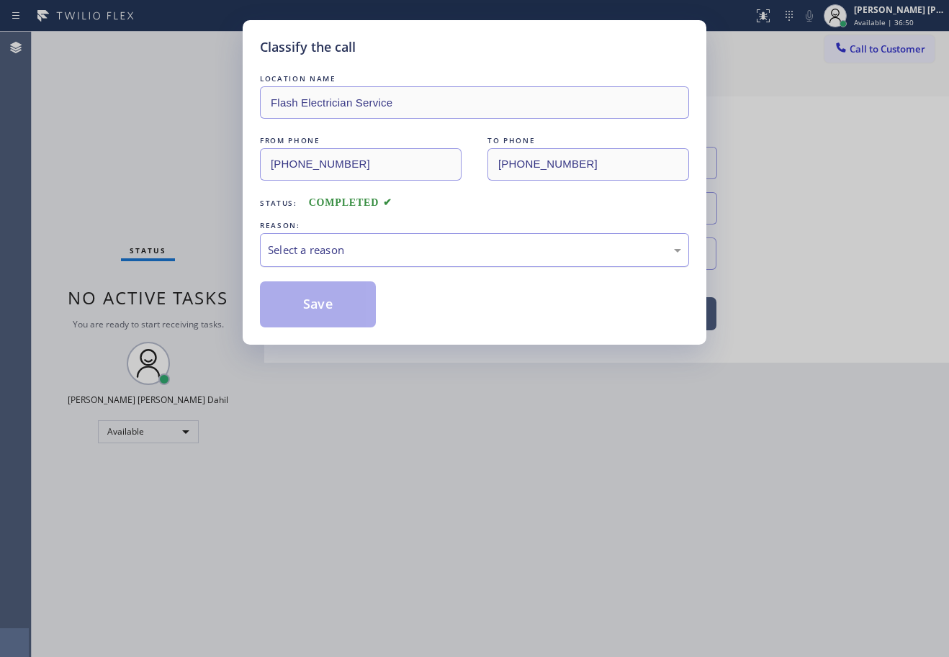
click at [384, 243] on div "Select a reason" at bounding box center [474, 250] width 413 height 17
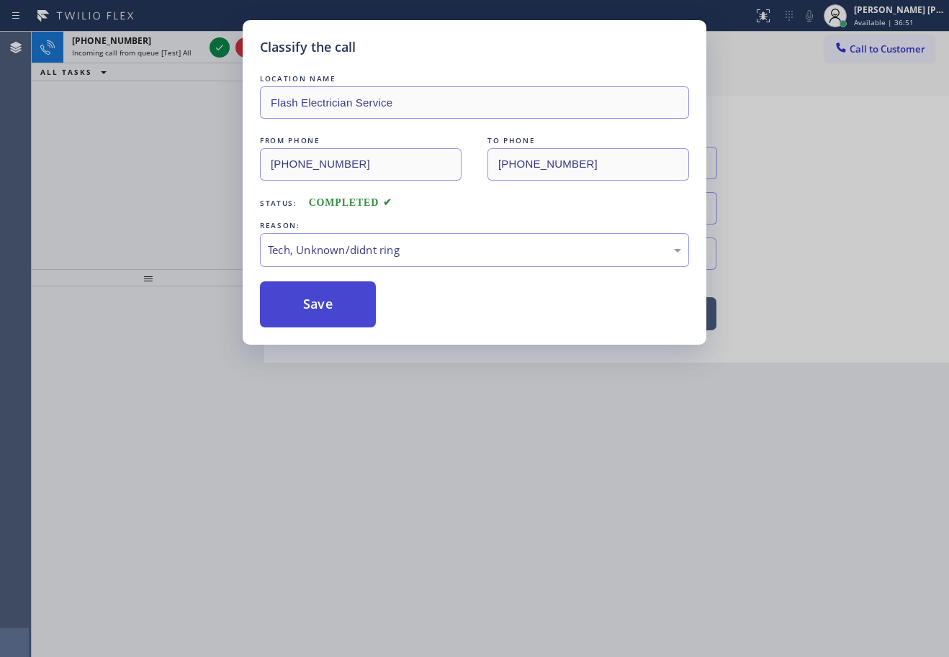
drag, startPoint x: 330, startPoint y: 318, endPoint x: 325, endPoint y: 309, distance: 10.6
click at [328, 315] on button "Save" at bounding box center [318, 305] width 116 height 46
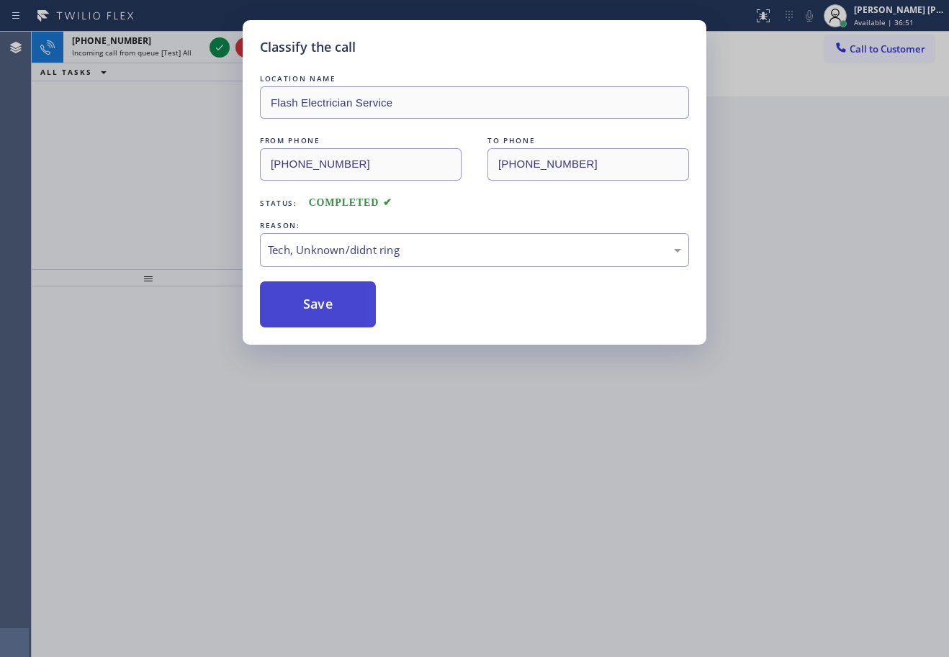
click at [325, 309] on button "Save" at bounding box center [318, 305] width 116 height 46
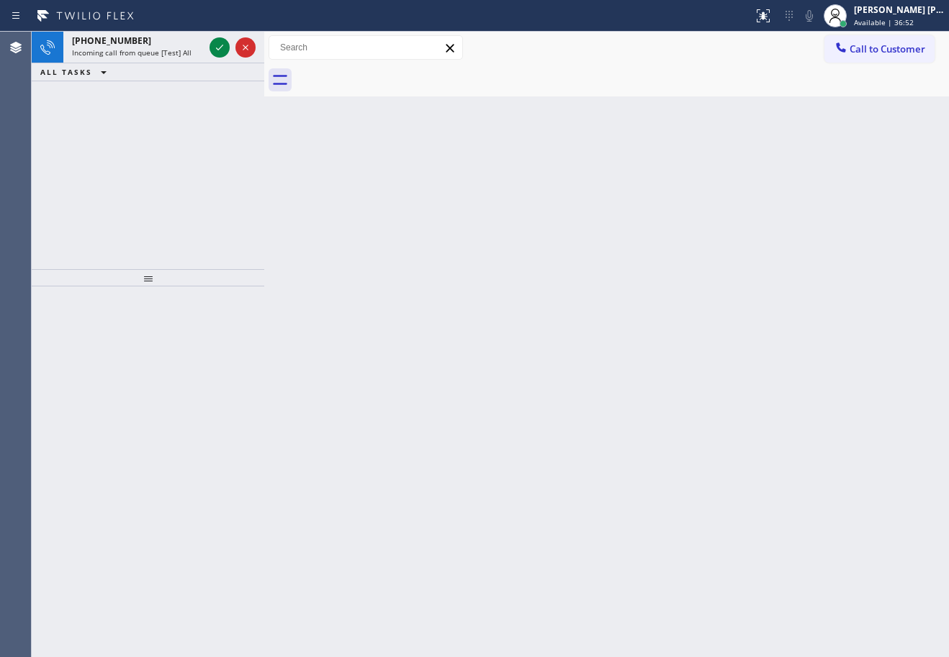
click at [443, 465] on div "Back to Dashboard Change Sender ID Customers Technicians Select a contact Outbo…" at bounding box center [606, 345] width 685 height 626
click at [447, 464] on div "Back to Dashboard Change Sender ID Customers Technicians Select a contact Outbo…" at bounding box center [606, 345] width 685 height 626
click at [218, 46] on icon at bounding box center [219, 47] width 17 height 17
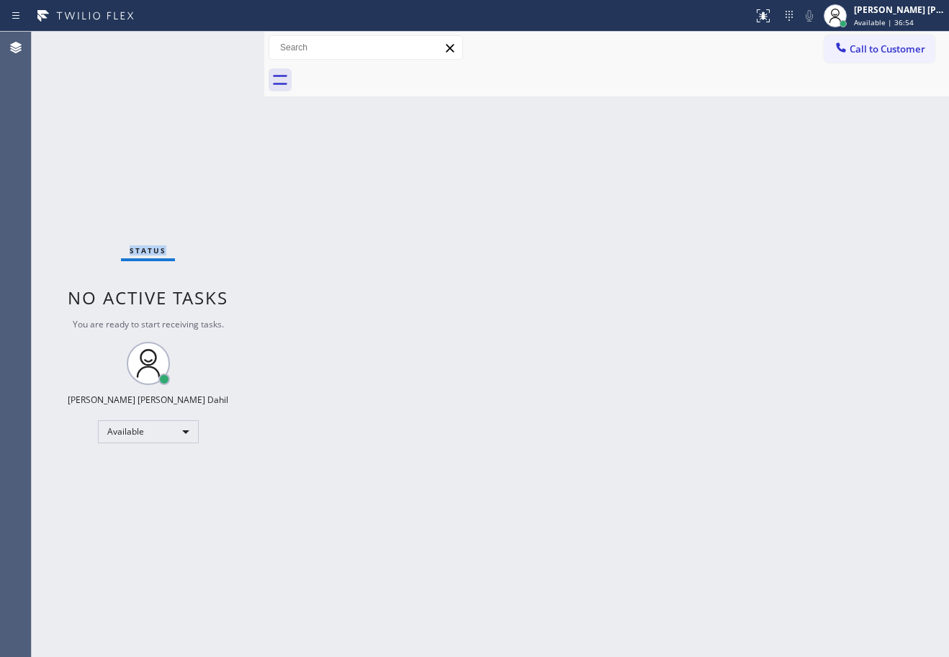
click at [218, 46] on div "Status No active tasks You are ready to start receiving tasks. [PERSON_NAME] [P…" at bounding box center [148, 345] width 233 height 626
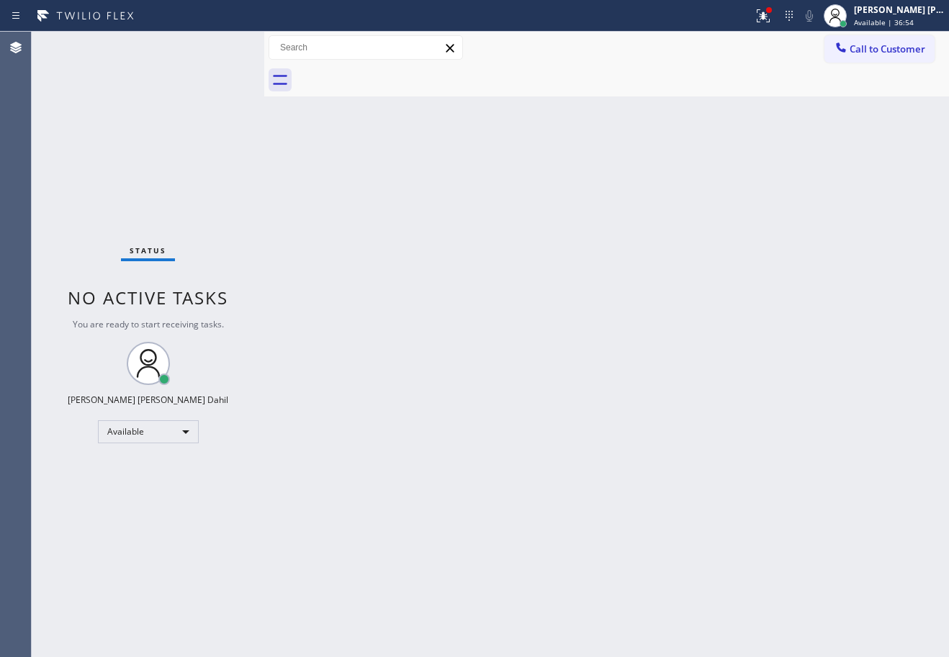
click at [616, 356] on div "Back to Dashboard Change Sender ID Customers Technicians Select a contact Outbo…" at bounding box center [606, 345] width 685 height 626
click at [772, 21] on icon at bounding box center [763, 15] width 17 height 17
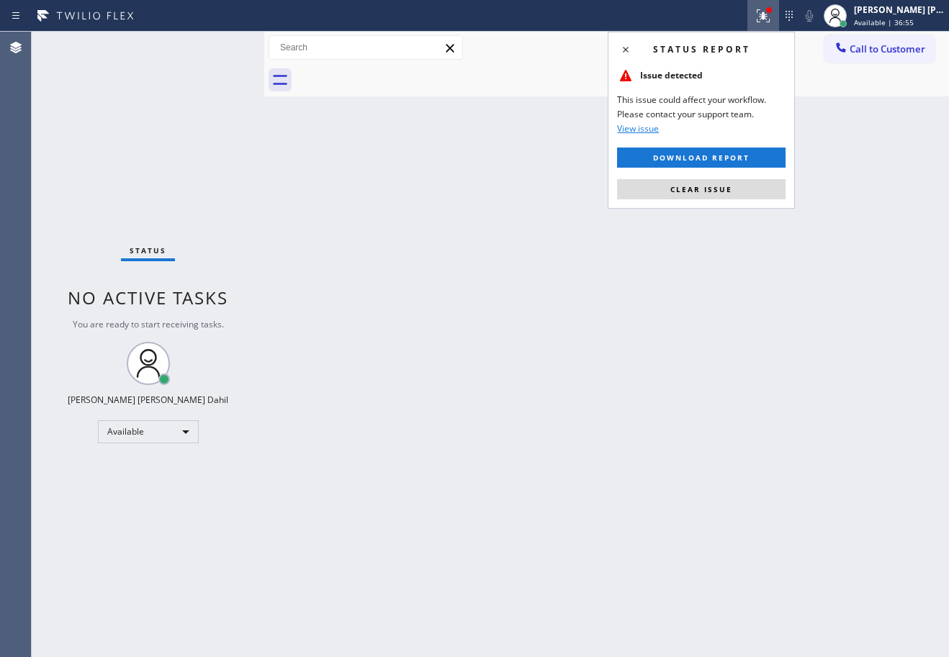
click at [729, 200] on div "Status report Issue detected This issue could affect your workflow. Please cont…" at bounding box center [701, 120] width 187 height 177
drag, startPoint x: 729, startPoint y: 200, endPoint x: 750, endPoint y: 287, distance: 89.8
click at [730, 202] on div "Status report Issue detected This issue could affect your workflow. Please cont…" at bounding box center [701, 120] width 187 height 177
click at [722, 192] on span "Clear issue" at bounding box center [701, 189] width 62 height 10
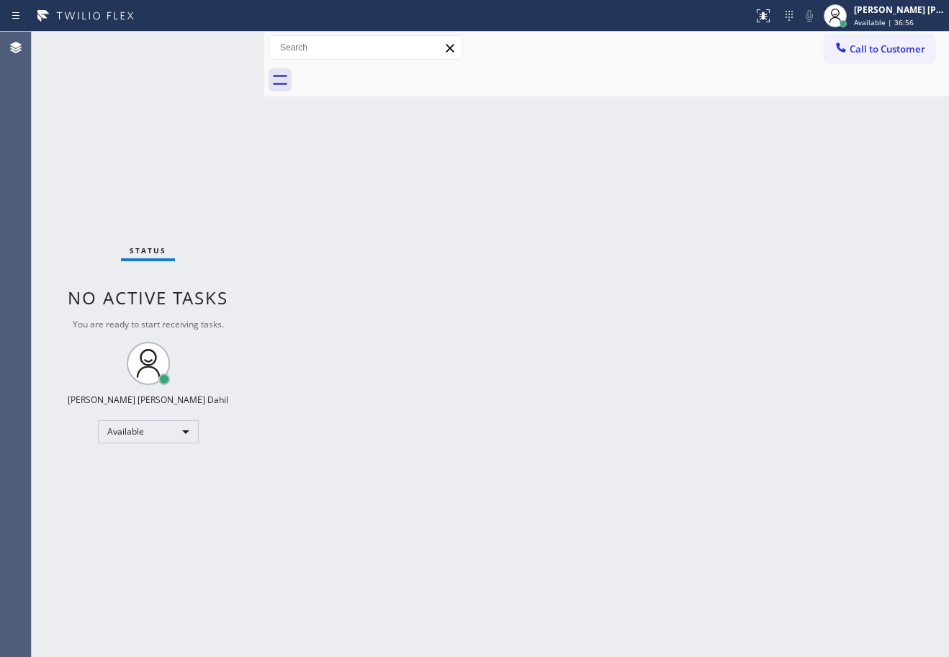
drag, startPoint x: 791, startPoint y: 461, endPoint x: 807, endPoint y: 485, distance: 28.6
click at [807, 485] on div "Back to Dashboard Change Sender ID Customers Technicians Select a contact Outbo…" at bounding box center [606, 345] width 685 height 626
click at [811, 522] on div "Back to Dashboard Change Sender ID Customers Technicians Select a contact Outbo…" at bounding box center [606, 345] width 685 height 626
click at [666, 82] on div at bounding box center [622, 80] width 653 height 32
click at [697, 500] on div "Back to Dashboard Change Sender ID Customers Technicians Select a contact Outbo…" at bounding box center [606, 345] width 685 height 626
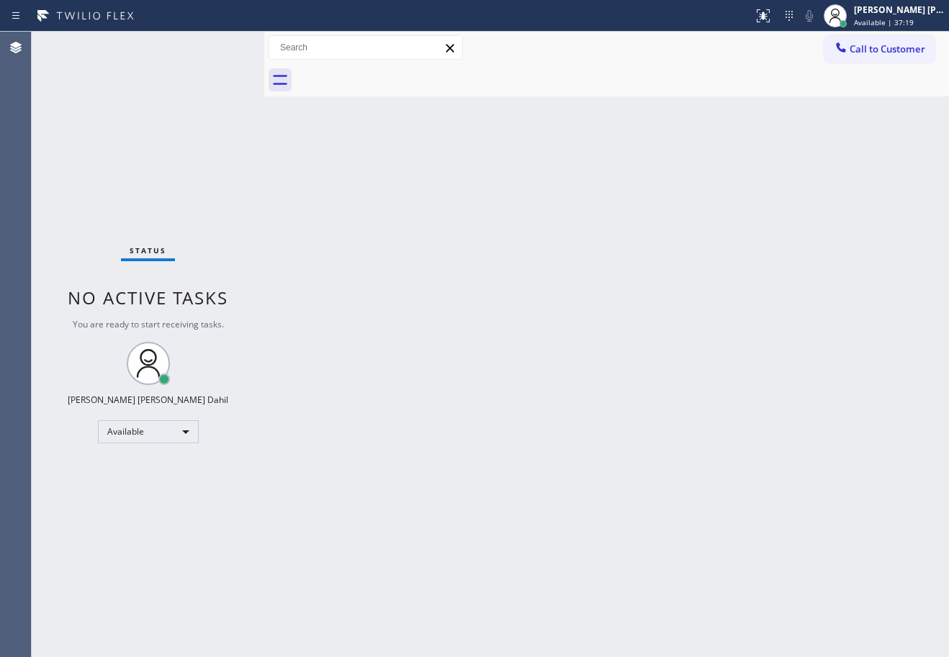
drag, startPoint x: 459, startPoint y: 81, endPoint x: 464, endPoint y: 99, distance: 18.2
click at [459, 83] on div at bounding box center [622, 80] width 653 height 32
click at [527, 202] on div "Back to Dashboard Change Sender ID Customers Technicians Select a contact Outbo…" at bounding box center [606, 345] width 685 height 626
click at [563, 525] on div "Back to Dashboard Change Sender ID Customers Technicians Select a contact Outbo…" at bounding box center [606, 345] width 685 height 626
click at [663, 356] on div "Back to Dashboard Change Sender ID Customers Technicians Select a contact Outbo…" at bounding box center [606, 345] width 685 height 626
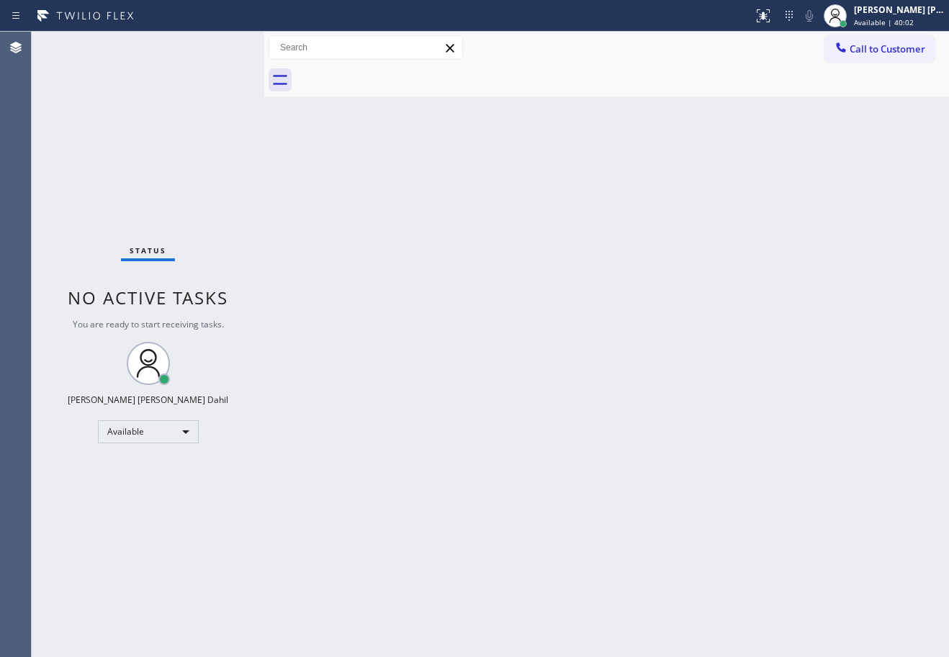
click at [217, 70] on div "Status No active tasks You are ready to start receiving tasks. [PERSON_NAME] [P…" at bounding box center [148, 345] width 233 height 626
click at [683, 358] on div "Back to Dashboard Change Sender ID Customers Technicians Select a contact Outbo…" at bounding box center [606, 345] width 685 height 626
click at [702, 562] on div "Back to Dashboard Change Sender ID Customers Technicians Select a contact Outbo…" at bounding box center [606, 345] width 685 height 626
click at [399, 125] on div "Back to Dashboard Change Sender ID Customers Technicians Select a contact Outbo…" at bounding box center [606, 345] width 685 height 626
click at [218, 46] on div "Status No active tasks You are ready to start receiving tasks. [PERSON_NAME] [P…" at bounding box center [148, 345] width 233 height 626
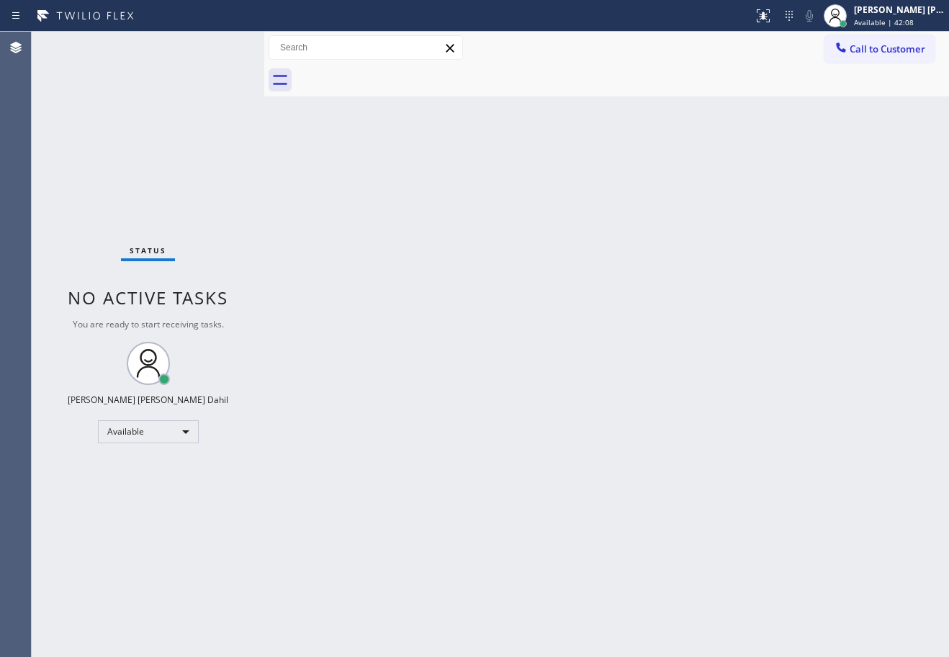
click at [218, 46] on div "Status No active tasks You are ready to start receiving tasks. [PERSON_NAME] [P…" at bounding box center [148, 345] width 233 height 626
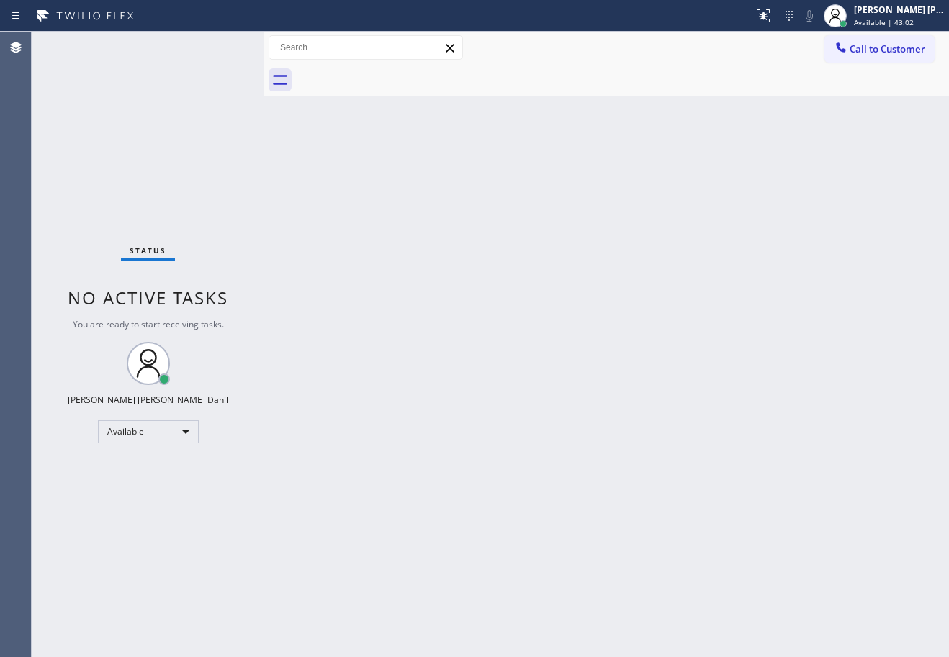
click at [218, 46] on div "Status No active tasks You are ready to start receiving tasks. [PERSON_NAME] [P…" at bounding box center [148, 345] width 233 height 626
click at [574, 101] on div "Back to Dashboard Change Sender ID Customers Technicians Select a contact Outbo…" at bounding box center [606, 345] width 685 height 626
click at [618, 454] on div "Back to Dashboard Change Sender ID Customers Technicians Select a contact Outbo…" at bounding box center [606, 345] width 685 height 626
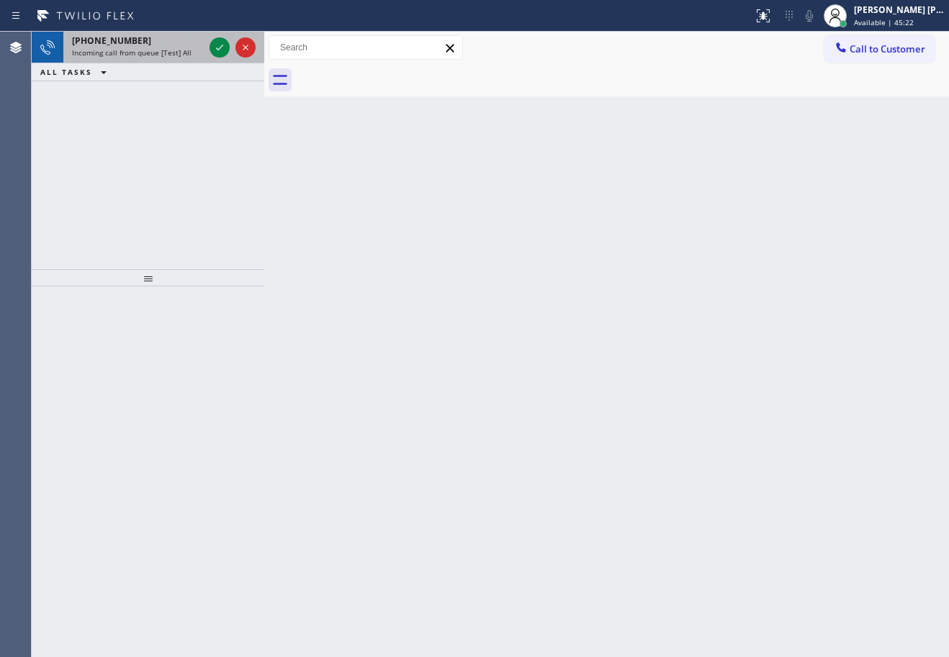
drag, startPoint x: 171, startPoint y: 41, endPoint x: 176, endPoint y: 47, distance: 7.7
click at [176, 46] on div "[PHONE_NUMBER]" at bounding box center [138, 41] width 132 height 12
click at [176, 47] on div "[PHONE_NUMBER] Incoming call from queue [Test] All" at bounding box center [134, 48] width 143 height 32
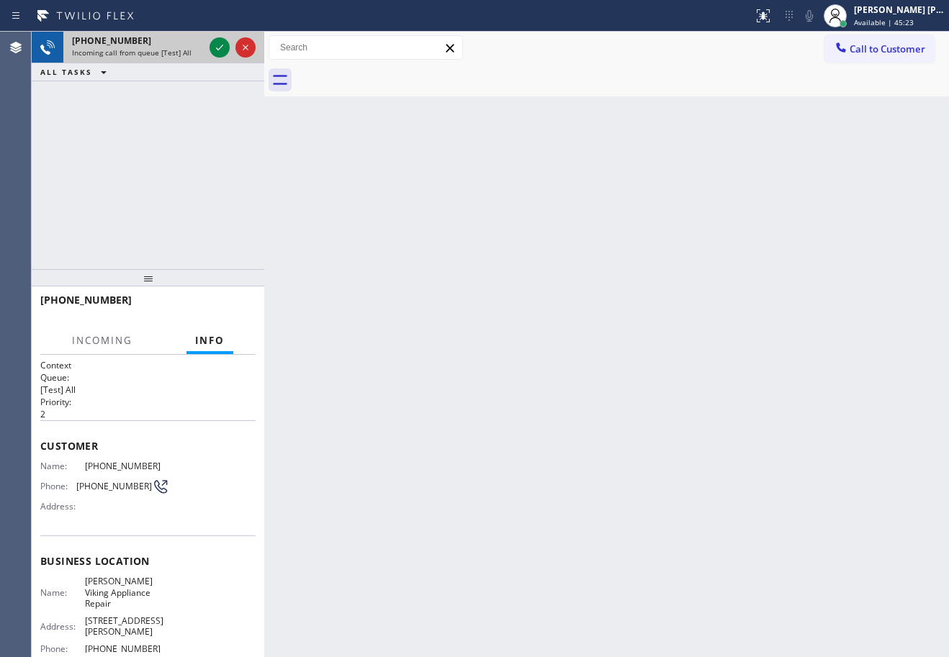
click at [176, 47] on div "[PHONE_NUMBER] Incoming call from queue [Test] All" at bounding box center [134, 48] width 143 height 32
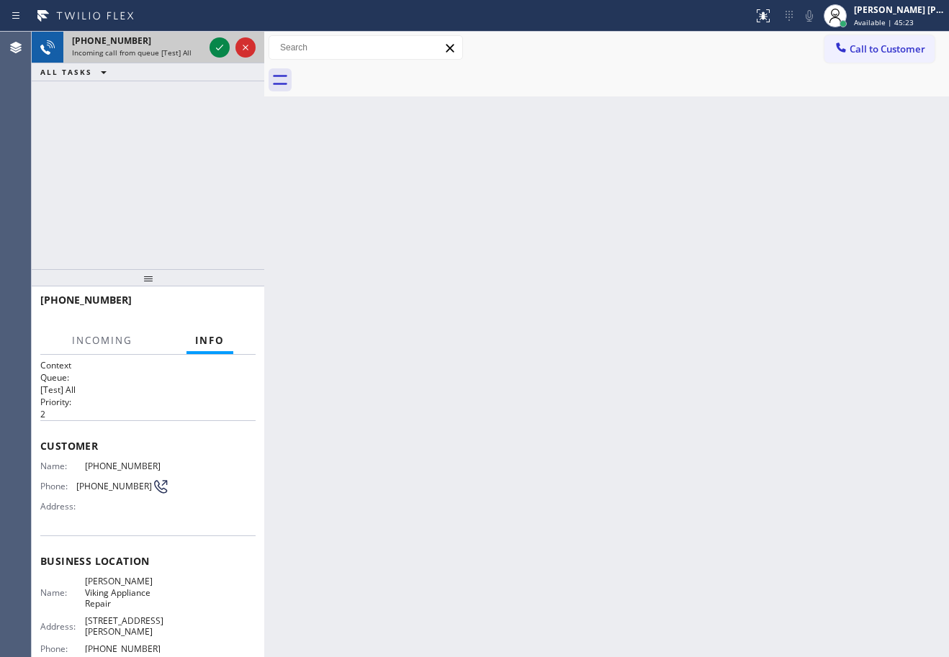
click at [176, 47] on div "[PHONE_NUMBER] Incoming call from queue [Test] All" at bounding box center [134, 48] width 143 height 32
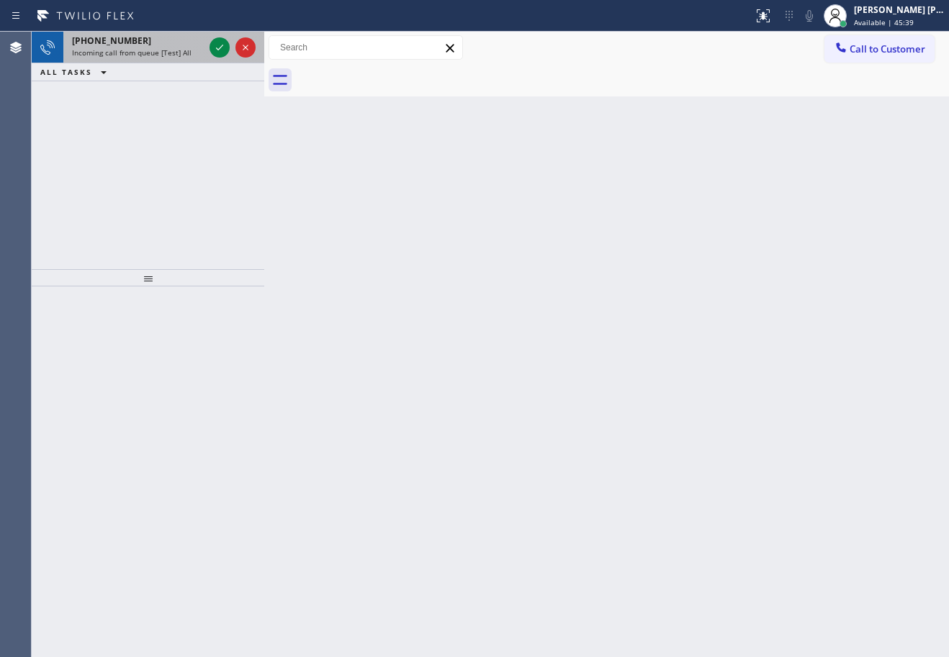
click at [194, 40] on div "[PHONE_NUMBER]" at bounding box center [138, 41] width 132 height 12
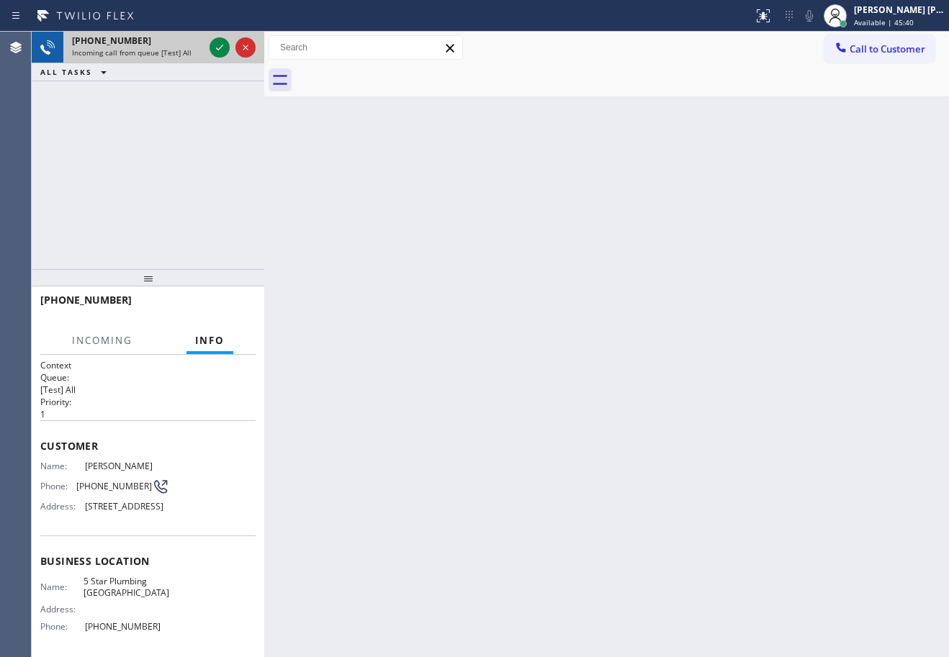
click at [194, 40] on div "[PHONE_NUMBER]" at bounding box center [138, 41] width 132 height 12
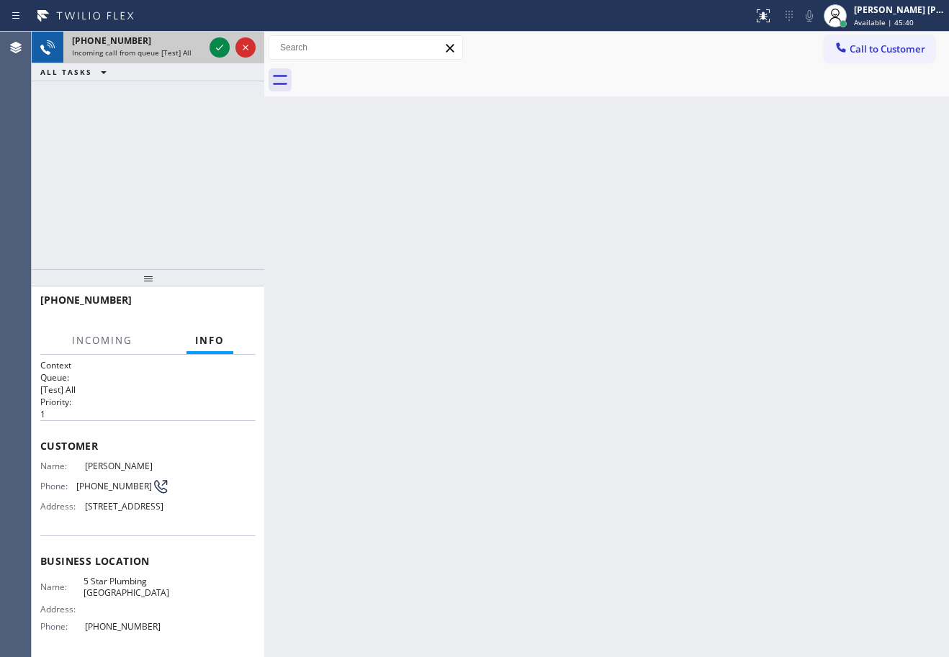
click at [194, 40] on div "[PHONE_NUMBER]" at bounding box center [138, 41] width 132 height 12
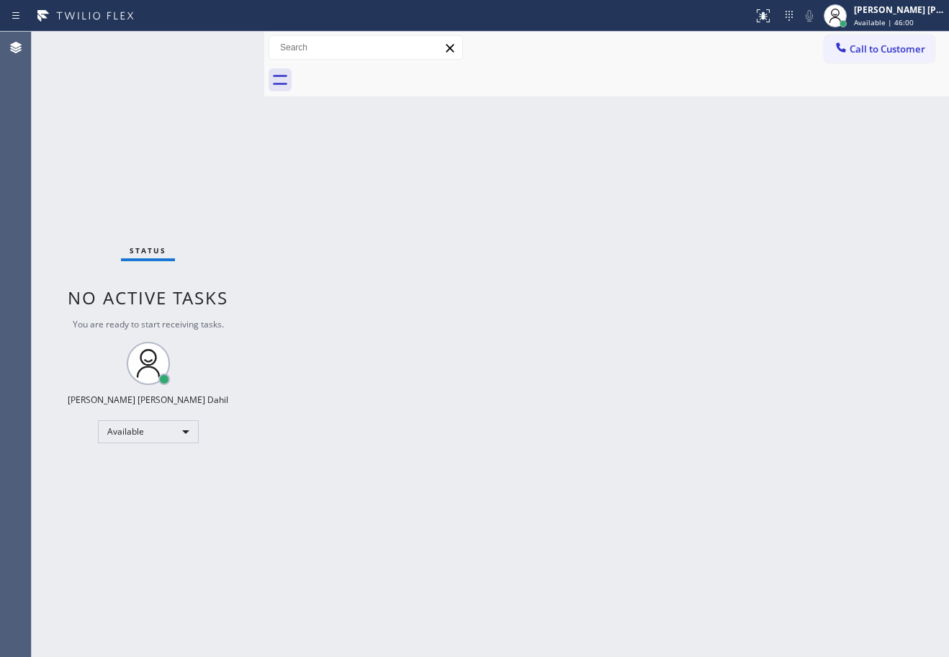
click at [217, 51] on div "Status No active tasks You are ready to start receiving tasks. [PERSON_NAME] [P…" at bounding box center [148, 345] width 233 height 626
drag, startPoint x: 217, startPoint y: 51, endPoint x: 486, endPoint y: 361, distance: 410.9
click at [218, 59] on div "Status No active tasks You are ready to start receiving tasks. [PERSON_NAME] [P…" at bounding box center [148, 345] width 233 height 626
drag, startPoint x: 486, startPoint y: 361, endPoint x: 486, endPoint y: 351, distance: 10.8
click at [490, 364] on div "Back to Dashboard Change Sender ID Customers Technicians Select a contact Outbo…" at bounding box center [606, 345] width 685 height 626
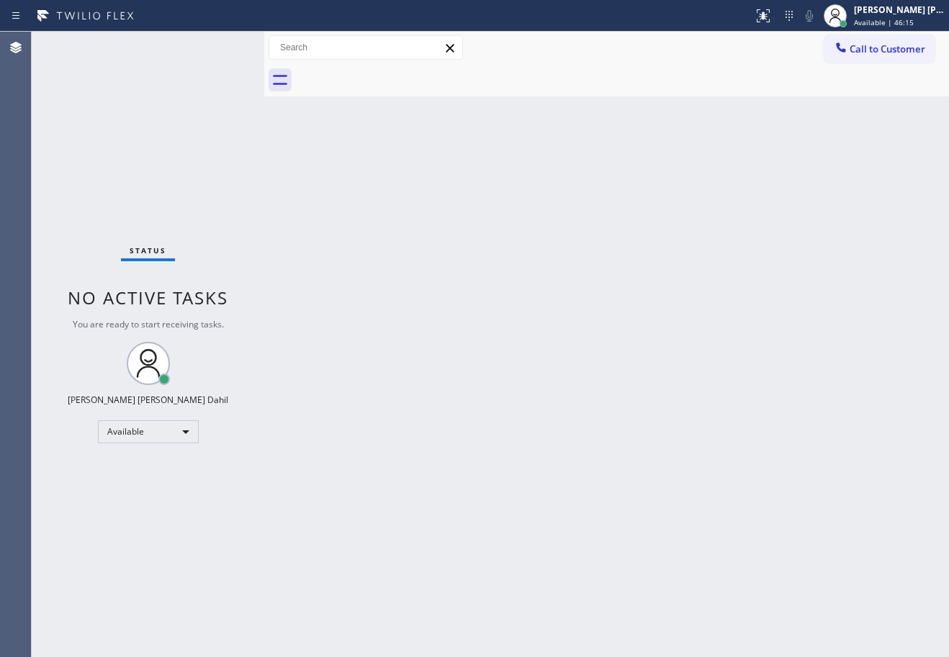
click at [218, 46] on div "Status No active tasks You are ready to start receiving tasks. [PERSON_NAME] [P…" at bounding box center [148, 345] width 233 height 626
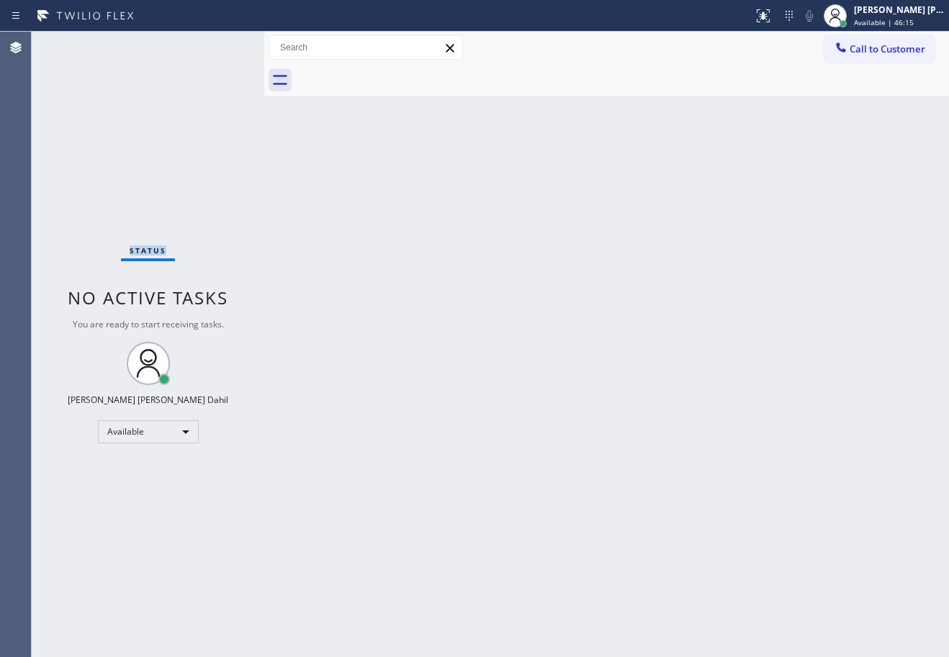
click at [218, 46] on div "Status No active tasks You are ready to start receiving tasks. [PERSON_NAME] [P…" at bounding box center [148, 345] width 233 height 626
click at [377, 205] on div "Back to Dashboard Change Sender ID Customers Technicians Select a contact Outbo…" at bounding box center [606, 345] width 685 height 626
click at [687, 418] on div "Back to Dashboard Change Sender ID Customers Technicians Select a contact Outbo…" at bounding box center [606, 345] width 685 height 626
click at [730, 449] on div "Back to Dashboard Change Sender ID Customers Technicians Select a contact Outbo…" at bounding box center [606, 345] width 685 height 626
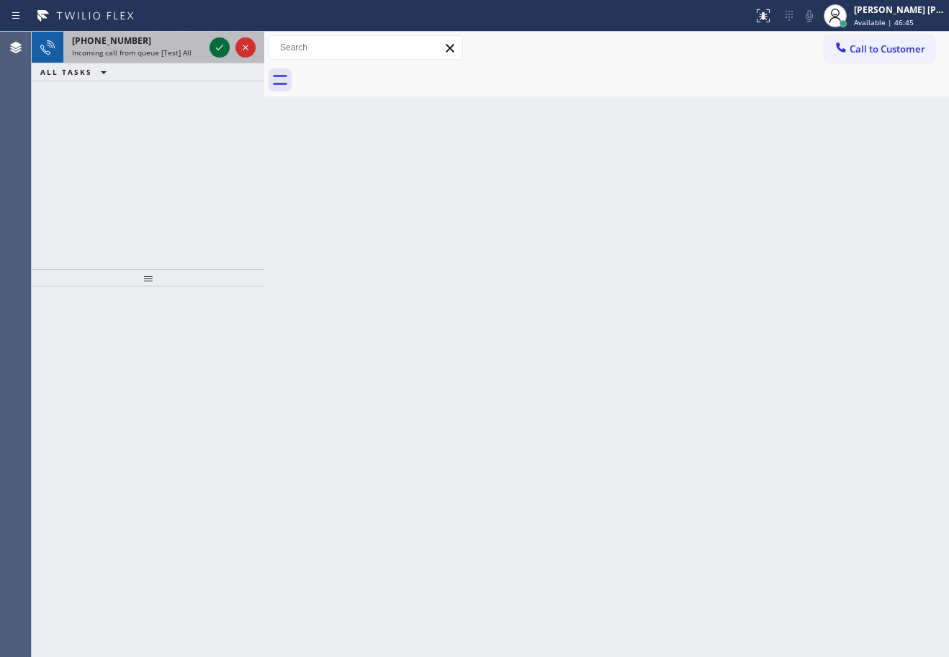
click at [218, 46] on icon at bounding box center [219, 47] width 17 height 17
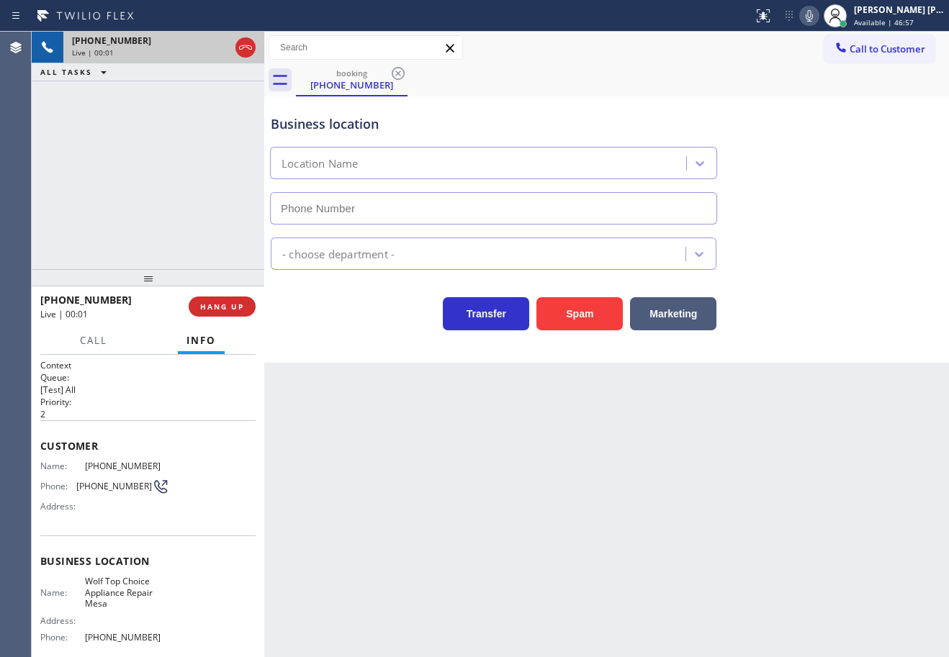
type input "[PHONE_NUMBER]"
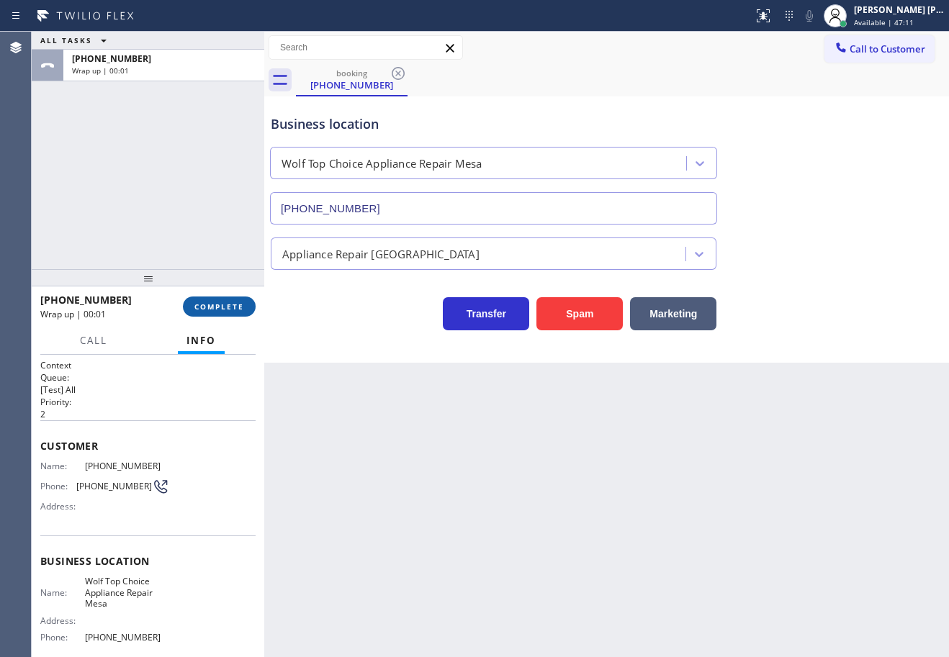
click at [242, 309] on span "COMPLETE" at bounding box center [219, 307] width 50 height 10
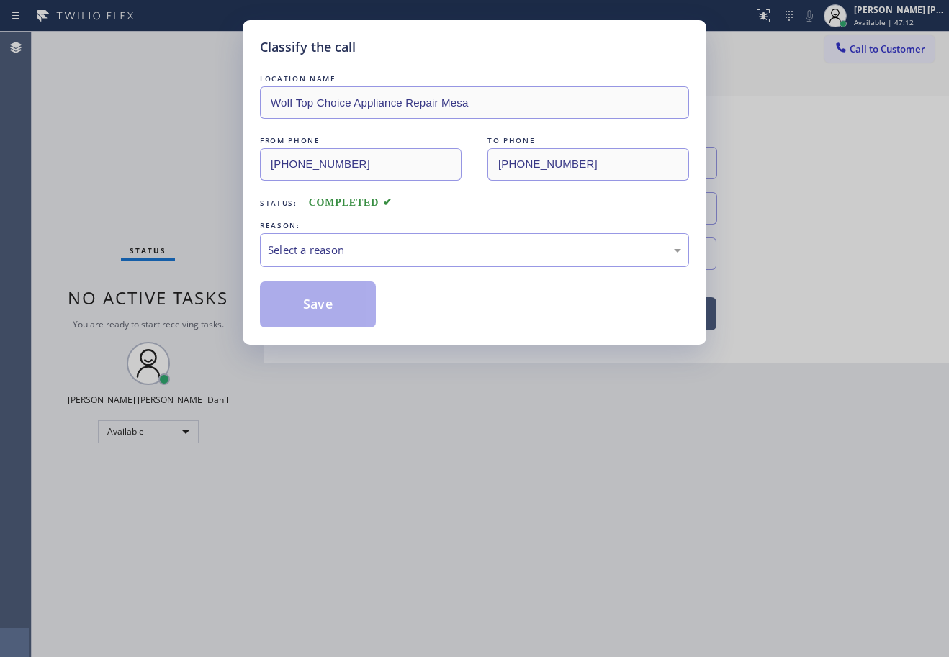
click at [336, 251] on div "Select a reason" at bounding box center [474, 250] width 413 height 17
click at [307, 295] on button "Save" at bounding box center [318, 305] width 116 height 46
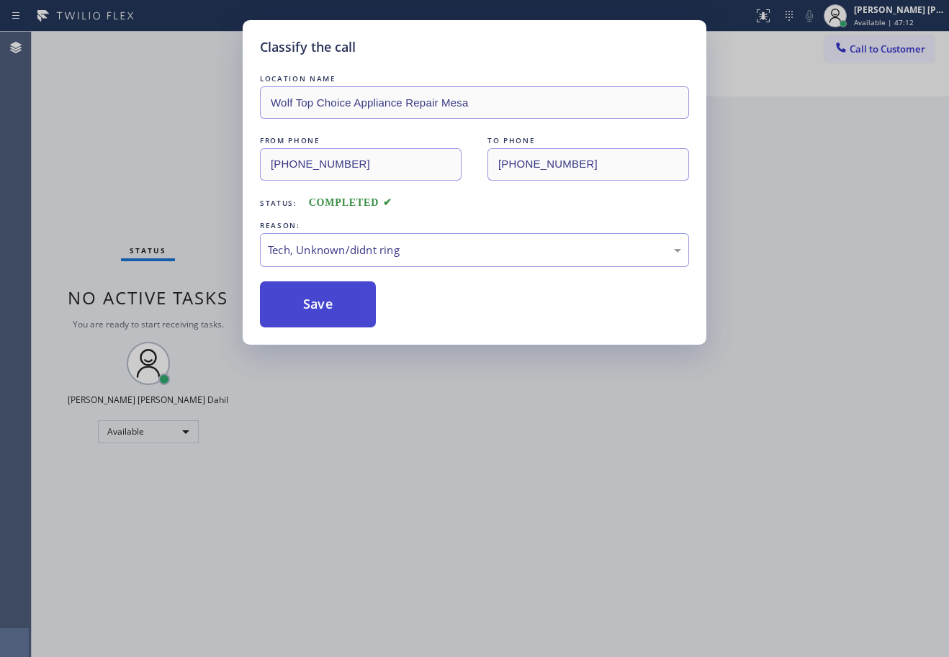
click at [307, 295] on button "Save" at bounding box center [318, 305] width 116 height 46
drag, startPoint x: 309, startPoint y: 297, endPoint x: 313, endPoint y: 303, distance: 7.4
click at [311, 300] on button "Save" at bounding box center [318, 305] width 116 height 46
drag, startPoint x: 544, startPoint y: 511, endPoint x: 656, endPoint y: 638, distance: 169.9
click at [578, 532] on div "Classify the call LOCATION NAME Wolf Top Choice Appliance Repair Mesa FROM PHON…" at bounding box center [474, 328] width 949 height 657
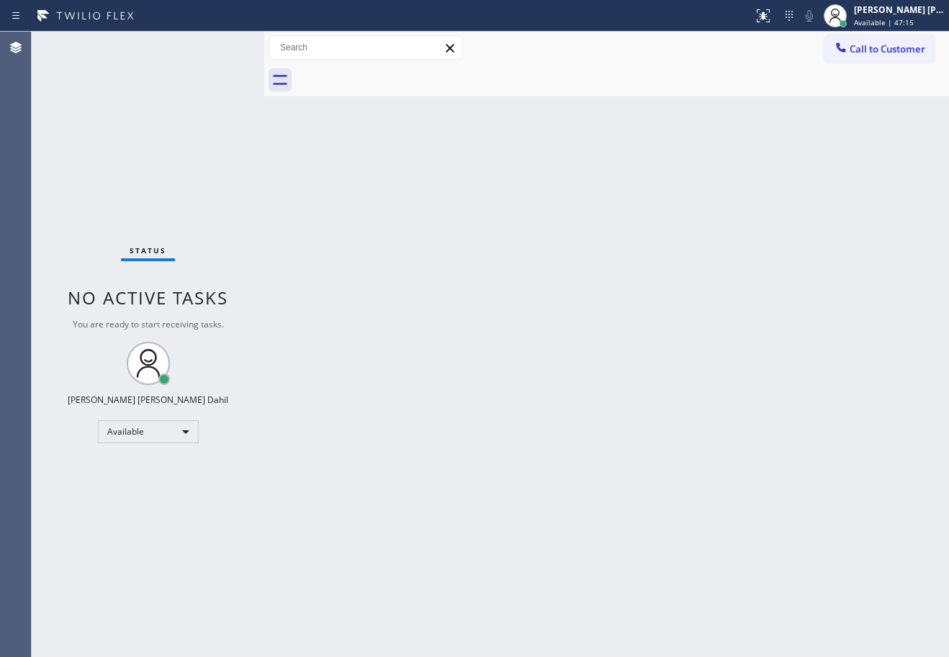
click at [168, 100] on div "Status No active tasks You are ready to start receiving tasks. [PERSON_NAME] [P…" at bounding box center [148, 345] width 233 height 626
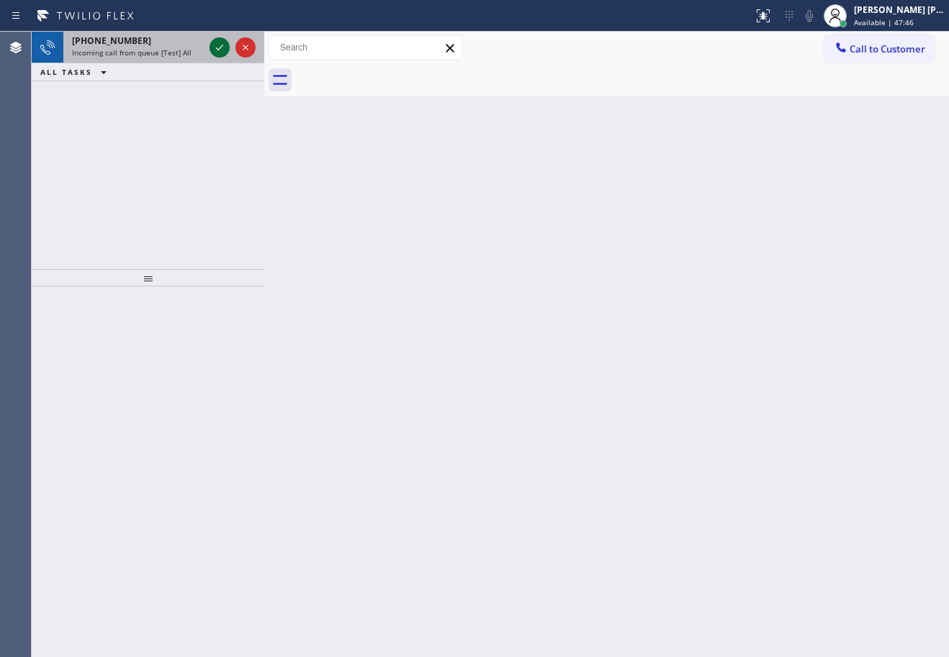
click at [218, 46] on icon at bounding box center [219, 47] width 17 height 17
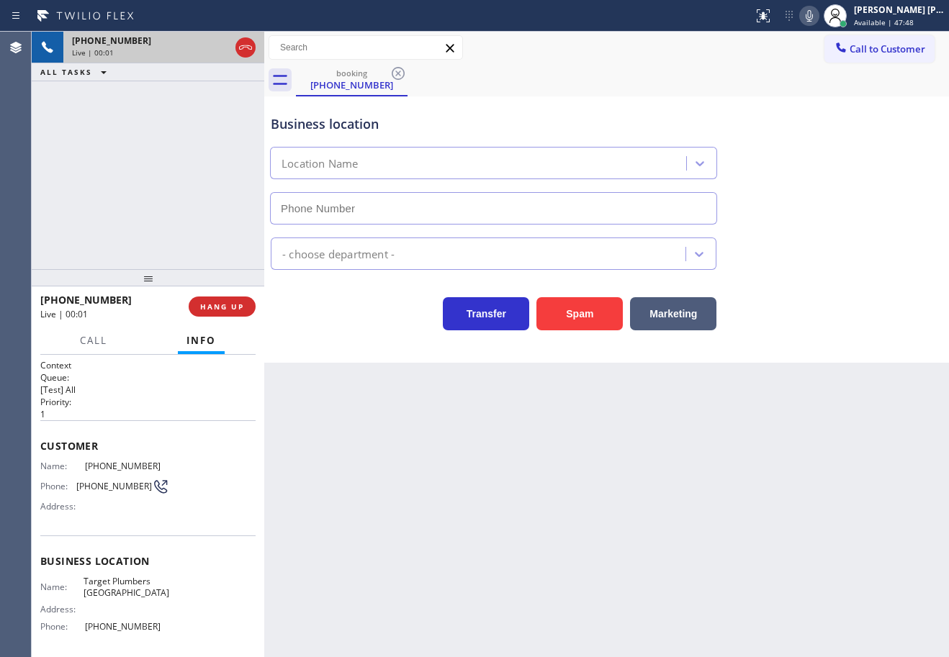
type input "[PHONE_NUMBER]"
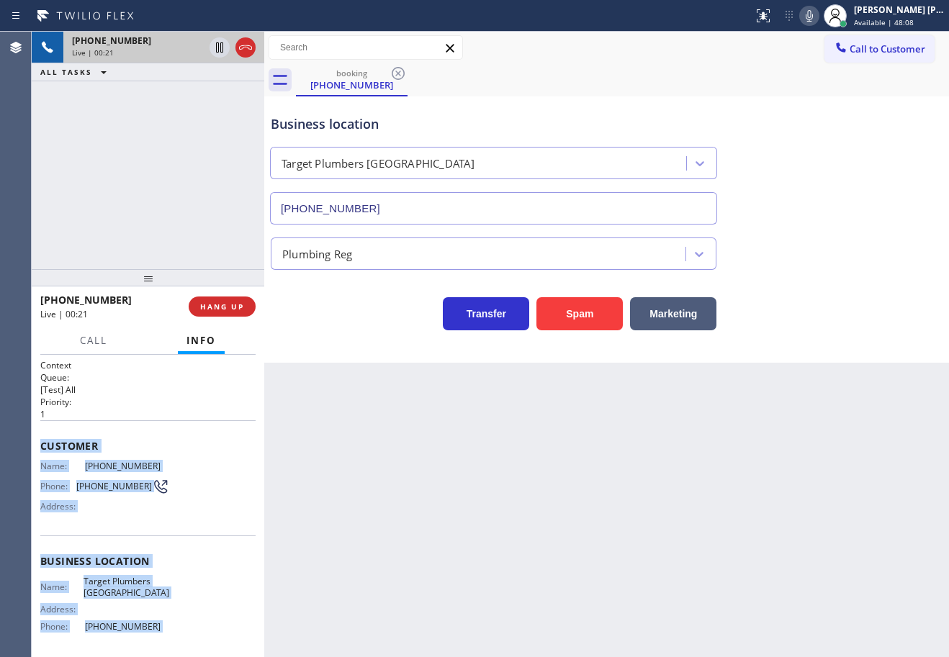
scroll to position [112, 0]
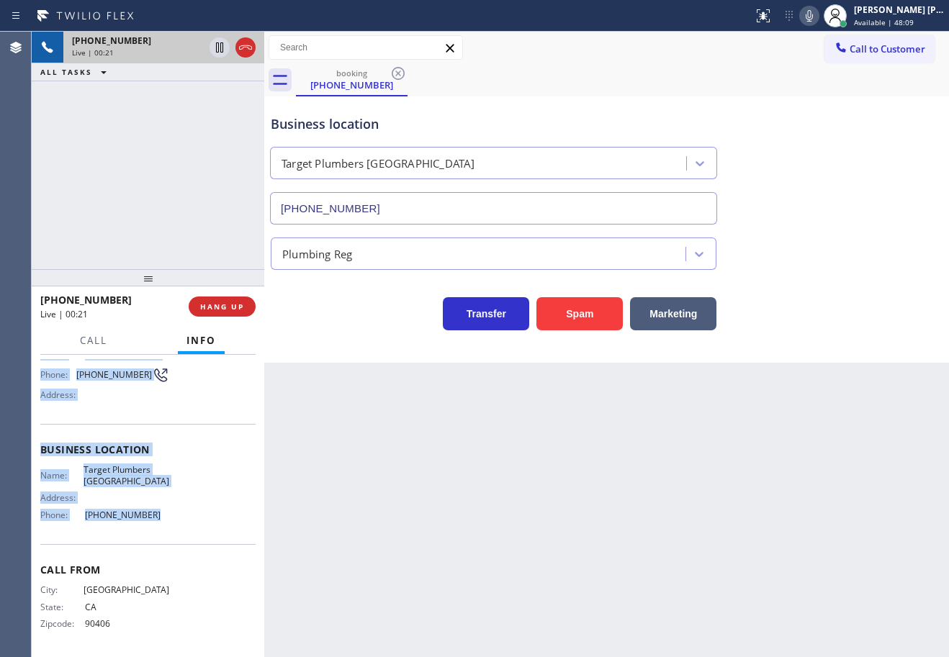
drag, startPoint x: 37, startPoint y: 441, endPoint x: 394, endPoint y: 479, distance: 359.1
click at [166, 524] on div "Context Queue: [Test] All Priority: 1 Customer Name: [PHONE_NUMBER] Phone: [PHO…" at bounding box center [148, 506] width 233 height 302
drag, startPoint x: 177, startPoint y: 99, endPoint x: 233, endPoint y: 94, distance: 56.4
click at [178, 99] on div "Reserved" at bounding box center [138, 102] width 132 height 10
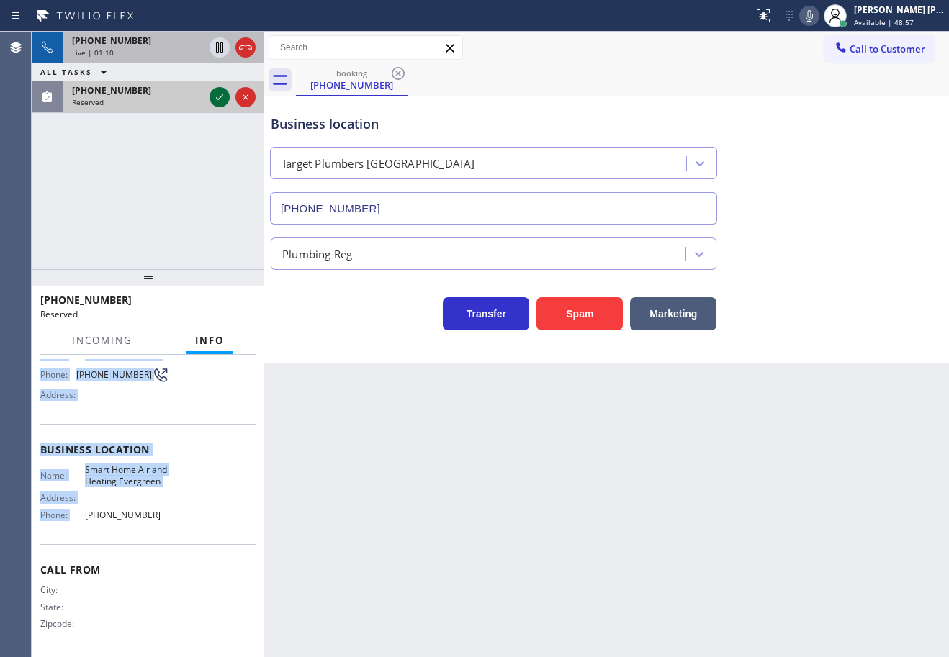
click at [216, 97] on icon at bounding box center [219, 97] width 17 height 17
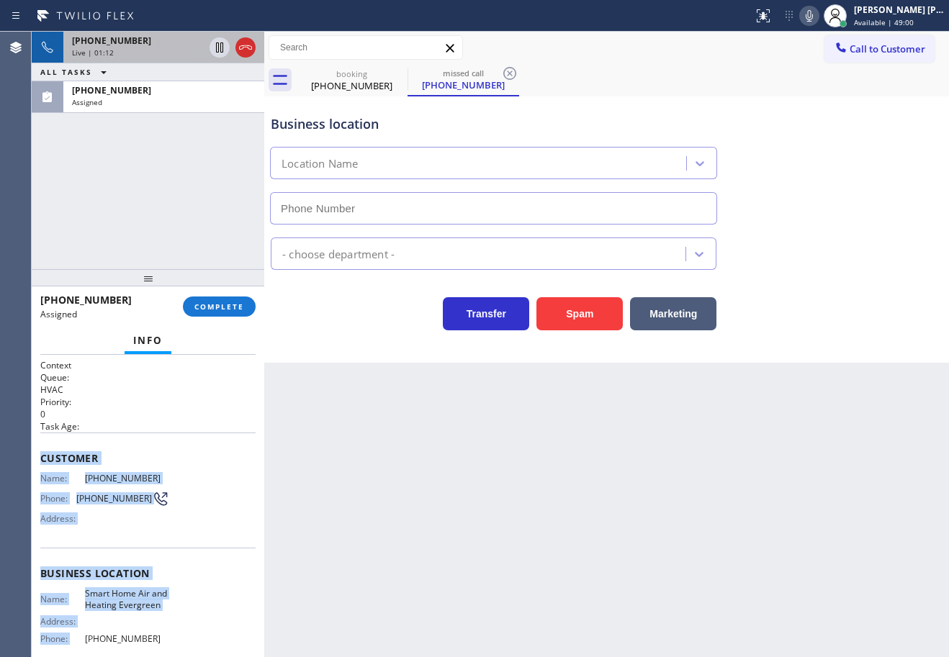
click at [145, 444] on div "Customer Name: [PHONE_NUMBER] Phone: [PHONE_NUMBER] Address:" at bounding box center [147, 490] width 215 height 115
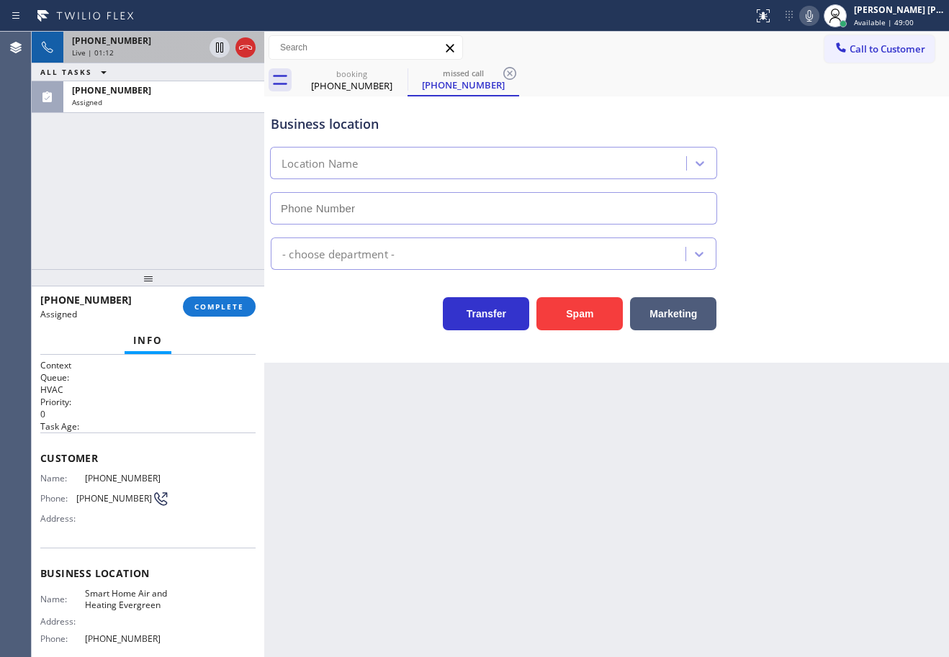
type input "[PHONE_NUMBER]"
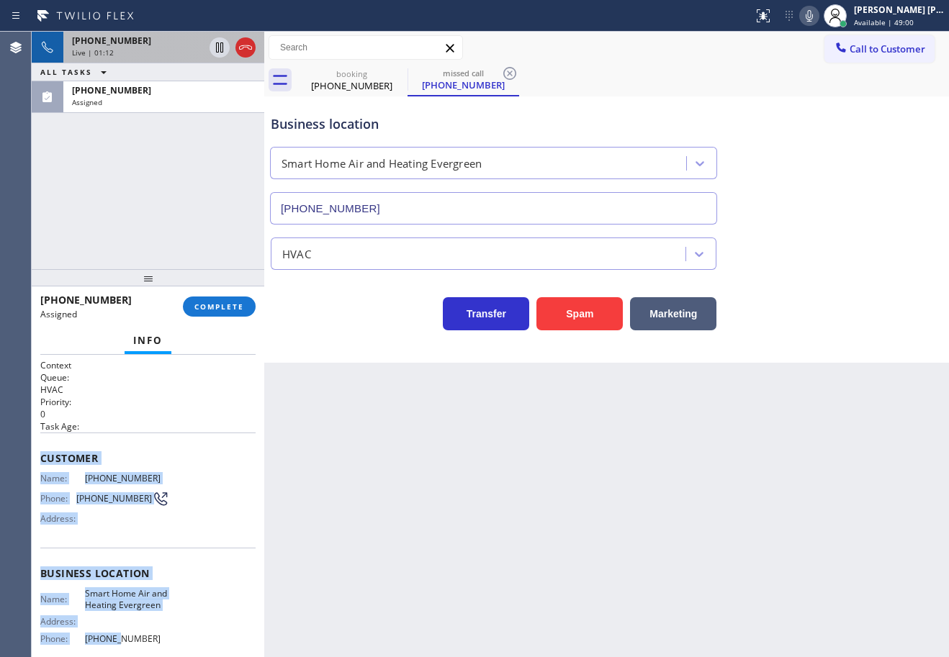
scroll to position [135, 0]
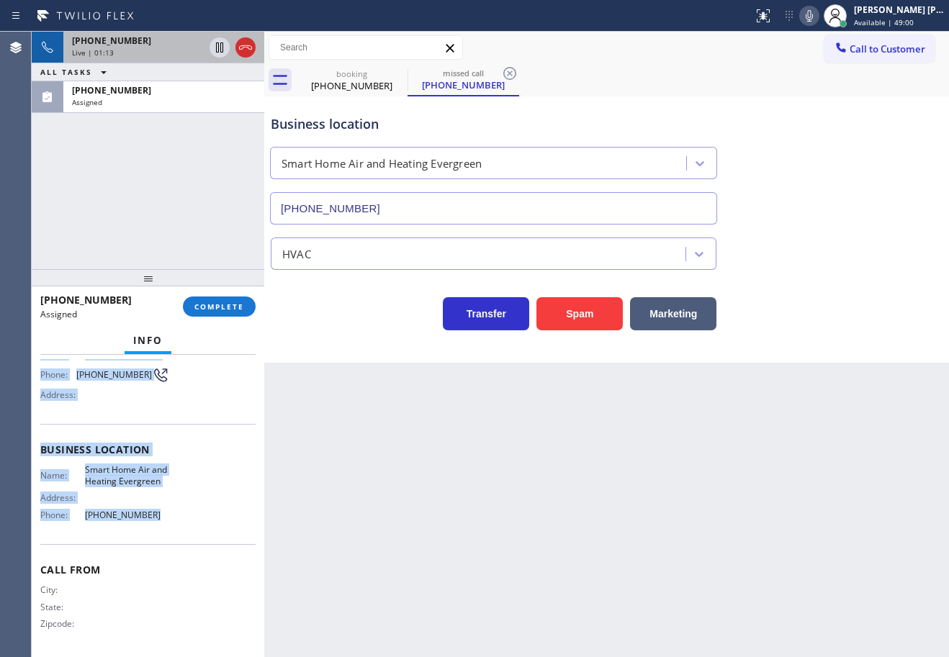
drag, startPoint x: 35, startPoint y: 454, endPoint x: 166, endPoint y: 523, distance: 147.8
click at [166, 523] on div "Context Queue: HVAC Priority: 0 Task Age: Customer Name: [PHONE_NUMBER] Phone: …" at bounding box center [148, 506] width 233 height 302
click at [219, 303] on span "COMPLETE" at bounding box center [219, 307] width 50 height 10
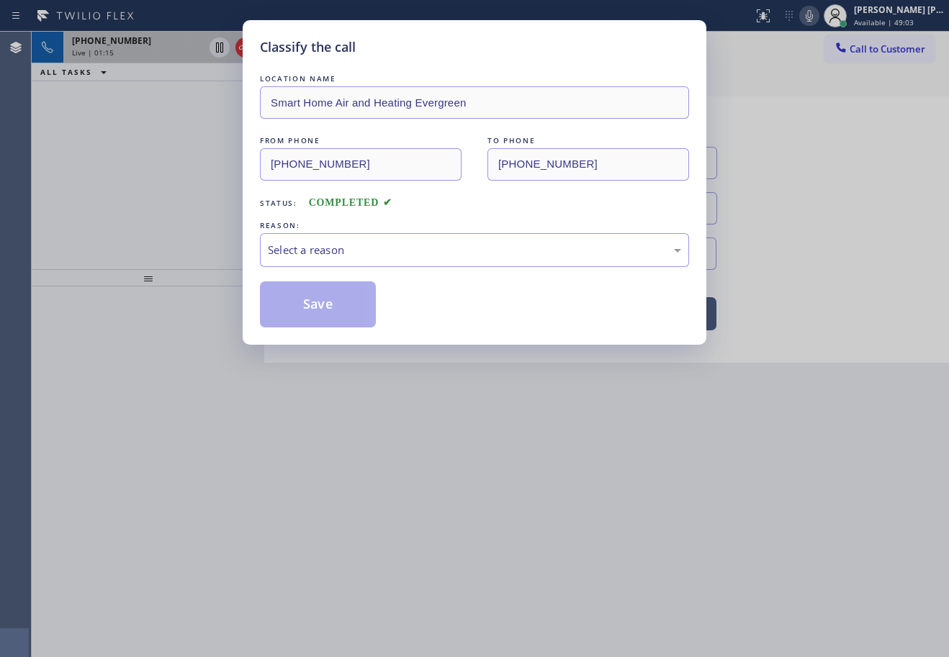
click at [349, 255] on div "Select a reason" at bounding box center [474, 250] width 413 height 17
click at [318, 300] on button "Save" at bounding box center [318, 305] width 116 height 46
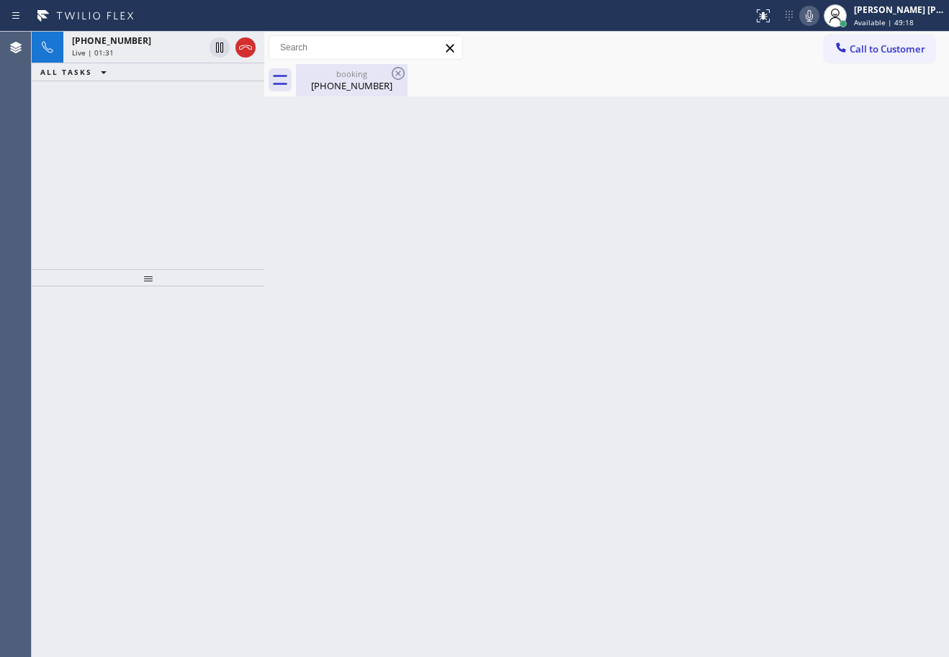
drag, startPoint x: 145, startPoint y: 53, endPoint x: 393, endPoint y: 81, distance: 249.9
click at [145, 53] on div "Live | 01:31" at bounding box center [138, 53] width 132 height 10
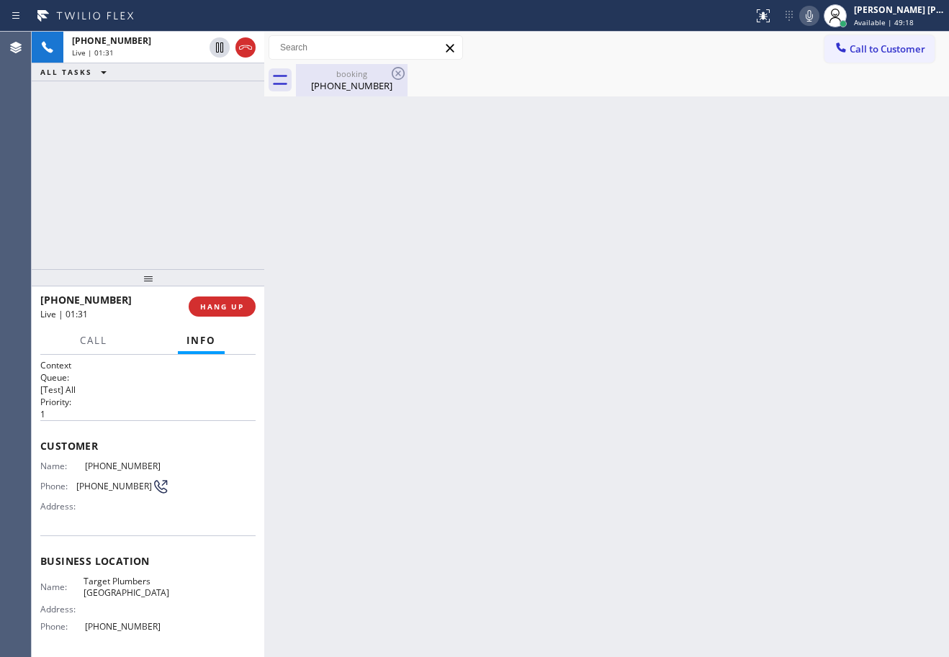
click at [336, 85] on div "[PHONE_NUMBER]" at bounding box center [351, 85] width 109 height 13
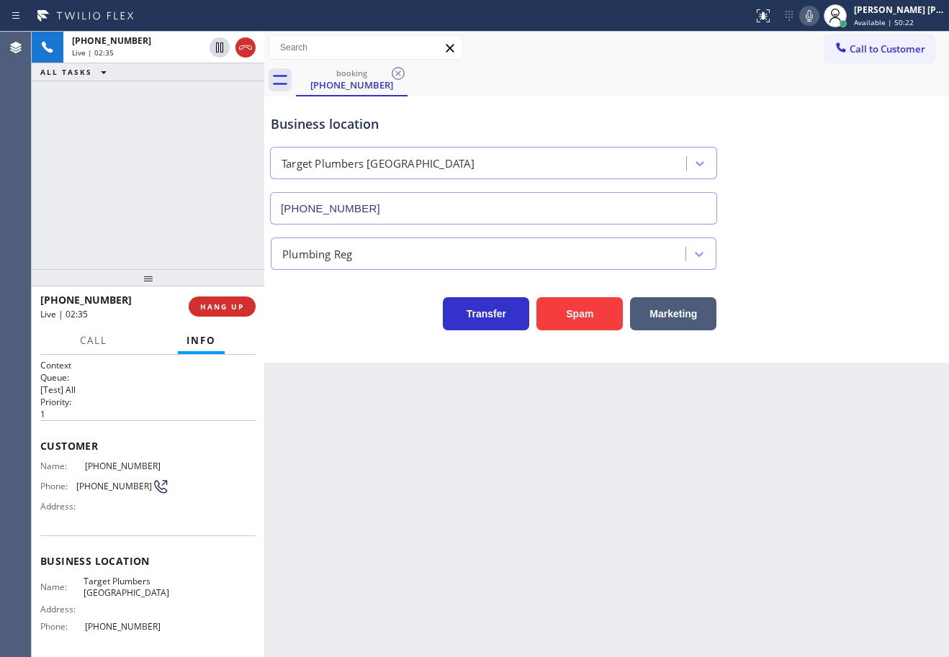
click at [813, 242] on div "Plumbing Reg" at bounding box center [607, 251] width 678 height 38
click at [818, 17] on icon at bounding box center [809, 15] width 17 height 17
click at [869, 114] on div "Business location Target [GEOGRAPHIC_DATA] [PHONE_NUMBER]" at bounding box center [607, 159] width 678 height 130
click at [189, 81] on div "[PHONE_NUMBER] Live | 02:38 ALL TASKS ALL TASKS ACTIVE TASKS TASKS IN WRAP UP" at bounding box center [148, 151] width 233 height 238
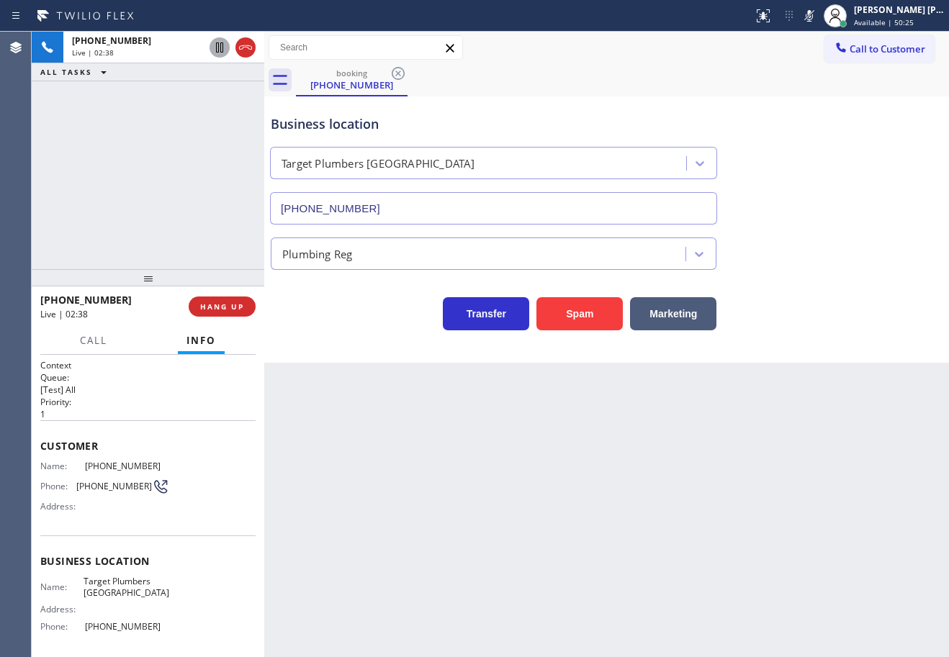
click at [220, 50] on icon at bounding box center [219, 47] width 17 height 17
click at [223, 47] on icon at bounding box center [219, 47] width 17 height 17
click at [818, 19] on icon at bounding box center [809, 15] width 17 height 17
click at [878, 184] on div "Business location Target [GEOGRAPHIC_DATA] [PHONE_NUMBER]" at bounding box center [607, 159] width 678 height 130
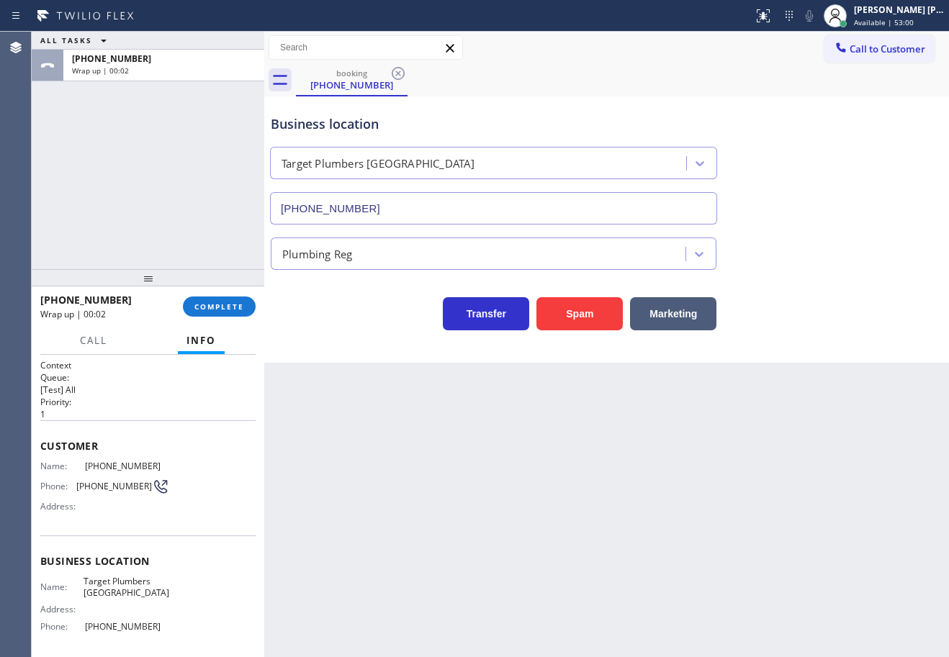
click at [169, 176] on div "ALL TASKS ALL TASKS ACTIVE TASKS TASKS IN WRAP UP [PHONE_NUMBER] Wrap up | 00:02" at bounding box center [148, 151] width 233 height 238
click at [875, 14] on div "[PERSON_NAME] [PERSON_NAME] Dahil" at bounding box center [899, 10] width 91 height 12
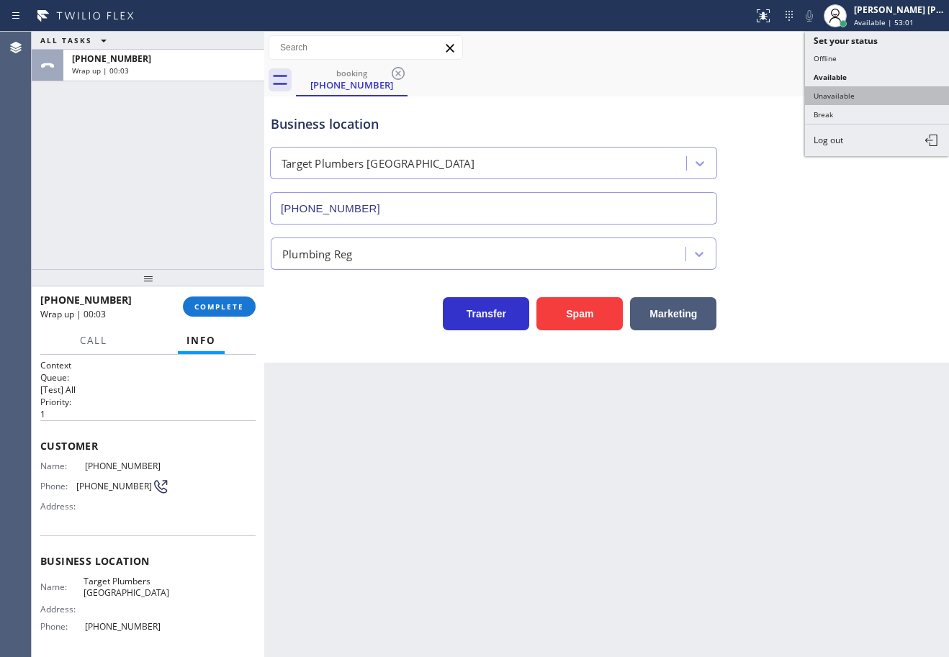
click at [865, 99] on button "Unavailable" at bounding box center [877, 95] width 144 height 19
click at [866, 99] on div "Business location Target [GEOGRAPHIC_DATA] [PHONE_NUMBER]" at bounding box center [607, 159] width 678 height 130
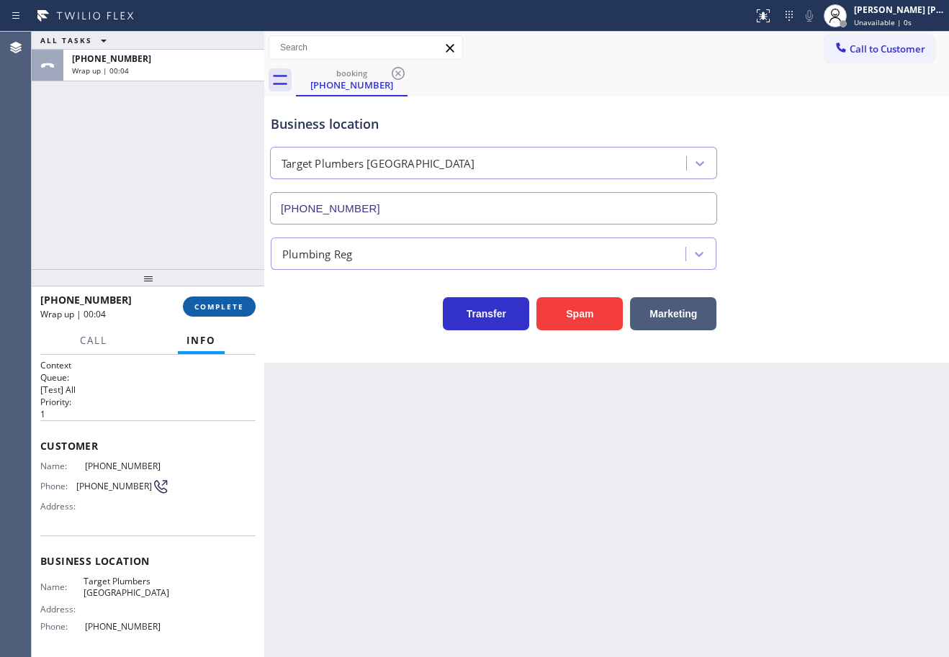
click at [217, 303] on span "COMPLETE" at bounding box center [219, 307] width 50 height 10
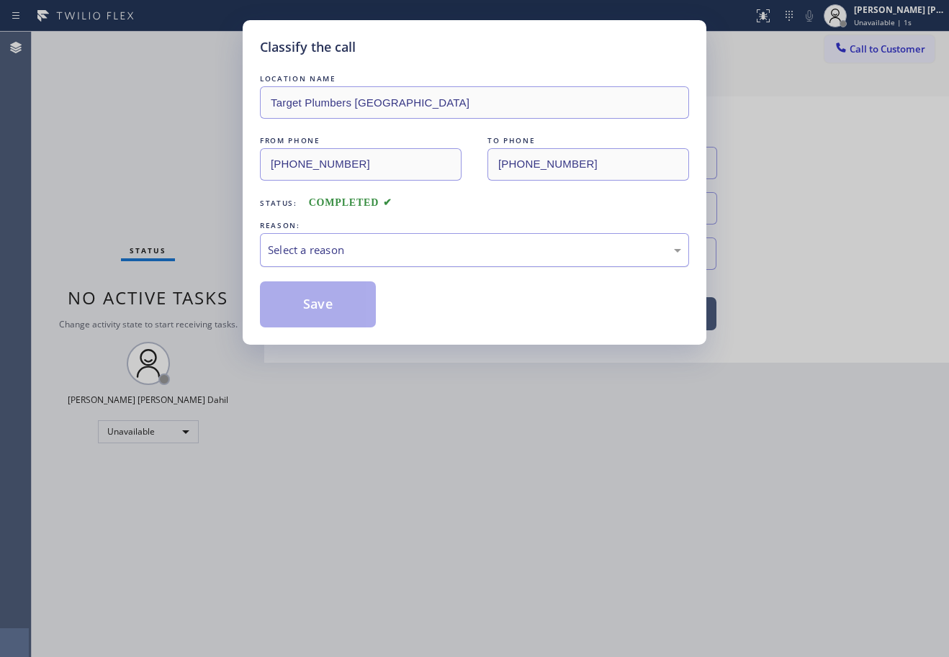
click at [327, 250] on div "Select a reason" at bounding box center [474, 250] width 413 height 17
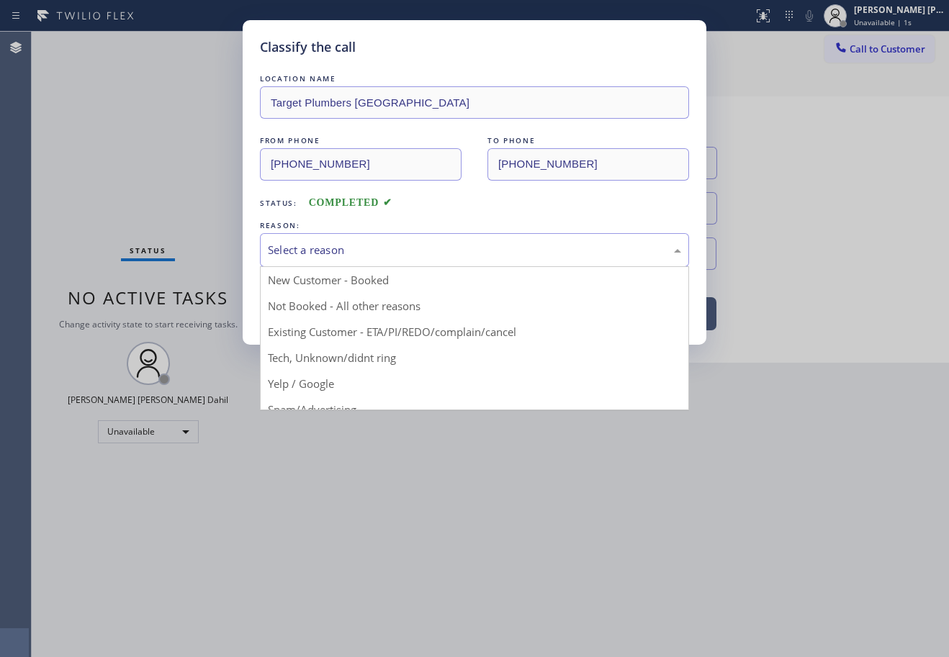
click at [323, 303] on button "Save" at bounding box center [318, 305] width 116 height 46
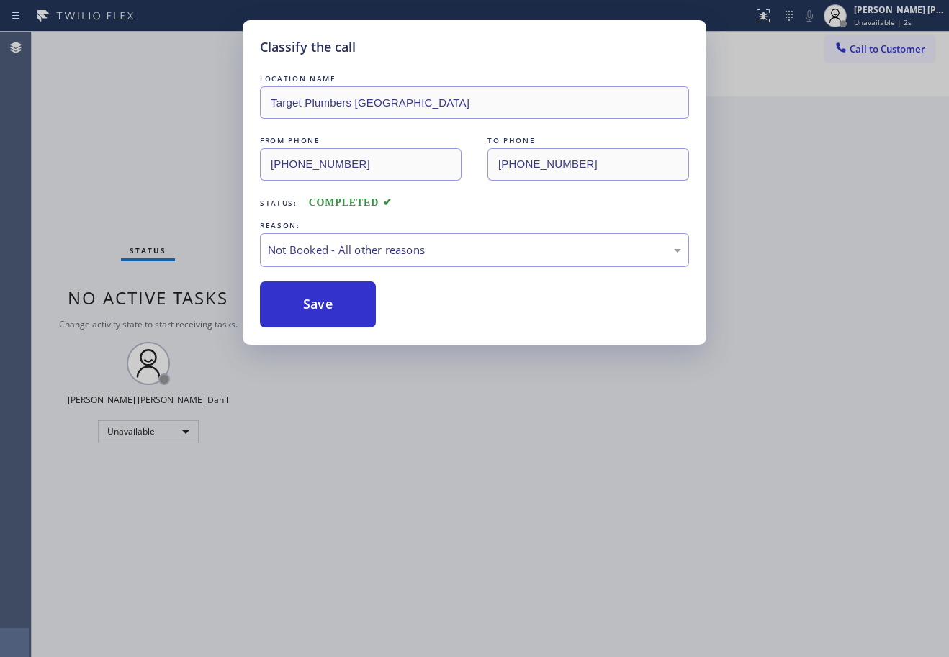
click at [891, 40] on button "Call to Customer" at bounding box center [879, 48] width 110 height 27
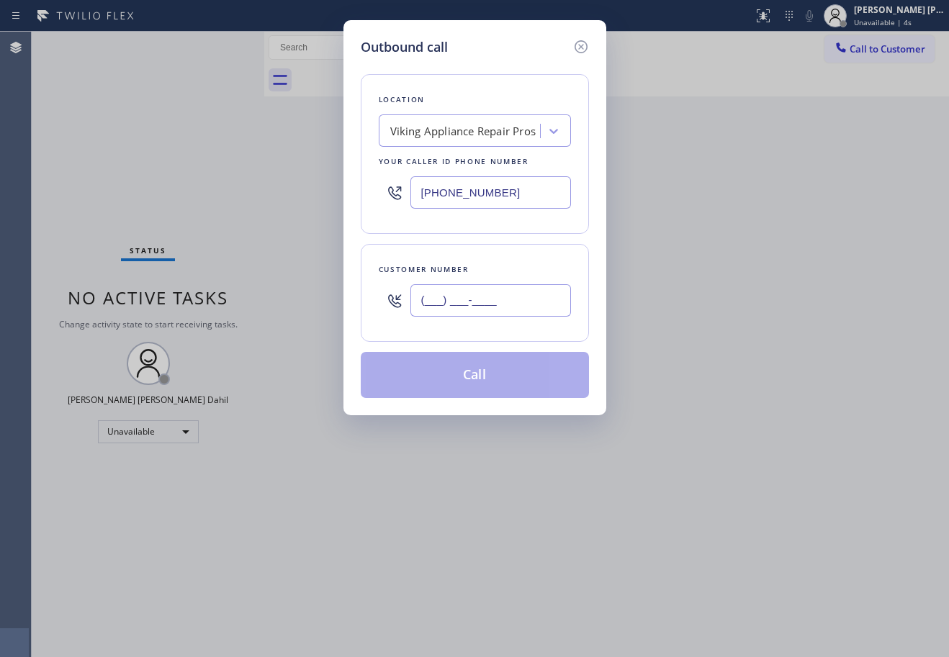
click at [502, 300] on input "(___) ___-____" at bounding box center [490, 300] width 161 height 32
paste input "310) 591-7596"
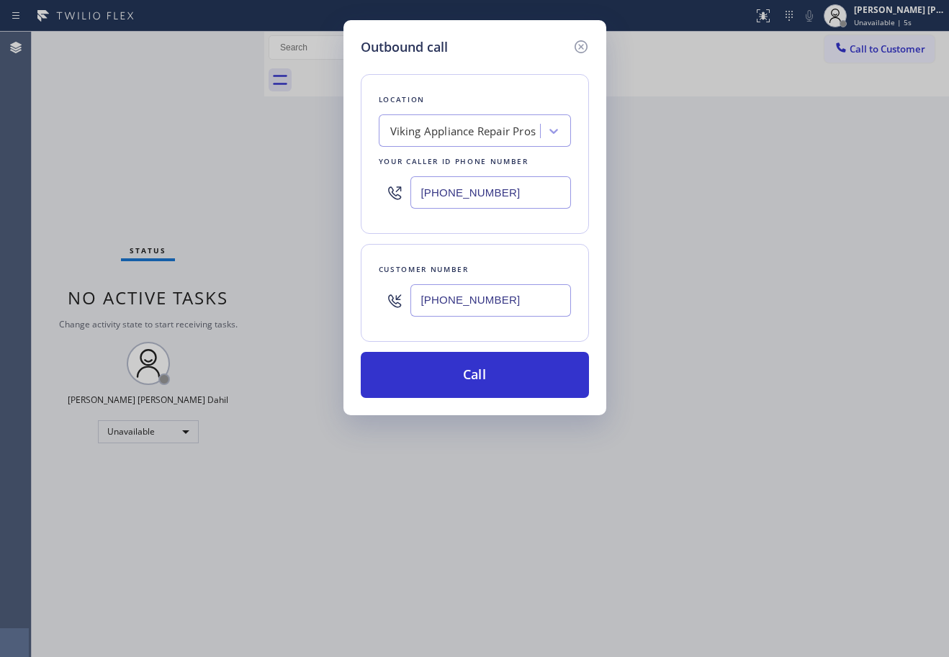
type input "[PHONE_NUMBER]"
click at [469, 192] on input "[PHONE_NUMBER]" at bounding box center [490, 192] width 161 height 32
paste input "562) 242-3929"
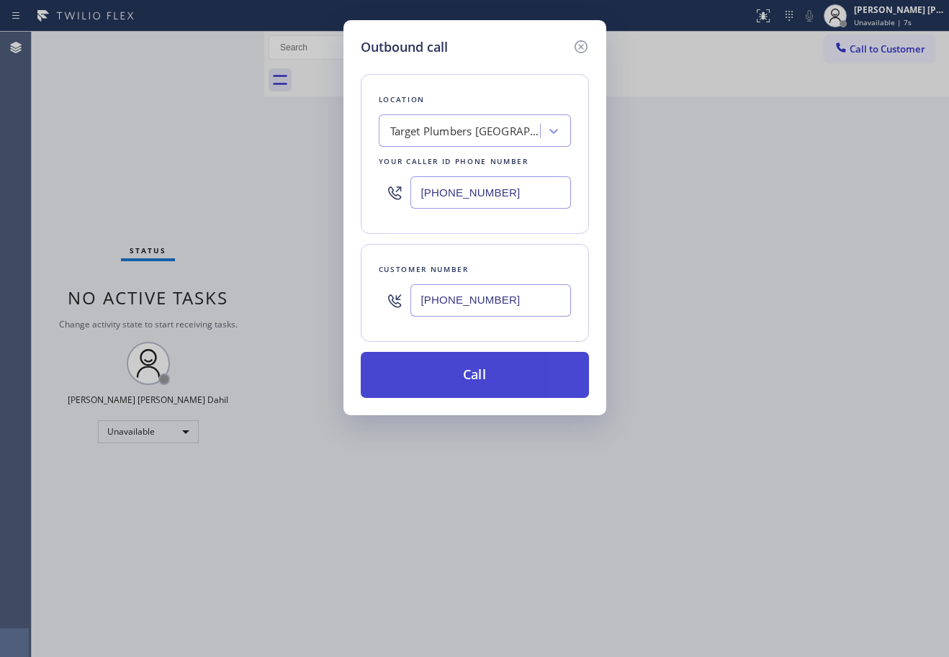
type input "[PHONE_NUMBER]"
click at [476, 381] on button "Call" at bounding box center [475, 375] width 228 height 46
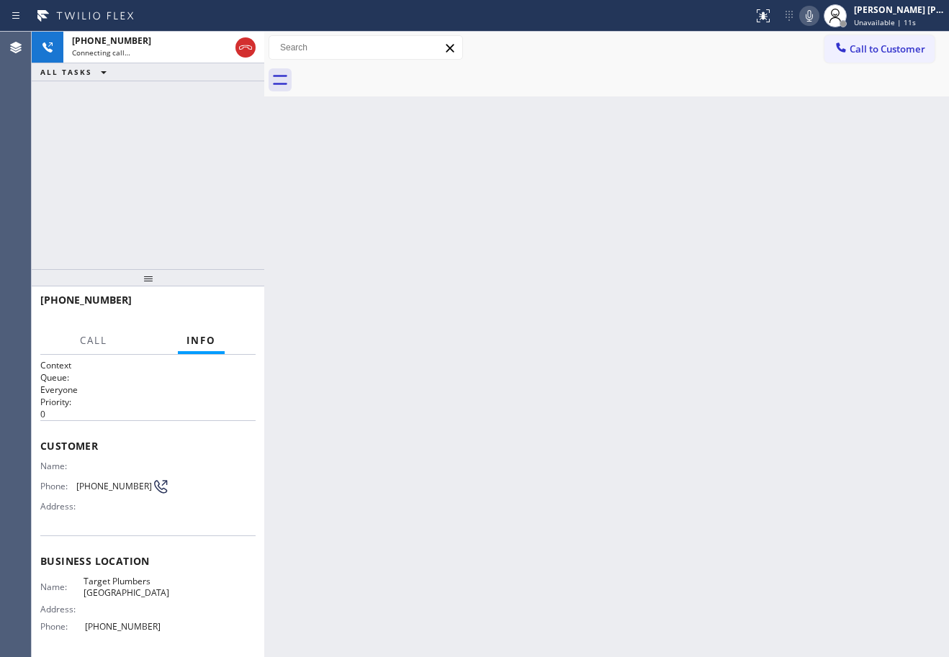
click at [110, 105] on div "[PHONE_NUMBER] Connecting call… ALL TASKS ALL TASKS ACTIVE TASKS TASKS IN WRAP …" at bounding box center [148, 151] width 233 height 238
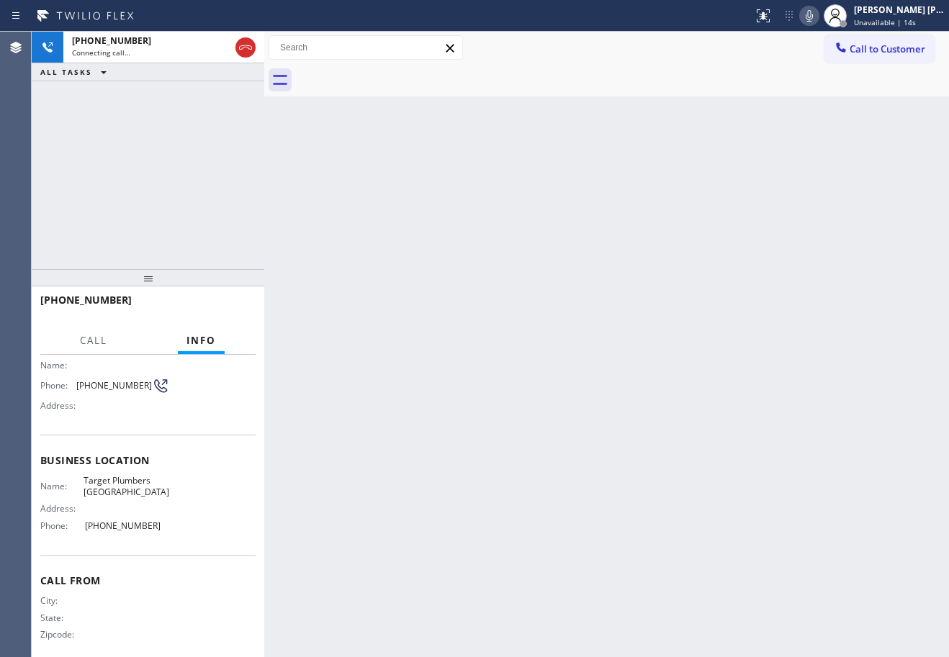
scroll to position [112, 0]
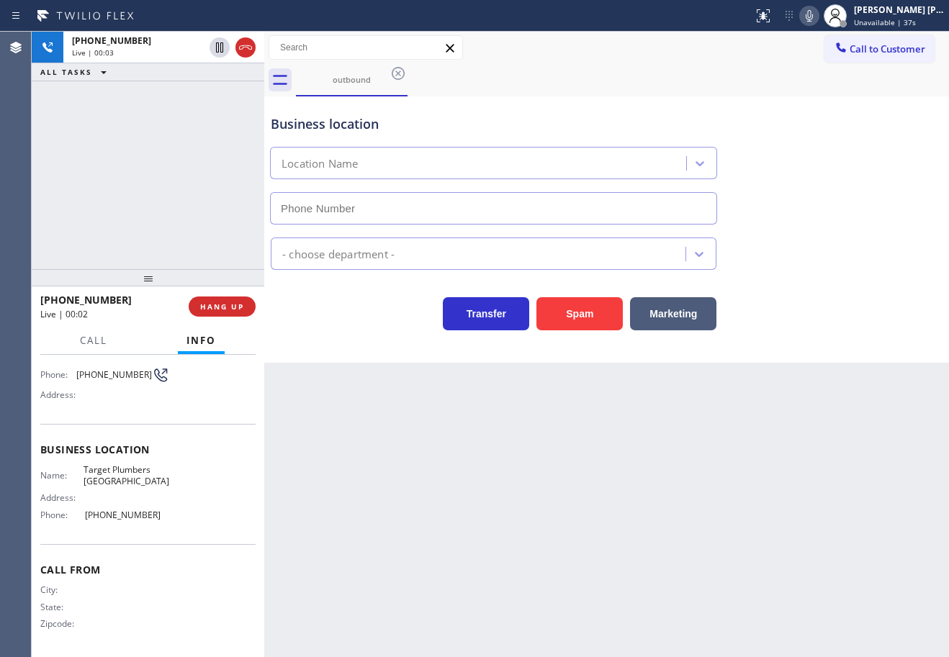
type input "[PHONE_NUMBER]"
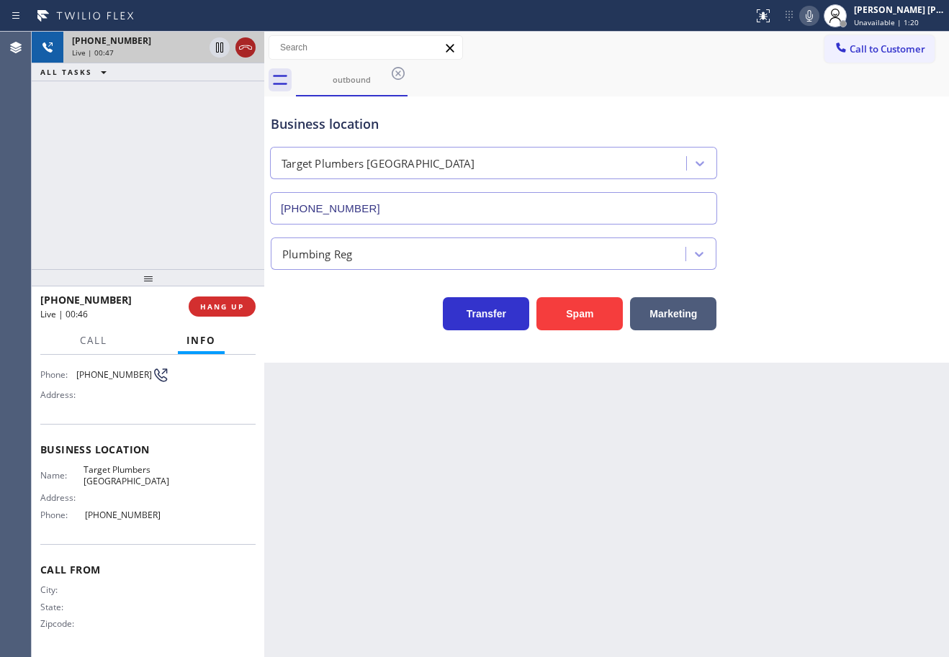
click at [241, 52] on icon at bounding box center [245, 47] width 17 height 17
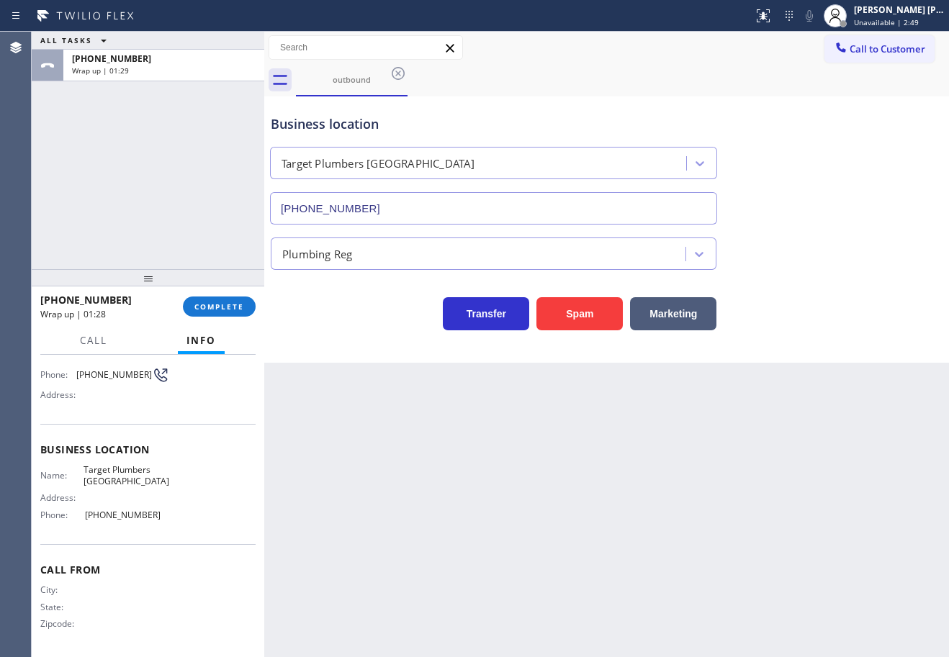
click at [152, 120] on div "ALL TASKS ALL TASKS ACTIVE TASKS TASKS IN WRAP UP [PHONE_NUMBER] Wrap up | 01:29" at bounding box center [148, 151] width 233 height 238
click at [215, 300] on button "COMPLETE" at bounding box center [219, 307] width 73 height 20
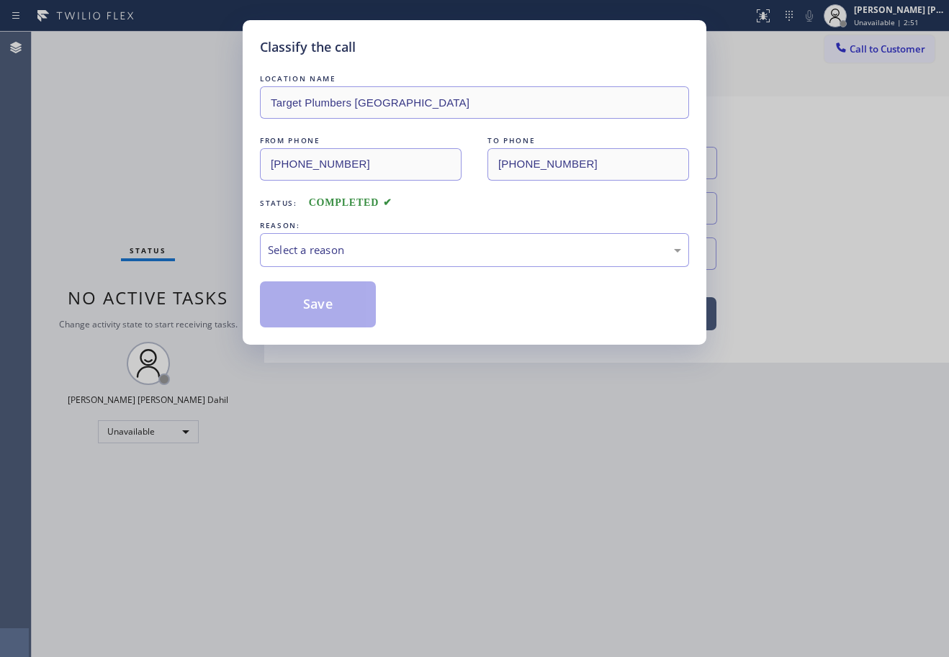
click at [323, 261] on div "Select a reason" at bounding box center [474, 250] width 429 height 34
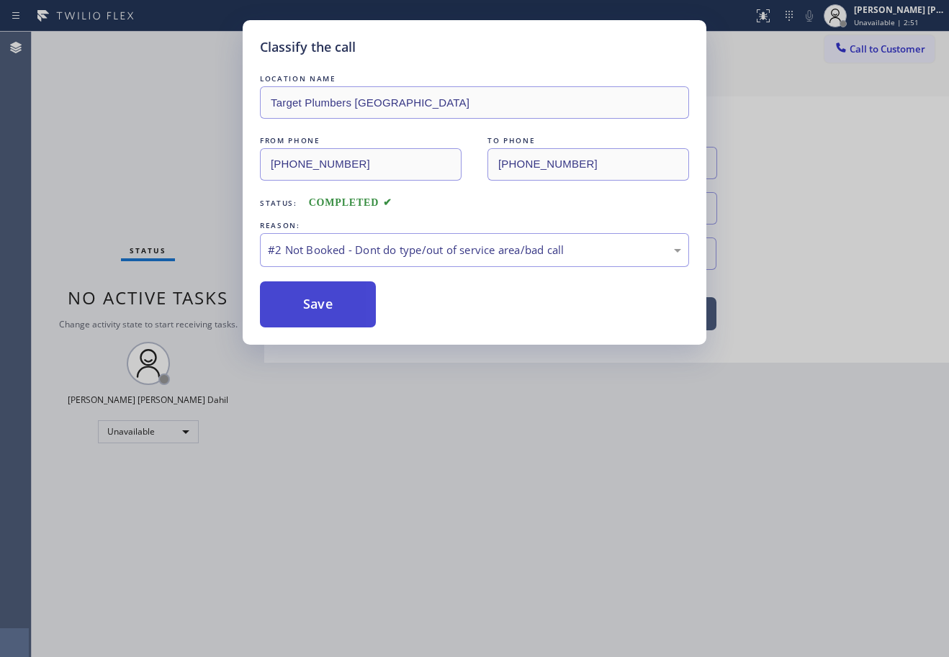
click at [319, 300] on button "Save" at bounding box center [318, 305] width 116 height 46
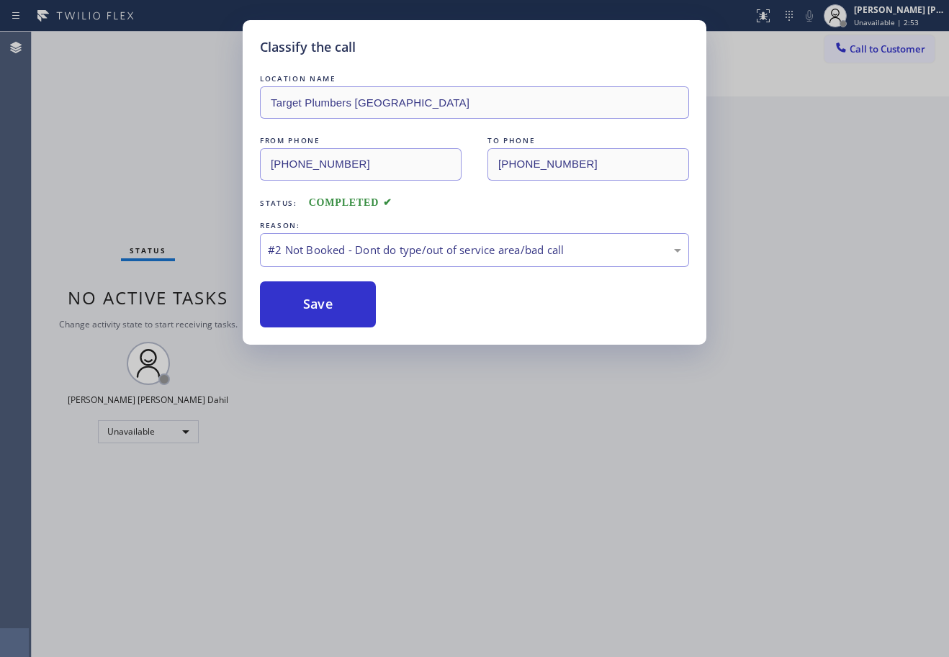
drag, startPoint x: 319, startPoint y: 300, endPoint x: 382, endPoint y: 281, distance: 66.1
click at [328, 297] on button "Save" at bounding box center [318, 305] width 116 height 46
click at [948, 223] on div "Classify the call LOCATION NAME Target Plumbers [GEOGRAPHIC_DATA] FROM PHONE [P…" at bounding box center [474, 328] width 949 height 657
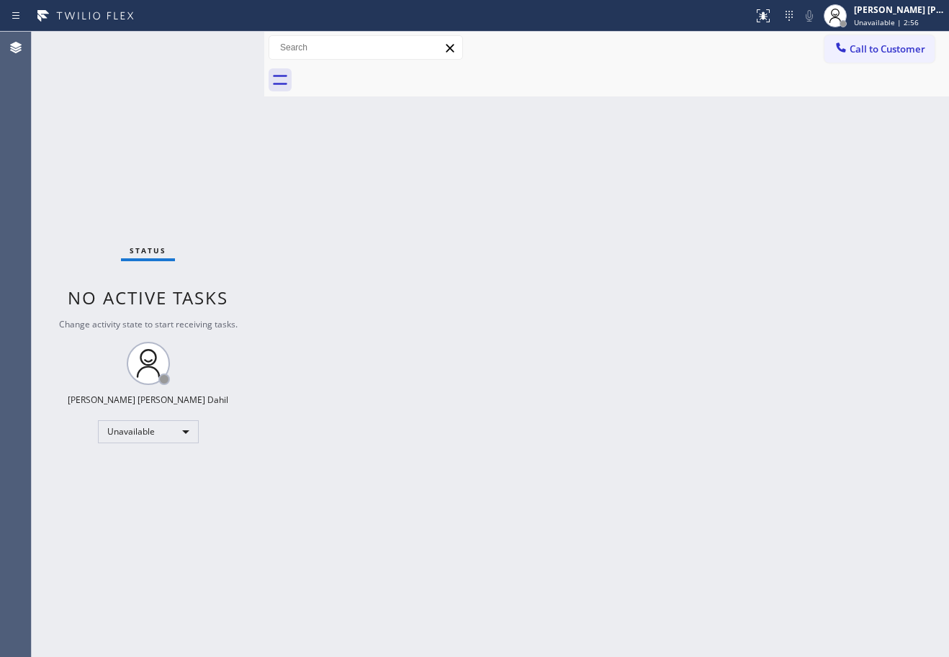
click at [700, 488] on div "Back to Dashboard Change Sender ID Customers Technicians Select a contact Outbo…" at bounding box center [606, 345] width 685 height 626
click at [917, 22] on span "Unavailable | 3:29" at bounding box center [886, 22] width 65 height 10
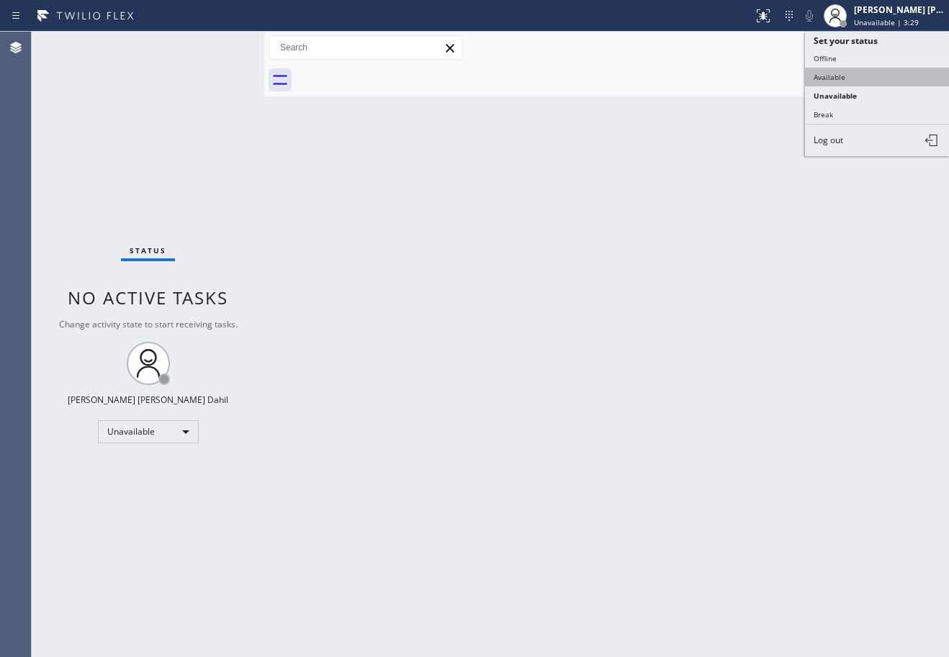
click at [858, 73] on button "Available" at bounding box center [877, 77] width 144 height 19
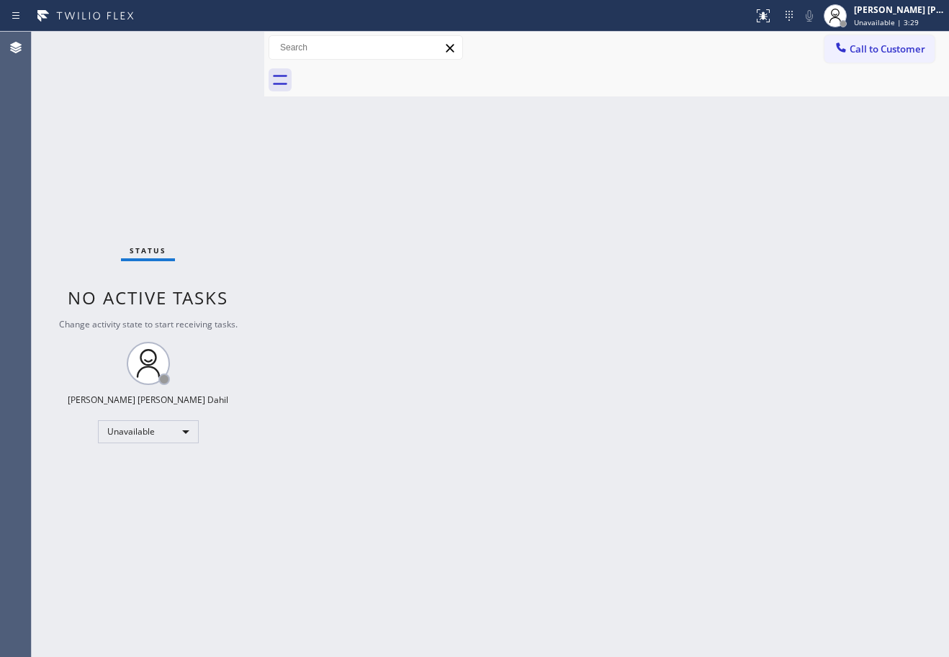
drag, startPoint x: 822, startPoint y: 156, endPoint x: 851, endPoint y: 314, distance: 161.0
click at [821, 163] on div "Back to Dashboard Change Sender ID Customers Technicians Select a contact Outbo…" at bounding box center [606, 345] width 685 height 626
click at [774, 398] on div "Back to Dashboard Change Sender ID Customers Technicians Select a contact Outbo…" at bounding box center [606, 345] width 685 height 626
click at [171, 113] on div "Status No active tasks You are ready to start receiving tasks. [PERSON_NAME] [P…" at bounding box center [148, 345] width 233 height 626
drag, startPoint x: 171, startPoint y: 112, endPoint x: 274, endPoint y: 146, distance: 107.7
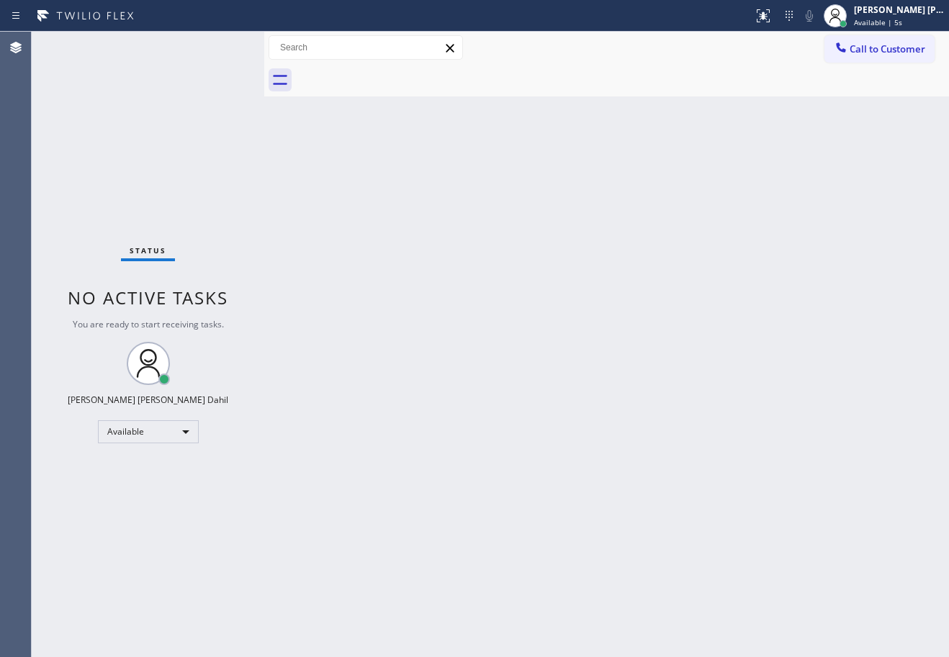
click at [172, 111] on div "Status No active tasks You are ready to start receiving tasks. [PERSON_NAME] [P…" at bounding box center [148, 345] width 233 height 626
click at [393, 199] on div "Back to Dashboard Change Sender ID Customers Technicians Select a contact Outbo…" at bounding box center [606, 345] width 685 height 626
click at [199, 55] on div "Status No active tasks You are ready to start receiving tasks. [PERSON_NAME] [P…" at bounding box center [148, 345] width 233 height 626
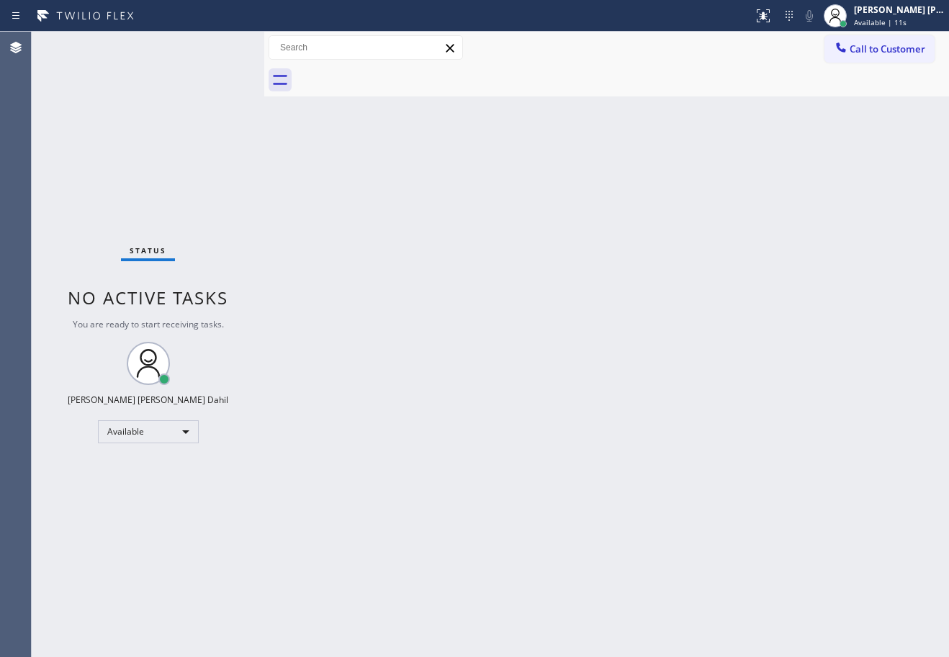
click at [199, 55] on div "Status No active tasks You are ready to start receiving tasks. [PERSON_NAME] [P…" at bounding box center [148, 345] width 233 height 626
click at [667, 481] on div "Back to Dashboard Change Sender ID Customers Technicians Select a contact Outbo…" at bounding box center [606, 345] width 685 height 626
click at [799, 508] on div "Back to Dashboard Change Sender ID Customers Technicians Select a contact Outbo…" at bounding box center [606, 345] width 685 height 626
click at [562, 590] on div "Back to Dashboard Change Sender ID Customers Technicians Select a contact Outbo…" at bounding box center [606, 345] width 685 height 626
click at [549, 424] on div "Back to Dashboard Change Sender ID Customers Technicians Select a contact Outbo…" at bounding box center [606, 345] width 685 height 626
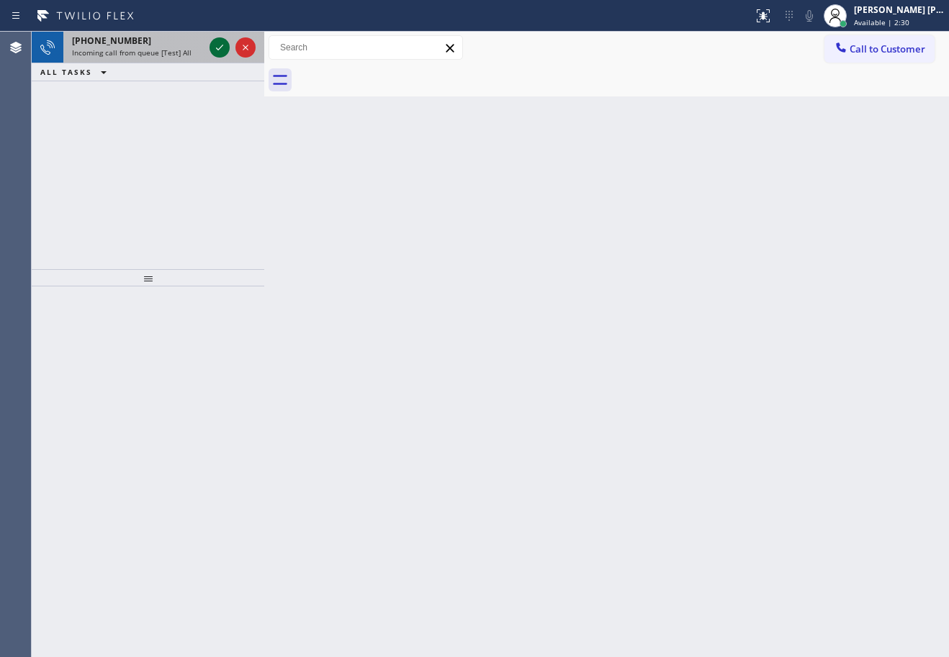
click at [218, 46] on icon at bounding box center [219, 47] width 17 height 17
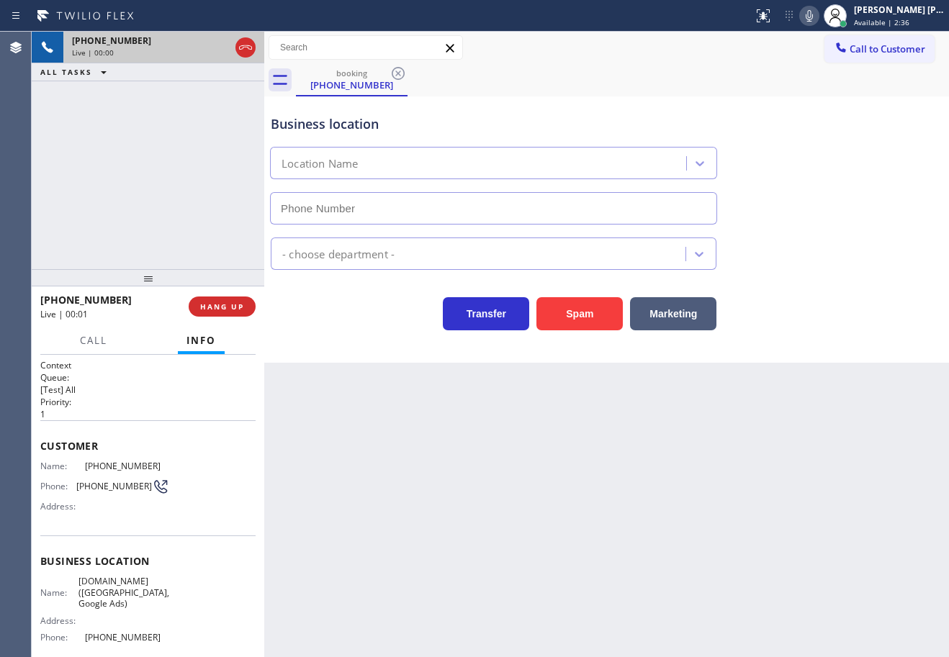
type input "[PHONE_NUMBER]"
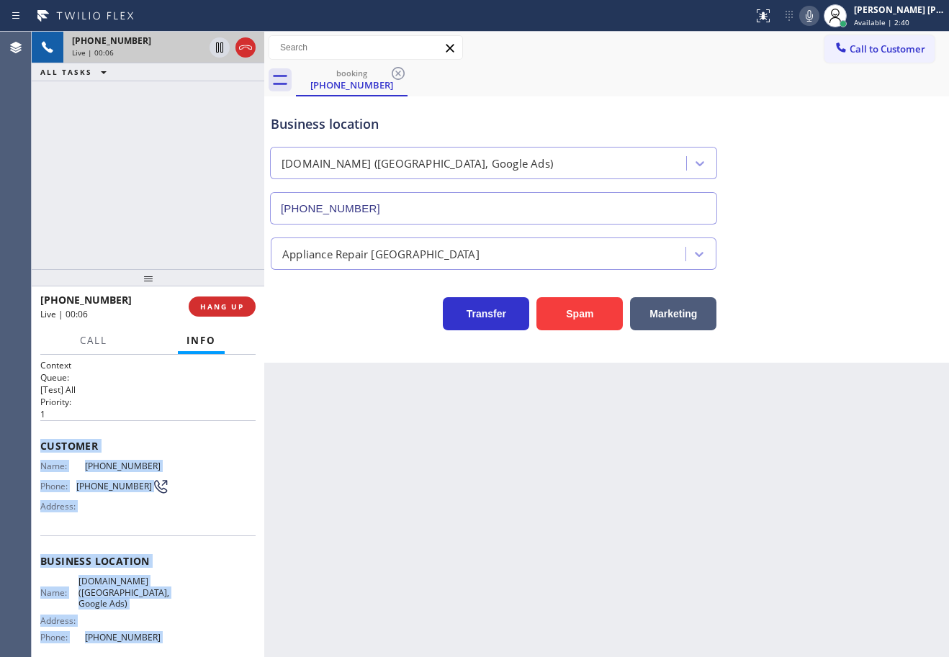
scroll to position [123, 0]
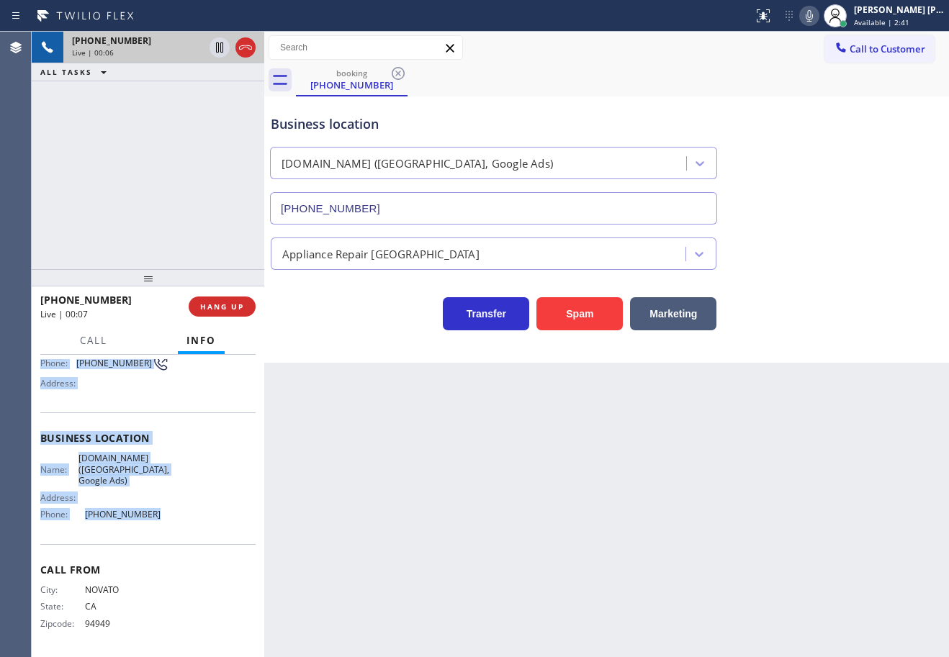
drag, startPoint x: 39, startPoint y: 441, endPoint x: 161, endPoint y: 512, distance: 140.7
click at [161, 512] on div "Context Queue: [Test] All Priority: 1 Customer Name: [PHONE_NUMBER] Phone: [PHO…" at bounding box center [148, 506] width 233 height 302
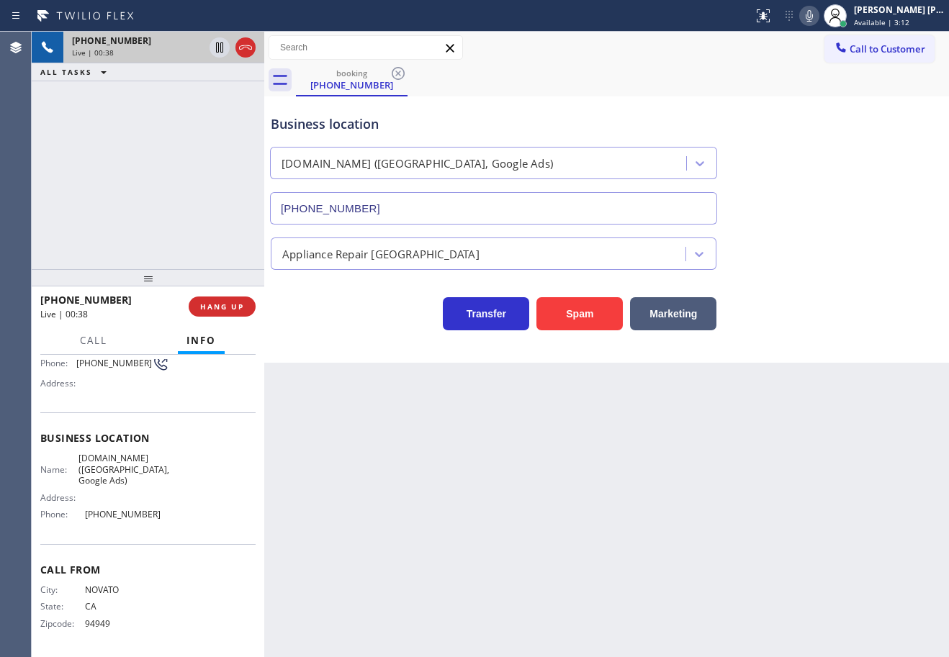
click at [126, 191] on div "[PHONE_NUMBER] Live | 00:38 ALL TASKS ALL TASKS ACTIVE TASKS TASKS IN WRAP UP" at bounding box center [148, 151] width 233 height 238
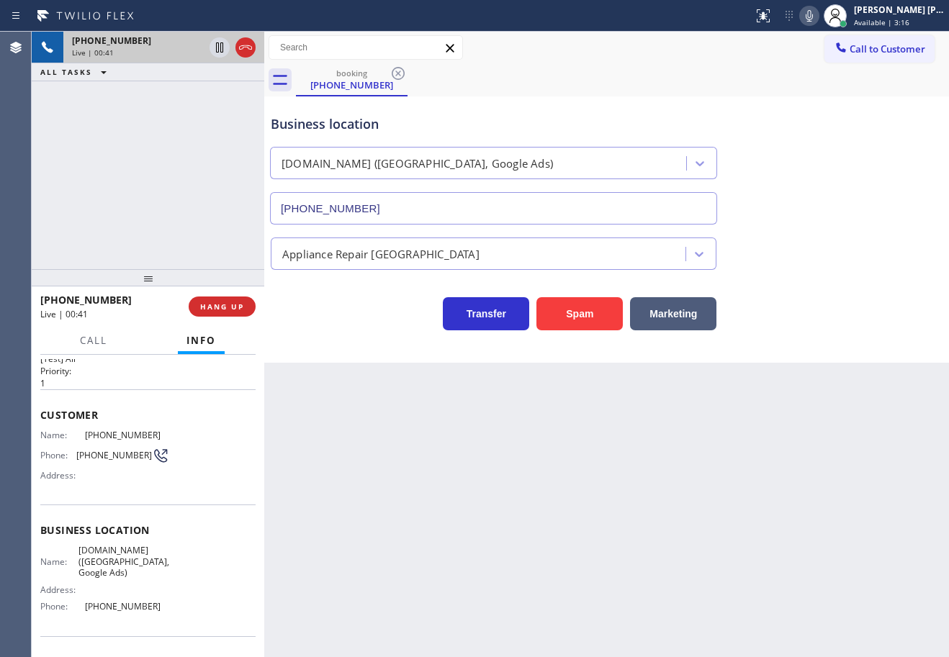
scroll to position [0, 0]
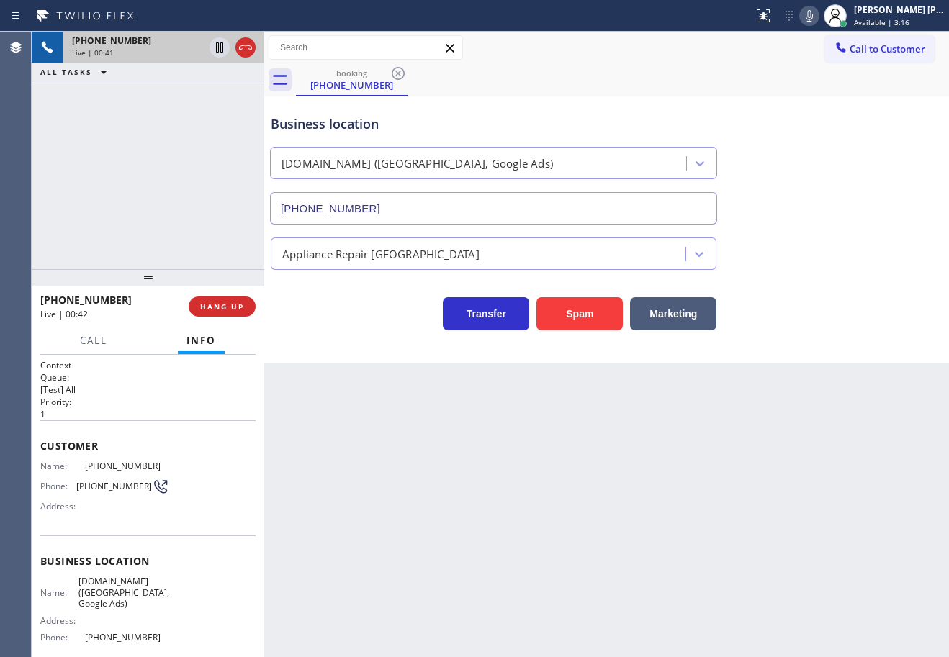
click at [151, 199] on div "[PHONE_NUMBER] Live | 00:41 ALL TASKS ALL TASKS ACTIVE TASKS TASKS IN WRAP UP" at bounding box center [148, 151] width 233 height 238
click at [232, 310] on span "HANG UP" at bounding box center [222, 307] width 44 height 10
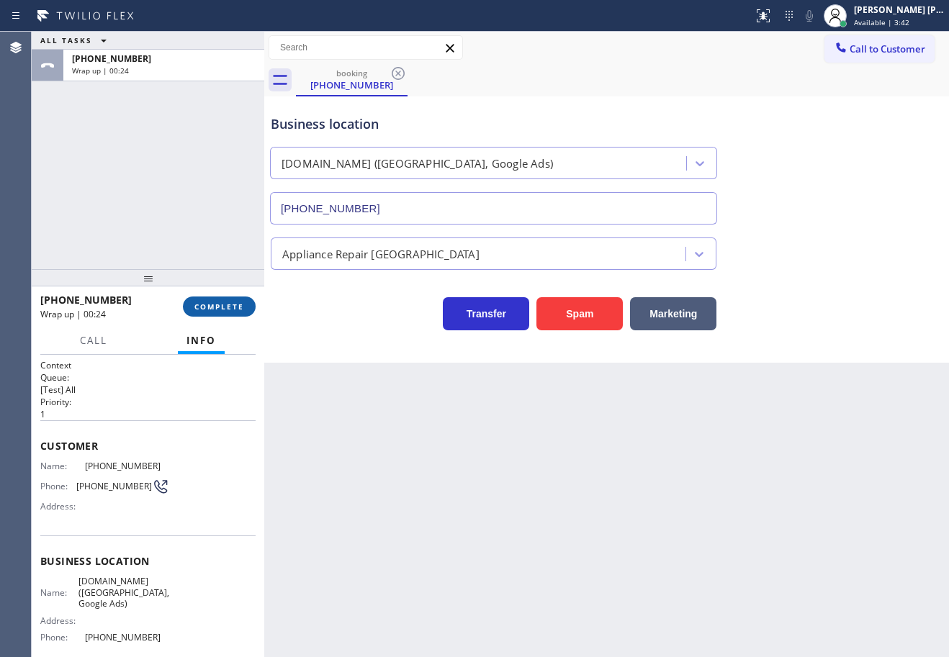
click at [232, 302] on span "COMPLETE" at bounding box center [219, 307] width 50 height 10
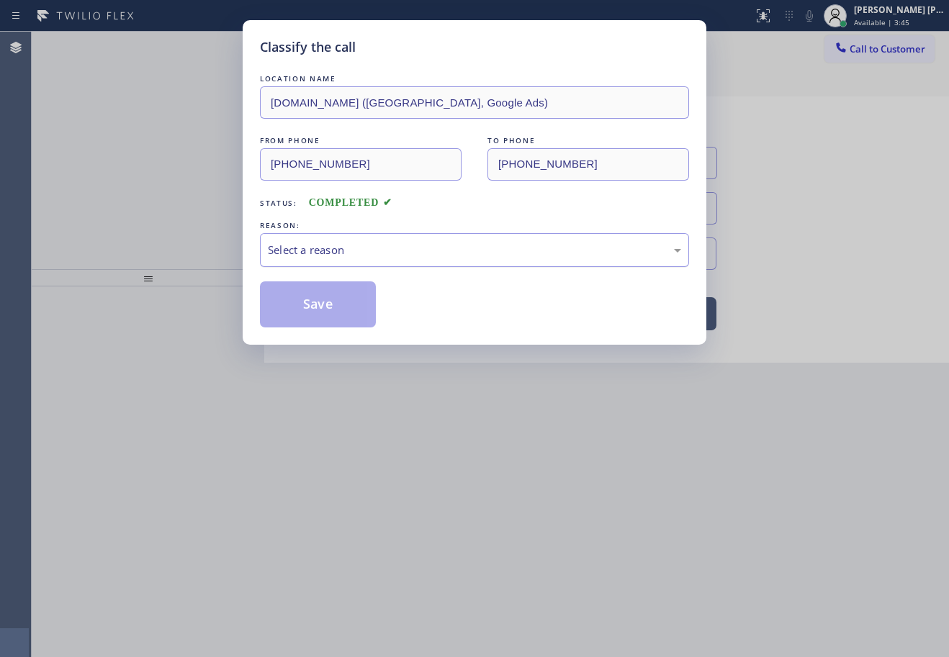
click at [289, 258] on div "Select a reason" at bounding box center [474, 250] width 413 height 17
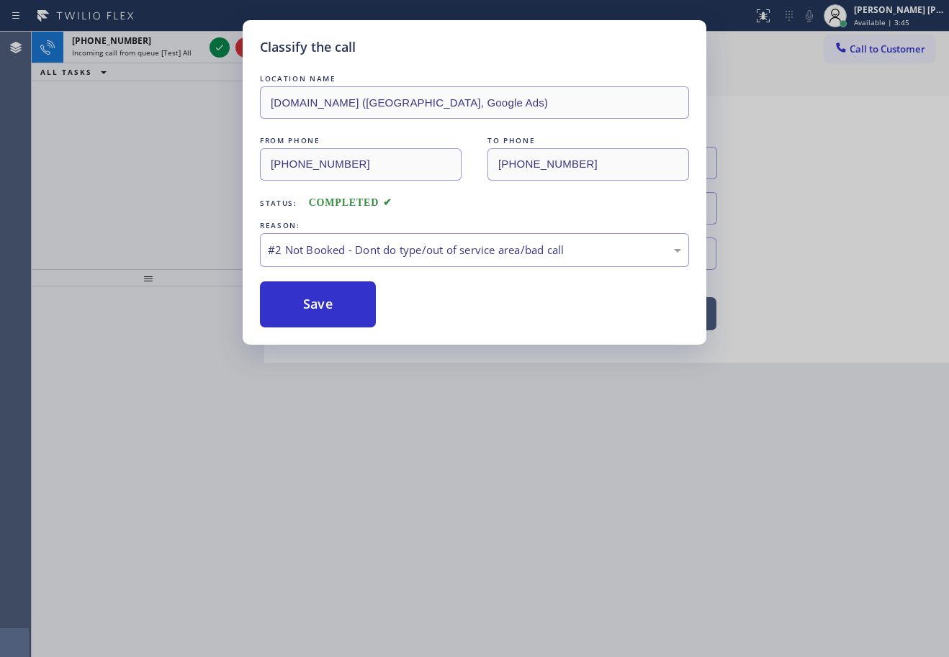
click at [310, 310] on button "Save" at bounding box center [318, 305] width 116 height 46
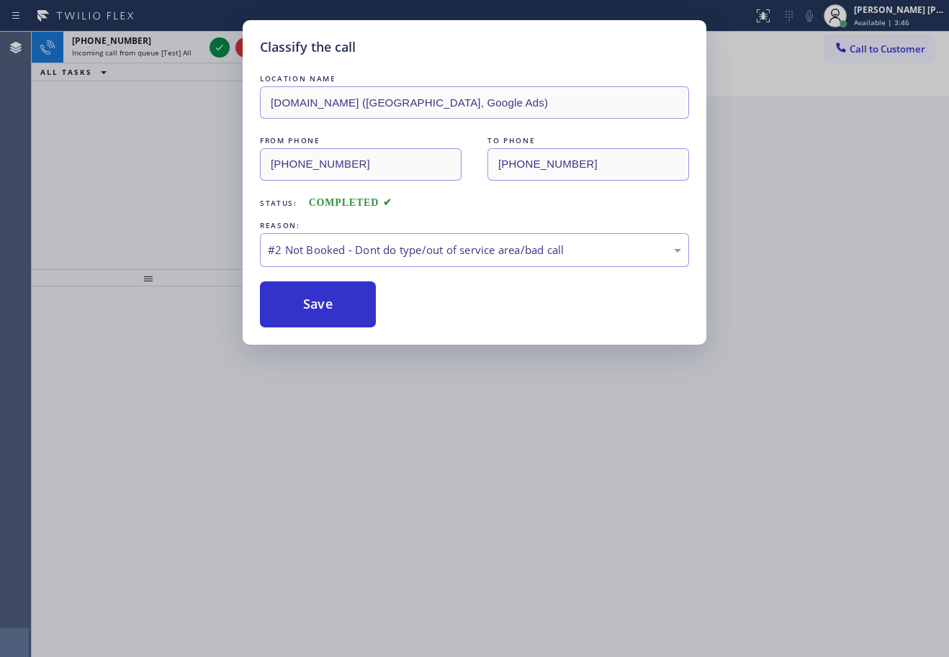
drag, startPoint x: 310, startPoint y: 310, endPoint x: 536, endPoint y: 282, distance: 227.8
click at [310, 310] on button "Save" at bounding box center [318, 305] width 116 height 46
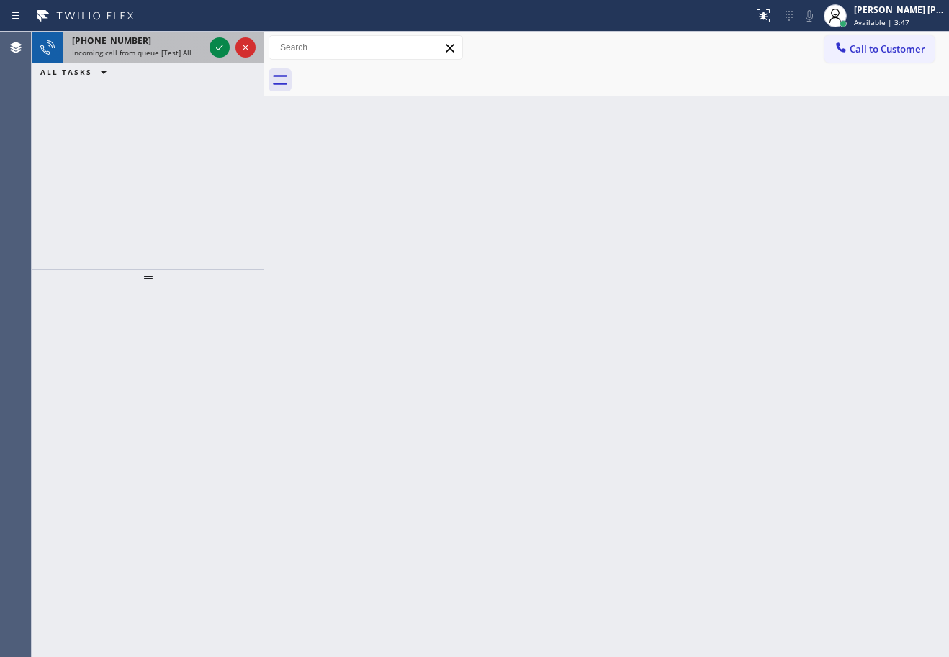
click at [145, 53] on span "Incoming call from queue [Test] All" at bounding box center [132, 53] width 120 height 10
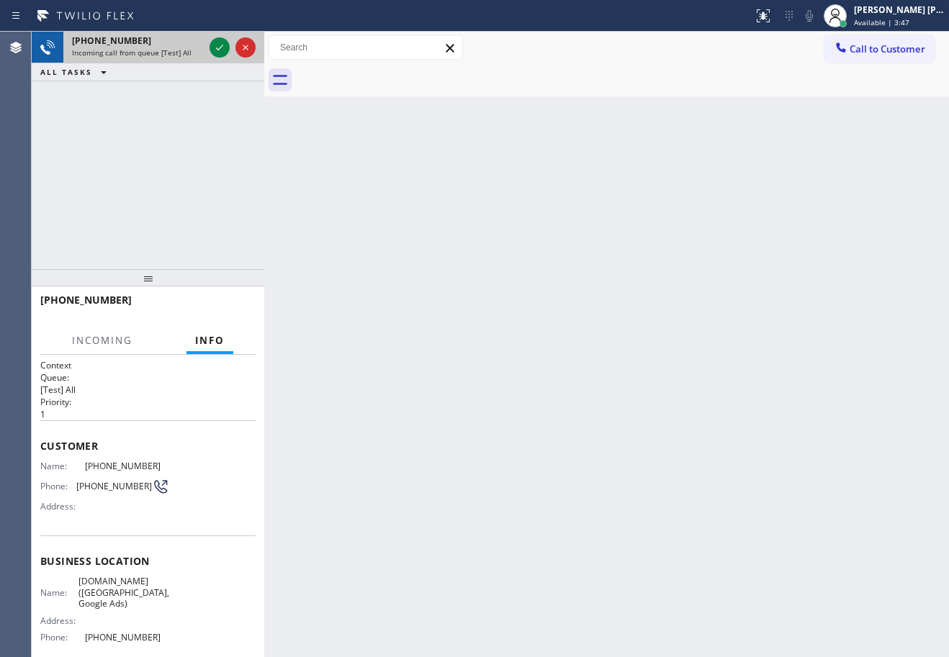
click at [145, 53] on span "Incoming call from queue [Test] All" at bounding box center [132, 53] width 120 height 10
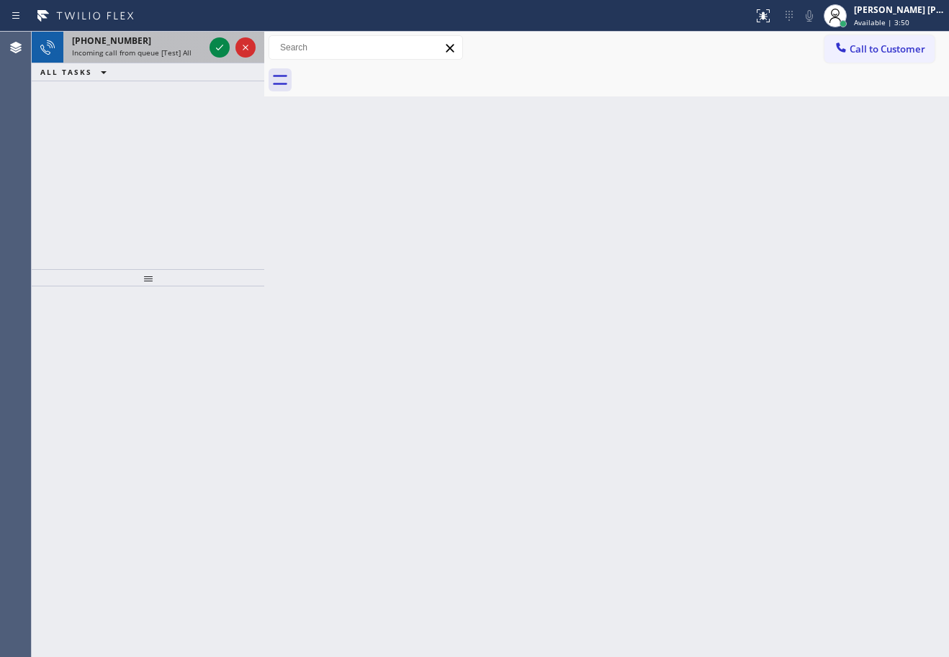
click at [160, 53] on span "Incoming call from queue [Test] All" at bounding box center [132, 53] width 120 height 10
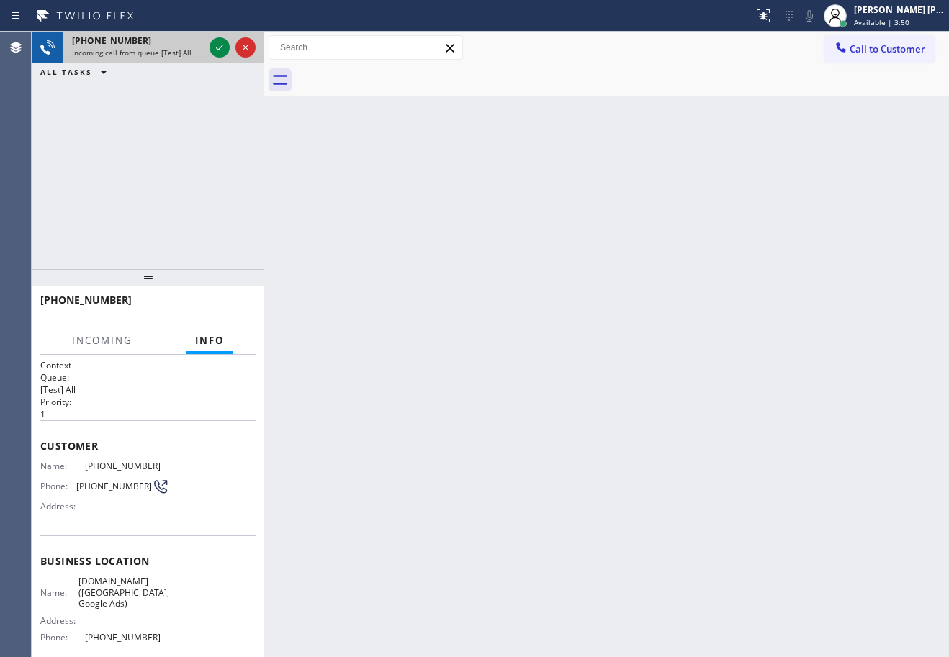
click at [161, 50] on span "Incoming call from queue [Test] All" at bounding box center [132, 53] width 120 height 10
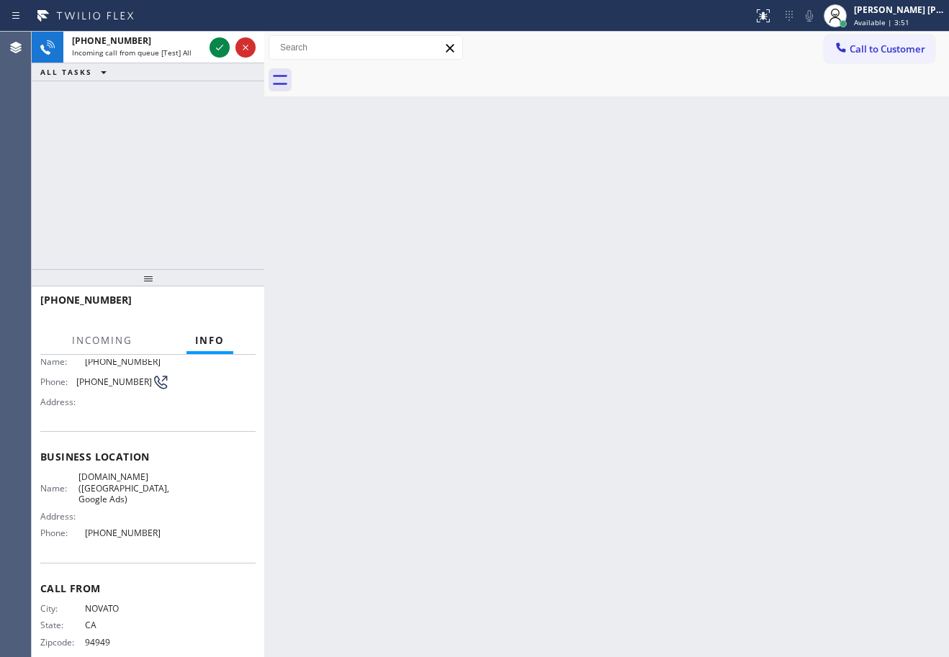
scroll to position [123, 0]
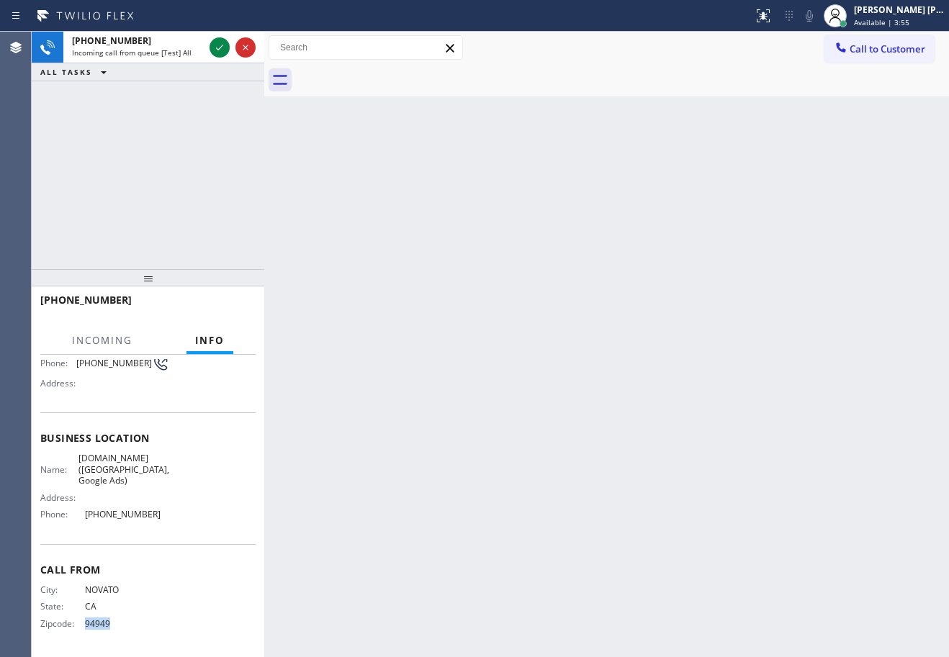
drag, startPoint x: 121, startPoint y: 626, endPoint x: 359, endPoint y: 1, distance: 668.3
click at [85, 626] on span "94949" at bounding box center [127, 624] width 84 height 11
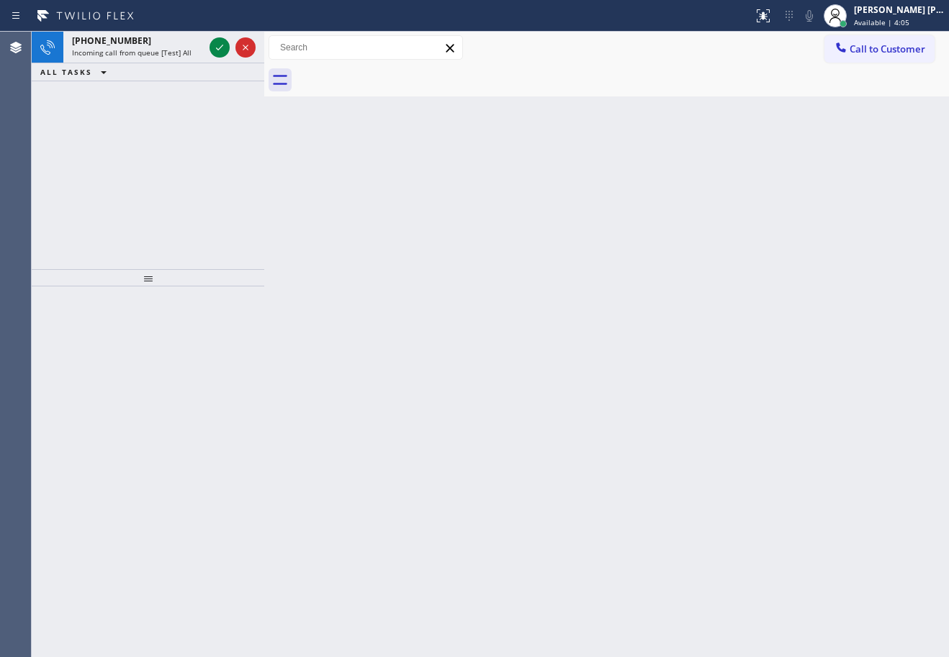
click at [624, 329] on div "Back to Dashboard Change Sender ID Customers Technicians Select a contact Outbo…" at bounding box center [606, 345] width 685 height 626
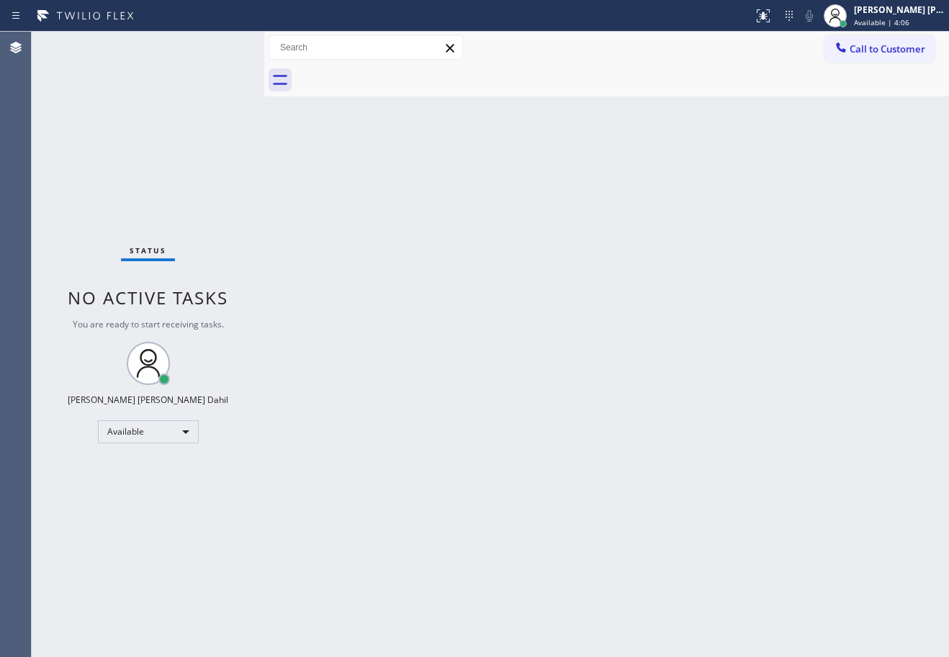
click at [169, 41] on div "Status No active tasks You are ready to start receiving tasks. [PERSON_NAME] [P…" at bounding box center [148, 345] width 233 height 626
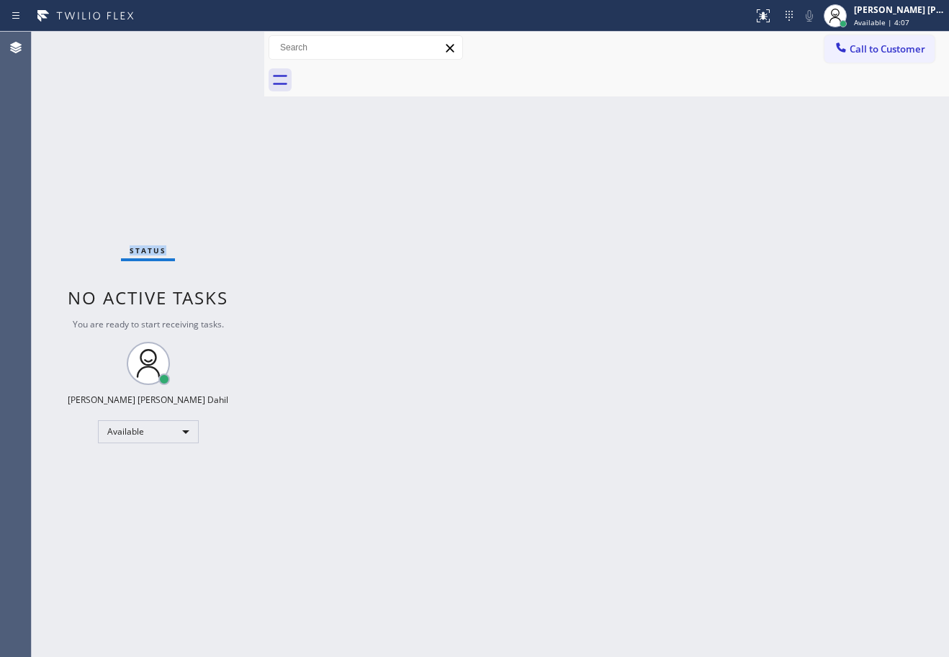
click at [169, 41] on div "Status No active tasks You are ready to start receiving tasks. [PERSON_NAME] [P…" at bounding box center [148, 345] width 233 height 626
click at [403, 337] on div "Back to Dashboard Change Sender ID Customers Technicians Select a contact Outbo…" at bounding box center [606, 345] width 685 height 626
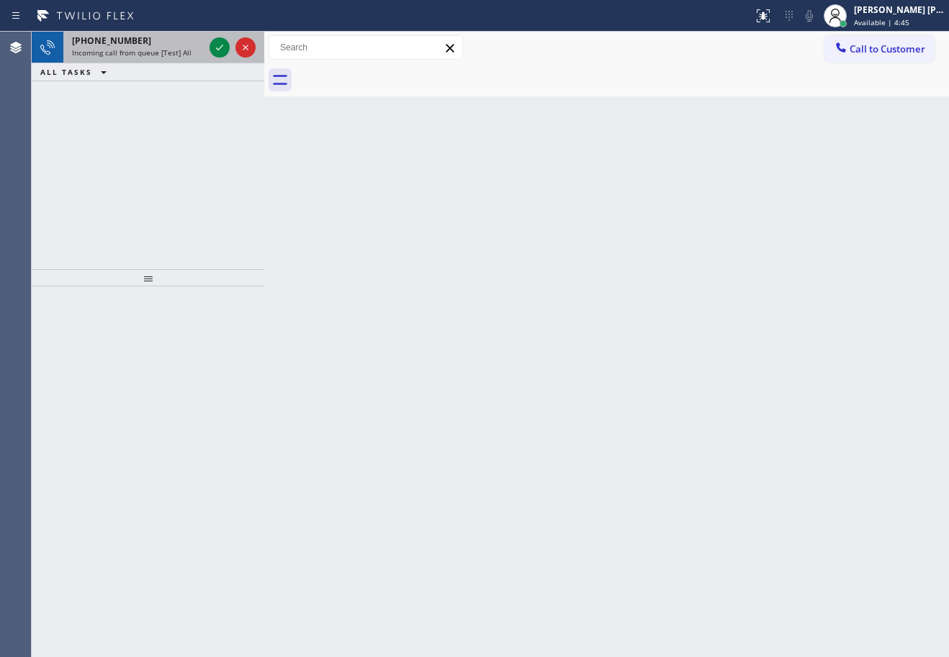
click at [184, 52] on span "Incoming call from queue [Test] All" at bounding box center [132, 53] width 120 height 10
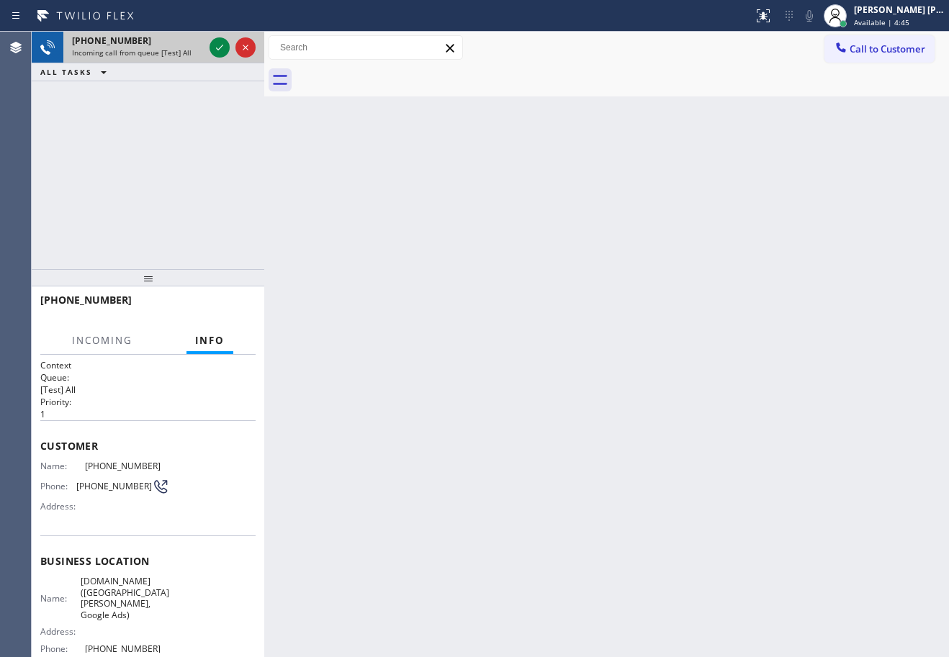
click at [184, 52] on span "Incoming call from queue [Test] All" at bounding box center [132, 53] width 120 height 10
click at [183, 52] on span "Incoming call from queue [Test] All" at bounding box center [132, 53] width 120 height 10
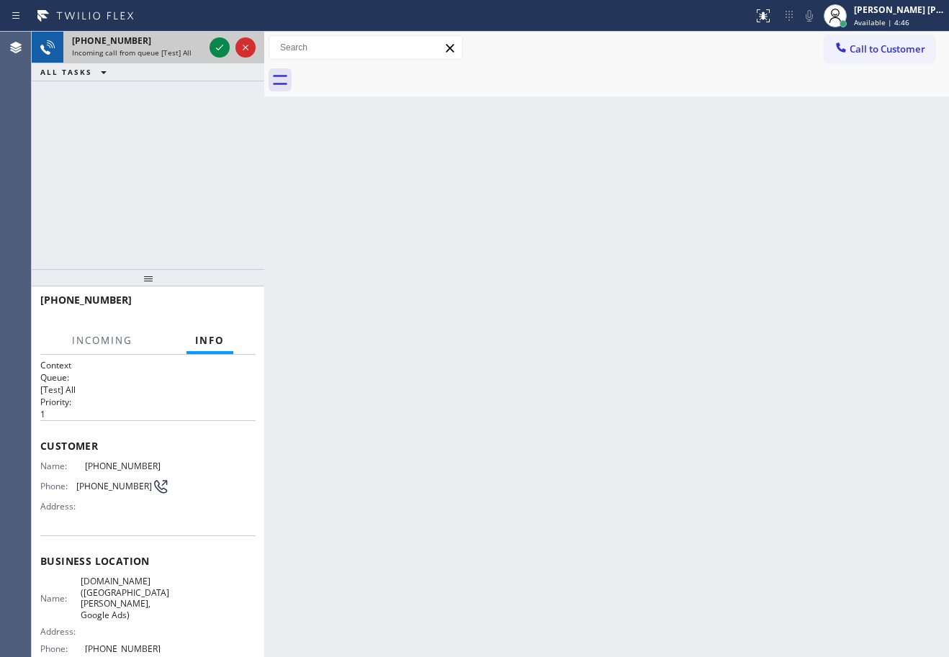
click at [183, 52] on span "Incoming call from queue [Test] All" at bounding box center [132, 53] width 120 height 10
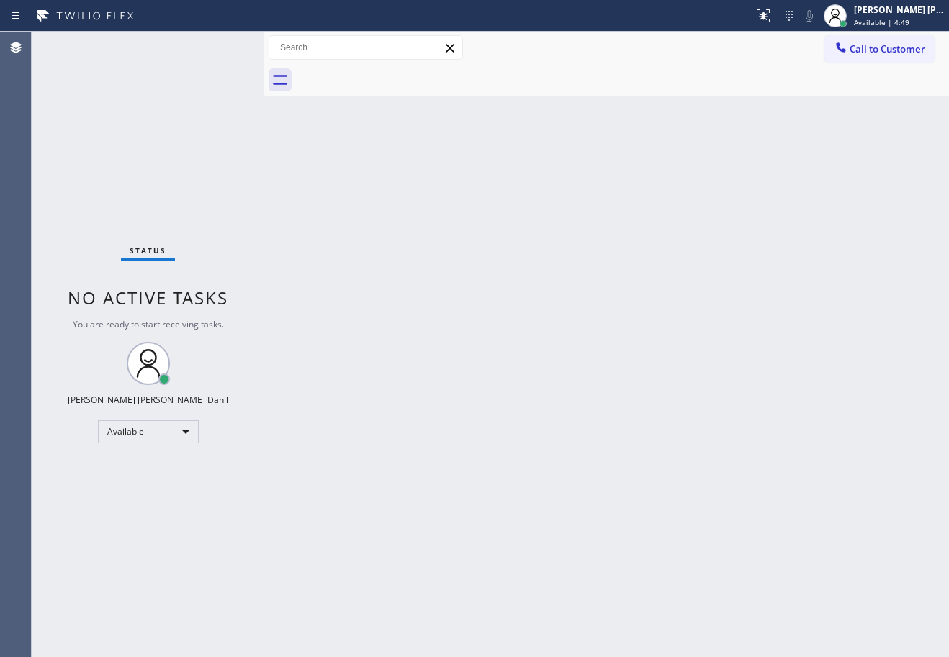
click at [165, 37] on div "Status No active tasks You are ready to start receiving tasks. [PERSON_NAME] [P…" at bounding box center [148, 345] width 233 height 626
click at [166, 40] on div "Status No active tasks You are ready to start receiving tasks. [PERSON_NAME] [P…" at bounding box center [148, 345] width 233 height 626
click at [454, 183] on div "Back to Dashboard Change Sender ID Customers Technicians Select a contact Outbo…" at bounding box center [606, 345] width 685 height 626
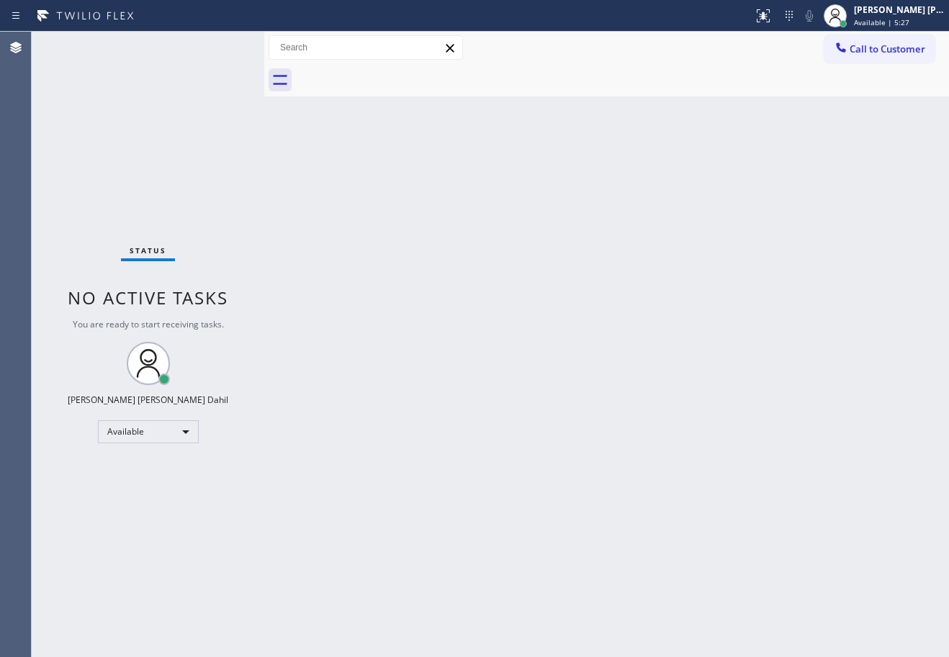
click at [614, 363] on div "Back to Dashboard Change Sender ID Customers Technicians Select a contact Outbo…" at bounding box center [606, 345] width 685 height 626
click at [595, 473] on div "Back to Dashboard Change Sender ID Customers Technicians Select a contact Outbo…" at bounding box center [606, 345] width 685 height 626
click at [181, 98] on div "Status No active tasks You are ready to start receiving tasks. [PERSON_NAME] [P…" at bounding box center [148, 345] width 233 height 626
click at [193, 96] on div "Status No active tasks You are ready to start receiving tasks. [PERSON_NAME] [P…" at bounding box center [148, 345] width 233 height 626
click at [202, 80] on div "Status No active tasks You are ready to start receiving tasks. [PERSON_NAME] [P…" at bounding box center [148, 345] width 233 height 626
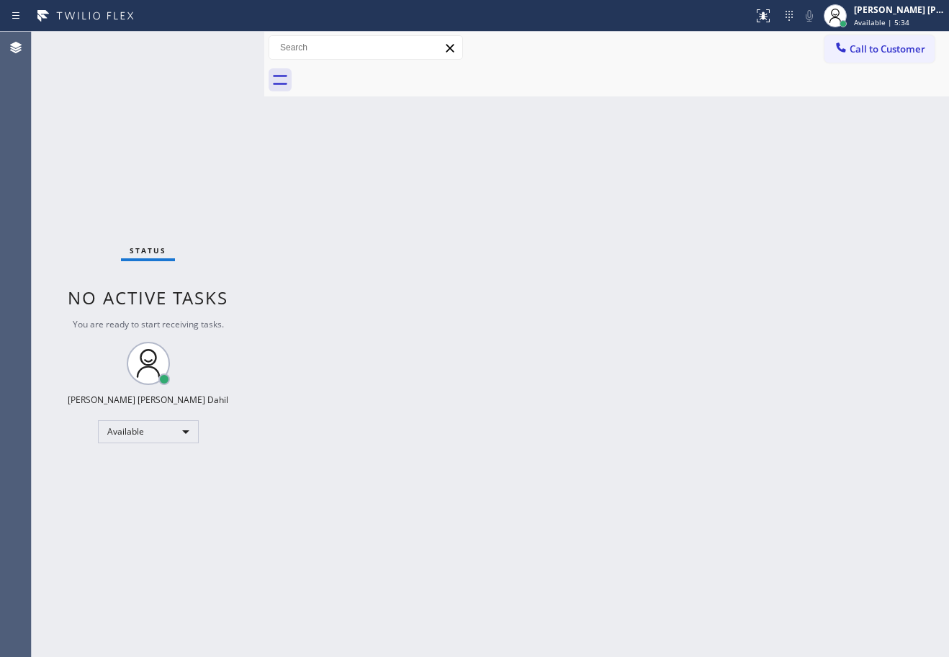
click at [202, 80] on div "Status No active tasks You are ready to start receiving tasks. [PERSON_NAME] [P…" at bounding box center [148, 345] width 233 height 626
click at [293, 243] on div "Back to Dashboard Change Sender ID Customers Technicians Select a contact Outbo…" at bounding box center [606, 345] width 685 height 626
drag, startPoint x: 700, startPoint y: 428, endPoint x: 726, endPoint y: 433, distance: 26.4
click at [717, 430] on div "Back to Dashboard Change Sender ID Customers Technicians Select a contact Outbo…" at bounding box center [606, 345] width 685 height 626
click at [530, 411] on div "Back to Dashboard Change Sender ID Customers Technicians Select a contact Outbo…" at bounding box center [606, 345] width 685 height 626
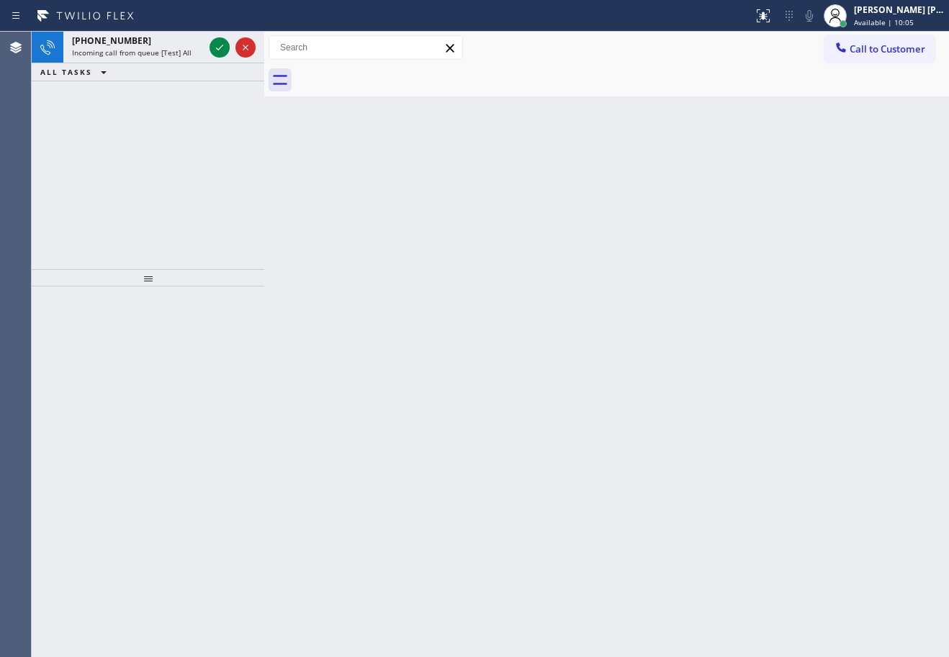
click at [528, 413] on div "Back to Dashboard Change Sender ID Customers Technicians Select a contact Outbo…" at bounding box center [606, 345] width 685 height 626
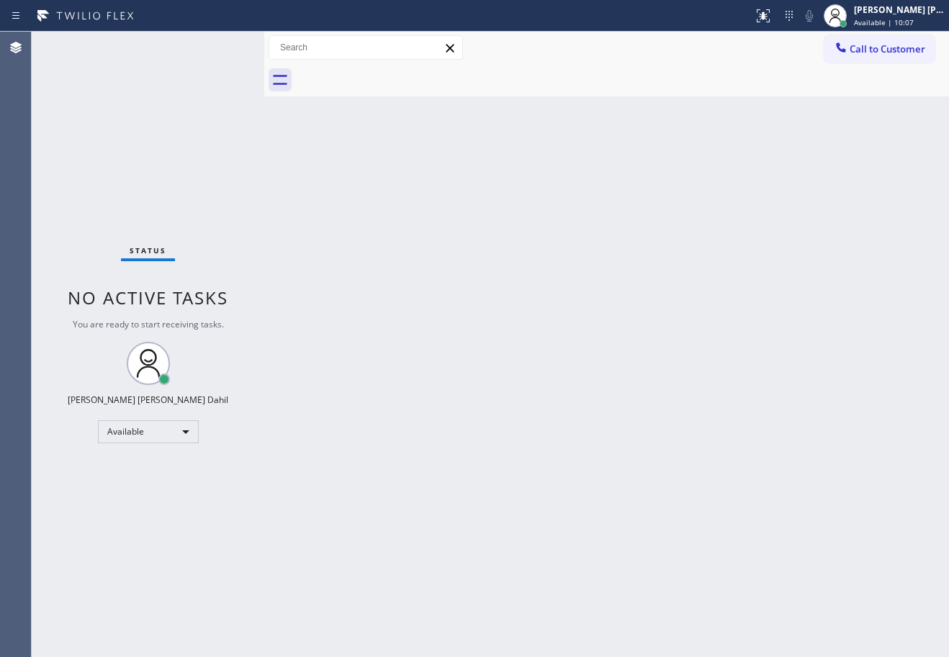
click at [173, 43] on div "Status No active tasks You are ready to start receiving tasks. [PERSON_NAME] [P…" at bounding box center [148, 345] width 233 height 626
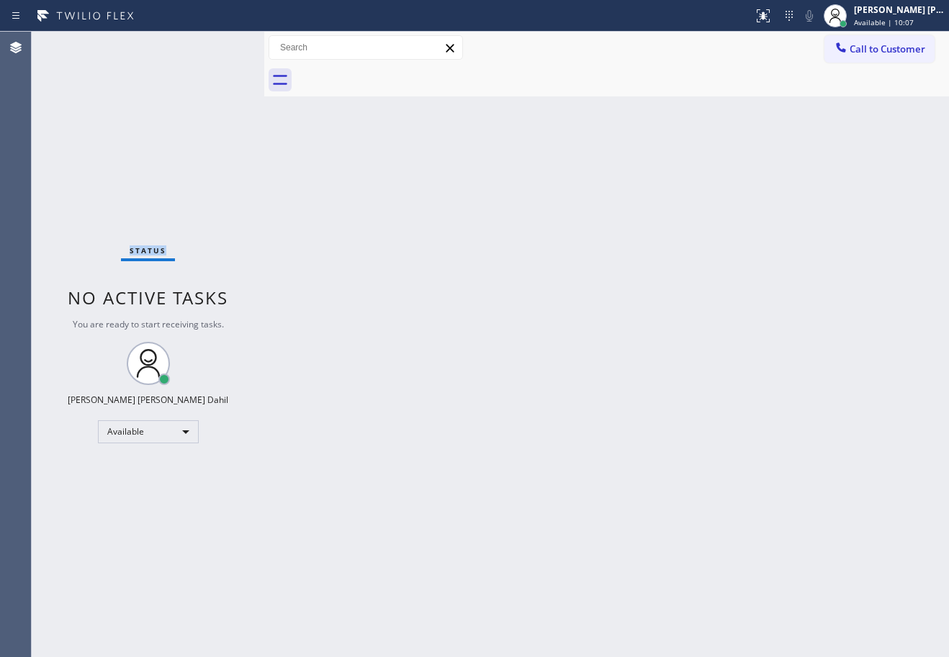
click at [173, 43] on div "Status No active tasks You are ready to start receiving tasks. [PERSON_NAME] [P…" at bounding box center [148, 345] width 233 height 626
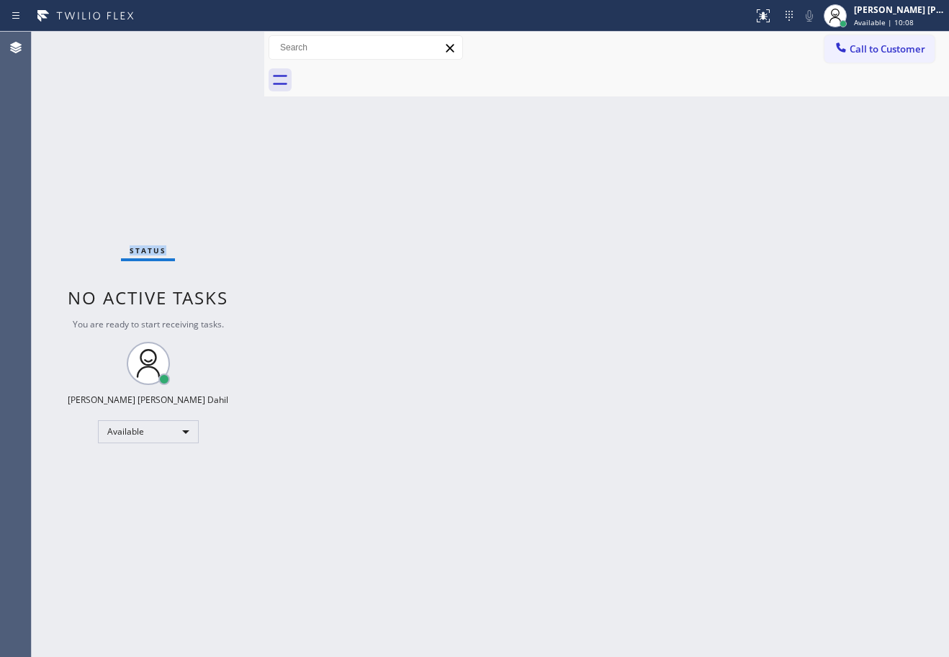
click at [173, 43] on div "Status No active tasks You are ready to start receiving tasks. [PERSON_NAME] [P…" at bounding box center [148, 345] width 233 height 626
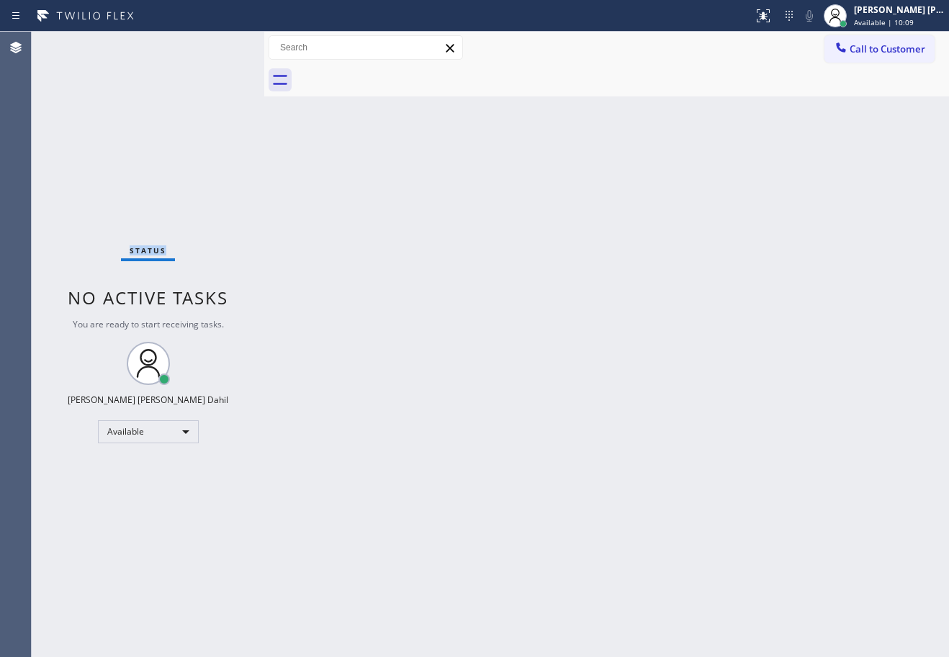
click at [173, 43] on div "Status No active tasks You are ready to start receiving tasks. [PERSON_NAME] [P…" at bounding box center [148, 345] width 233 height 626
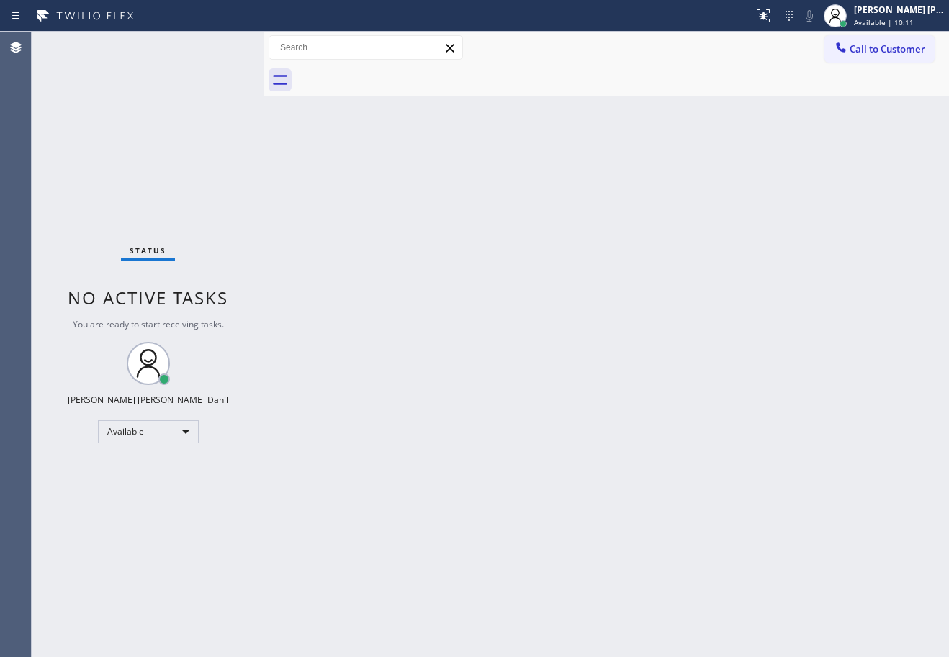
drag, startPoint x: 698, startPoint y: 416, endPoint x: 940, endPoint y: 539, distance: 271.2
click at [705, 417] on div "Back to Dashboard Change Sender ID Customers Technicians Select a contact Outbo…" at bounding box center [606, 345] width 685 height 626
drag, startPoint x: 397, startPoint y: 411, endPoint x: 418, endPoint y: 428, distance: 27.1
click at [403, 413] on div "Back to Dashboard Change Sender ID Customers Technicians Select a contact Outbo…" at bounding box center [606, 345] width 685 height 626
click at [190, 42] on div "Status No active tasks You are ready to start receiving tasks. [PERSON_NAME] [P…" at bounding box center [148, 345] width 233 height 626
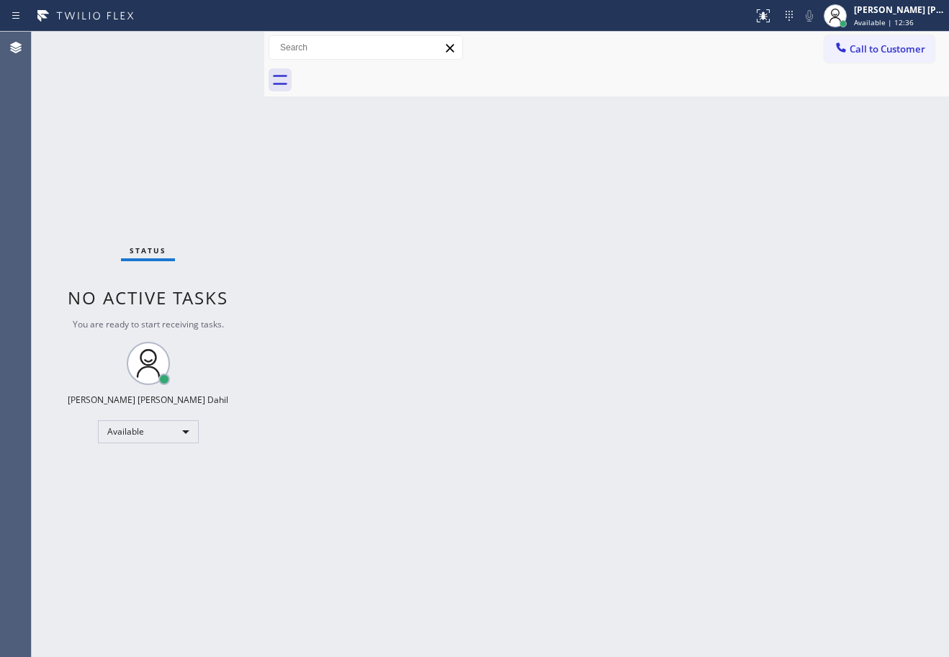
click at [218, 46] on div "Status No active tasks You are ready to start receiving tasks. [PERSON_NAME] [P…" at bounding box center [148, 345] width 233 height 626
click at [493, 307] on div "Back to Dashboard Change Sender ID Customers Technicians Select a contact Outbo…" at bounding box center [606, 345] width 685 height 626
click at [495, 306] on div "Back to Dashboard Change Sender ID Customers Technicians Select a contact Outbo…" at bounding box center [606, 345] width 685 height 626
click at [498, 289] on div "Back to Dashboard Change Sender ID Customers Technicians Select a contact Outbo…" at bounding box center [606, 345] width 685 height 626
click at [218, 46] on div "Status No active tasks You are ready to start receiving tasks. [PERSON_NAME] [P…" at bounding box center [148, 345] width 233 height 626
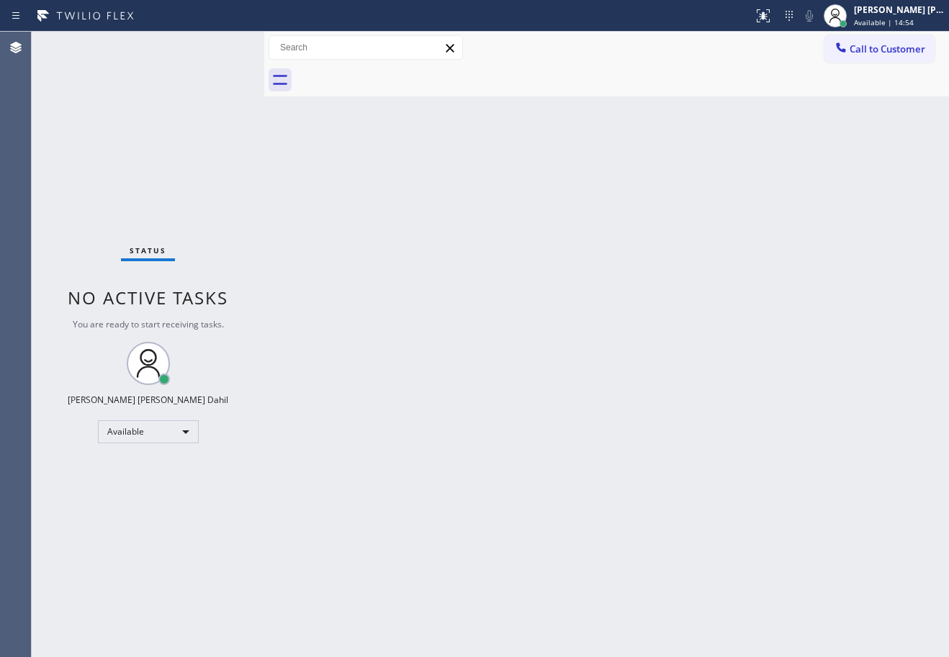
click at [218, 46] on div "Status No active tasks You are ready to start receiving tasks. [PERSON_NAME] [P…" at bounding box center [148, 345] width 233 height 626
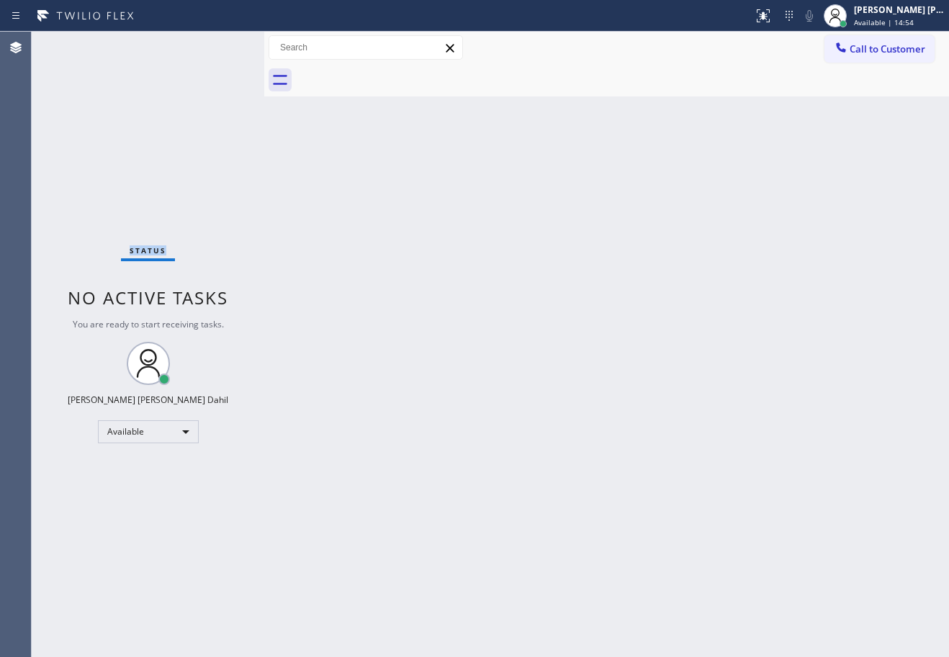
click at [218, 46] on div "Status No active tasks You are ready to start receiving tasks. [PERSON_NAME] [P…" at bounding box center [148, 345] width 233 height 626
click at [217, 46] on div "Status No active tasks You are ready to start receiving tasks. [PERSON_NAME] [P…" at bounding box center [148, 345] width 233 height 626
click at [225, 47] on div "Status No active tasks You are ready to start receiving tasks. [PERSON_NAME] [P…" at bounding box center [148, 345] width 233 height 626
click at [220, 45] on div "Status No active tasks You are ready to start receiving tasks. [PERSON_NAME] [P…" at bounding box center [148, 345] width 233 height 626
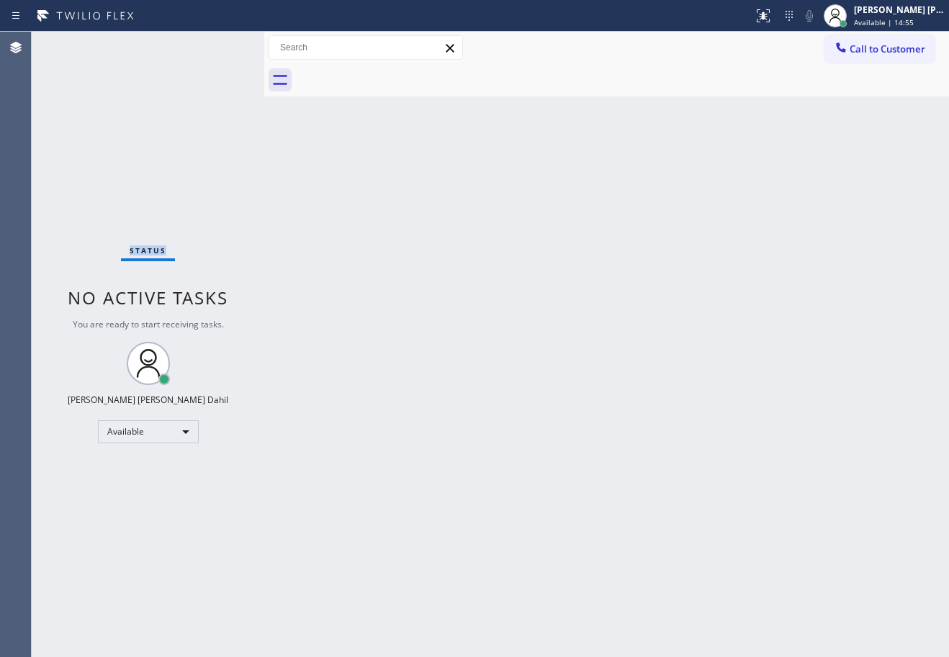
click at [218, 46] on div "Status No active tasks You are ready to start receiving tasks. [PERSON_NAME] [P…" at bounding box center [148, 345] width 233 height 626
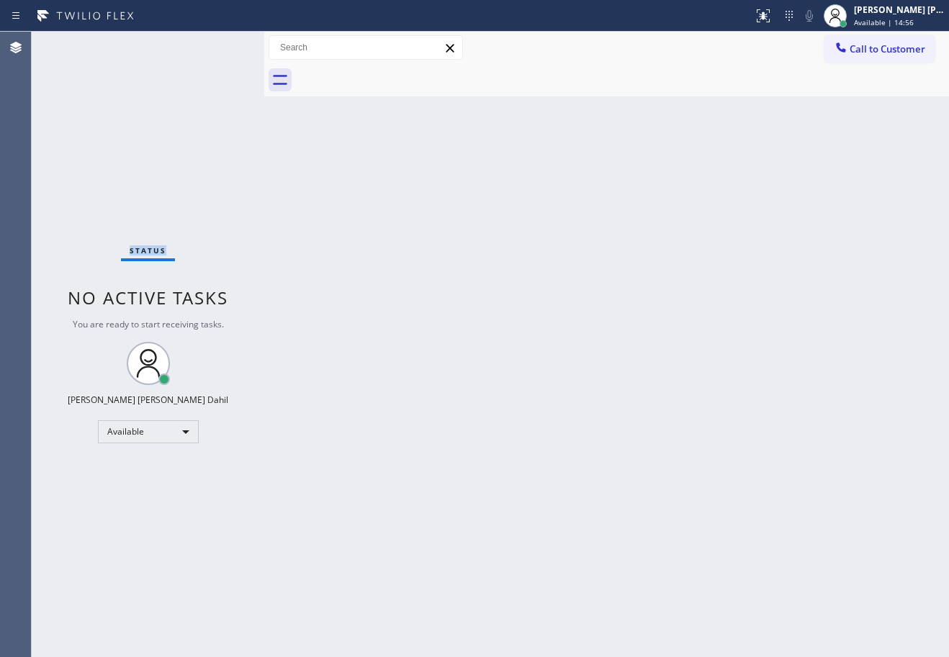
click at [218, 46] on div "Status No active tasks You are ready to start receiving tasks. [PERSON_NAME] [P…" at bounding box center [148, 345] width 233 height 626
click at [416, 225] on div "Back to Dashboard Change Sender ID Customers Technicians Select a contact Outbo…" at bounding box center [606, 345] width 685 height 626
click at [378, 163] on div "Back to Dashboard Change Sender ID Customers Technicians Select a contact Outbo…" at bounding box center [606, 345] width 685 height 626
click at [218, 46] on div "Status No active tasks You are ready to start receiving tasks. [PERSON_NAME] [P…" at bounding box center [148, 345] width 233 height 626
drag, startPoint x: 419, startPoint y: 178, endPoint x: 419, endPoint y: 148, distance: 30.2
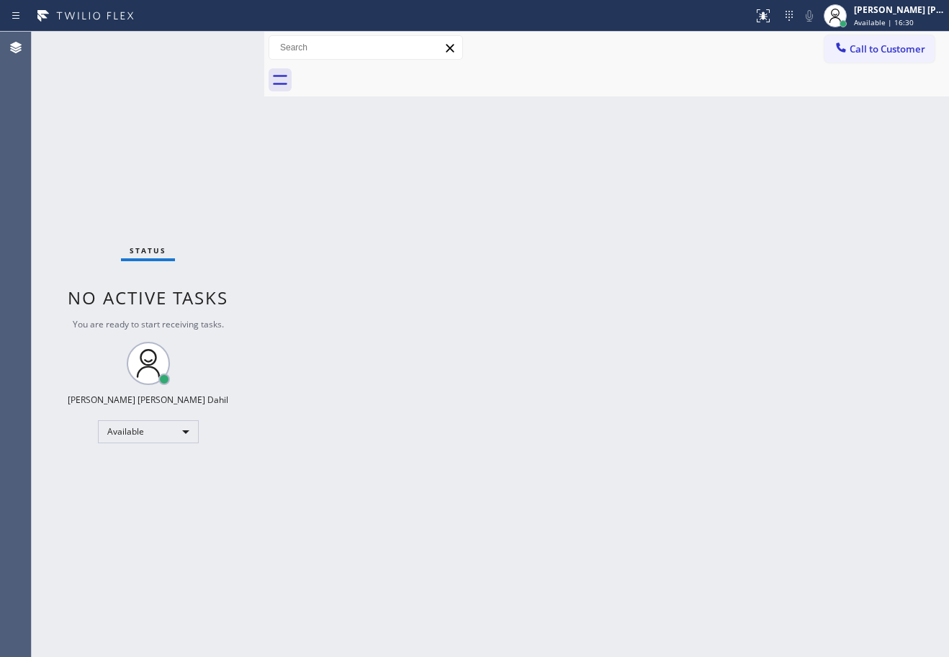
click at [419, 166] on div "Back to Dashboard Change Sender ID Customers Technicians Select a contact Outbo…" at bounding box center [606, 345] width 685 height 626
drag, startPoint x: 419, startPoint y: 148, endPoint x: 418, endPoint y: 131, distance: 16.6
click at [419, 145] on div "Back to Dashboard Change Sender ID Customers Technicians Select a contact Outbo…" at bounding box center [606, 345] width 685 height 626
click at [493, 500] on div "Back to Dashboard Change Sender ID Customers Technicians Select a contact Outbo…" at bounding box center [606, 345] width 685 height 626
click at [195, 103] on div "Status No active tasks You are ready to start receiving tasks. [PERSON_NAME] [P…" at bounding box center [148, 345] width 233 height 626
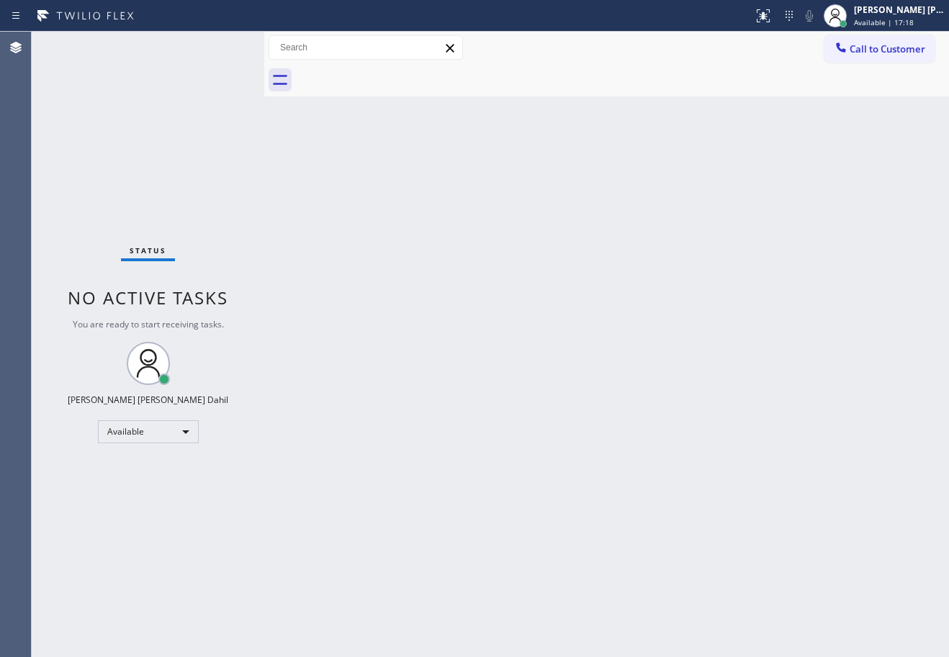
click at [195, 103] on div "Status No active tasks You are ready to start receiving tasks. [PERSON_NAME] [P…" at bounding box center [148, 345] width 233 height 626
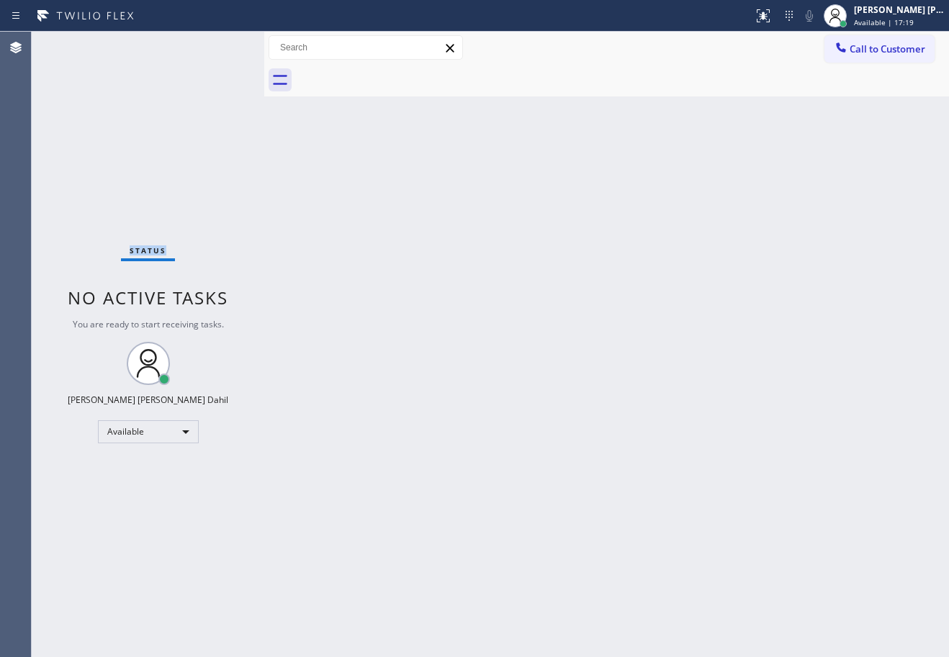
click at [195, 103] on div "Status No active tasks You are ready to start receiving tasks. [PERSON_NAME] [P…" at bounding box center [148, 345] width 233 height 626
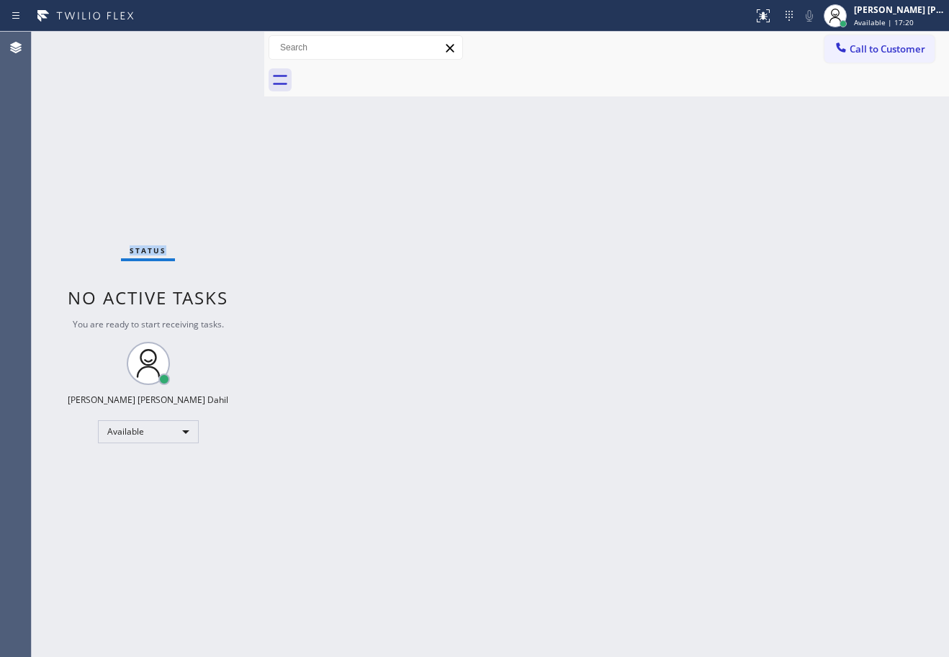
drag, startPoint x: 195, startPoint y: 103, endPoint x: 199, endPoint y: 113, distance: 10.7
click at [199, 113] on div "Status No active tasks You are ready to start receiving tasks. [PERSON_NAME] [P…" at bounding box center [148, 345] width 233 height 626
drag, startPoint x: 429, startPoint y: 298, endPoint x: 498, endPoint y: 314, distance: 70.2
click at [437, 302] on div "Back to Dashboard Change Sender ID Customers Technicians Select a contact Outbo…" at bounding box center [606, 345] width 685 height 626
drag, startPoint x: 498, startPoint y: 314, endPoint x: 556, endPoint y: 320, distance: 58.7
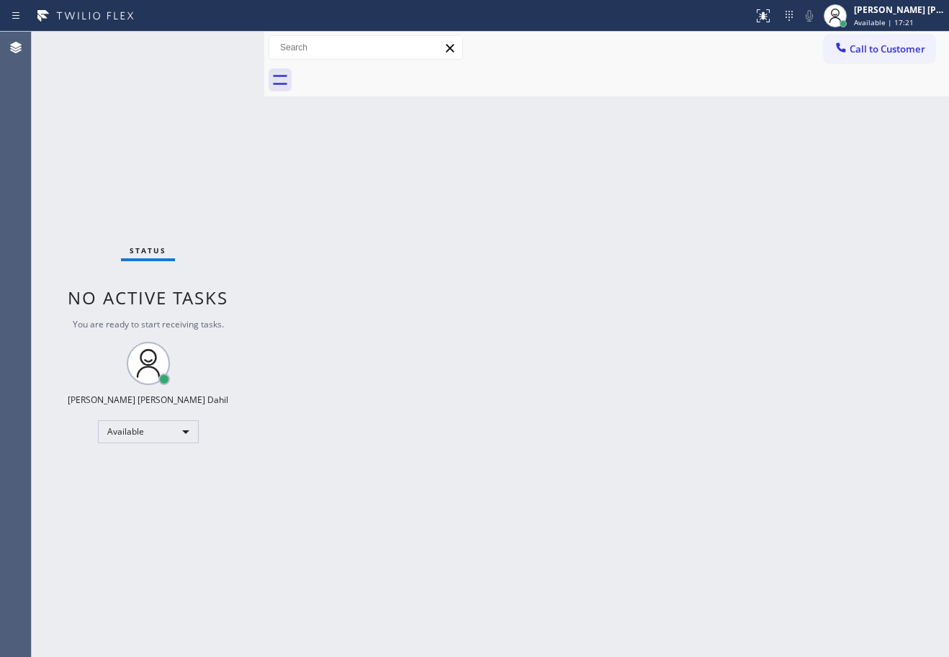
click at [508, 315] on div "Back to Dashboard Change Sender ID Customers Technicians Select a contact Outbo…" at bounding box center [606, 345] width 685 height 626
drag, startPoint x: 556, startPoint y: 320, endPoint x: 604, endPoint y: 330, distance: 49.1
click at [565, 323] on div "Back to Dashboard Change Sender ID Customers Technicians Select a contact Outbo…" at bounding box center [606, 345] width 685 height 626
drag, startPoint x: 608, startPoint y: 337, endPoint x: 650, endPoint y: 421, distance: 93.4
click at [625, 359] on div "Back to Dashboard Change Sender ID Customers Technicians Select a contact Outbo…" at bounding box center [606, 345] width 685 height 626
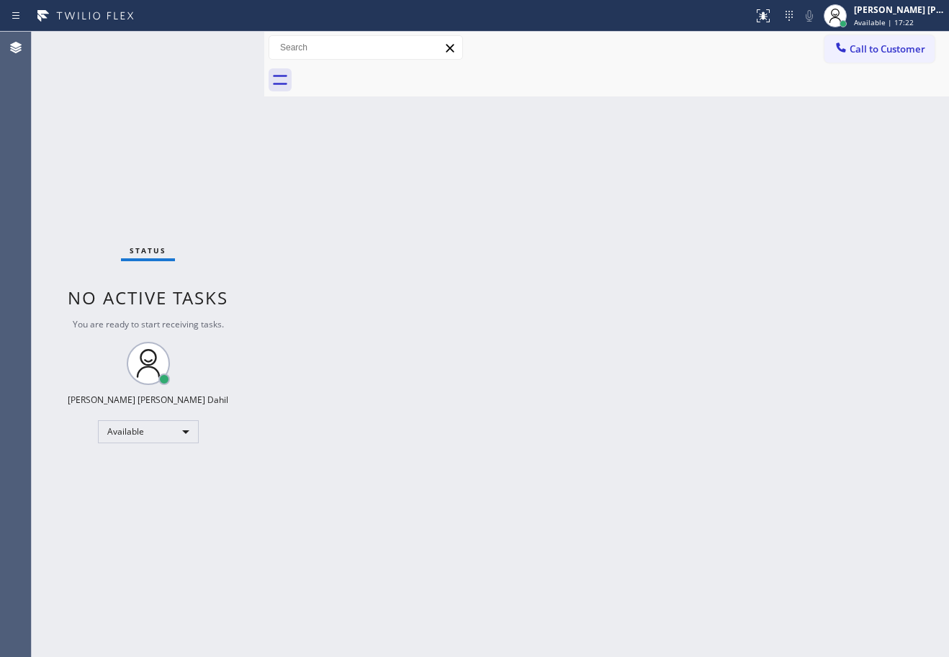
drag, startPoint x: 665, startPoint y: 466, endPoint x: 670, endPoint y: 516, distance: 50.0
click at [666, 488] on div "Back to Dashboard Change Sender ID Customers Technicians Select a contact Outbo…" at bounding box center [606, 345] width 685 height 626
click at [156, 102] on div "Status No active tasks You are ready to start receiving tasks. [PERSON_NAME] [P…" at bounding box center [148, 345] width 233 height 626
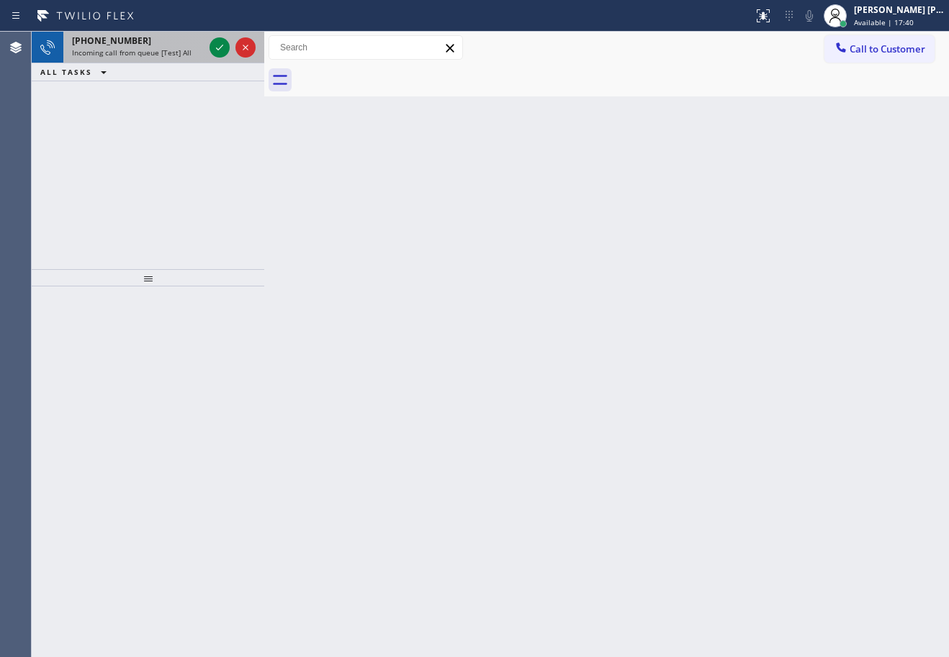
click at [160, 43] on div "[PHONE_NUMBER]" at bounding box center [138, 41] width 132 height 12
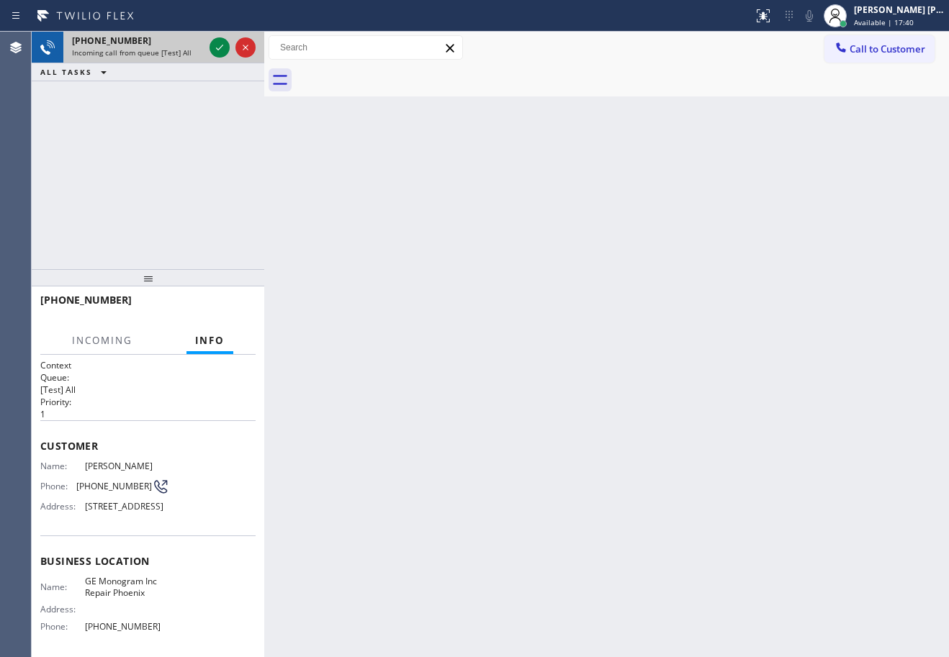
click at [161, 43] on div "[PHONE_NUMBER]" at bounding box center [138, 41] width 132 height 12
click at [162, 43] on div "[PHONE_NUMBER]" at bounding box center [138, 41] width 132 height 12
click at [162, 44] on div "[PHONE_NUMBER]" at bounding box center [138, 41] width 132 height 12
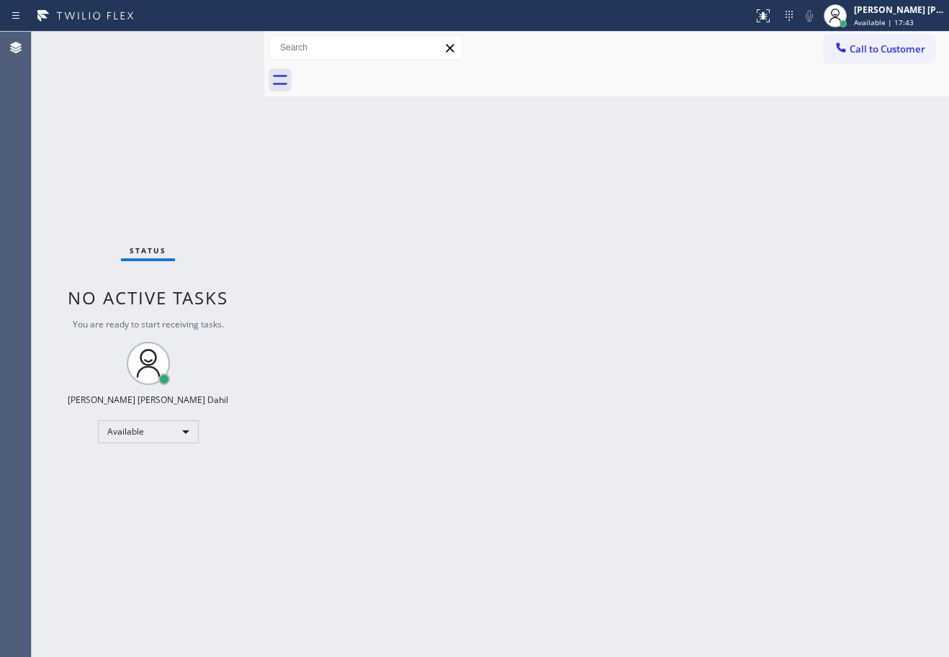
click at [200, 79] on div "Status No active tasks You are ready to start receiving tasks. [PERSON_NAME] [P…" at bounding box center [148, 345] width 233 height 626
click at [199, 80] on div "Status No active tasks You are ready to start receiving tasks. [PERSON_NAME] [P…" at bounding box center [148, 345] width 233 height 626
click at [198, 80] on div "Status No active tasks You are ready to start receiving tasks. [PERSON_NAME] [P…" at bounding box center [148, 345] width 233 height 626
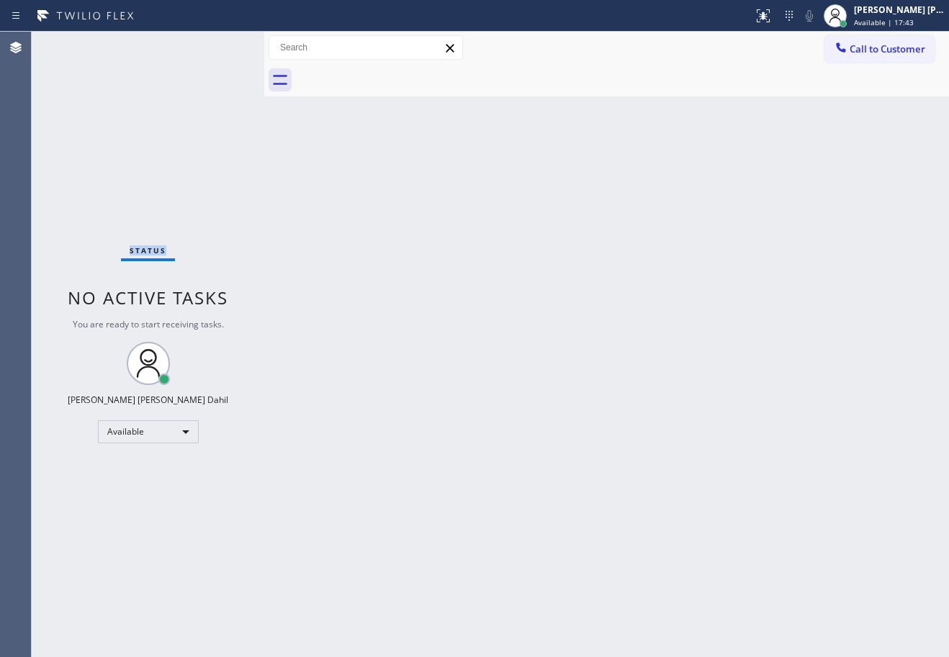
drag, startPoint x: 198, startPoint y: 80, endPoint x: 197, endPoint y: 66, distance: 13.7
click at [197, 73] on div "Status No active tasks You are ready to start receiving tasks. [PERSON_NAME] [P…" at bounding box center [148, 345] width 233 height 626
click at [197, 66] on div "Status No active tasks You are ready to start receiving tasks. [PERSON_NAME] [P…" at bounding box center [148, 345] width 233 height 626
click at [197, 64] on div "Status No active tasks You are ready to start receiving tasks. [PERSON_NAME] [P…" at bounding box center [148, 345] width 233 height 626
click at [197, 71] on div "Status No active tasks You are ready to start receiving tasks. [PERSON_NAME] [P…" at bounding box center [148, 345] width 233 height 626
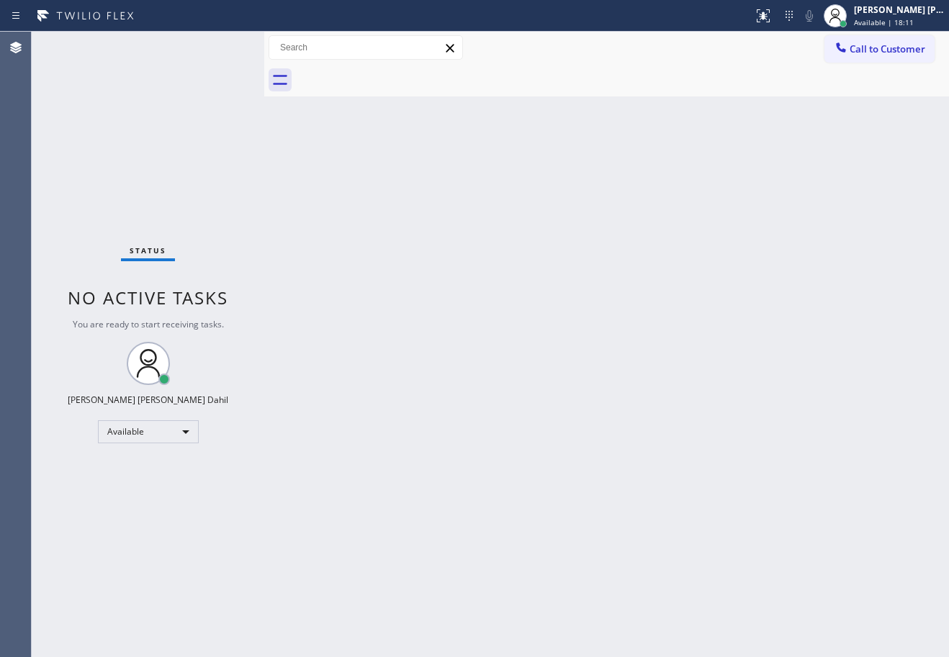
click at [389, 244] on div "Back to Dashboard Change Sender ID Customers Technicians Select a contact Outbo…" at bounding box center [606, 345] width 685 height 626
click at [659, 505] on div "Back to Dashboard Change Sender ID Customers Technicians Select a contact Outbo…" at bounding box center [606, 345] width 685 height 626
click at [189, 96] on div "Status No active tasks You are ready to start receiving tasks. [PERSON_NAME] [P…" at bounding box center [148, 345] width 233 height 626
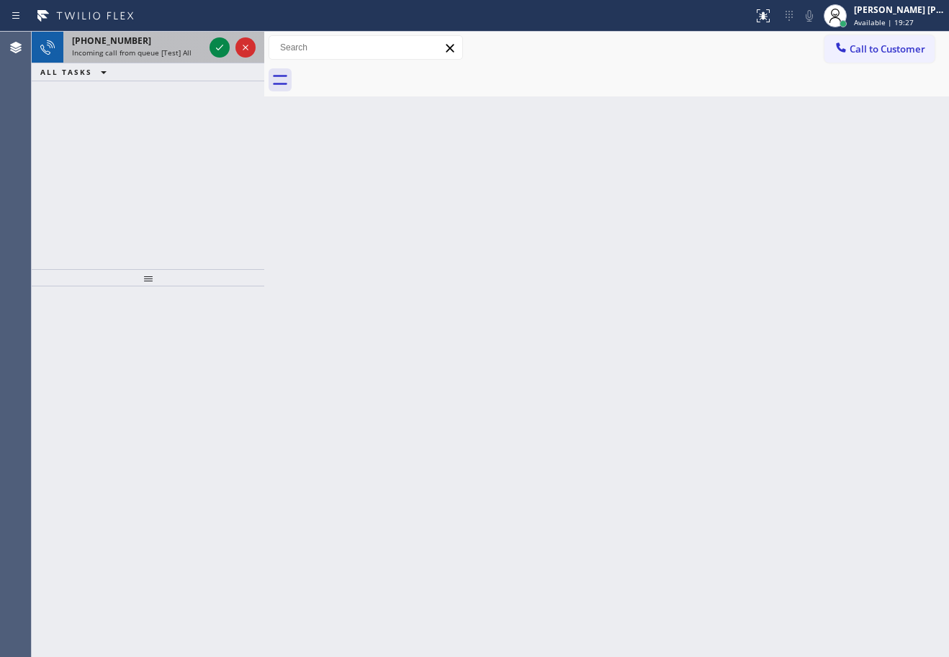
click at [187, 58] on div "[PHONE_NUMBER] Incoming call from queue [Test] All" at bounding box center [134, 48] width 143 height 32
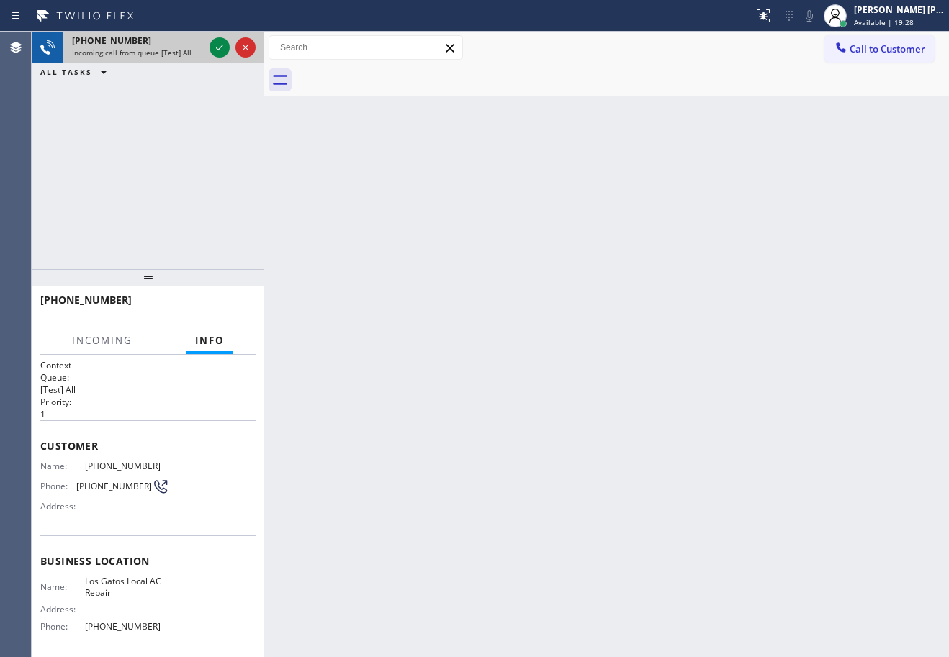
click at [185, 58] on div "[PHONE_NUMBER] Incoming call from queue [Test] All" at bounding box center [134, 48] width 143 height 32
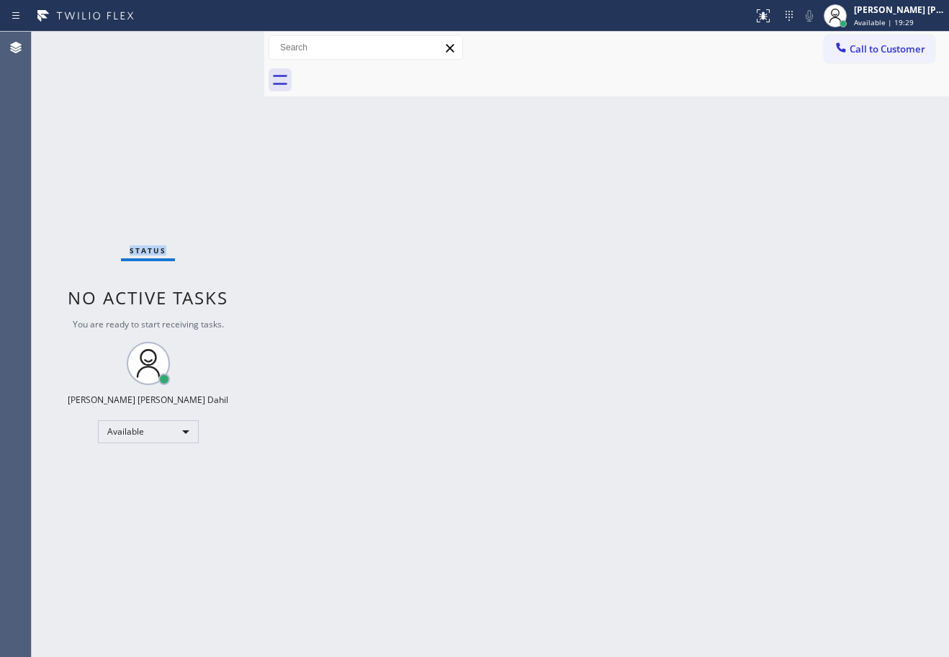
click at [185, 58] on div "Status No active tasks You are ready to start receiving tasks. [PERSON_NAME] [P…" at bounding box center [148, 345] width 233 height 626
click at [199, 55] on div "Status No active tasks You are ready to start receiving tasks. [PERSON_NAME] [P…" at bounding box center [148, 345] width 233 height 626
click at [199, 53] on div "Status No active tasks You are ready to start receiving tasks. [PERSON_NAME] [P…" at bounding box center [148, 345] width 233 height 626
drag, startPoint x: 390, startPoint y: 152, endPoint x: 657, endPoint y: 314, distance: 312.4
click at [532, 234] on div "Back to Dashboard Change Sender ID Customers Technicians Select a contact Outbo…" at bounding box center [606, 345] width 685 height 626
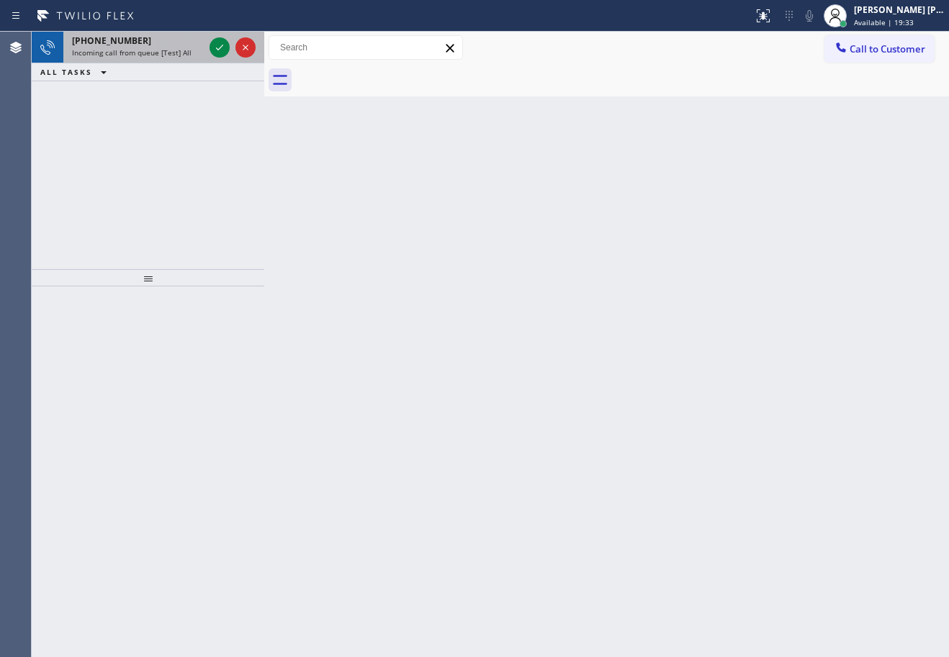
click at [195, 45] on div "[PHONE_NUMBER]" at bounding box center [138, 41] width 132 height 12
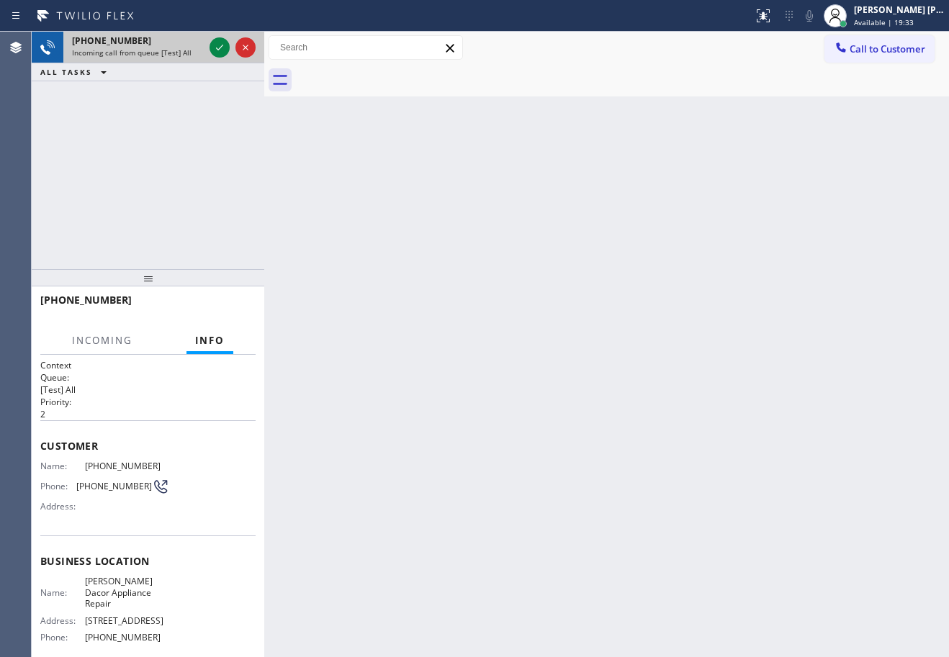
click at [195, 45] on div "[PHONE_NUMBER]" at bounding box center [138, 41] width 132 height 12
click at [194, 45] on div "[PHONE_NUMBER]" at bounding box center [138, 41] width 132 height 12
click at [196, 45] on div "[PHONE_NUMBER]" at bounding box center [138, 41] width 132 height 12
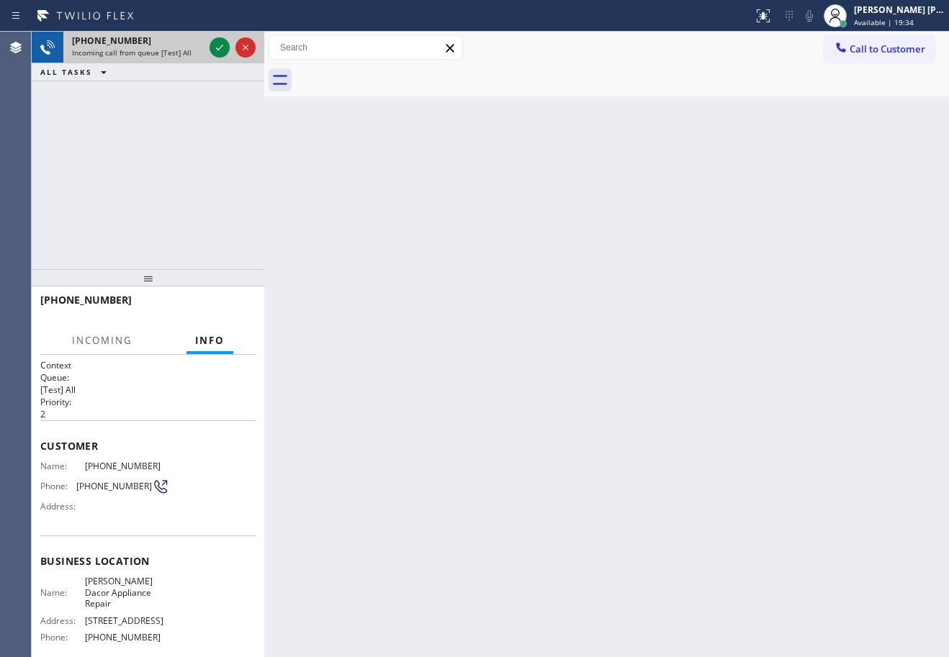
click at [196, 45] on div "[PHONE_NUMBER]" at bounding box center [138, 41] width 132 height 12
click at [216, 45] on icon at bounding box center [219, 47] width 17 height 17
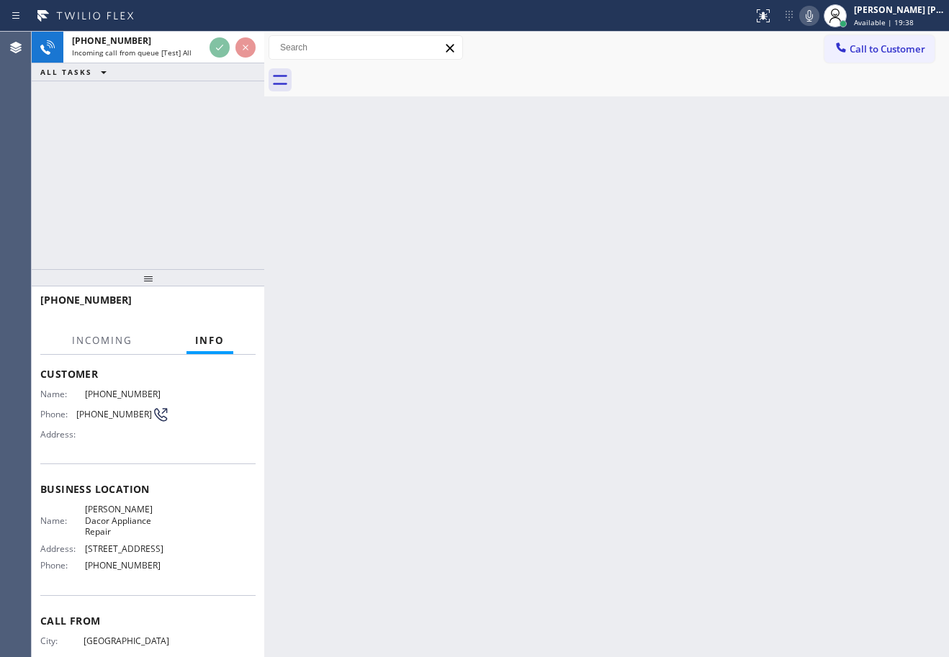
scroll to position [123, 0]
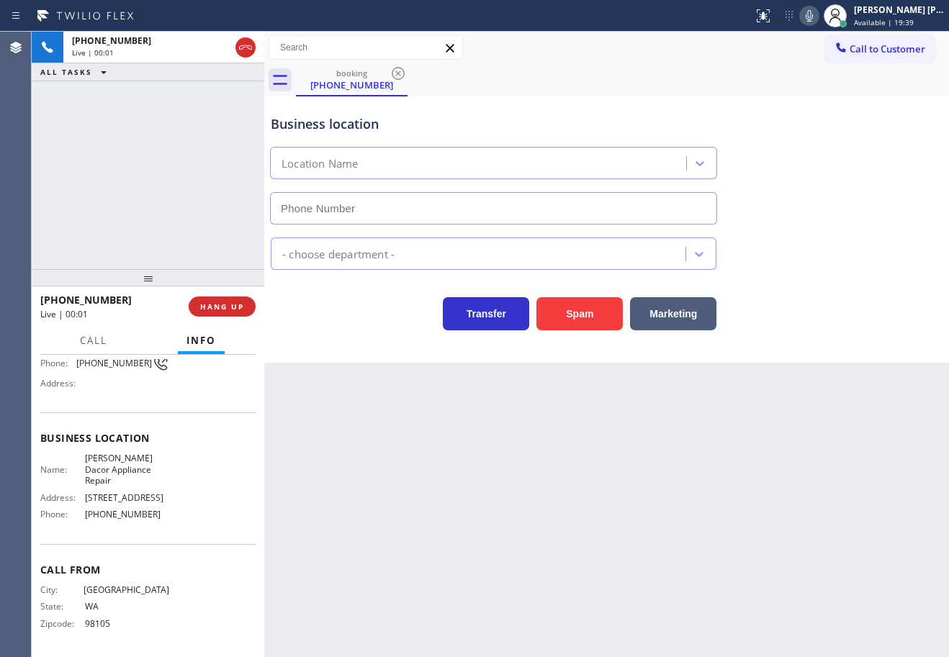
type input "[PHONE_NUMBER]"
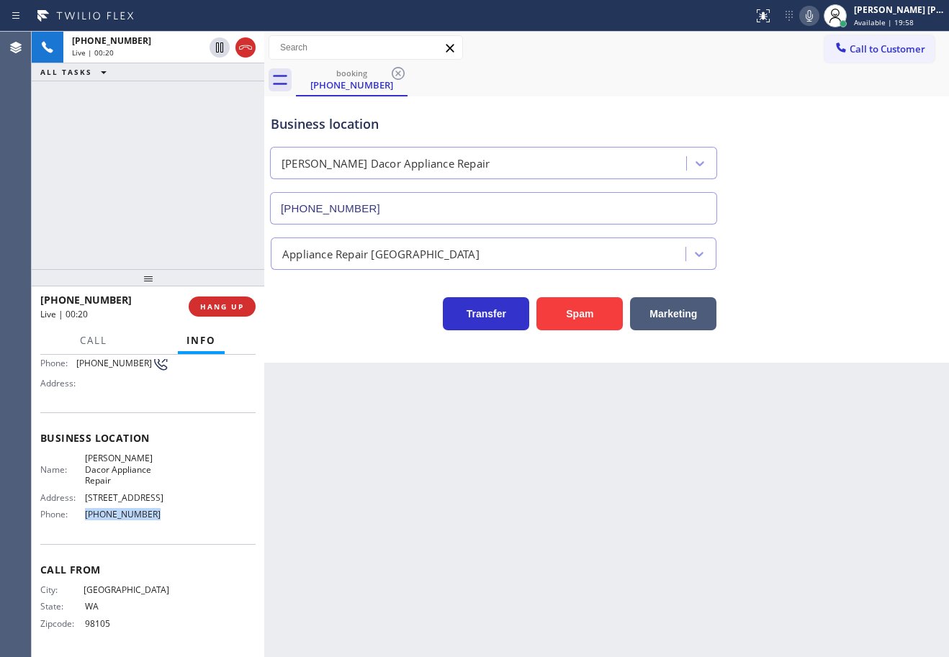
drag, startPoint x: 168, startPoint y: 518, endPoint x: 78, endPoint y: 520, distance: 90.0
click at [78, 520] on div "Name: [PERSON_NAME] Dacor Appliance Repair Address: [STREET_ADDRESS] Phone: [PH…" at bounding box center [147, 489] width 215 height 73
drag, startPoint x: 384, startPoint y: 501, endPoint x: 372, endPoint y: 501, distance: 11.5
click at [379, 501] on div "Back to Dashboard Change Sender ID Customers Technicians Select a contact Outbo…" at bounding box center [606, 345] width 685 height 626
drag, startPoint x: 158, startPoint y: 514, endPoint x: 79, endPoint y: 519, distance: 78.7
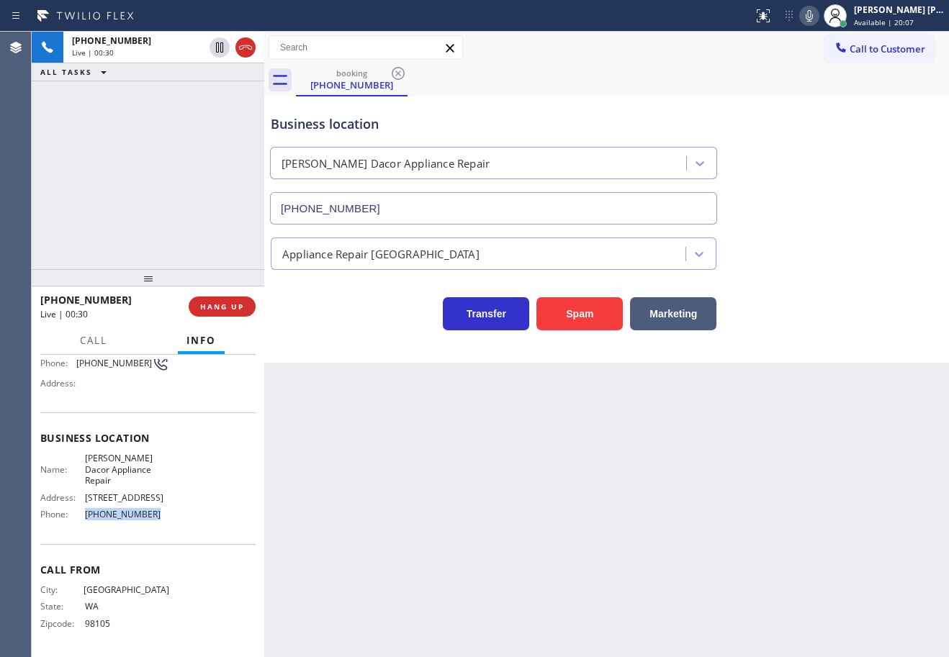
click at [79, 519] on div "Phone: [PHONE_NUMBER]" at bounding box center [104, 514] width 129 height 11
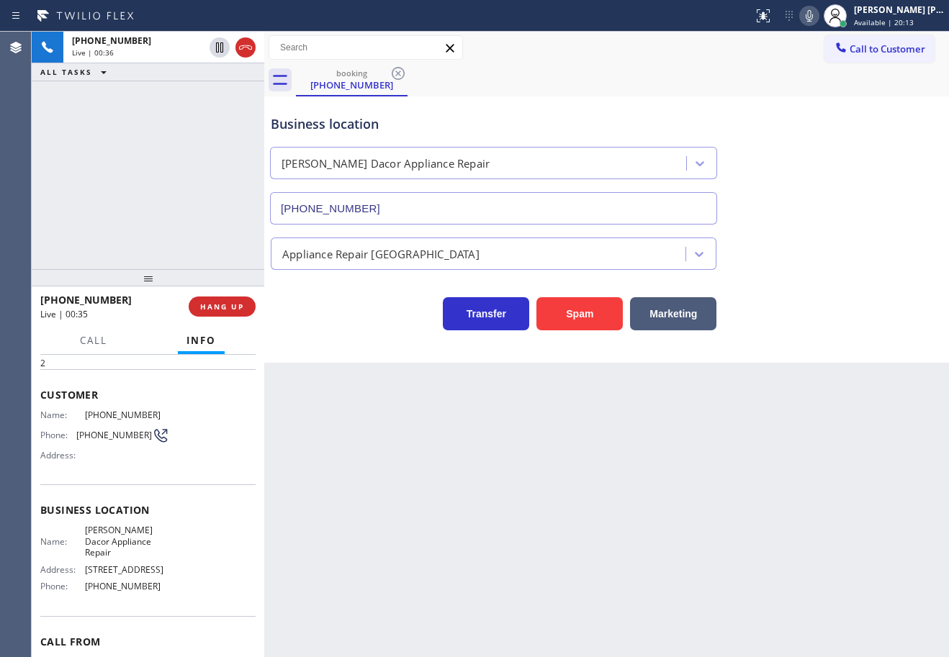
click at [464, 575] on div "Back to Dashboard Change Sender ID Customers Technicians Select a contact Outbo…" at bounding box center [606, 345] width 685 height 626
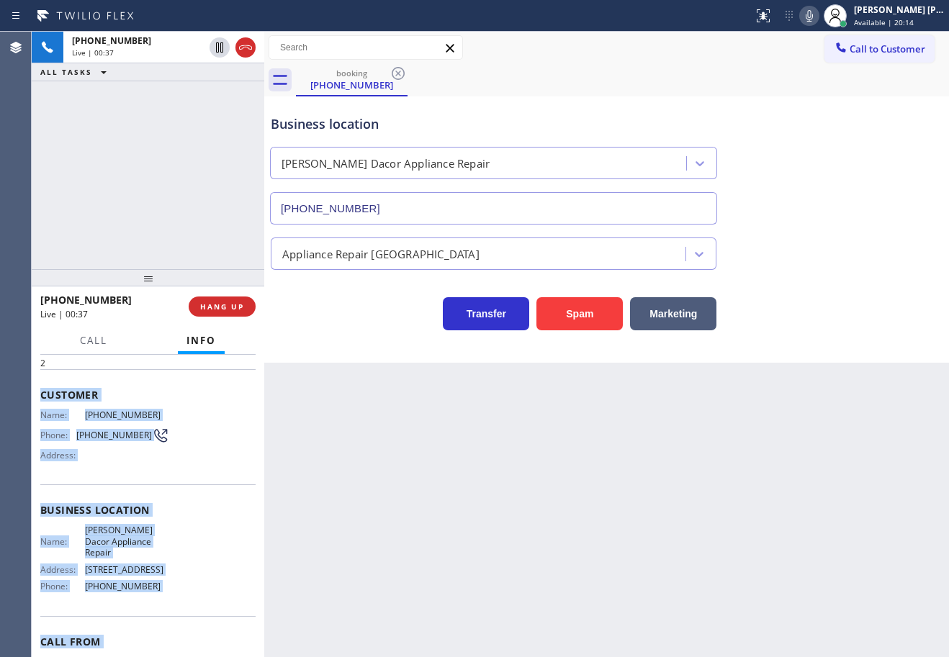
scroll to position [123, 0]
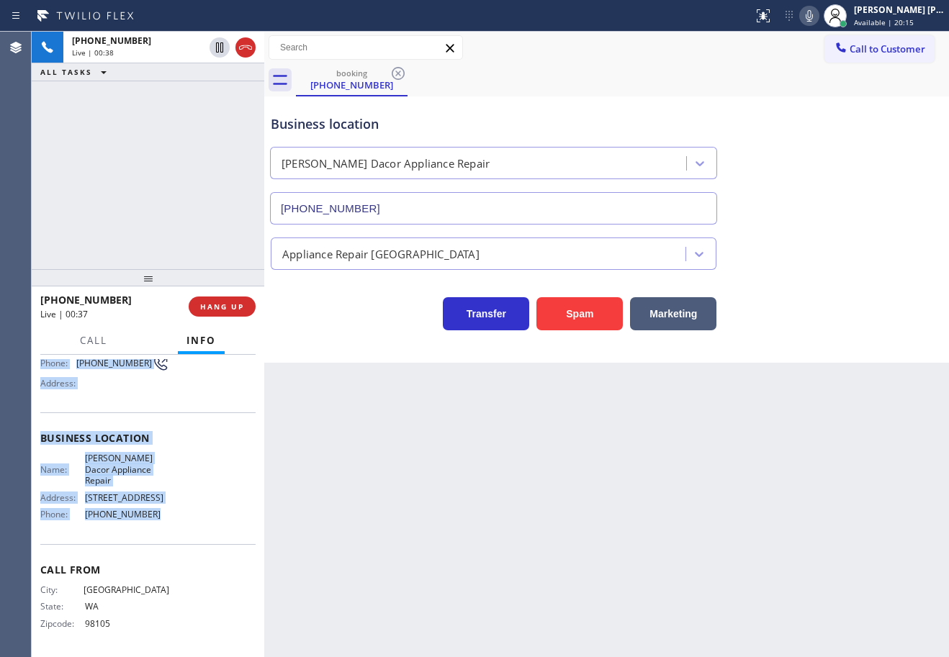
drag, startPoint x: 38, startPoint y: 392, endPoint x: 168, endPoint y: 526, distance: 186.9
click at [168, 526] on div "Context Queue: [Test] All Priority: 2 Customer Name: [PHONE_NUMBER] Phone: [PHO…" at bounding box center [148, 506] width 233 height 302
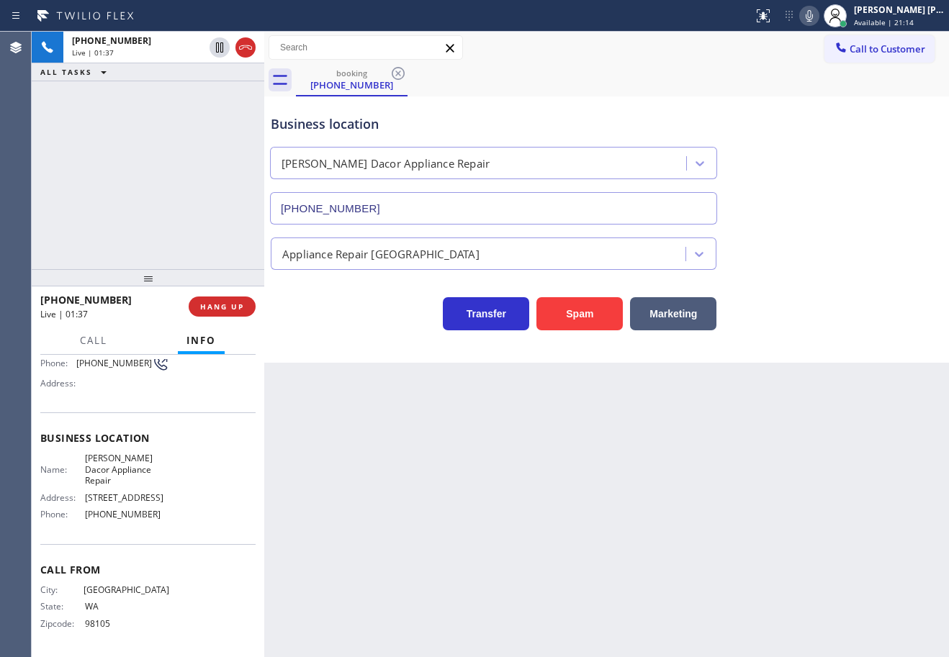
click at [606, 534] on div "Back to Dashboard Change Sender ID Customers Technicians Select a contact Outbo…" at bounding box center [606, 345] width 685 height 626
drag, startPoint x: 716, startPoint y: 80, endPoint x: 768, endPoint y: 87, distance: 52.3
click at [716, 80] on div "booking [PHONE_NUMBER]" at bounding box center [622, 80] width 653 height 32
click at [173, 526] on div "Business location Name: [PERSON_NAME] Dacor Appliance Repair Address: [STREET_A…" at bounding box center [147, 478] width 215 height 131
drag, startPoint x: 171, startPoint y: 520, endPoint x: 81, endPoint y: 523, distance: 90.1
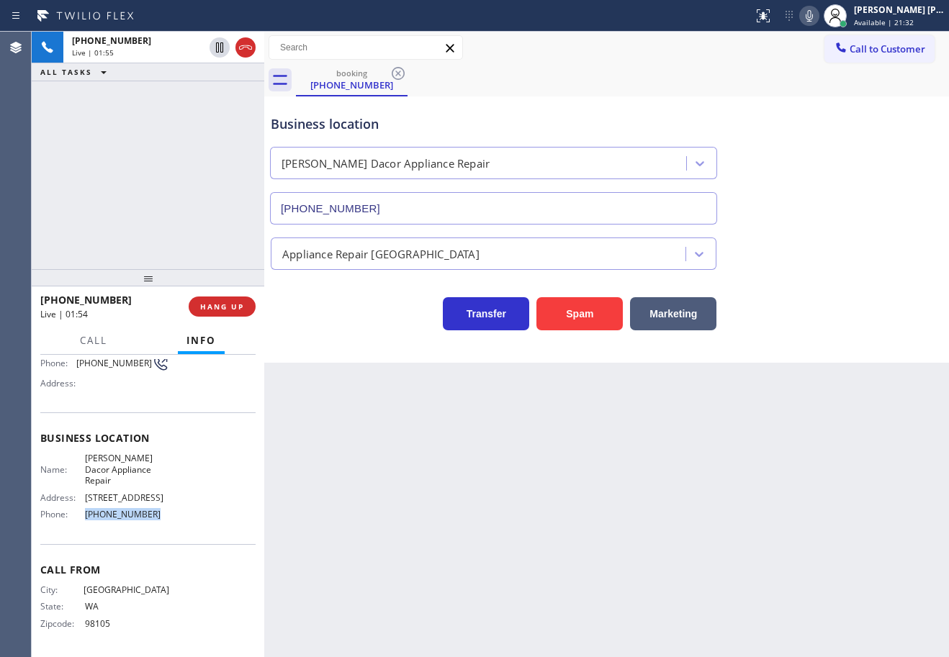
click at [81, 523] on div "Name: [PERSON_NAME] Dacor Appliance Repair Address: [STREET_ADDRESS] Phone: [PH…" at bounding box center [147, 489] width 215 height 73
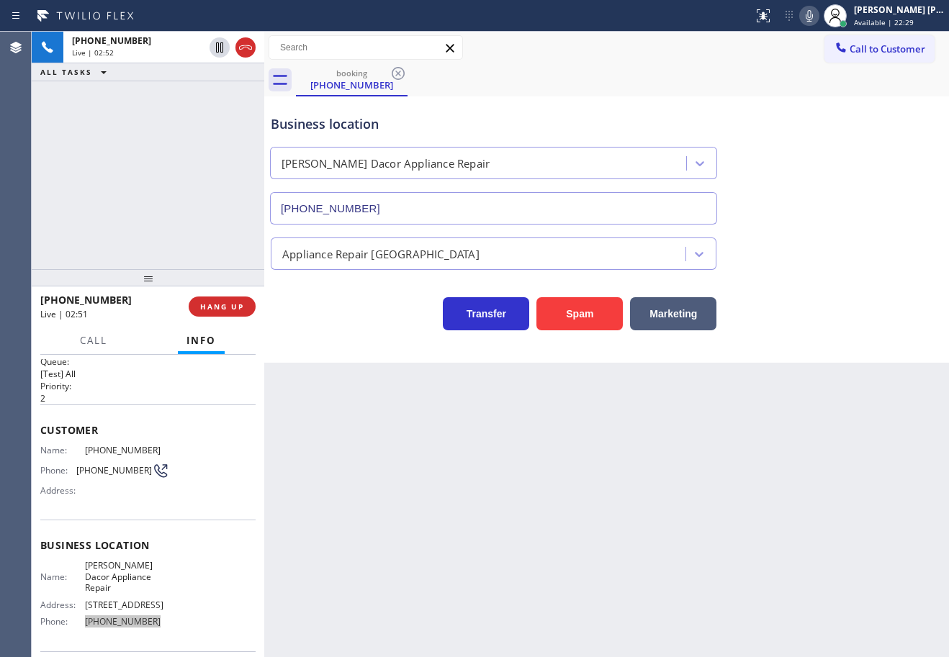
scroll to position [0, 0]
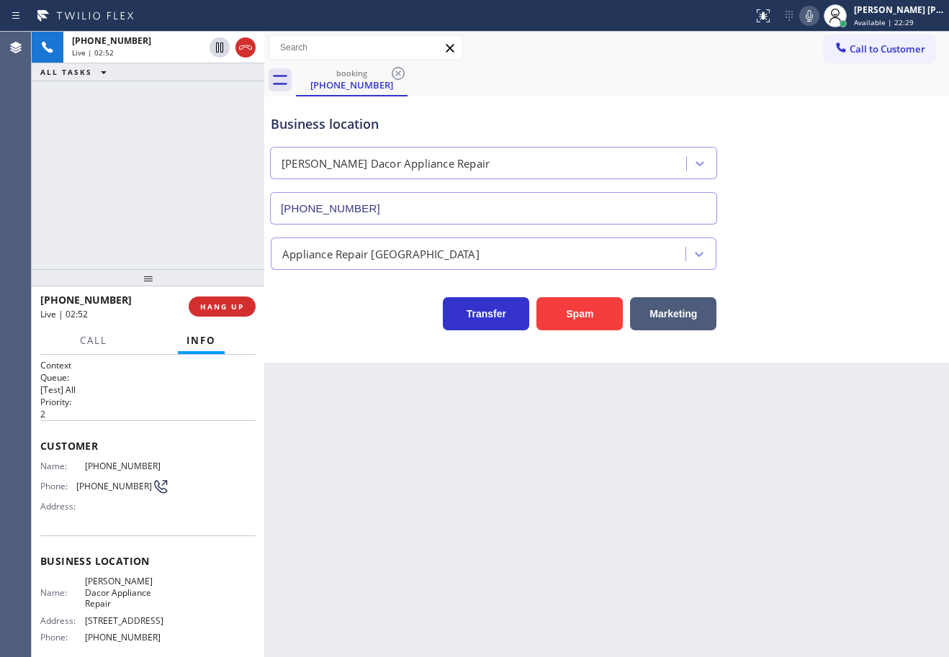
drag, startPoint x: 804, startPoint y: 182, endPoint x: 840, endPoint y: 231, distance: 60.8
click at [807, 191] on div "Business location [PERSON_NAME] Dacor Appliance Repair [PHONE_NUMBER]" at bounding box center [607, 159] width 678 height 130
click at [803, 172] on div "Business location [PERSON_NAME] Dacor Appliance Repair [PHONE_NUMBER]" at bounding box center [607, 159] width 678 height 130
drag, startPoint x: 795, startPoint y: 405, endPoint x: 807, endPoint y: 360, distance: 47.0
click at [799, 405] on div "Back to Dashboard Change Sender ID Customers Technicians Select a contact Outbo…" at bounding box center [606, 345] width 685 height 626
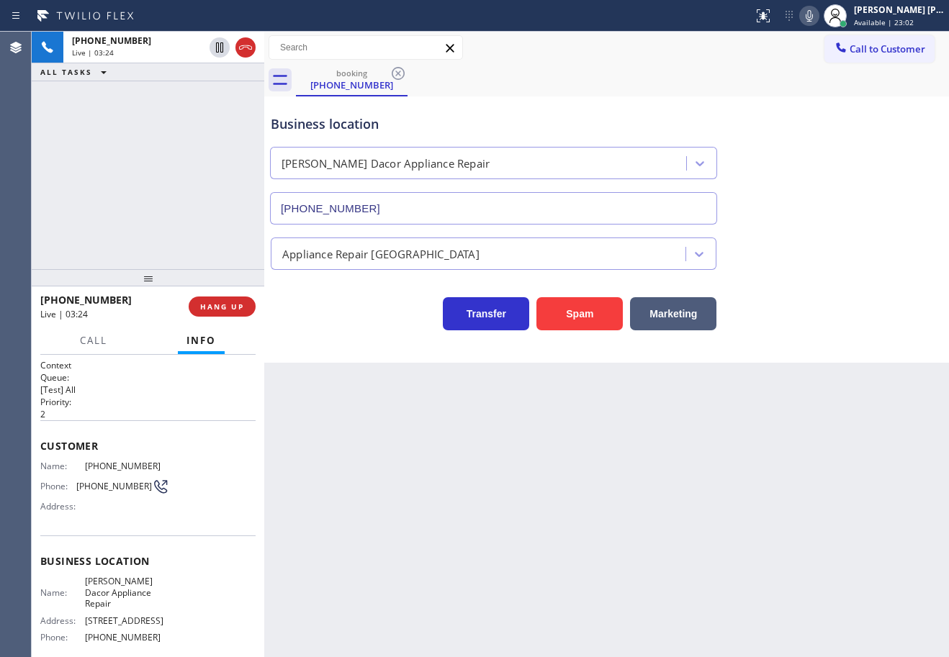
click at [831, 289] on div "Transfer Spam Marketing" at bounding box center [607, 307] width 678 height 46
click at [818, 19] on icon at bounding box center [809, 15] width 17 height 17
drag, startPoint x: 822, startPoint y: 66, endPoint x: 822, endPoint y: 76, distance: 9.4
click at [822, 72] on div "Call to Customer Outbound call Location Target Plumbers [GEOGRAPHIC_DATA] Your …" at bounding box center [606, 64] width 685 height 65
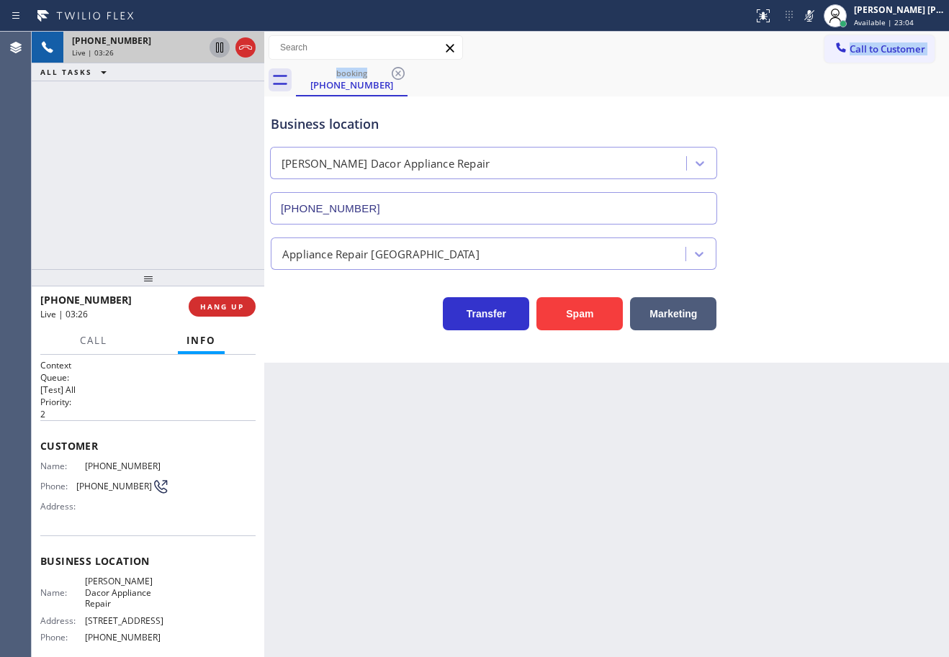
click at [213, 48] on icon at bounding box center [219, 47] width 17 height 17
click at [533, 503] on div "Back to Dashboard Change Sender ID Customers Technicians Select a contact Outbo…" at bounding box center [606, 345] width 685 height 626
click at [818, 15] on icon at bounding box center [809, 15] width 17 height 17
click at [816, 64] on div "Call to Customer Outbound call Location Target Plumbers [GEOGRAPHIC_DATA] Your …" at bounding box center [606, 64] width 685 height 65
click at [220, 48] on icon at bounding box center [219, 47] width 17 height 17
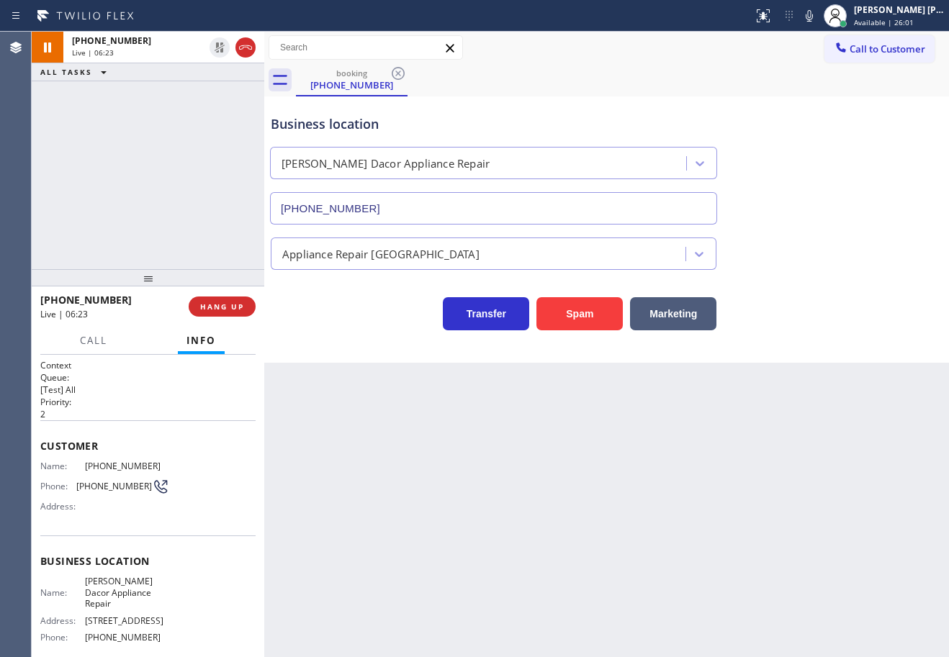
drag, startPoint x: 130, startPoint y: 125, endPoint x: 144, endPoint y: 130, distance: 15.3
click at [129, 127] on div "[PHONE_NUMBER] Live | 06:23 ALL TASKS ALL TASKS ACTIVE TASKS TASKS IN WRAP UP" at bounding box center [148, 151] width 233 height 238
click at [818, 17] on div "Status report No issues detected If you experience an issue, please download th…" at bounding box center [848, 16] width 202 height 32
click at [818, 17] on icon at bounding box center [809, 15] width 17 height 17
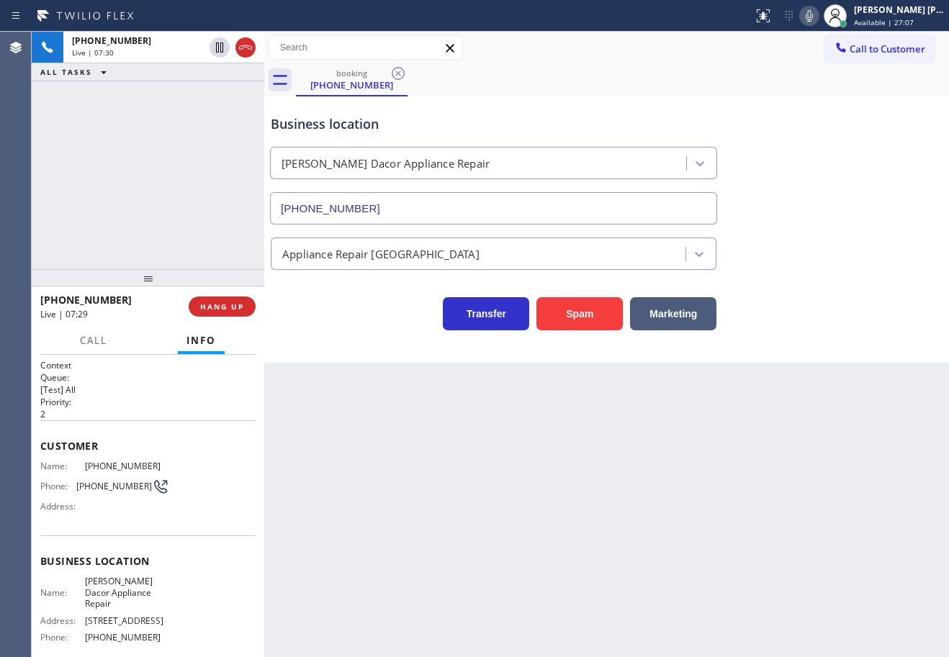
click at [148, 107] on div "[PHONE_NUMBER] Live | 07:30 ALL TASKS ALL TASKS ACTIVE TASKS TASKS IN WRAP UP" at bounding box center [148, 151] width 233 height 238
click at [152, 107] on div "[PHONE_NUMBER] Live | 07:30 ALL TASKS ALL TASKS ACTIVE TASKS TASKS IN WRAP UP" at bounding box center [148, 151] width 233 height 238
click at [166, 107] on div "[PHONE_NUMBER] Live | 07:30 ALL TASKS ALL TASKS ACTIVE TASKS TASKS IN WRAP UP" at bounding box center [148, 151] width 233 height 238
click at [220, 45] on icon at bounding box center [219, 47] width 17 height 17
click at [218, 94] on div "[PHONE_NUMBER] Live | 07:31 ALL TASKS ALL TASKS ACTIVE TASKS TASKS IN WRAP UP" at bounding box center [148, 151] width 233 height 238
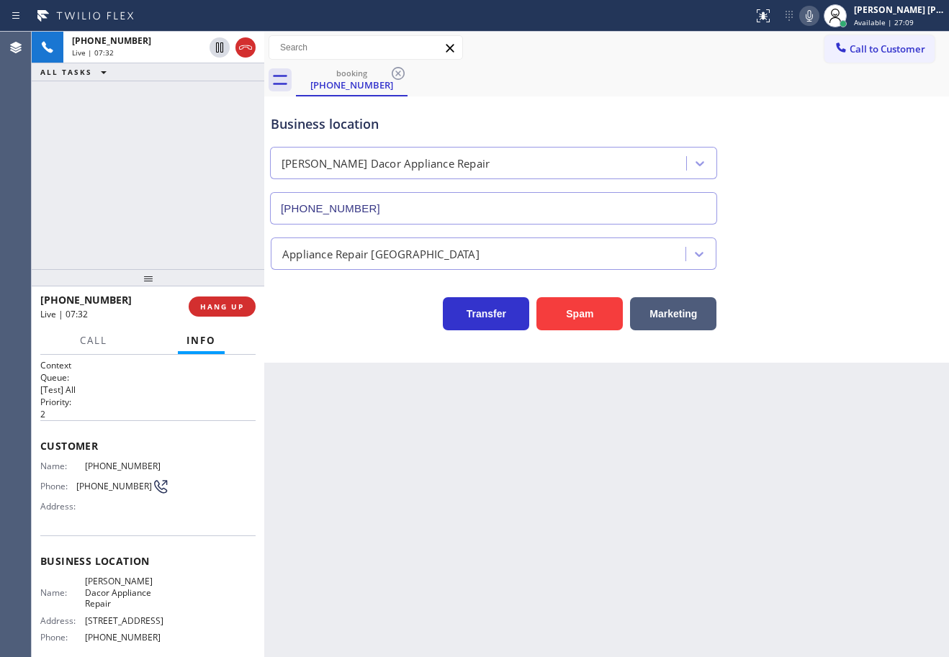
click at [813, 17] on icon at bounding box center [809, 16] width 7 height 12
click at [832, 102] on div "booking [PHONE_NUMBER] Call to Customer Outbound call Location Target Plumbers …" at bounding box center [606, 197] width 685 height 331
click at [608, 548] on div "Back to Dashboard Change Sender ID Customers Technicians Select a contact Outbo…" at bounding box center [606, 345] width 685 height 626
click at [127, 156] on div "[PHONE_NUMBER] Live | 07:57 ALL TASKS ALL TASKS ACTIVE TASKS TASKS IN WRAP UP" at bounding box center [148, 151] width 233 height 238
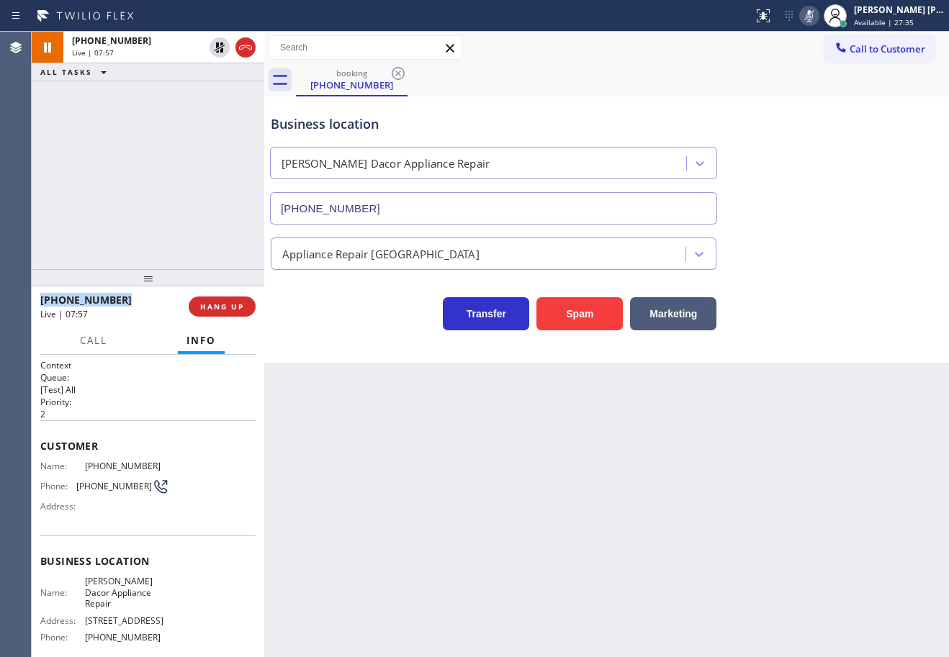
click at [127, 156] on div "[PHONE_NUMBER] Live | 07:57 ALL TASKS ALL TASKS ACTIVE TASKS TASKS IN WRAP UP" at bounding box center [148, 151] width 233 height 238
click at [127, 156] on div "[PHONE_NUMBER] Live | 07:58 ALL TASKS ALL TASKS ACTIVE TASKS TASKS IN WRAP UP" at bounding box center [148, 151] width 233 height 238
click at [217, 50] on icon at bounding box center [220, 47] width 10 height 10
click at [197, 114] on div "[PHONE_NUMBER] Live | 07:58 ALL TASKS ALL TASKS ACTIVE TASKS TASKS IN WRAP UP" at bounding box center [148, 151] width 233 height 238
click at [818, 17] on icon at bounding box center [809, 15] width 17 height 17
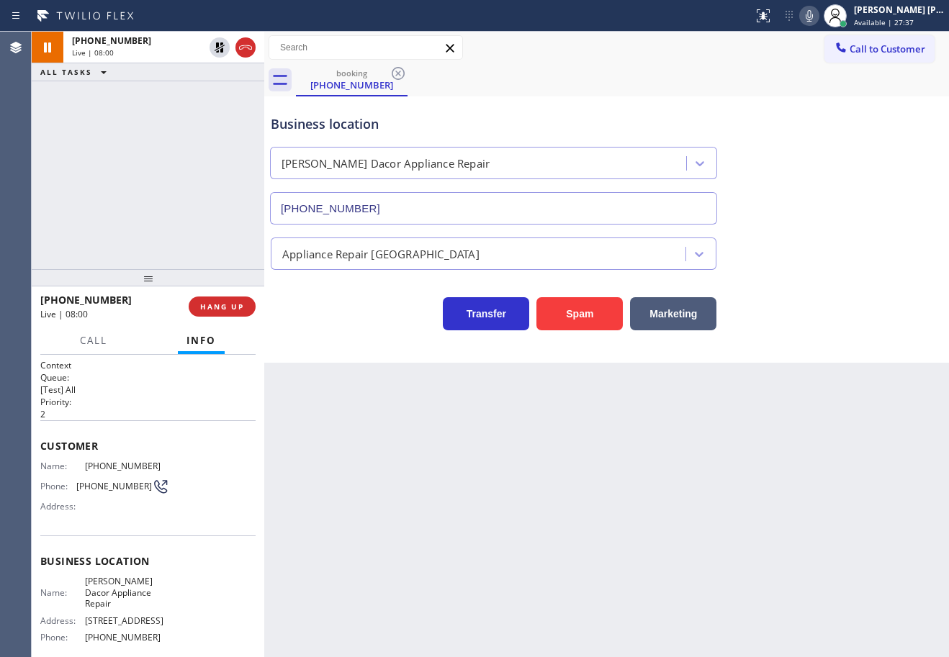
click at [822, 53] on div "Call to Customer Outbound call Location Target [GEOGRAPHIC_DATA] Your caller id…" at bounding box center [606, 47] width 685 height 25
click at [222, 310] on span "HANG UP" at bounding box center [222, 307] width 44 height 10
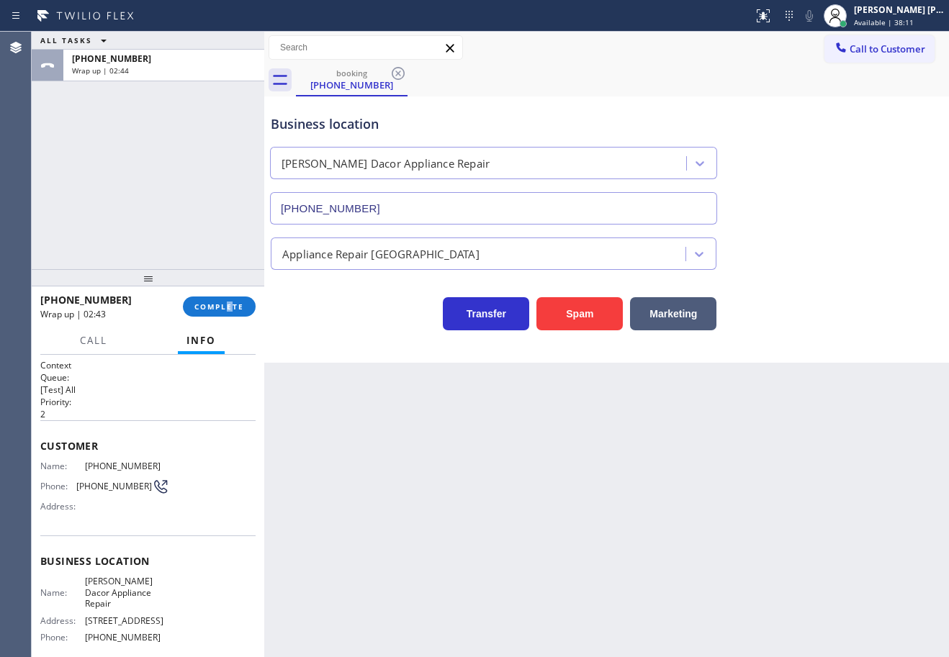
click at [230, 324] on div "[PHONE_NUMBER] Wrap up | 02:43 COMPLETE" at bounding box center [147, 306] width 215 height 37
click at [228, 305] on span "COMPLETE" at bounding box center [219, 307] width 50 height 10
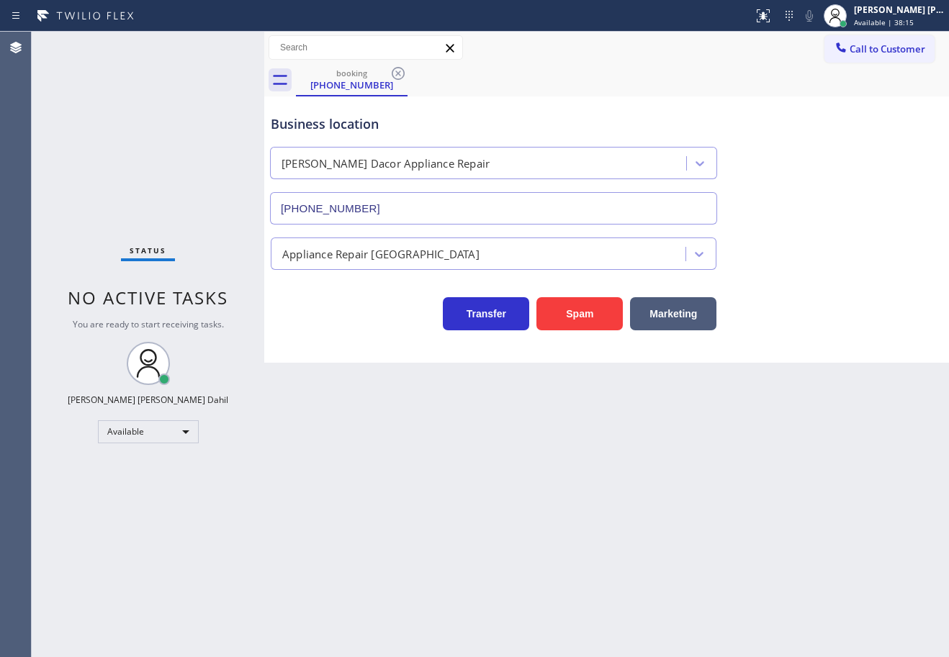
click at [832, 479] on div "Back to Dashboard Change Sender ID Customers Technicians Select a contact Outbo…" at bounding box center [606, 345] width 685 height 626
click at [625, 521] on div "Back to Dashboard Change Sender ID Customers Technicians Select a contact Outbo…" at bounding box center [606, 345] width 685 height 626
click at [876, 19] on span "Available | 38:19" at bounding box center [884, 22] width 60 height 10
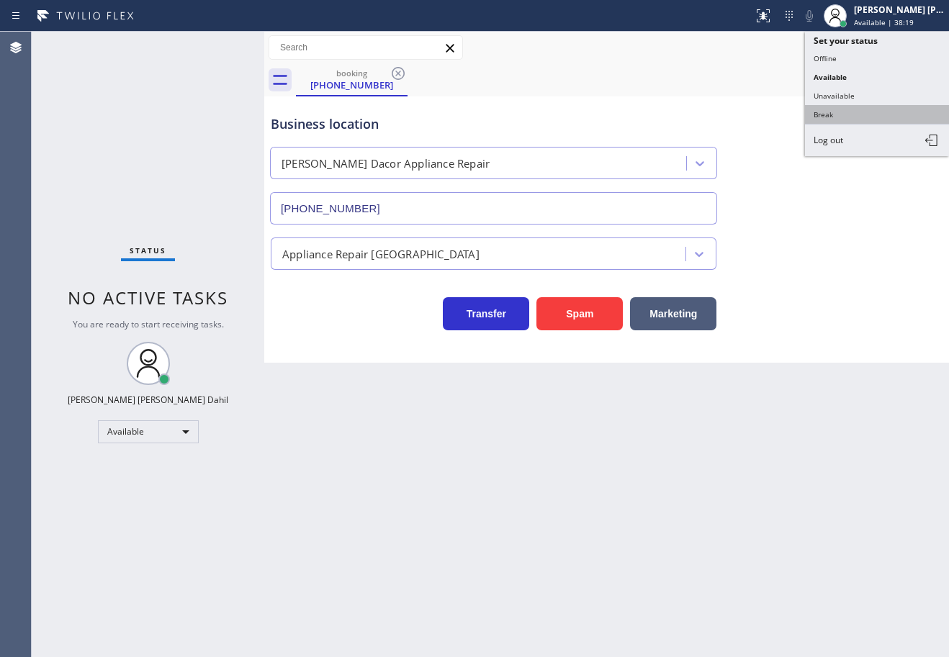
click at [845, 114] on button "Break" at bounding box center [877, 114] width 144 height 19
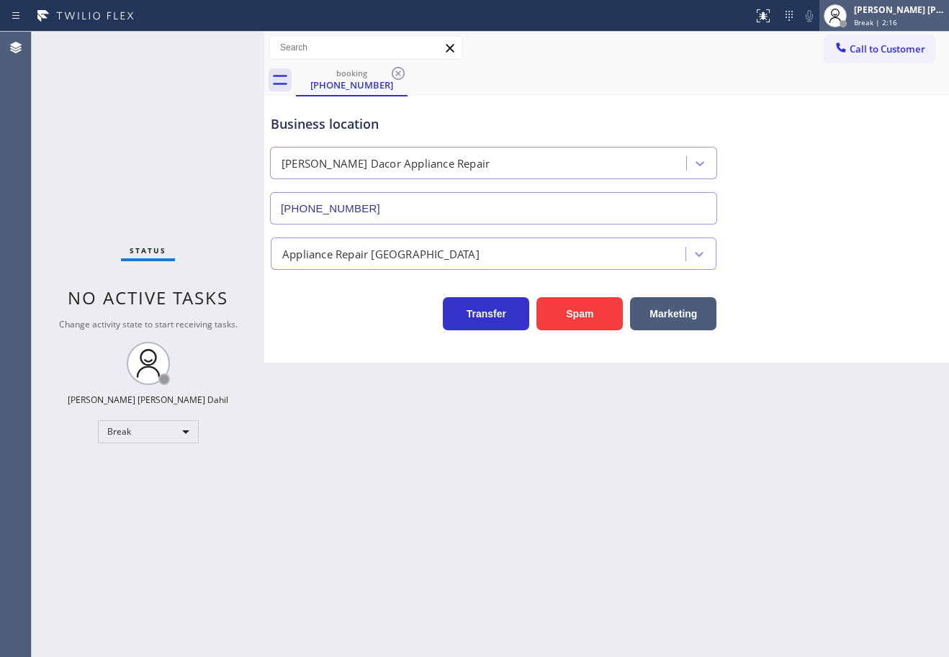
click at [889, 18] on span "Break | 2:16" at bounding box center [875, 22] width 43 height 10
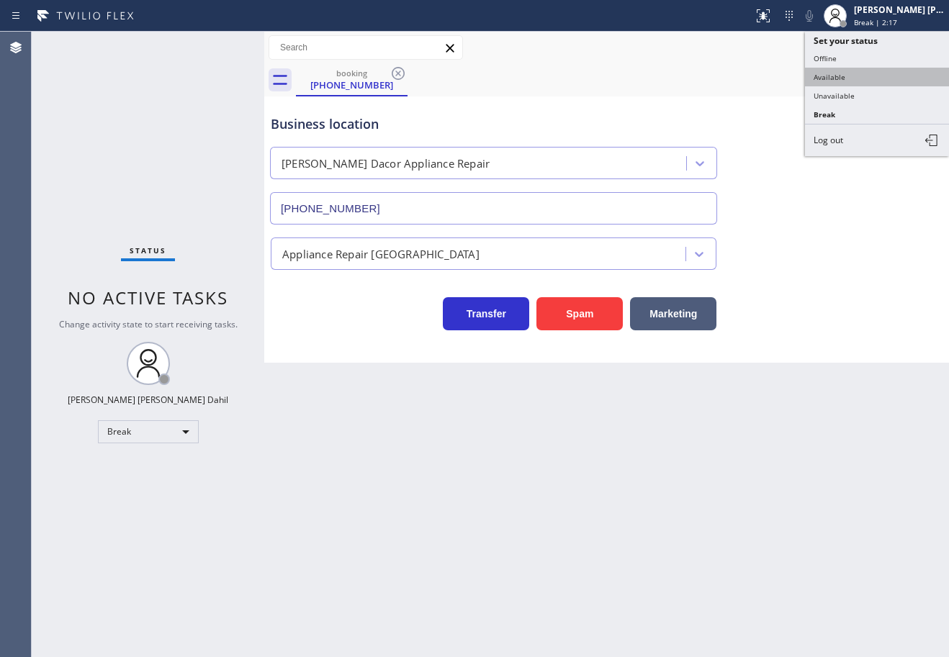
click at [838, 74] on button "Available" at bounding box center [877, 77] width 144 height 19
click at [842, 82] on div "booking [PHONE_NUMBER]" at bounding box center [622, 80] width 653 height 32
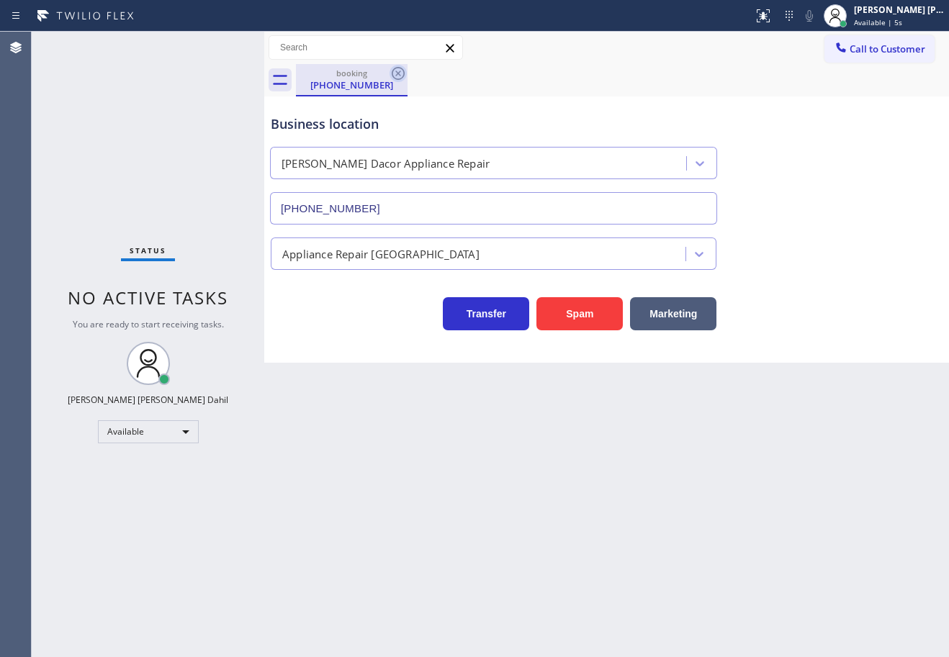
click at [397, 76] on icon at bounding box center [398, 73] width 17 height 17
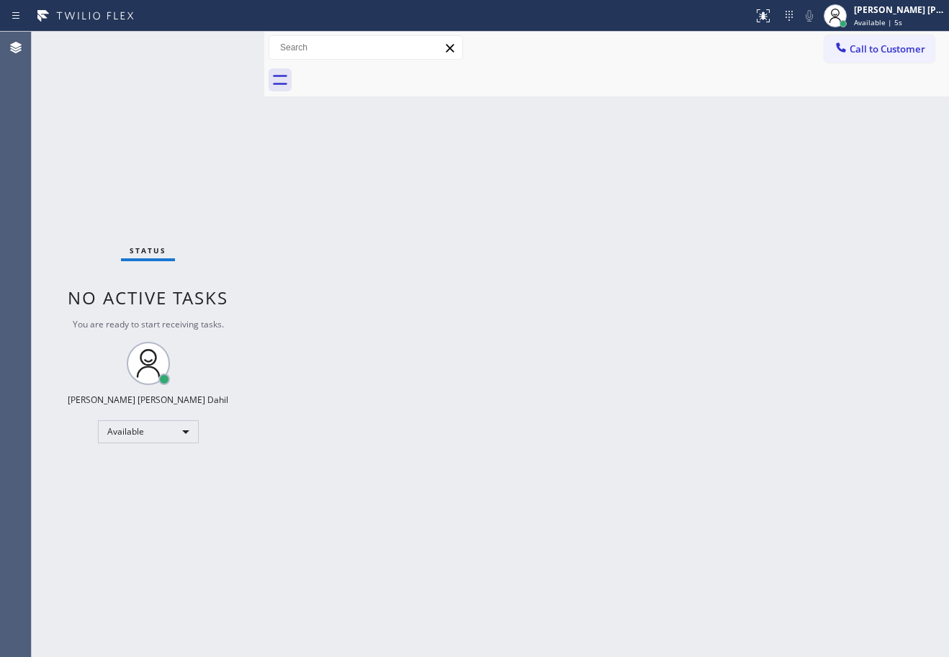
click at [722, 532] on div "Back to Dashboard Change Sender ID Customers Technicians Select a contact Outbo…" at bounding box center [606, 345] width 685 height 626
click at [578, 511] on div "Back to Dashboard Change Sender ID Customers Technicians Select a contact Outbo…" at bounding box center [606, 345] width 685 height 626
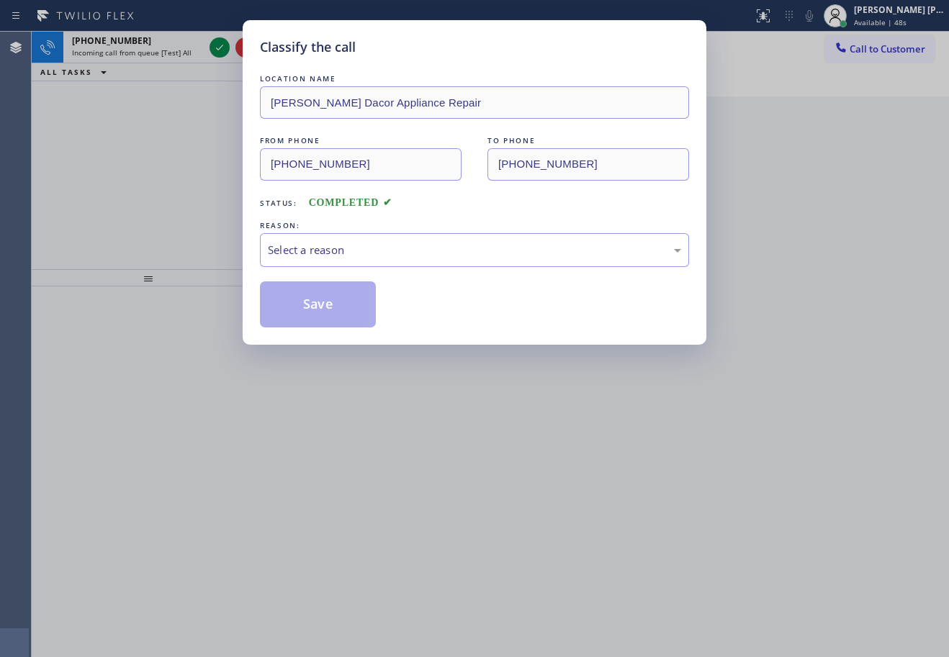
click at [575, 517] on div "Classify the call LOCATION NAME Briggs Dacor Appliance Repair FROM PHONE (206) …" at bounding box center [474, 328] width 949 height 657
click at [562, 259] on div "Select a reason" at bounding box center [474, 250] width 429 height 34
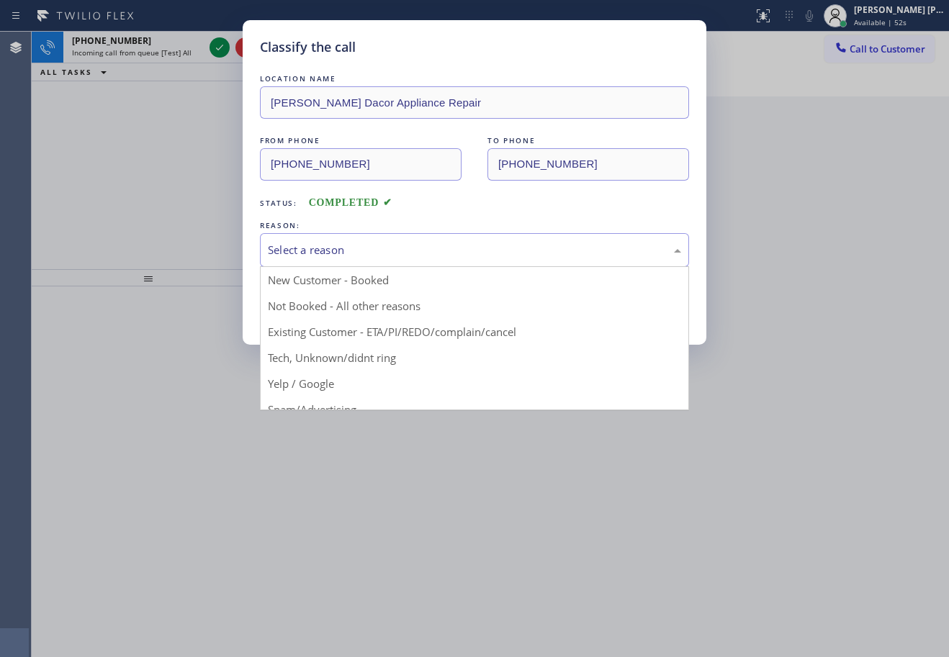
drag, startPoint x: 343, startPoint y: 281, endPoint x: 321, endPoint y: 283, distance: 22.4
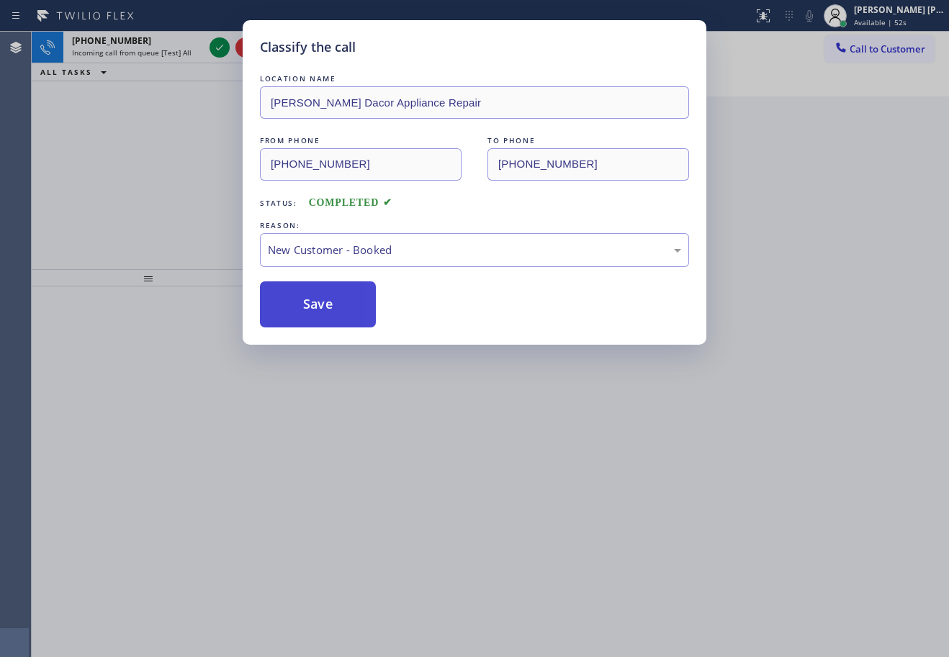
click at [316, 300] on button "Save" at bounding box center [318, 305] width 116 height 46
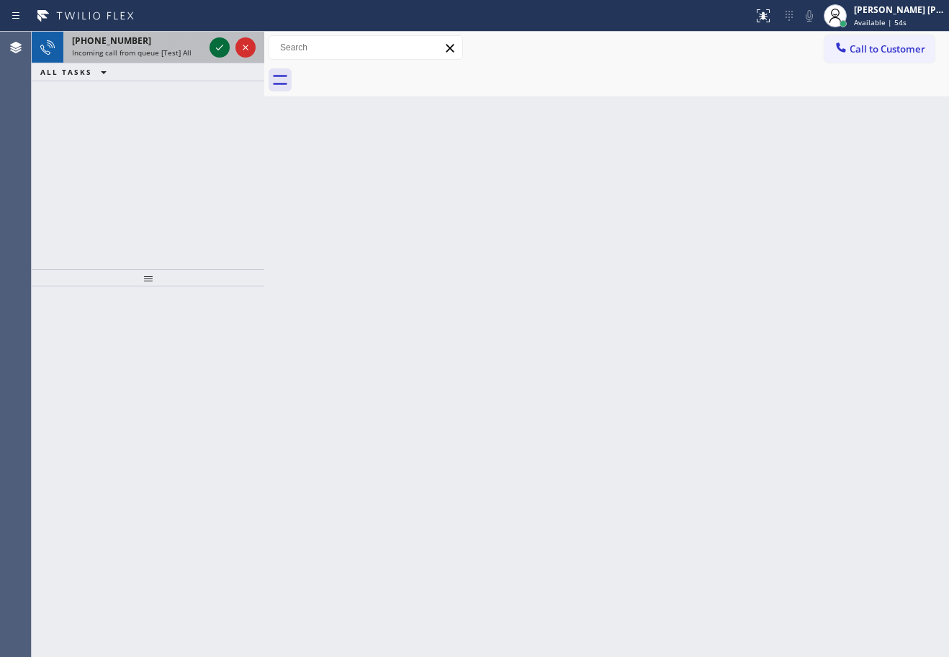
click at [200, 43] on div "+14088968551" at bounding box center [138, 41] width 132 height 12
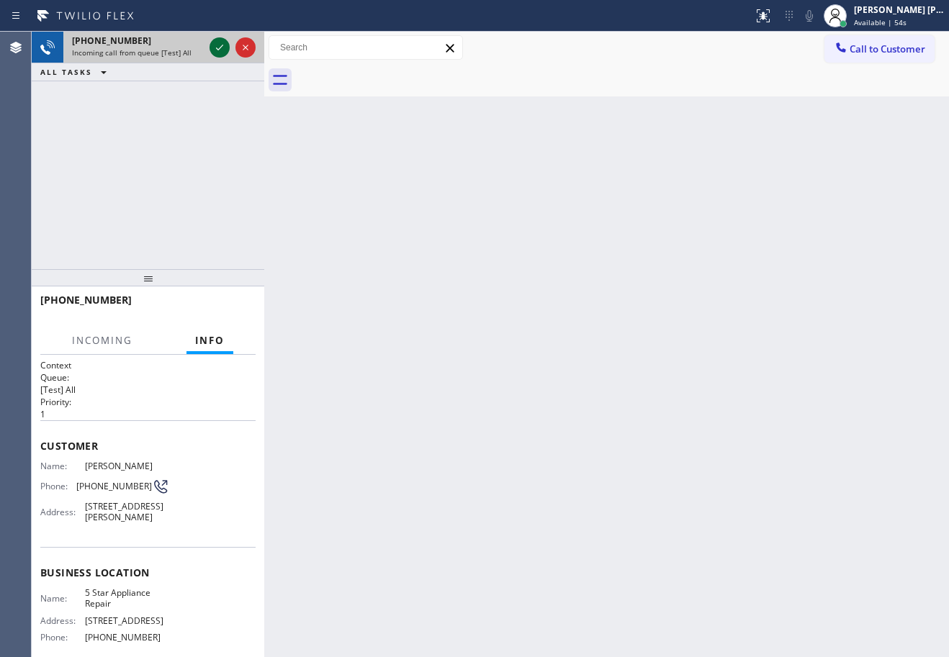
click at [220, 46] on icon at bounding box center [219, 47] width 17 height 17
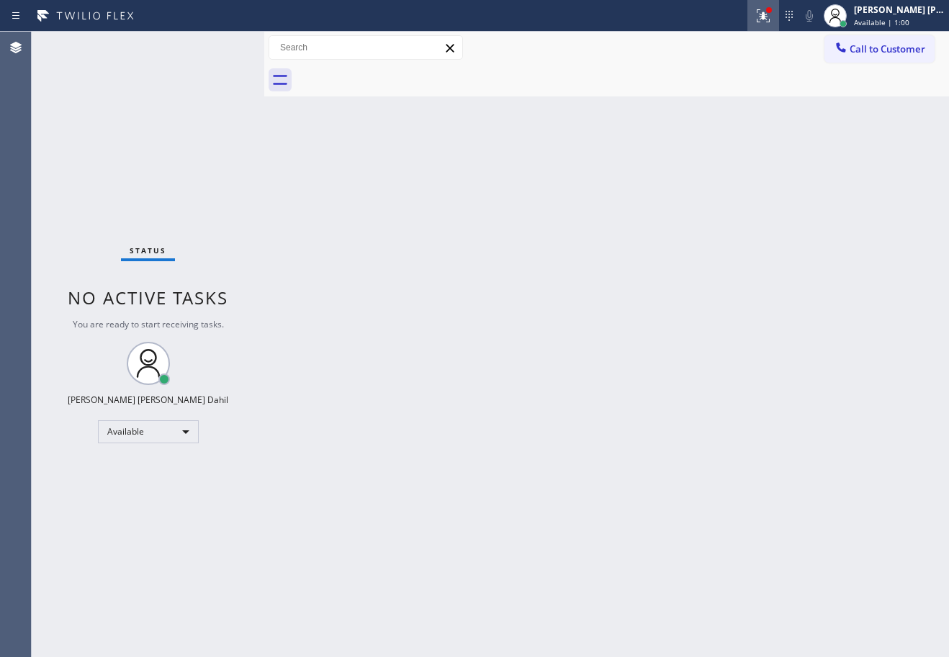
click at [772, 21] on icon at bounding box center [763, 15] width 17 height 17
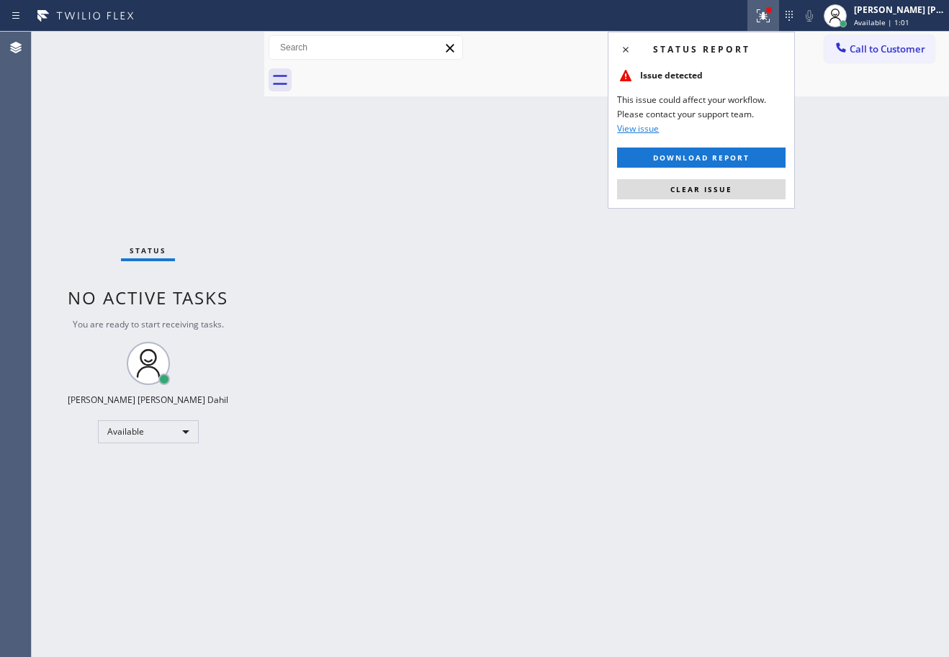
click at [706, 191] on span "Clear issue" at bounding box center [701, 189] width 62 height 10
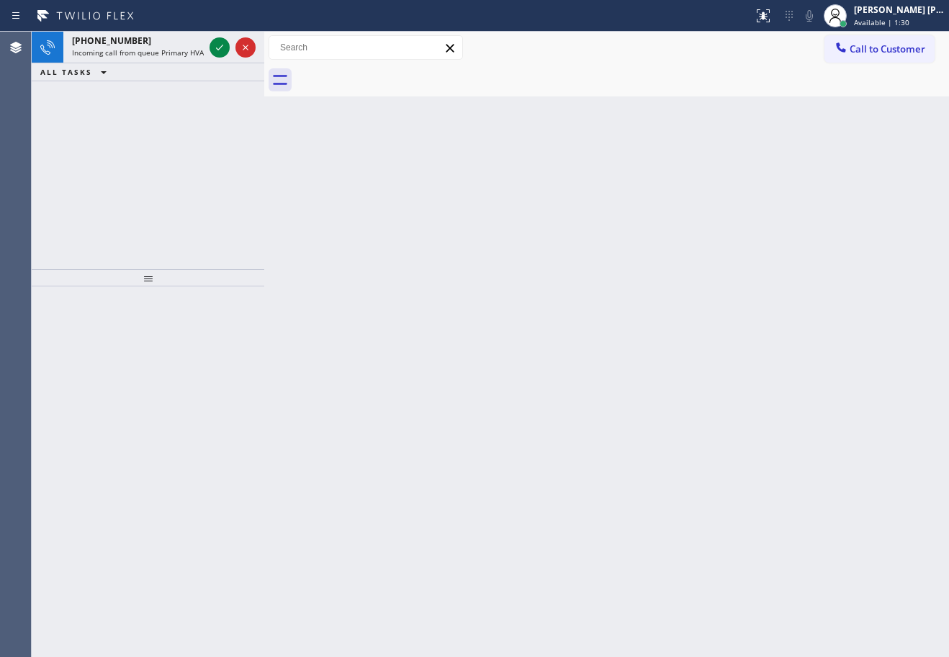
drag, startPoint x: 427, startPoint y: 356, endPoint x: 395, endPoint y: 348, distance: 32.7
click at [425, 353] on div "Back to Dashboard Change Sender ID Customers Technicians Select a contact Outbo…" at bounding box center [606, 345] width 685 height 626
click at [202, 58] on div "+12134007702 Incoming call from queue Primary HVAC" at bounding box center [134, 48] width 143 height 32
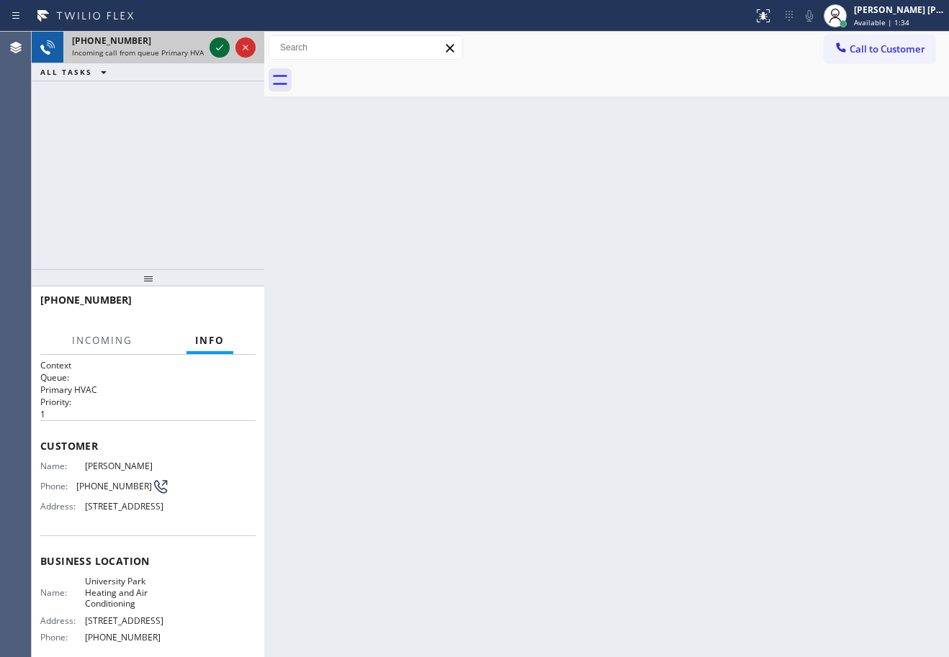
click at [220, 40] on icon at bounding box center [219, 47] width 17 height 17
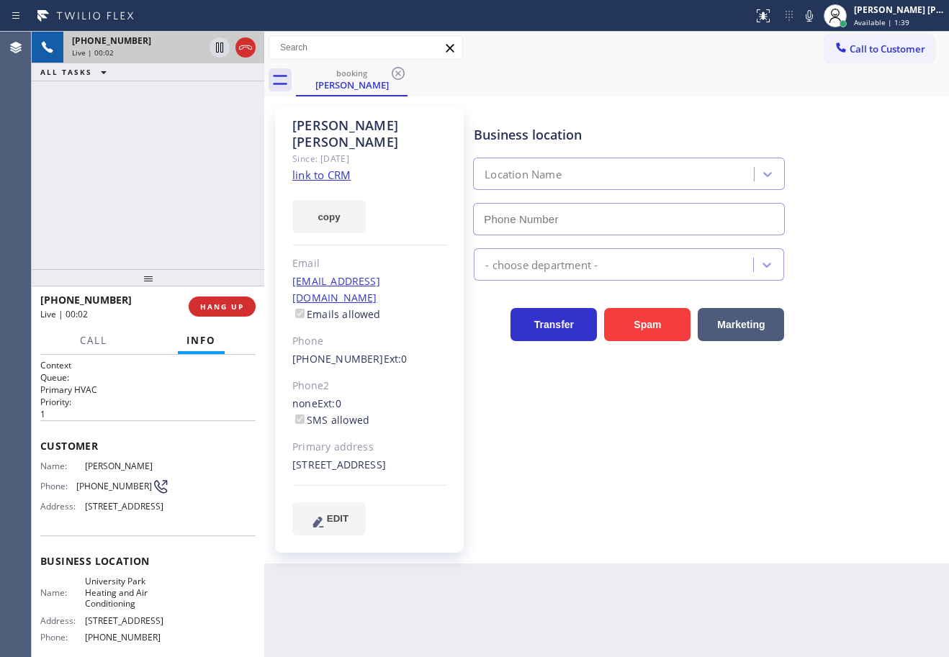
type input "(949) 239-0307"
click at [326, 168] on link "link to CRM" at bounding box center [321, 175] width 58 height 14
click at [192, 122] on div "+12134007702 Live | 02:29 ALL TASKS ALL TASKS ACTIVE TASKS TASKS IN WRAP UP" at bounding box center [148, 151] width 233 height 238
click at [213, 49] on icon at bounding box center [219, 47] width 17 height 17
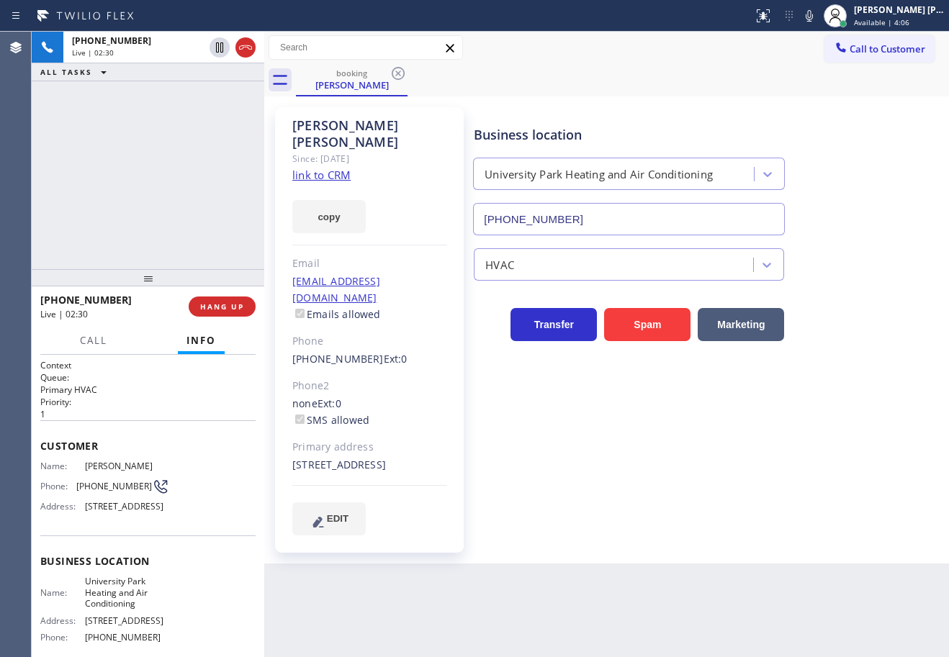
drag, startPoint x: 210, startPoint y: 107, endPoint x: 276, endPoint y: 108, distance: 66.3
click at [210, 109] on div "+12134007702 Live | 02:30 ALL TASKS ALL TASKS ACTIVE TASKS TASKS IN WRAP UP" at bounding box center [148, 151] width 233 height 238
click at [818, 16] on icon at bounding box center [809, 15] width 17 height 17
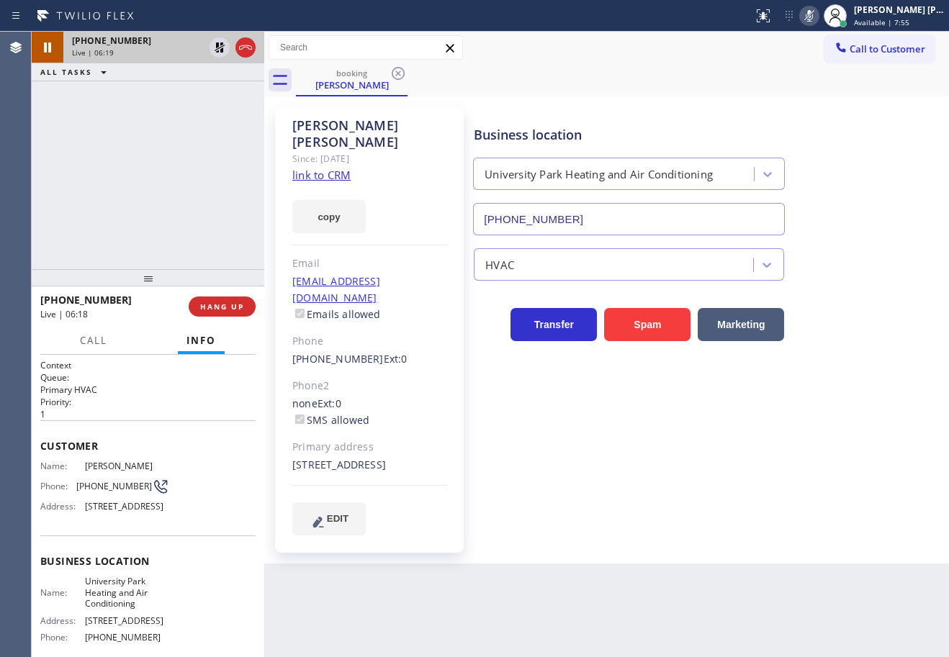
click at [220, 35] on div at bounding box center [233, 48] width 52 height 32
click at [214, 44] on icon at bounding box center [219, 47] width 17 height 17
click at [210, 99] on div "+12134007702 Live | 06:20 ALL TASKS ALL TASKS ACTIVE TASKS TASKS IN WRAP UP" at bounding box center [148, 151] width 233 height 238
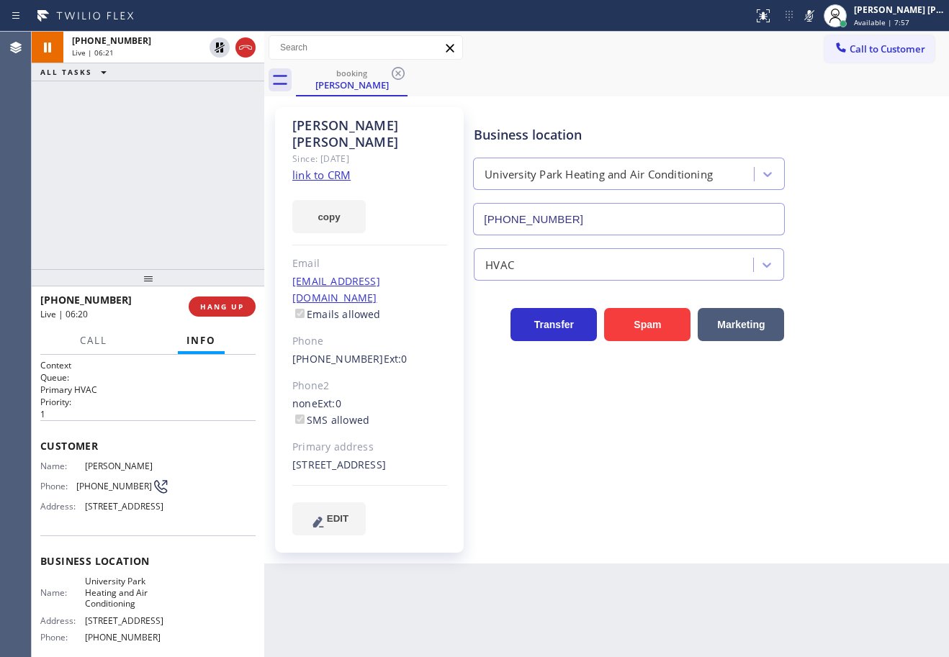
drag, startPoint x: 822, startPoint y: 14, endPoint x: 821, endPoint y: 135, distance: 121.0
click at [818, 14] on icon at bounding box center [809, 15] width 17 height 17
click at [823, 181] on div "Business location University Park Heating and Air Conditioning (949) 239-0307" at bounding box center [708, 170] width 475 height 130
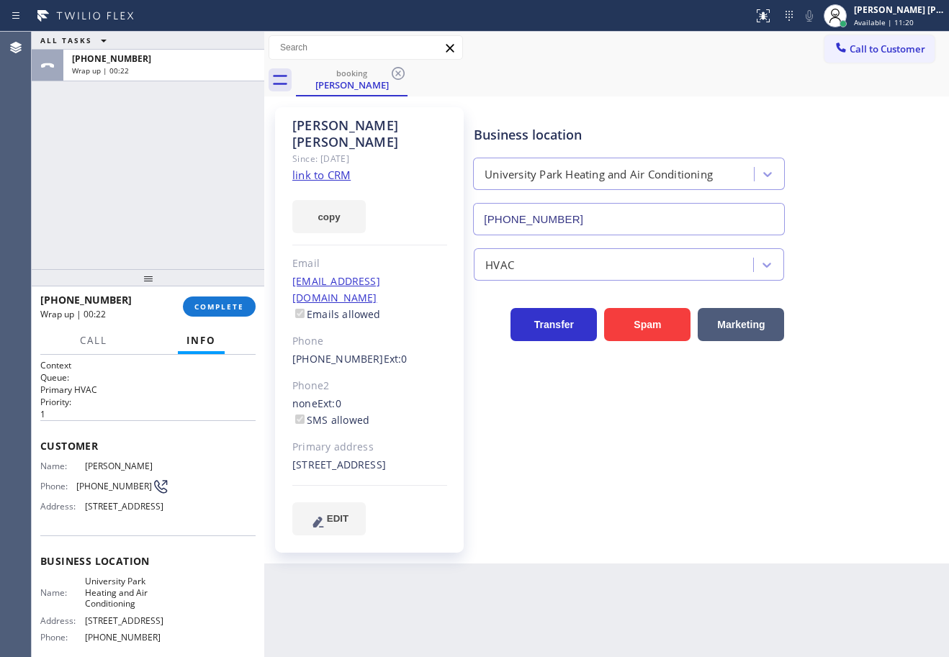
drag, startPoint x: 132, startPoint y: 122, endPoint x: 134, endPoint y: 149, distance: 27.4
click at [134, 125] on div "ALL TASKS ALL TASKS ACTIVE TASKS TASKS IN WRAP UP +12134007702 Wrap up | 00:22" at bounding box center [148, 151] width 233 height 238
click at [210, 302] on span "COMPLETE" at bounding box center [219, 307] width 50 height 10
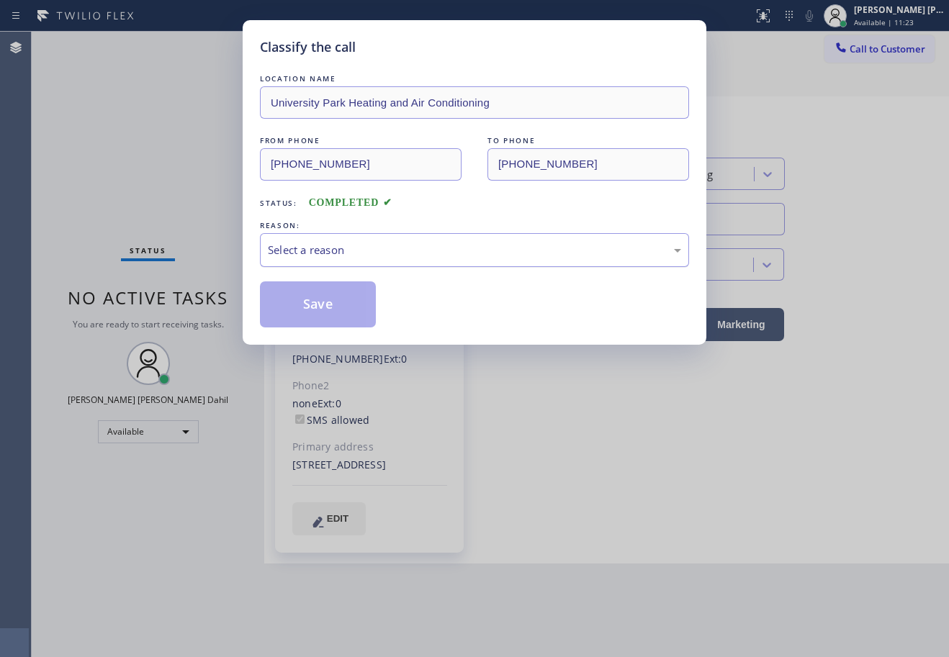
click at [390, 249] on div "Select a reason" at bounding box center [474, 250] width 413 height 17
click at [338, 306] on button "Save" at bounding box center [318, 305] width 116 height 46
click at [336, 306] on button "Save" at bounding box center [318, 305] width 116 height 46
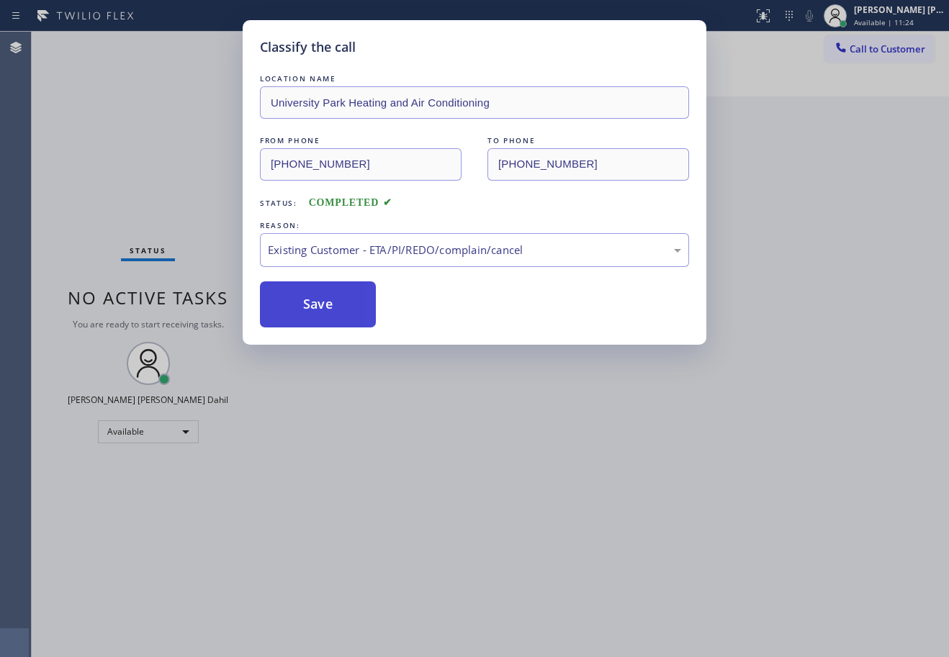
click at [336, 306] on button "Save" at bounding box center [318, 305] width 116 height 46
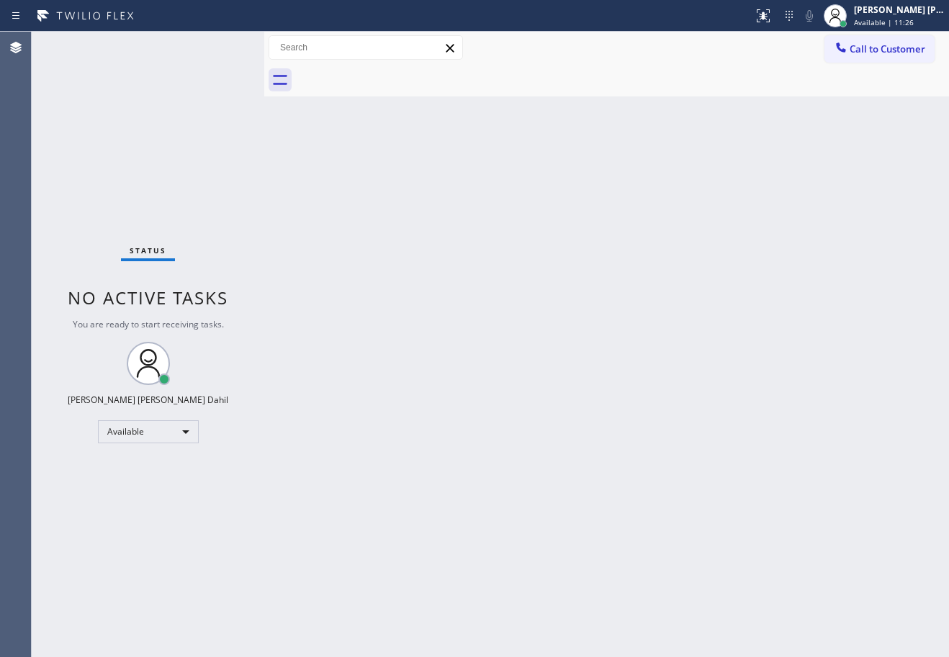
drag, startPoint x: 815, startPoint y: 432, endPoint x: 840, endPoint y: 450, distance: 31.0
click at [815, 434] on div "Back to Dashboard Change Sender ID Customers Technicians Select a contact Outbo…" at bounding box center [606, 345] width 685 height 626
click at [776, 565] on div "Back to Dashboard Change Sender ID Customers Technicians Select a contact Outbo…" at bounding box center [606, 345] width 685 height 626
click at [551, 84] on div at bounding box center [622, 80] width 653 height 32
click at [569, 498] on div "Back to Dashboard Change Sender ID Customers Technicians Select a contact Outbo…" at bounding box center [606, 345] width 685 height 626
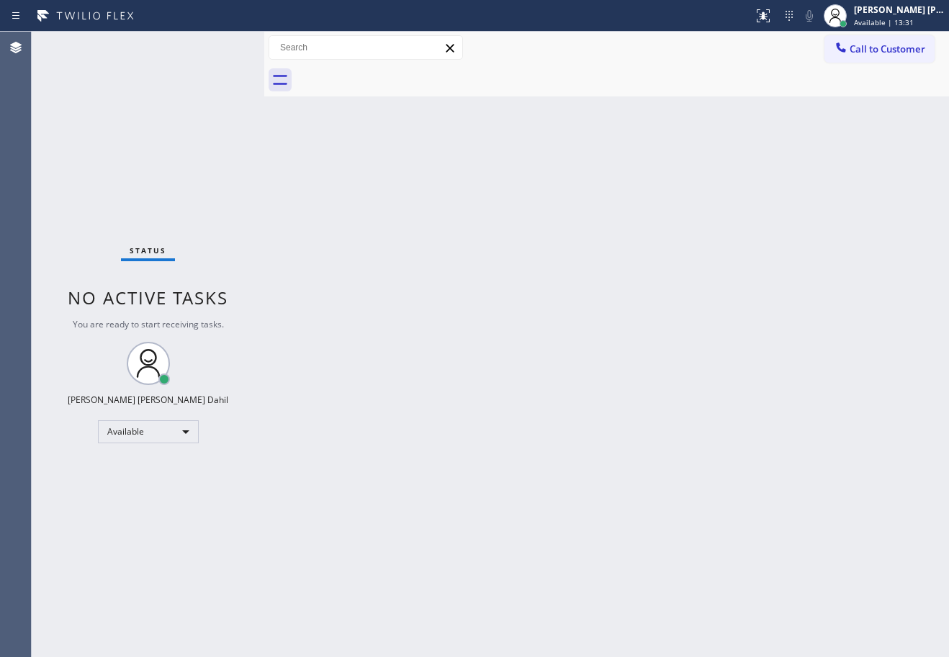
click at [781, 128] on div "Back to Dashboard Change Sender ID Customers Technicians Select a contact Outbo…" at bounding box center [606, 345] width 685 height 626
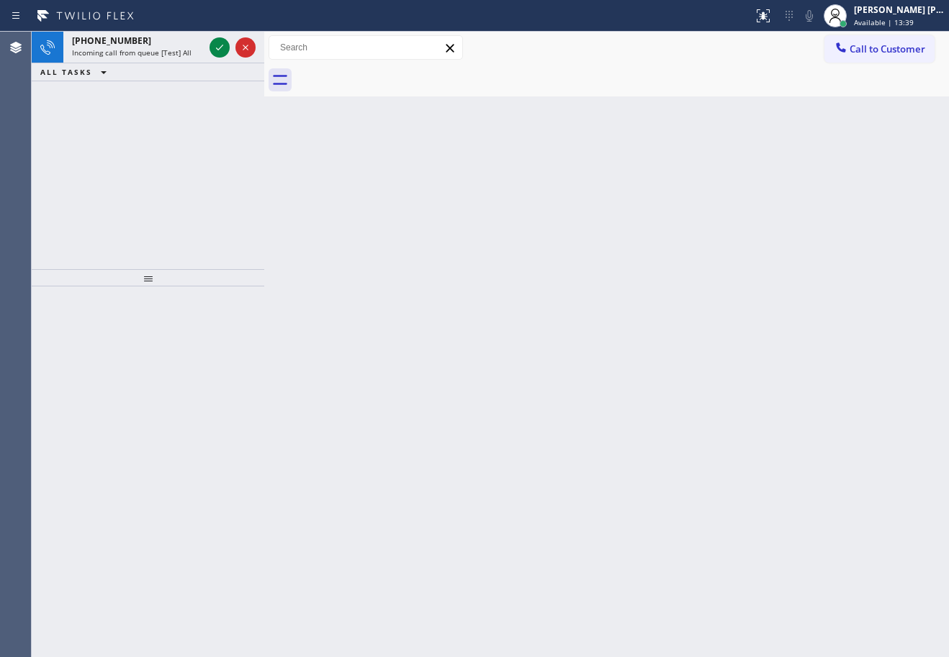
drag, startPoint x: 432, startPoint y: 344, endPoint x: 432, endPoint y: 328, distance: 16.6
click at [432, 334] on div "Back to Dashboard Change Sender ID Customers Technicians Select a contact Outbo…" at bounding box center [606, 345] width 685 height 626
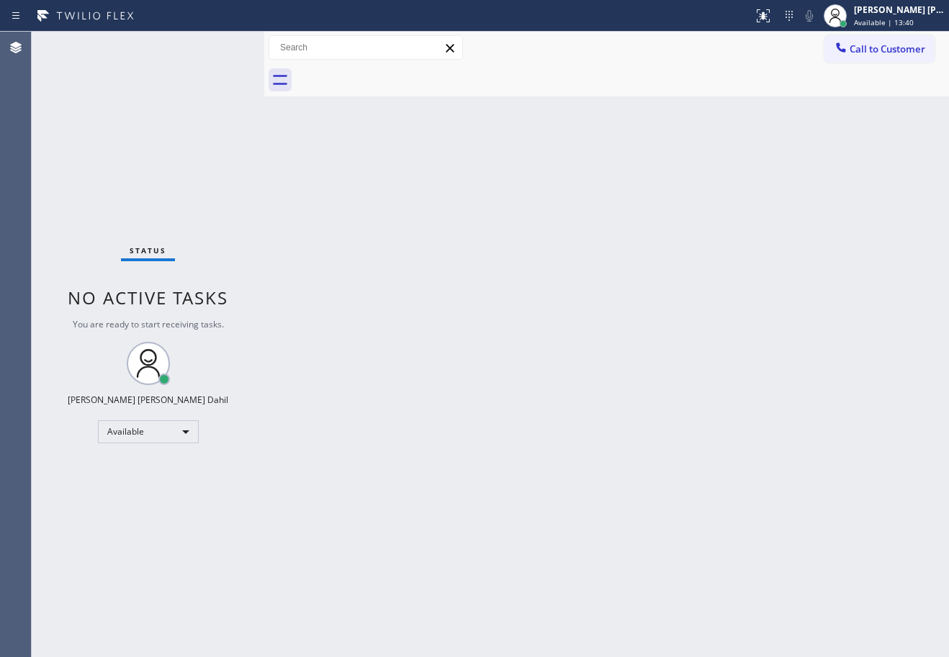
click at [194, 55] on div "Status No active tasks You are ready to start receiving tasks. [PERSON_NAME] [P…" at bounding box center [148, 345] width 233 height 626
click at [195, 53] on div "Status No active tasks You are ready to start receiving tasks. [PERSON_NAME] [P…" at bounding box center [148, 345] width 233 height 626
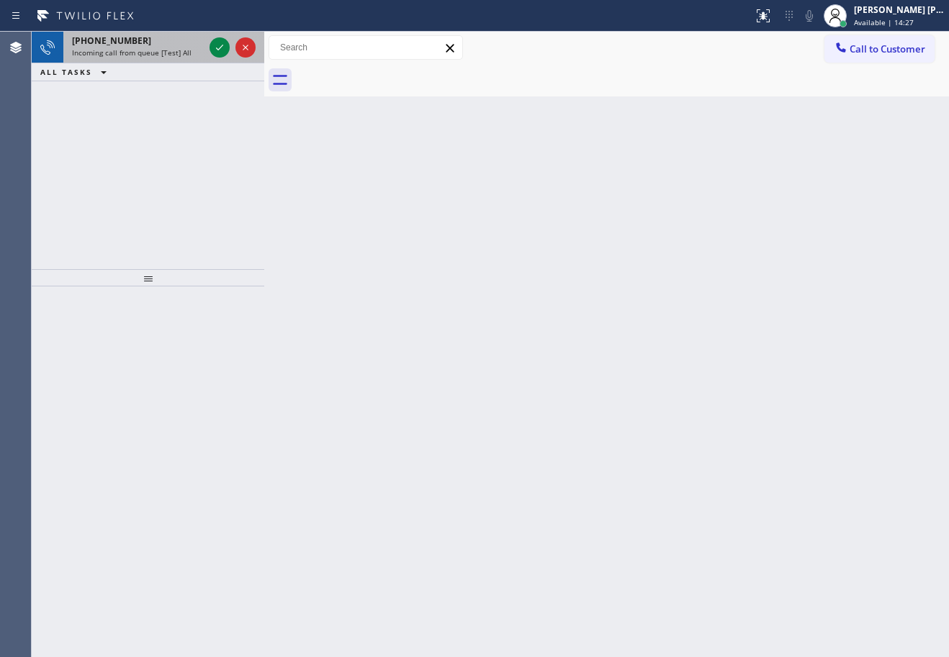
click at [171, 55] on div "+13238994293 Incoming call from queue [Test] All" at bounding box center [134, 48] width 143 height 32
click at [172, 53] on span "Incoming call from queue [Test] All" at bounding box center [132, 53] width 120 height 10
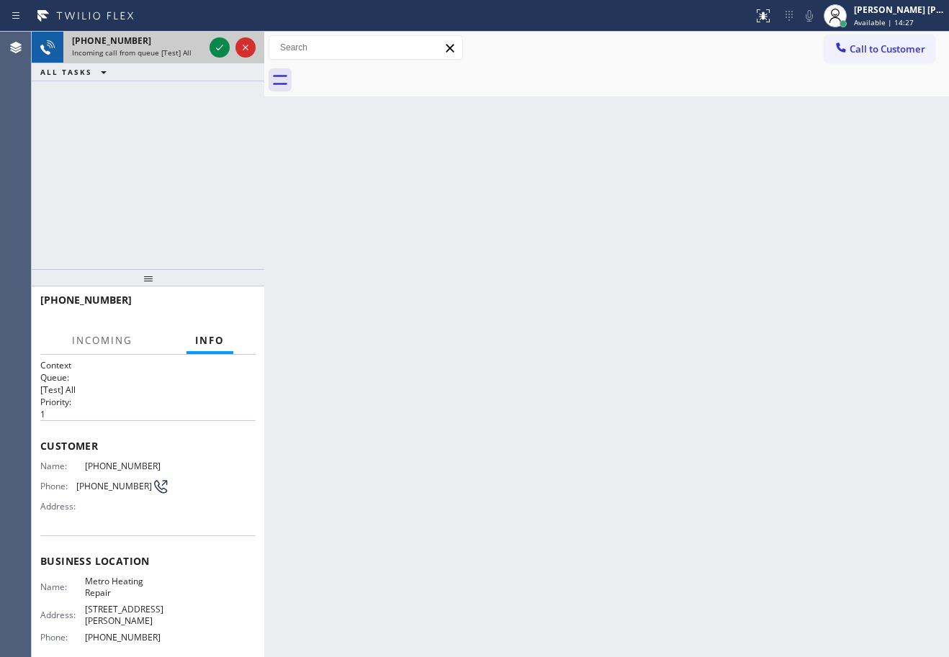
click at [172, 53] on span "Incoming call from queue [Test] All" at bounding box center [132, 53] width 120 height 10
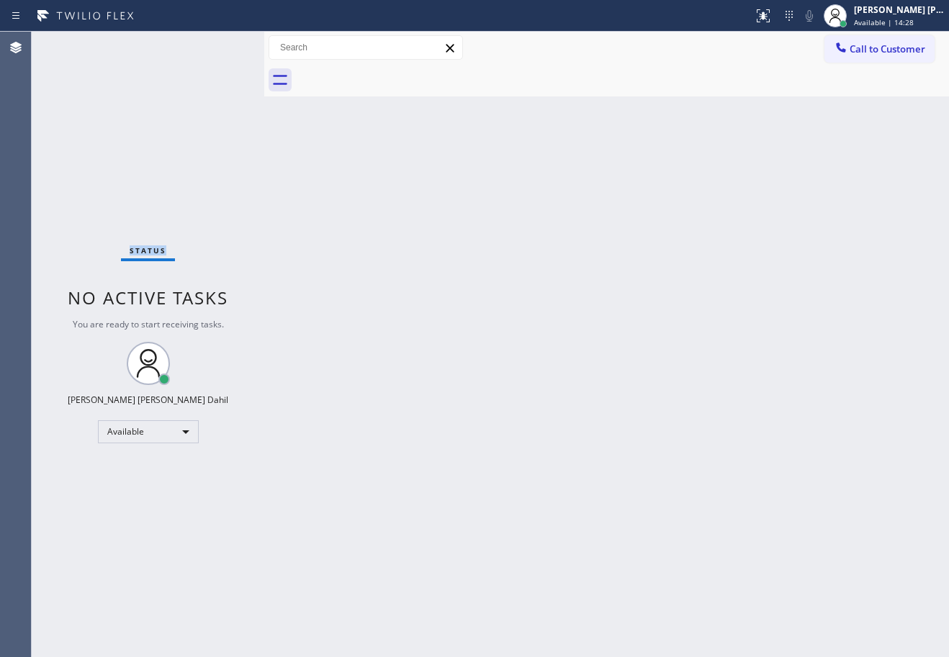
click at [172, 53] on div "Status No active tasks You are ready to start receiving tasks. [PERSON_NAME] [P…" at bounding box center [148, 345] width 233 height 626
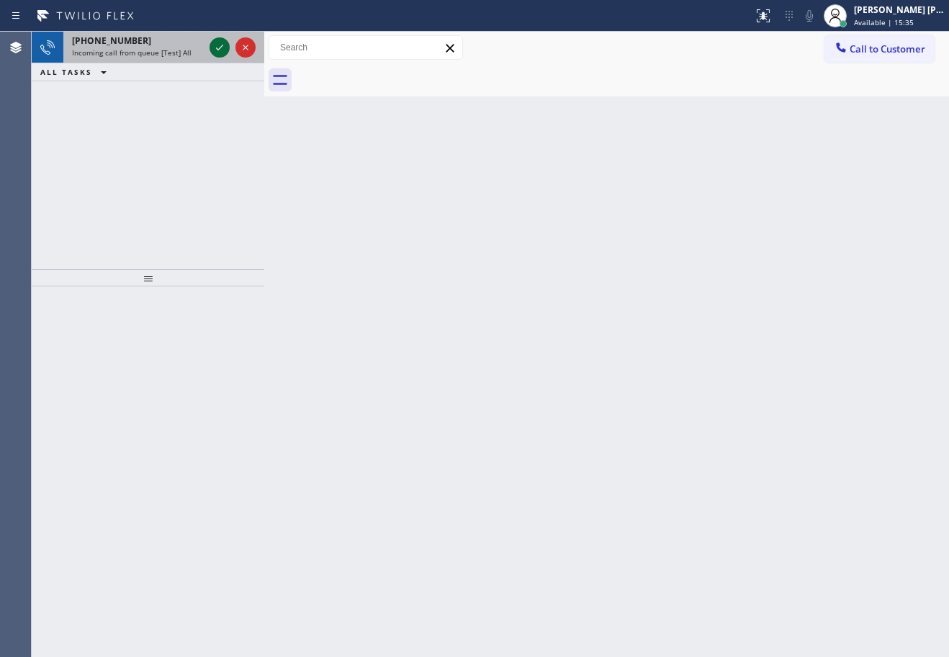
click at [218, 46] on icon at bounding box center [219, 47] width 17 height 17
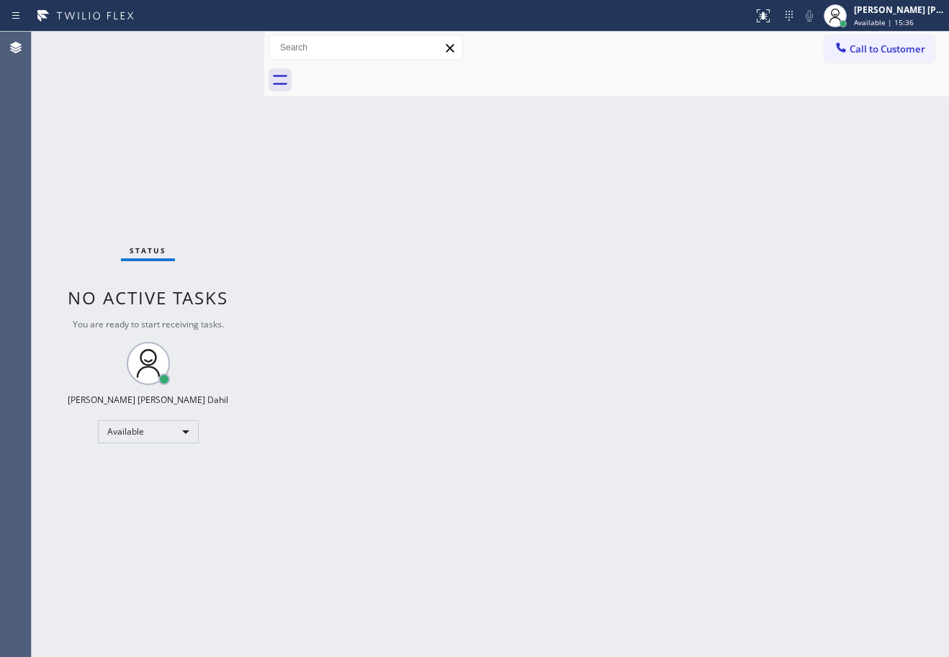
click at [218, 46] on div "Status No active tasks You are ready to start receiving tasks. [PERSON_NAME] [P…" at bounding box center [148, 345] width 233 height 626
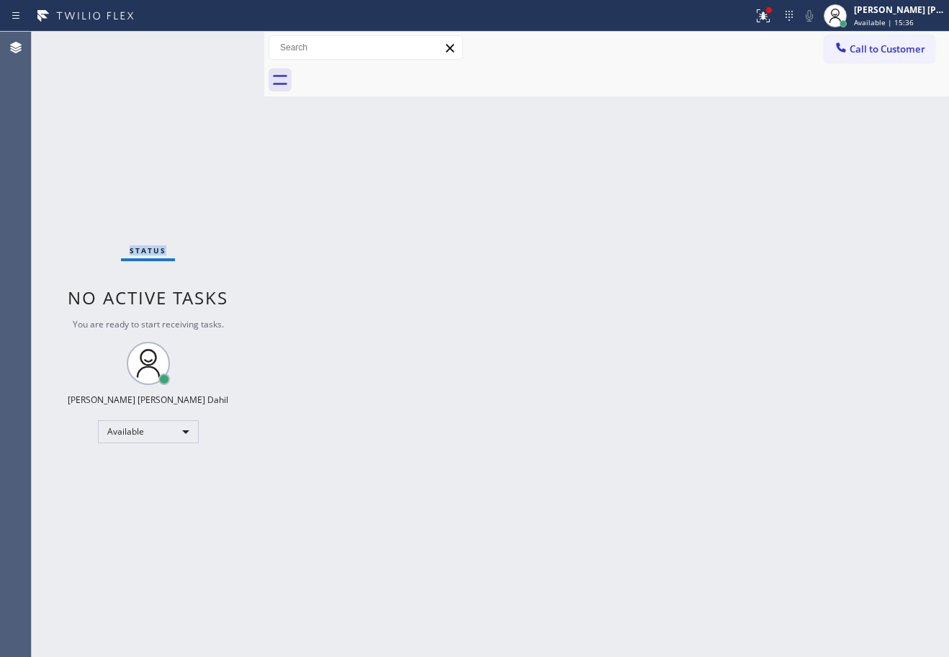
click at [218, 46] on div "Status No active tasks You are ready to start receiving tasks. [PERSON_NAME] [P…" at bounding box center [148, 345] width 233 height 626
drag, startPoint x: 755, startPoint y: 313, endPoint x: 801, endPoint y: 10, distance: 305.9
click at [758, 313] on div "Back to Dashboard Change Sender ID Customers Technicians Select a contact Outbo…" at bounding box center [606, 345] width 685 height 626
click at [772, 14] on icon at bounding box center [763, 15] width 17 height 17
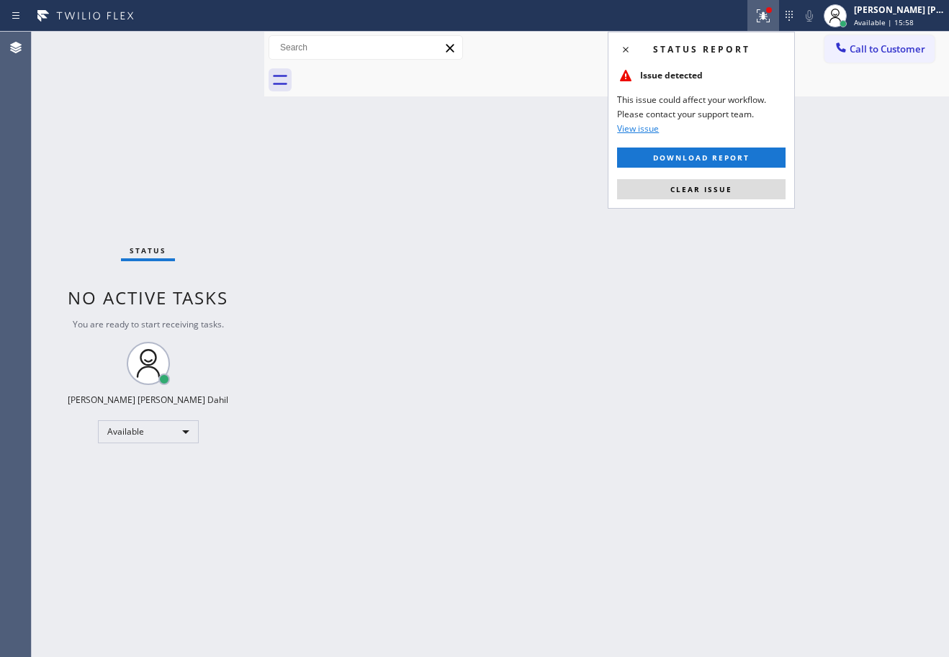
click at [735, 189] on button "Clear issue" at bounding box center [701, 189] width 168 height 20
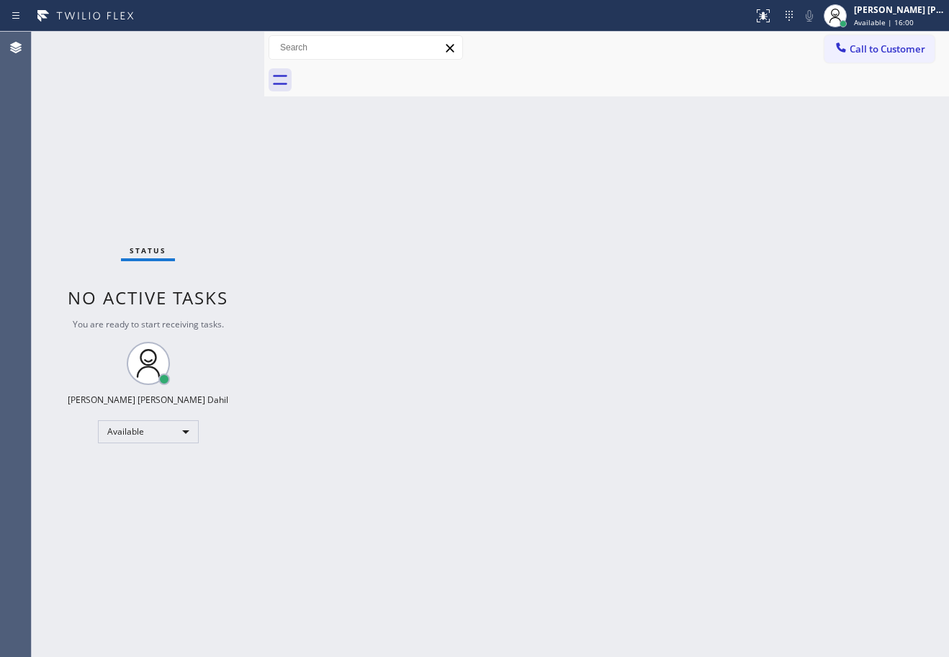
click at [759, 523] on div "Back to Dashboard Change Sender ID Customers Technicians Select a contact Outbo…" at bounding box center [606, 345] width 685 height 626
click at [199, 97] on div "Status No active tasks You are ready to start receiving tasks. [PERSON_NAME] [P…" at bounding box center [148, 345] width 233 height 626
click at [200, 96] on div "Status No active tasks You are ready to start receiving tasks. [PERSON_NAME] [P…" at bounding box center [148, 345] width 233 height 626
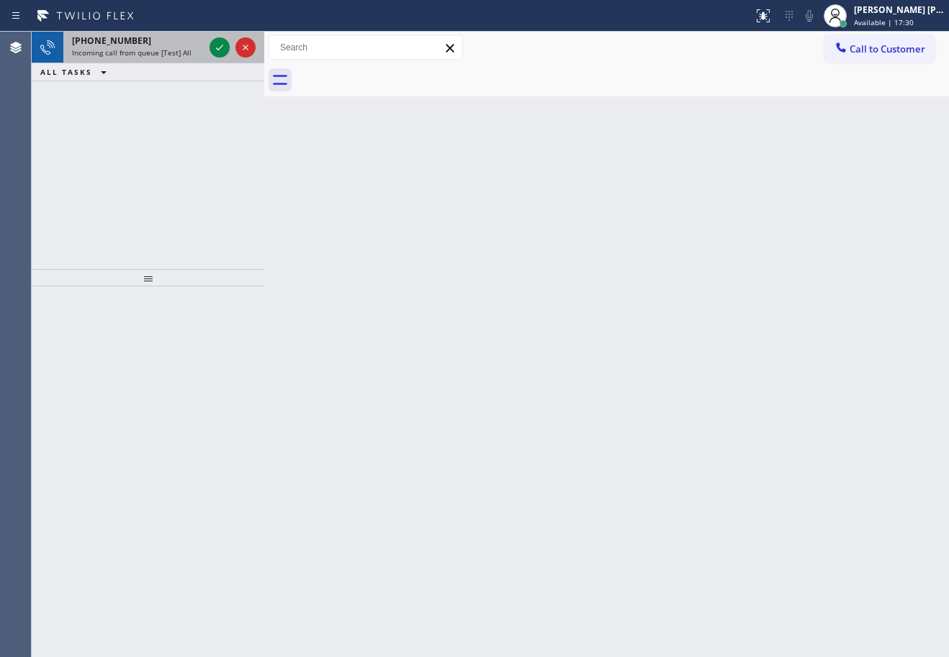
drag, startPoint x: 217, startPoint y: 58, endPoint x: 213, endPoint y: 51, distance: 7.8
click at [217, 57] on div at bounding box center [233, 48] width 52 height 32
click at [213, 51] on icon at bounding box center [219, 47] width 17 height 17
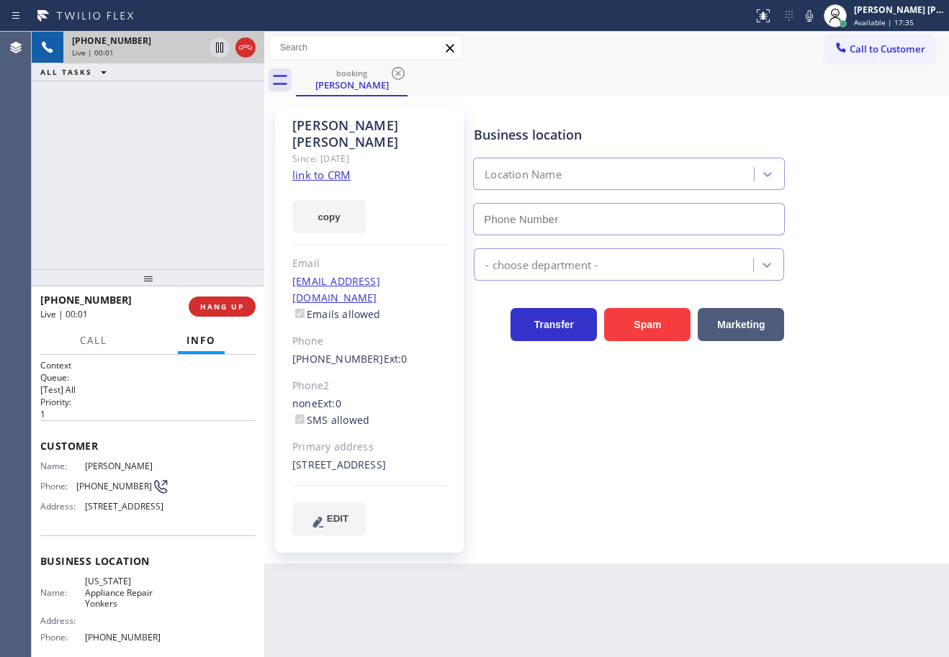
type input "(914) 873-0795"
click at [343, 168] on link "link to CRM" at bounding box center [321, 175] width 58 height 14
click at [176, 161] on div "+12679526268 Live | 02:30 ALL TASKS ALL TASKS ACTIVE TASKS TASKS IN WRAP UP" at bounding box center [148, 151] width 233 height 238
click at [218, 49] on icon at bounding box center [219, 47] width 7 height 10
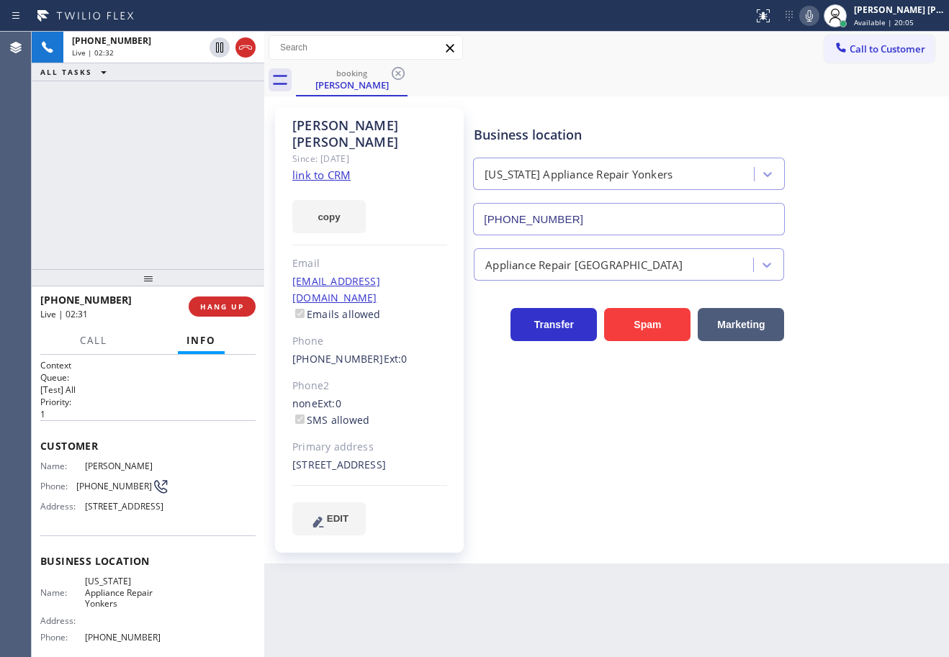
click at [813, 19] on icon at bounding box center [809, 16] width 7 height 12
click at [178, 132] on div "+12679526268 Live | 06:02 ALL TASKS ALL TASKS ACTIVE TASKS TASKS IN WRAP UP" at bounding box center [148, 151] width 233 height 238
click at [813, 19] on icon at bounding box center [809, 16] width 7 height 12
click at [828, 110] on div "Business location New York Appliance Repair Yonkers (914) 873-0795" at bounding box center [708, 170] width 475 height 130
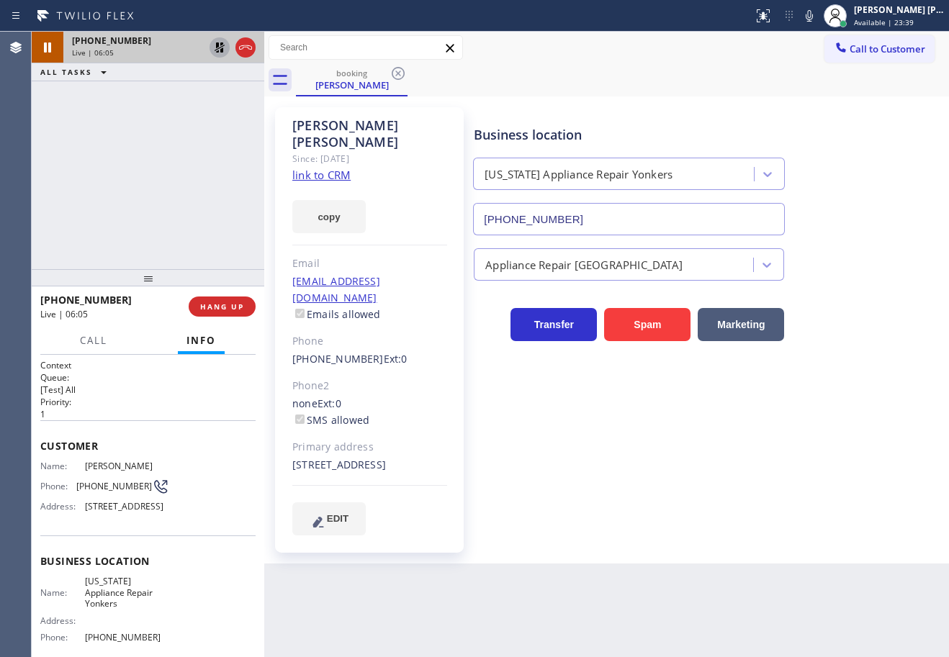
click at [216, 45] on icon at bounding box center [219, 47] width 17 height 17
drag, startPoint x: 207, startPoint y: 86, endPoint x: 315, endPoint y: 270, distance: 213.4
click at [207, 87] on div "+12679526268 Live | 06:06 ALL TASKS ALL TASKS ACTIVE TASKS TASKS IN WRAP UP" at bounding box center [148, 151] width 233 height 238
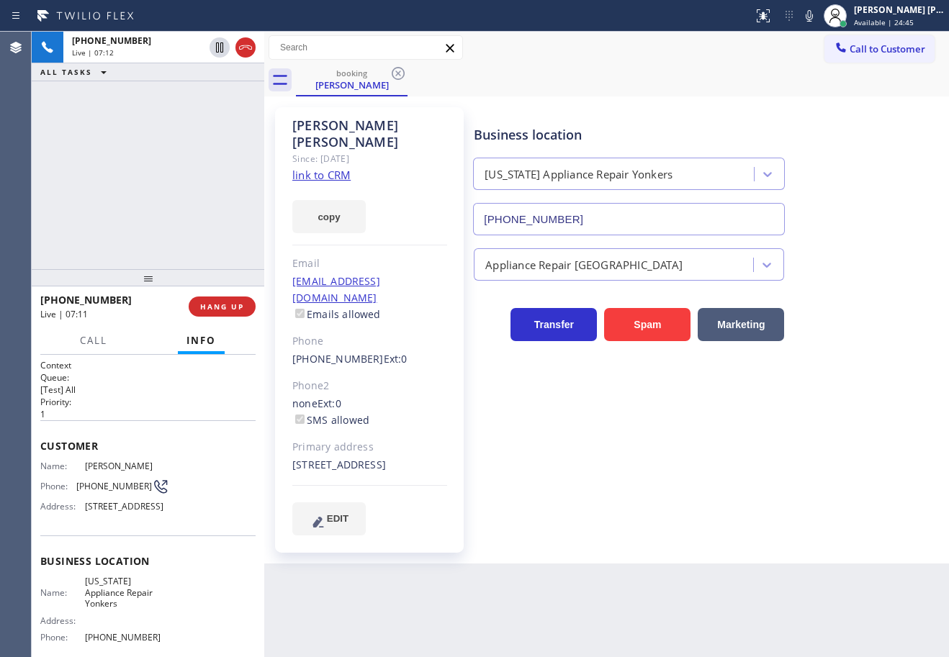
click at [119, 184] on div "+12679526268 Live | 07:12 ALL TASKS ALL TASKS ACTIVE TASKS TASKS IN WRAP UP" at bounding box center [148, 151] width 233 height 238
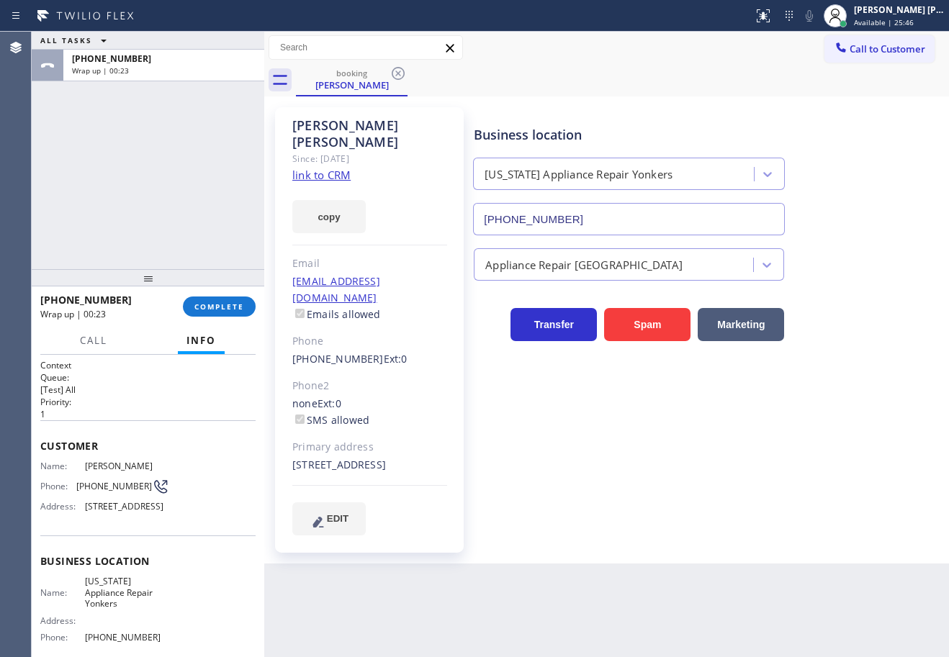
click at [133, 148] on div "ALL TASKS ALL TASKS ACTIVE TASKS TASKS IN WRAP UP +12679526268 Wrap up | 00:23" at bounding box center [148, 151] width 233 height 238
click at [233, 317] on div "+12679526268 Wrap up | 00:23 COMPLETE" at bounding box center [147, 306] width 215 height 37
click at [233, 305] on span "COMPLETE" at bounding box center [219, 307] width 50 height 10
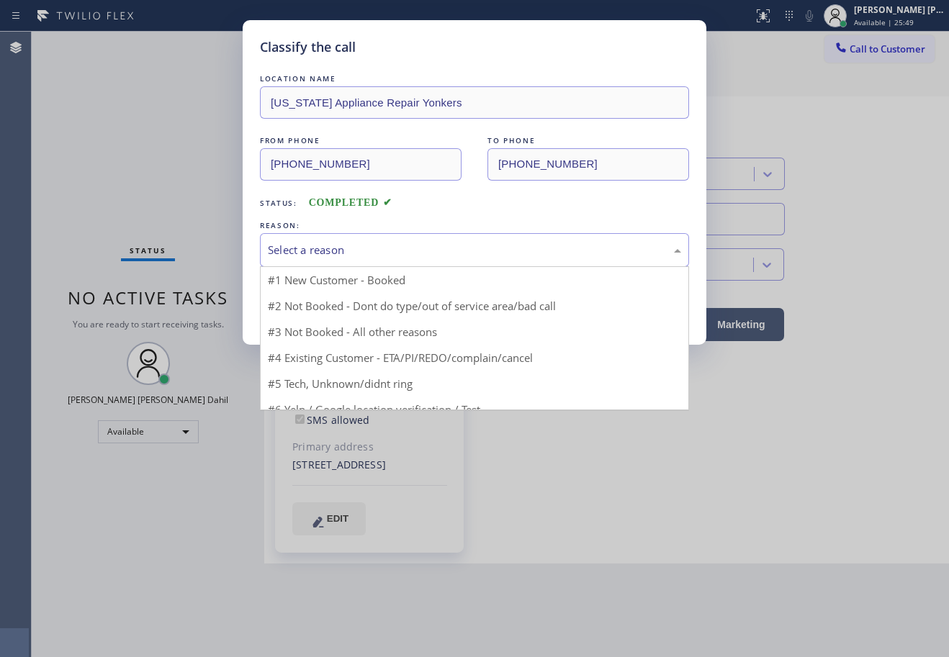
click at [320, 256] on div "Select a reason" at bounding box center [474, 250] width 413 height 17
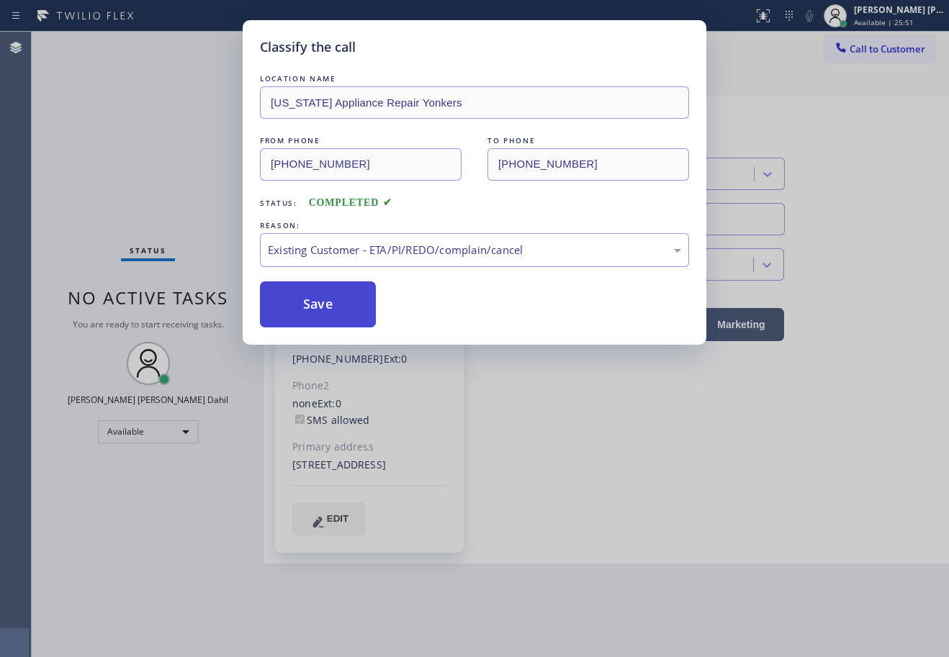
click at [304, 313] on button "Save" at bounding box center [318, 305] width 116 height 46
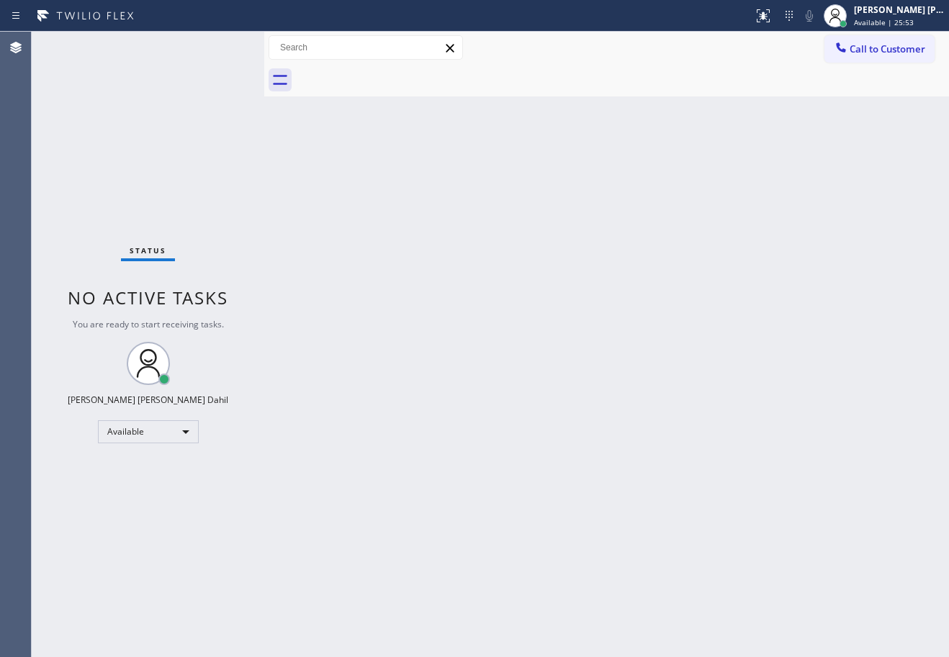
click at [505, 379] on div "Back to Dashboard Change Sender ID Customers Technicians Select a contact Outbo…" at bounding box center [606, 345] width 685 height 626
click at [513, 381] on div "Back to Dashboard Change Sender ID Customers Technicians Select a contact Outbo…" at bounding box center [606, 345] width 685 height 626
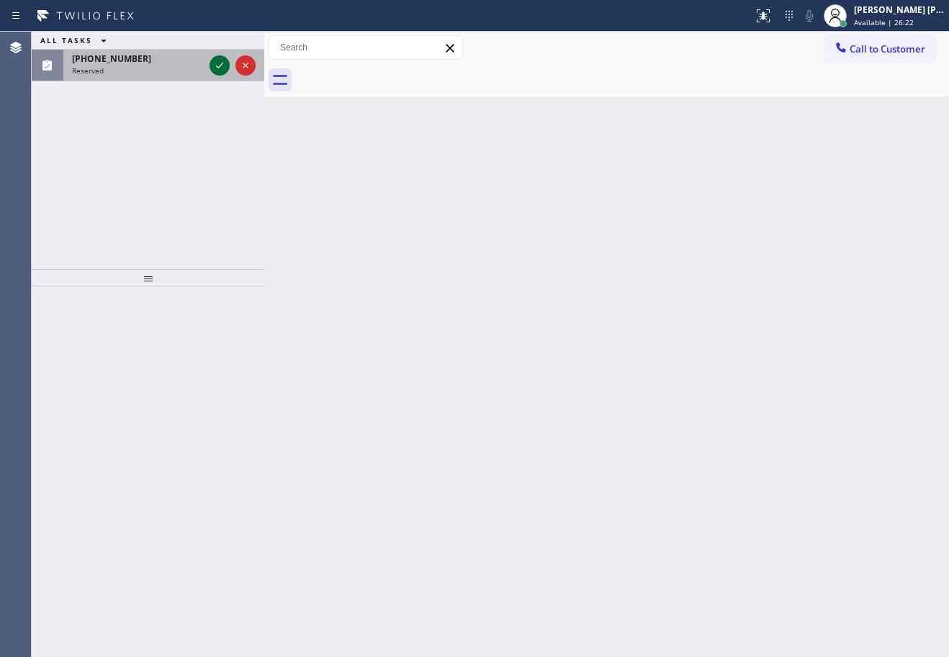
click at [155, 65] on div "(323) 369-5816 Reserved" at bounding box center [134, 66] width 143 height 32
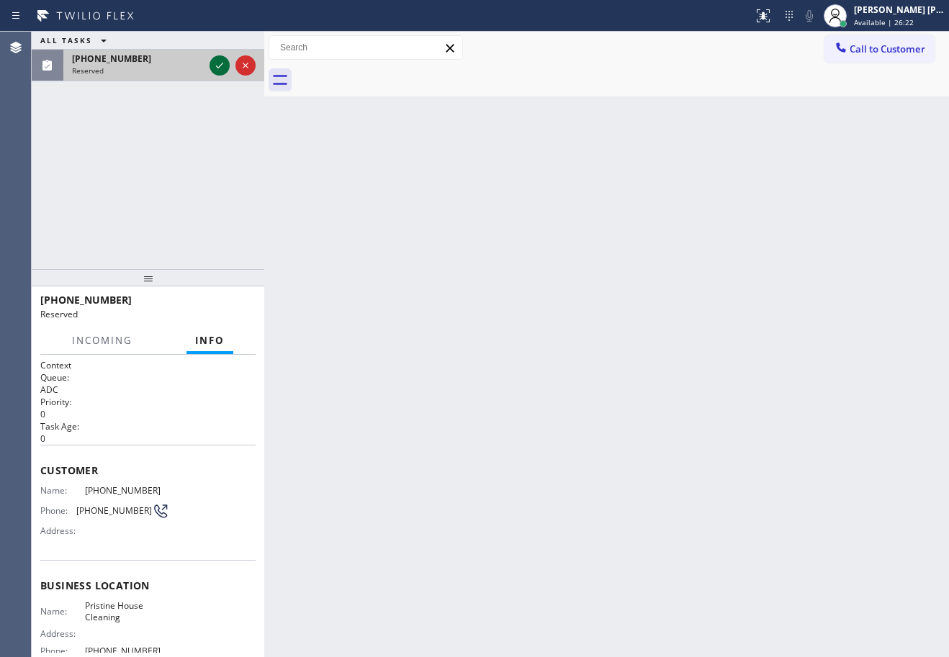
click at [219, 63] on icon at bounding box center [219, 65] width 17 height 17
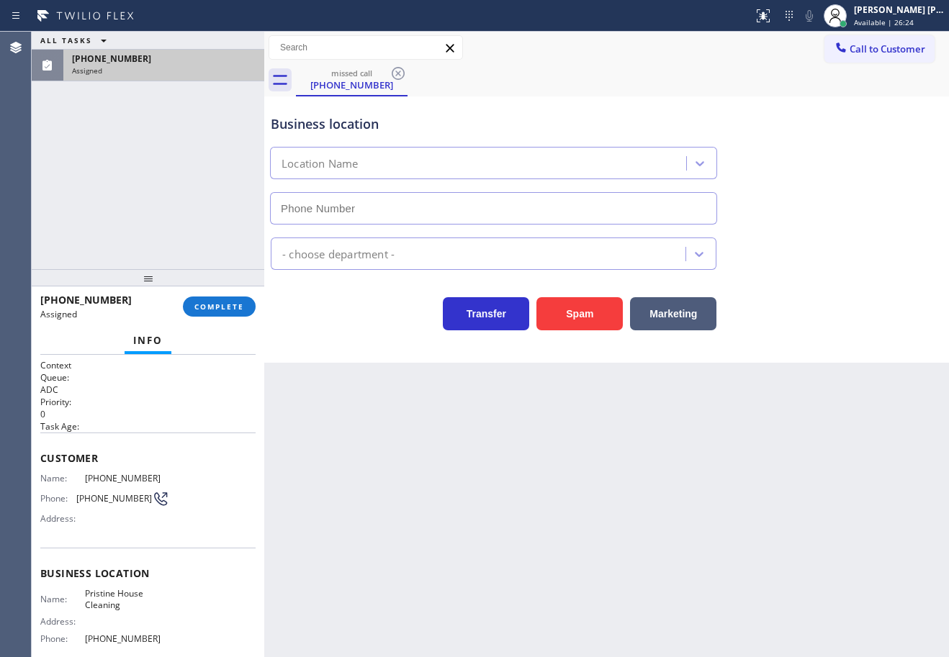
type input "(626) 548-3326"
click at [246, 293] on div "(323) 369-5816 Assigned COMPLETE" at bounding box center [147, 306] width 215 height 37
click at [242, 296] on div "(323) 369-5816 Assigned COMPLETE" at bounding box center [147, 306] width 215 height 37
click at [242, 298] on button "COMPLETE" at bounding box center [219, 307] width 73 height 20
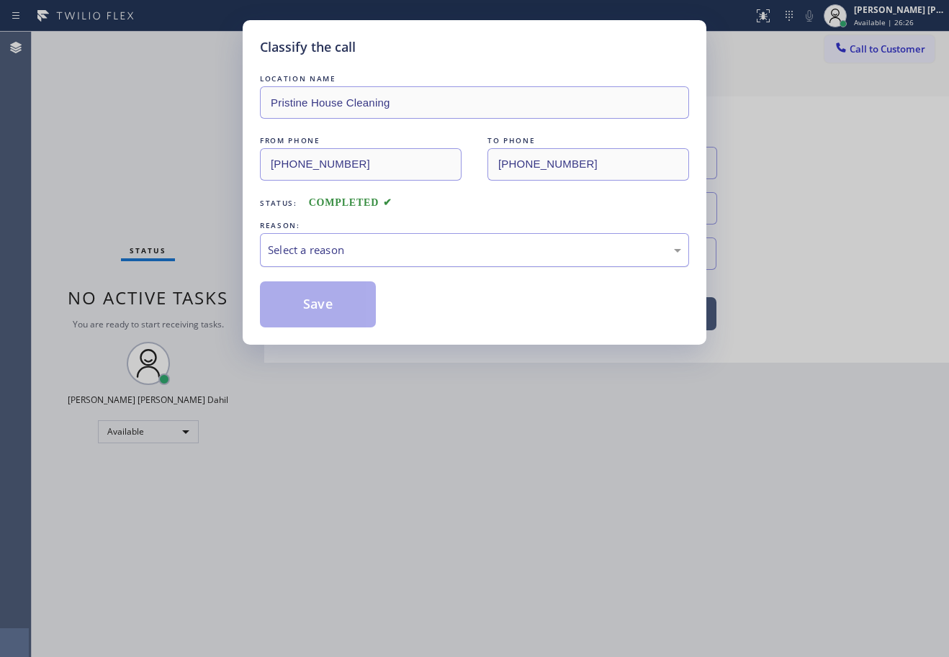
click at [353, 248] on div "Select a reason" at bounding box center [474, 250] width 413 height 17
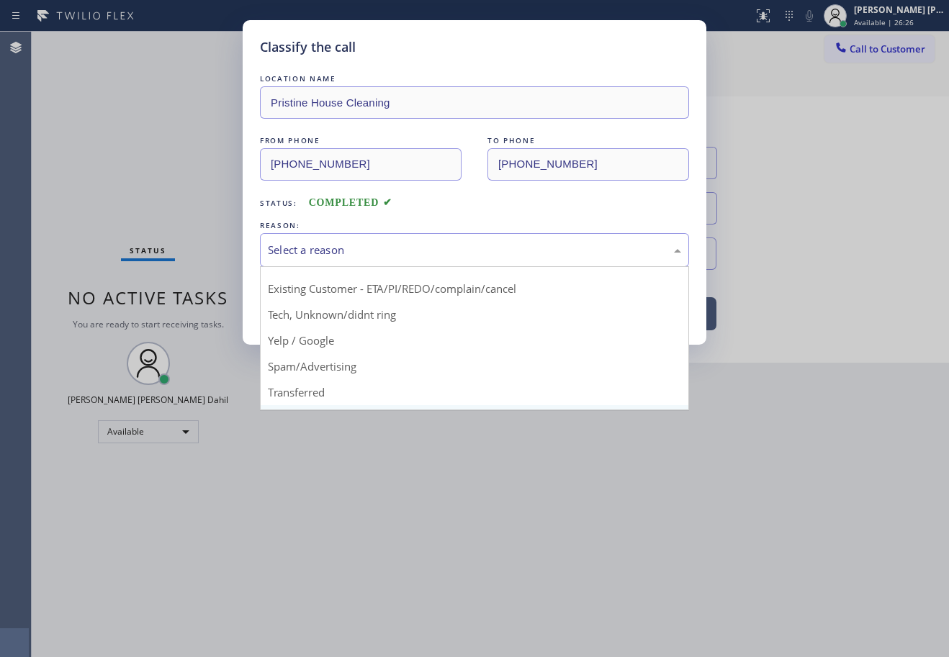
scroll to position [91, 0]
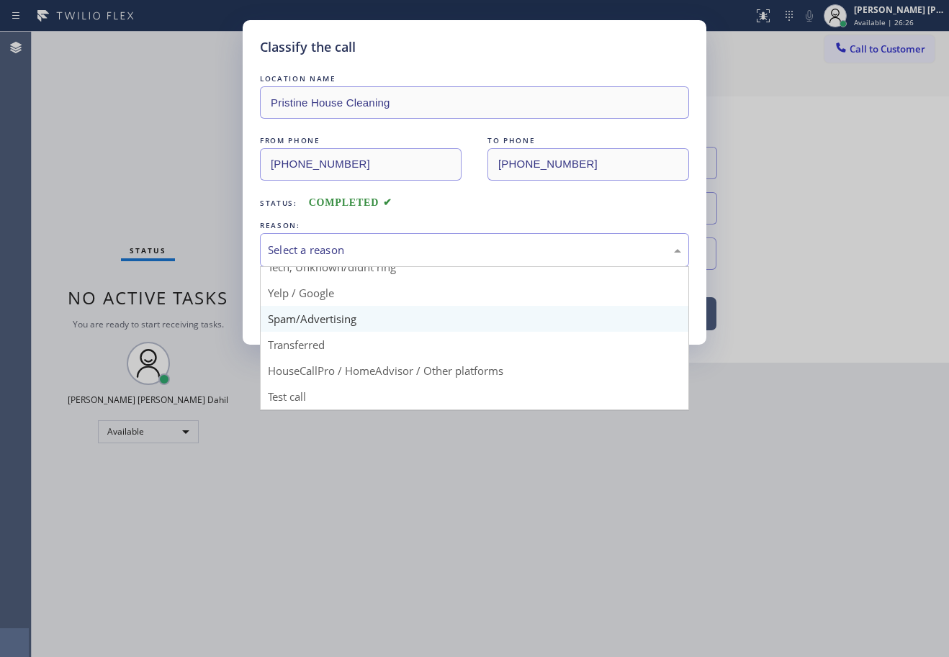
drag, startPoint x: 353, startPoint y: 313, endPoint x: 330, endPoint y: 302, distance: 25.8
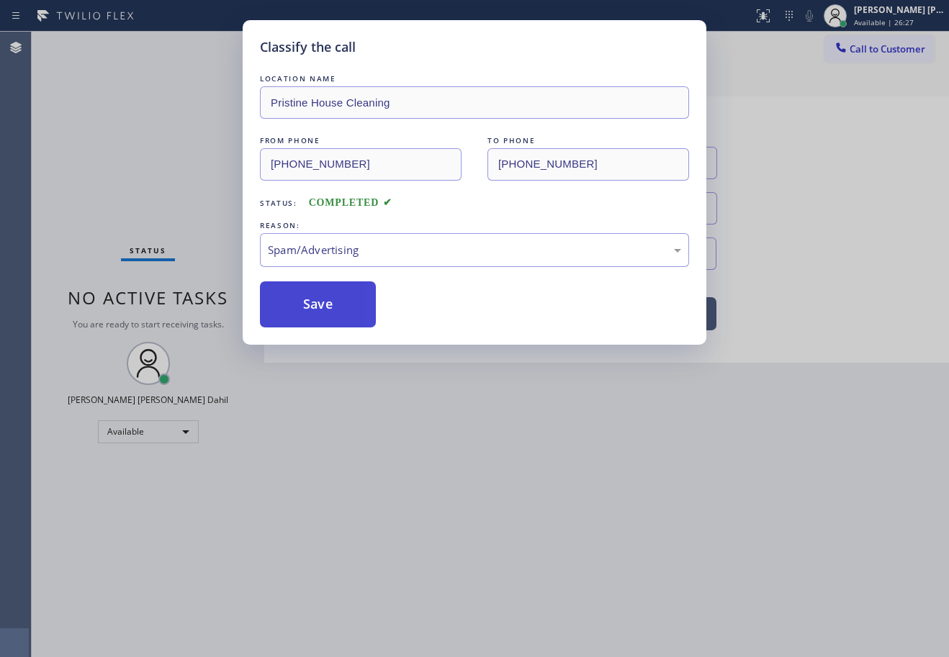
click at [330, 302] on button "Save" at bounding box center [318, 305] width 116 height 46
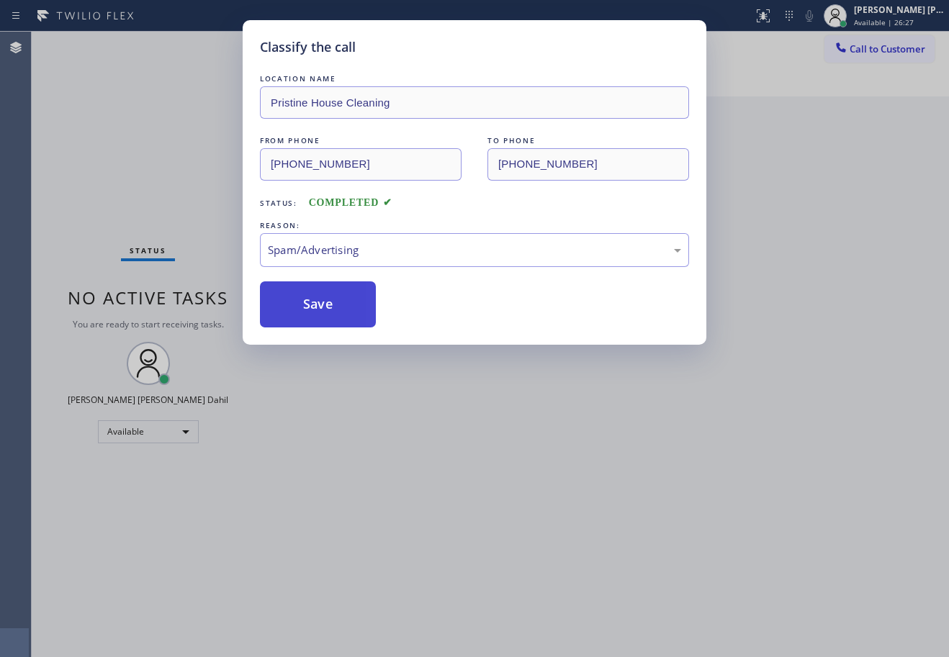
click at [330, 302] on button "Save" at bounding box center [318, 305] width 116 height 46
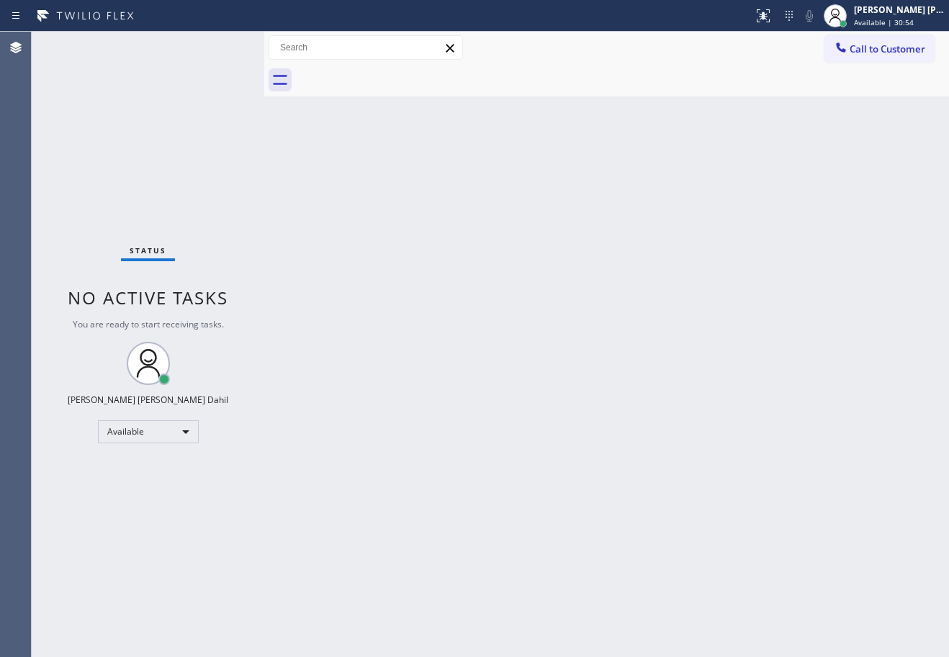
click at [522, 414] on div "Back to Dashboard Change Sender ID Customers Technicians Select a contact Outbo…" at bounding box center [606, 345] width 685 height 626
click at [894, 11] on div "[PERSON_NAME] [PERSON_NAME] Dahil" at bounding box center [899, 10] width 91 height 12
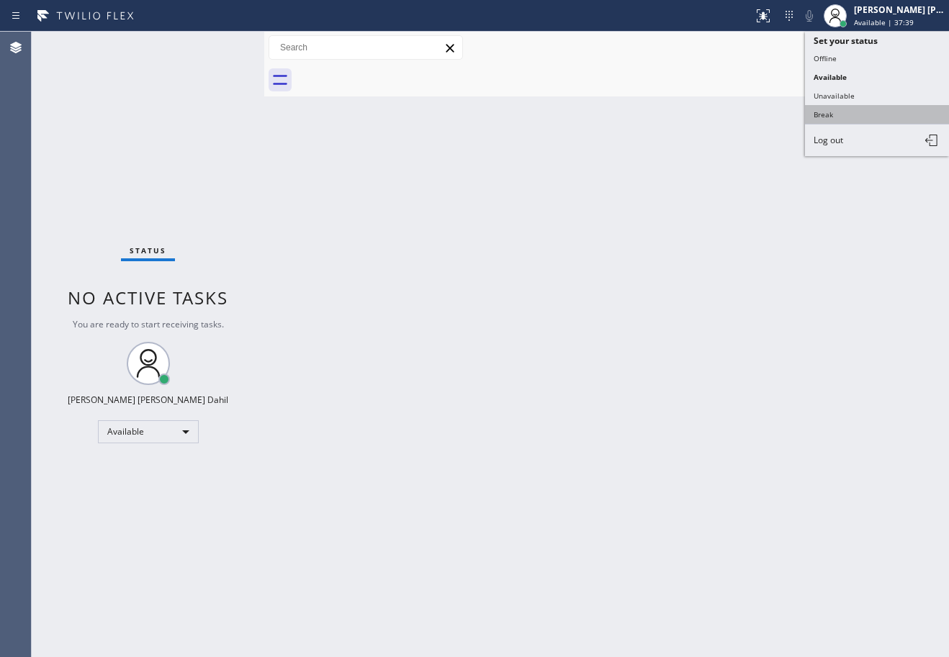
click at [868, 107] on button "Break" at bounding box center [877, 114] width 144 height 19
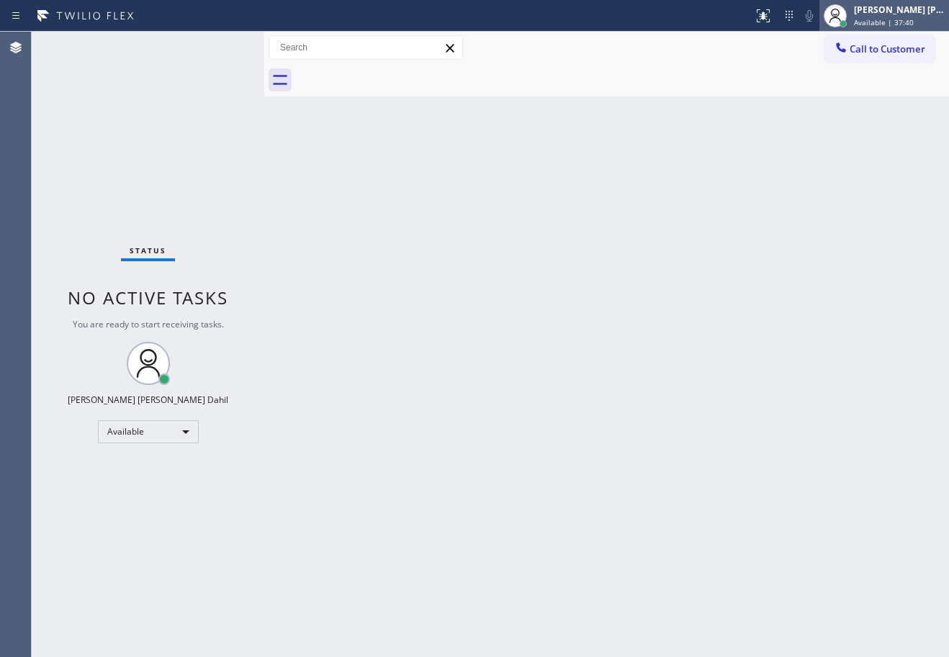
click at [901, 23] on span "Available | 37:40" at bounding box center [884, 22] width 60 height 10
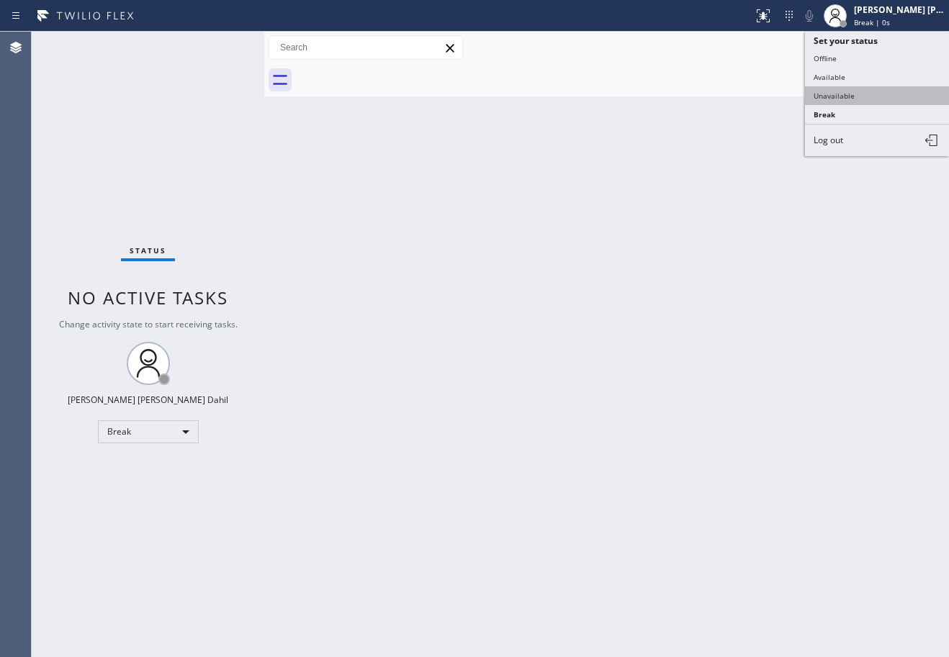
click at [885, 91] on button "Unavailable" at bounding box center [877, 95] width 144 height 19
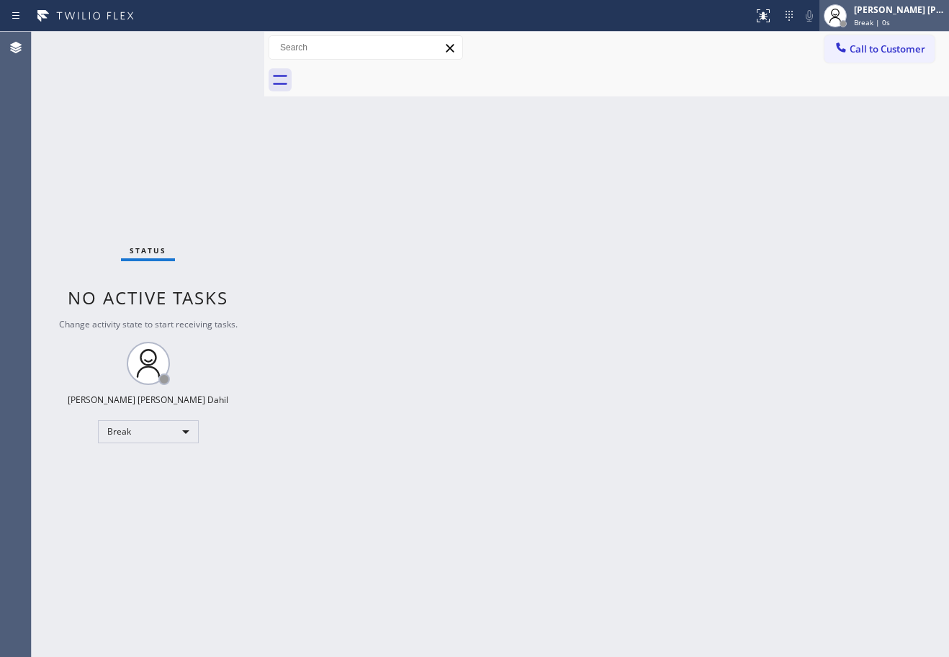
click at [890, 25] on span "Break | 0s" at bounding box center [872, 22] width 36 height 10
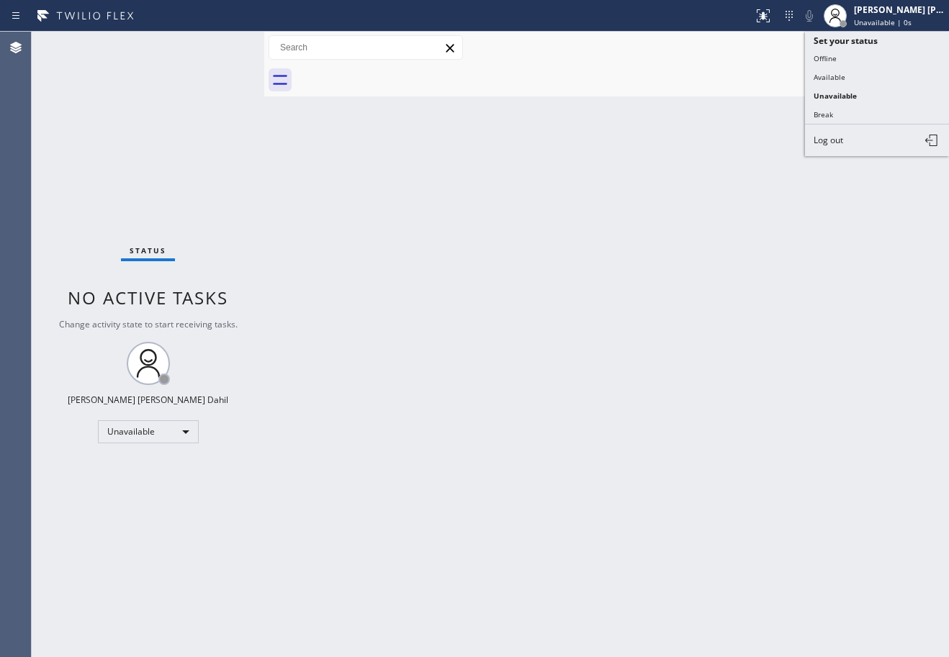
click at [855, 60] on button "Offline" at bounding box center [877, 58] width 144 height 19
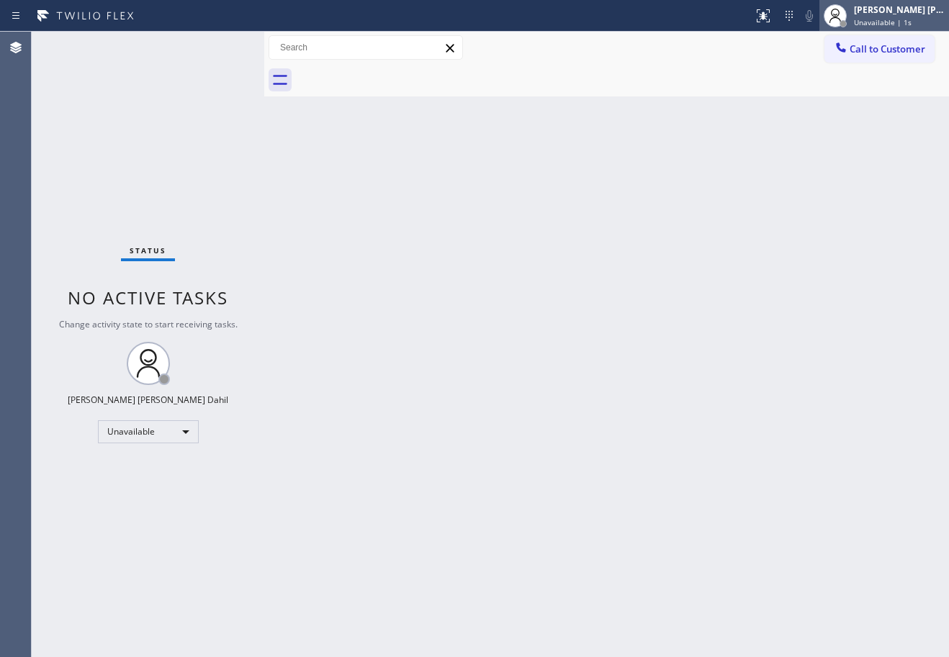
click at [885, 10] on div "[PERSON_NAME] [PERSON_NAME] Dahil" at bounding box center [899, 10] width 91 height 12
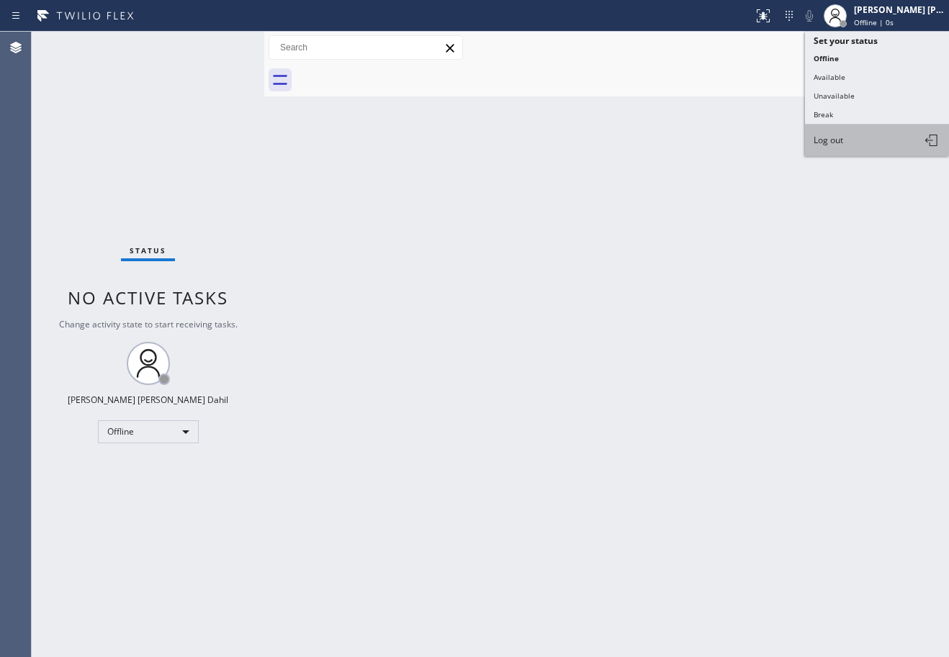
click at [856, 152] on button "Log out" at bounding box center [877, 141] width 144 height 32
